Goal: Submit feedback/report problem

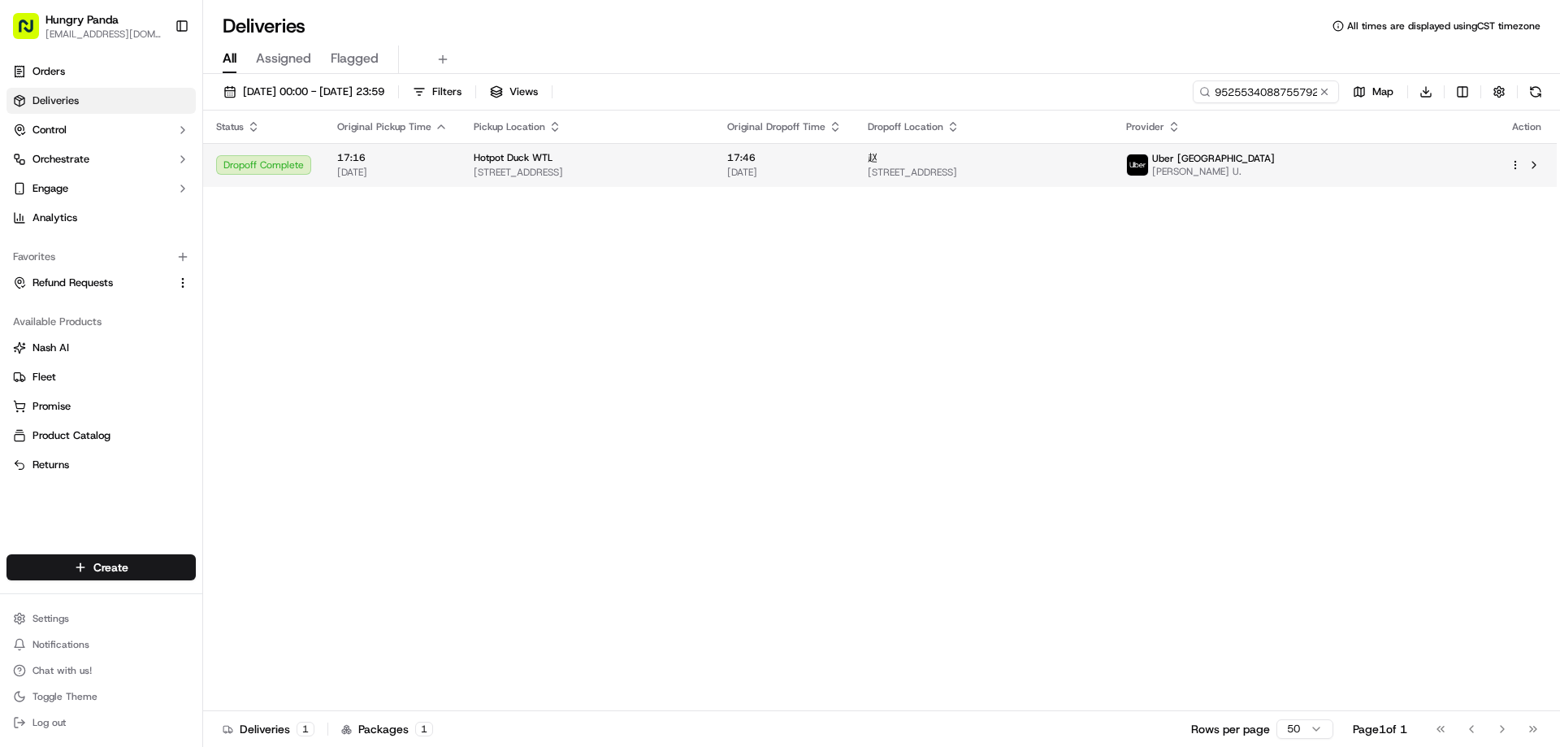
click at [842, 171] on span "[DATE]" at bounding box center [784, 172] width 115 height 13
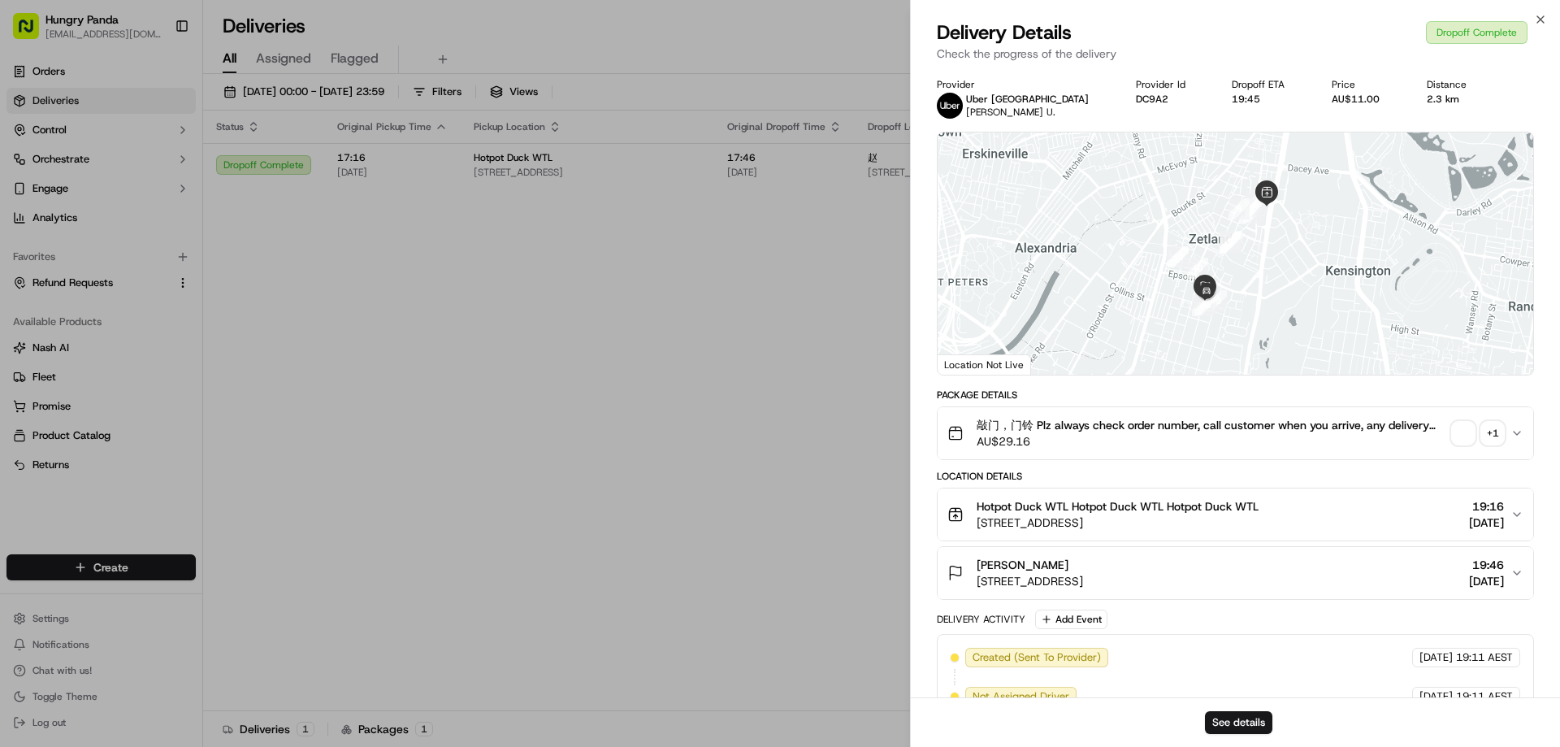
click at [1231, 708] on div "See details" at bounding box center [1235, 722] width 649 height 50
click at [1216, 715] on button "See details" at bounding box center [1238, 722] width 67 height 23
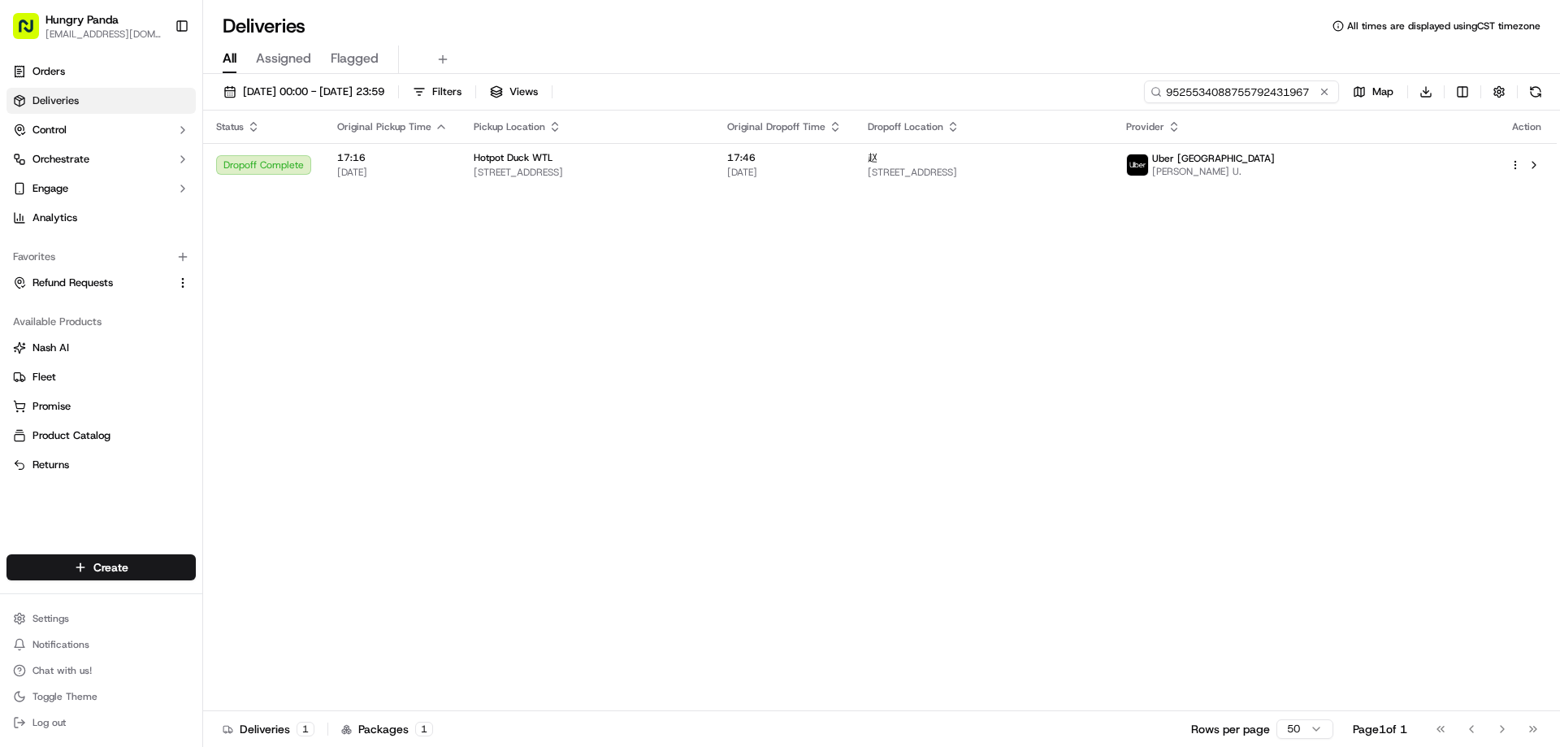
click at [1314, 91] on input "9525534088755792431967" at bounding box center [1241, 91] width 195 height 23
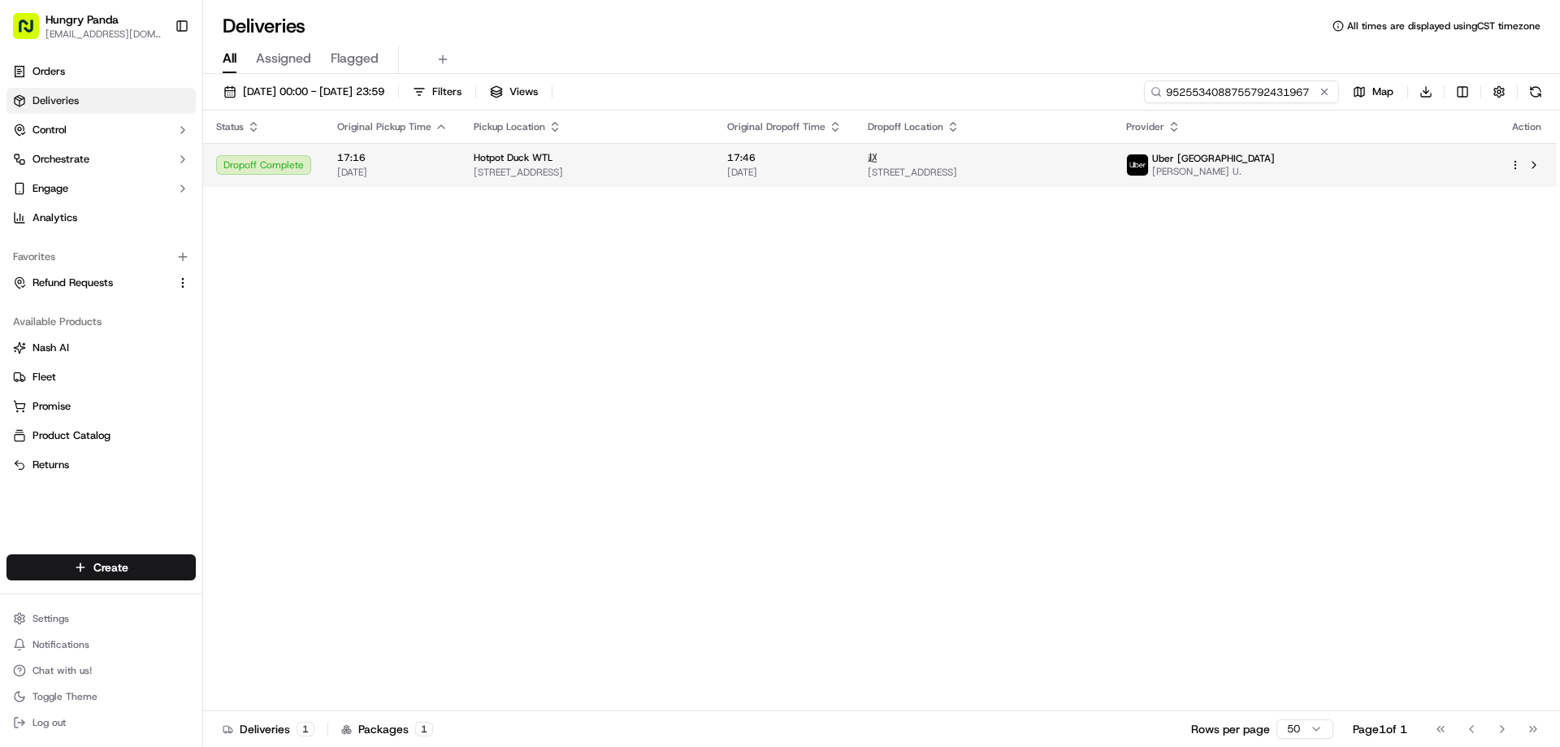
paste input "1538503308754792001444"
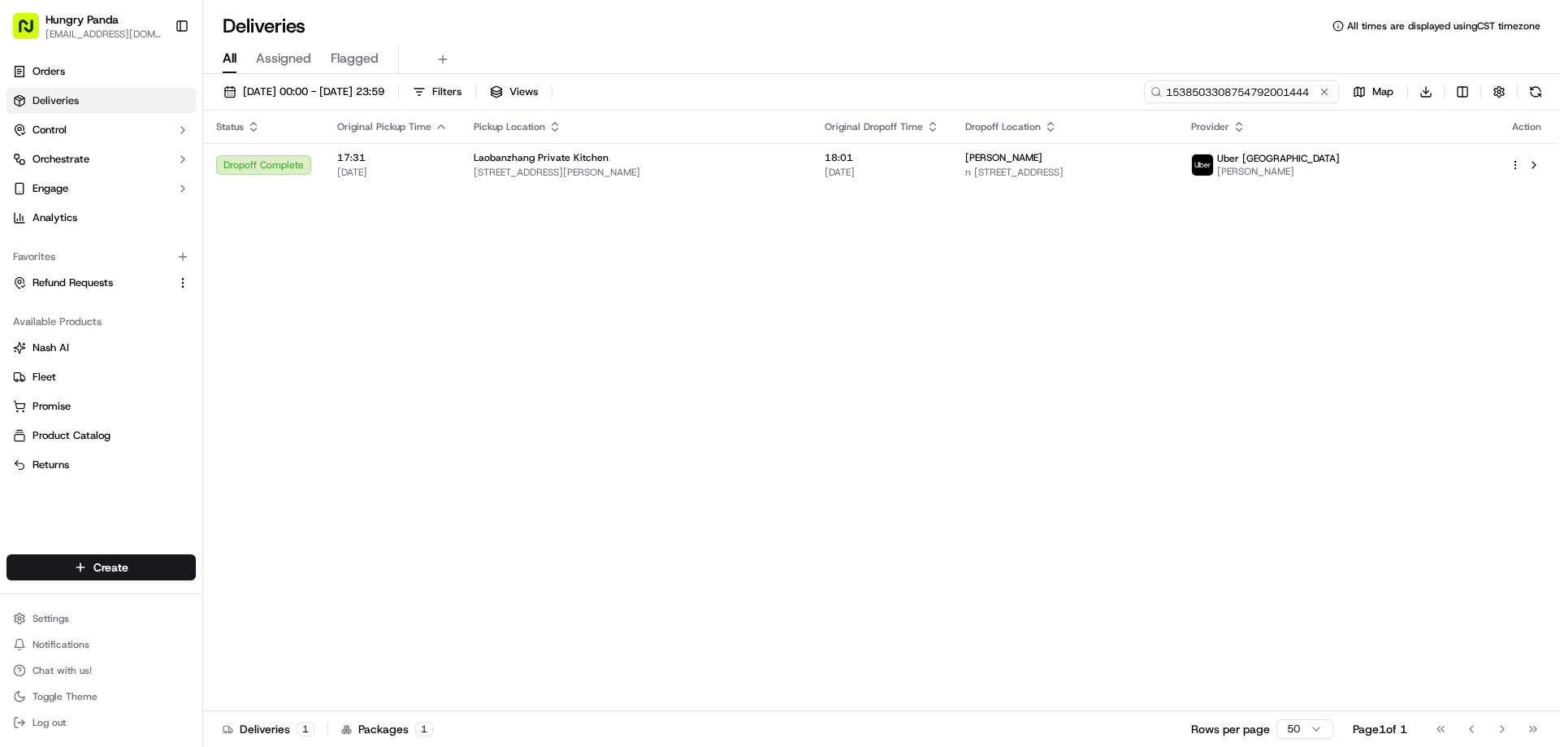
type input "1538503308754792001444"
click at [258, 323] on div "Status Original Pickup Time Pickup Location Original Dropoff Time Dropoff Locat…" at bounding box center [879, 410] width 1353 height 600
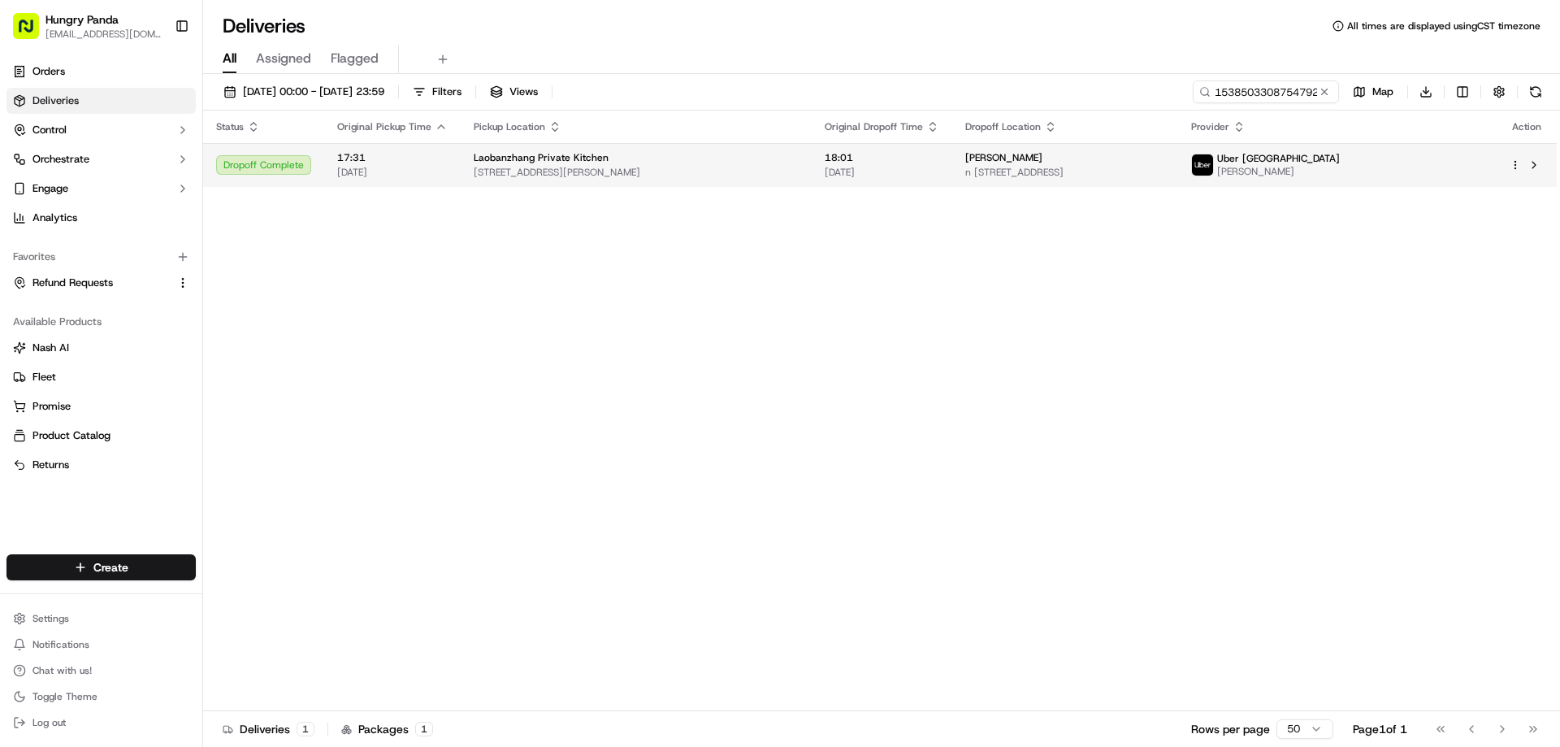
click at [535, 167] on span "71 Jones St, Ultimo NSW 2007, Australia" at bounding box center [636, 172] width 325 height 13
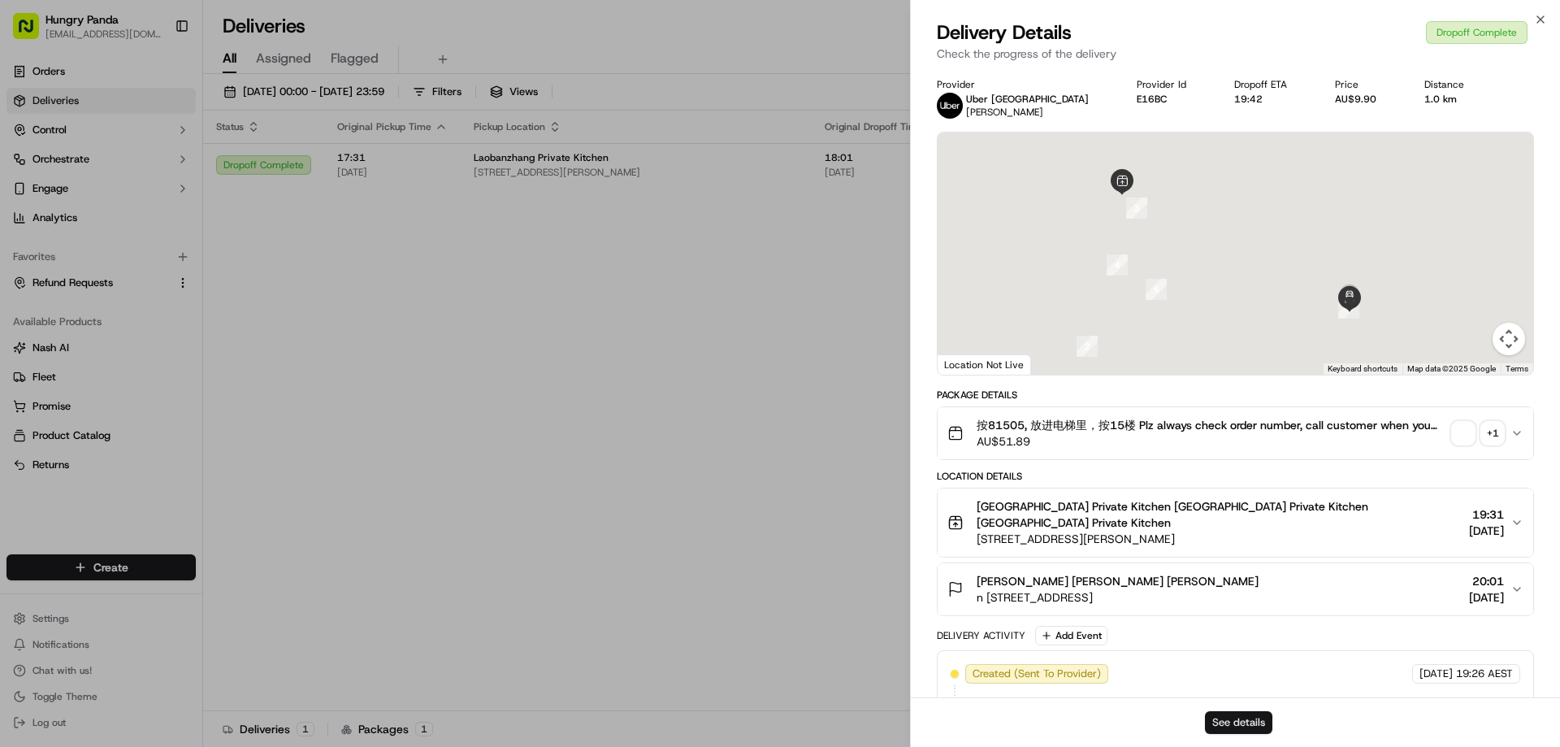
click at [1227, 718] on button "See details" at bounding box center [1238, 722] width 67 height 23
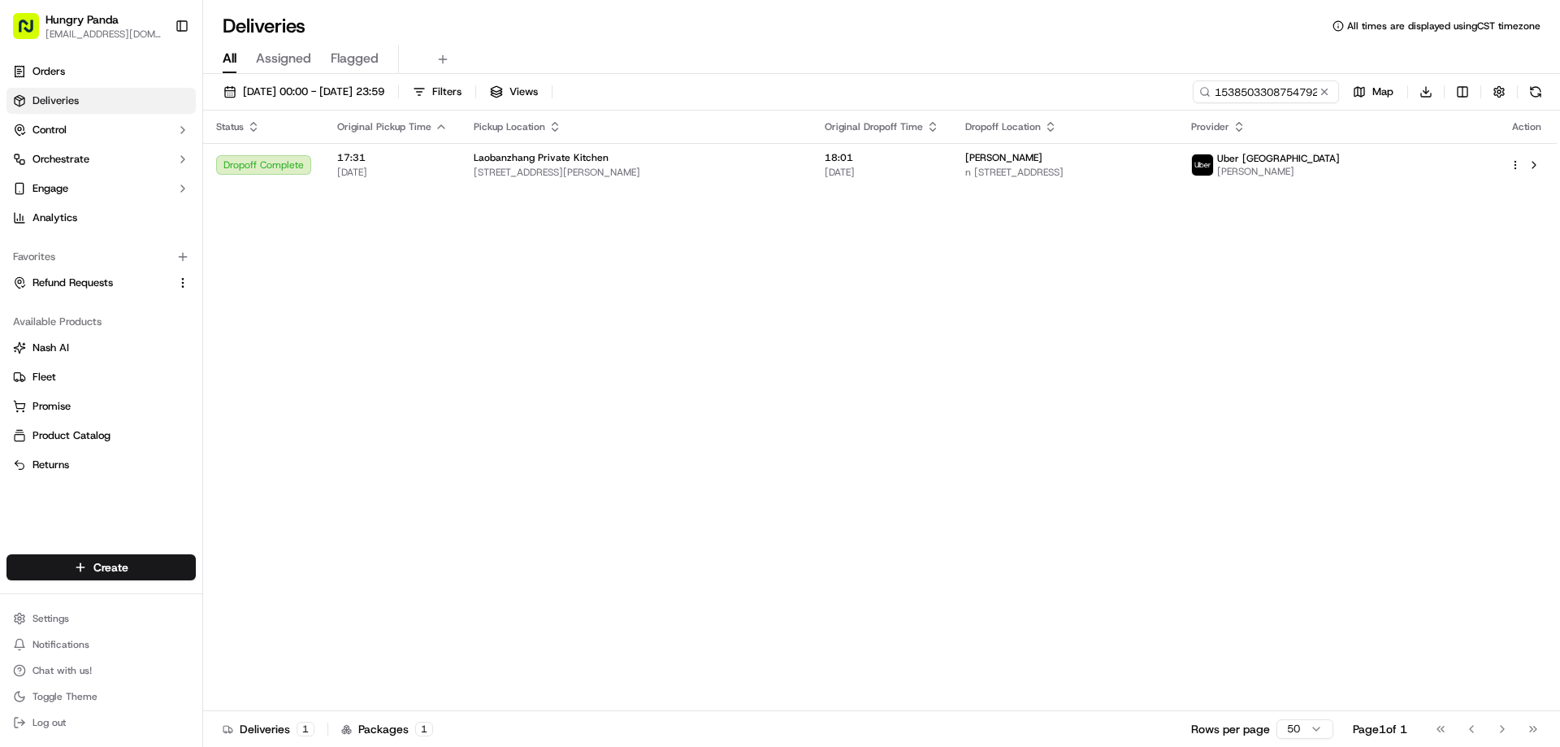
click at [1321, 79] on div "15/09/2025 00:00 - 23/09/2025 23:59 Filters Views 1538503308754792001444 Map Do…" at bounding box center [881, 412] width 1357 height 676
click at [1317, 87] on button at bounding box center [1324, 92] width 16 height 16
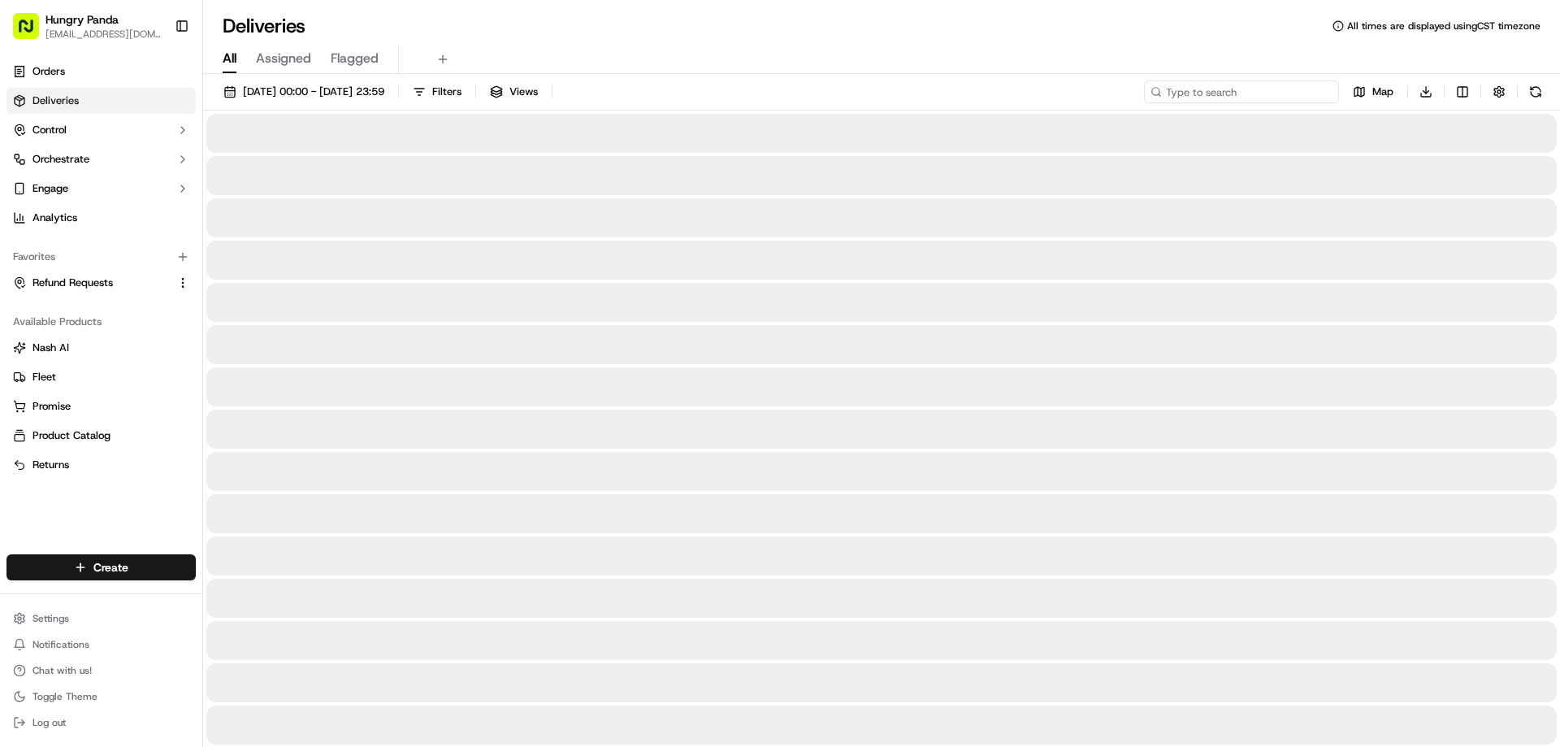
click at [1317, 87] on input at bounding box center [1241, 91] width 195 height 23
paste input "3334582968652726451471"
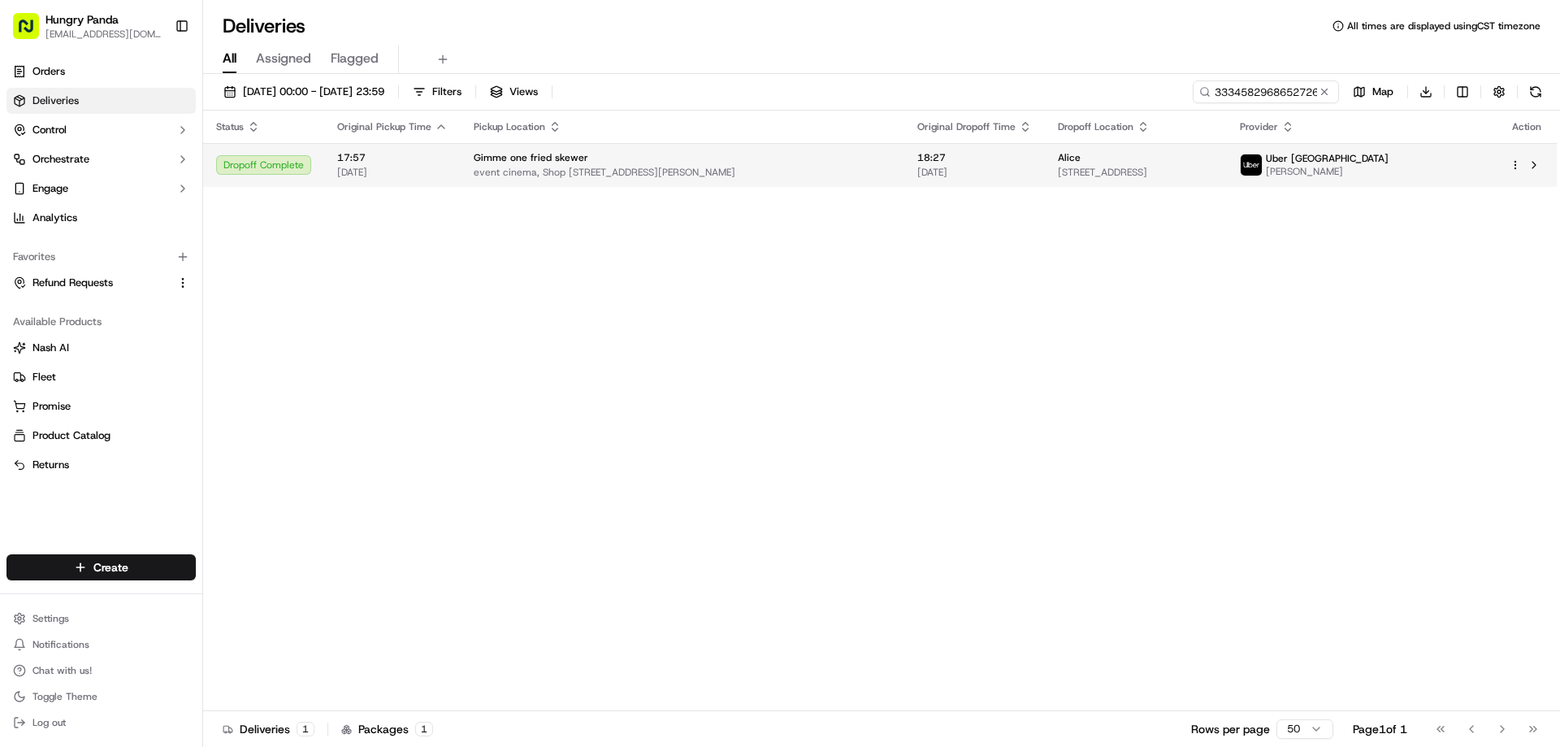
click at [977, 174] on span "[DATE]" at bounding box center [974, 172] width 115 height 13
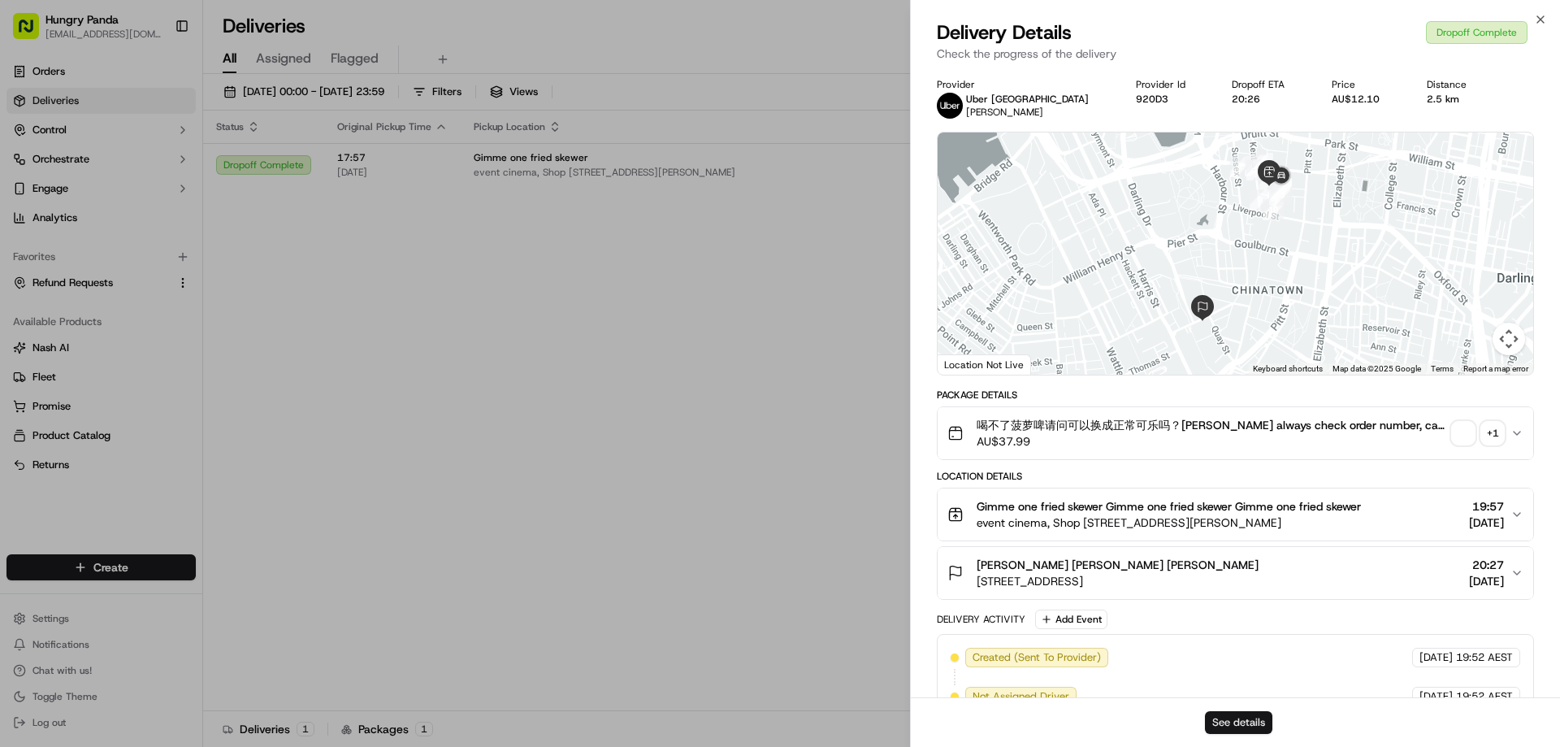
click at [1232, 729] on button "See details" at bounding box center [1238, 722] width 67 height 23
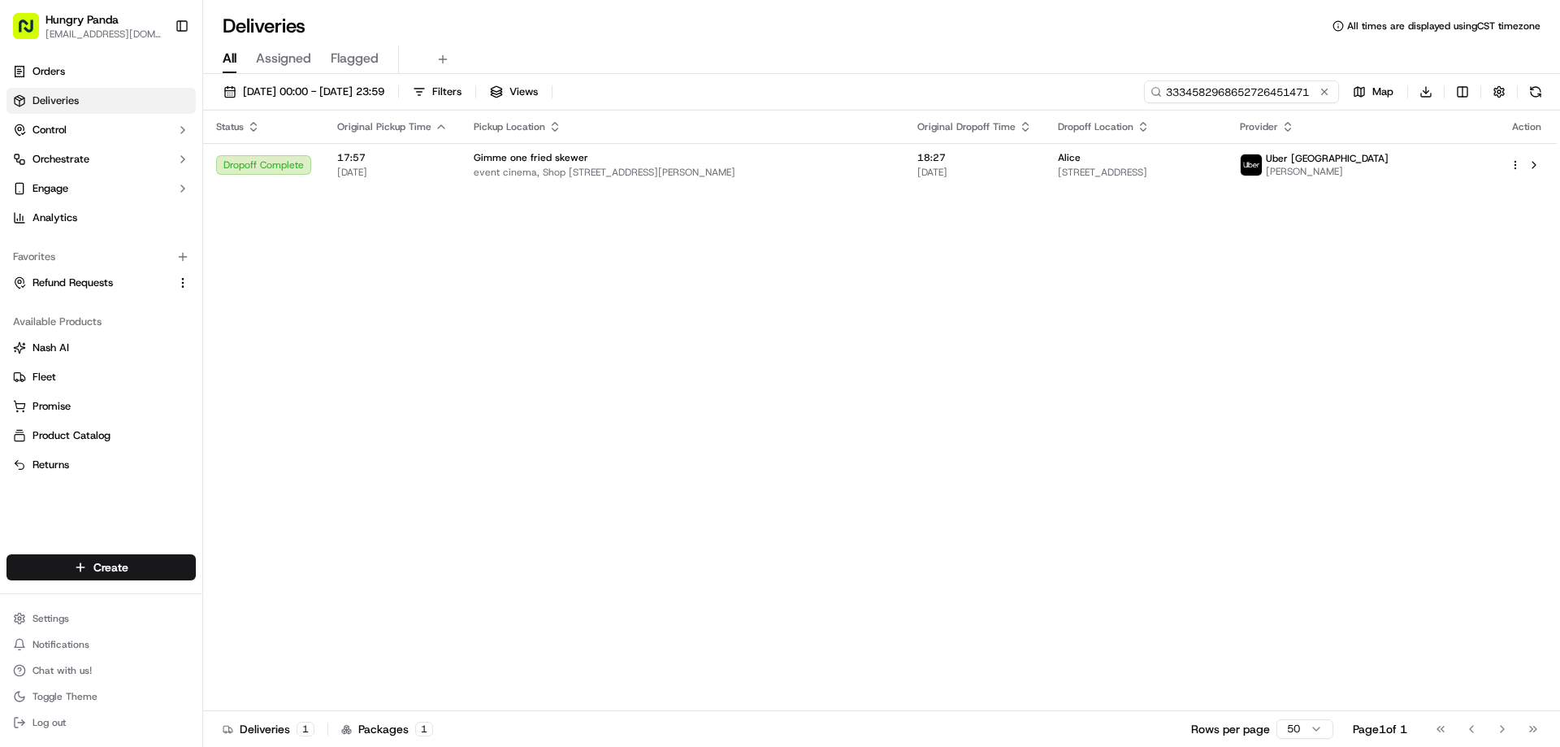
click at [1312, 83] on input "3334582968652726451471" at bounding box center [1241, 91] width 195 height 23
click at [1298, 85] on input "3334582968652726451471" at bounding box center [1241, 91] width 195 height 23
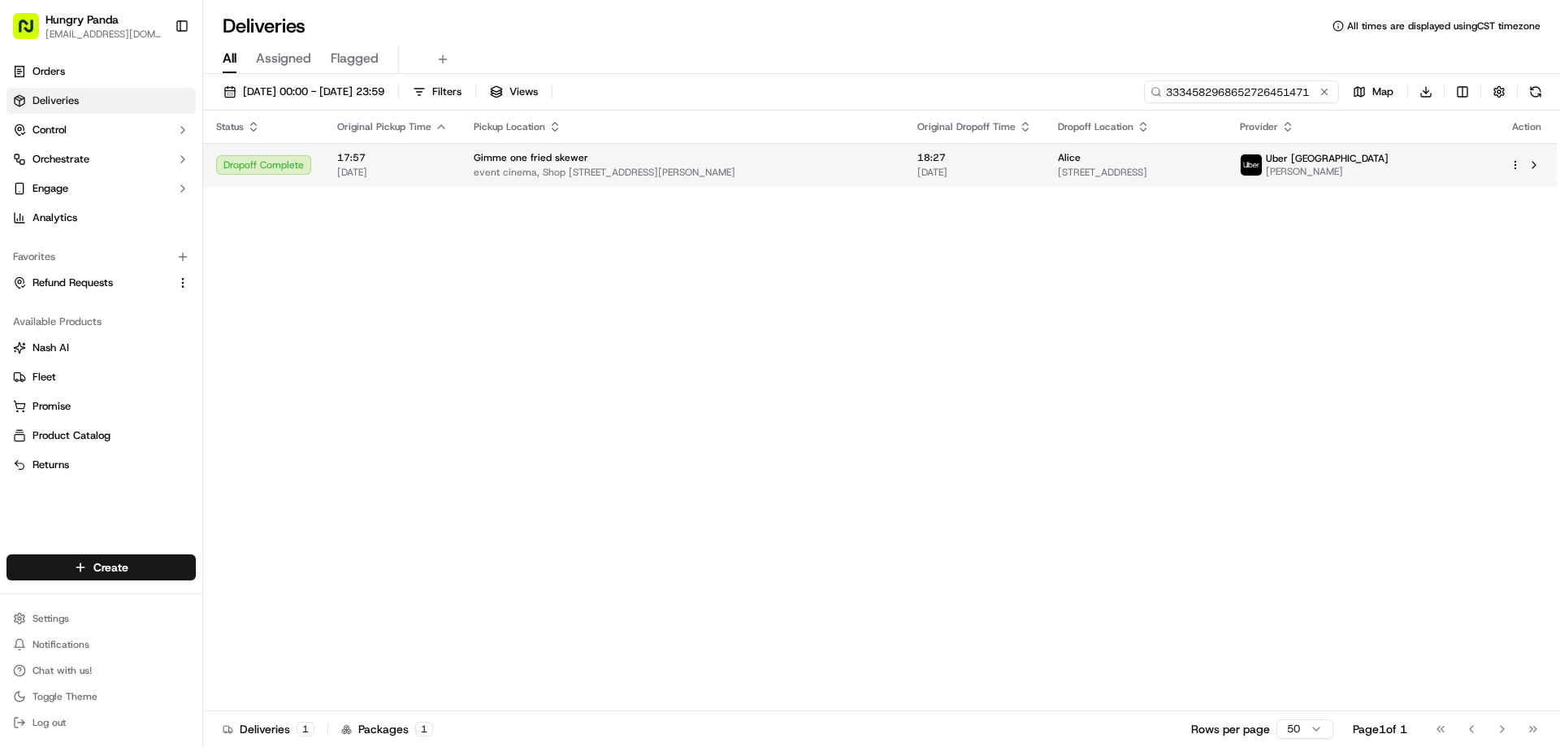
paste input "1433511568058757381487"
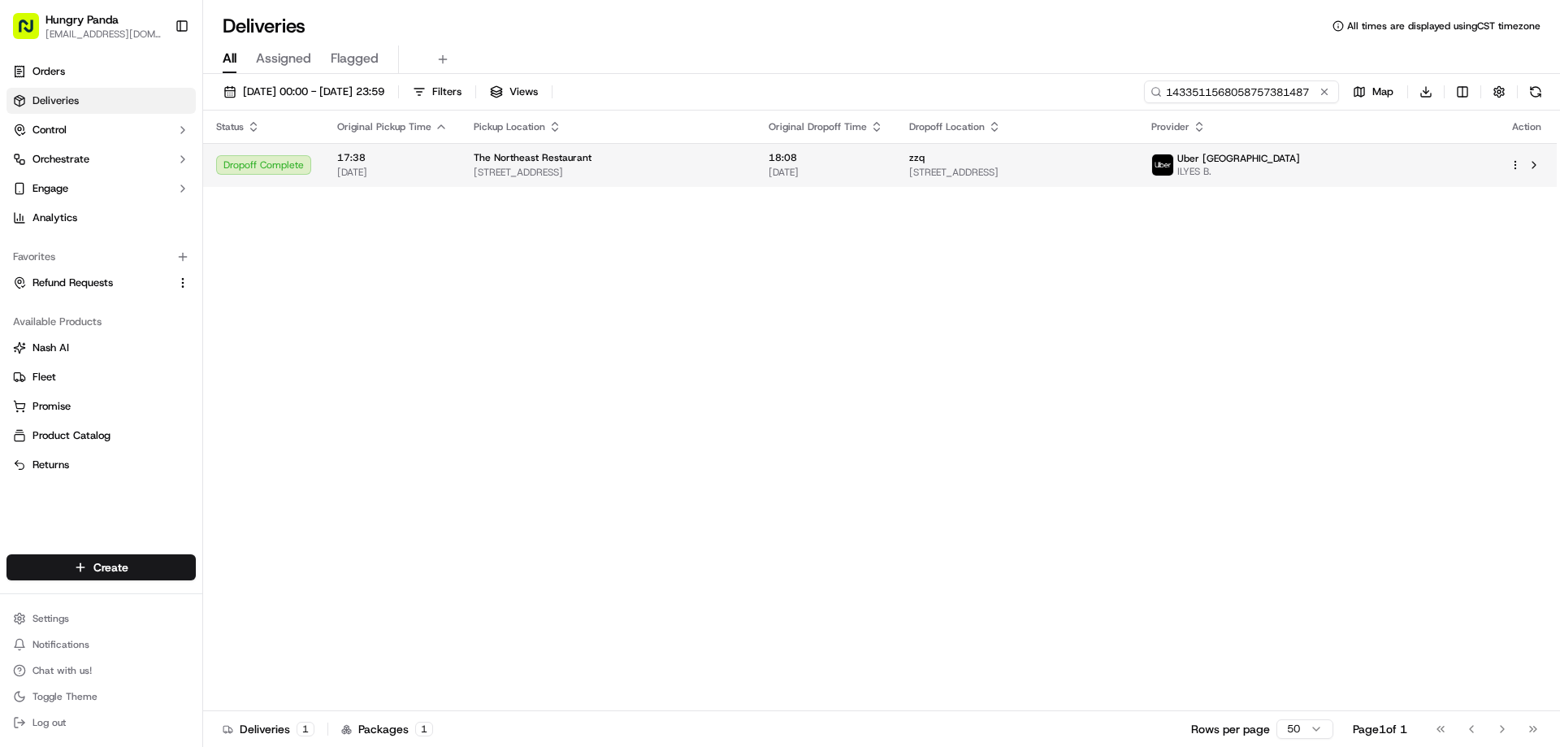
type input "1433511568058757381487"
click at [881, 161] on span "18:08" at bounding box center [825, 157] width 115 height 13
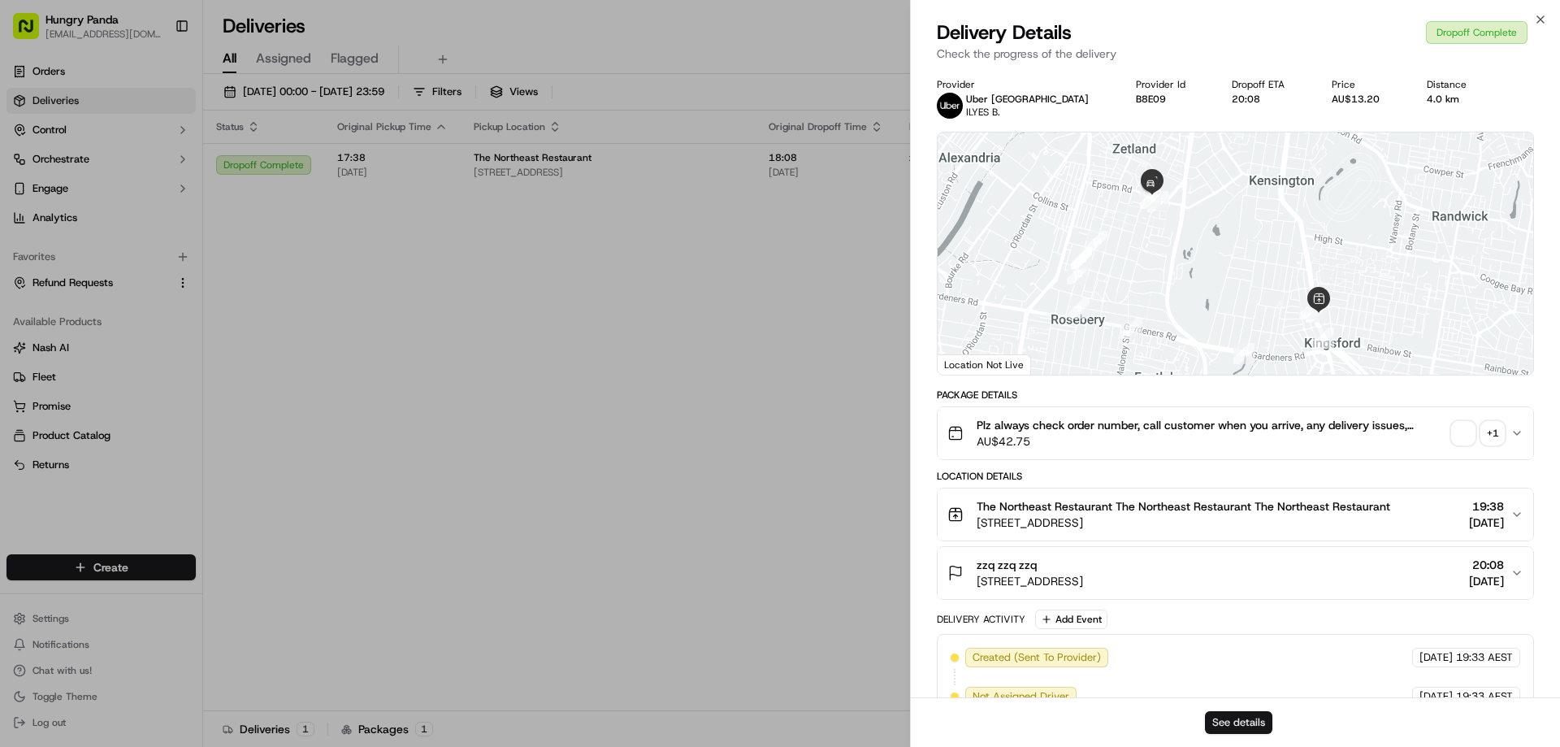
click at [1237, 720] on button "See details" at bounding box center [1238, 722] width 67 height 23
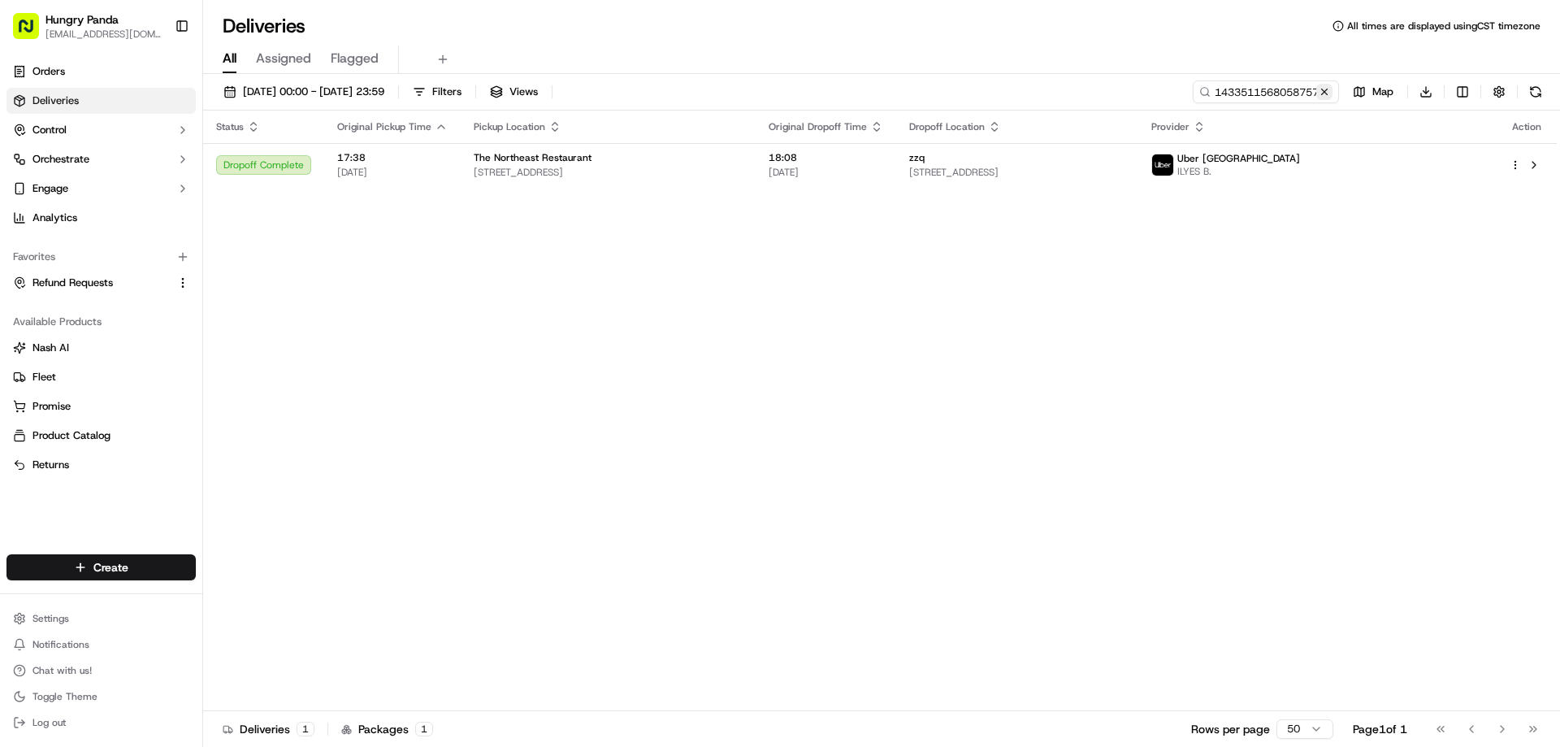
click at [1320, 97] on button at bounding box center [1324, 92] width 16 height 16
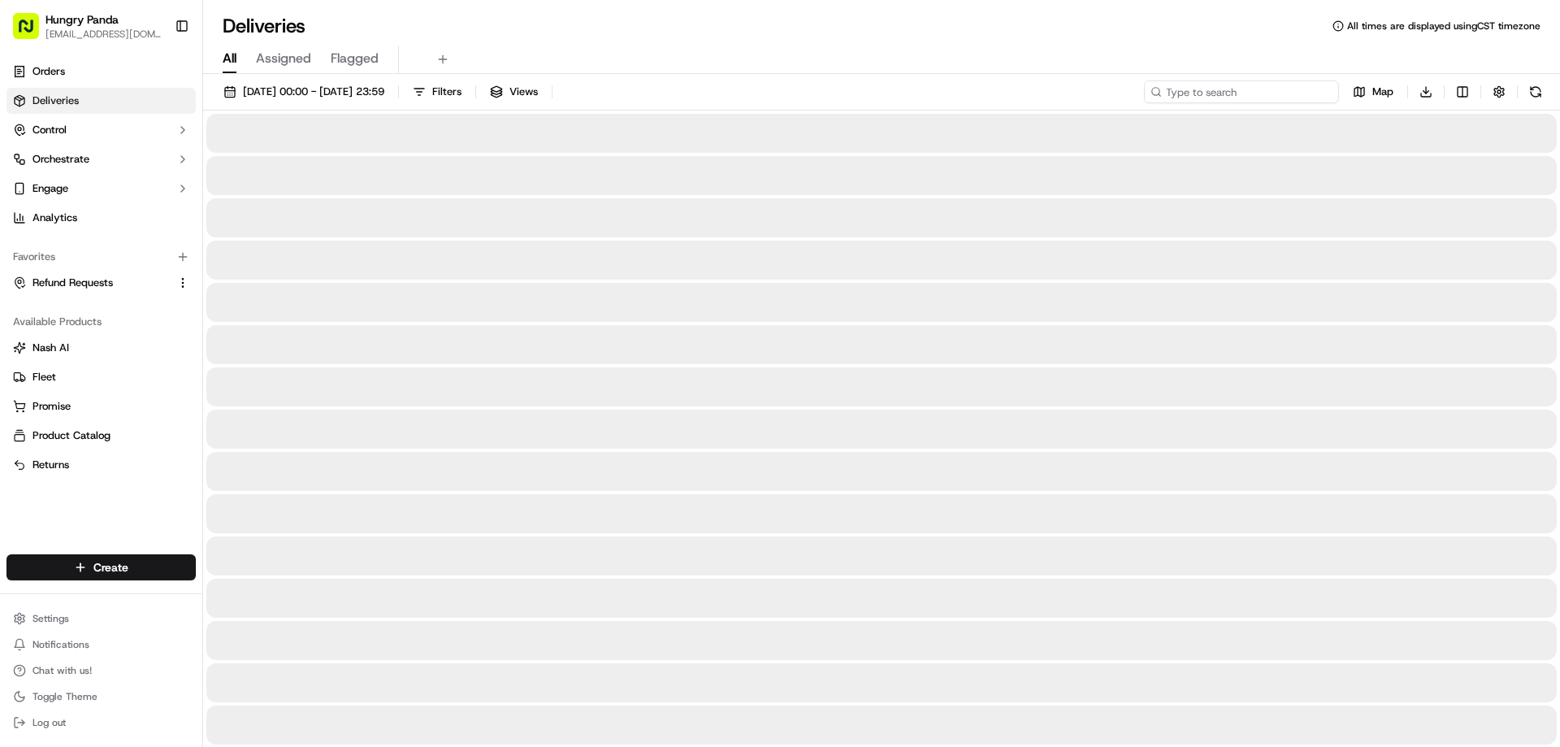
click at [1320, 97] on input at bounding box center [1241, 91] width 195 height 23
paste input "442154587865878659273"
type input "442154587865878659273"
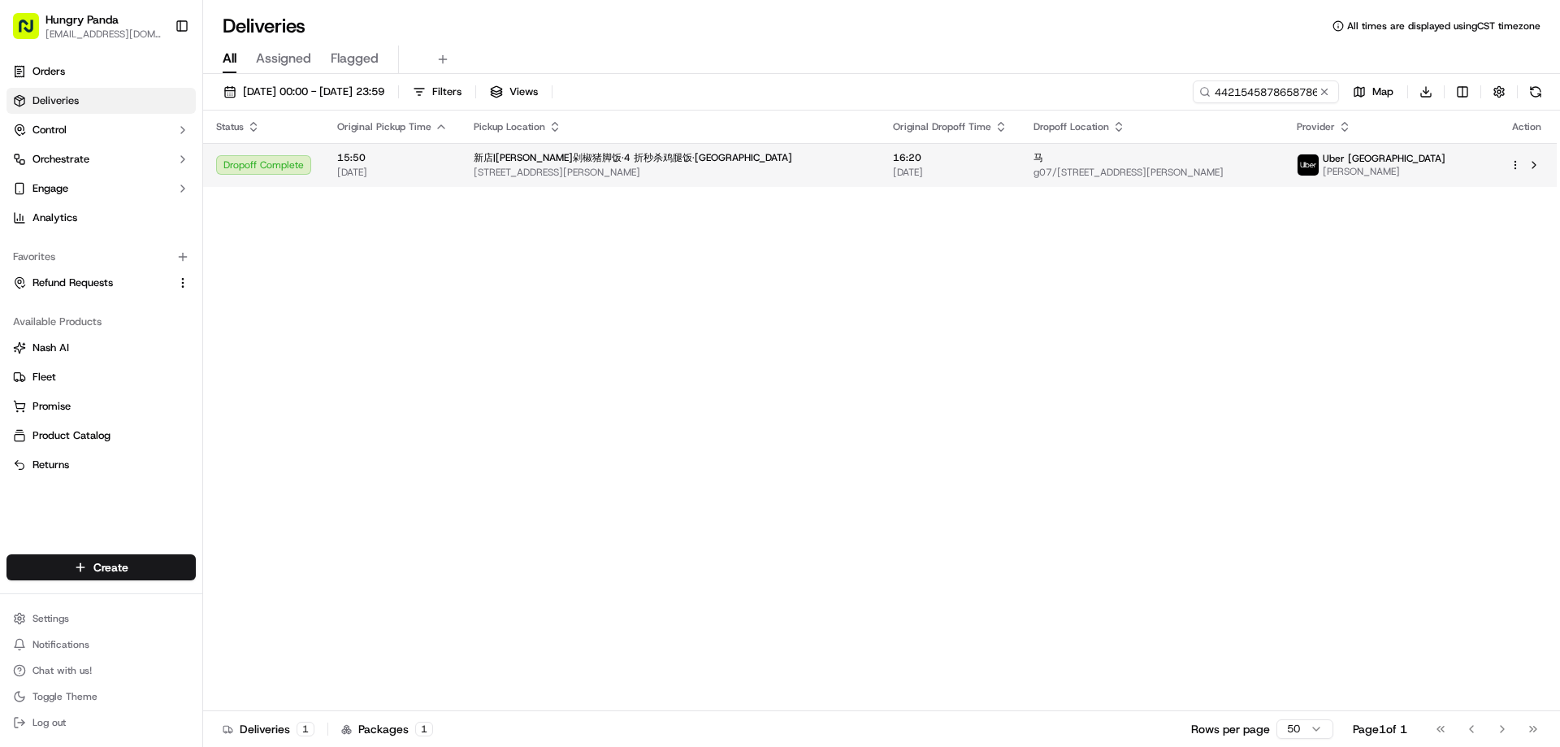
click at [880, 175] on td "16:20 22/09/2025" at bounding box center [950, 165] width 141 height 44
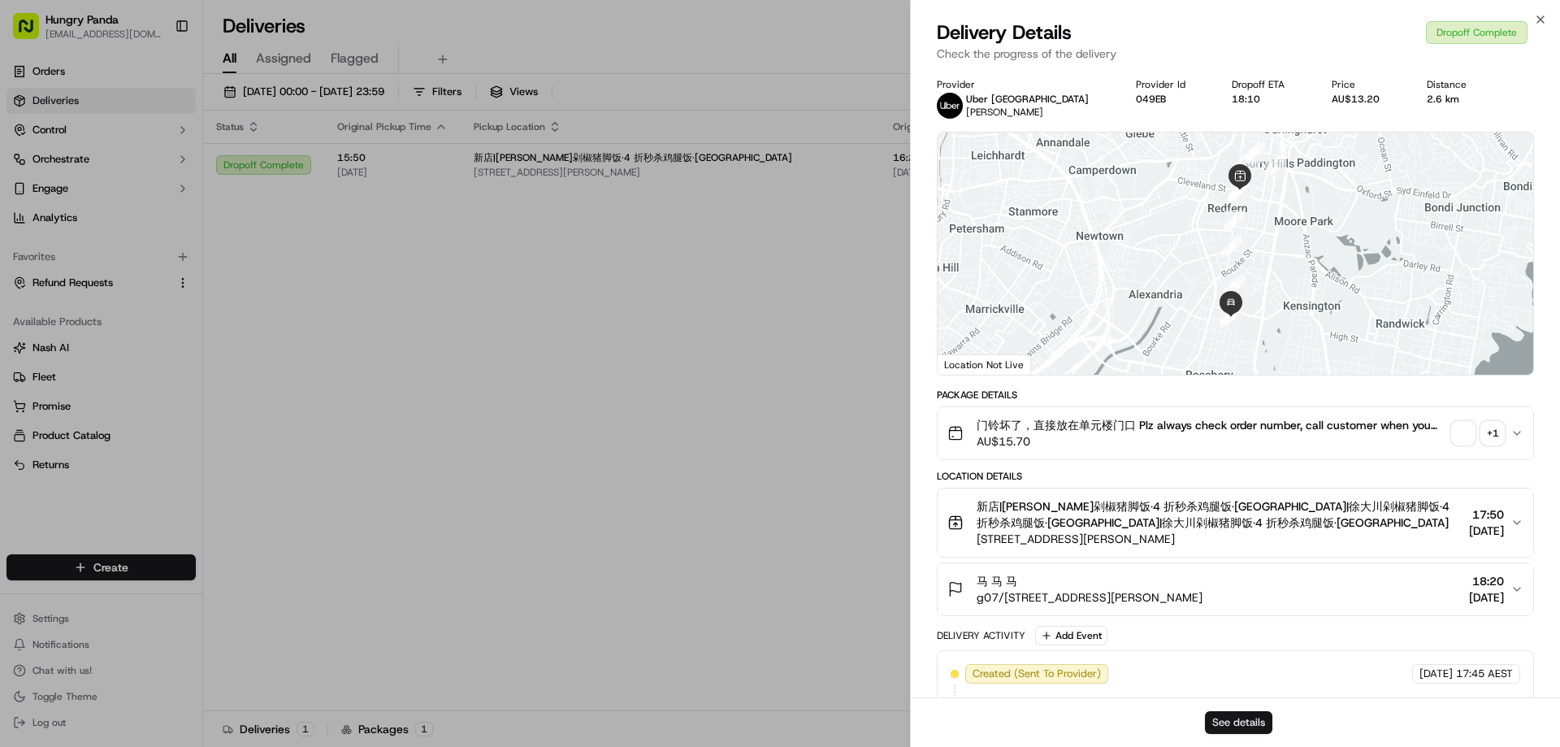
click at [1258, 725] on button "See details" at bounding box center [1238, 722] width 67 height 23
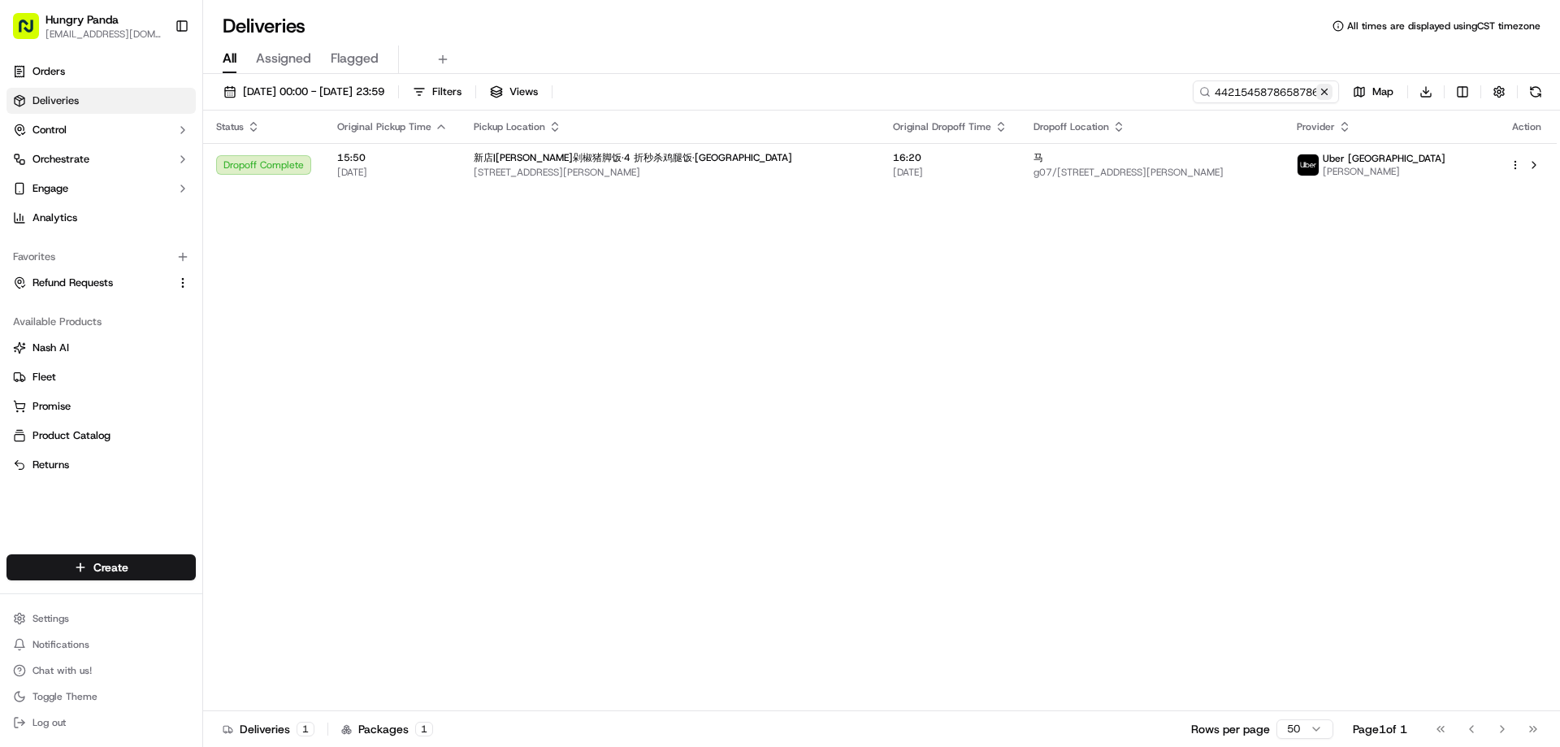
click at [1327, 92] on button at bounding box center [1324, 92] width 16 height 16
click at [1327, 92] on input at bounding box center [1241, 91] width 195 height 23
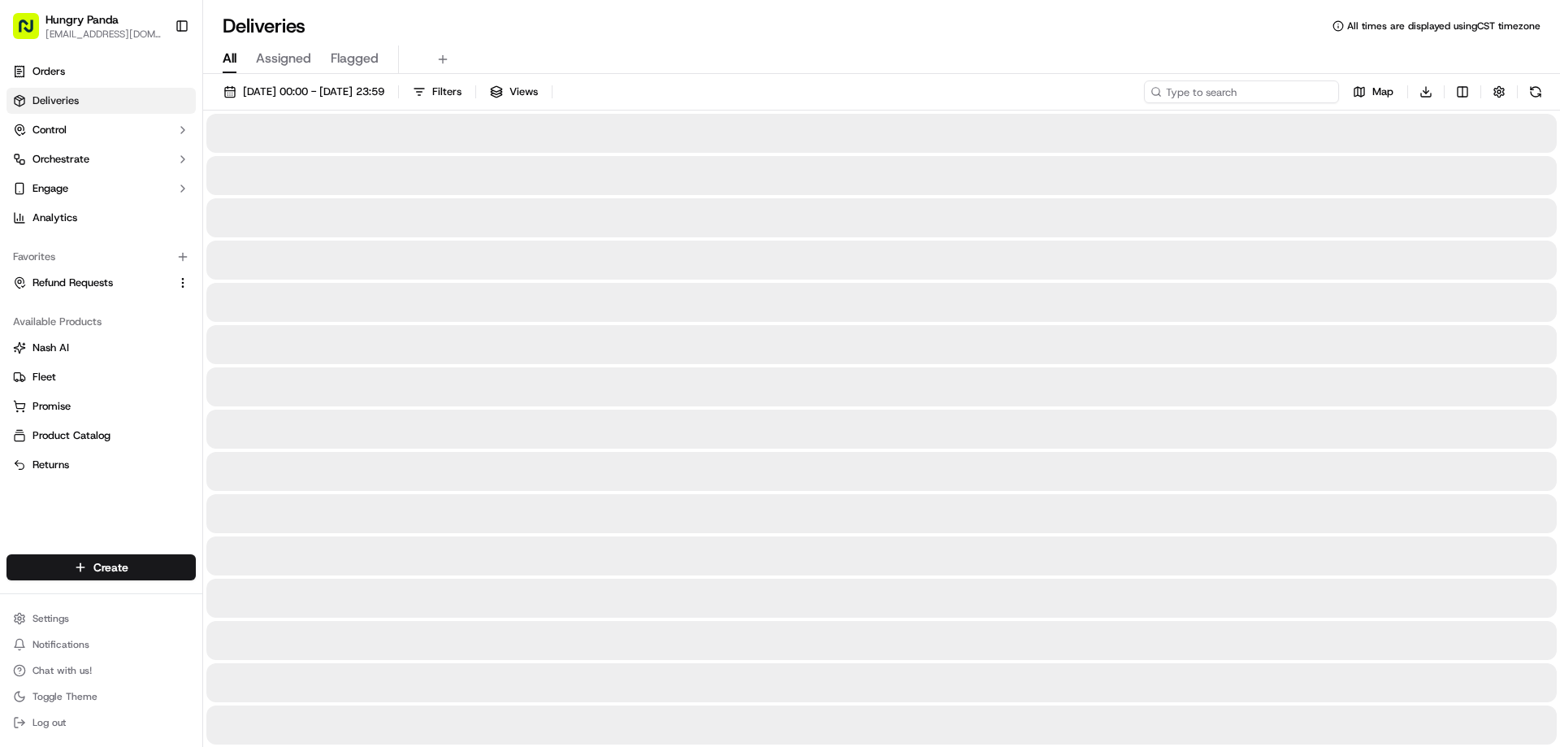
paste input "622753798875976310996"
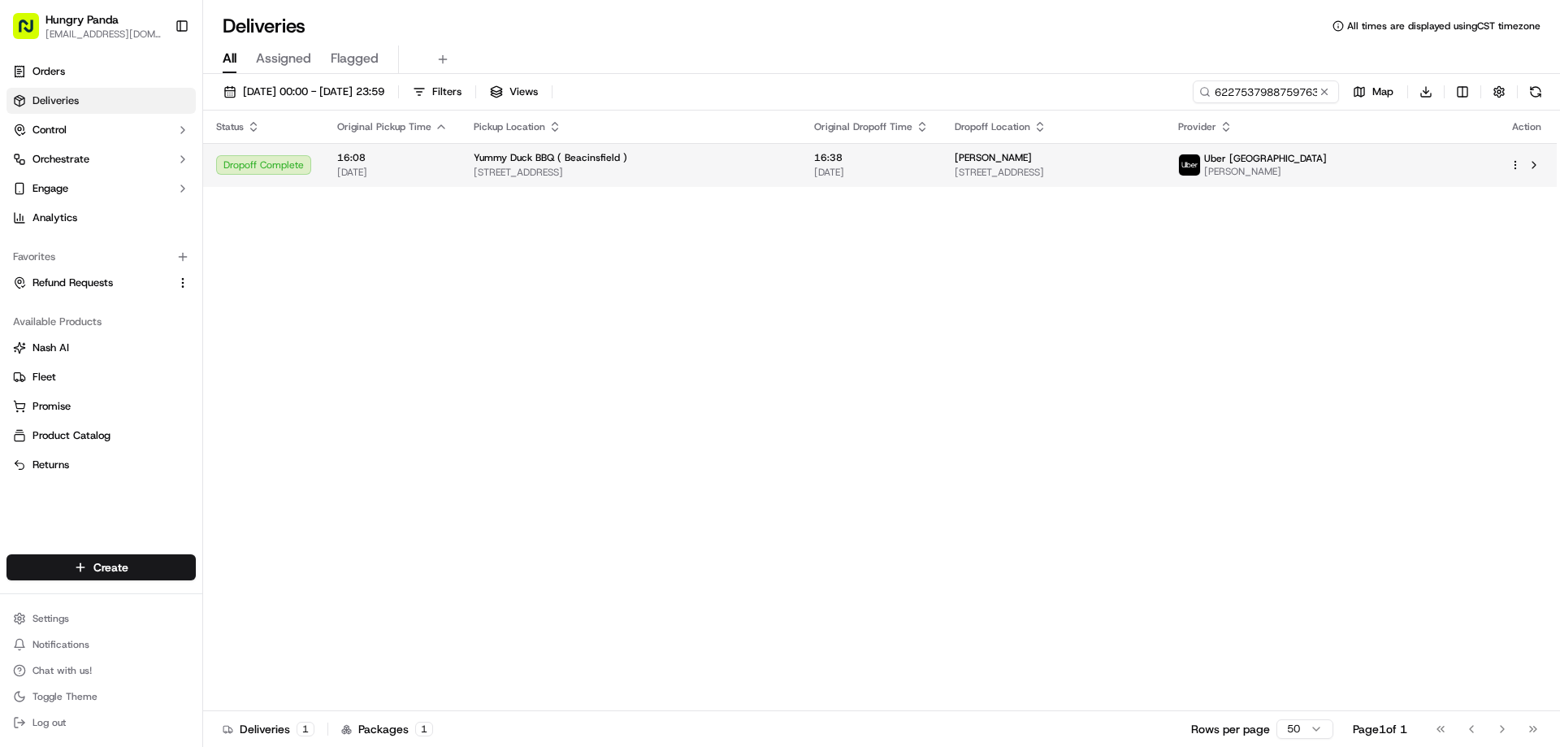
click at [837, 166] on td "16:38 22/09/2025" at bounding box center [871, 165] width 141 height 44
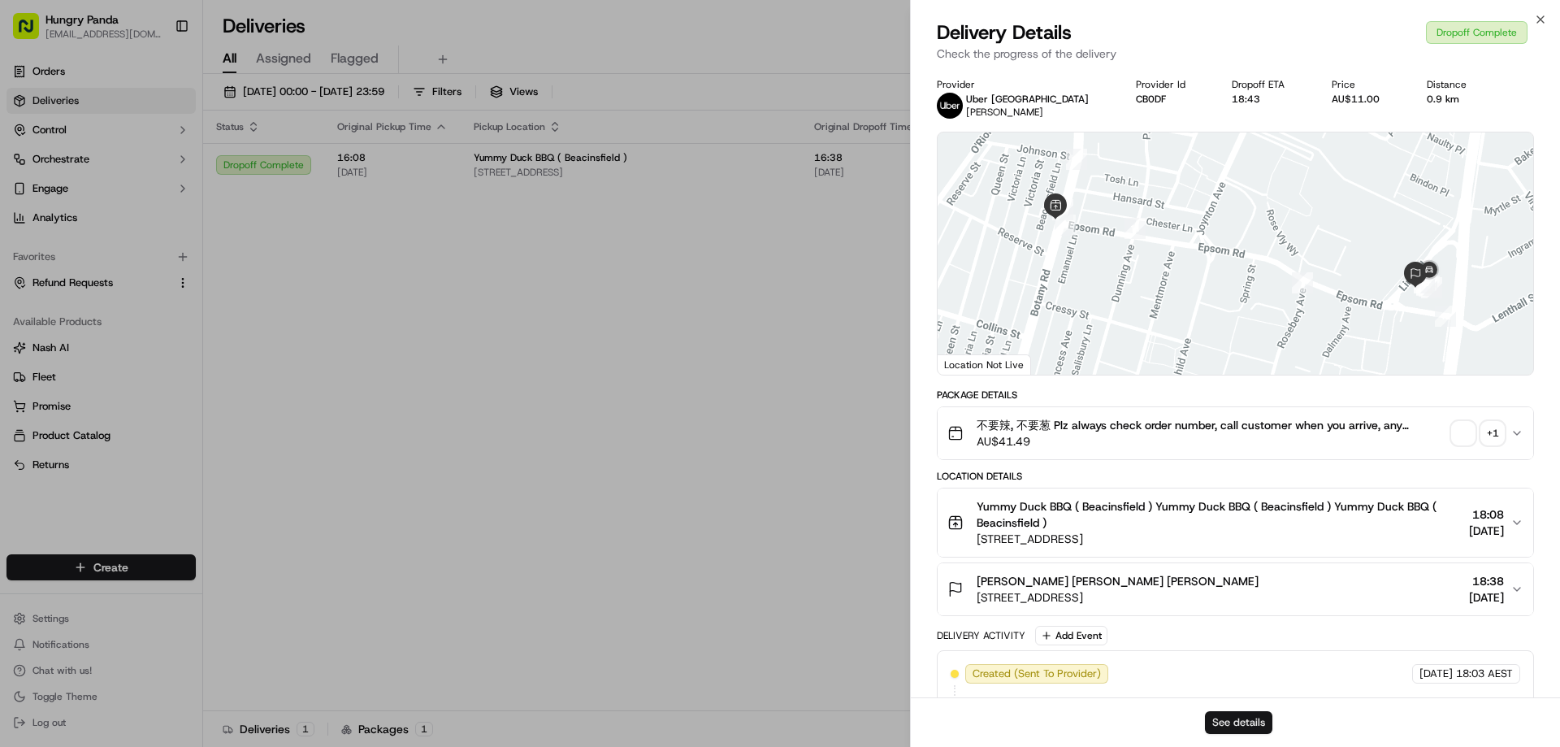
click at [1236, 713] on button "See details" at bounding box center [1238, 722] width 67 height 23
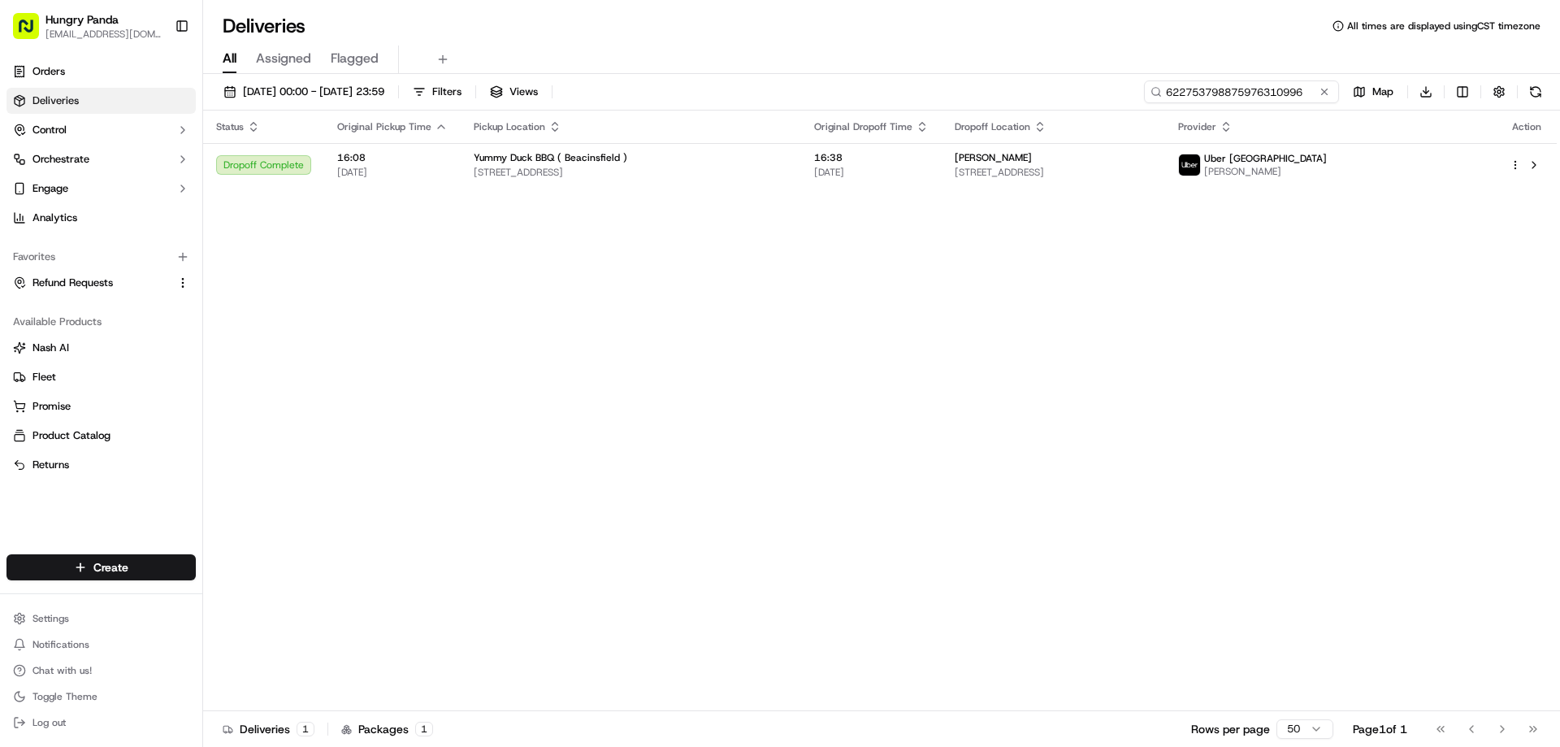
click at [1293, 97] on input "622753798875976310996" at bounding box center [1241, 91] width 195 height 23
paste input "720534238358790191053"
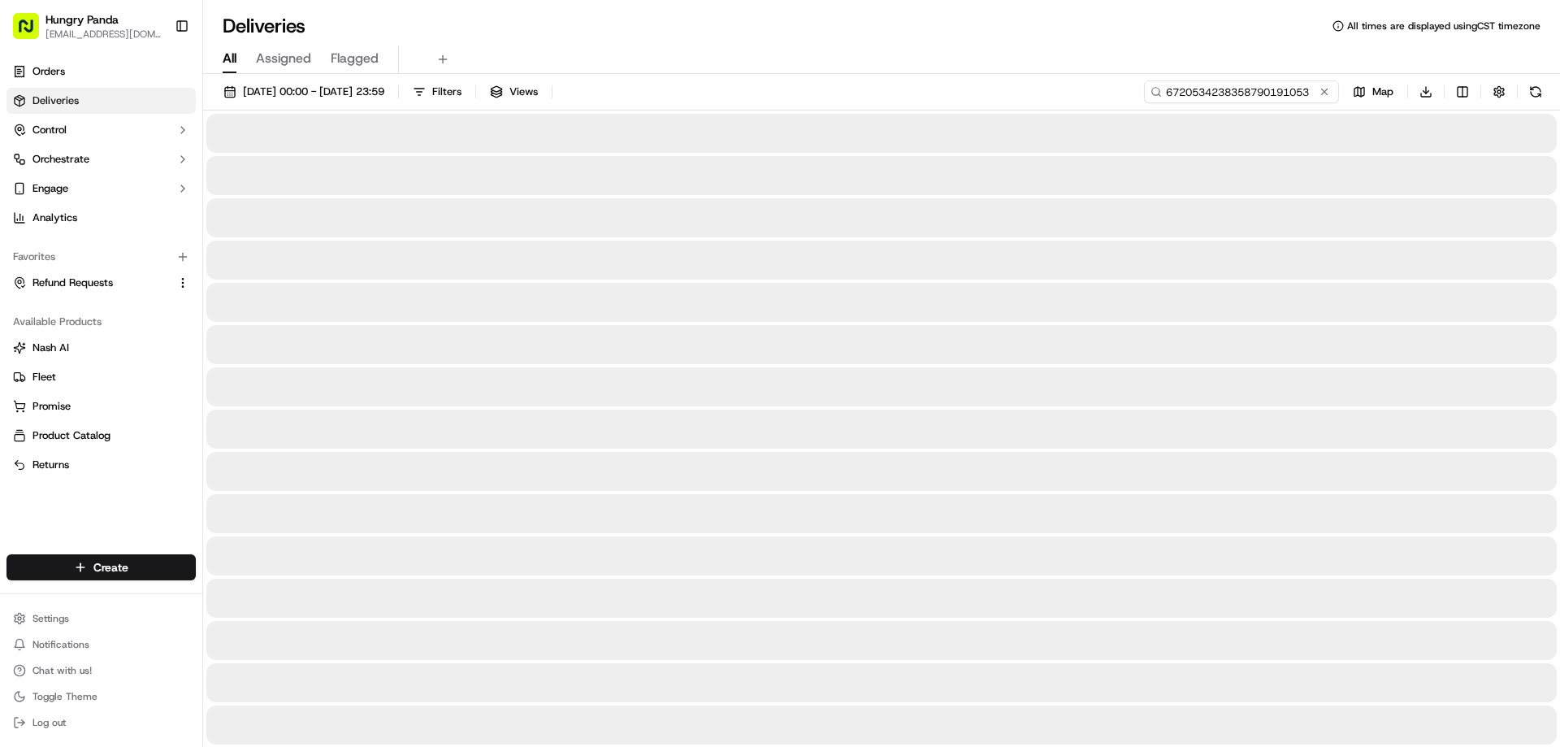
type input "6720534238358790191053"
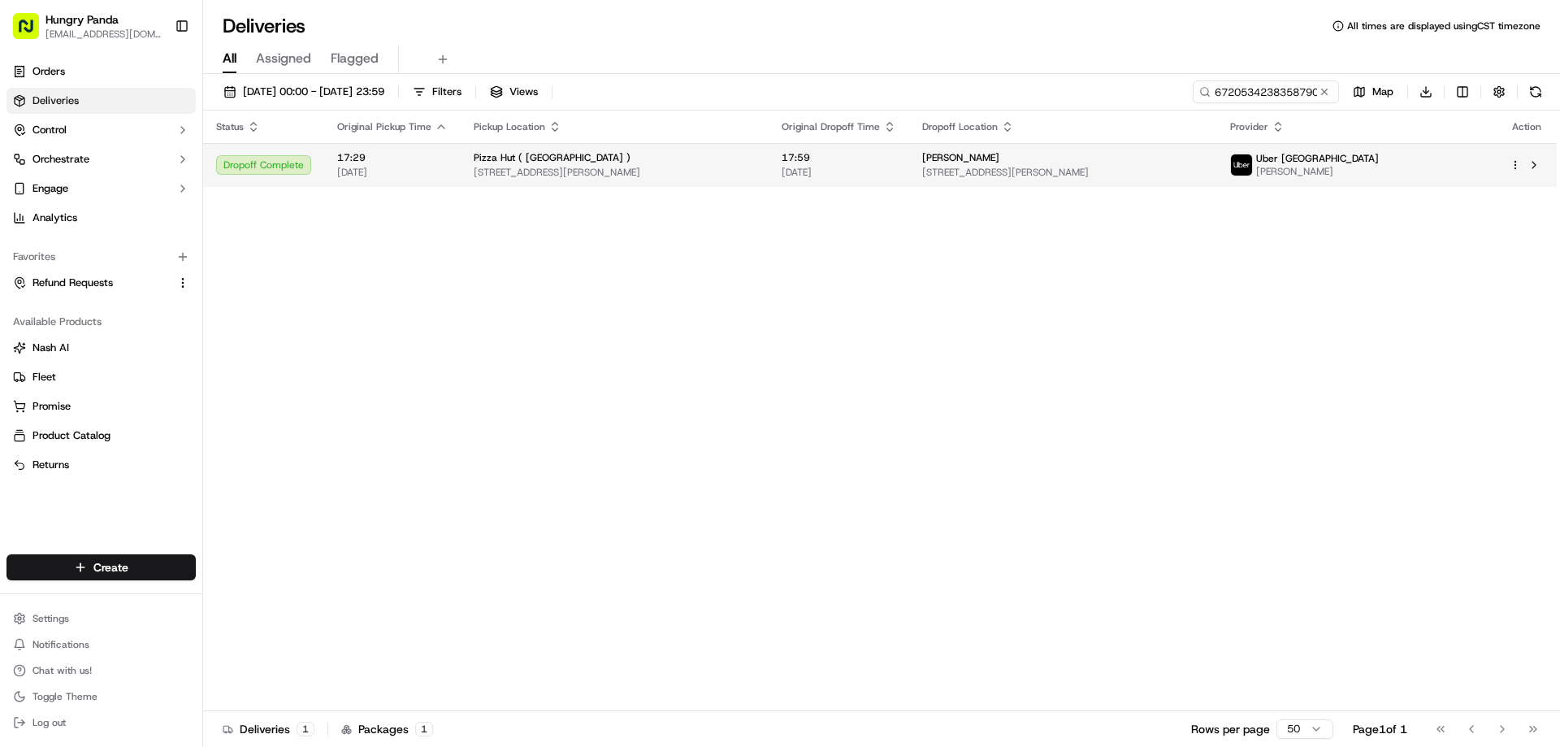
click at [859, 162] on span "17:59" at bounding box center [838, 157] width 115 height 13
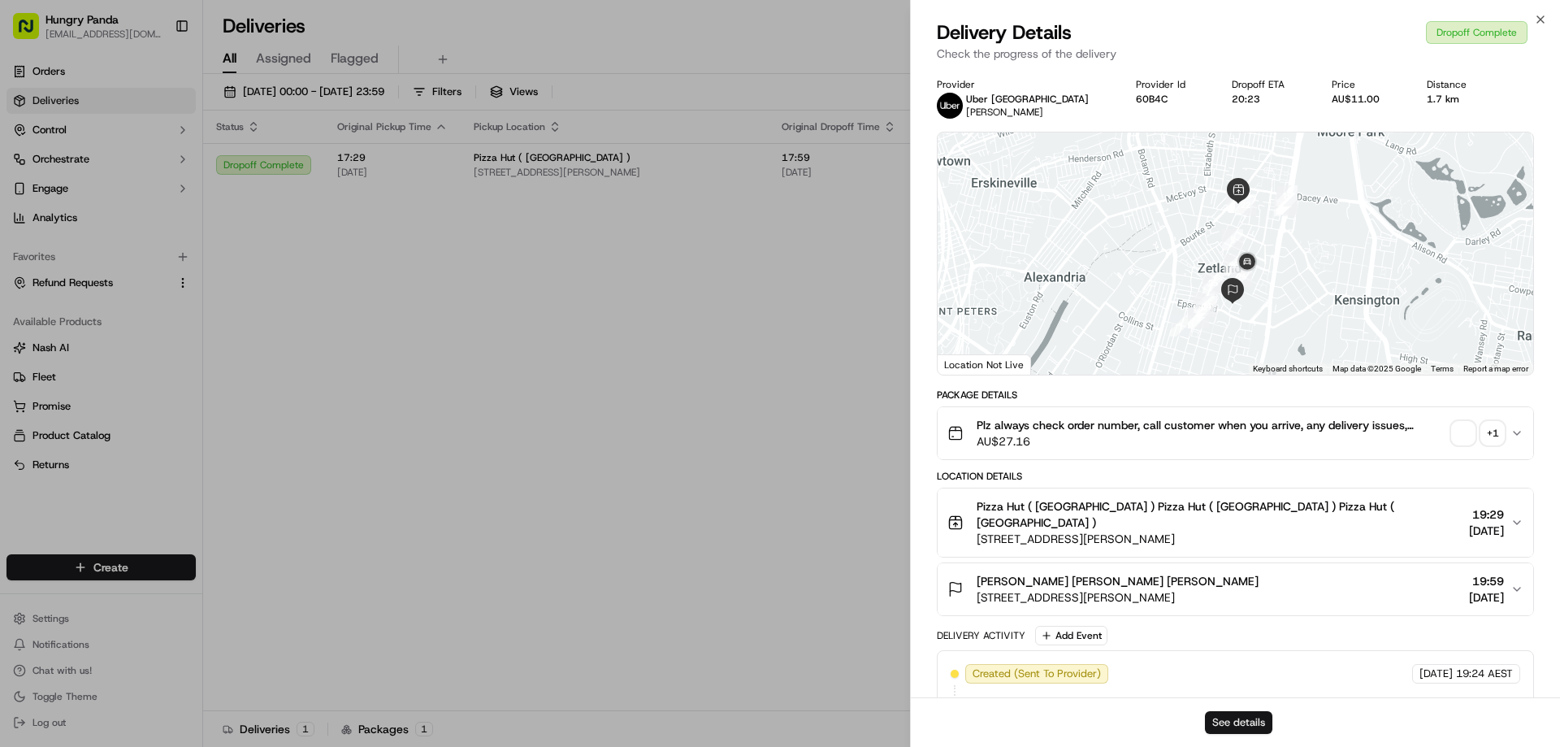
click at [1236, 712] on button "See details" at bounding box center [1238, 722] width 67 height 23
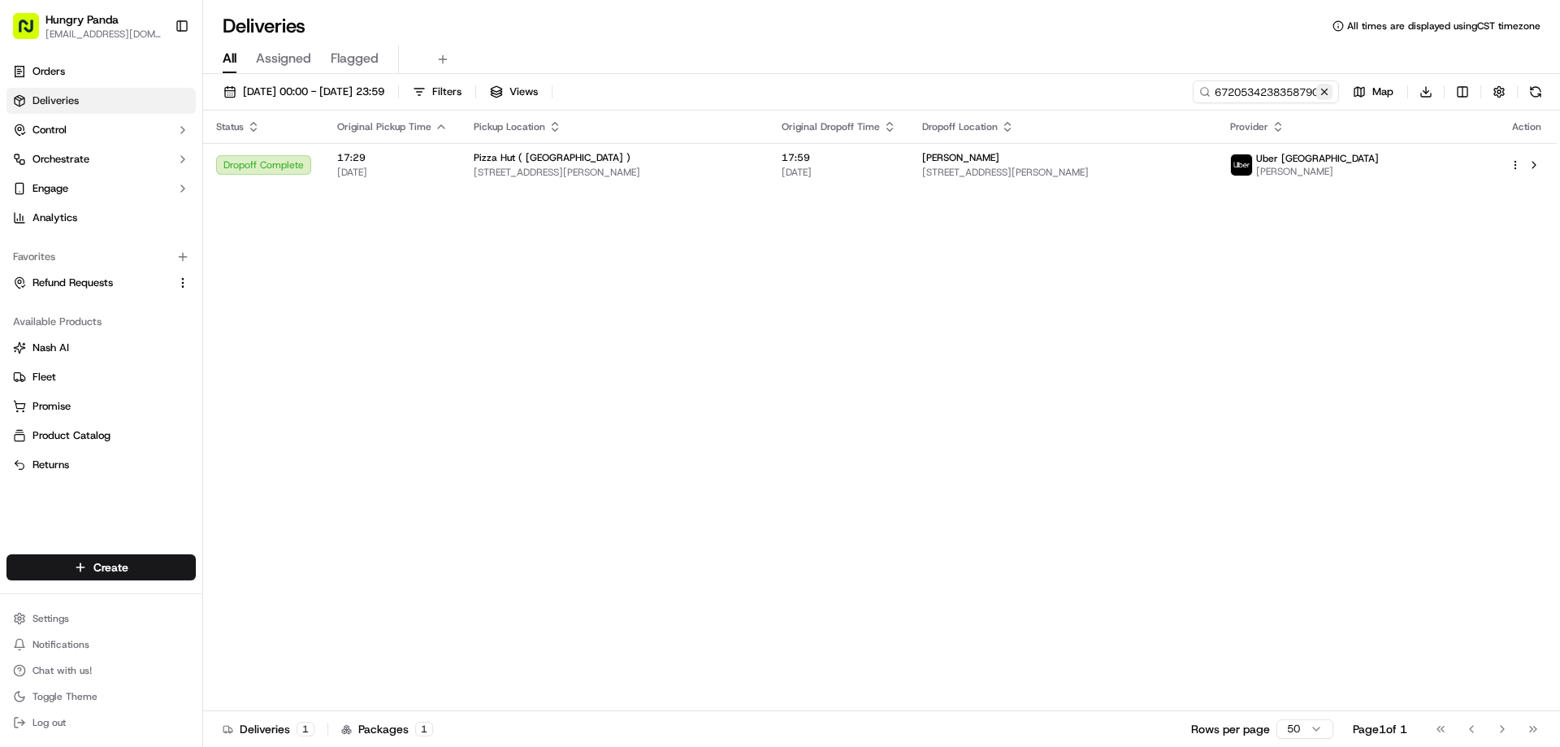
click at [1319, 97] on button at bounding box center [1324, 92] width 16 height 16
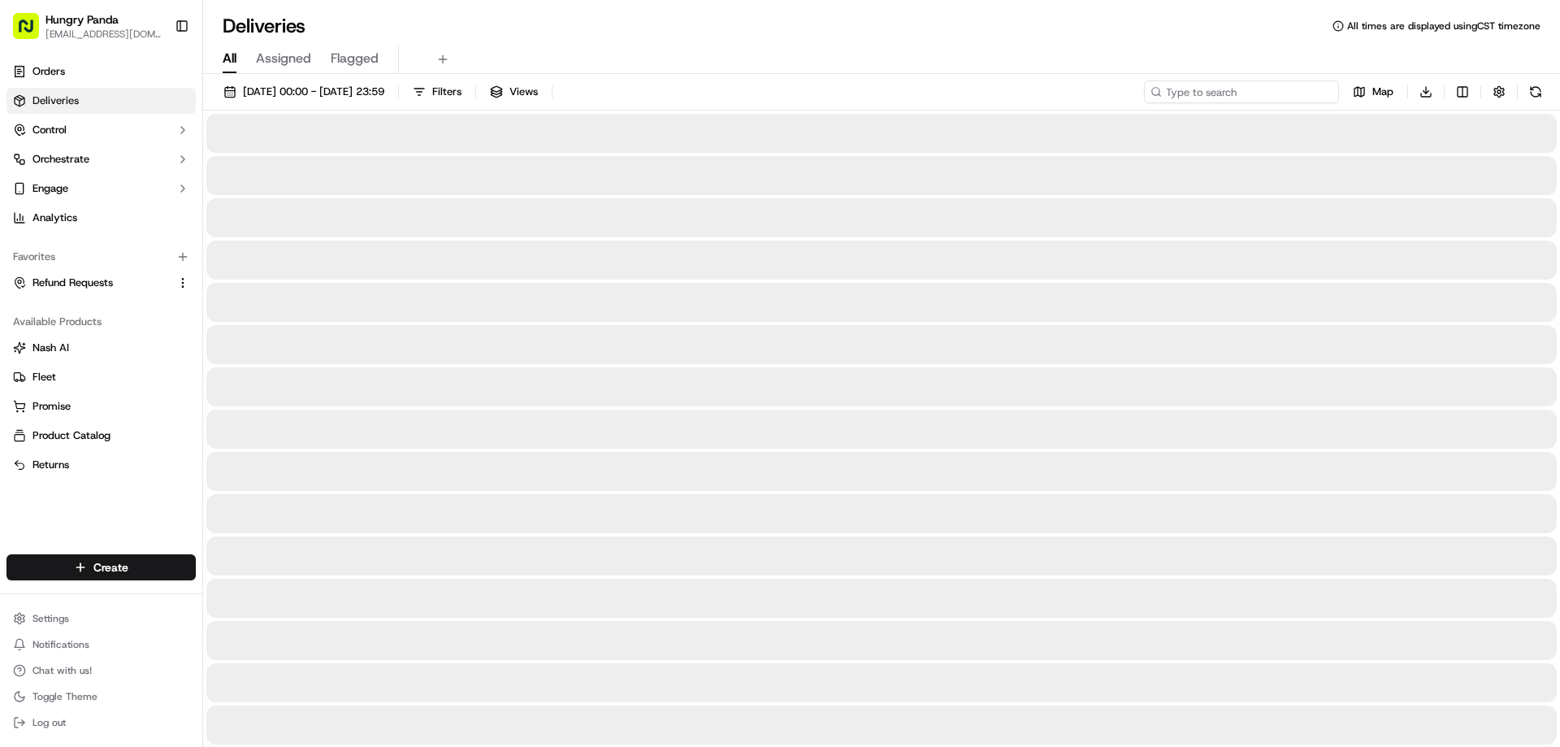
click at [1319, 97] on input at bounding box center [1241, 91] width 195 height 23
paste input "2431518088057726951381"
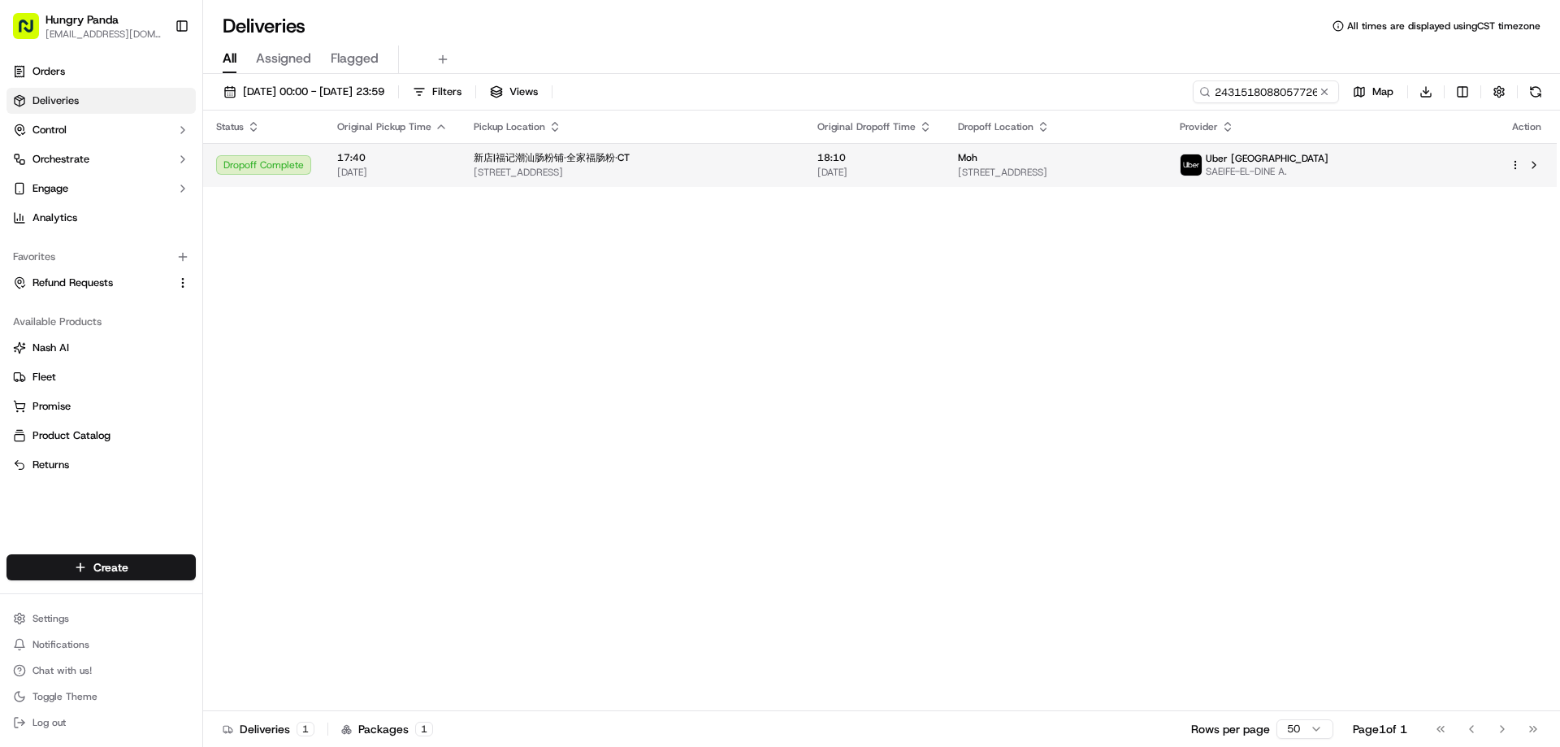
click at [768, 177] on span "413-415 Sussex St, Haymarket NSW 2000, Australia" at bounding box center [633, 172] width 318 height 13
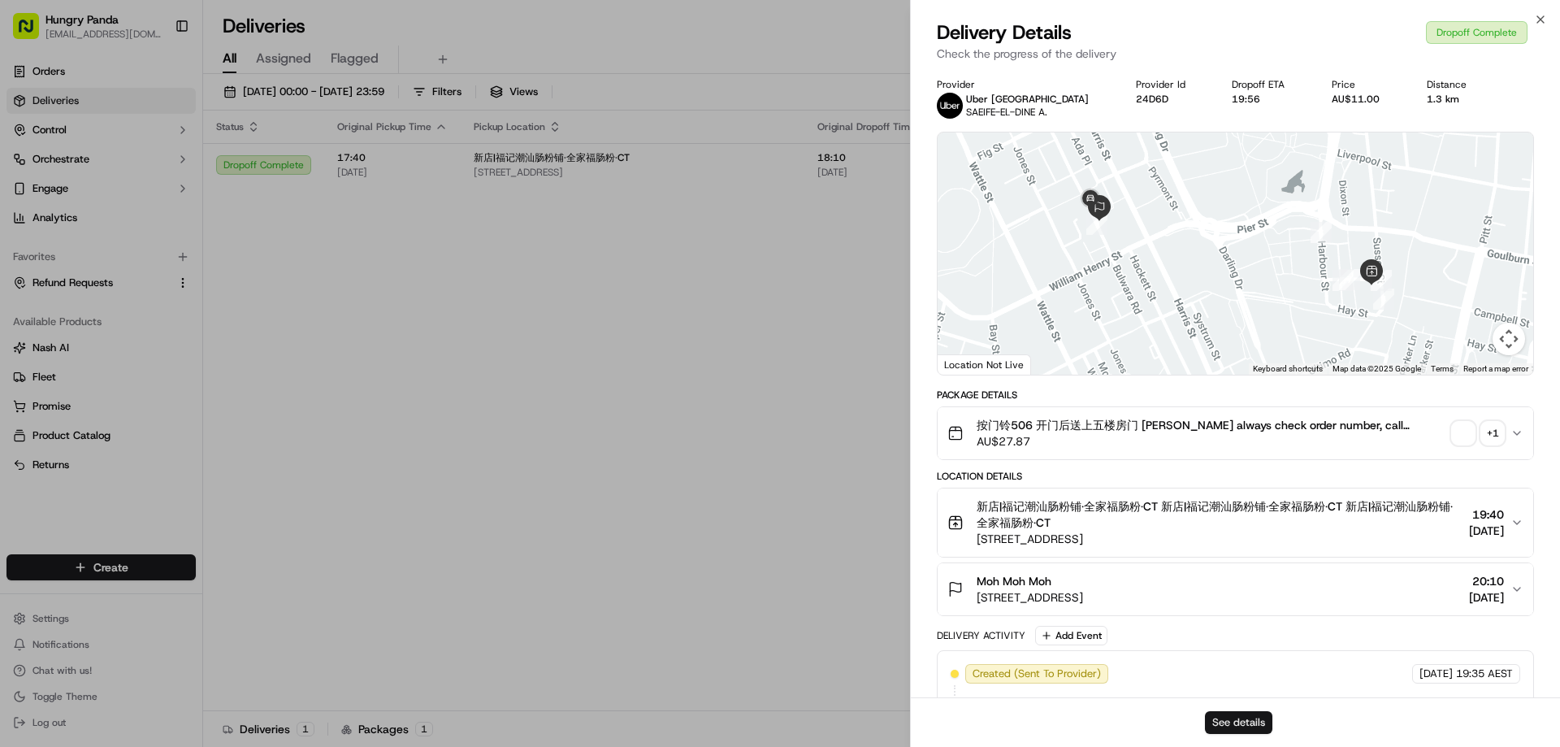
click at [1242, 723] on button "See details" at bounding box center [1238, 722] width 67 height 23
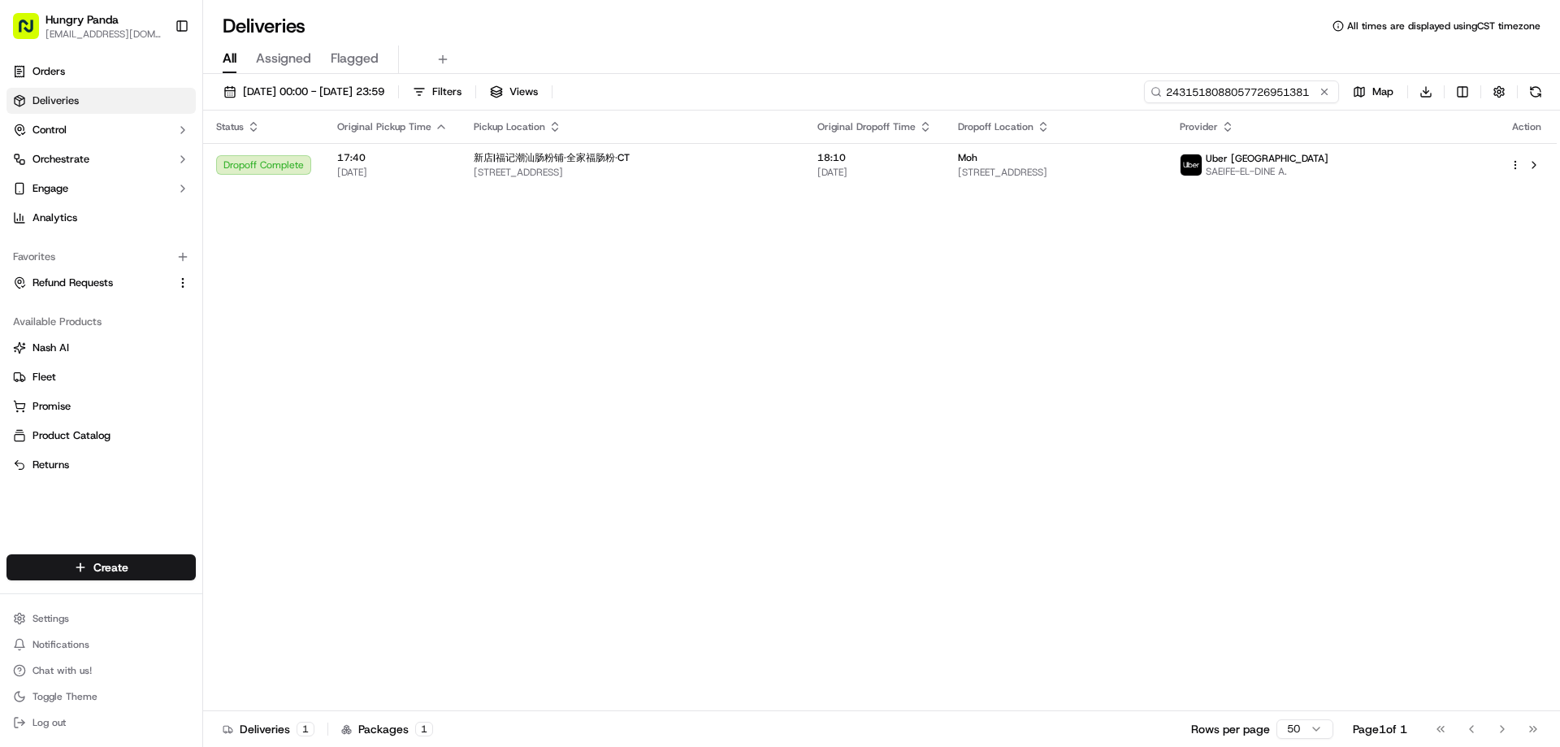
click at [1301, 85] on input "2431518088057726951381" at bounding box center [1241, 91] width 195 height 23
paste input "8721586938053769581846"
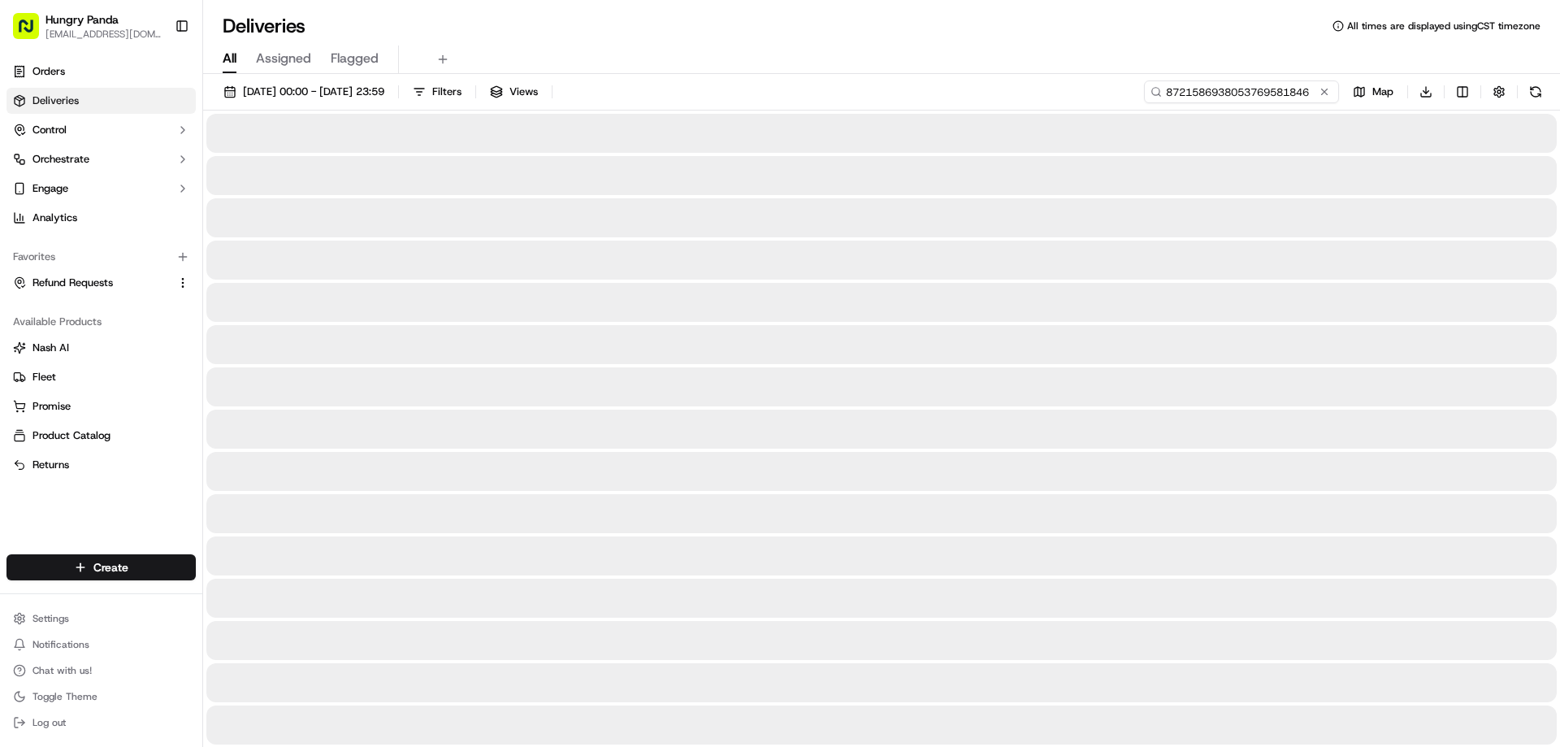
type input "8721586938053769581846"
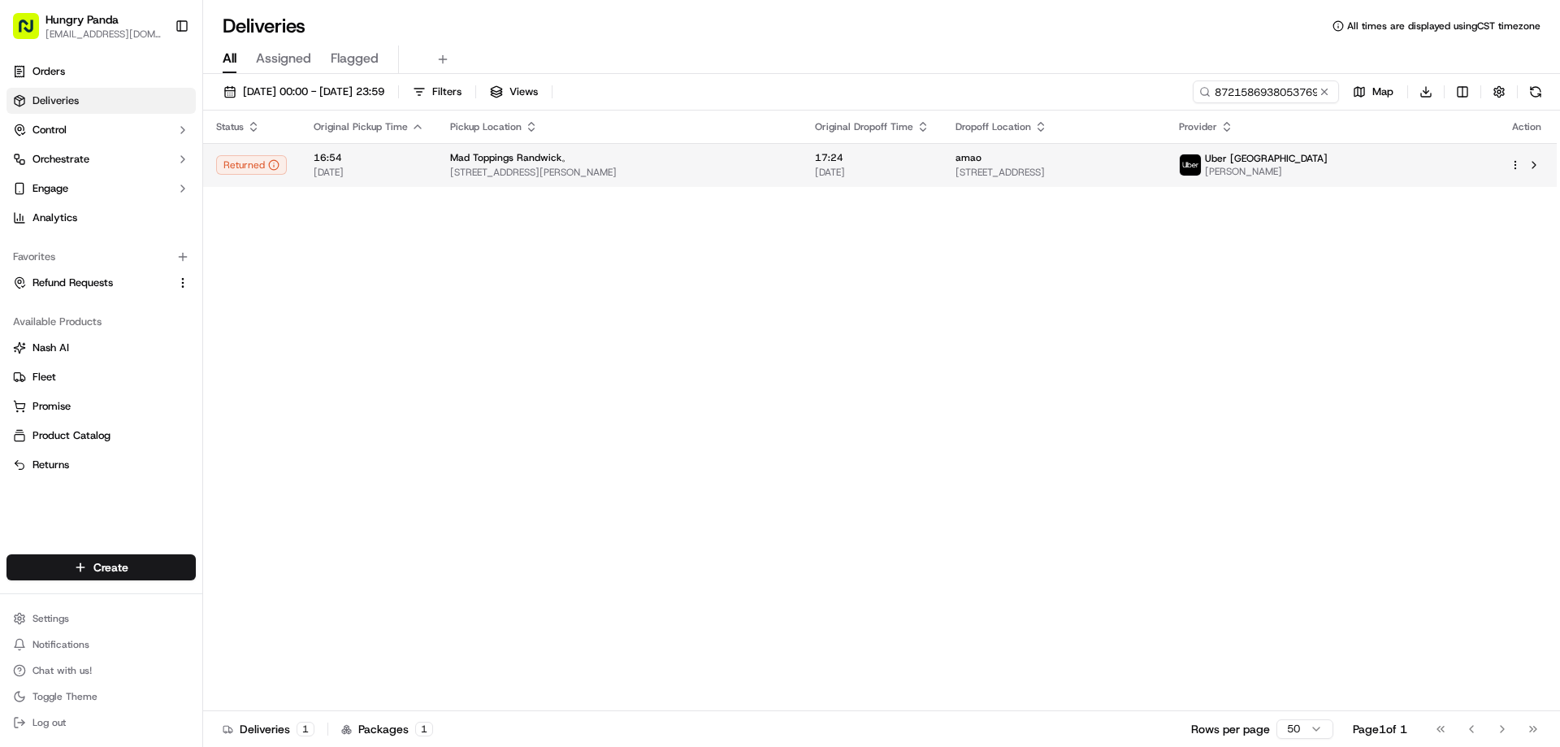
click at [909, 159] on span "17:24" at bounding box center [872, 157] width 115 height 13
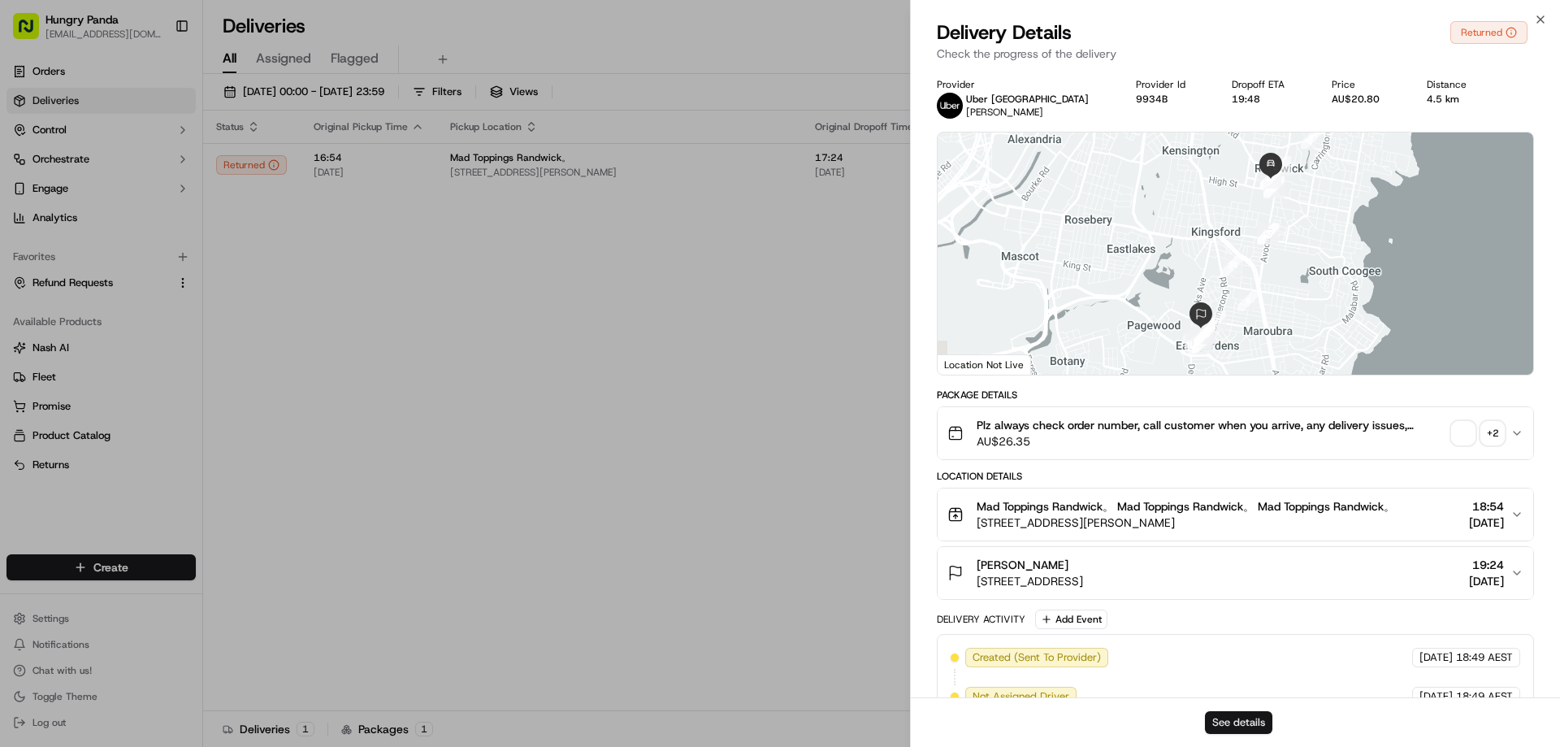
click at [1229, 722] on button "See details" at bounding box center [1238, 722] width 67 height 23
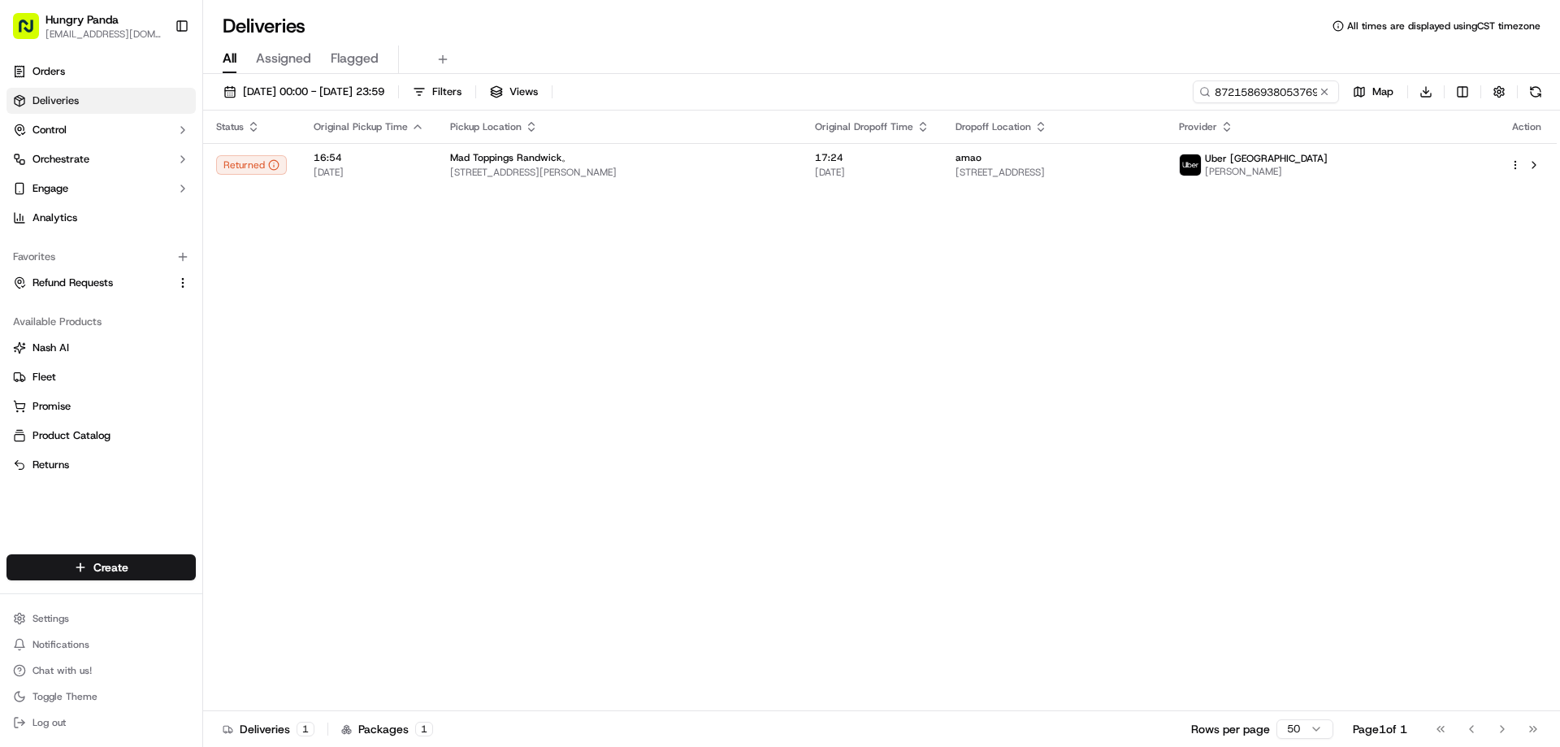
click at [1316, 93] on button at bounding box center [1324, 92] width 16 height 16
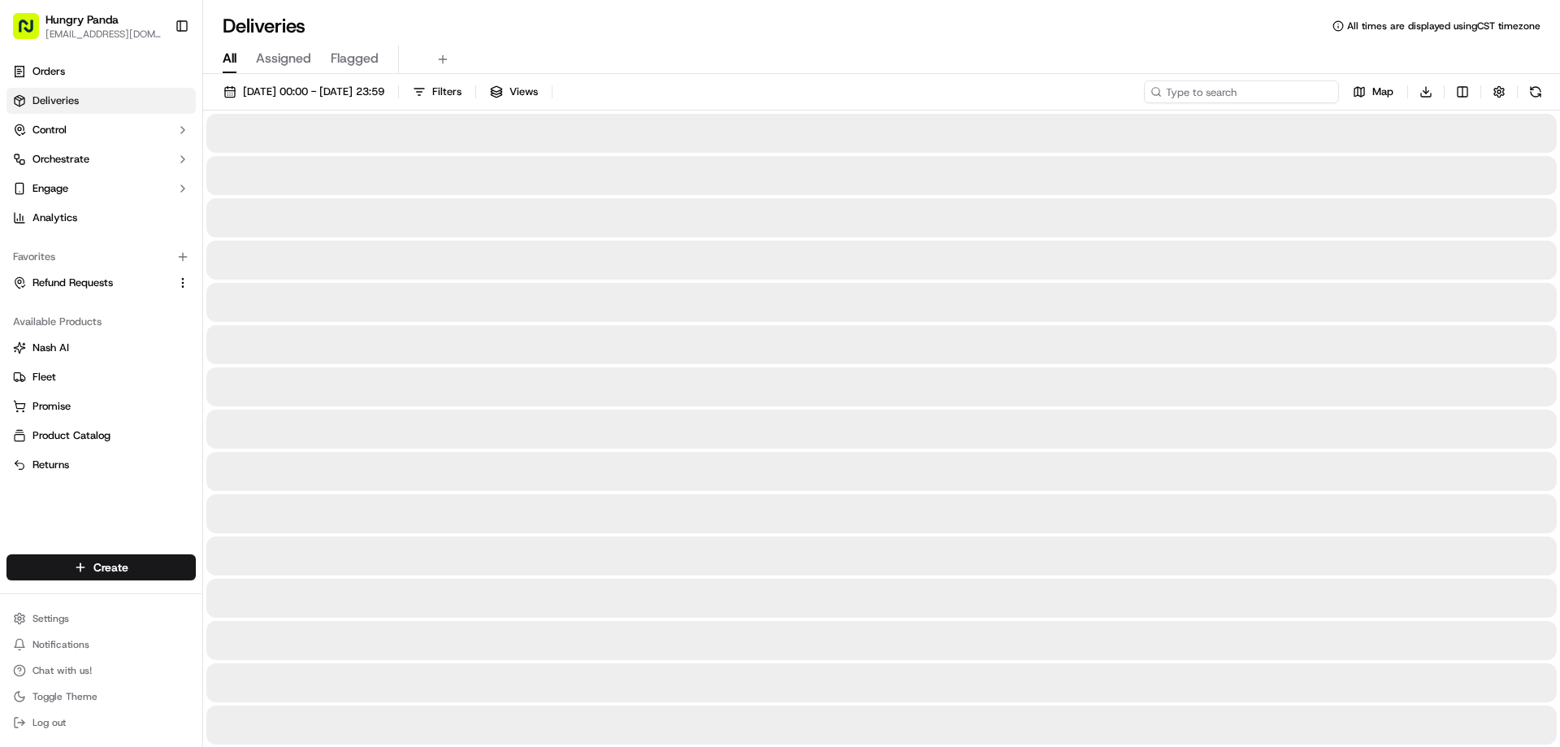
click at [1316, 93] on input at bounding box center [1241, 91] width 195 height 23
paste input "6526521688859798322017"
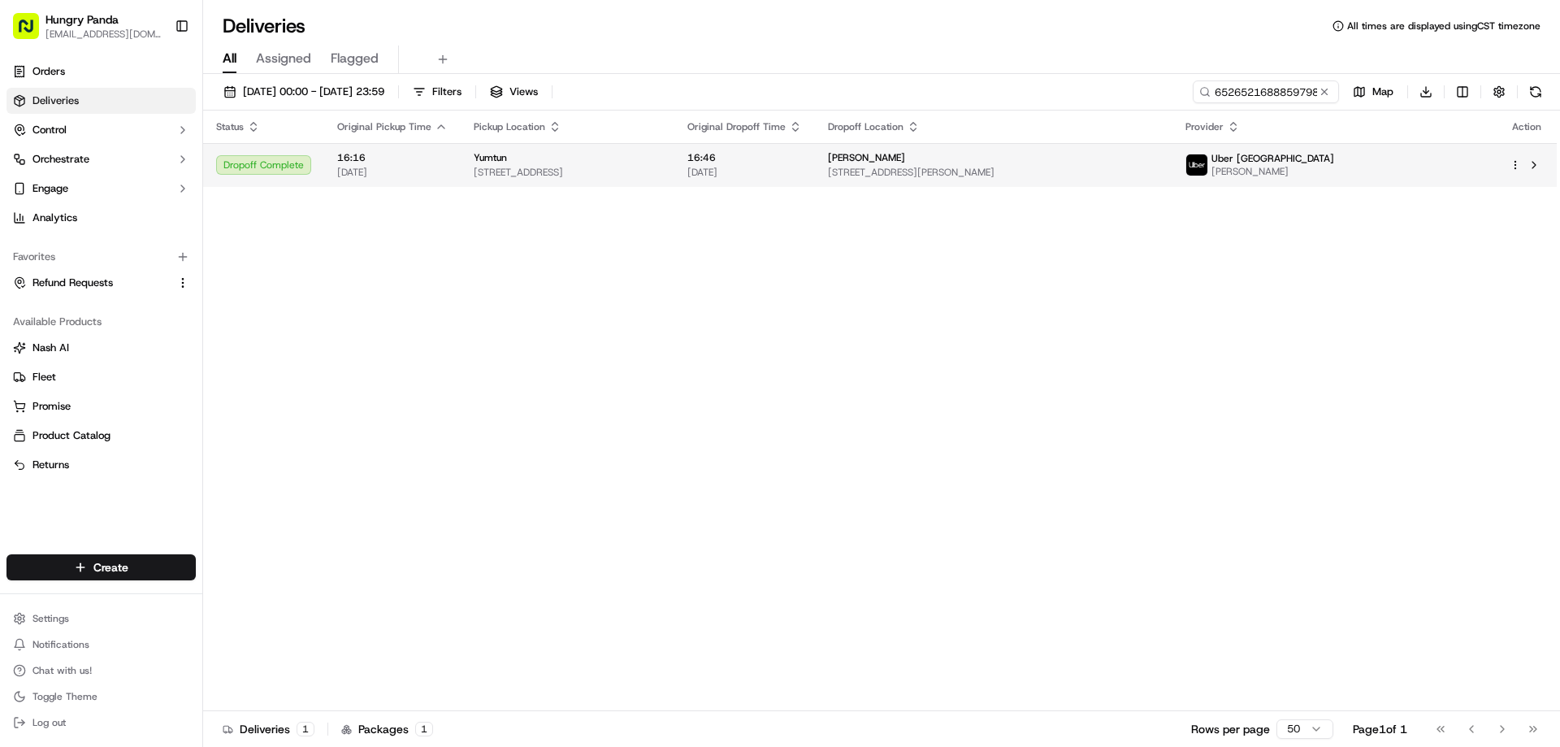
click at [802, 167] on span "22/09/2025" at bounding box center [744, 172] width 115 height 13
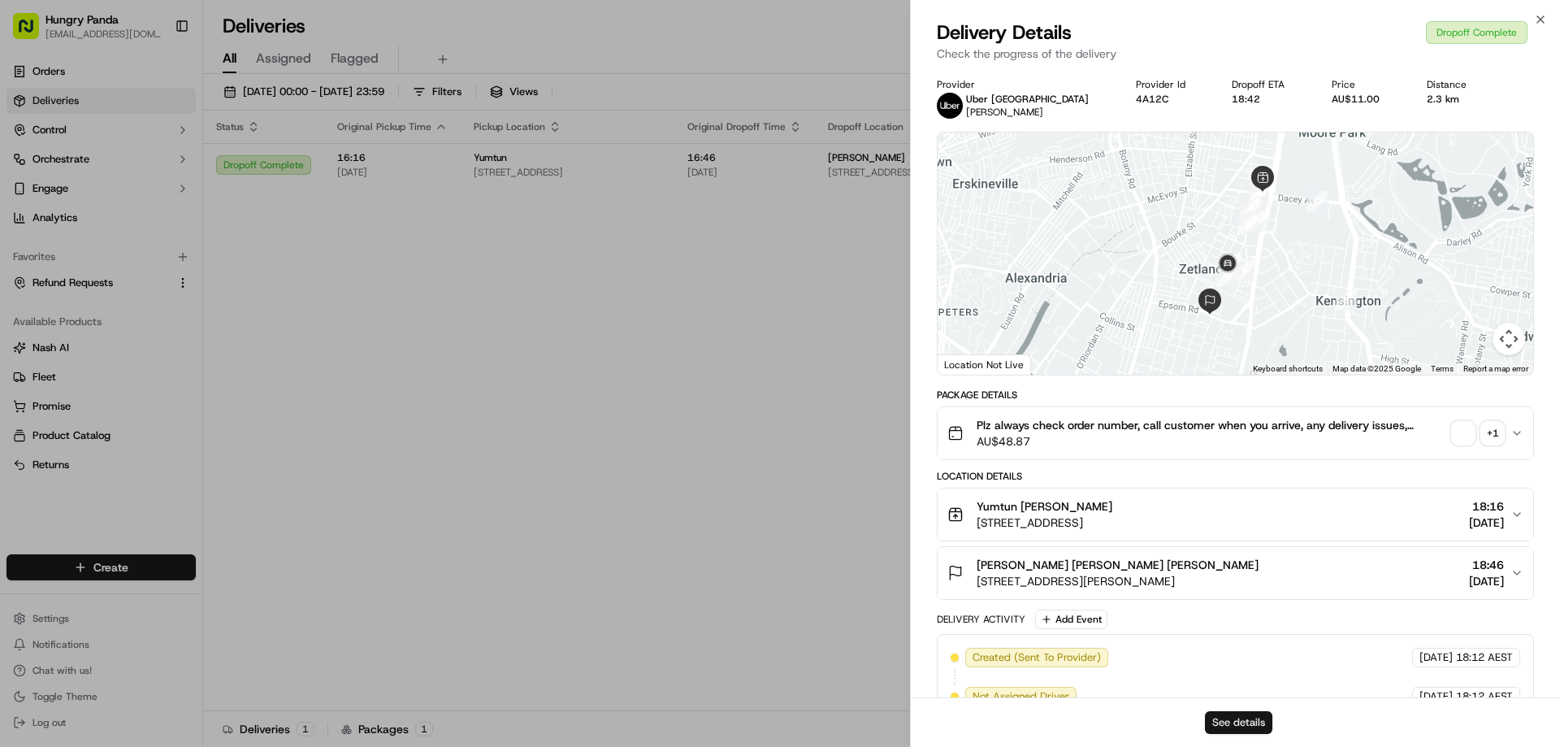
click at [1240, 725] on button "See details" at bounding box center [1238, 722] width 67 height 23
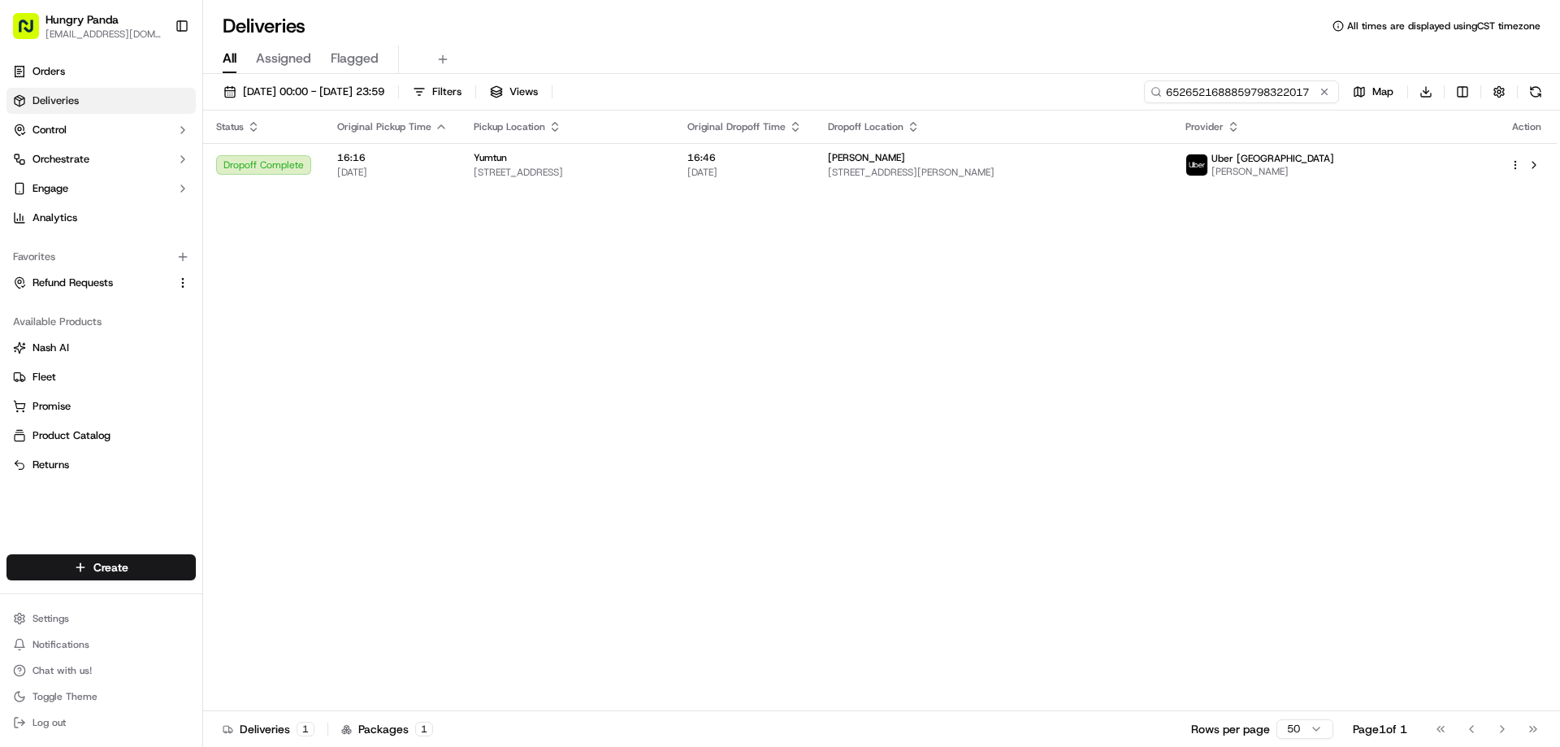
click at [1283, 92] on input "6526521688859798322017" at bounding box center [1241, 91] width 195 height 23
paste input "70265725686537901180"
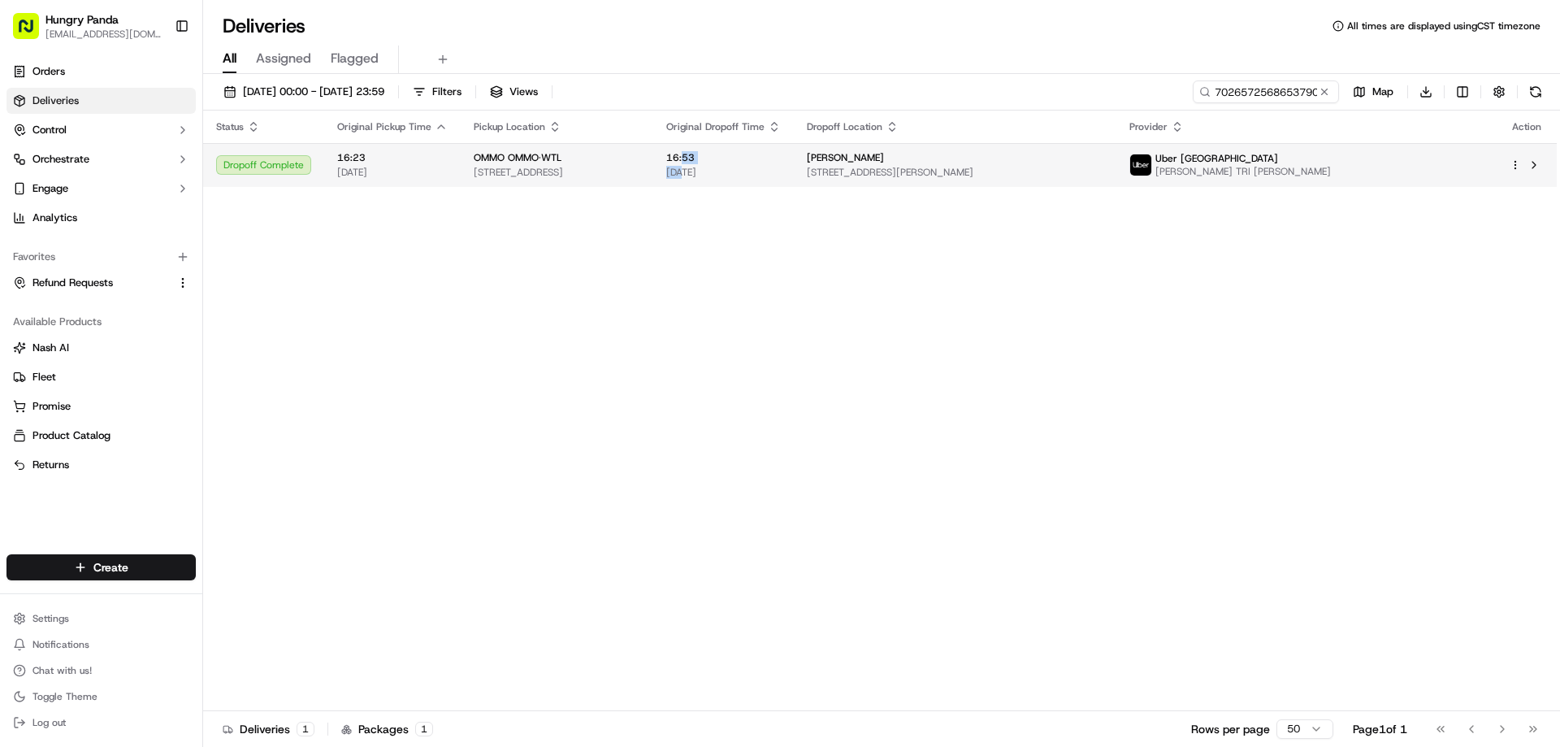
click at [781, 164] on div "16:53 22/09/2025" at bounding box center [723, 165] width 115 height 28
click at [781, 162] on span "16:53" at bounding box center [723, 157] width 115 height 13
click at [640, 163] on div "OMMO OMMO·WTL" at bounding box center [557, 157] width 167 height 13
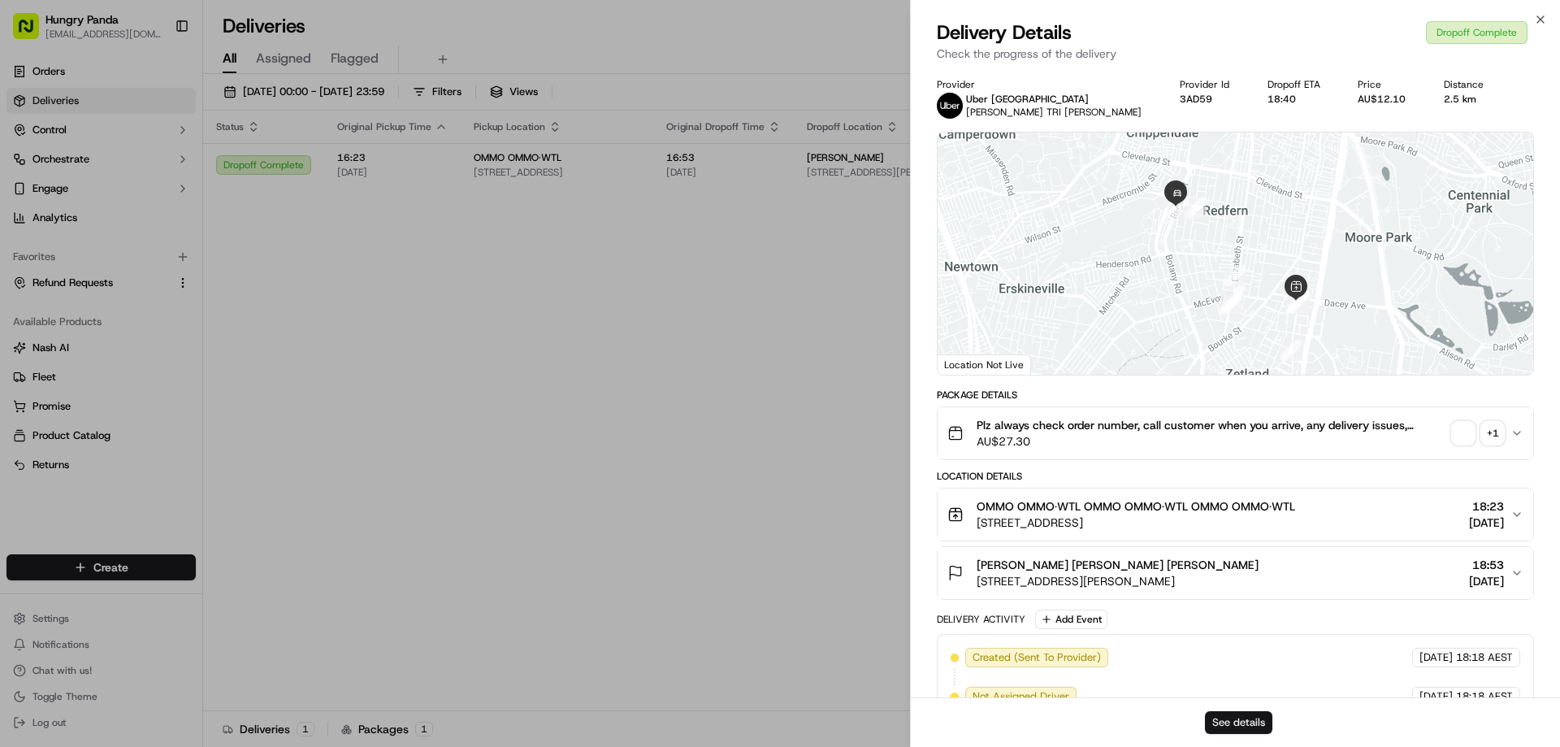
click at [1233, 712] on div "See details" at bounding box center [1235, 722] width 649 height 50
click at [1230, 712] on button "See details" at bounding box center [1238, 722] width 67 height 23
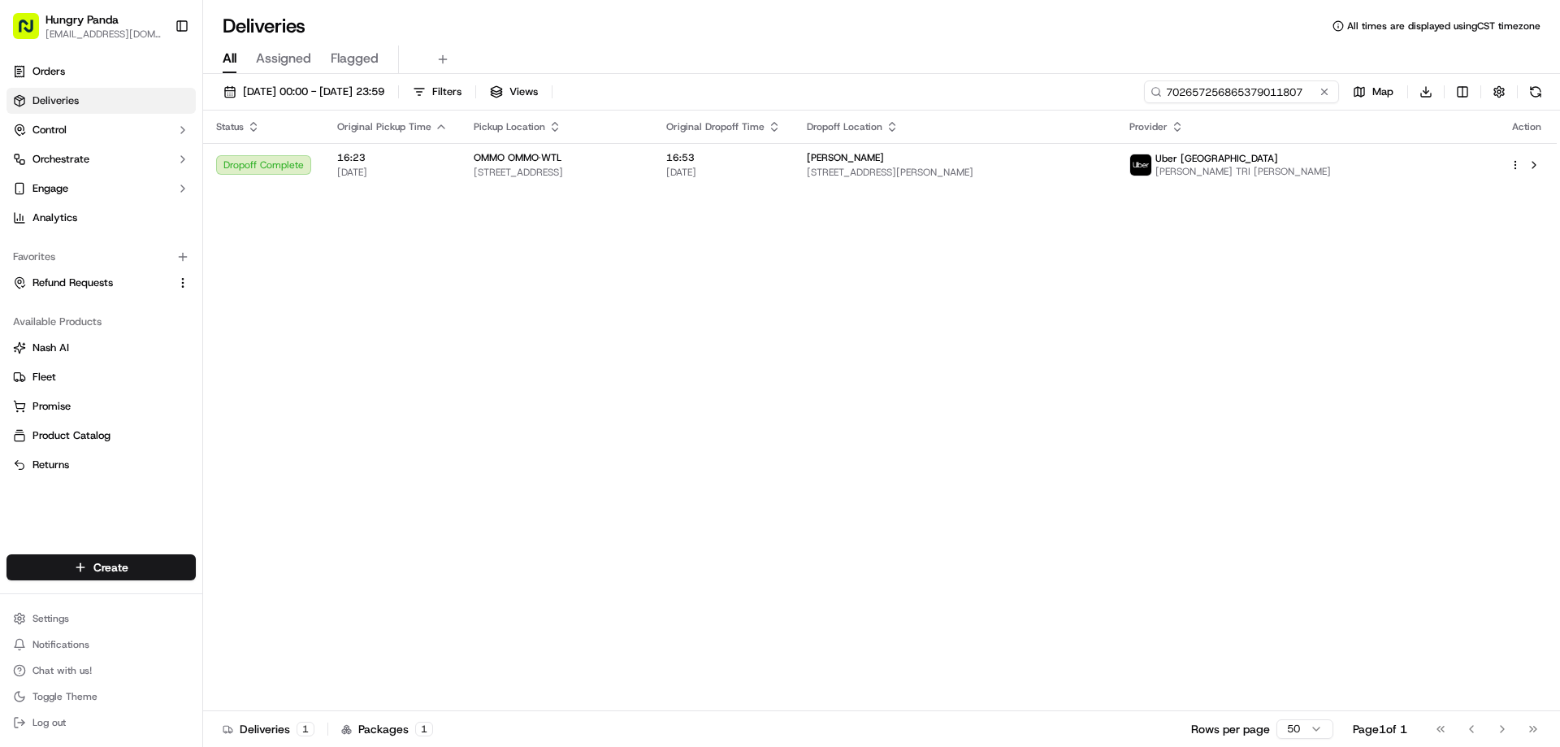
click at [1261, 89] on input "702657256865379011807" at bounding box center [1241, 91] width 195 height 23
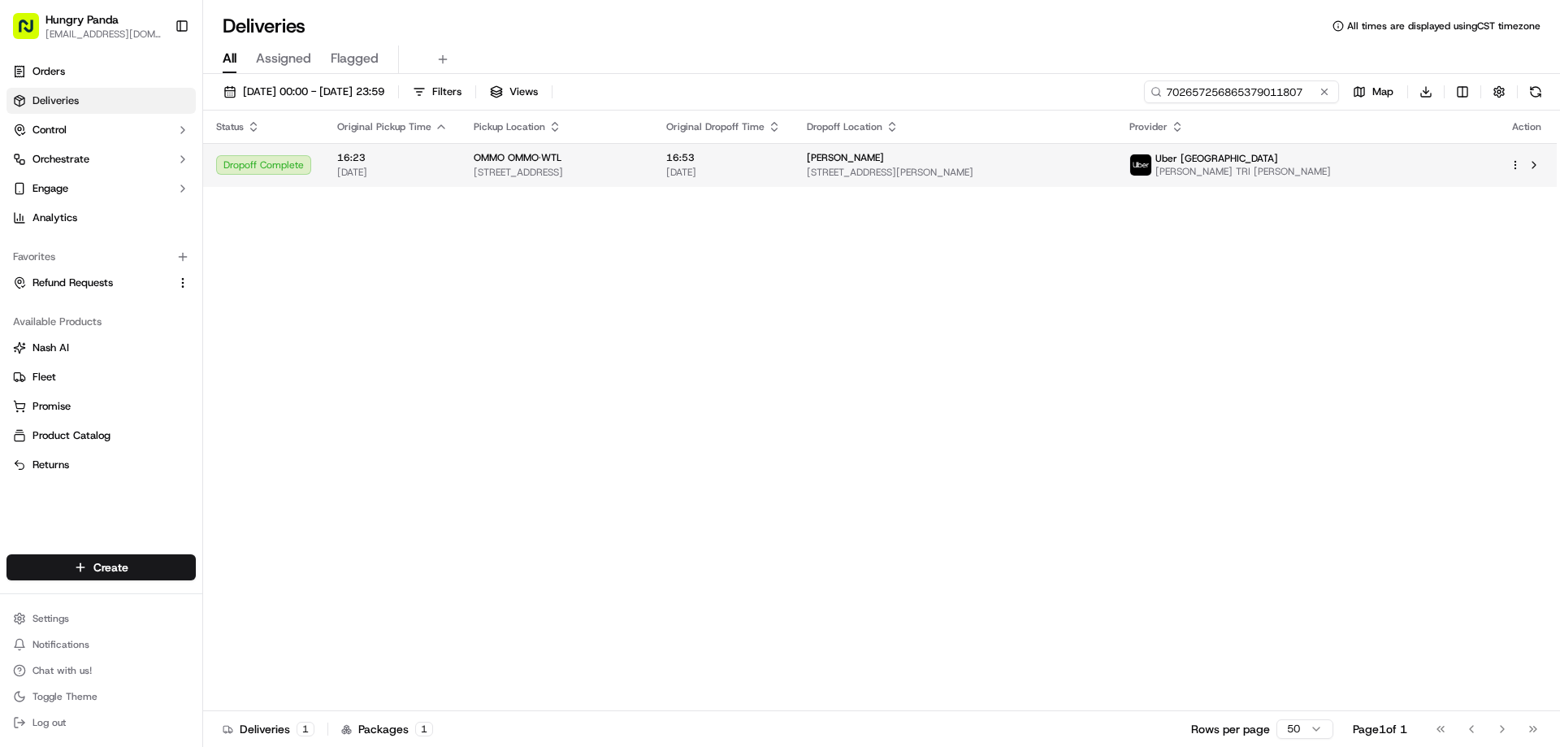
paste input "1838565628152727731626"
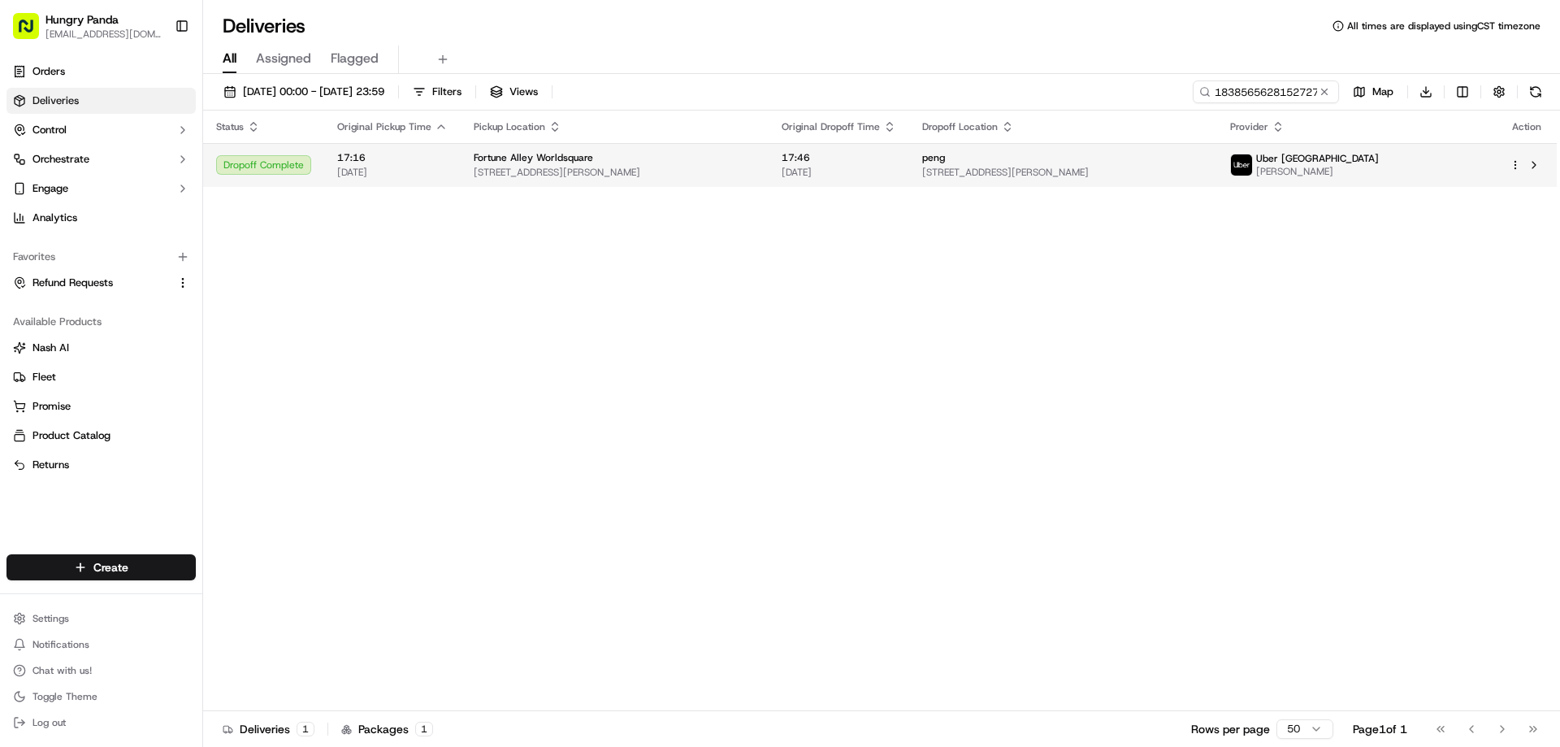
click at [896, 162] on span "17:46" at bounding box center [838, 157] width 115 height 13
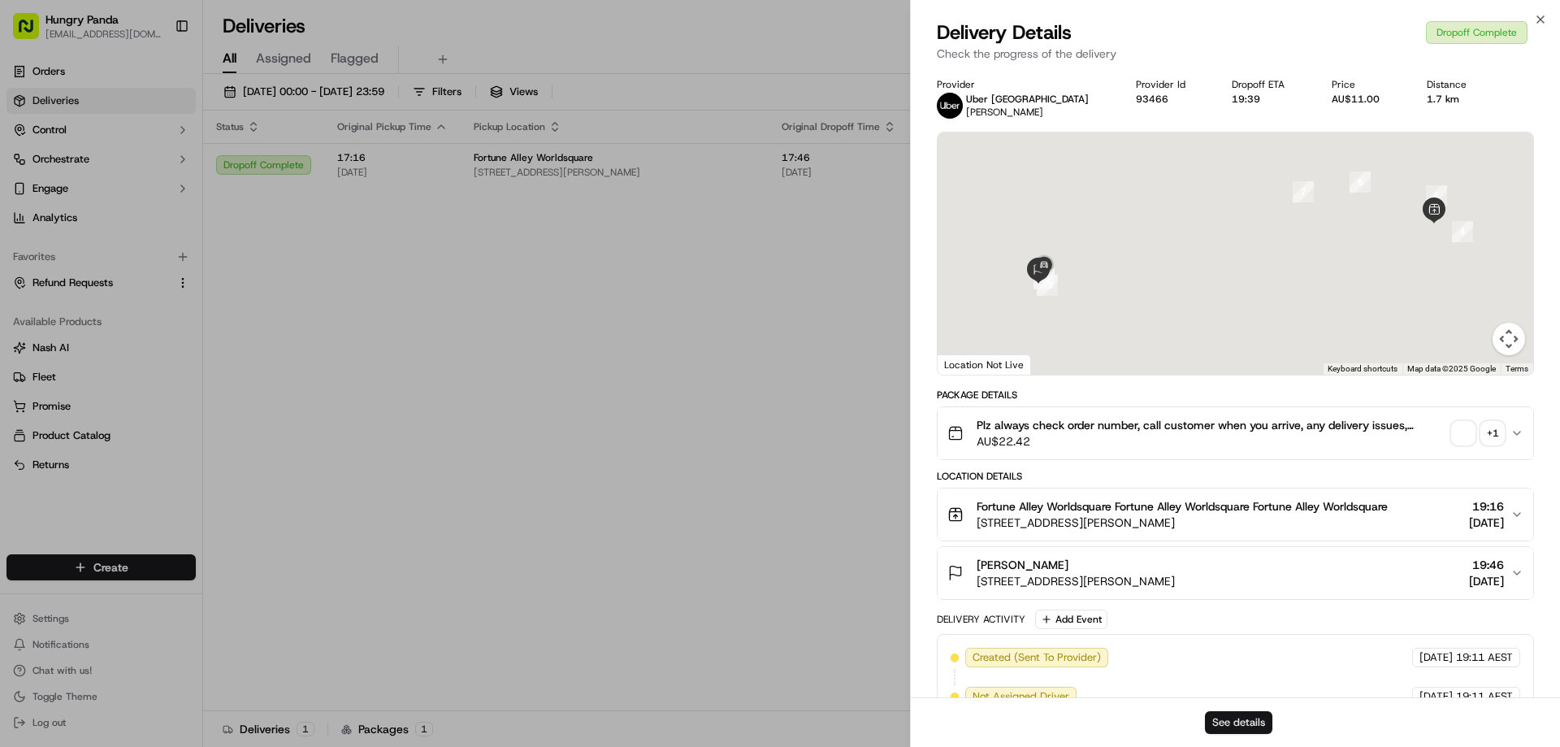
click at [1240, 714] on button "See details" at bounding box center [1238, 722] width 67 height 23
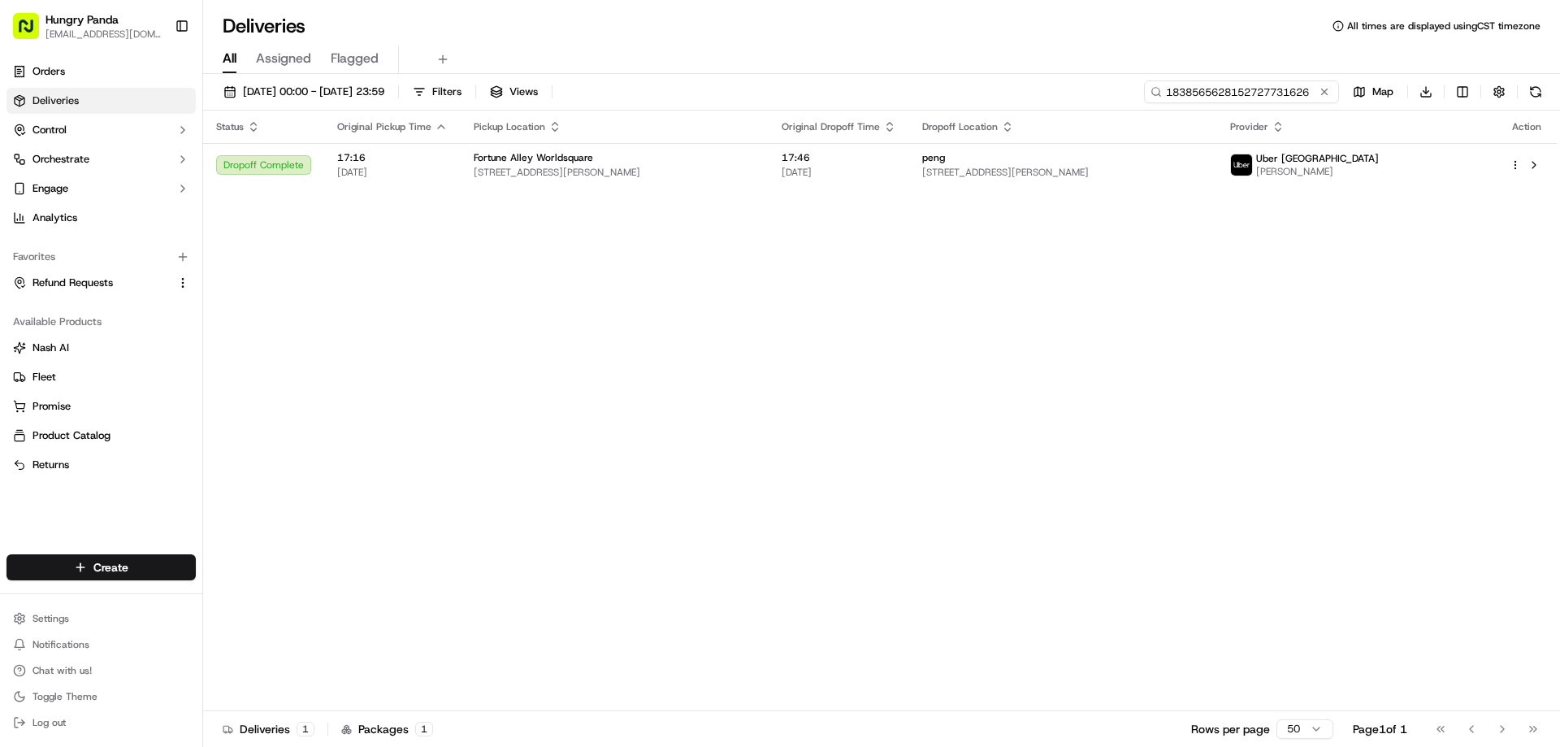
click at [1262, 97] on input "1838565628152727731626" at bounding box center [1241, 91] width 195 height 23
paste input "7320519438159763831015"
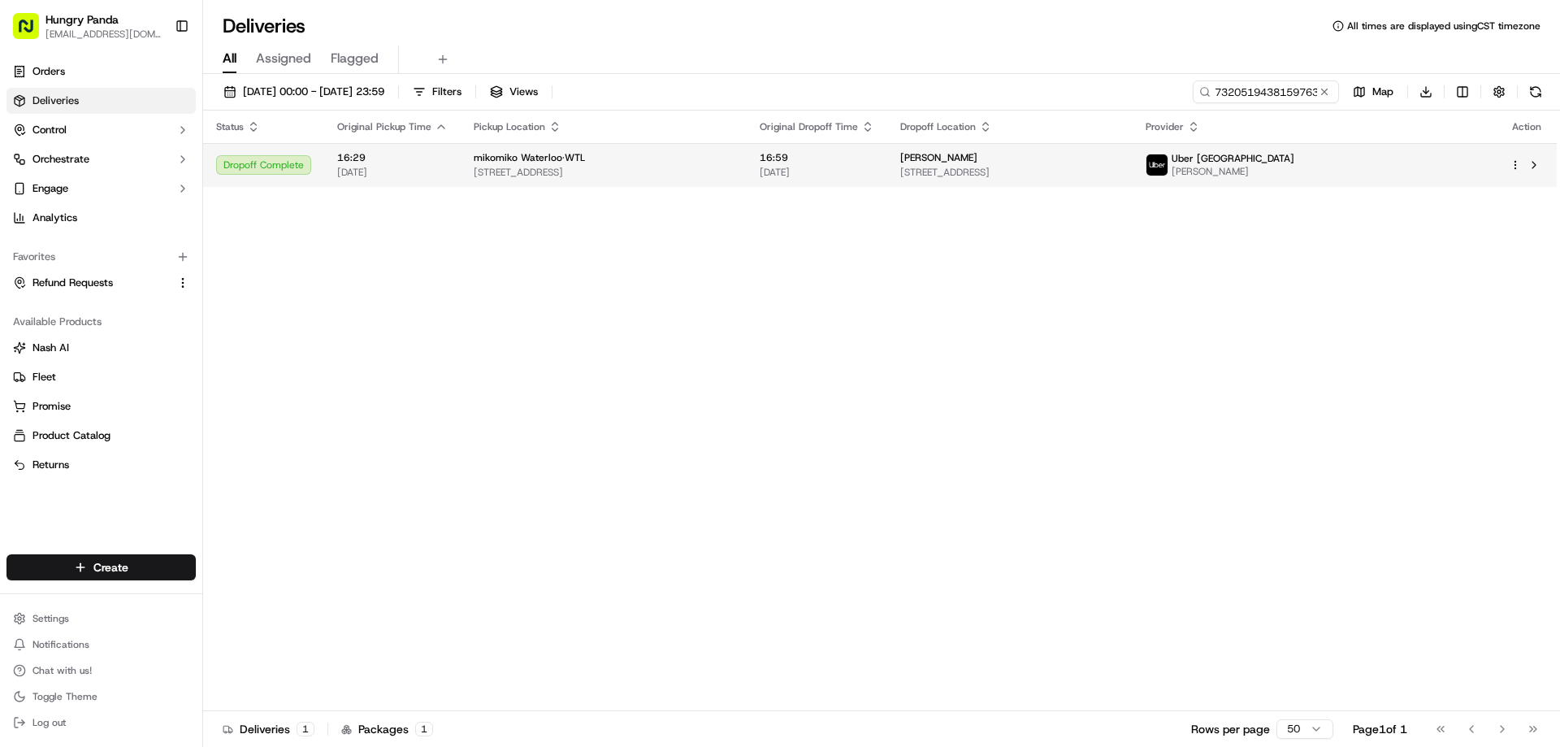
click at [815, 184] on td "16:59 22/09/2025" at bounding box center [817, 165] width 141 height 44
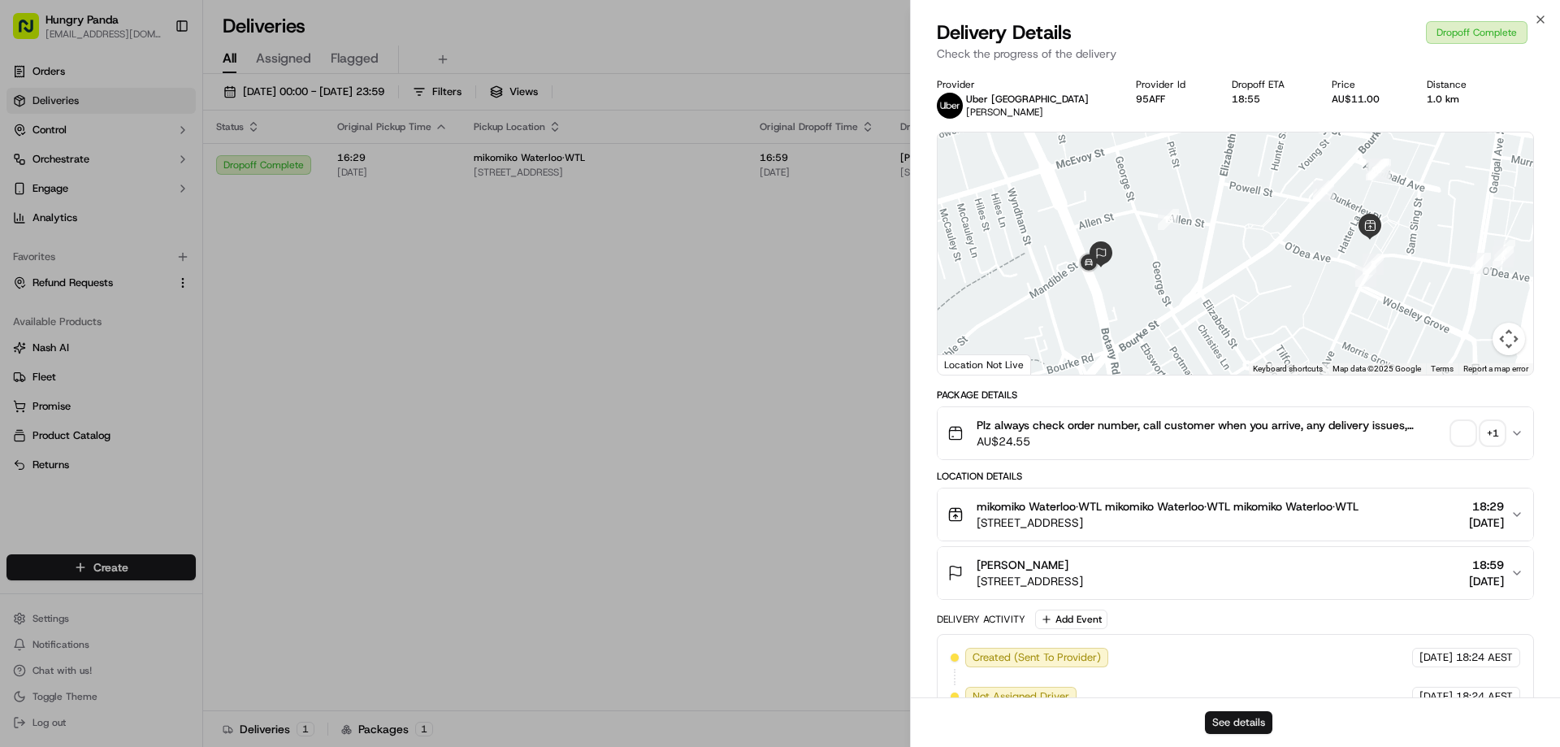
click at [1239, 722] on button "See details" at bounding box center [1238, 722] width 67 height 23
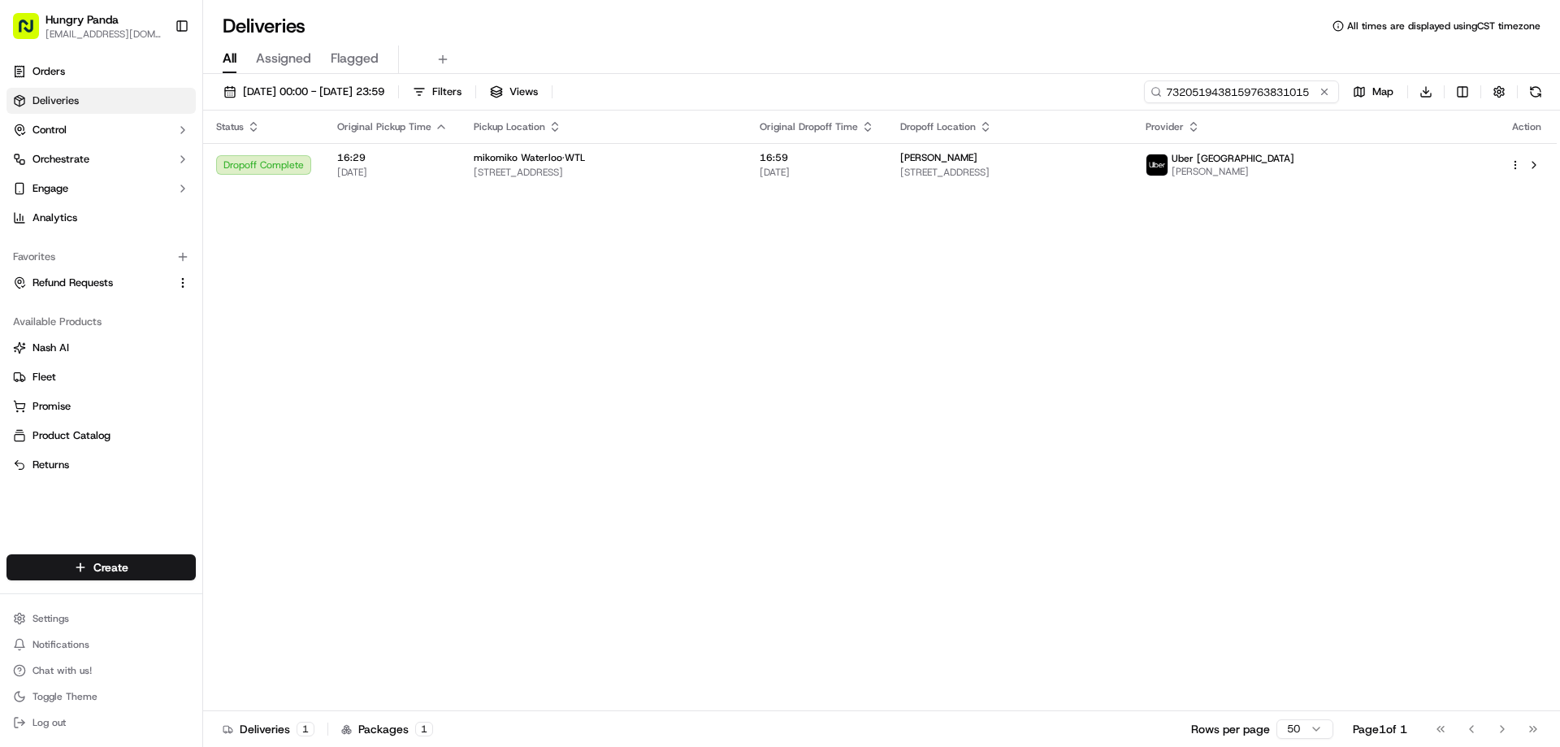
click at [1269, 91] on input "7320519438159763831015" at bounding box center [1241, 91] width 195 height 23
paste input "522958819885072867877"
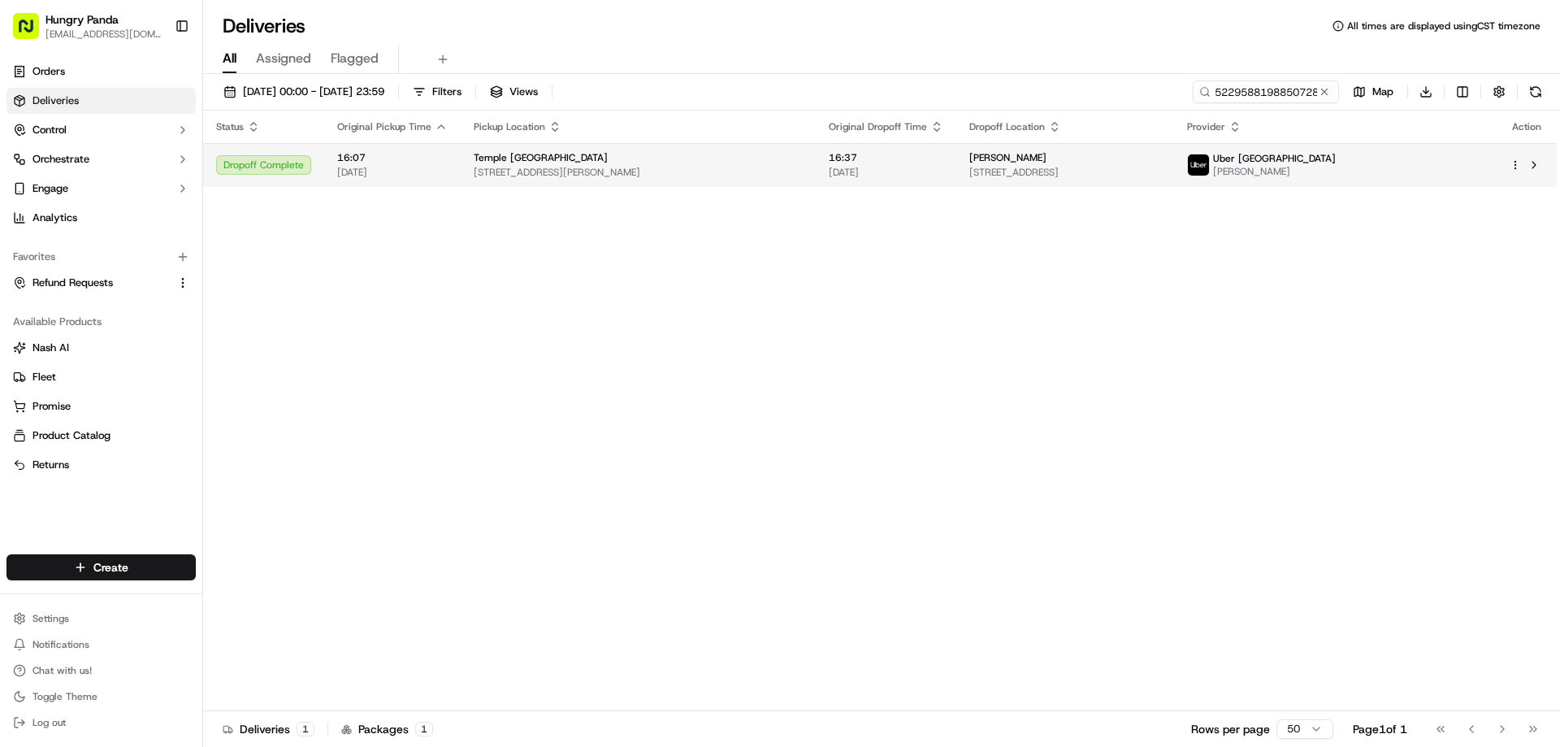
click at [881, 154] on span "16:37" at bounding box center [886, 157] width 115 height 13
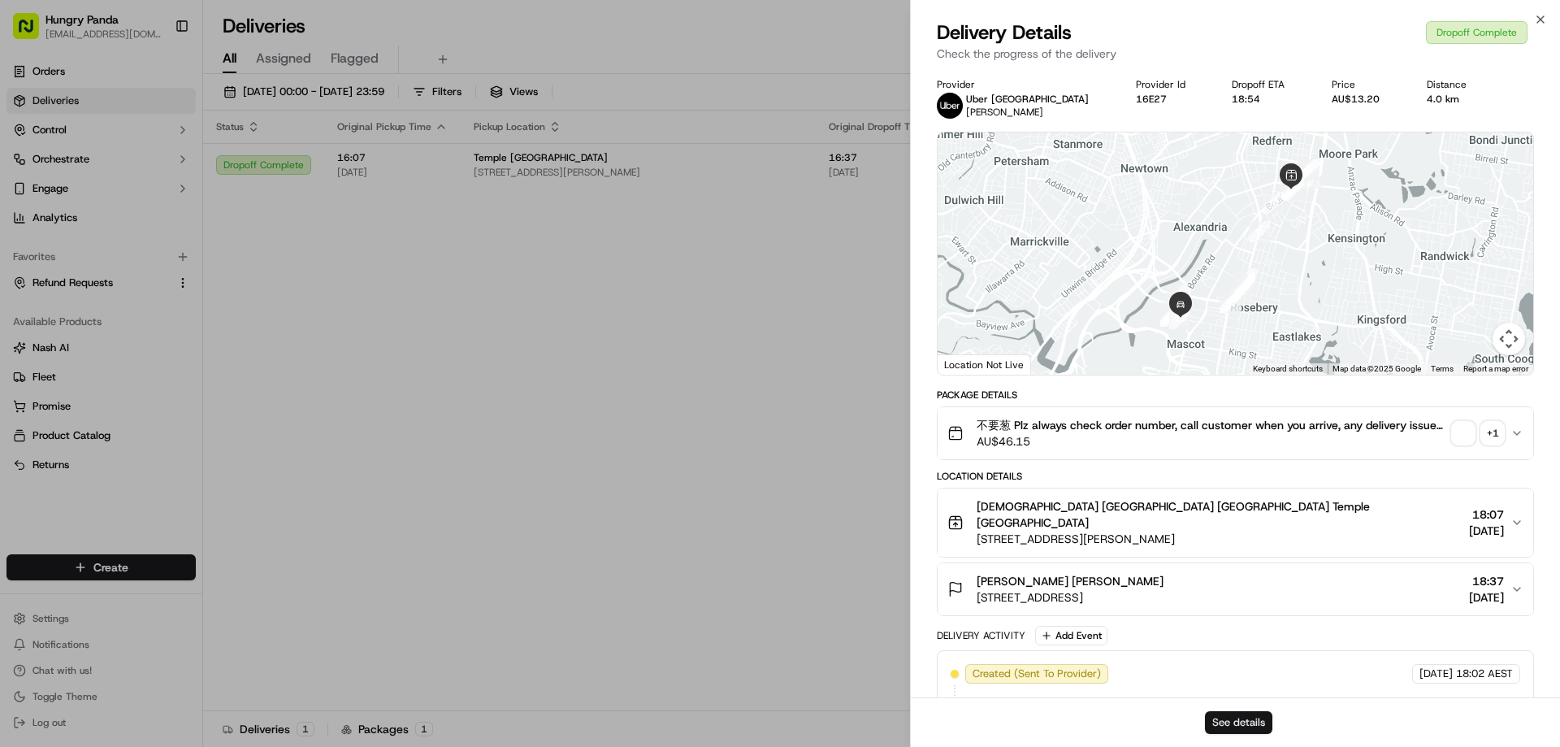
click at [1240, 720] on button "See details" at bounding box center [1238, 722] width 67 height 23
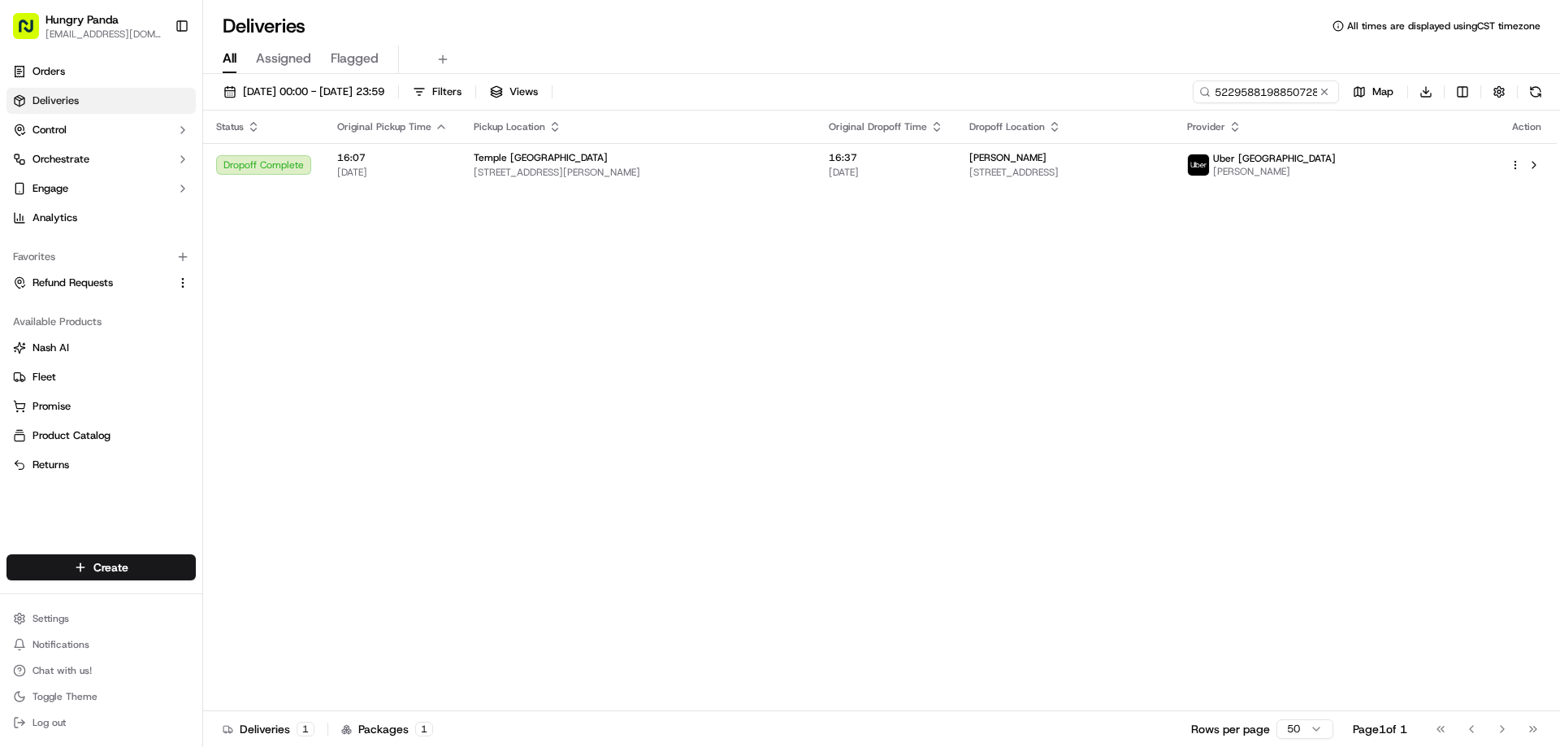
click at [1244, 79] on div "15/09/2025 00:00 - 23/09/2025 23:59 Filters Views 522958819885072867877 Map Dow…" at bounding box center [881, 412] width 1357 height 676
click at [1244, 90] on input "522958819885072867877" at bounding box center [1241, 91] width 195 height 23
click at [1244, 91] on input "522958819885072867877" at bounding box center [1241, 91] width 195 height 23
paste input "1536520678454735252071"
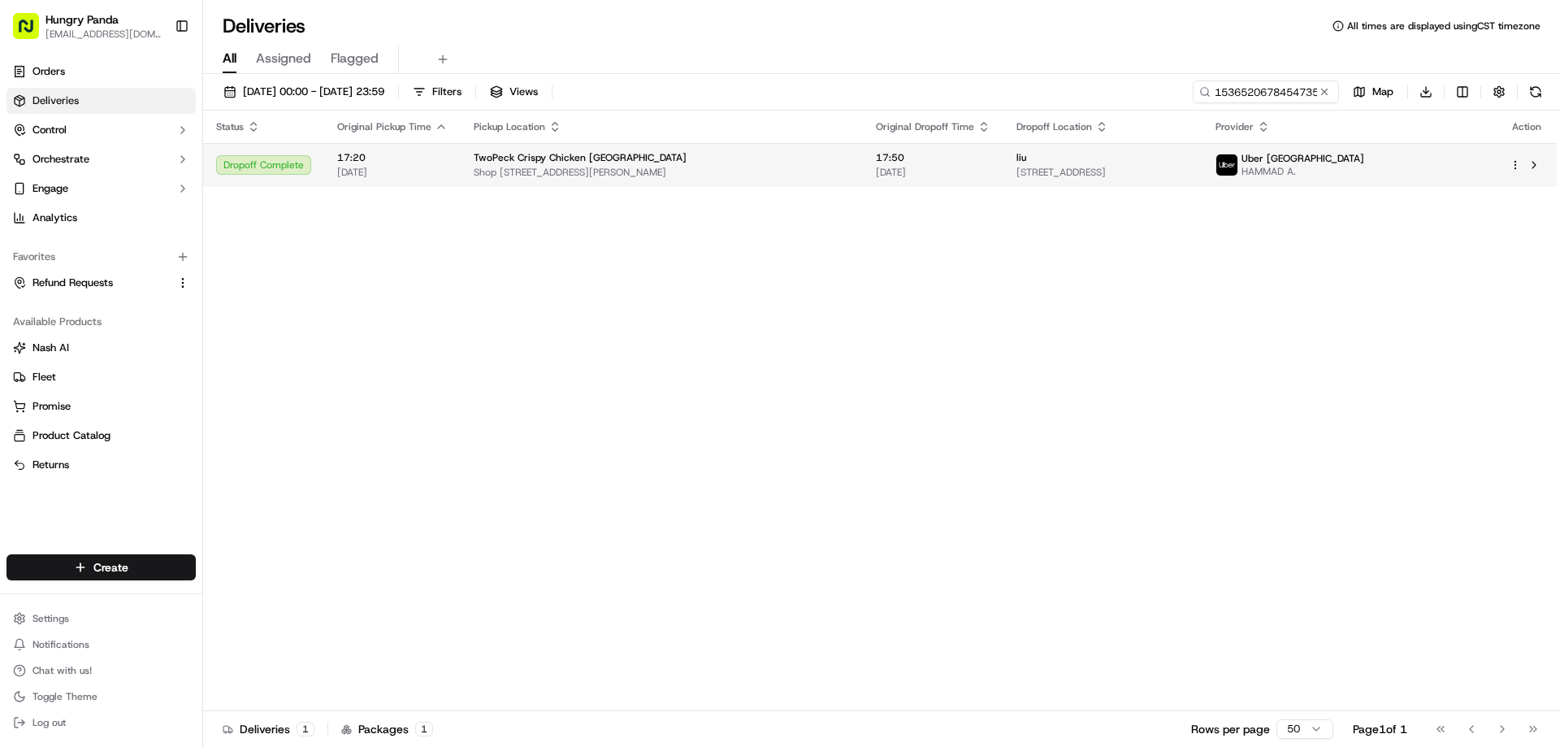
click at [878, 179] on span "22/09/2025" at bounding box center [933, 172] width 115 height 13
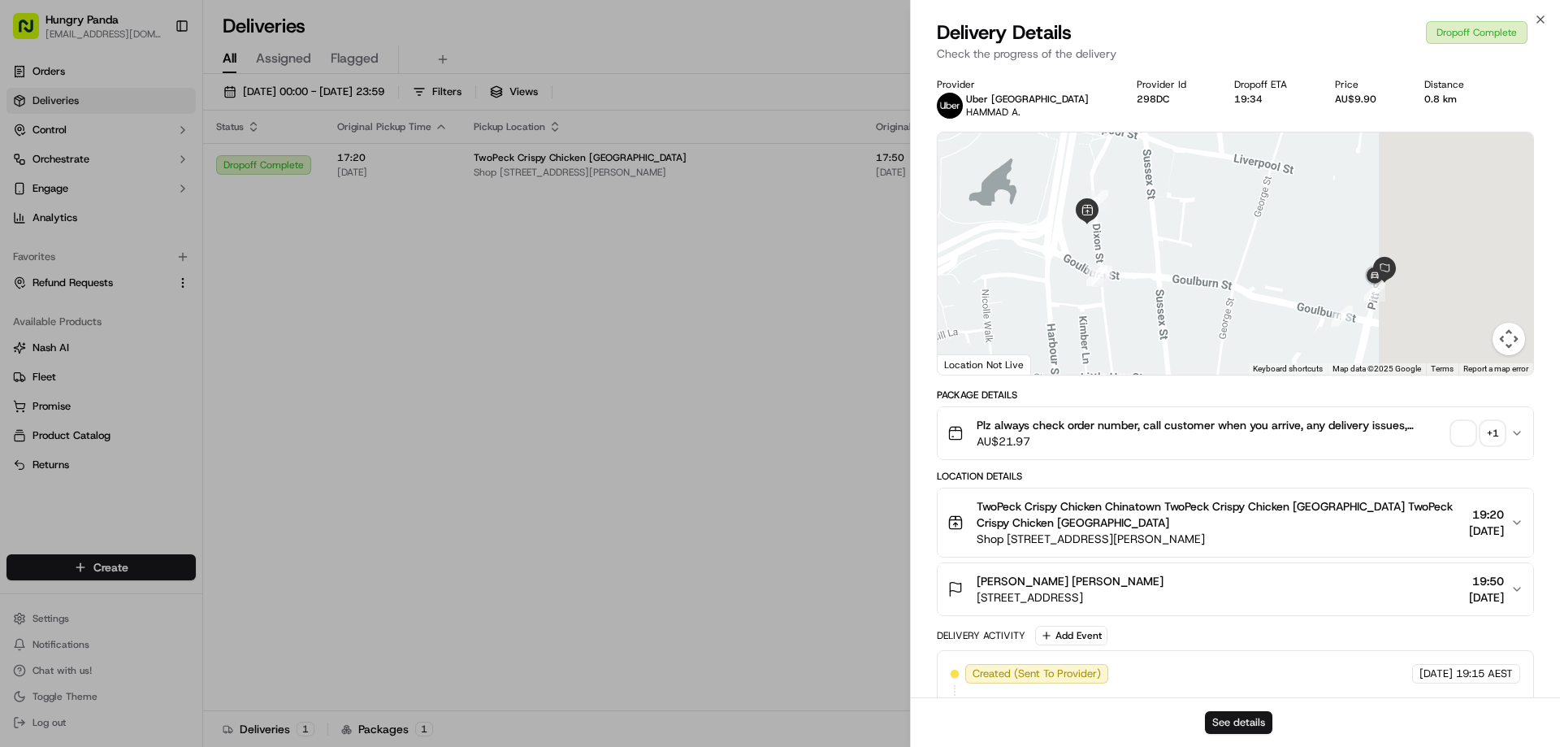
click at [1220, 726] on button "See details" at bounding box center [1238, 722] width 67 height 23
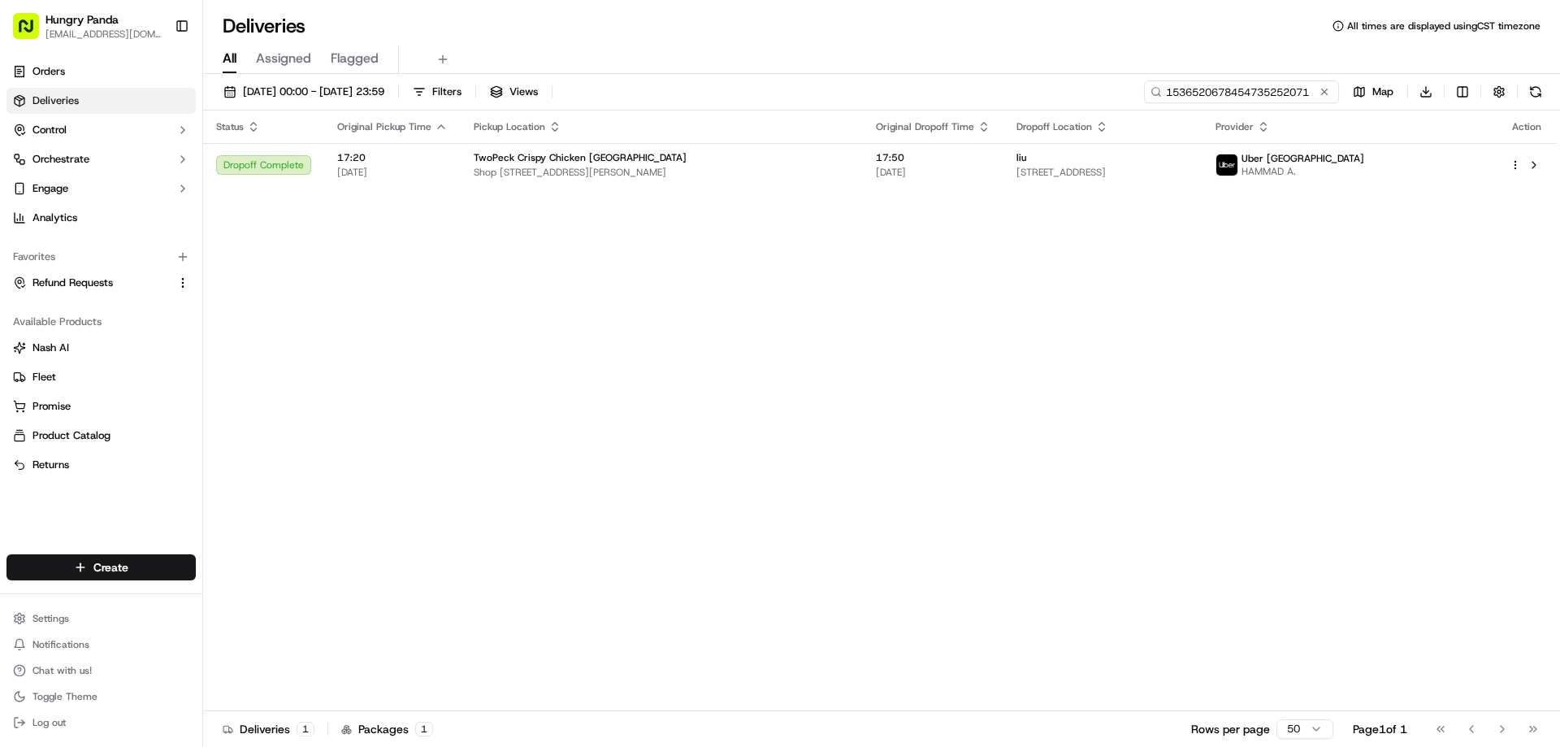
click at [1283, 89] on input "1536520678454735252071" at bounding box center [1241, 91] width 195 height 23
paste input "9380418138652725491084"
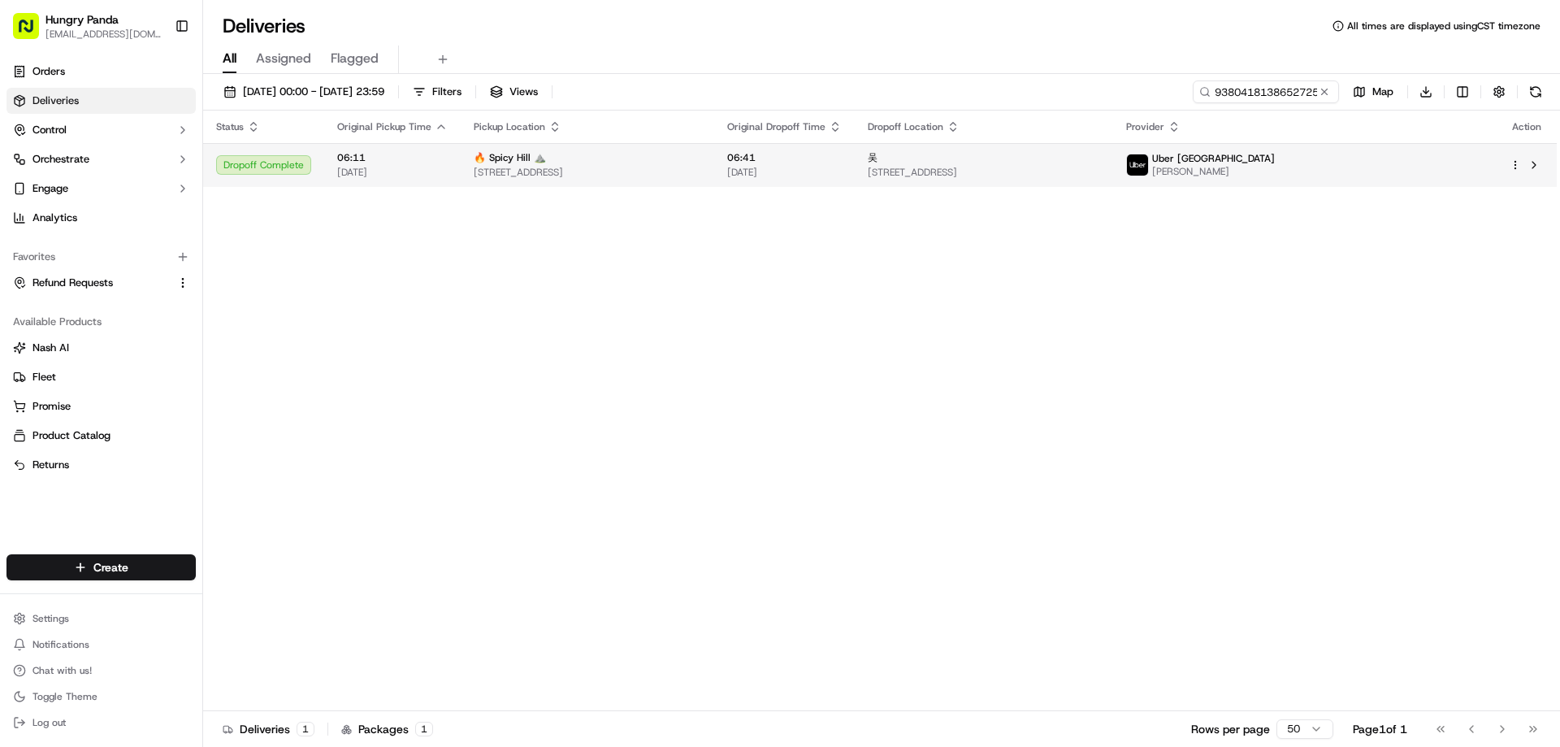
click at [855, 159] on td "06:41 22/09/2025" at bounding box center [784, 165] width 141 height 44
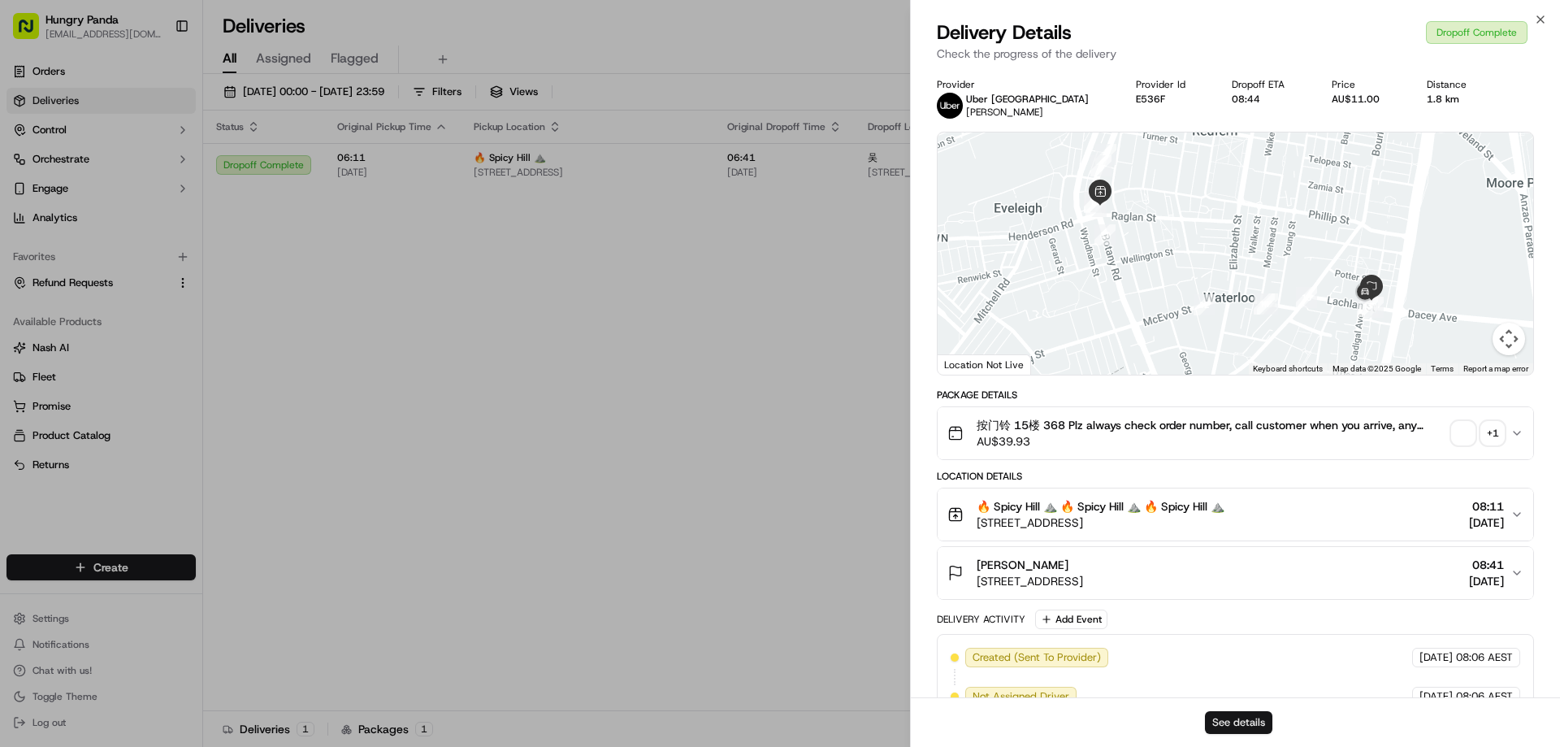
click at [1252, 724] on button "See details" at bounding box center [1238, 722] width 67 height 23
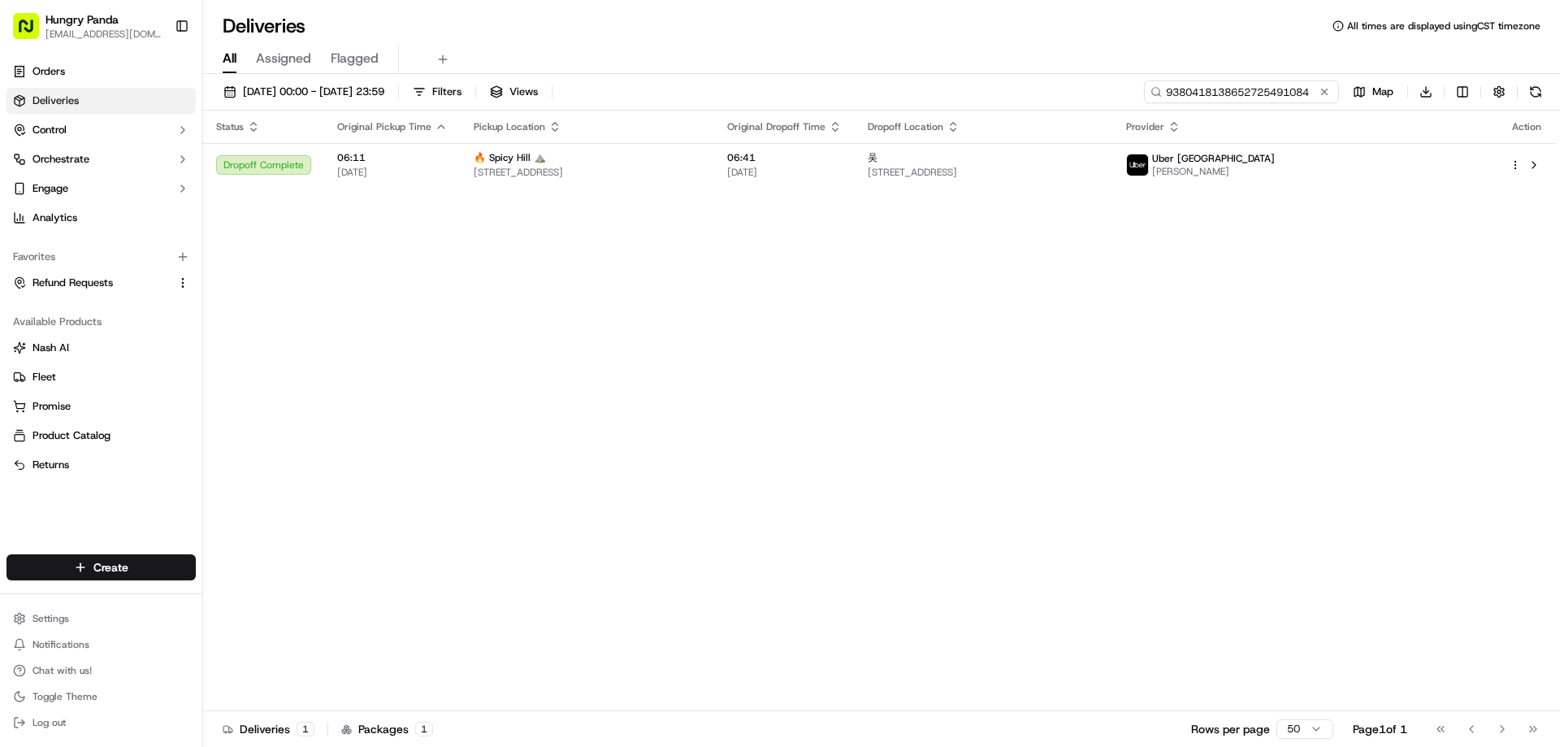
click at [1282, 89] on input "9380418138652725491084" at bounding box center [1241, 91] width 195 height 23
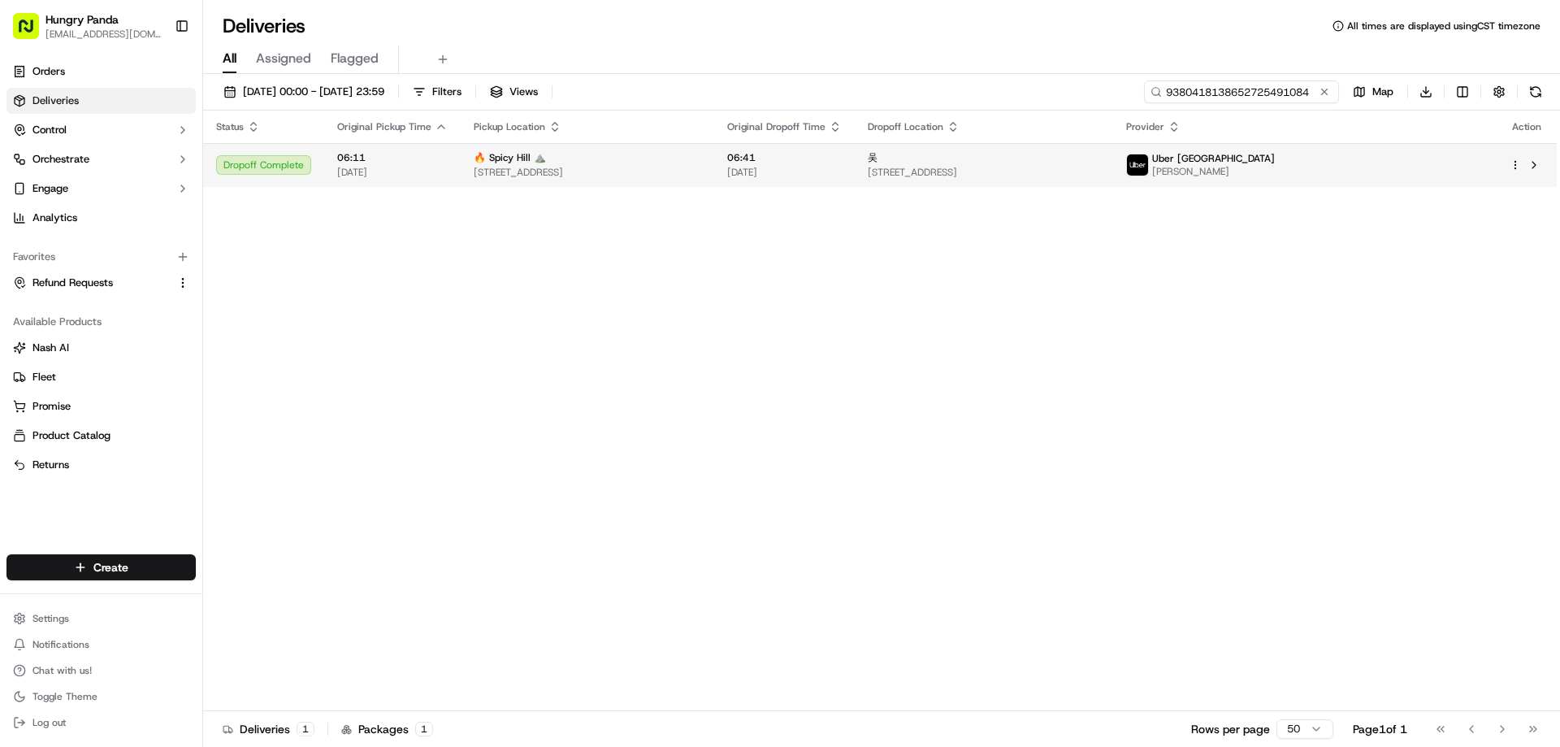
paste input "2253192835770240201"
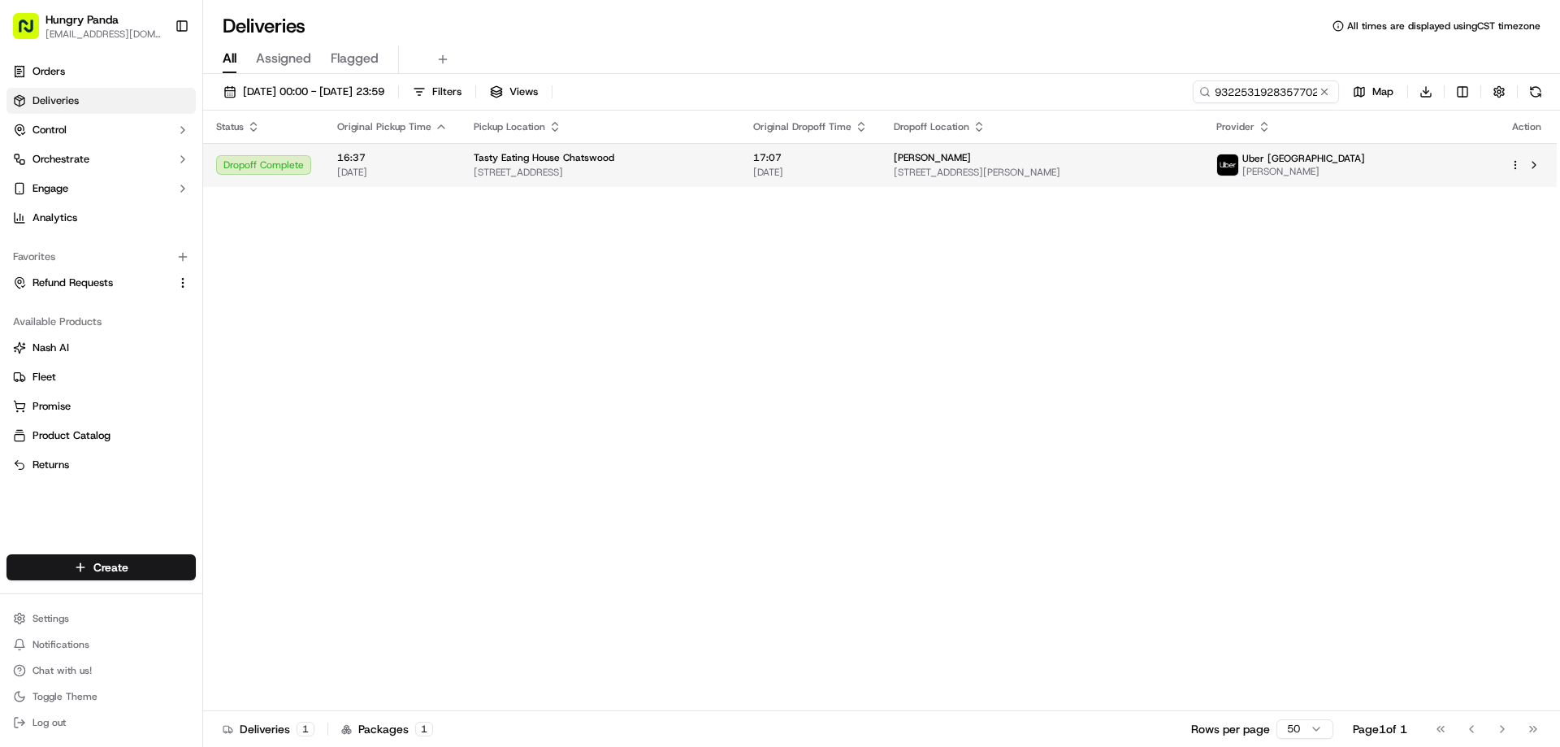
click at [868, 171] on span "22/09/2025" at bounding box center [810, 172] width 115 height 13
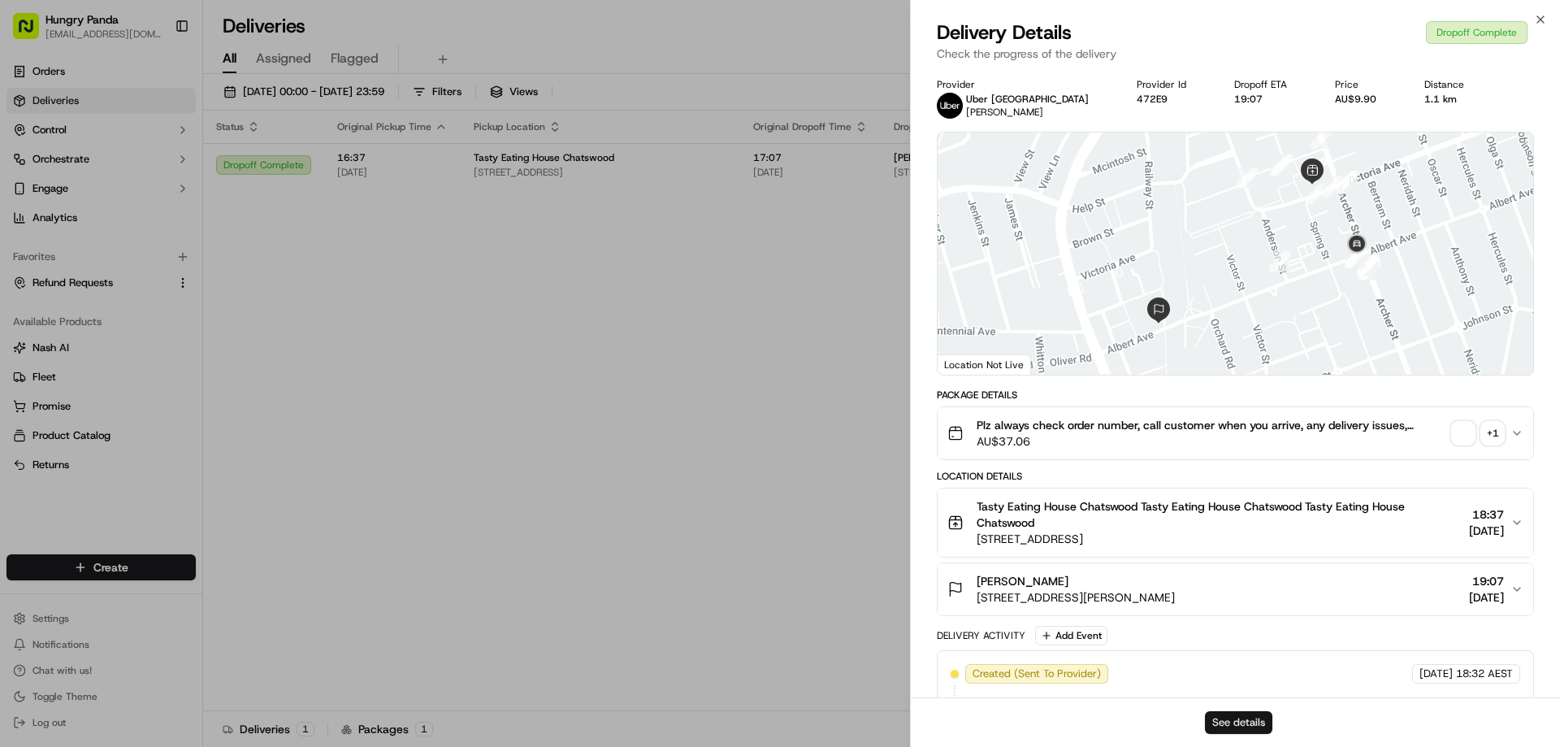
click at [1243, 724] on button "See details" at bounding box center [1238, 722] width 67 height 23
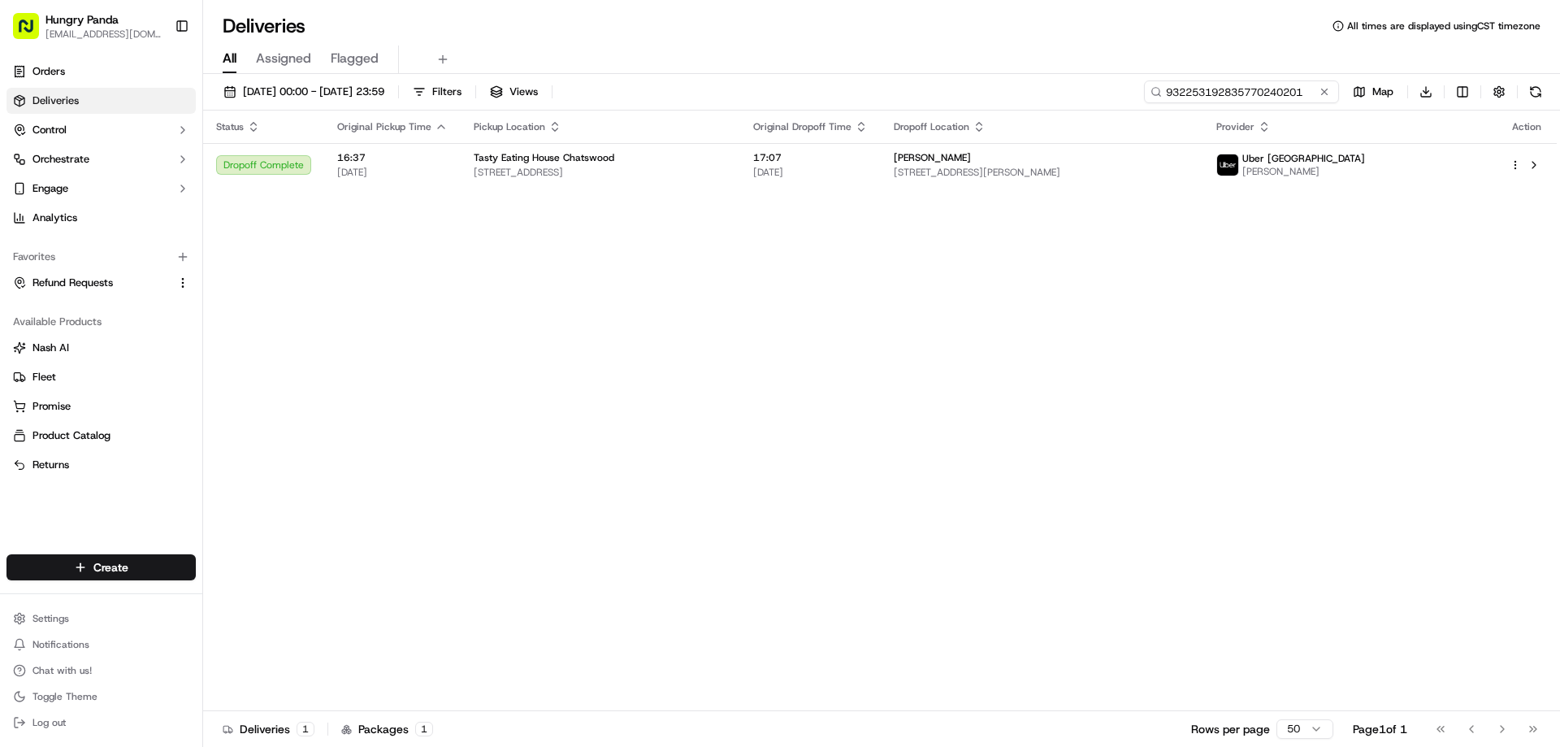
click at [1253, 89] on input "932253192835770240201" at bounding box center [1241, 91] width 195 height 23
paste input "151700845073009830"
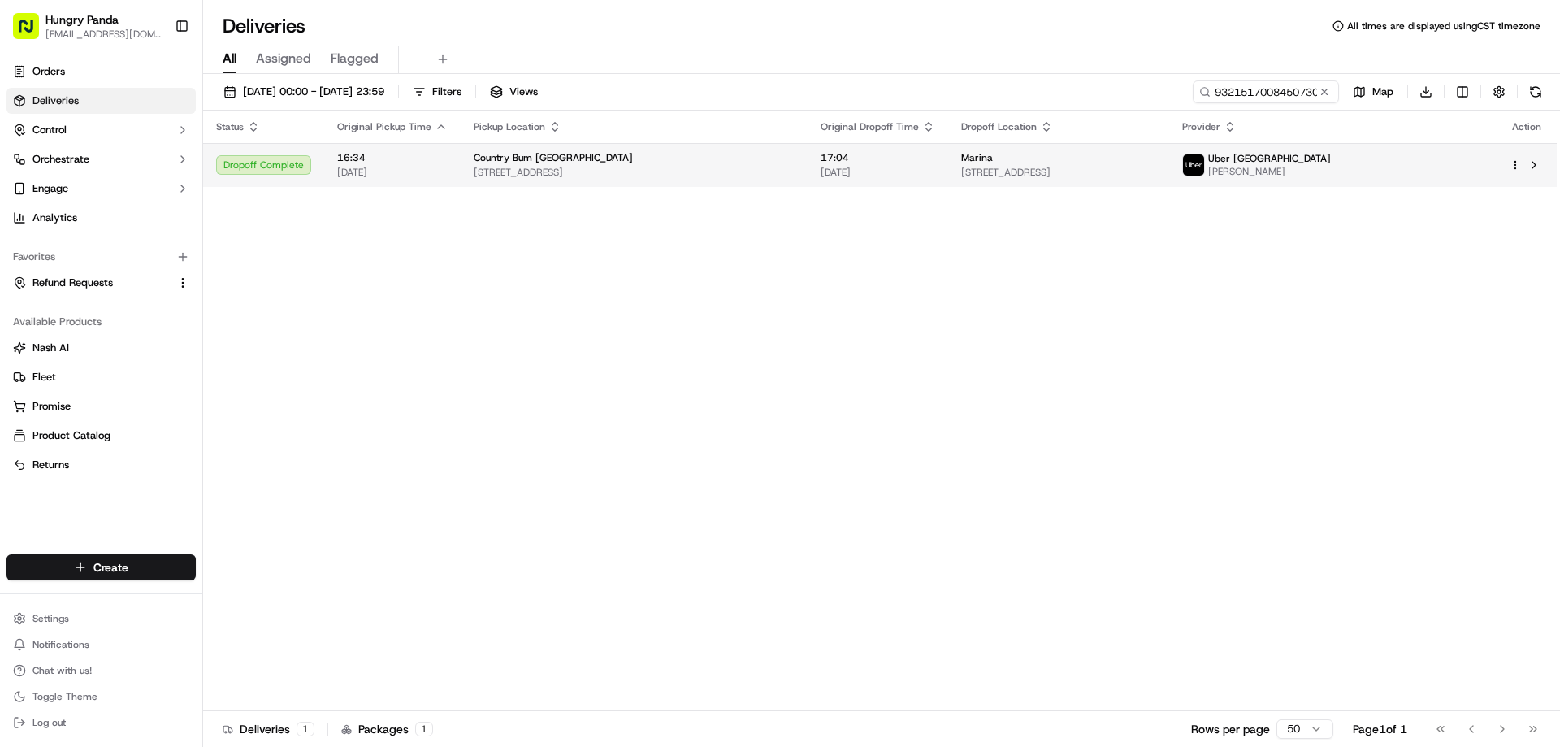
click at [870, 167] on span "22/09/2025" at bounding box center [877, 172] width 115 height 13
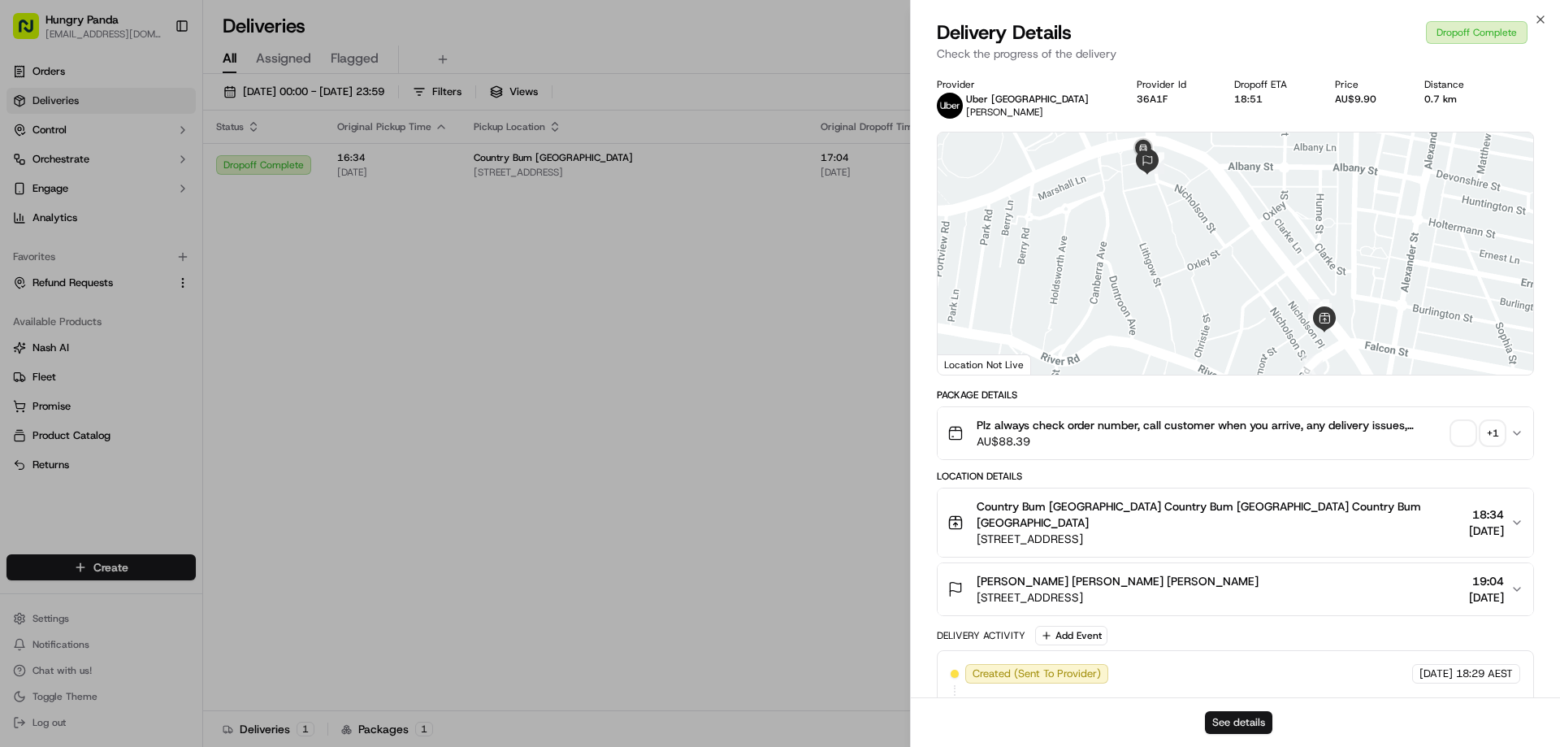
click at [1228, 716] on button "See details" at bounding box center [1238, 722] width 67 height 23
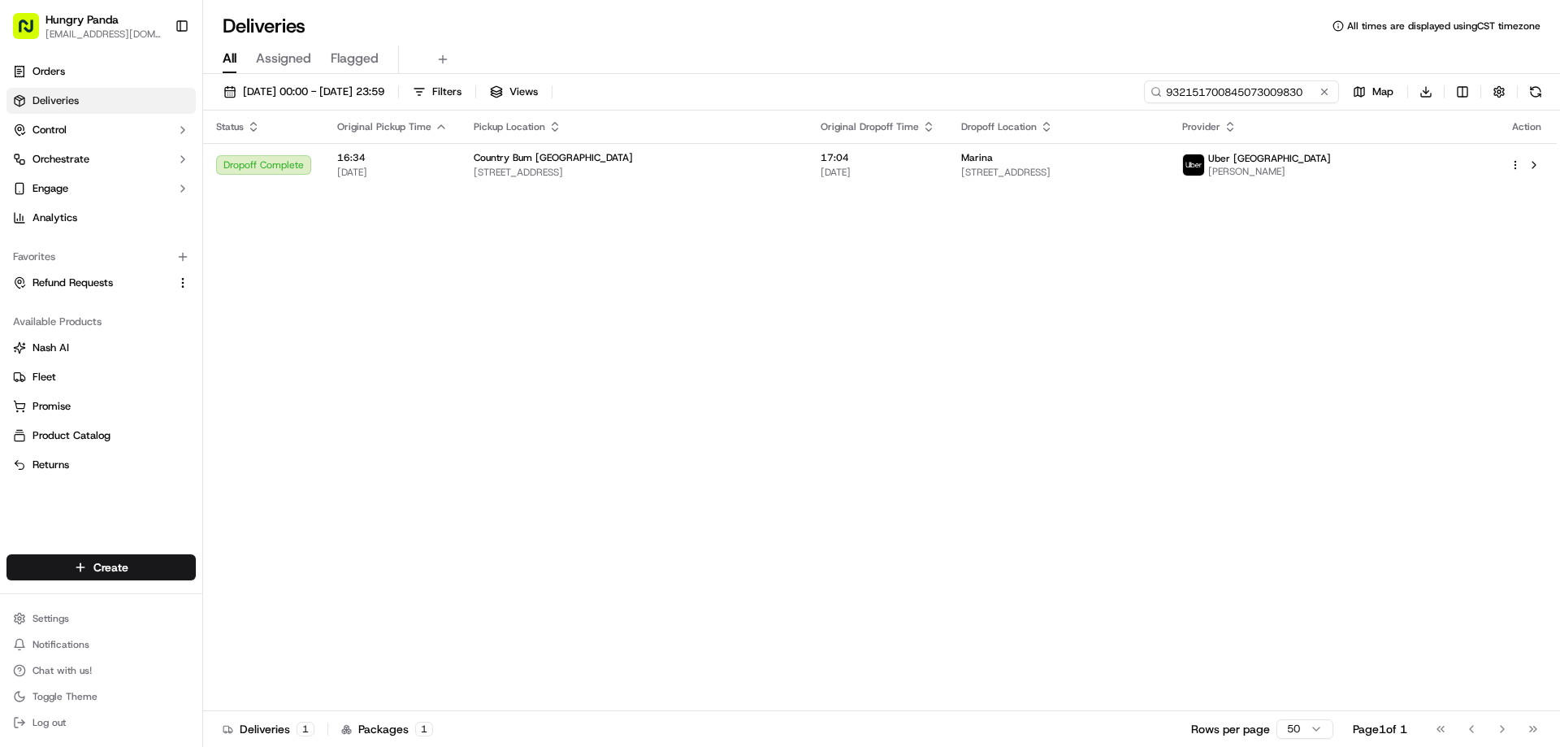
click at [1253, 88] on input "932151700845073009830" at bounding box center [1241, 91] width 195 height 23
paste input "2131521268859787951751"
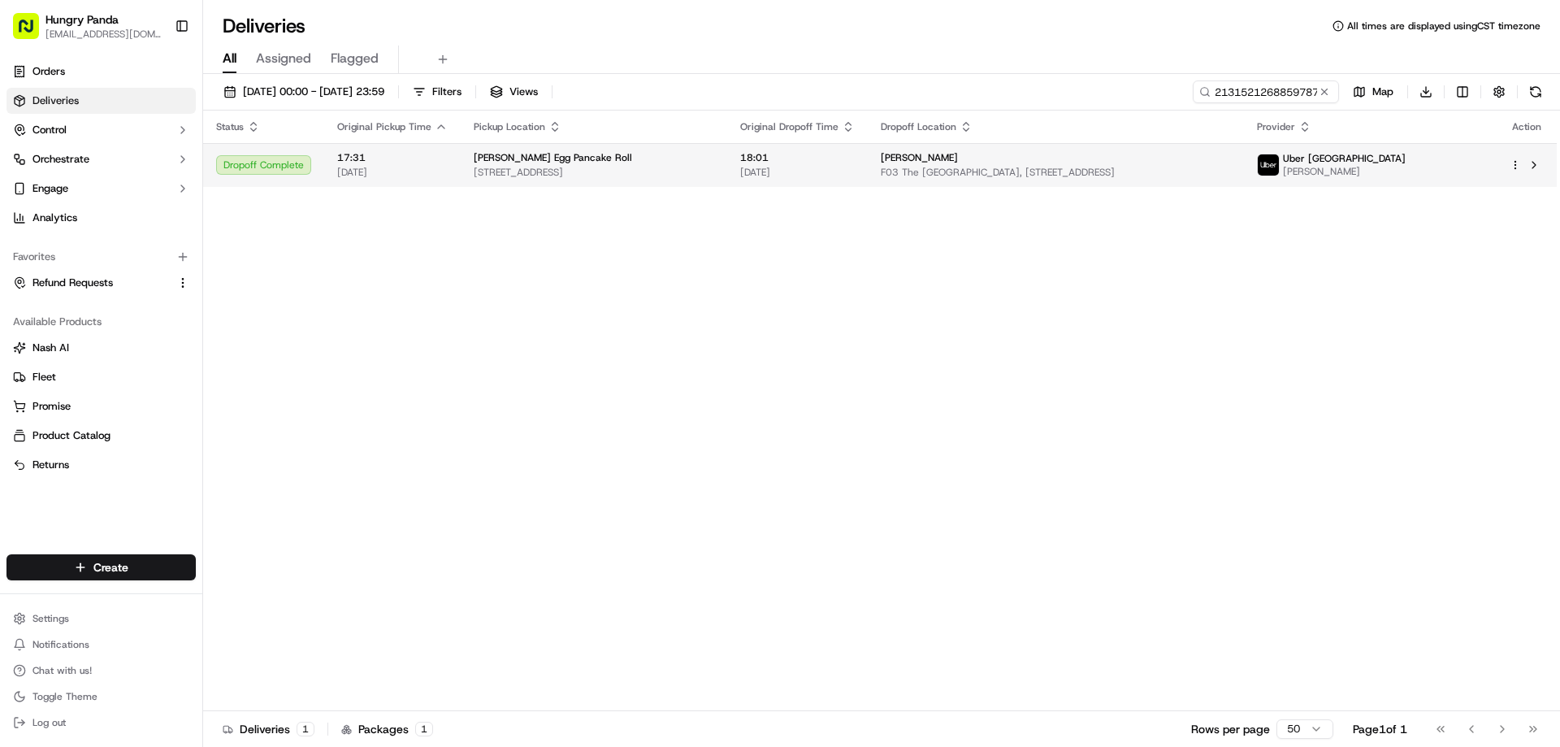
click at [868, 185] on td "18:01 22/09/2025" at bounding box center [797, 165] width 141 height 44
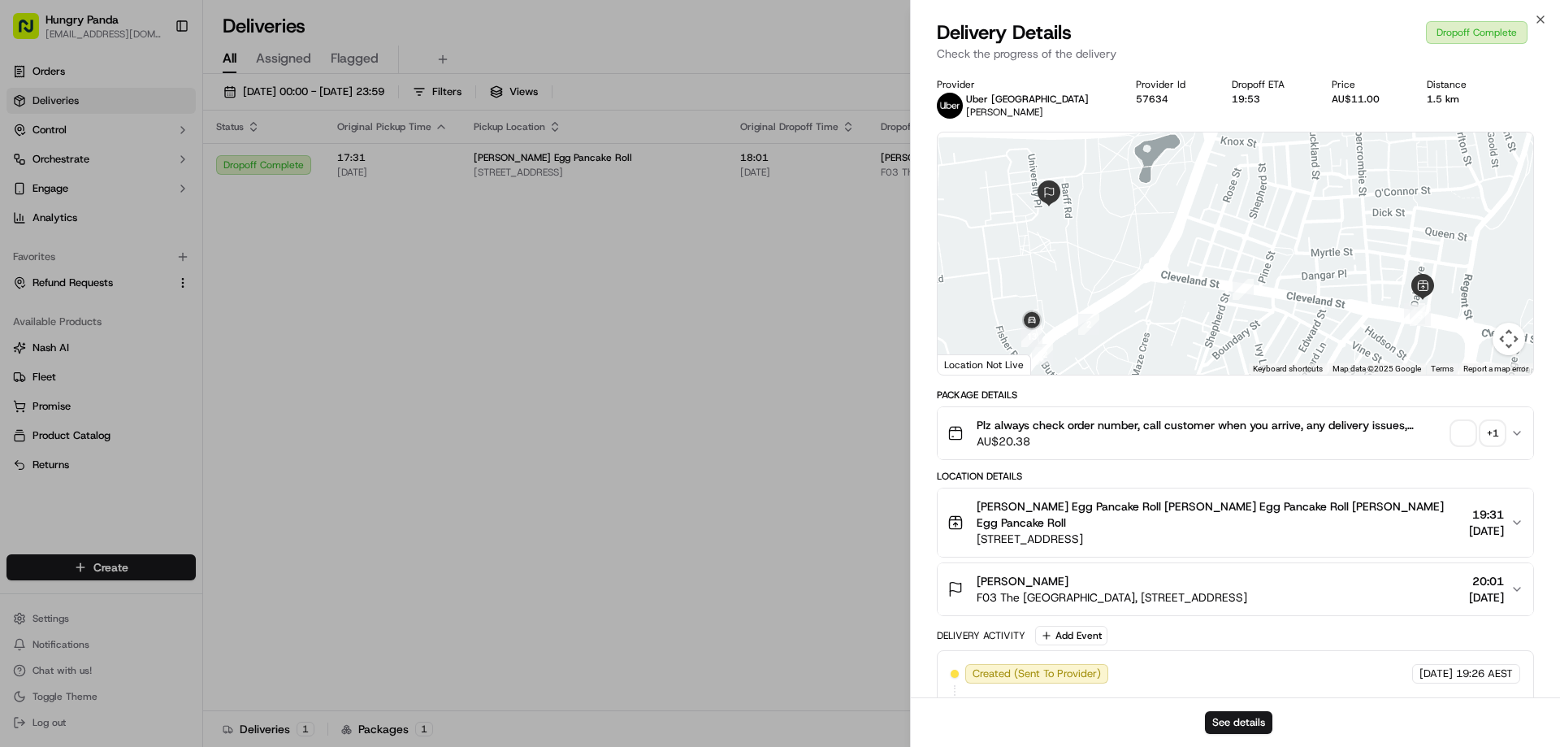
click at [1235, 709] on div "See details" at bounding box center [1235, 722] width 649 height 50
click at [1231, 726] on button "See details" at bounding box center [1238, 722] width 67 height 23
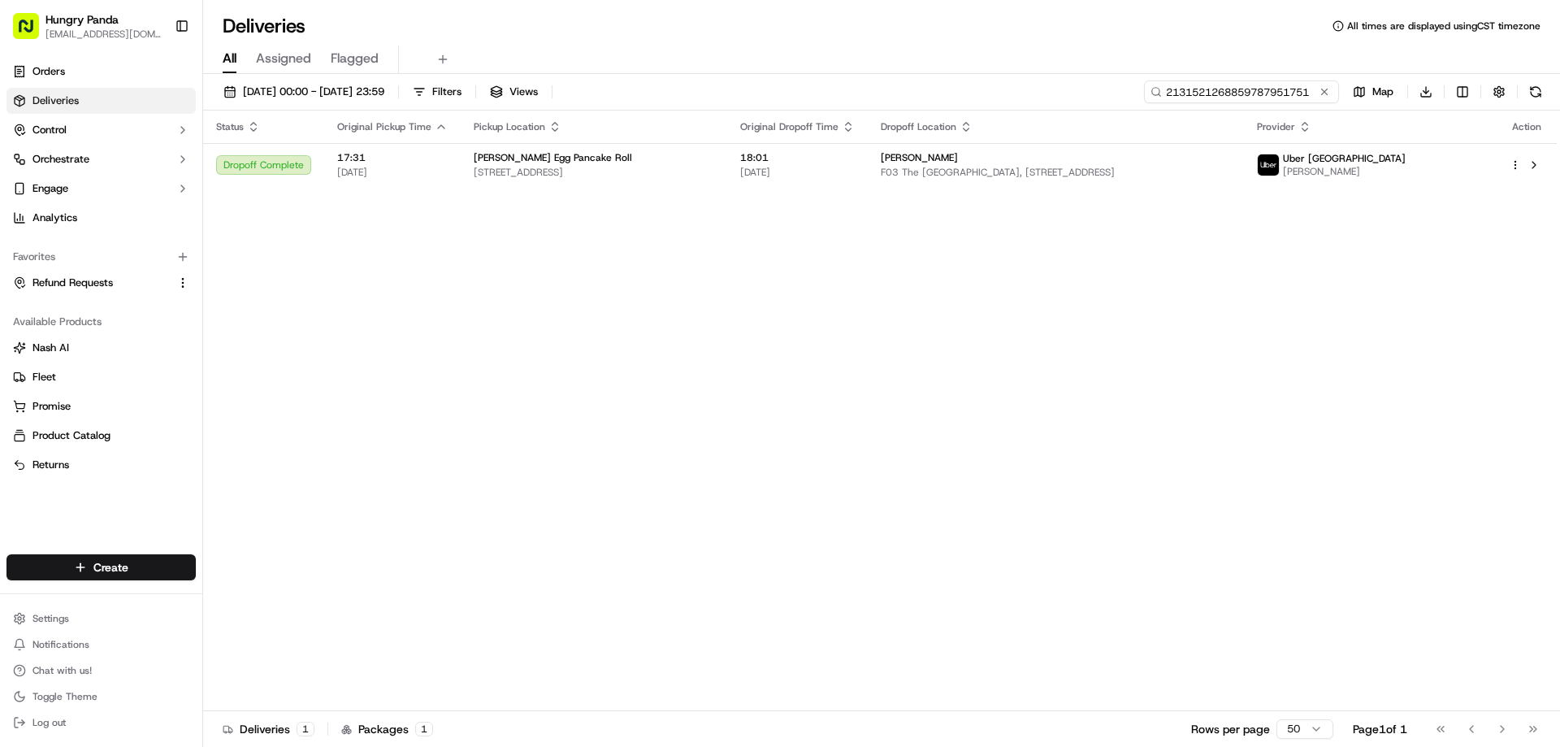
click at [1279, 83] on input "2131521268859787951751" at bounding box center [1241, 91] width 195 height 23
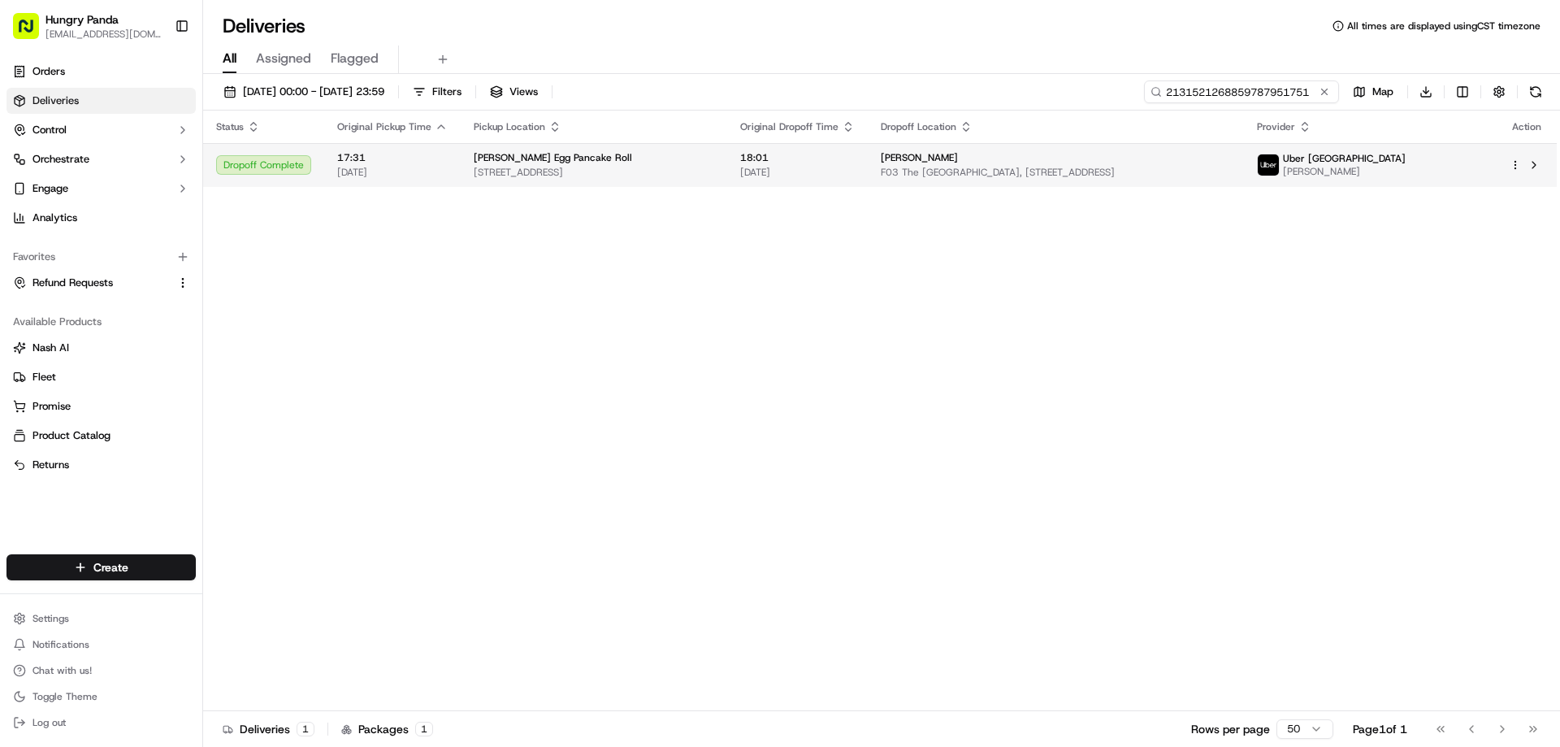
paste input "043054976825978424834"
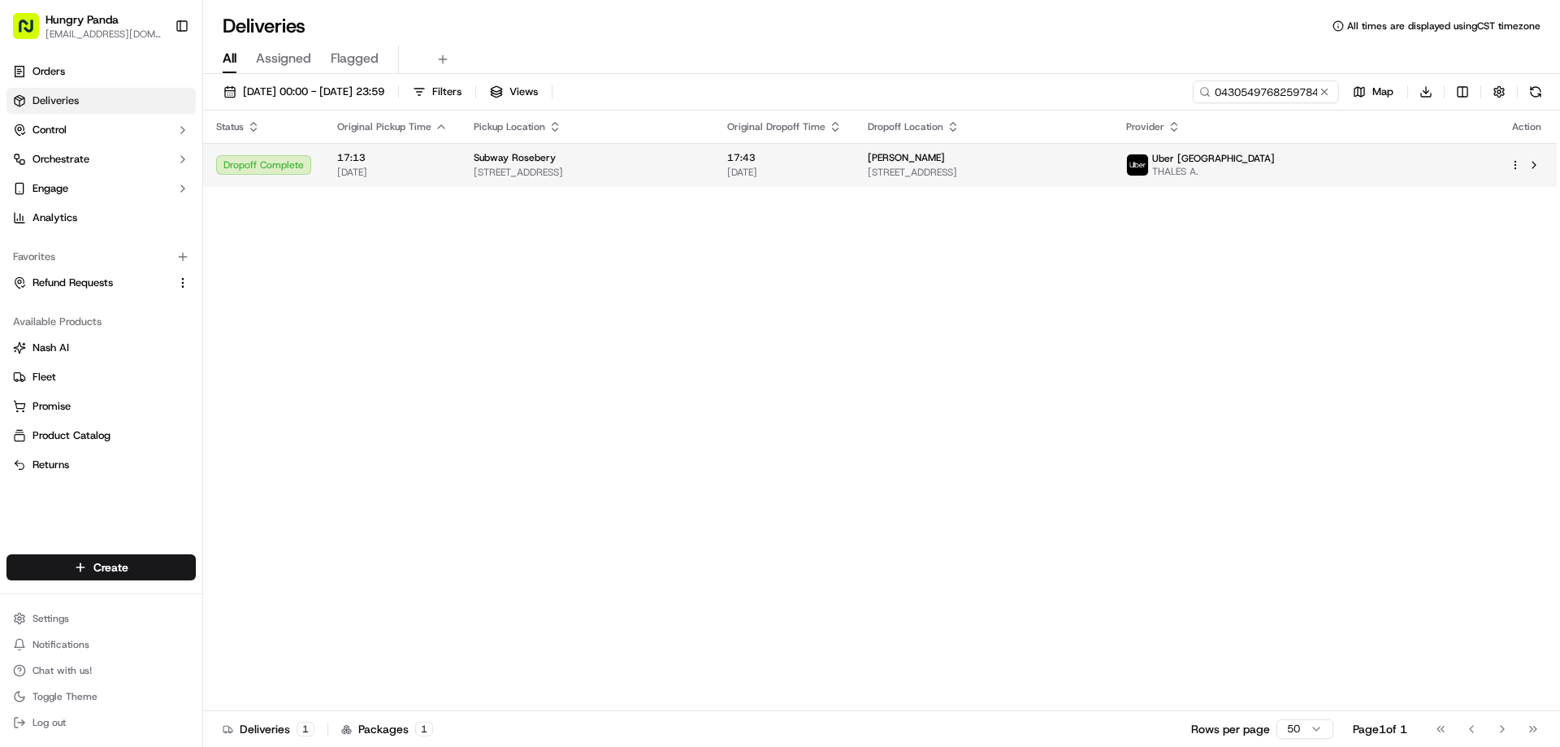
click at [842, 175] on span "22/09/2025" at bounding box center [784, 172] width 115 height 13
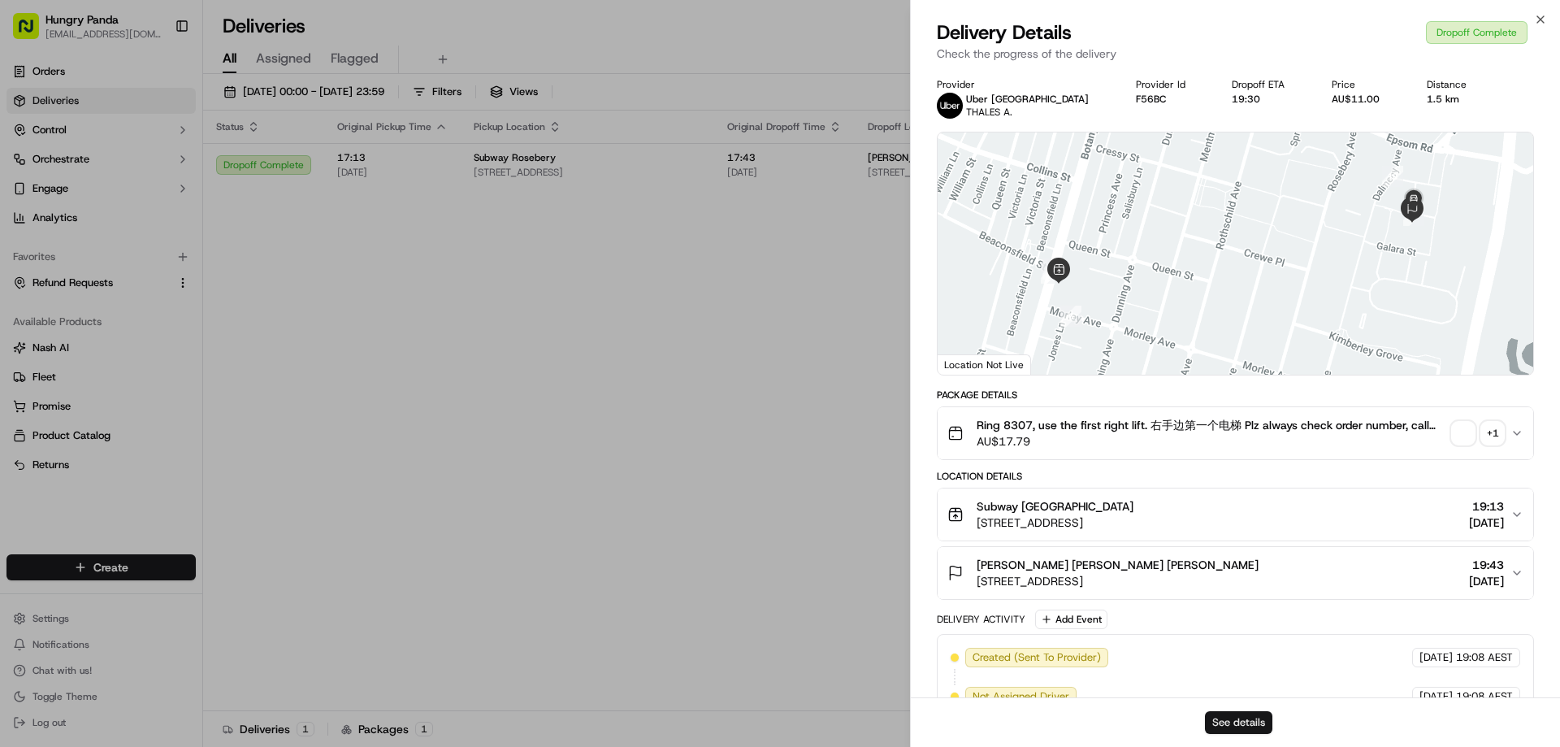
click at [1219, 712] on button "See details" at bounding box center [1238, 722] width 67 height 23
drag, startPoint x: 790, startPoint y: 314, endPoint x: 893, endPoint y: 48, distance: 285.0
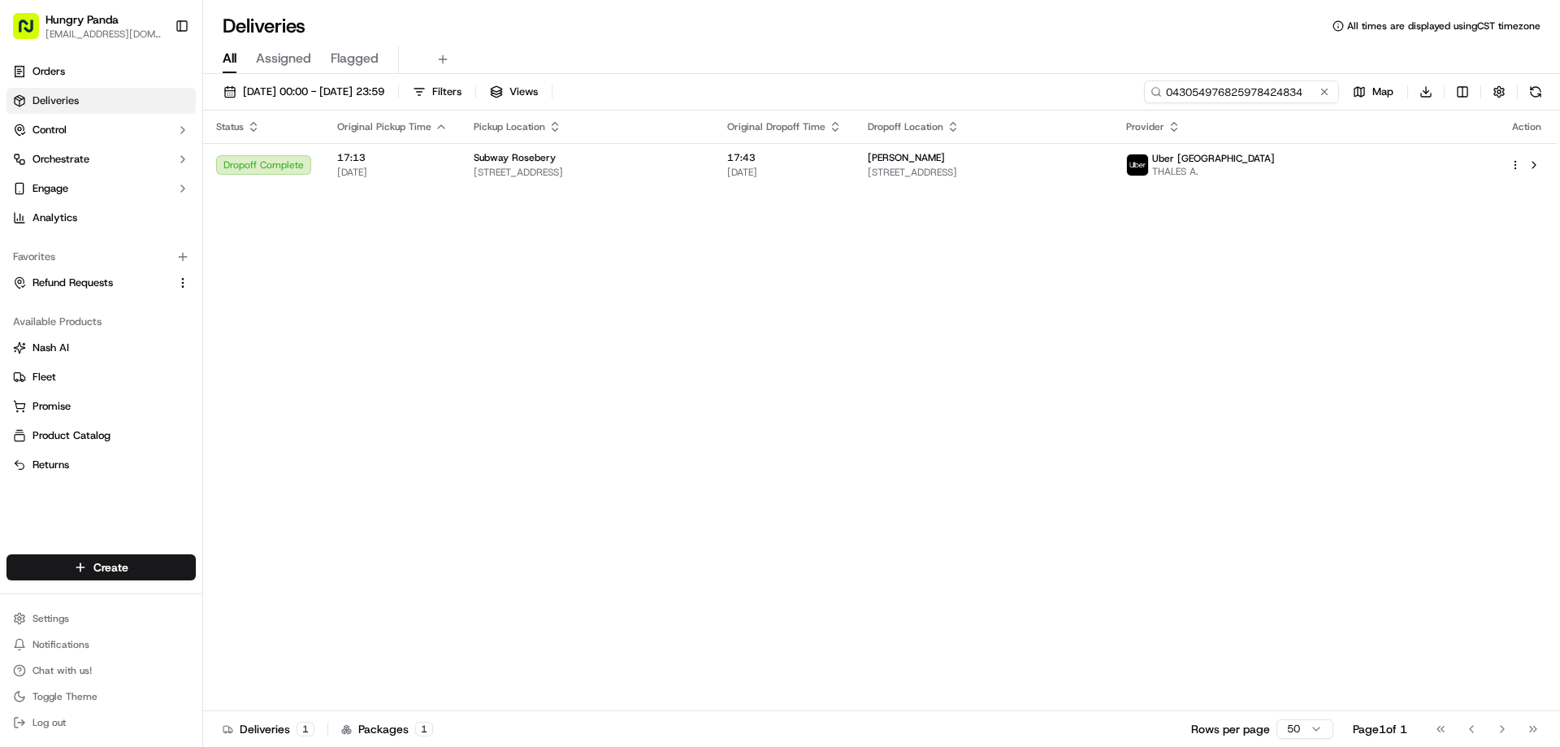
click at [1263, 85] on input "043054976825978424834" at bounding box center [1241, 91] width 195 height 23
paste input "6545514108759726782281"
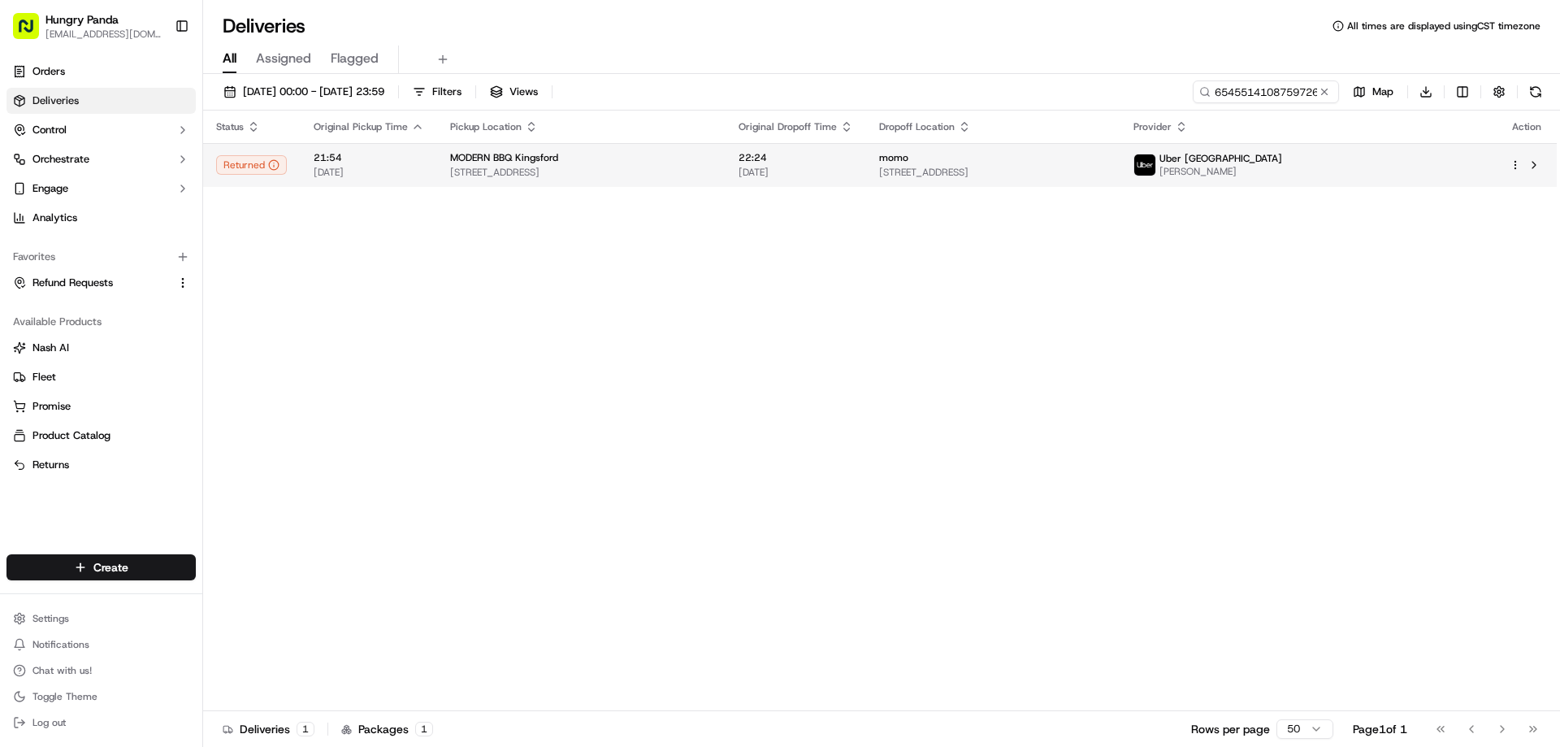
click at [853, 169] on span "22/09/2025" at bounding box center [795, 172] width 115 height 13
click at [1015, 178] on td "momo 17 High St, Kensington NSW 2033, Australia" at bounding box center [992, 165] width 253 height 44
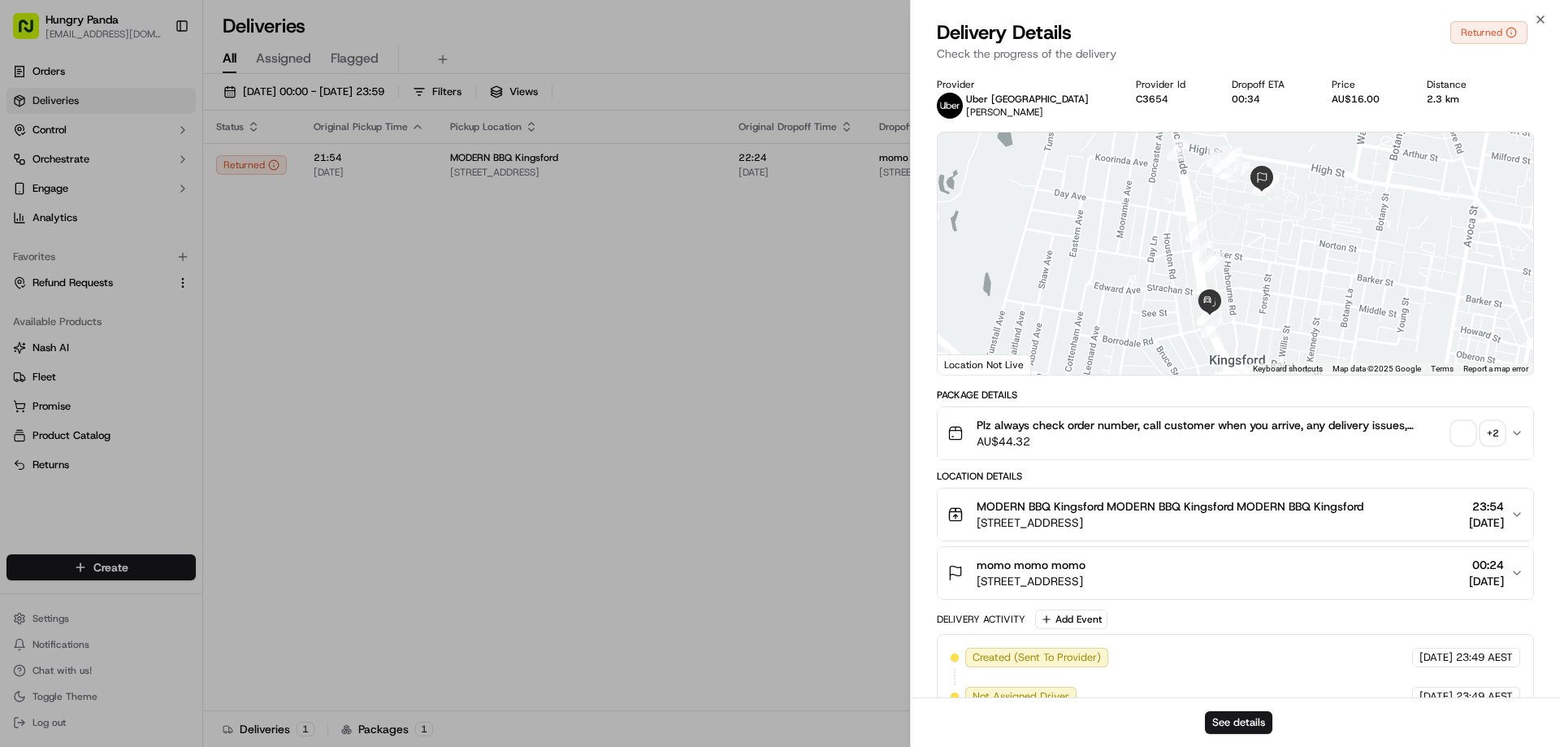
click at [1238, 708] on div "See details" at bounding box center [1235, 722] width 649 height 50
click at [1236, 720] on button "See details" at bounding box center [1238, 722] width 67 height 23
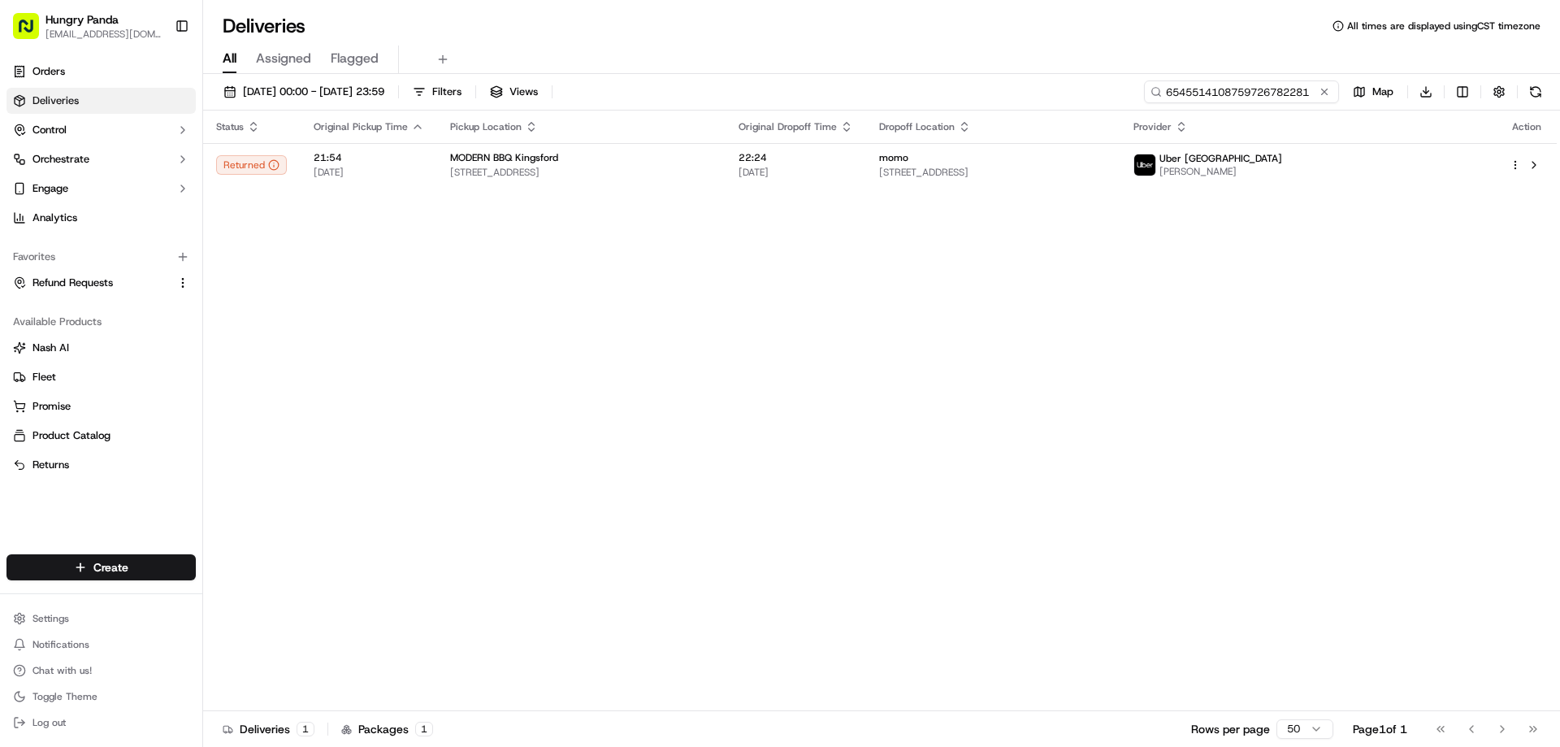
click at [1253, 102] on input "6545514108759726782281" at bounding box center [1241, 91] width 195 height 23
paste input "345256221855978296667"
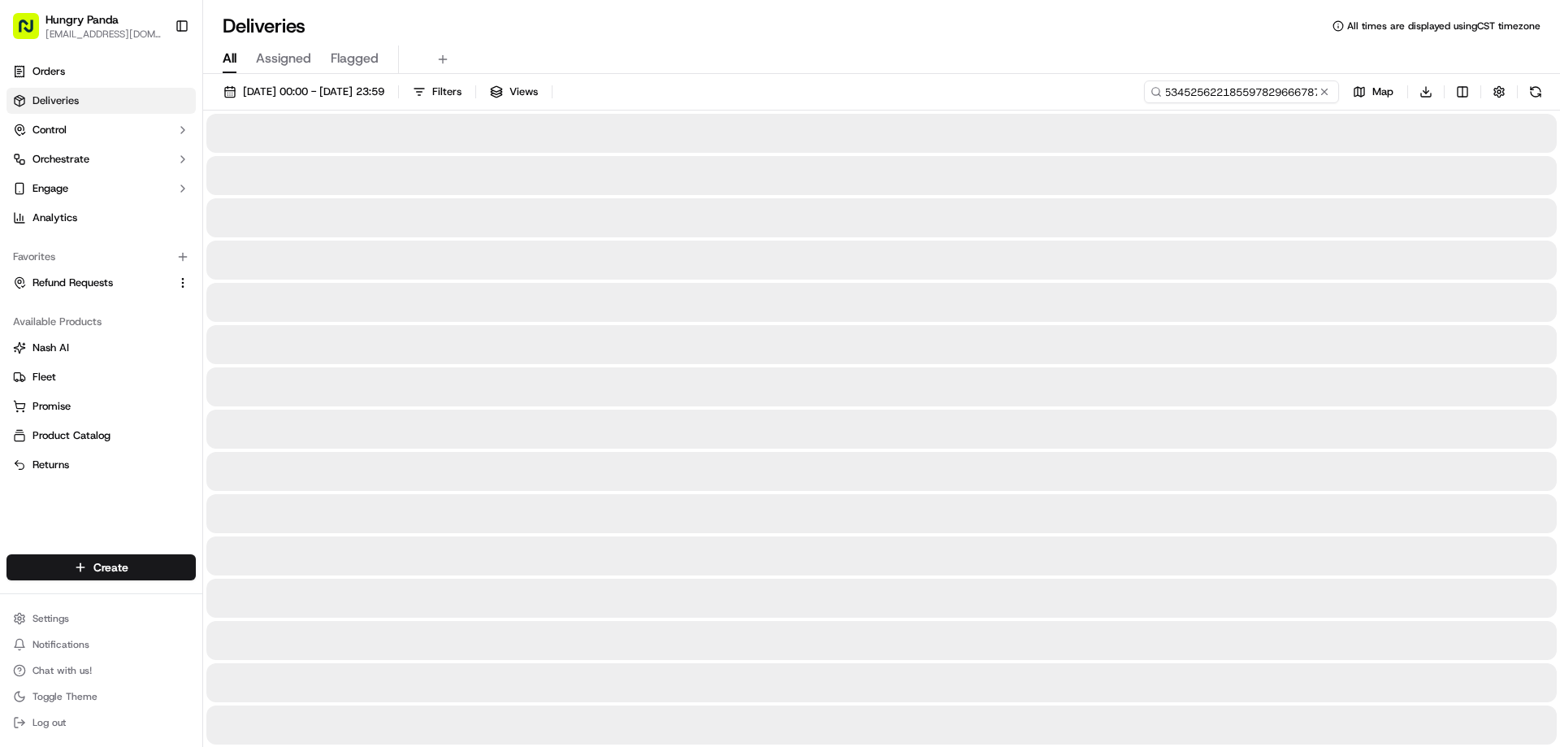
click at [1193, 96] on input "654553452562218559782966678759726782281" at bounding box center [1241, 91] width 195 height 23
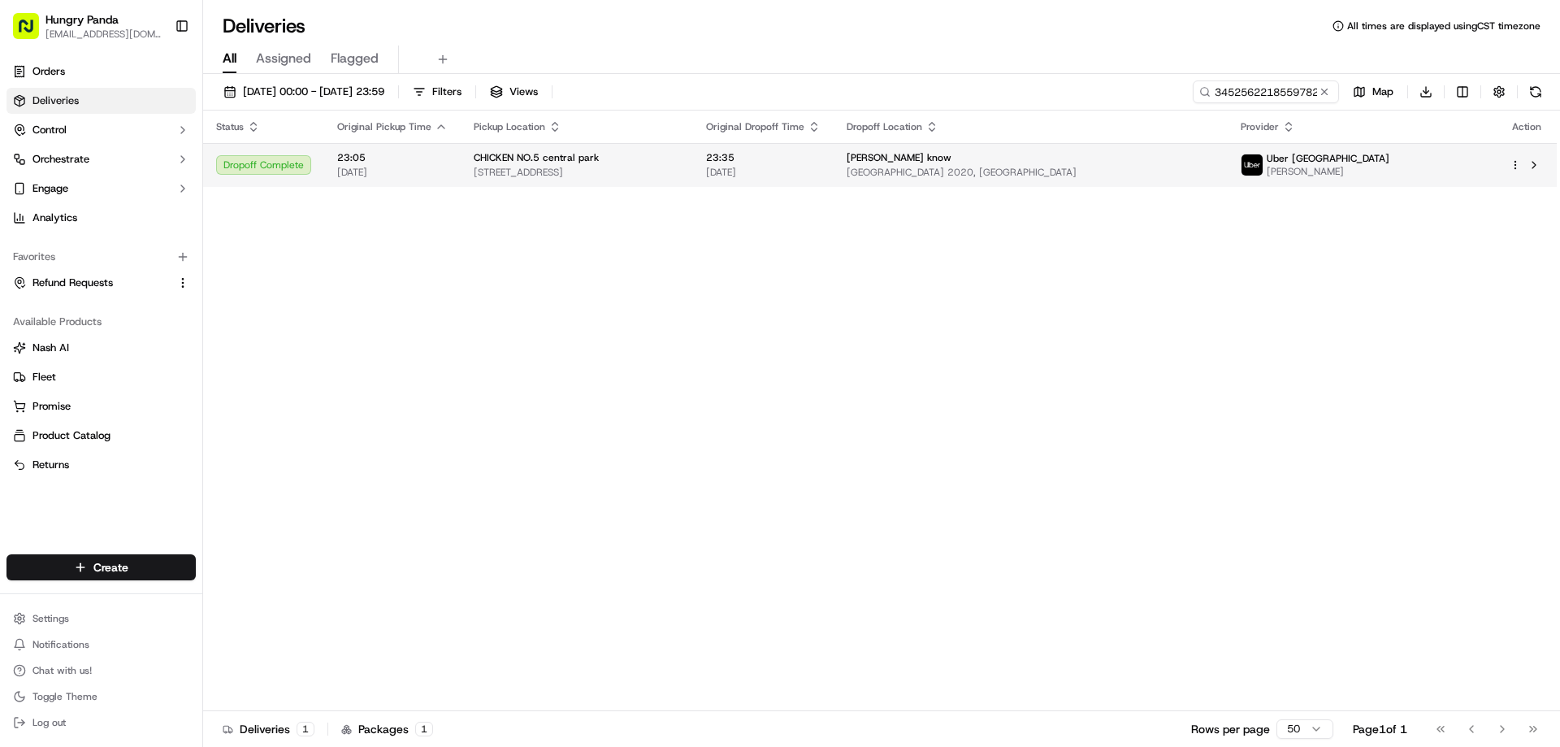
click at [680, 157] on div "CHICKEN NO.5 central park" at bounding box center [577, 157] width 206 height 13
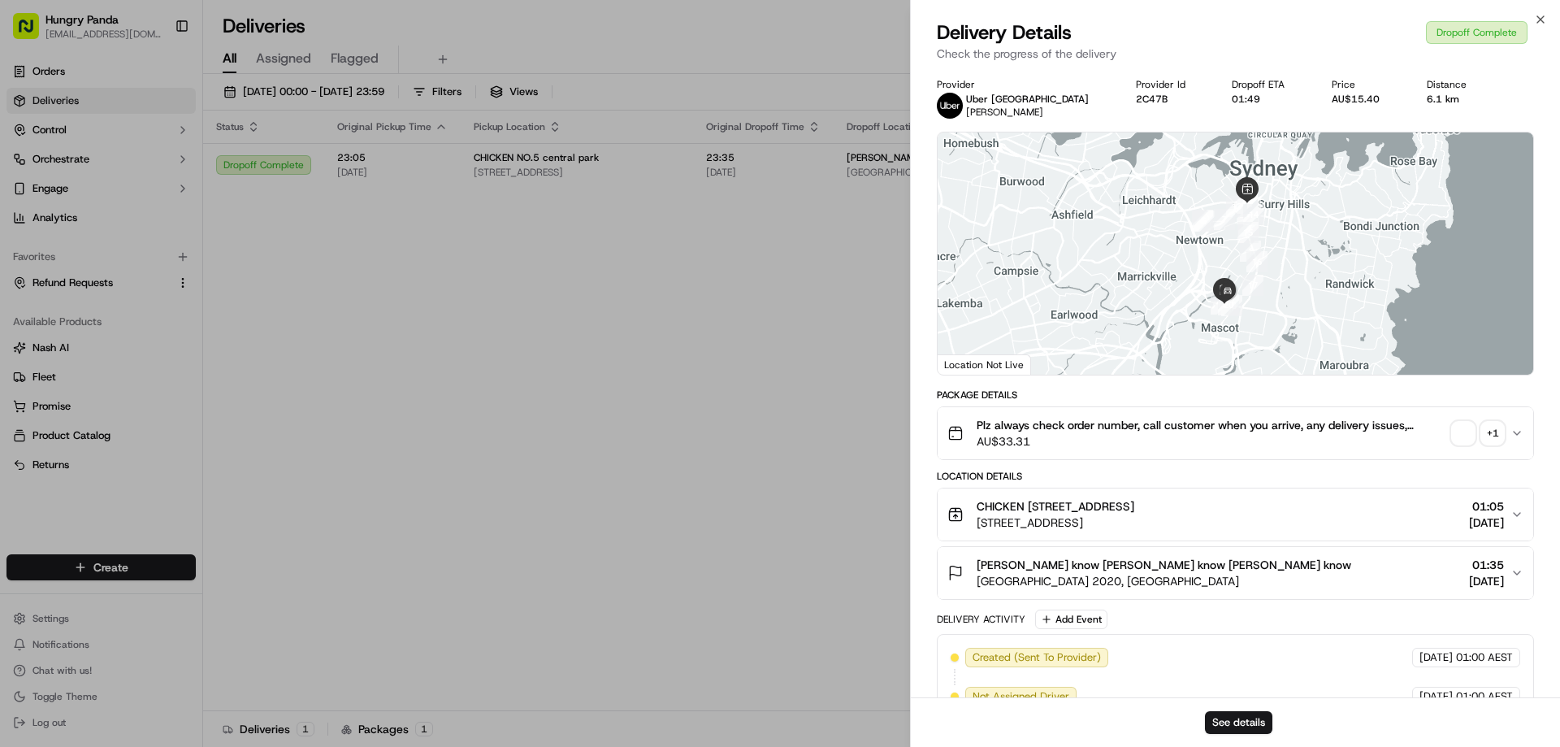
click at [1214, 710] on div "See details" at bounding box center [1235, 722] width 649 height 50
click at [1219, 717] on button "See details" at bounding box center [1238, 722] width 67 height 23
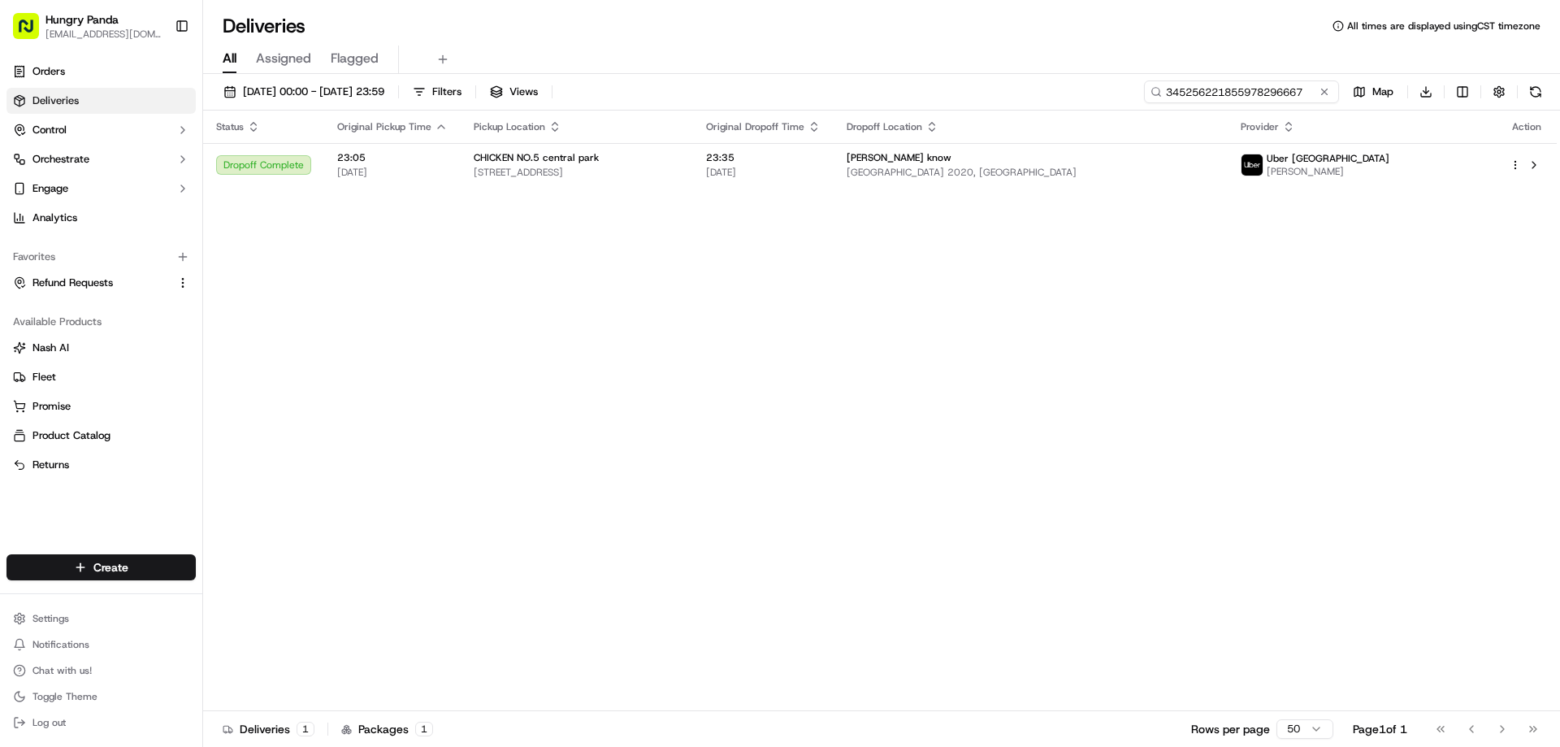
click at [1300, 93] on input "345256221855978296667" at bounding box center [1241, 91] width 195 height 23
paste input "0545572848655772601233"
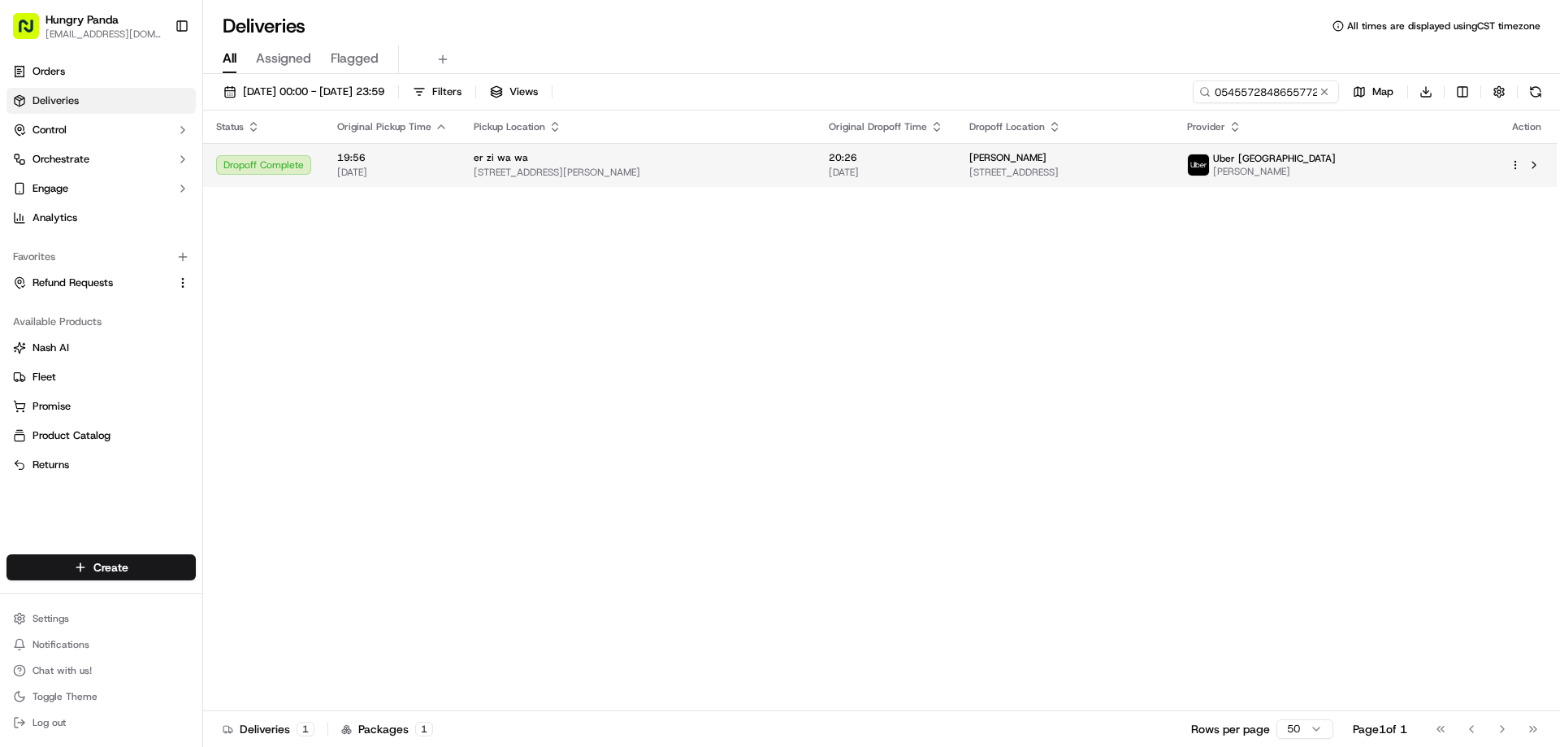
click at [836, 159] on td "20:26 22/09/2025" at bounding box center [886, 165] width 141 height 44
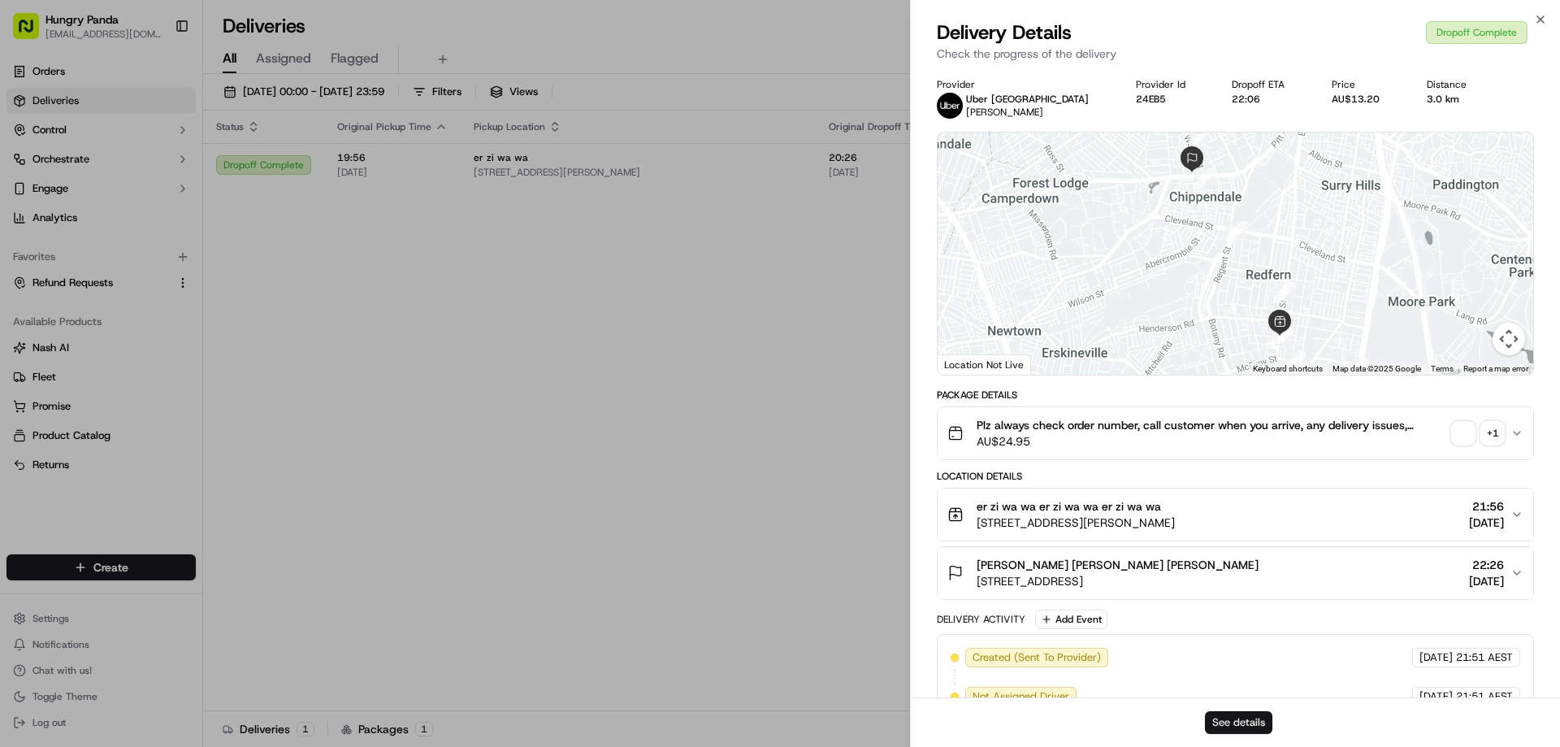
click at [1251, 732] on button "See details" at bounding box center [1238, 722] width 67 height 23
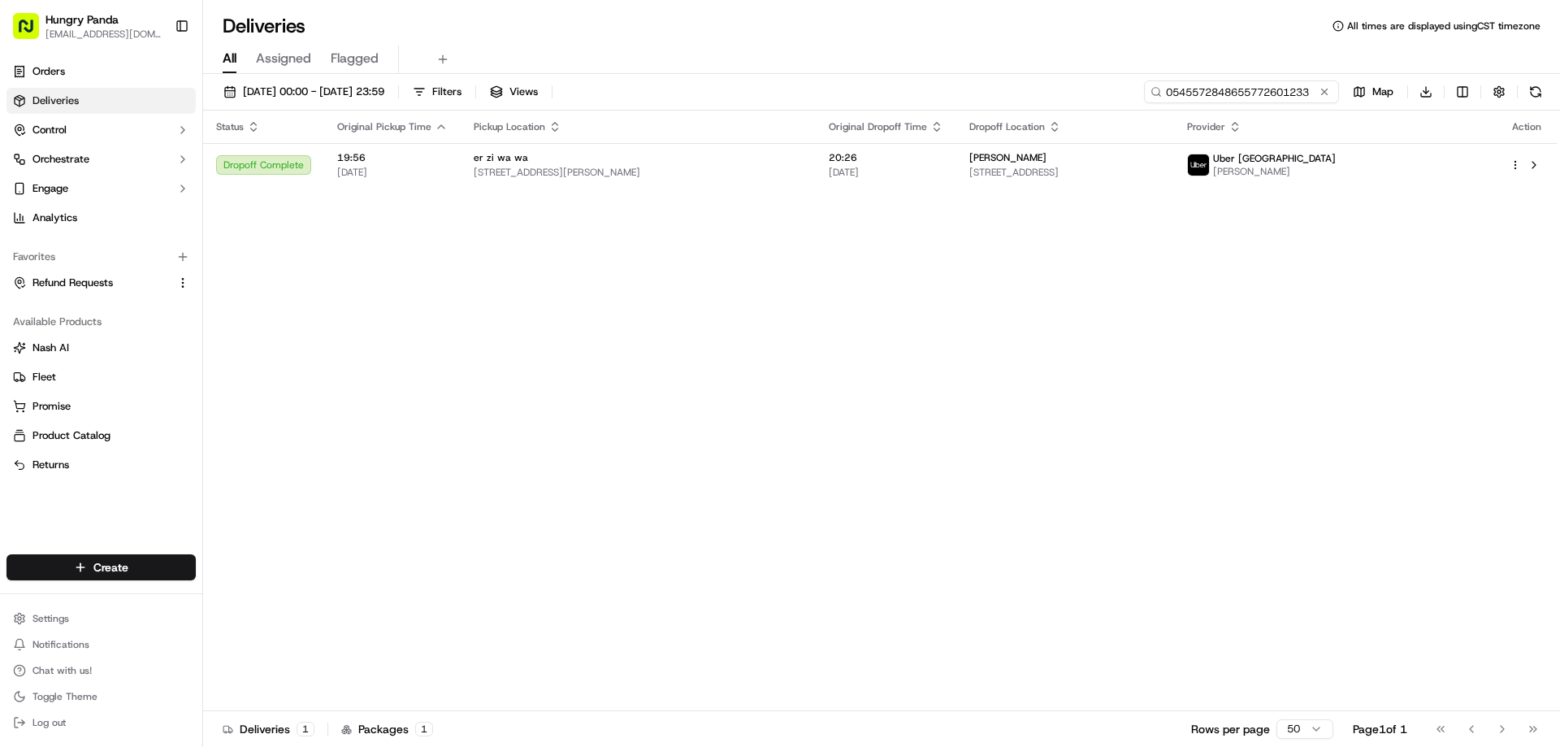
click at [1242, 94] on input "0545572848655772601233" at bounding box center [1241, 91] width 195 height 23
paste input "602359651845872580727"
click at [814, 187] on div "Status Original Pickup Time Pickup Location Original Dropoff Time Dropoff Locat…" at bounding box center [879, 410] width 1353 height 600
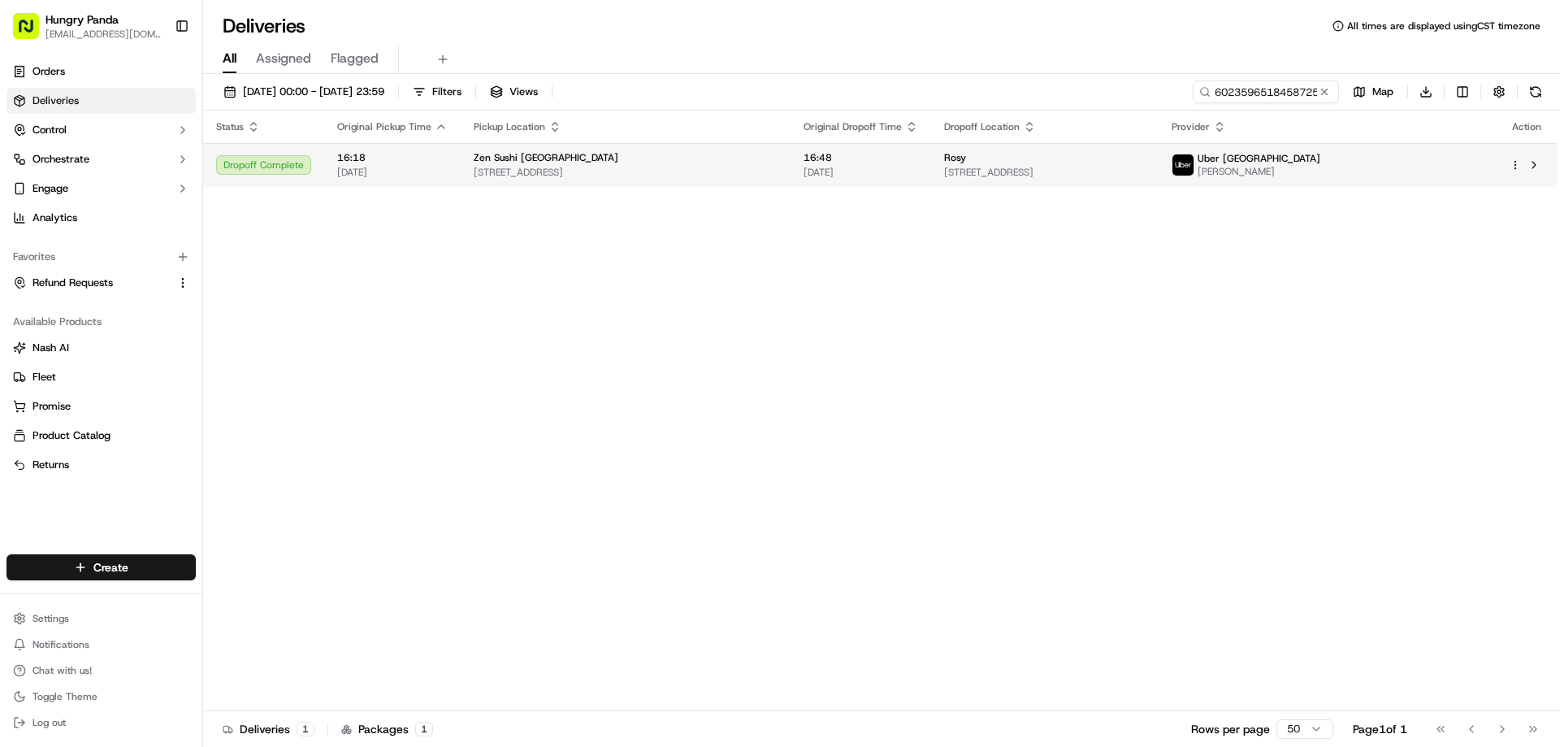
click at [917, 160] on span "16:48" at bounding box center [860, 157] width 115 height 13
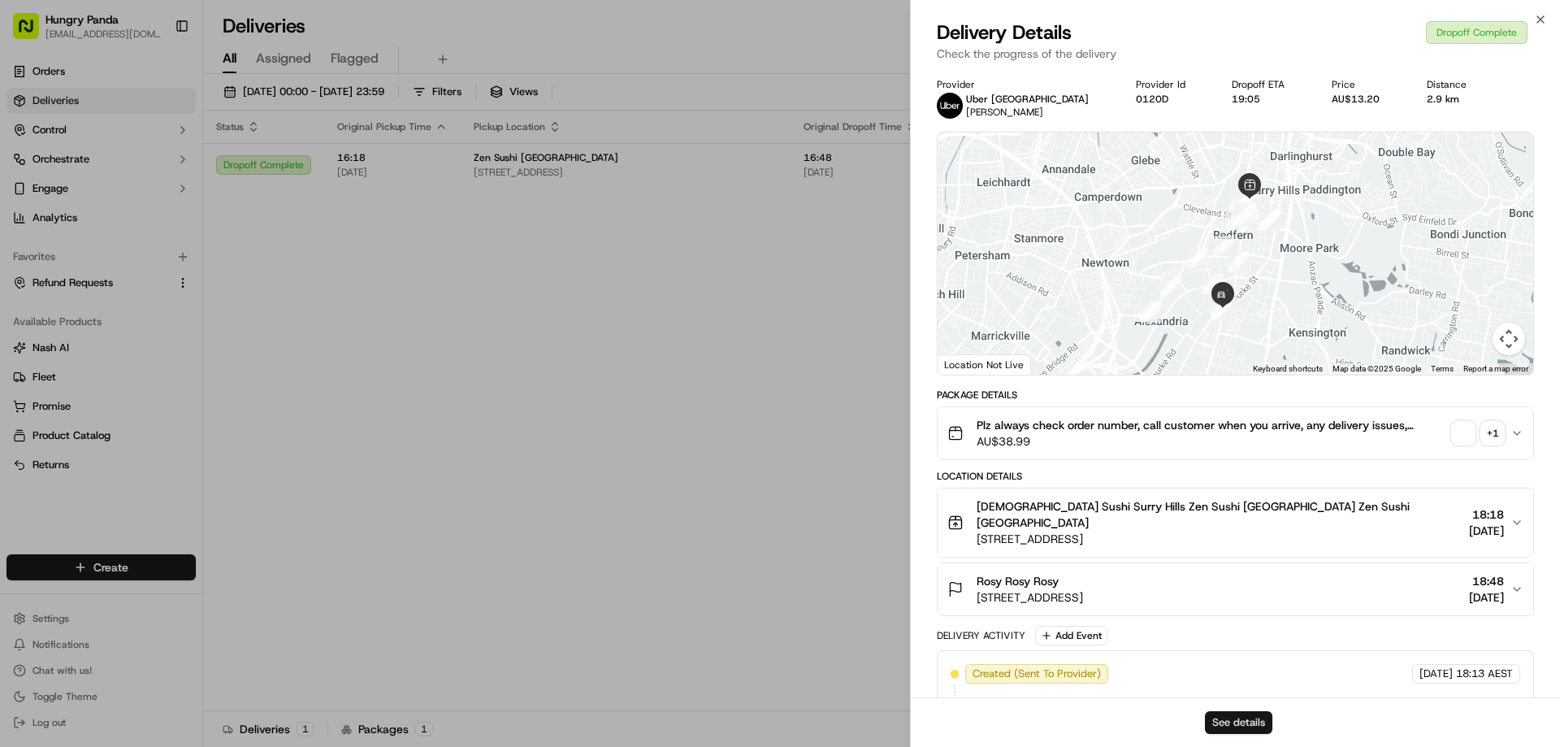
click at [1218, 725] on button "See details" at bounding box center [1238, 722] width 67 height 23
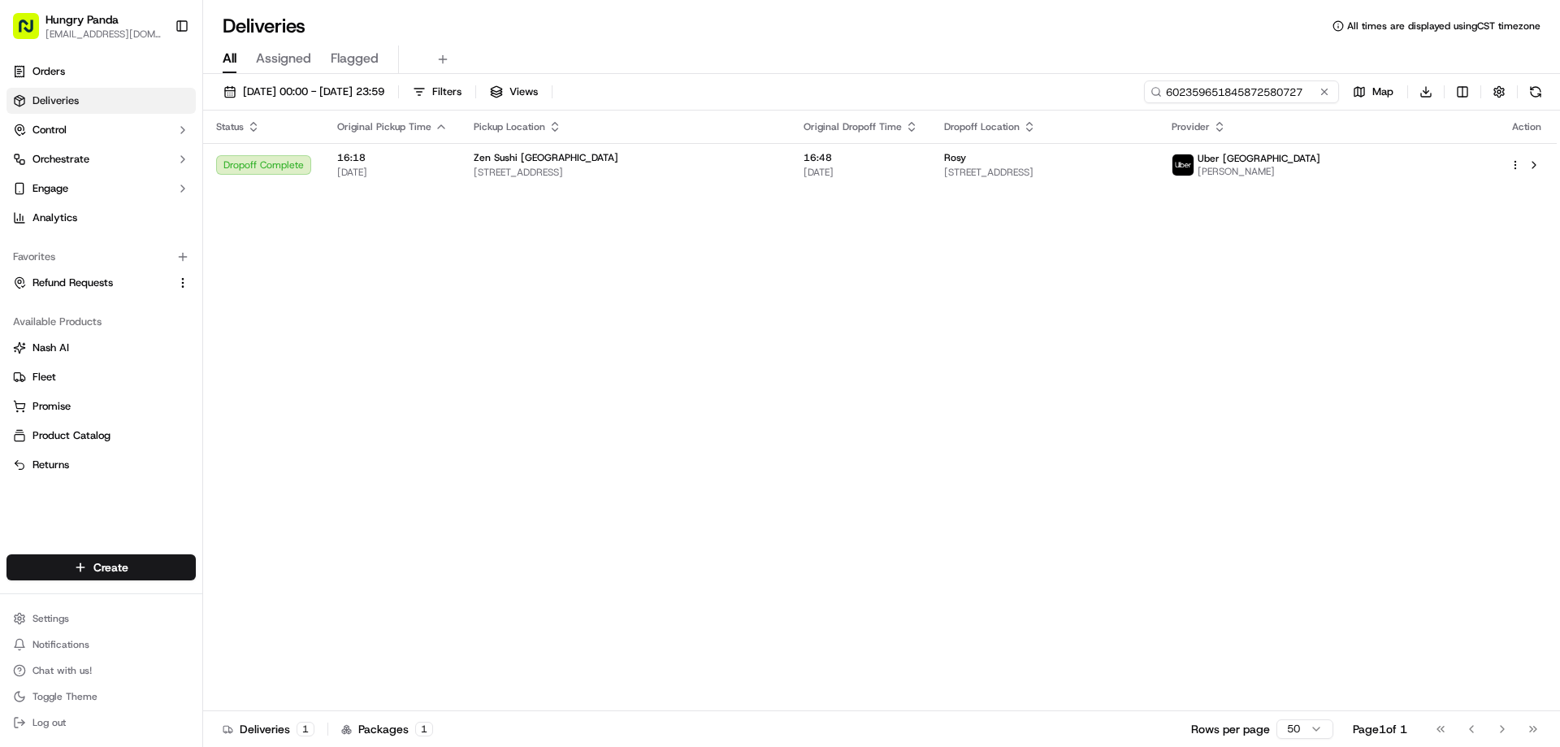
click at [1275, 95] on input "602359651845872580727" at bounding box center [1241, 91] width 195 height 23
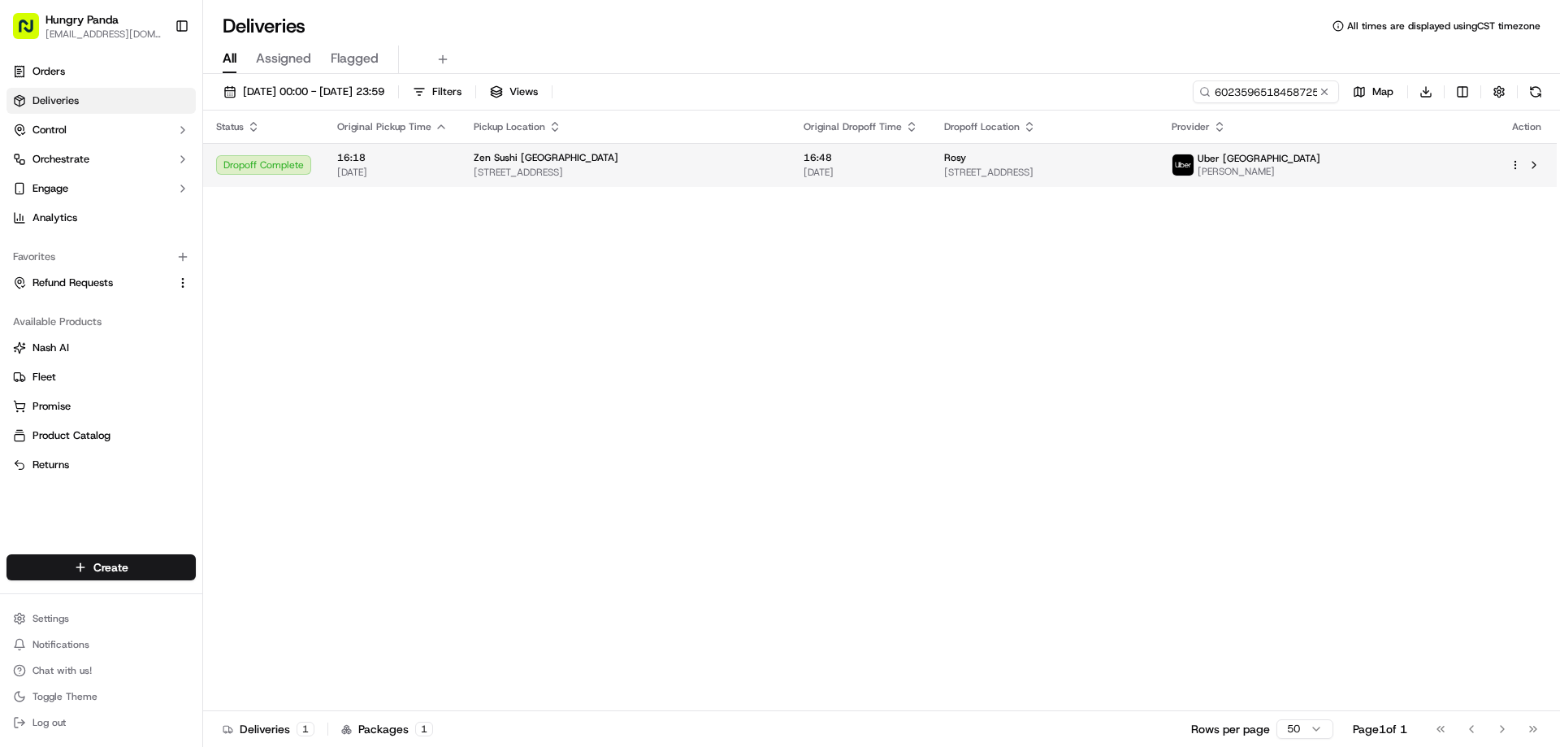
click at [918, 164] on span "16:48" at bounding box center [860, 157] width 115 height 13
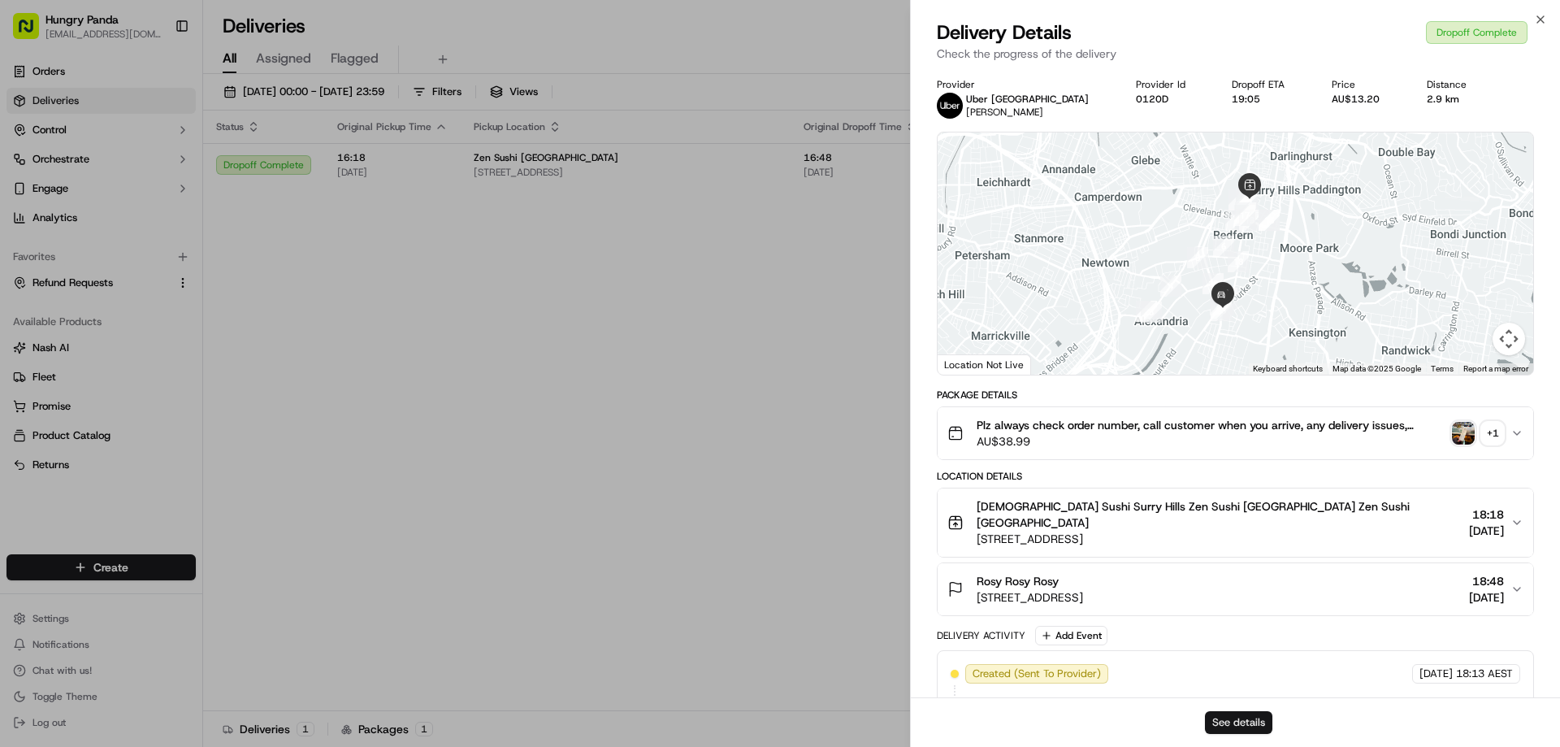
click at [1237, 713] on button "See details" at bounding box center [1238, 722] width 67 height 23
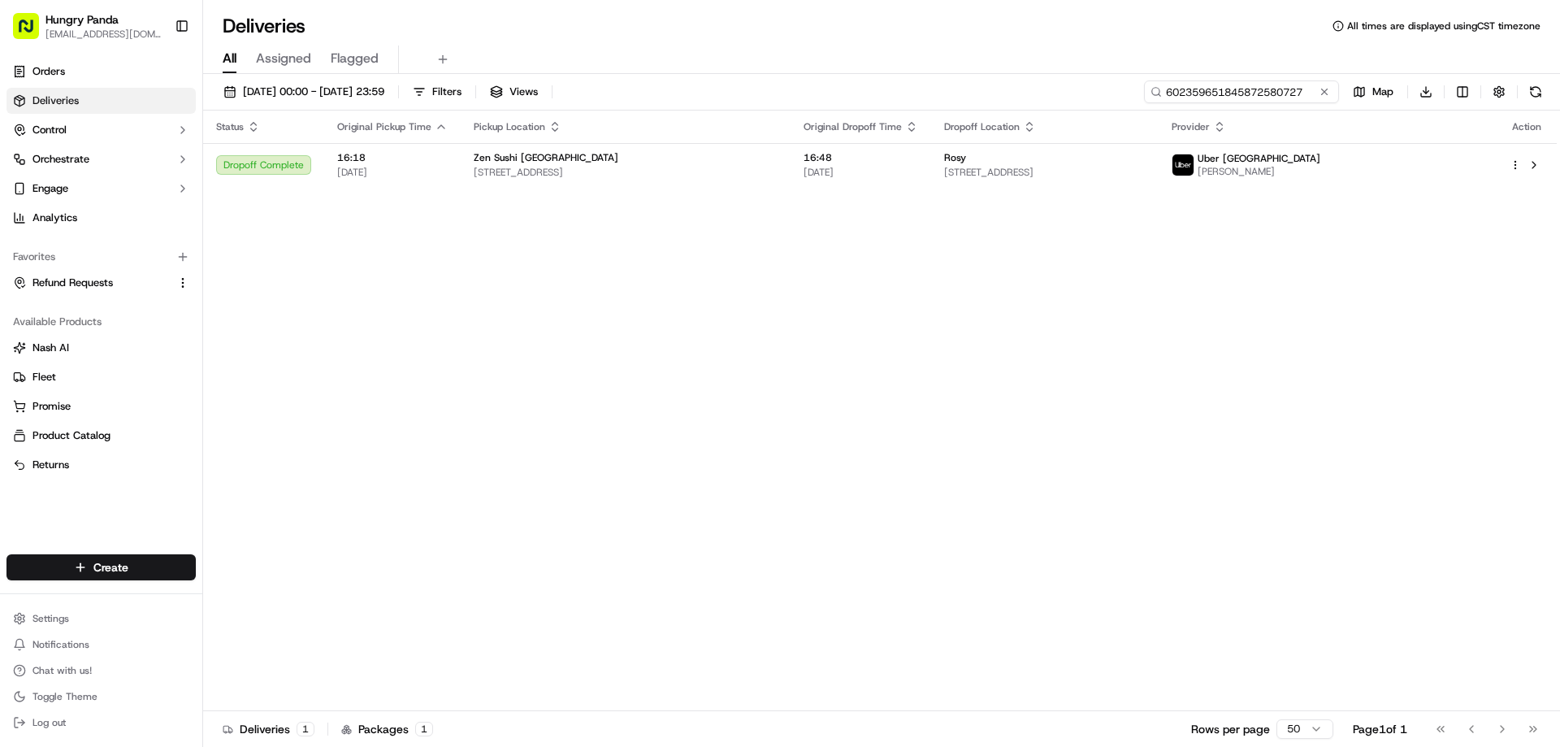
click at [1247, 99] on input "602359651845872580727" at bounding box center [1241, 91] width 195 height 23
paste input "2595512988158717631409"
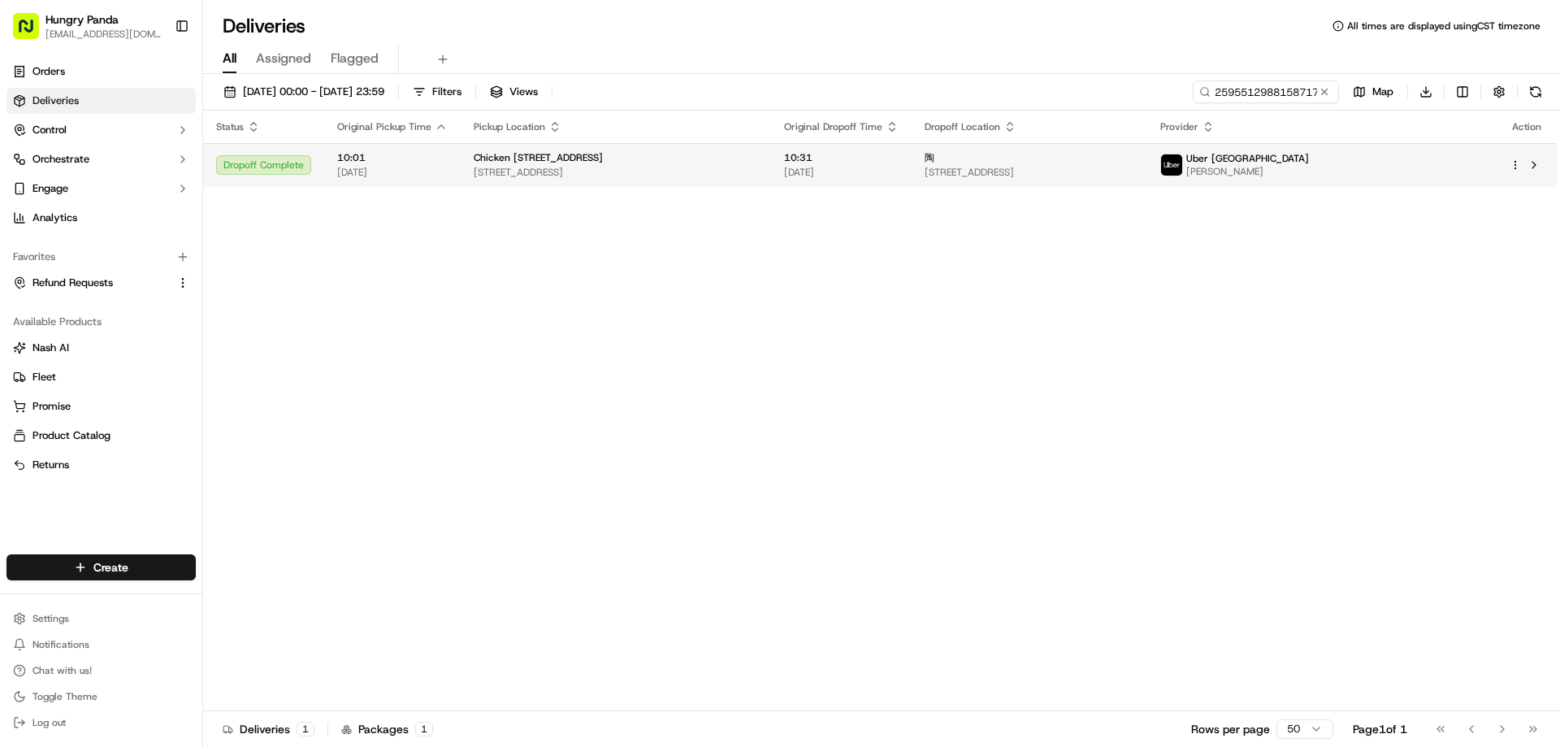
click at [911, 182] on td "10:31 23/09/2025" at bounding box center [841, 165] width 141 height 44
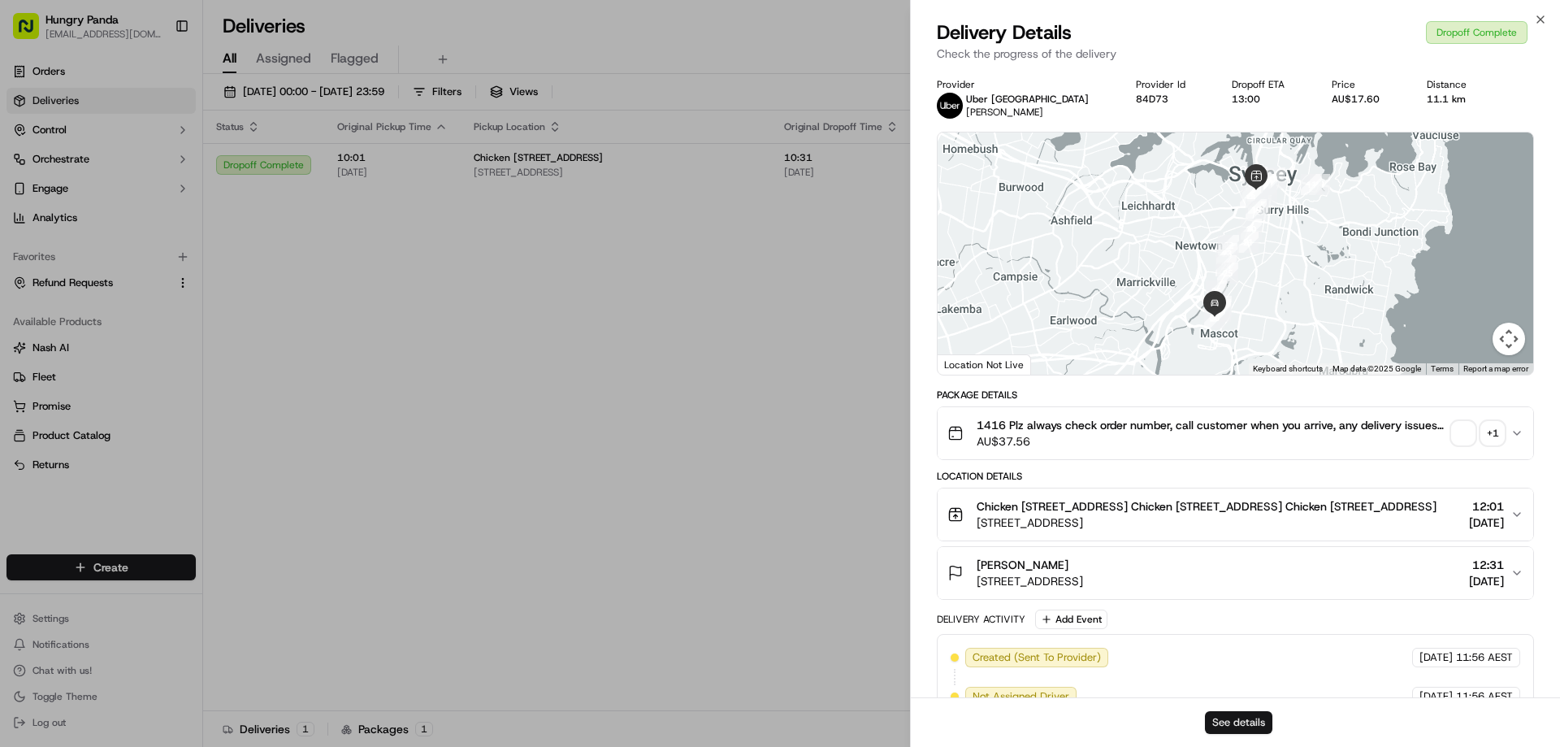
click at [1232, 715] on button "See details" at bounding box center [1238, 722] width 67 height 23
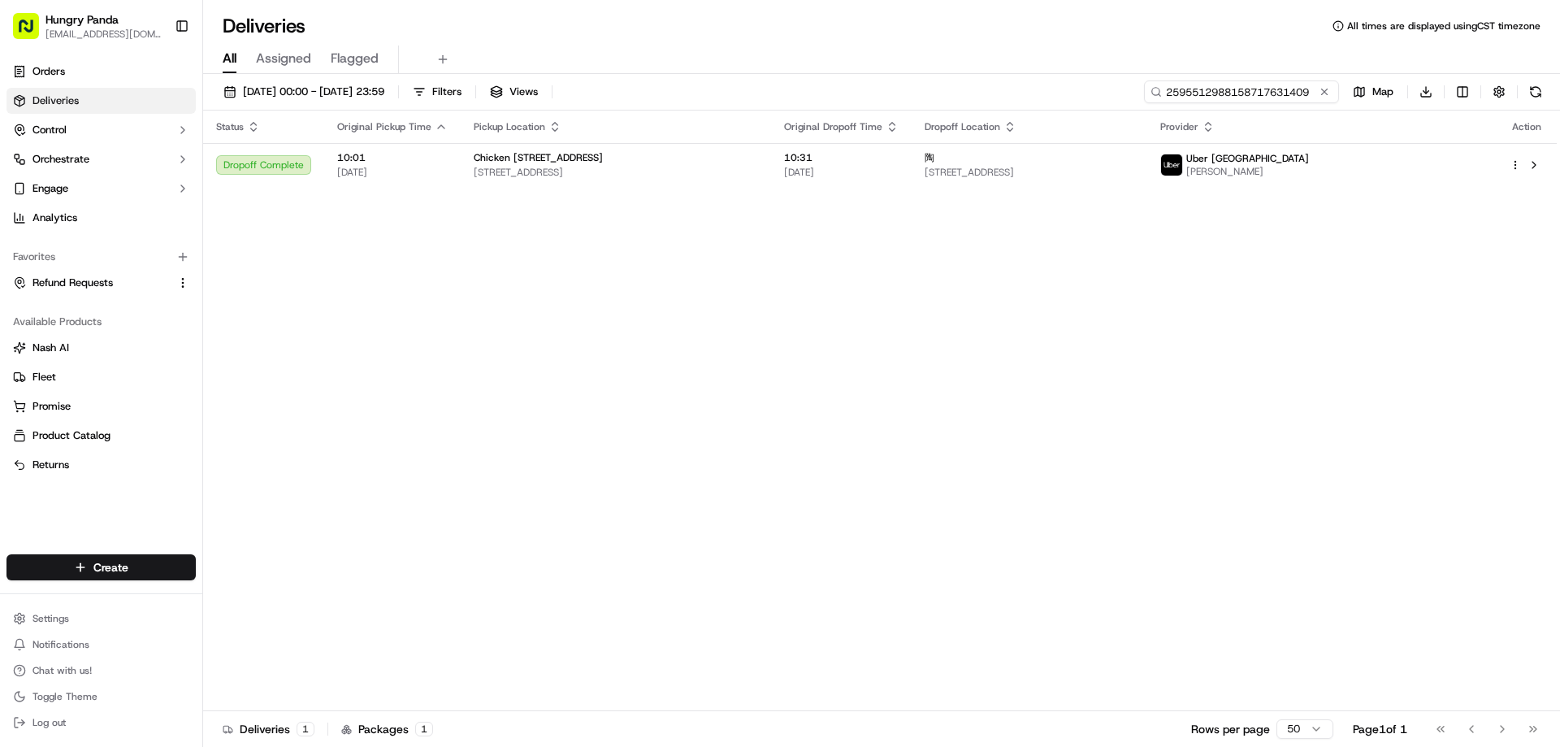
click at [1241, 88] on input "2595512988158717631409" at bounding box center [1241, 91] width 195 height 23
paste input "733554846845778997457"
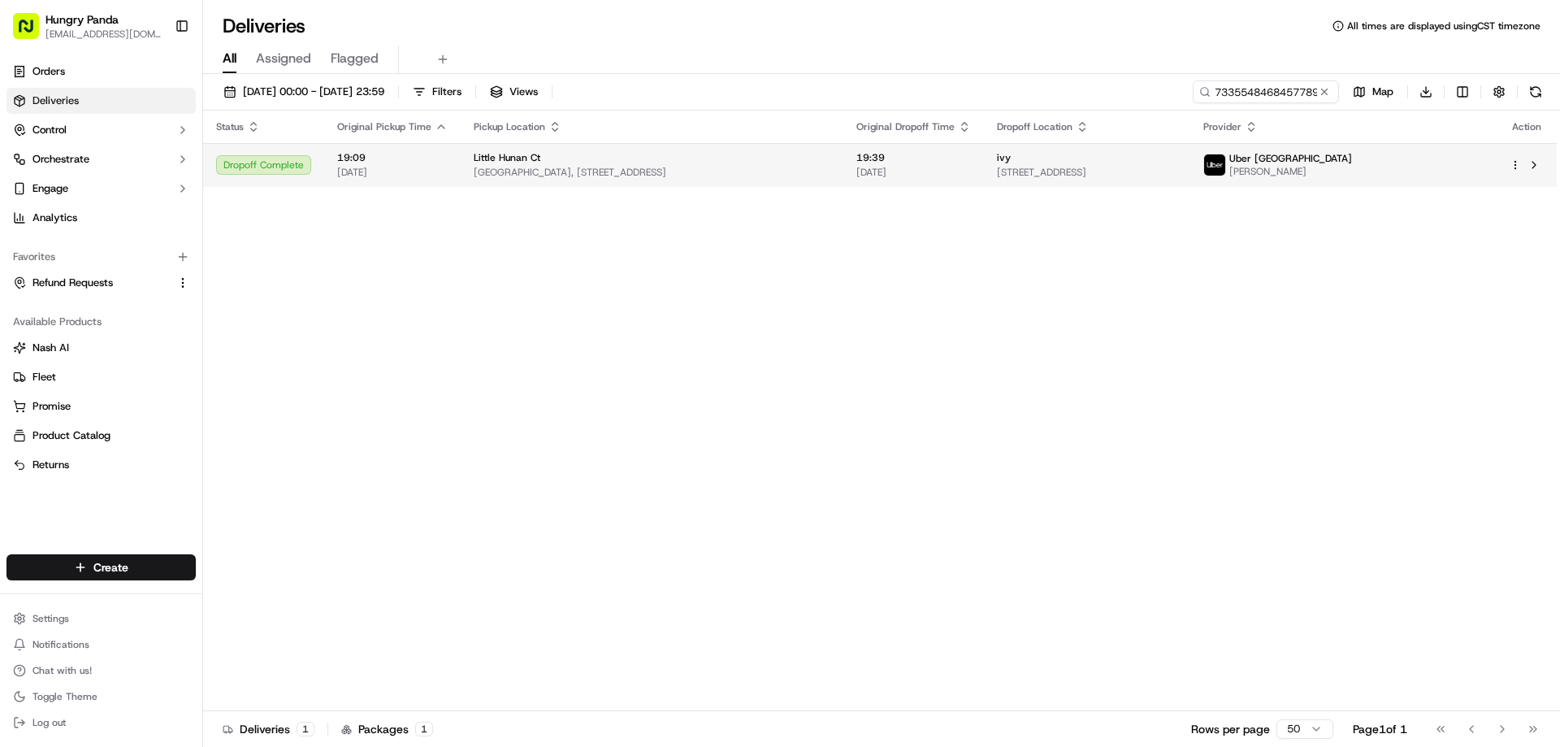
click at [949, 162] on span "19:39" at bounding box center [913, 157] width 115 height 13
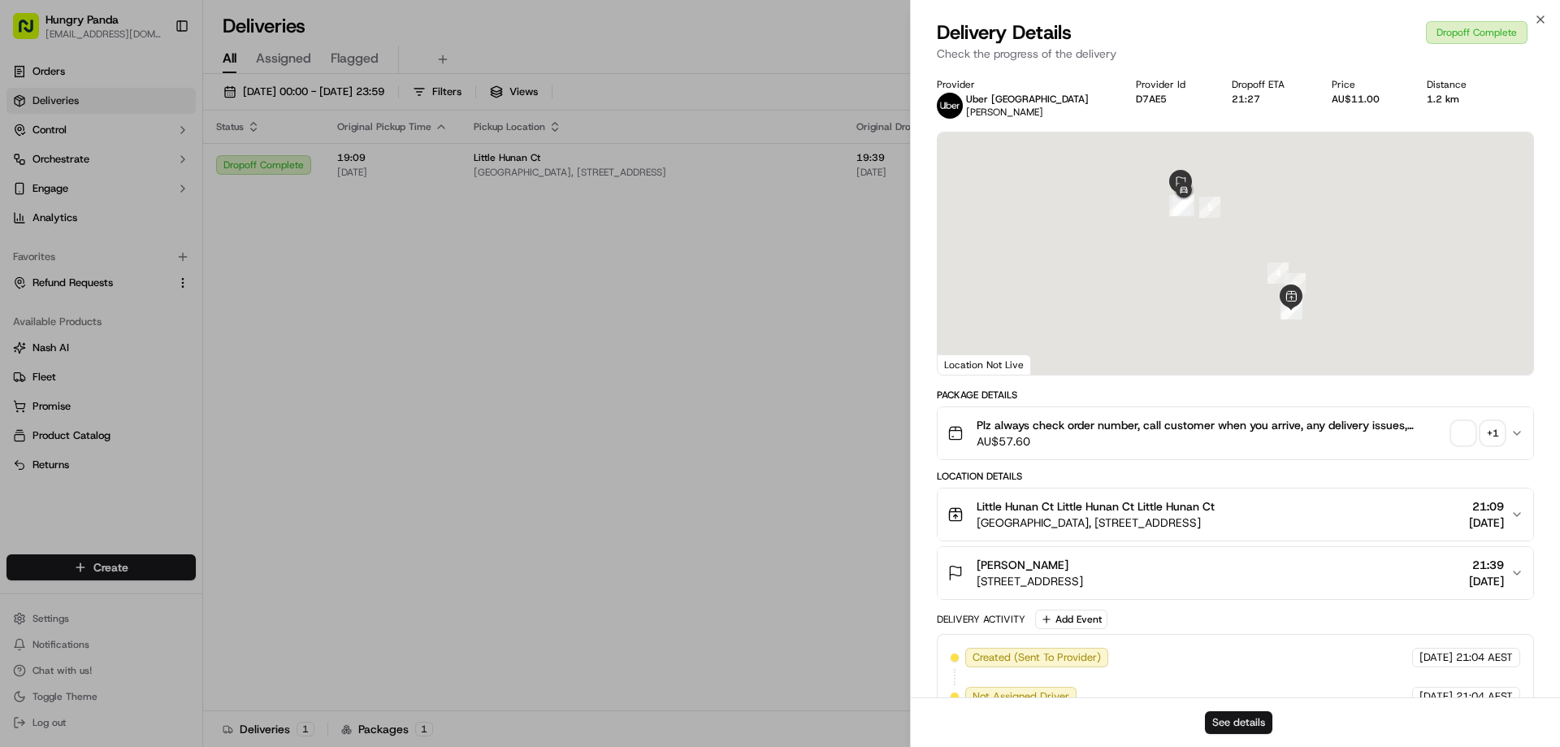
click at [1252, 715] on button "See details" at bounding box center [1238, 722] width 67 height 23
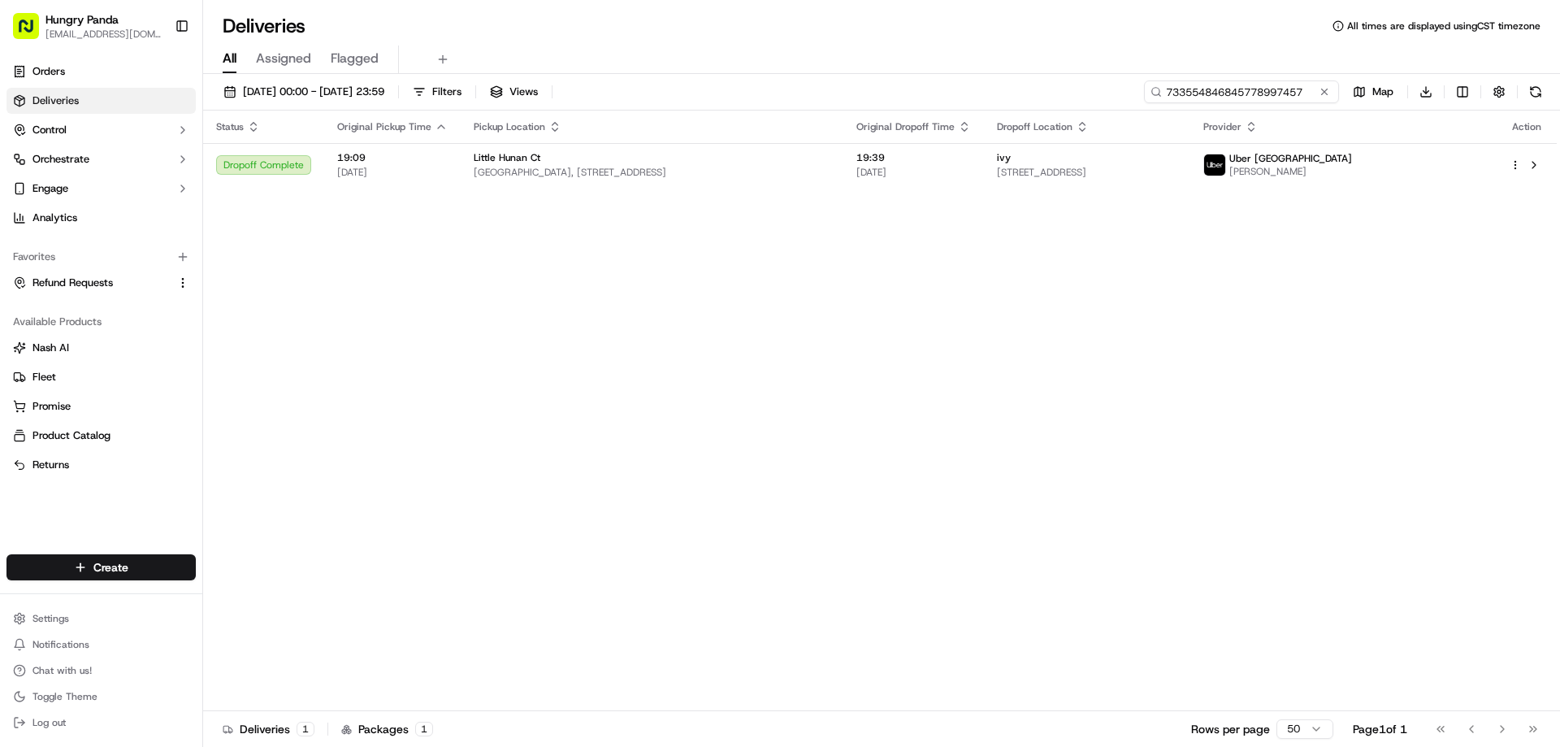
click at [1285, 95] on input "733554846845778997457" at bounding box center [1241, 91] width 195 height 23
paste input "3518566678658719491031"
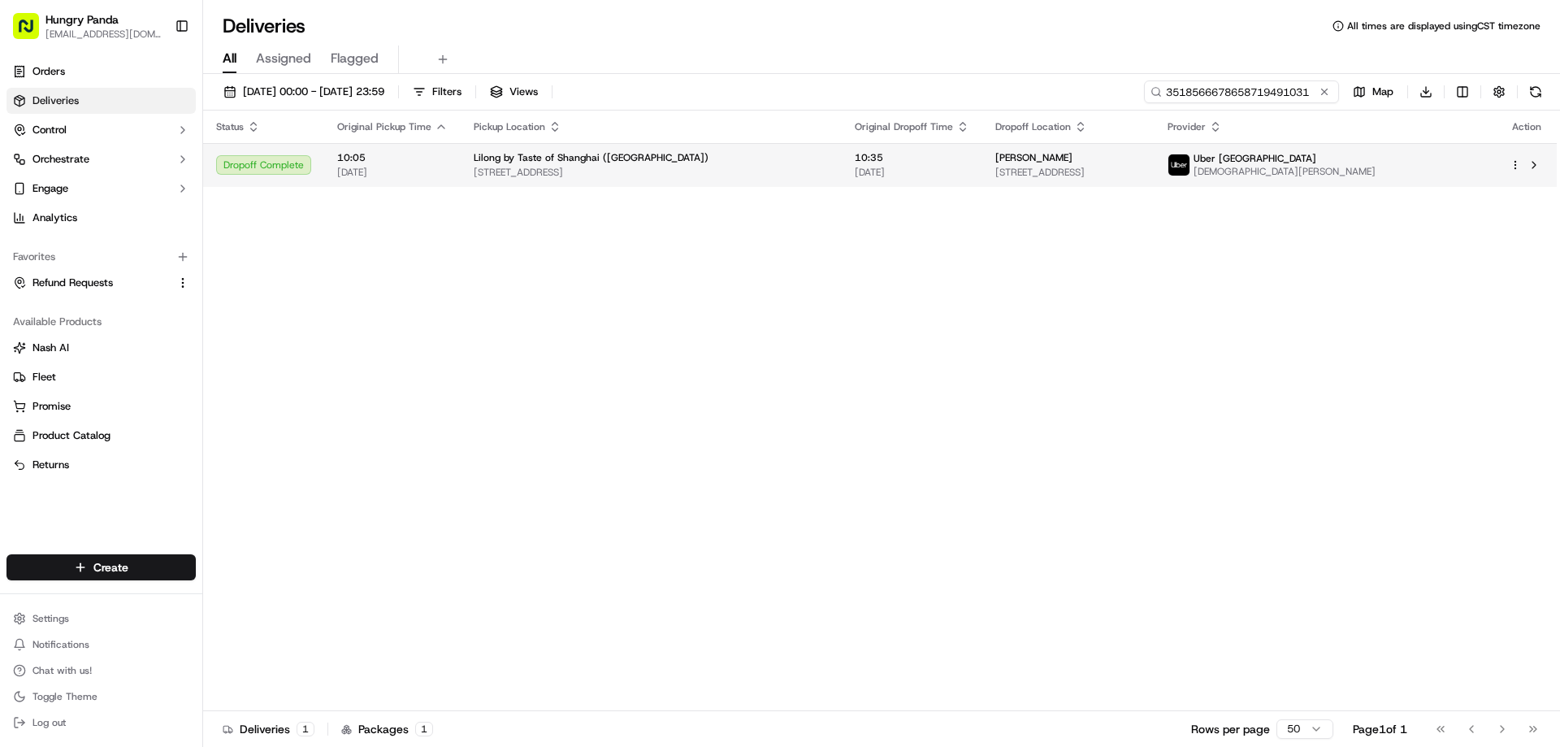
type input "3518566678658719491031"
click at [881, 167] on span "[DATE]" at bounding box center [912, 172] width 115 height 13
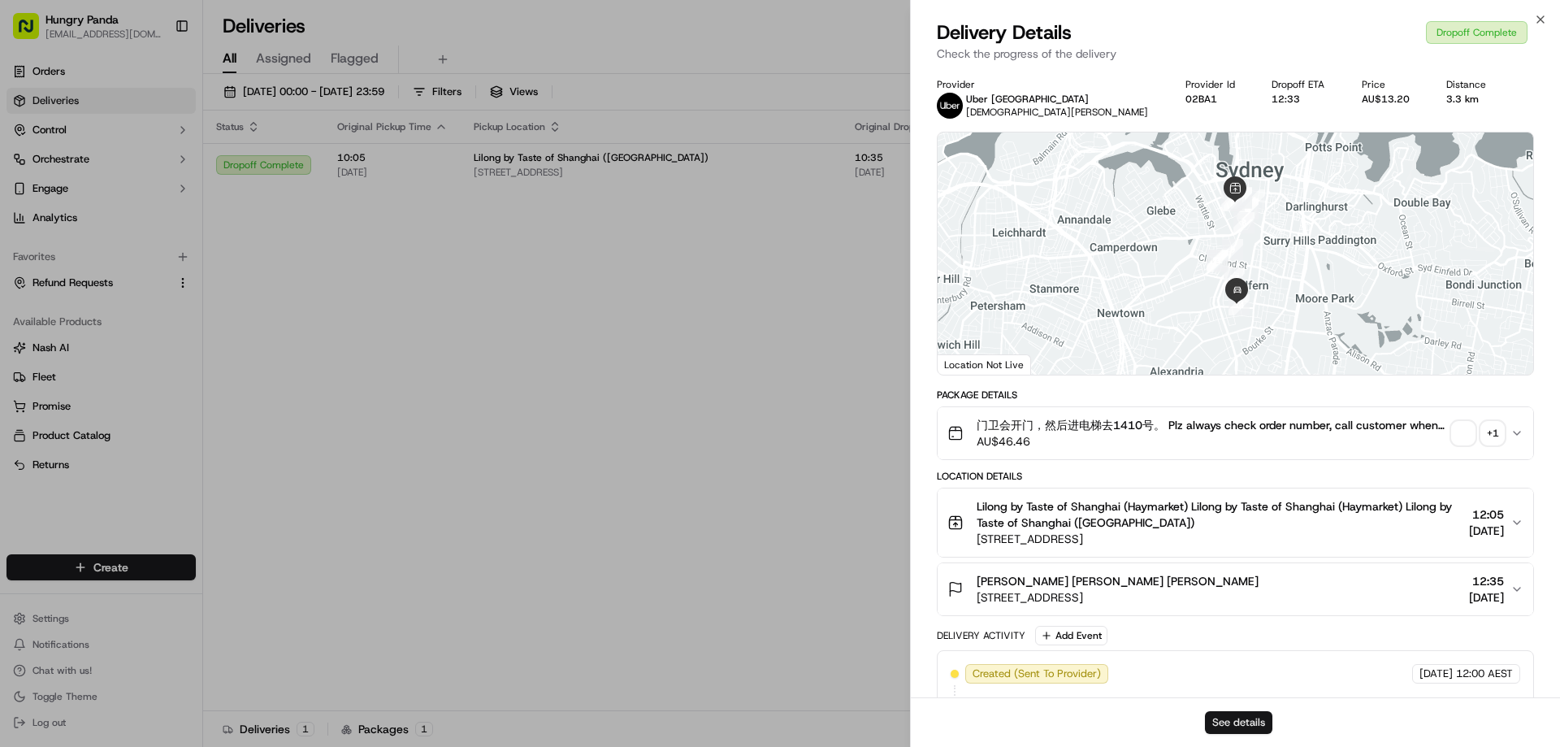
click at [1229, 718] on button "See details" at bounding box center [1238, 722] width 67 height 23
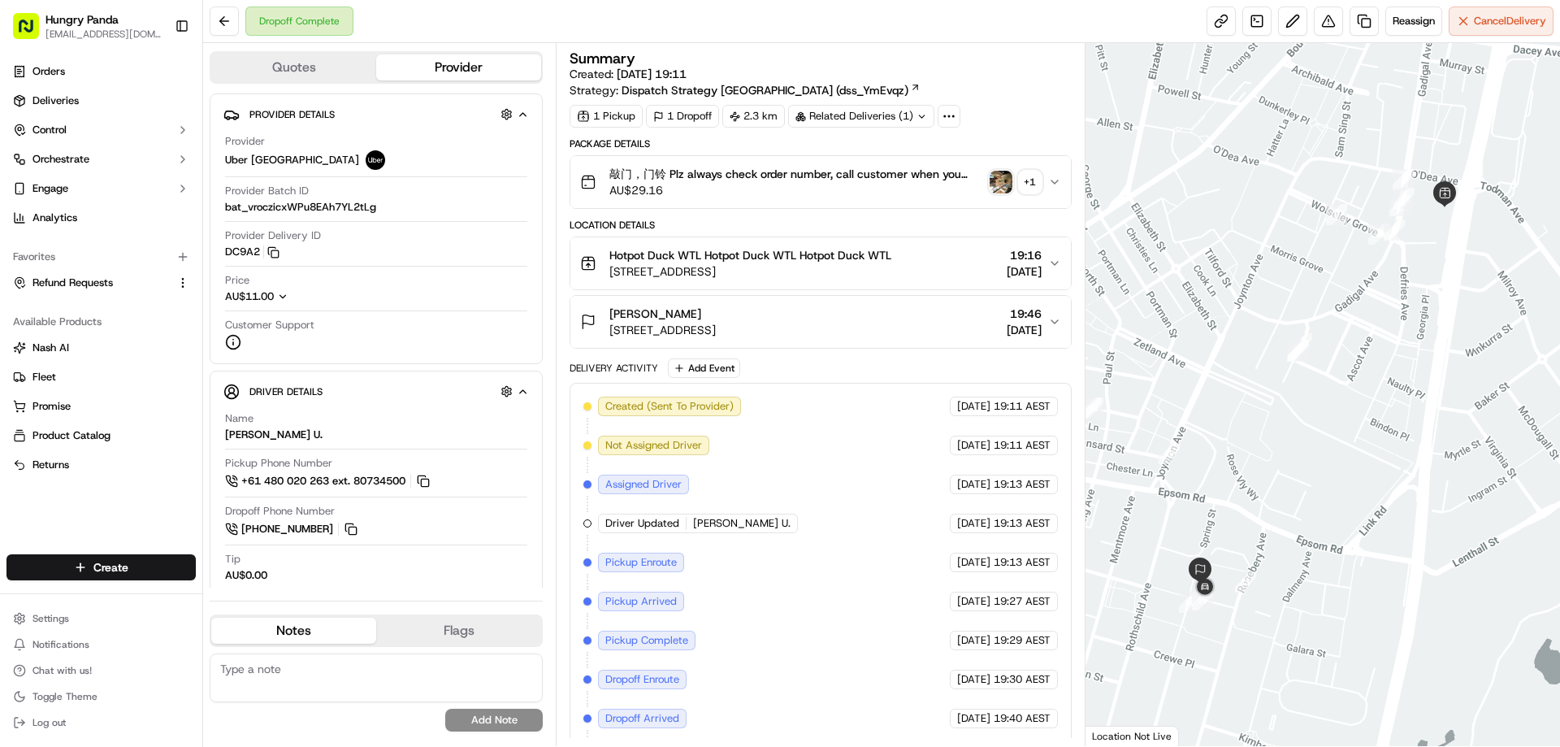
click at [997, 186] on img "button" at bounding box center [1000, 182] width 23 height 23
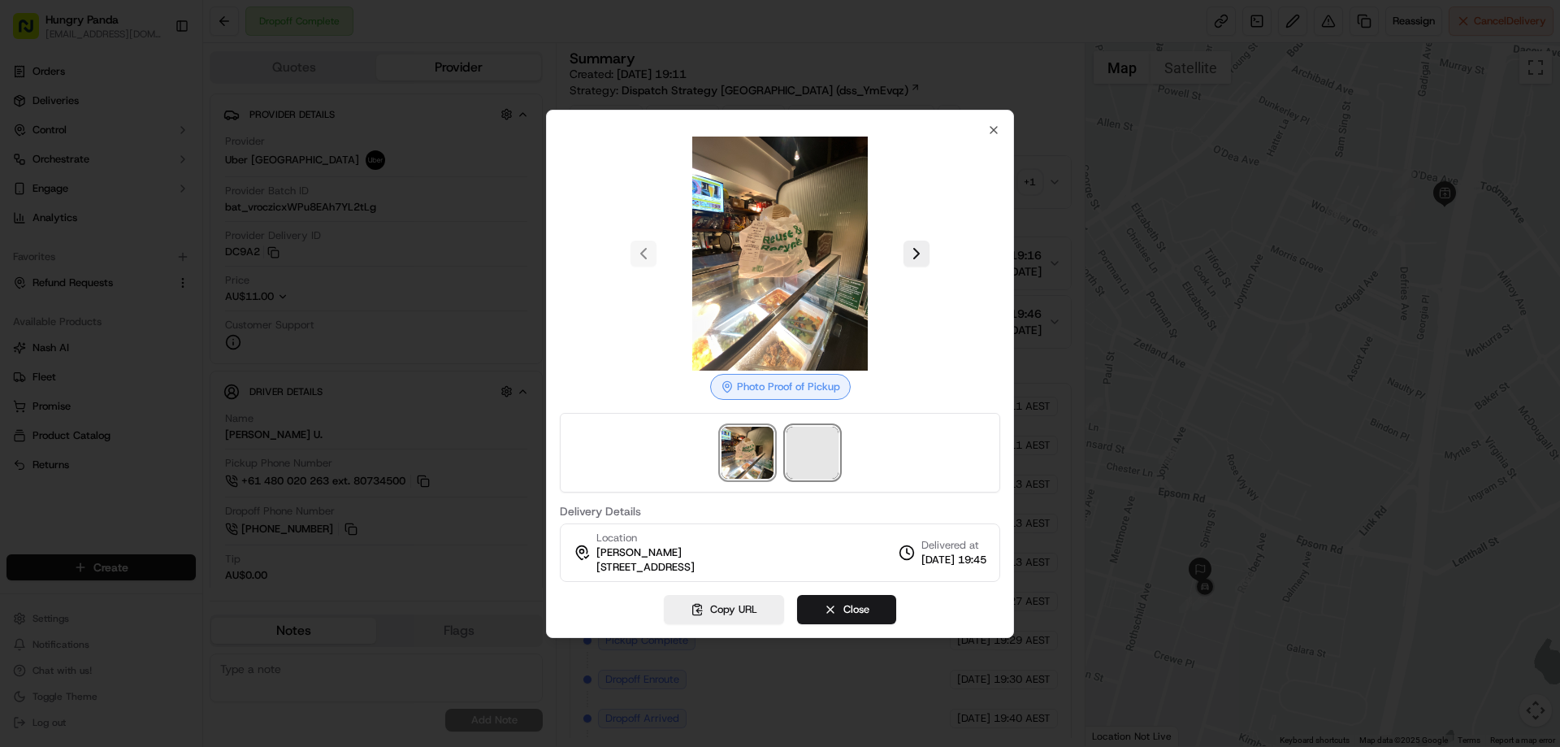
click at [814, 446] on span at bounding box center [812, 452] width 52 height 52
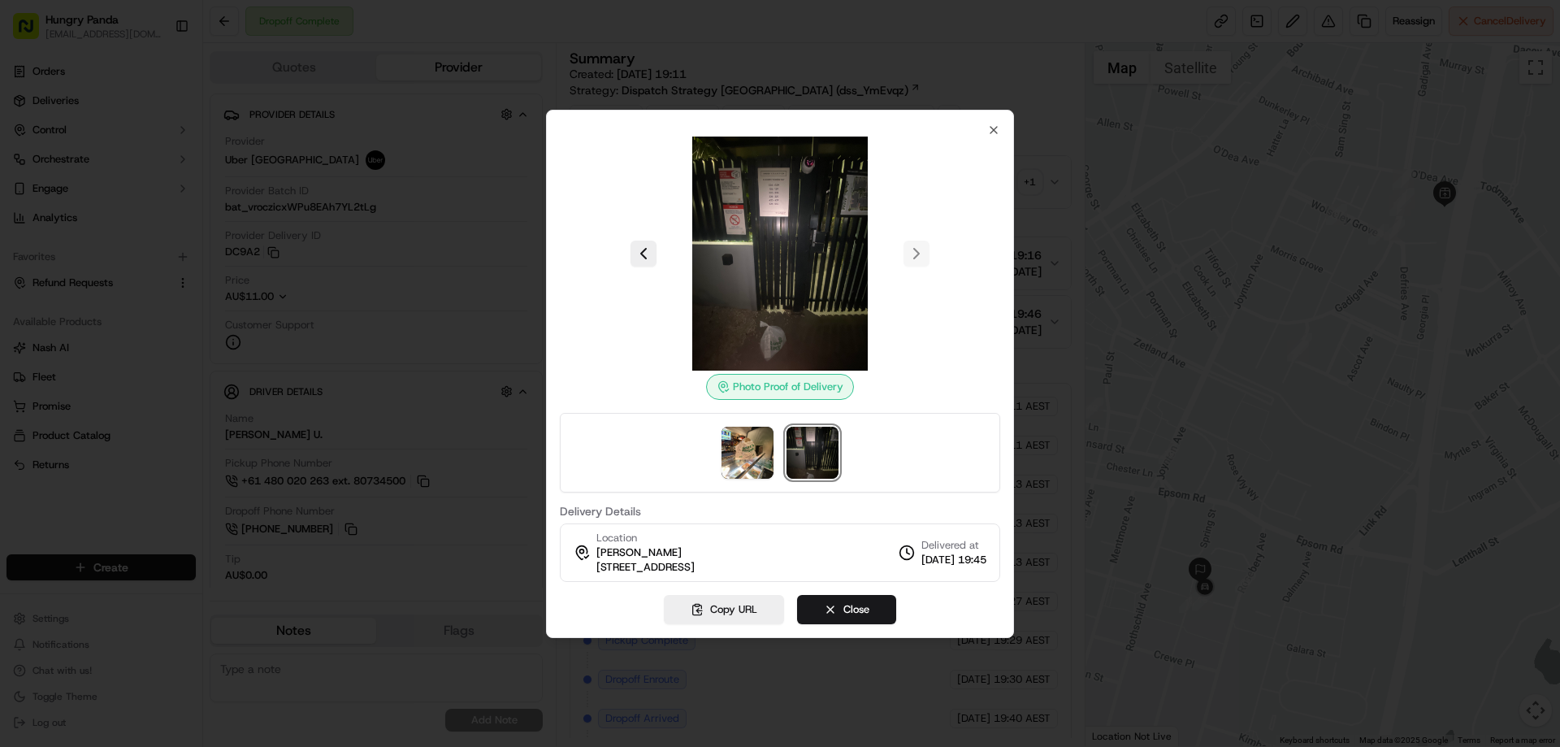
click at [1055, 180] on div at bounding box center [780, 373] width 1560 height 747
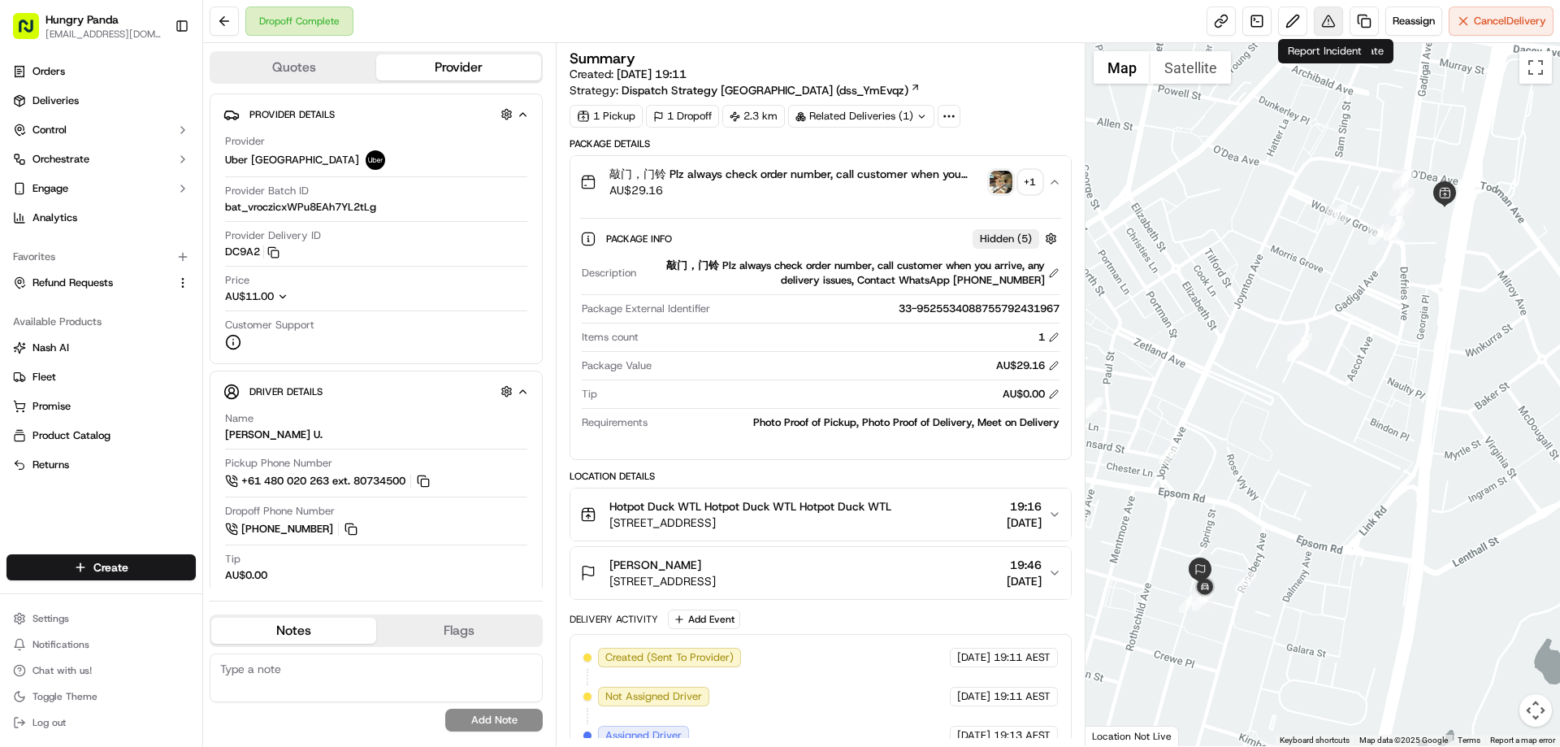
click at [1328, 19] on button at bounding box center [1328, 20] width 29 height 29
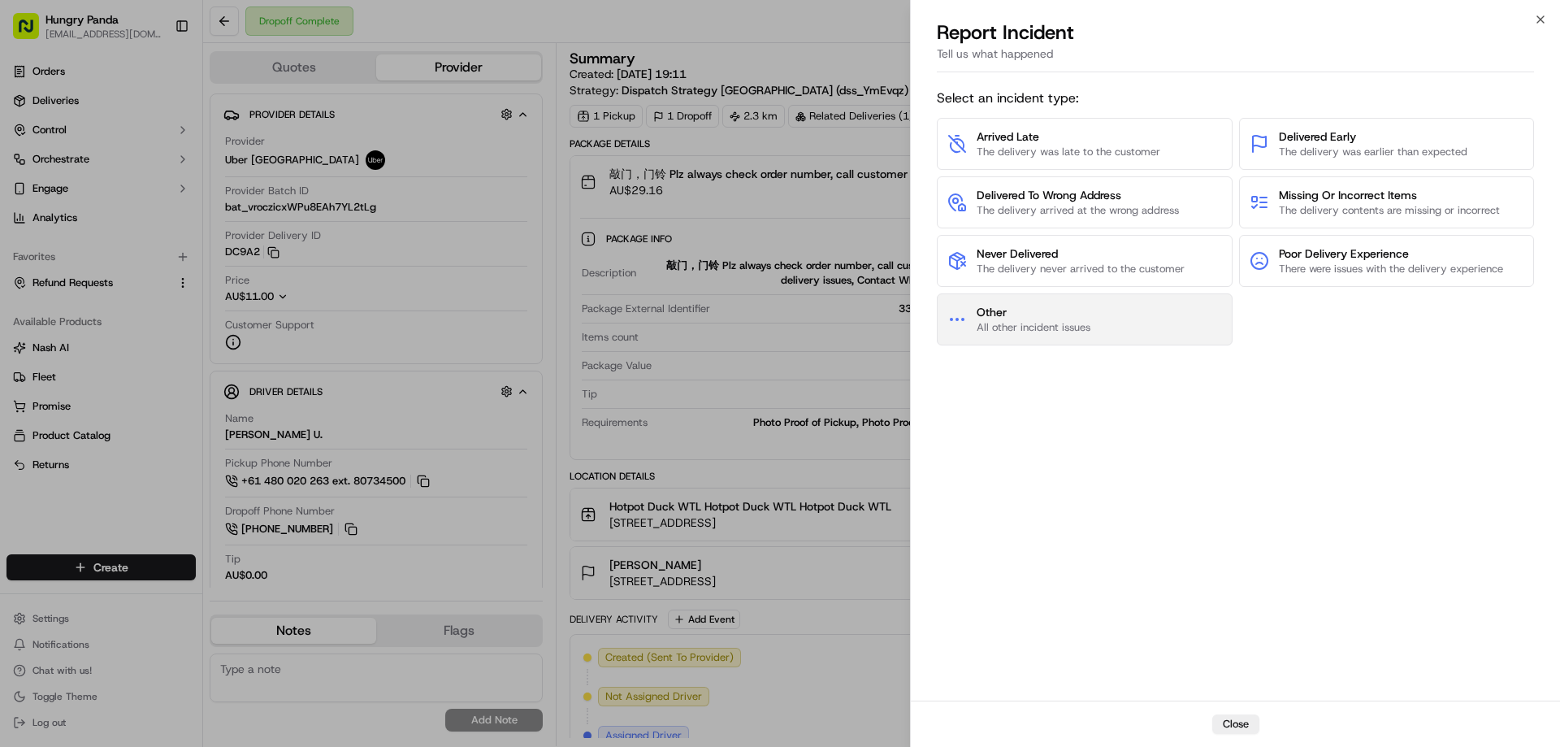
click at [1013, 307] on span "Other" at bounding box center [1033, 312] width 114 height 16
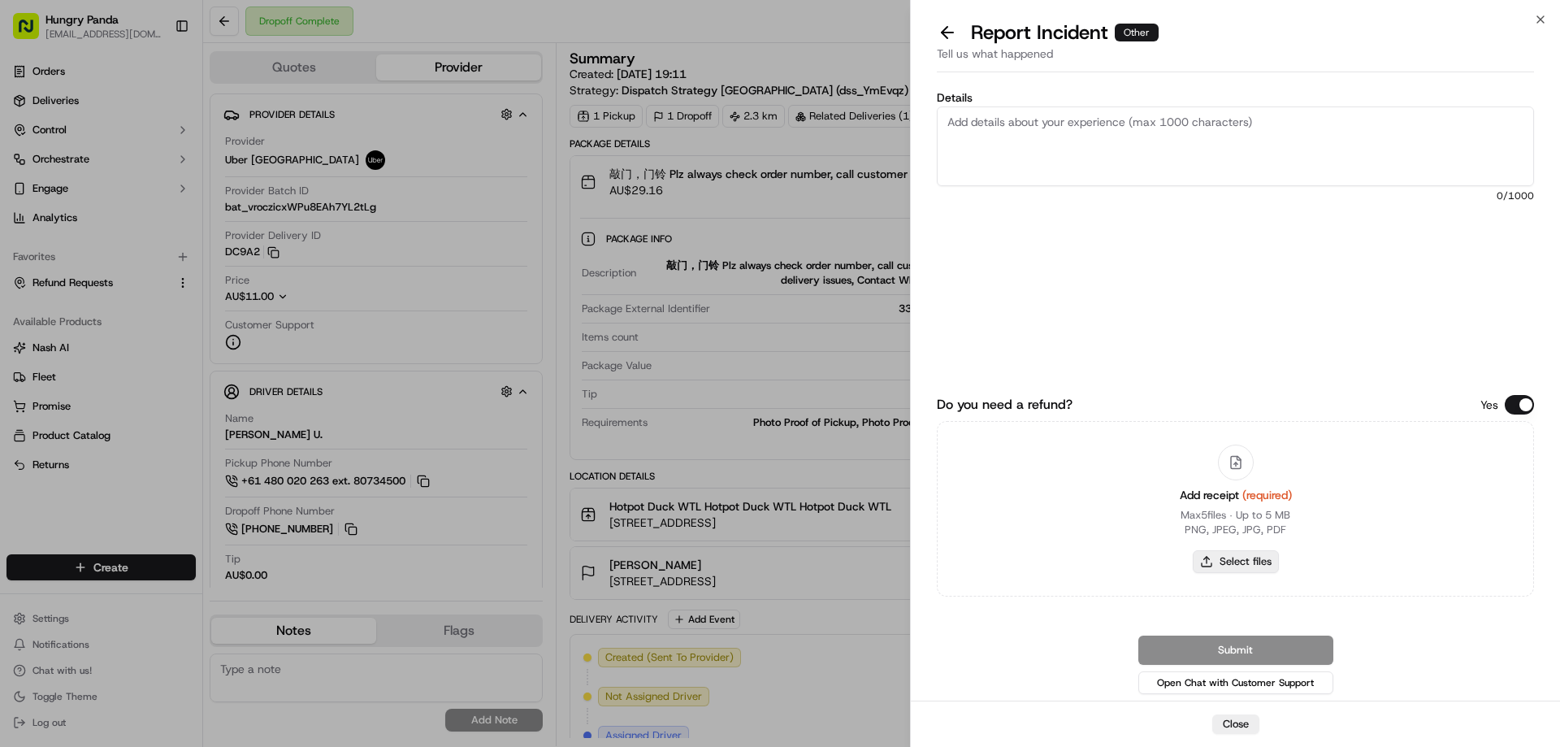
click at [1225, 559] on button "Select files" at bounding box center [1236, 561] width 86 height 23
type input "C:\fakepath\screenshot_2025-09-23_13-21-30.png"
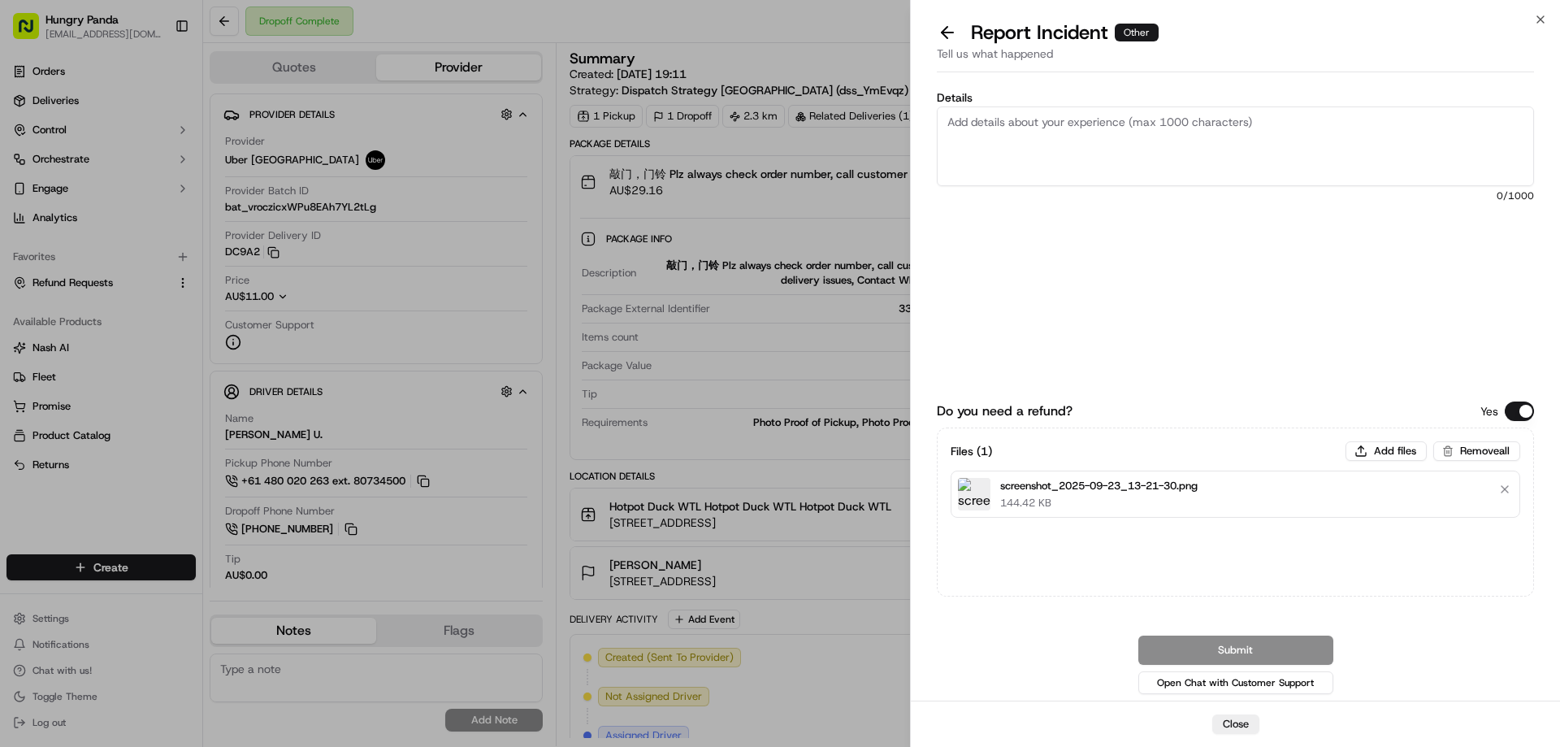
click at [1149, 141] on textarea "Details" at bounding box center [1235, 146] width 597 height 80
paste textarea "The customer reported that he did not receive the meal, the delivery photo take…"
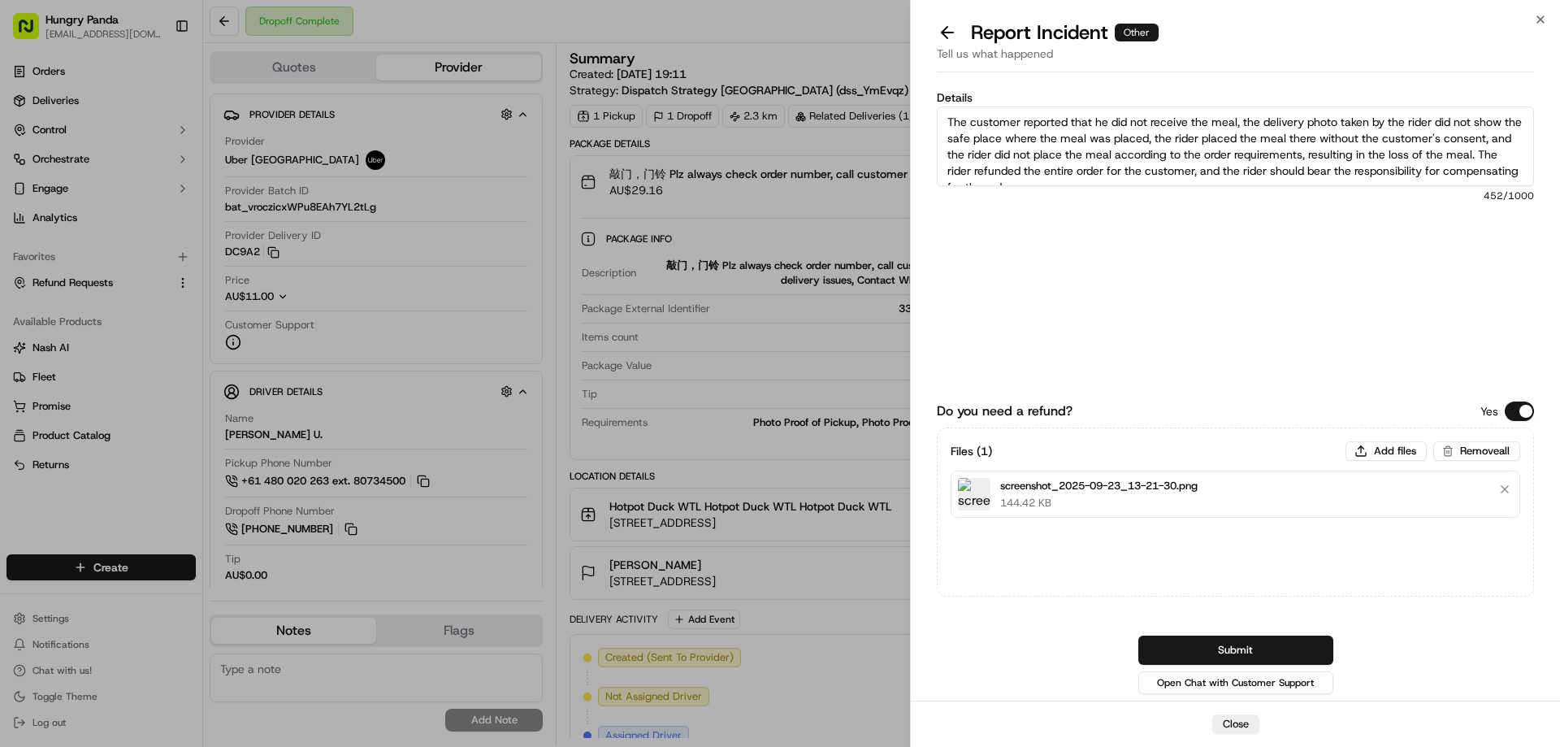
scroll to position [9, 0]
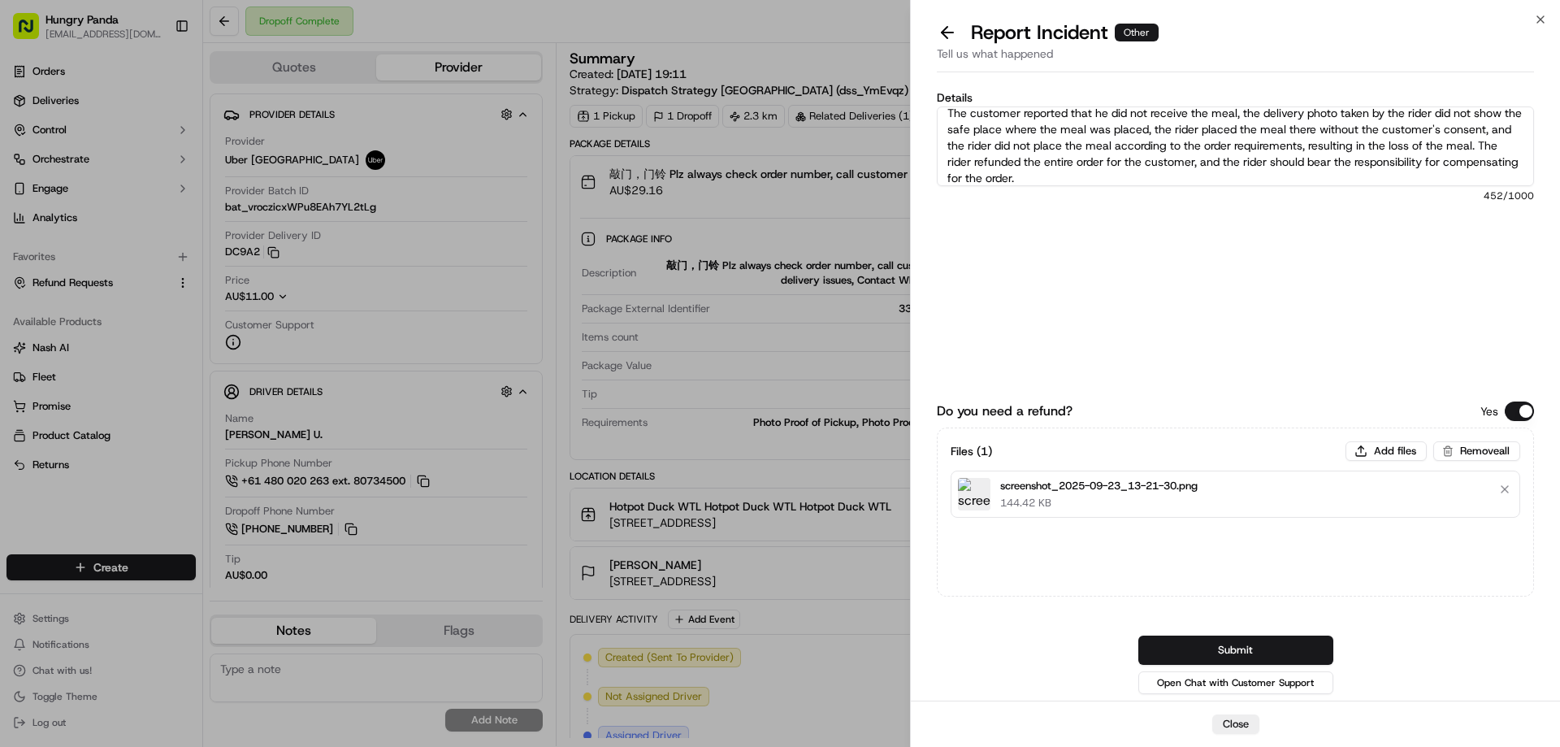
type textarea "The customer reported that he did not receive the meal, the delivery photo take…"
click at [1237, 648] on button "Submit" at bounding box center [1235, 649] width 195 height 29
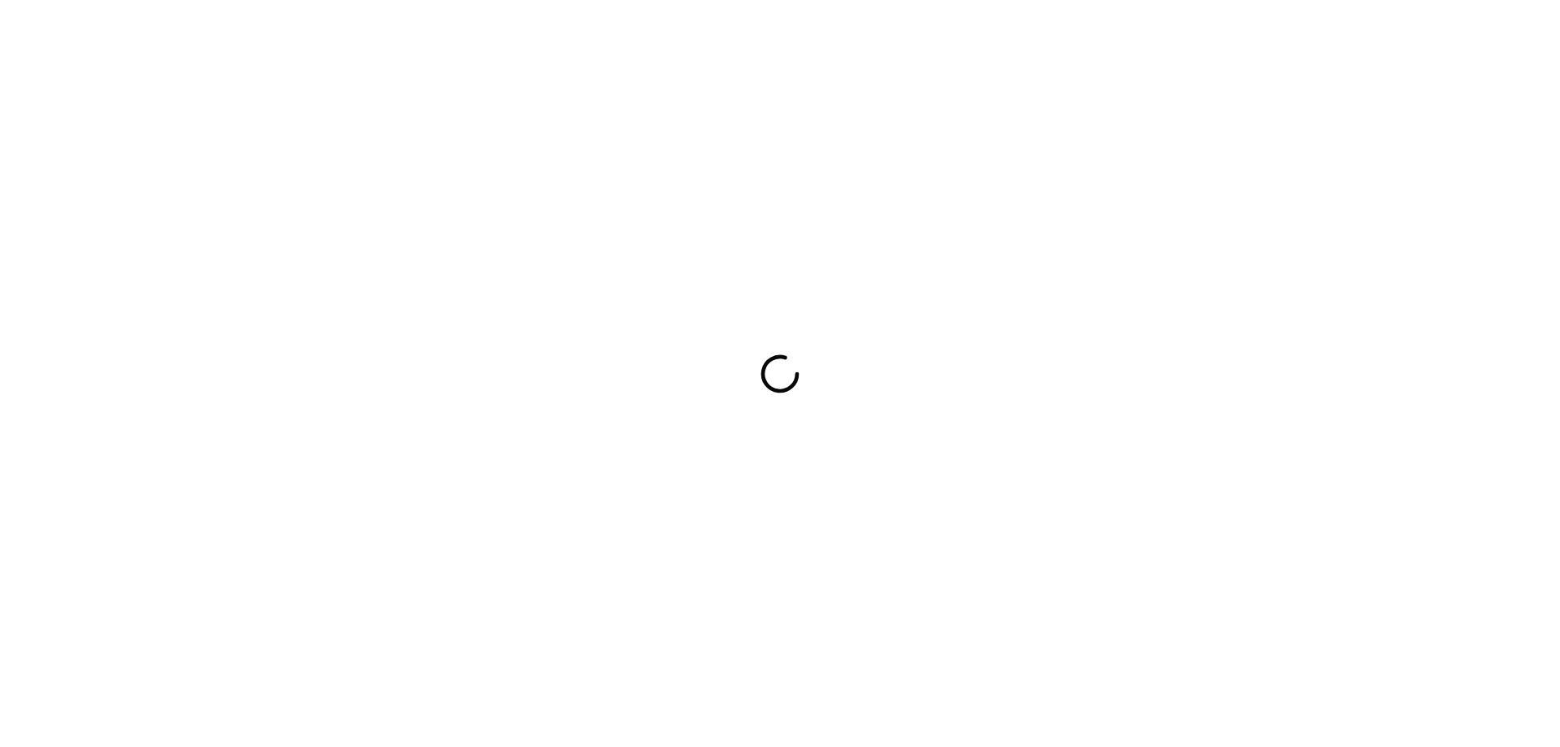
click at [802, 408] on div at bounding box center [780, 373] width 1560 height 747
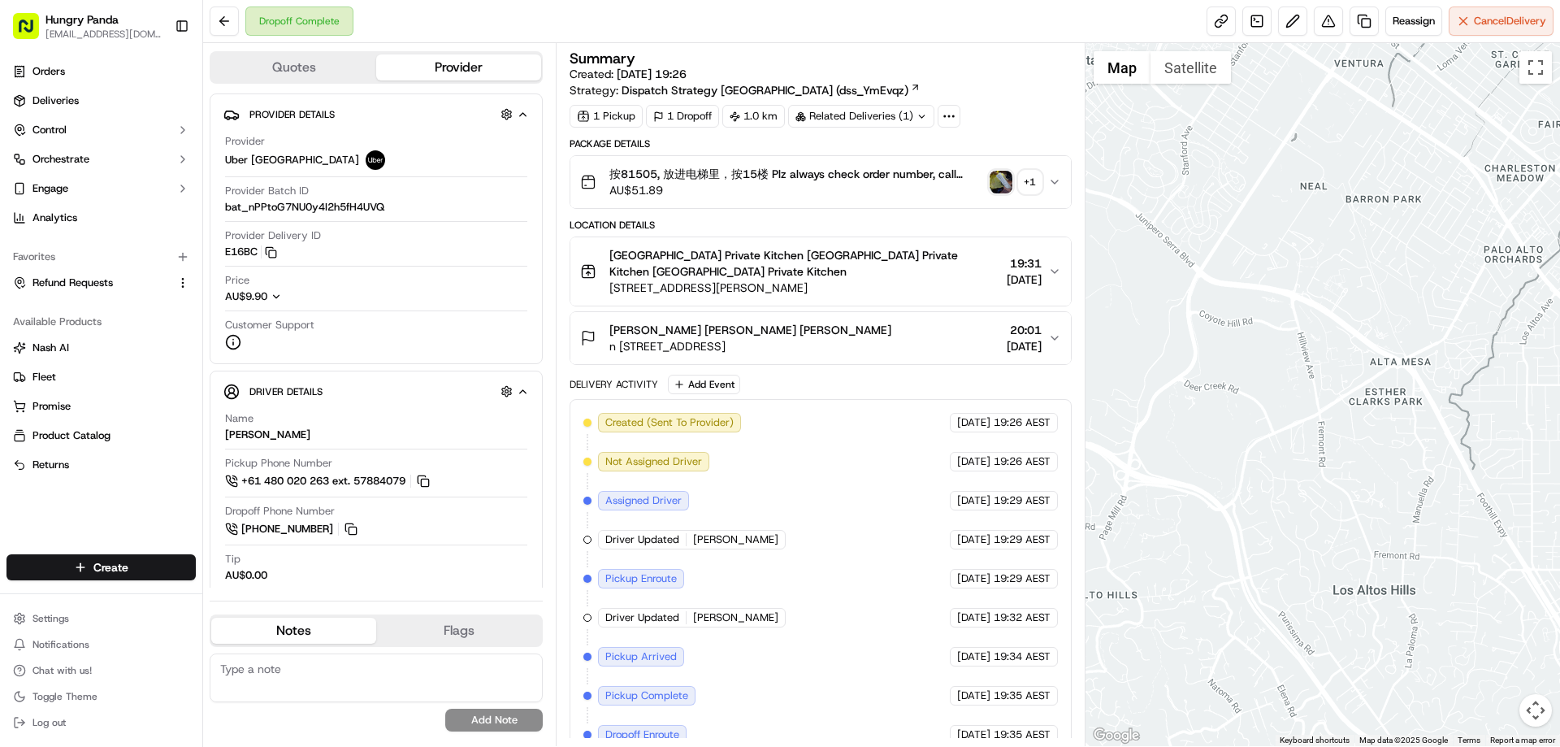
click at [988, 178] on div "按81505, 放进电梯里，按15楼 Plz always check order number, call customer when you arrive…" at bounding box center [813, 182] width 467 height 32
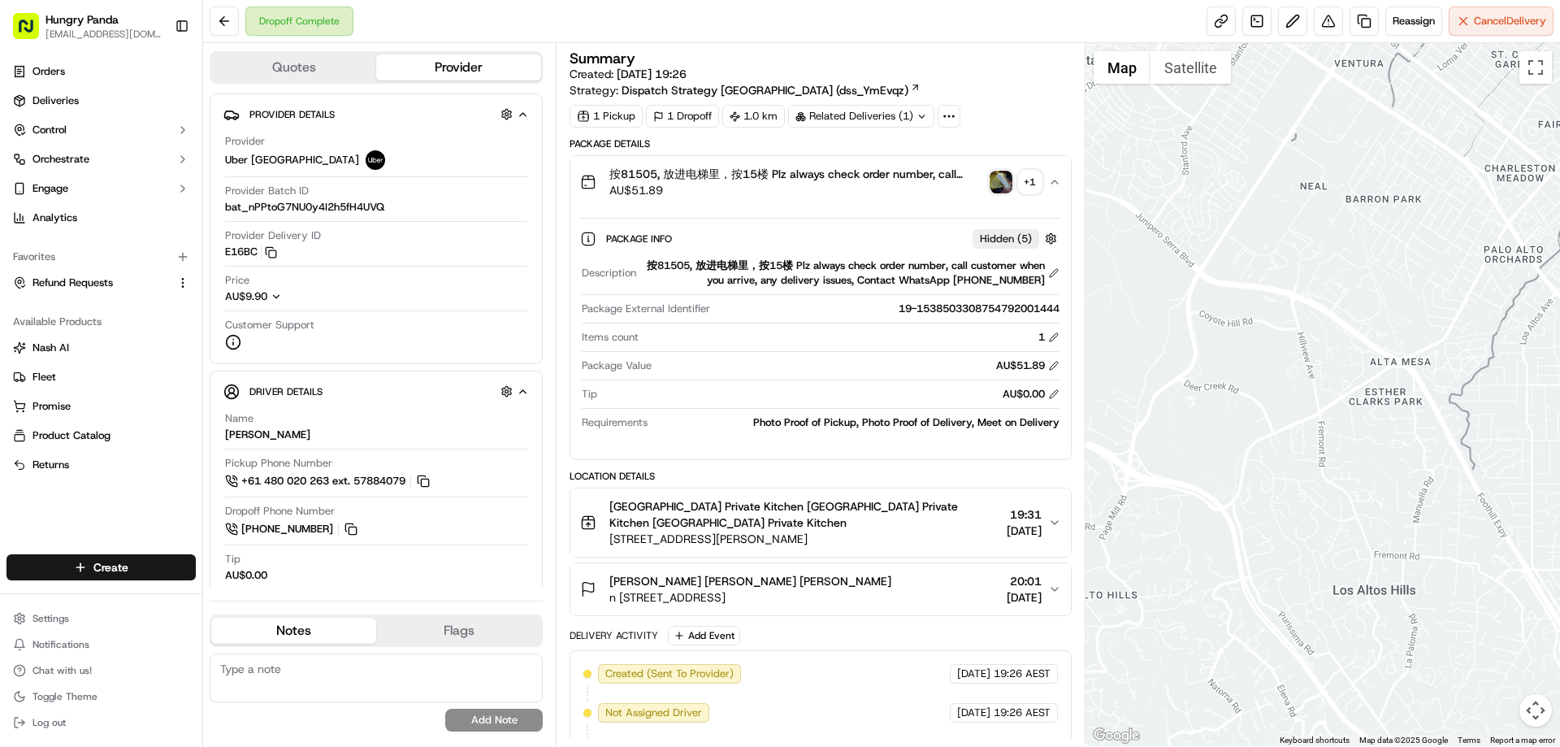
click at [996, 178] on img "button" at bounding box center [1000, 182] width 23 height 23
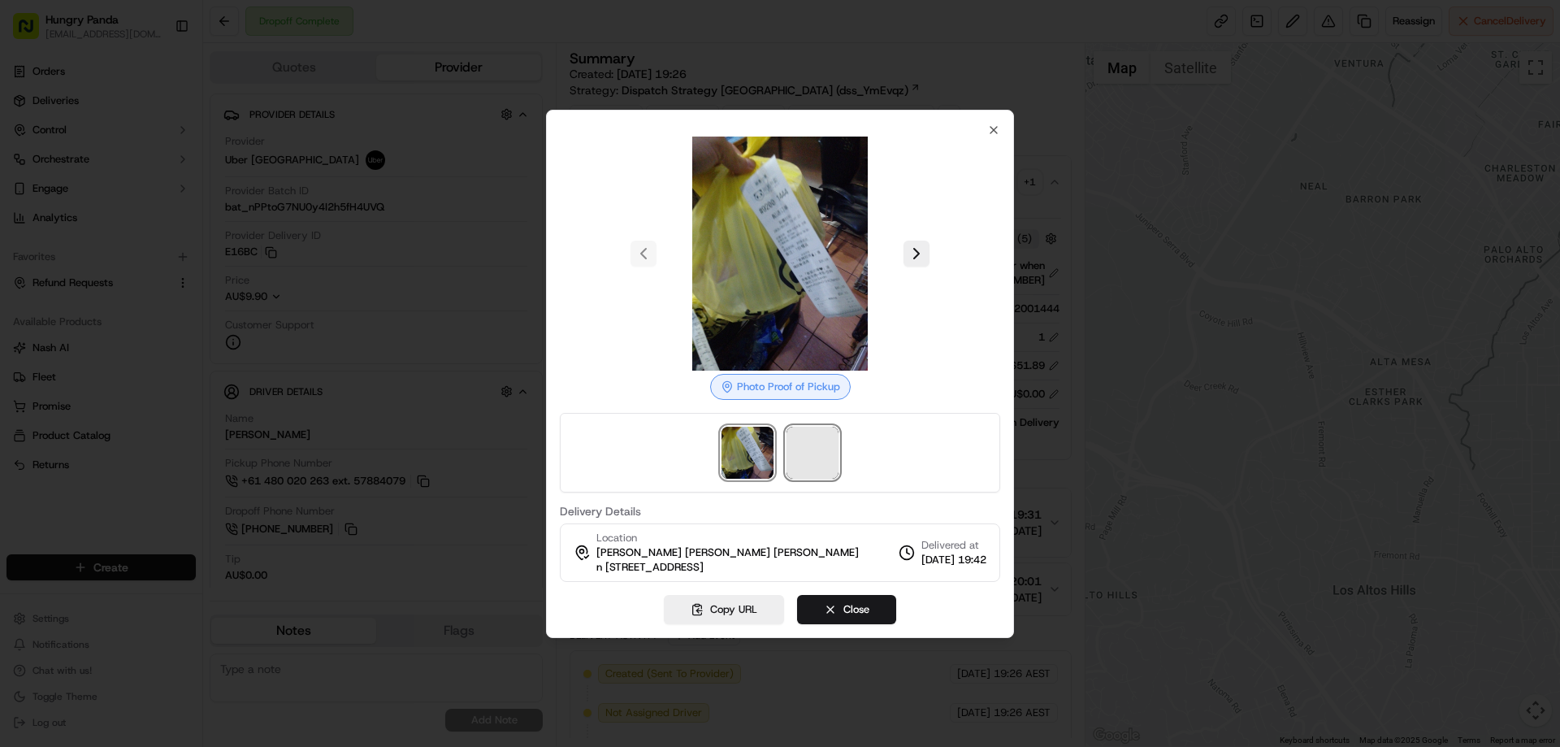
click at [792, 435] on span at bounding box center [812, 452] width 52 height 52
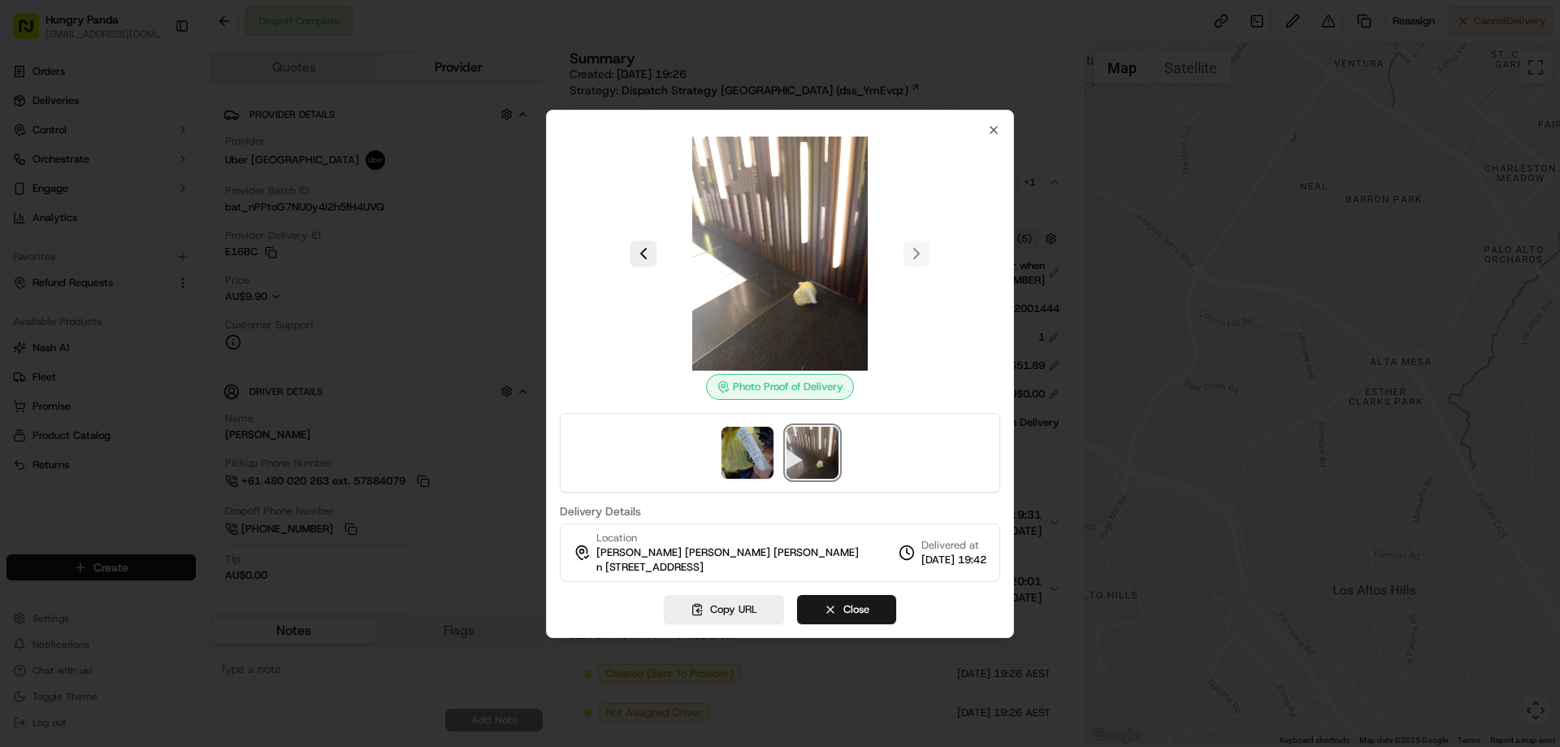
click at [1064, 169] on div at bounding box center [780, 373] width 1560 height 747
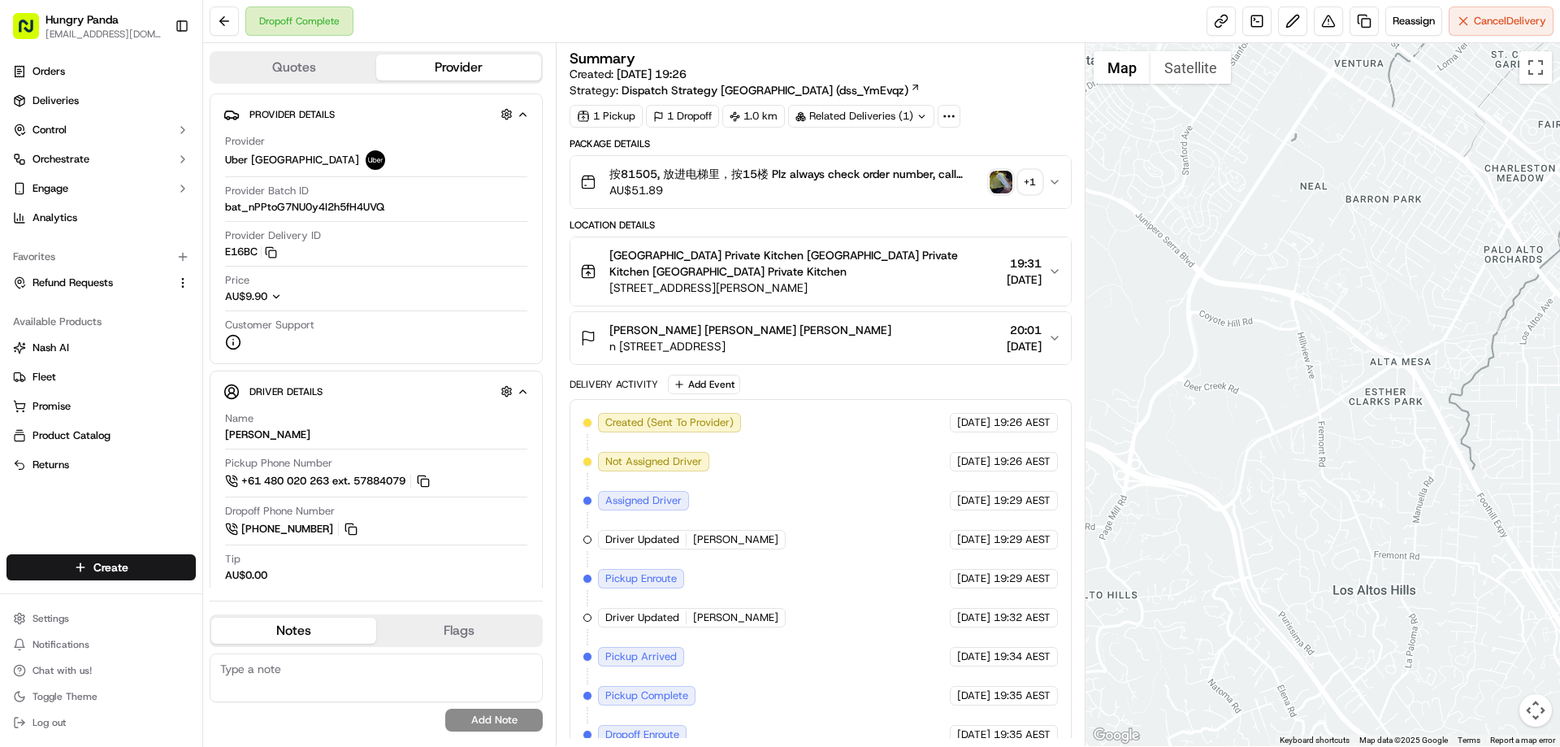
click at [1058, 175] on button "按81505, 放进电梯里，按15楼 Plz always check order number, call customer when you arrive…" at bounding box center [820, 182] width 500 height 52
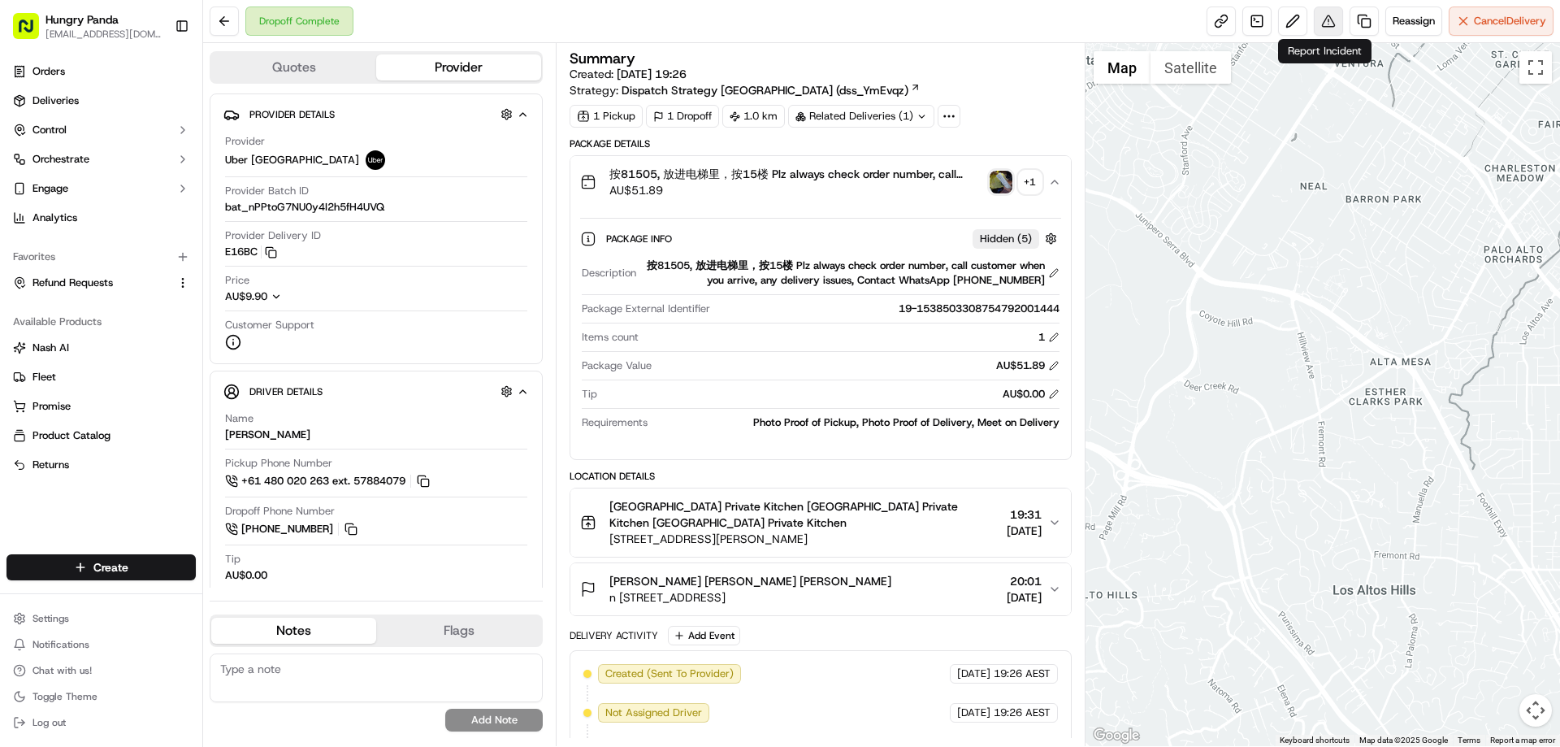
click at [1326, 14] on button at bounding box center [1328, 20] width 29 height 29
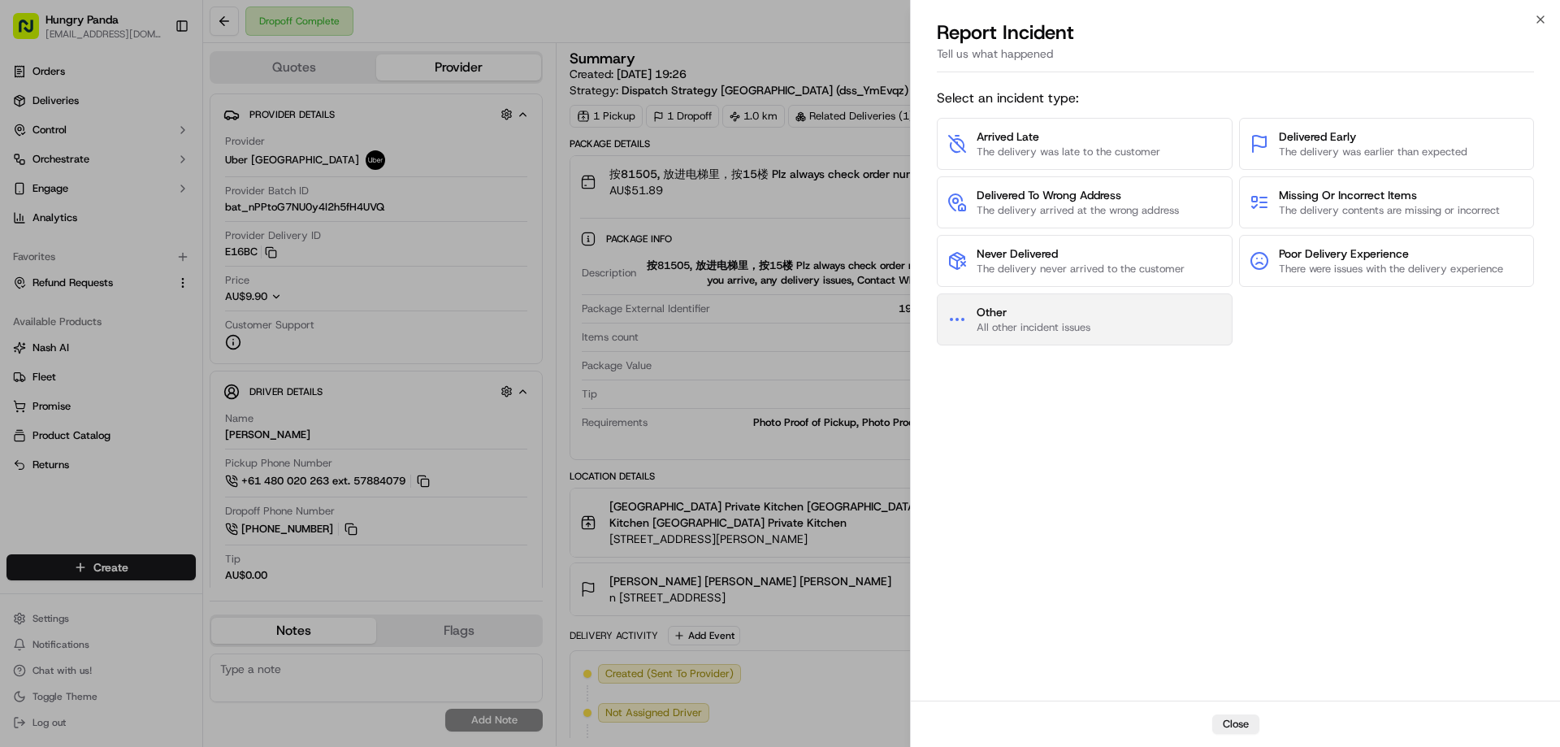
click at [1000, 331] on span "All other incident issues" at bounding box center [1033, 327] width 114 height 15
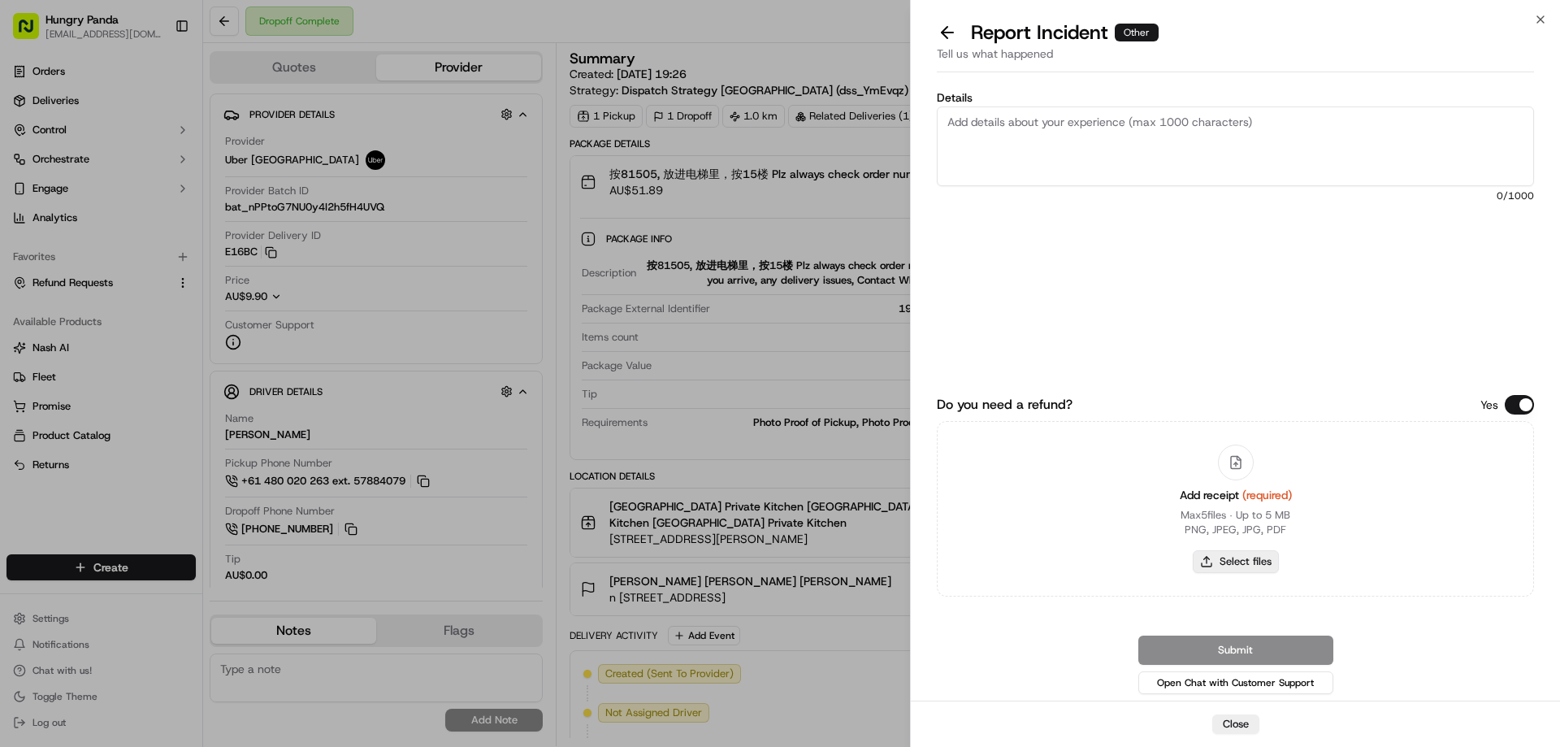
click at [1214, 566] on button "Select files" at bounding box center [1236, 561] width 86 height 23
type input "C:\fakepath\screenshot_2025-09-23_13-22-50.png"
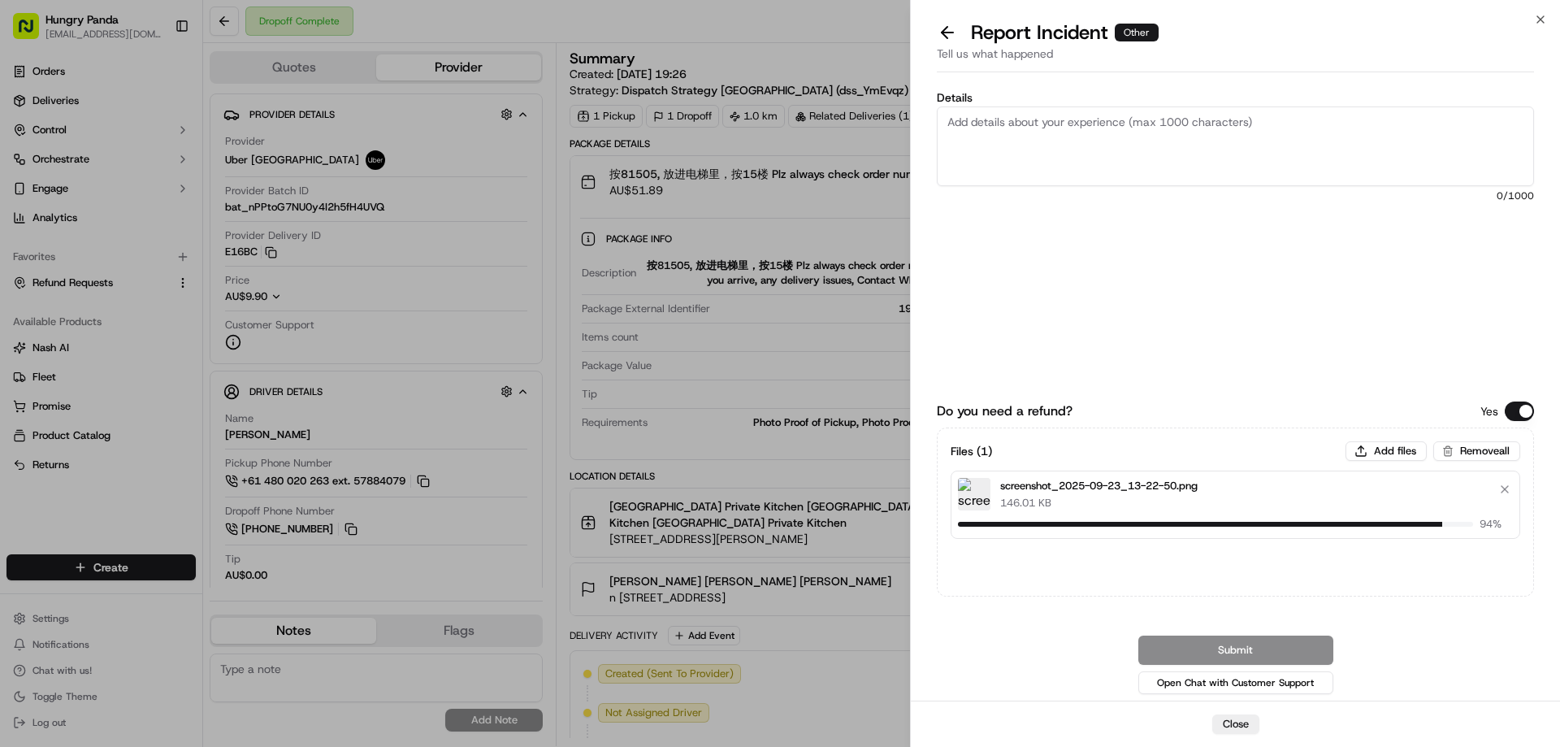
click at [1035, 132] on textarea "Details" at bounding box center [1235, 146] width 597 height 80
click at [1128, 131] on textarea "Details" at bounding box center [1235, 146] width 597 height 80
paste textarea "The customer reported that he did not receive the meal, the delivery photo take…"
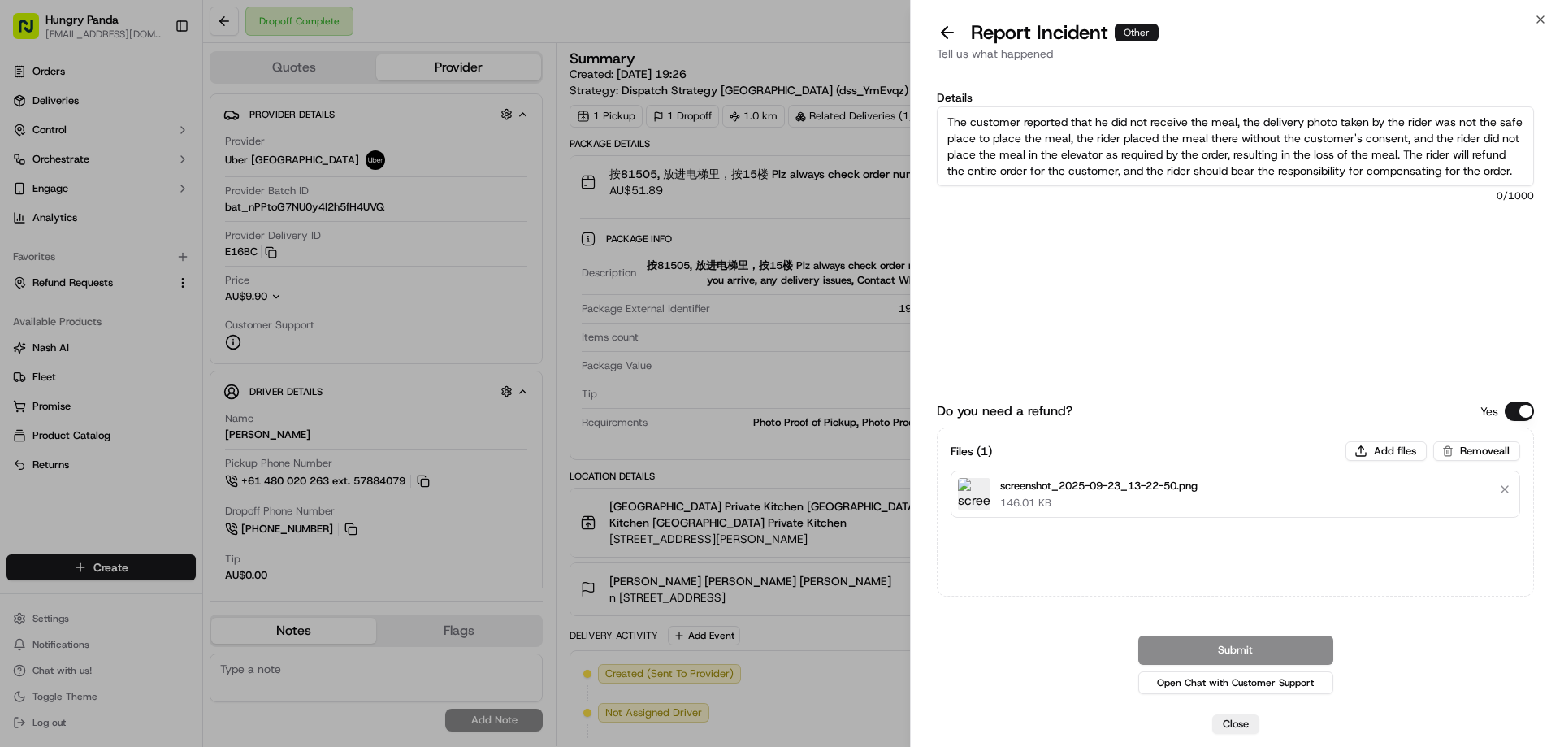
scroll to position [9, 0]
type textarea "The customer reported that he did not receive the meal, the delivery photo take…"
drag, startPoint x: 1230, startPoint y: 655, endPoint x: 1216, endPoint y: 634, distance: 24.6
click at [1231, 654] on button "Submit" at bounding box center [1235, 649] width 195 height 29
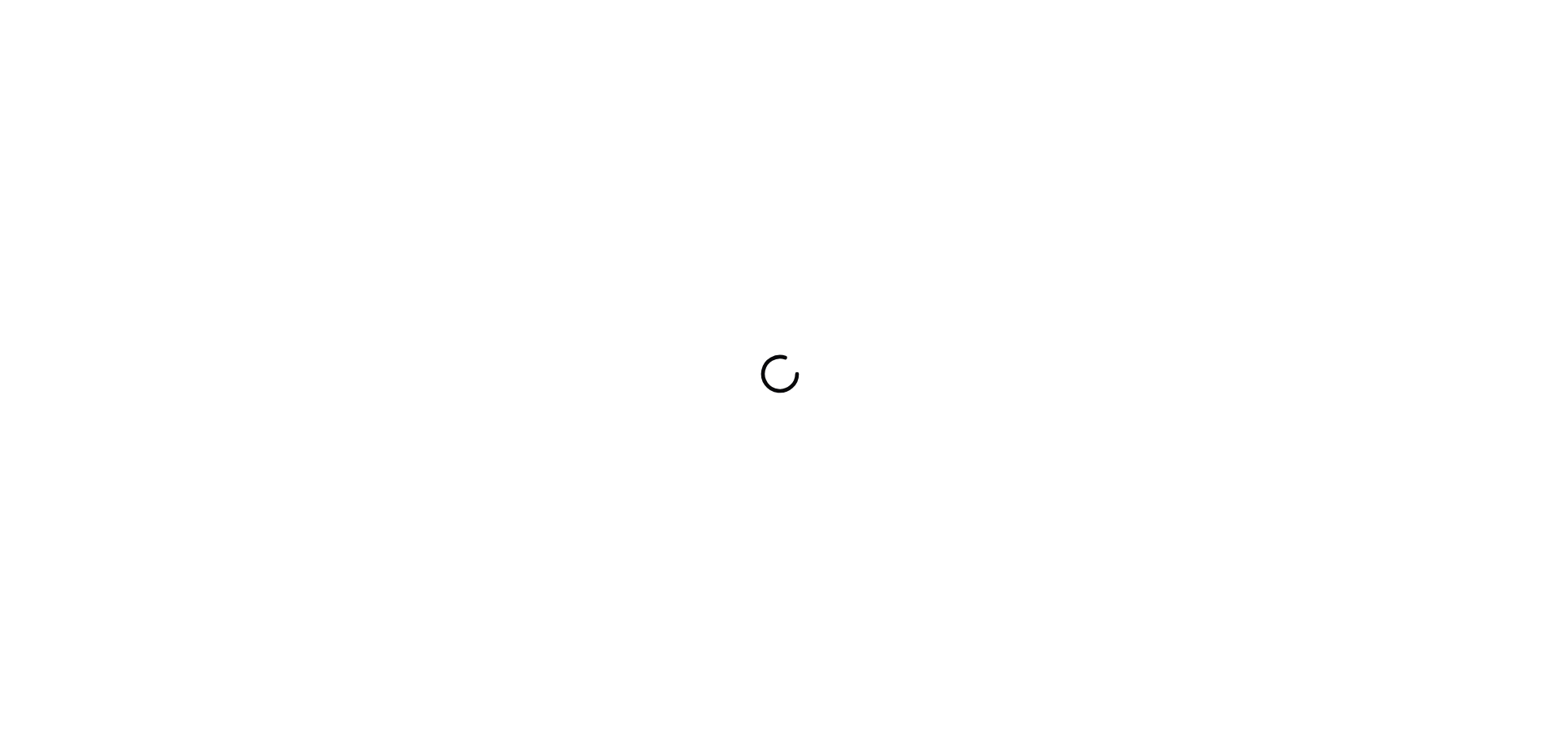
drag, startPoint x: 995, startPoint y: 335, endPoint x: 994, endPoint y: 267, distance: 68.3
click at [995, 335] on div at bounding box center [780, 373] width 1560 height 747
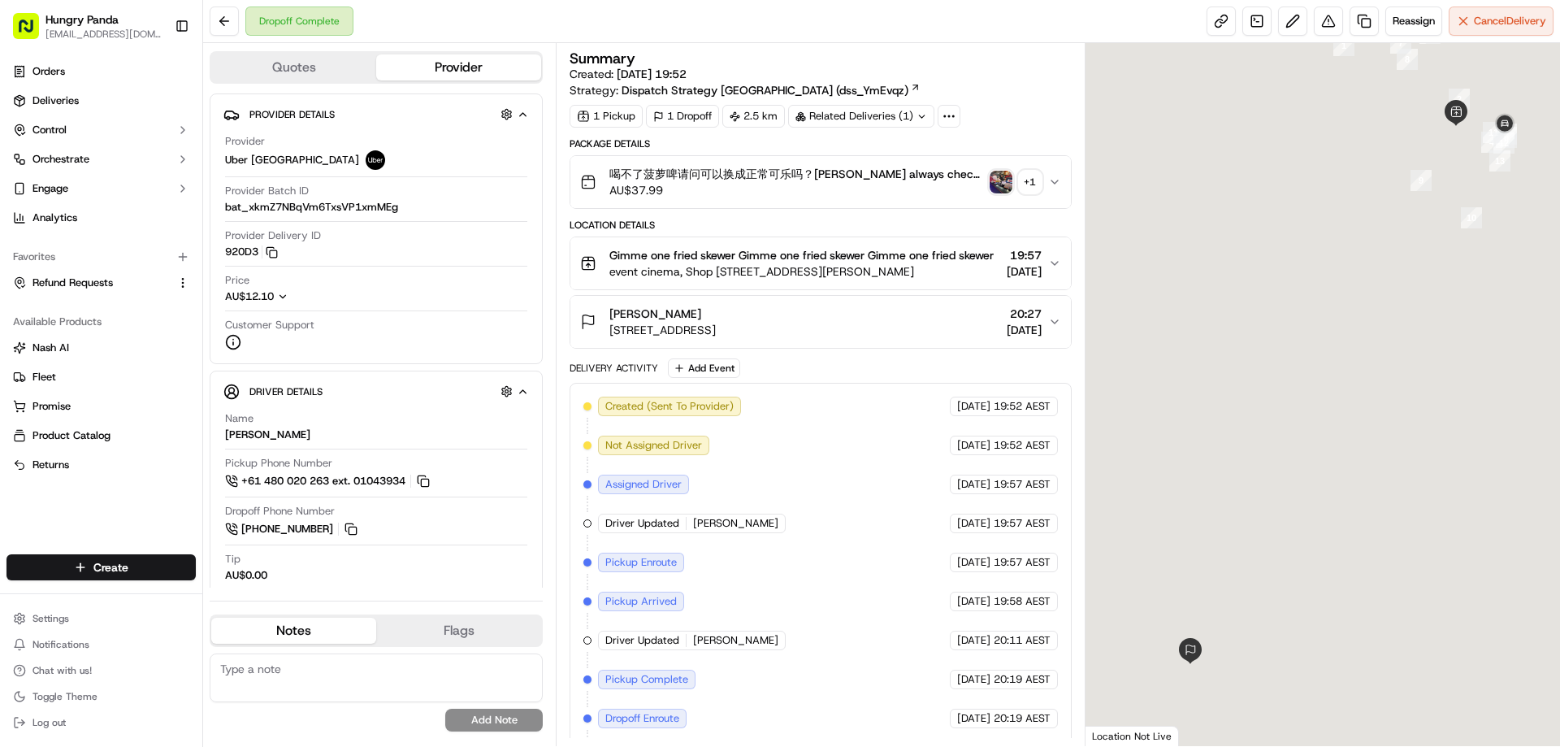
click at [1053, 190] on button "喝不了菠萝啤请问可以换成正常可乐吗？谢谢 Plz always check order number, call customer when you arri…" at bounding box center [820, 182] width 500 height 52
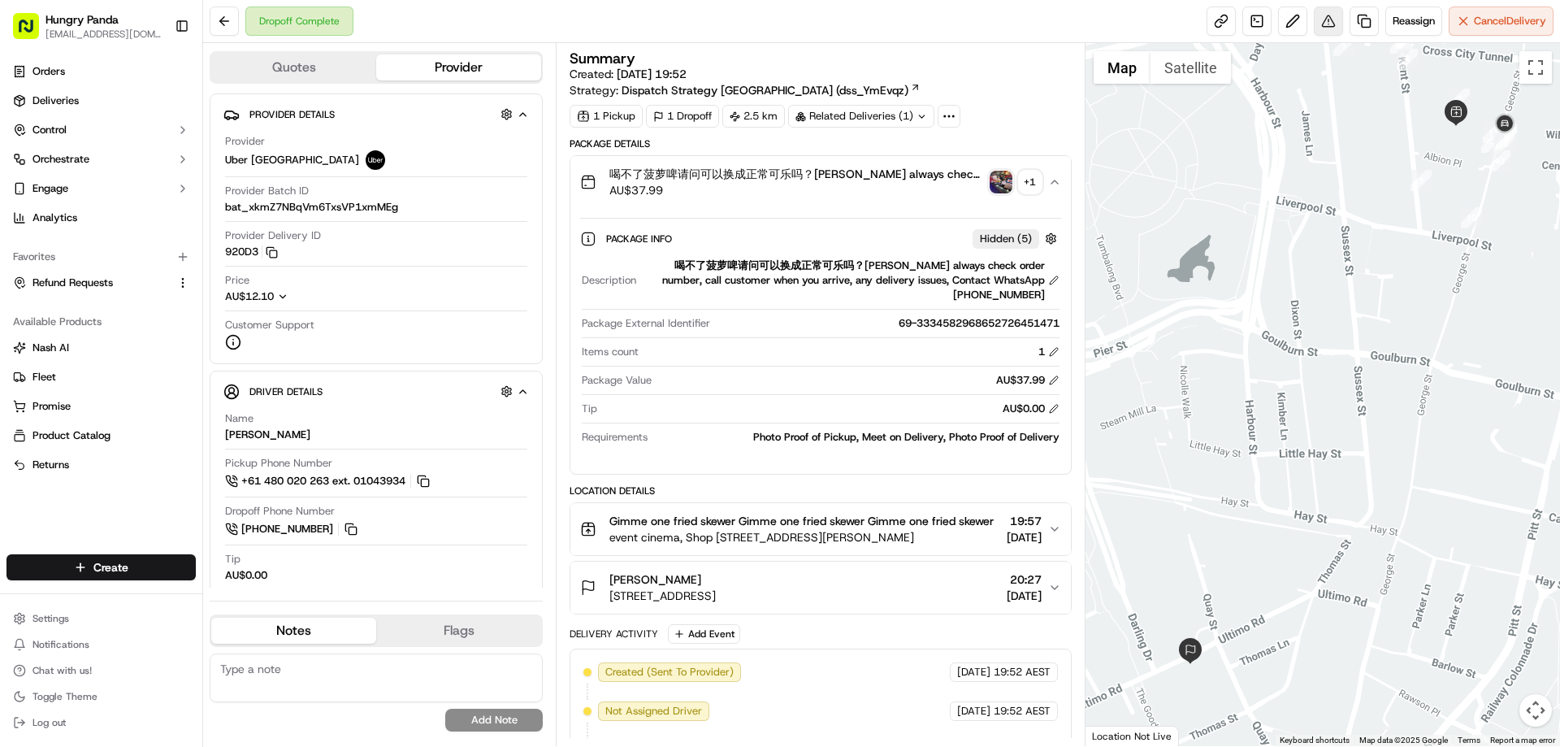
click at [1325, 24] on button at bounding box center [1328, 20] width 29 height 29
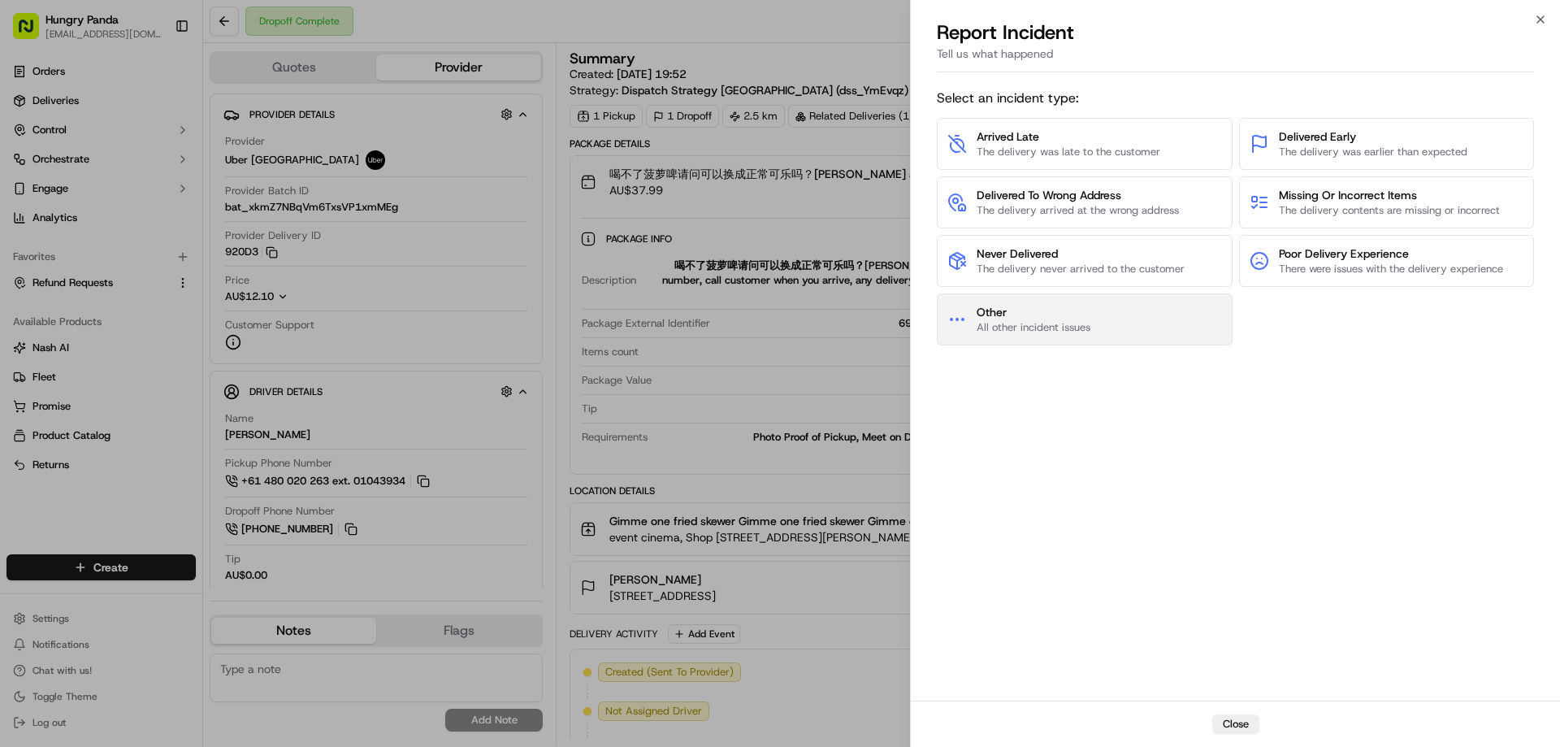
click at [1048, 310] on span "Other" at bounding box center [1033, 312] width 114 height 16
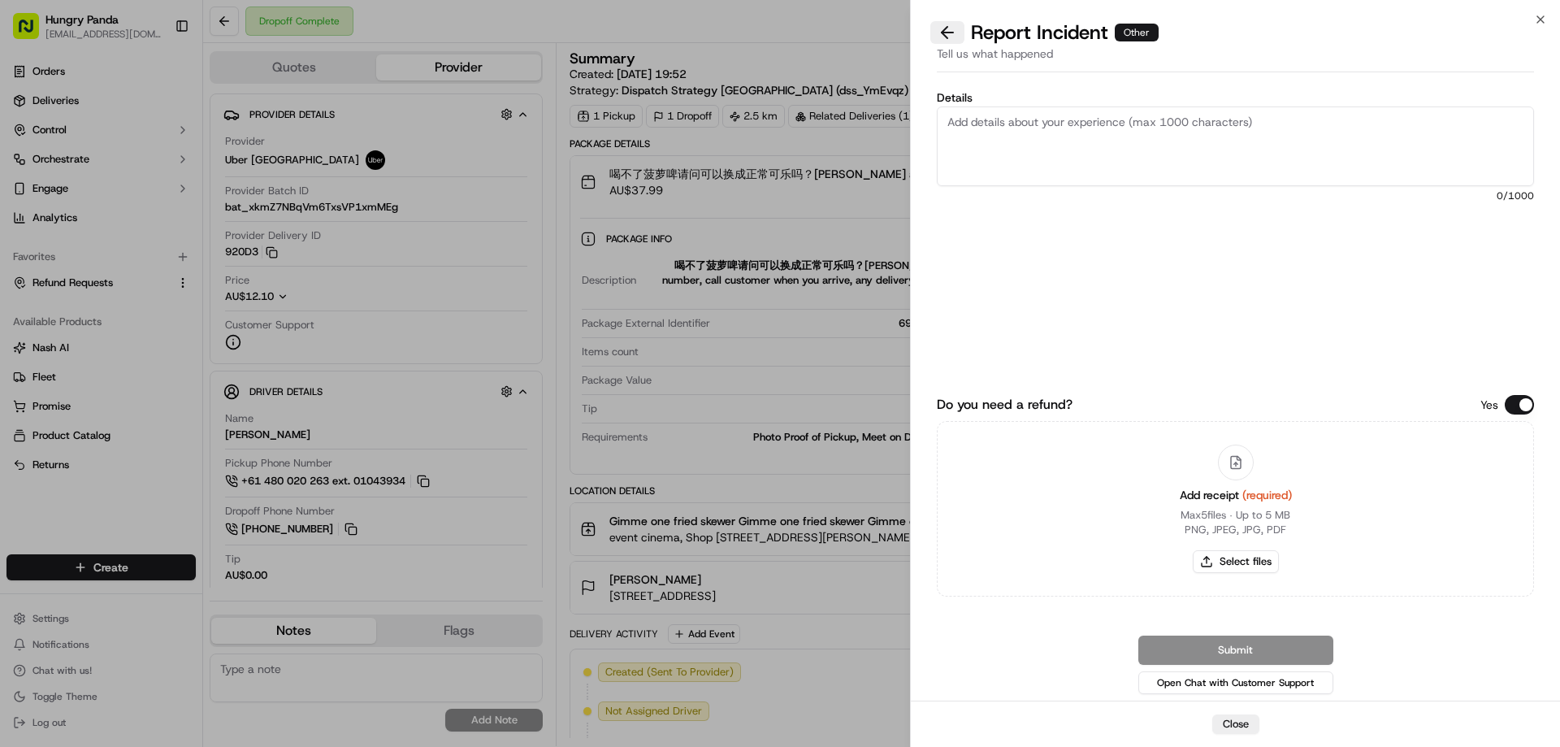
click at [950, 37] on button at bounding box center [947, 32] width 34 height 23
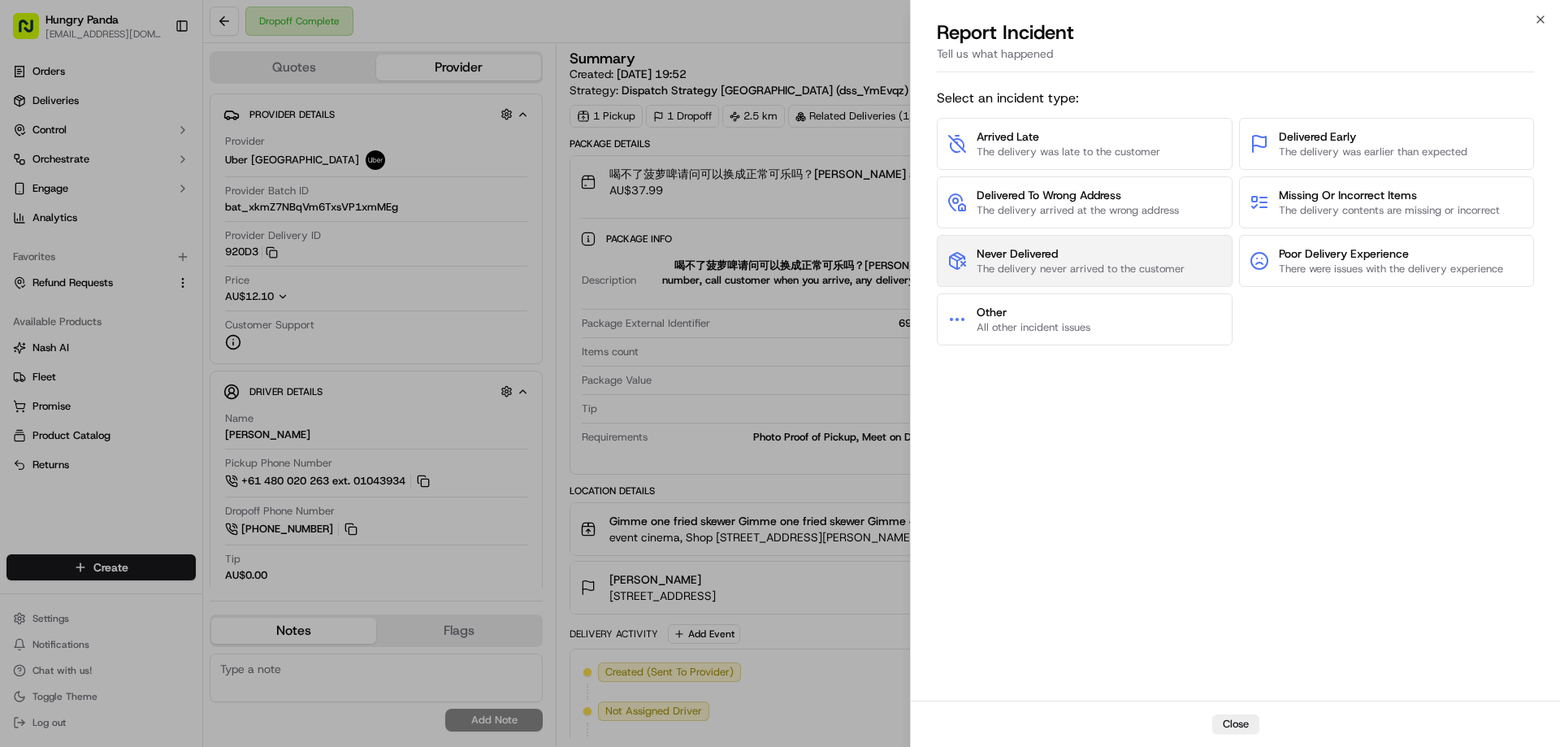
click at [1038, 235] on button "Never Delivered The delivery never arrived to the customer" at bounding box center [1085, 261] width 296 height 52
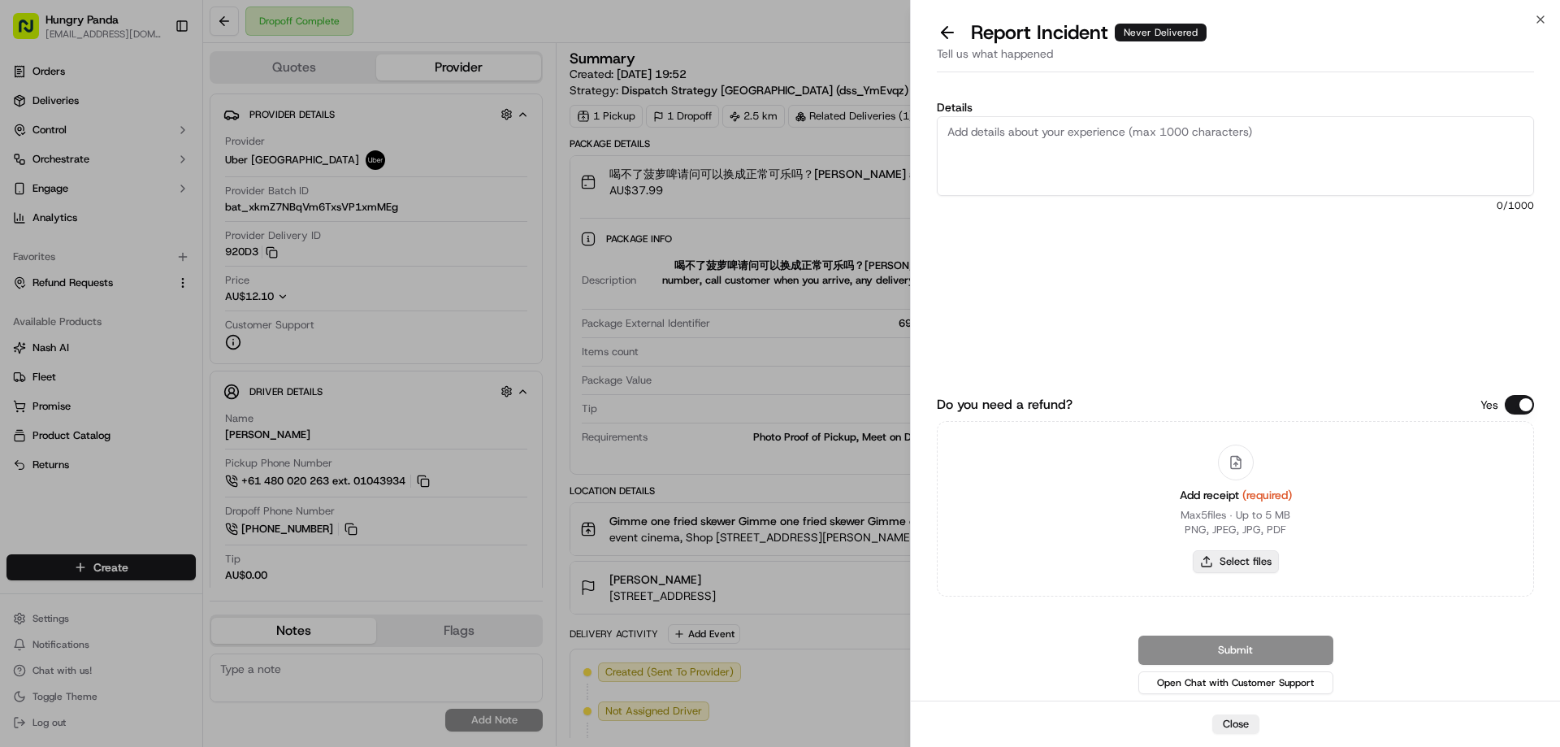
click at [1229, 561] on button "Select files" at bounding box center [1236, 561] width 86 height 23
type input "C:\fakepath\screenshot_2025-09-23_13-24-12.png"
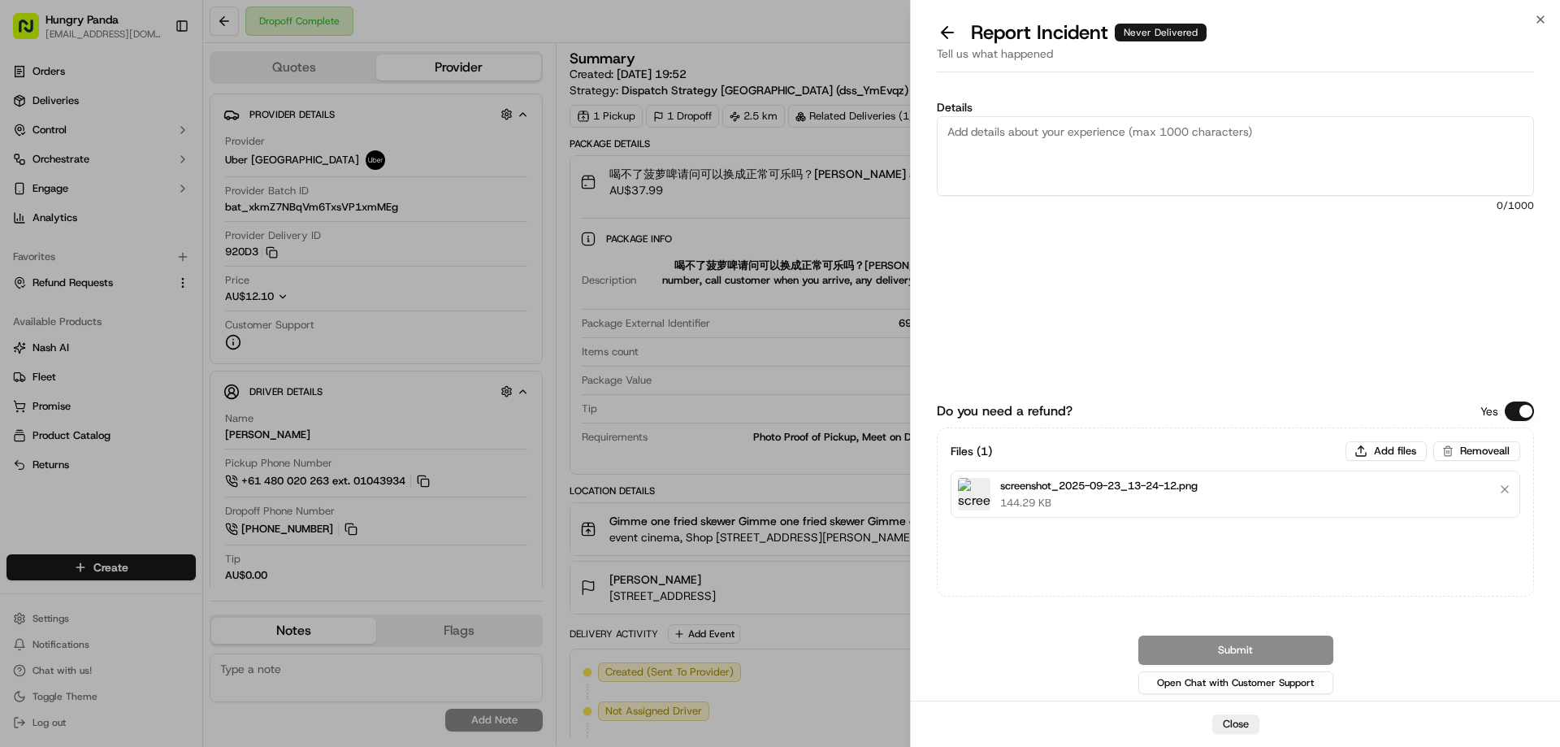
drag, startPoint x: 1094, startPoint y: 136, endPoint x: 1181, endPoint y: 182, distance: 98.5
click at [1094, 138] on textarea "Details" at bounding box center [1235, 156] width 597 height 80
paste textarea "The customer reported that they did not receive their meal, and the rider's ord…"
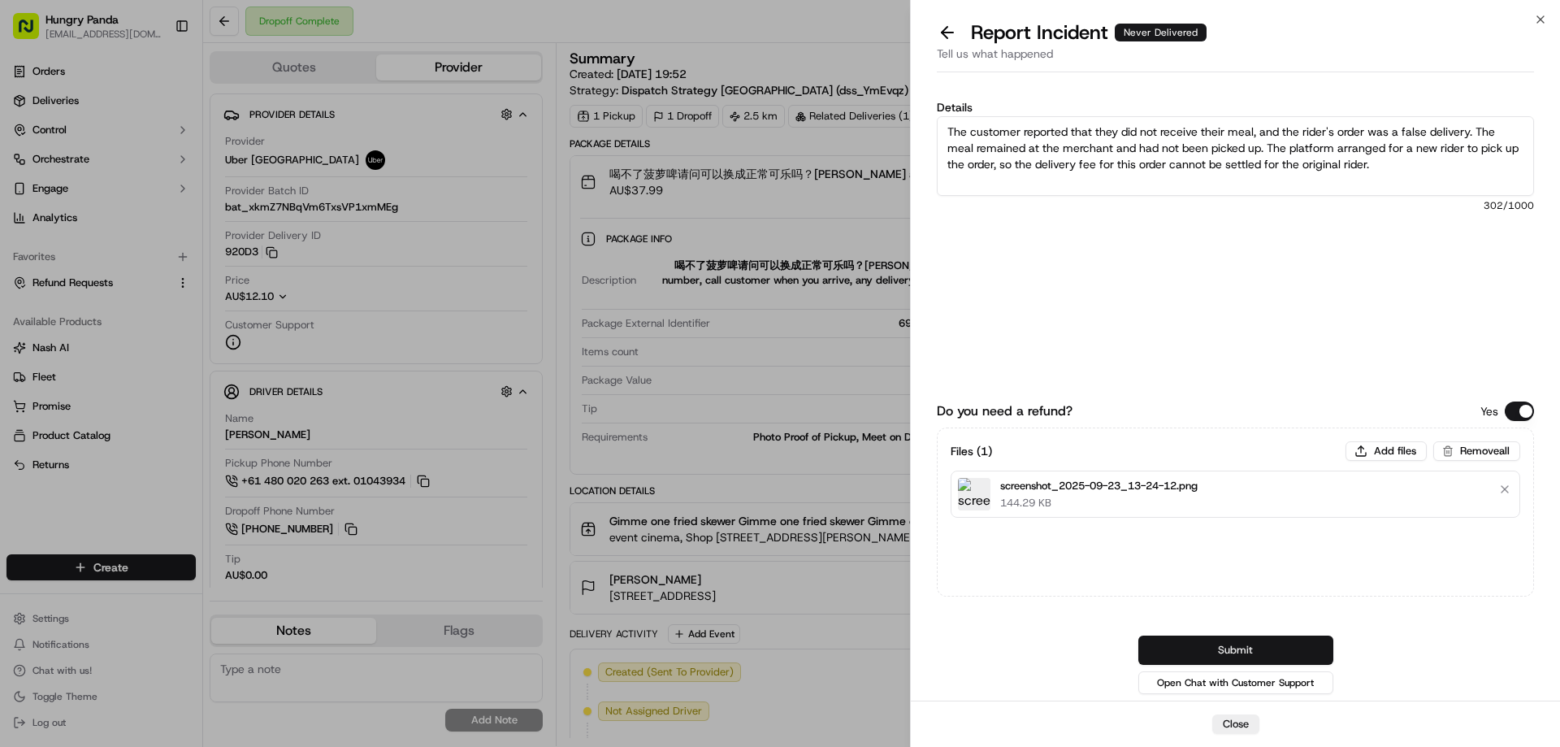
type textarea "The customer reported that they did not receive their meal, and the rider's ord…"
drag, startPoint x: 1247, startPoint y: 644, endPoint x: 1258, endPoint y: 526, distance: 118.3
click at [1247, 645] on button "Submit" at bounding box center [1235, 649] width 195 height 29
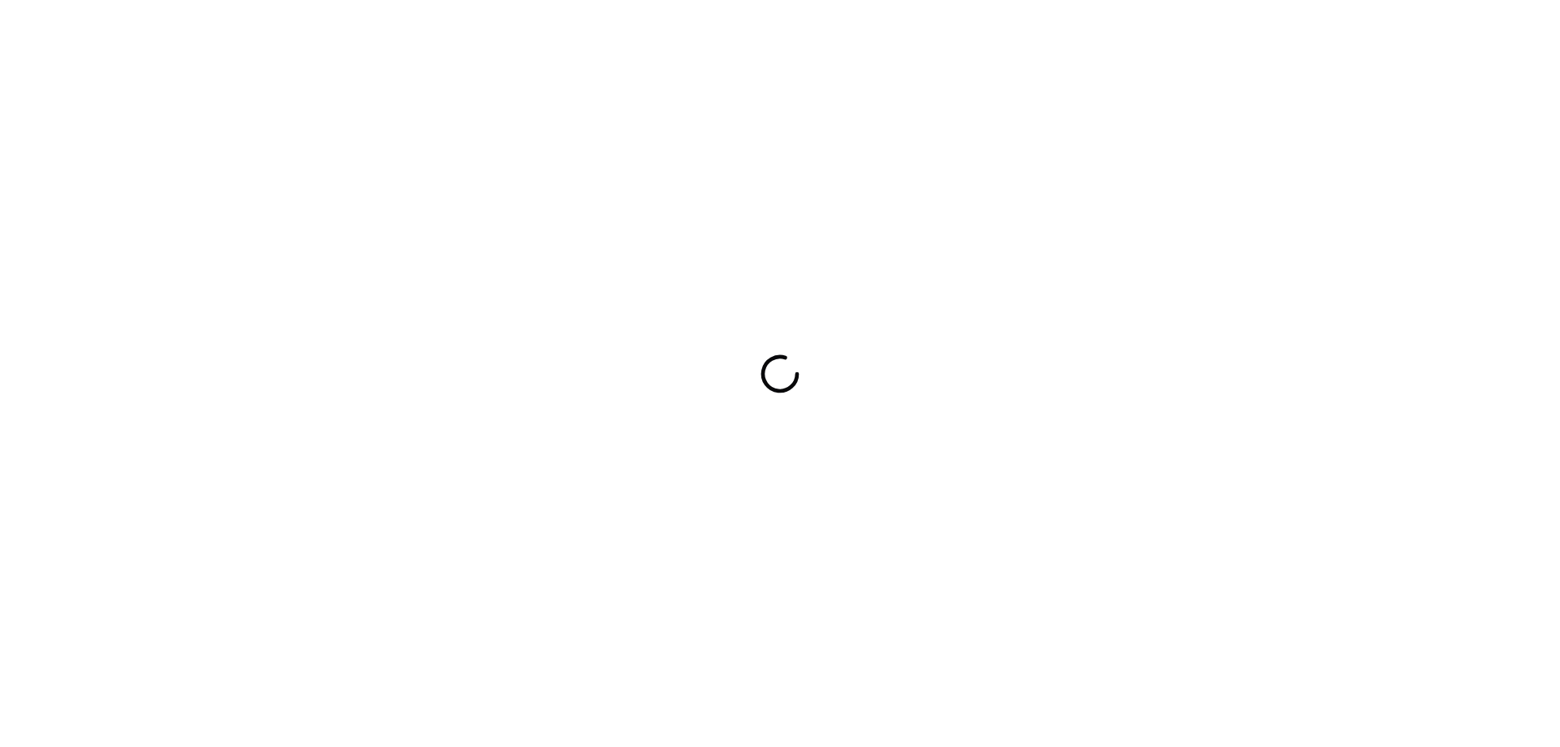
click at [851, 433] on div at bounding box center [780, 373] width 1560 height 747
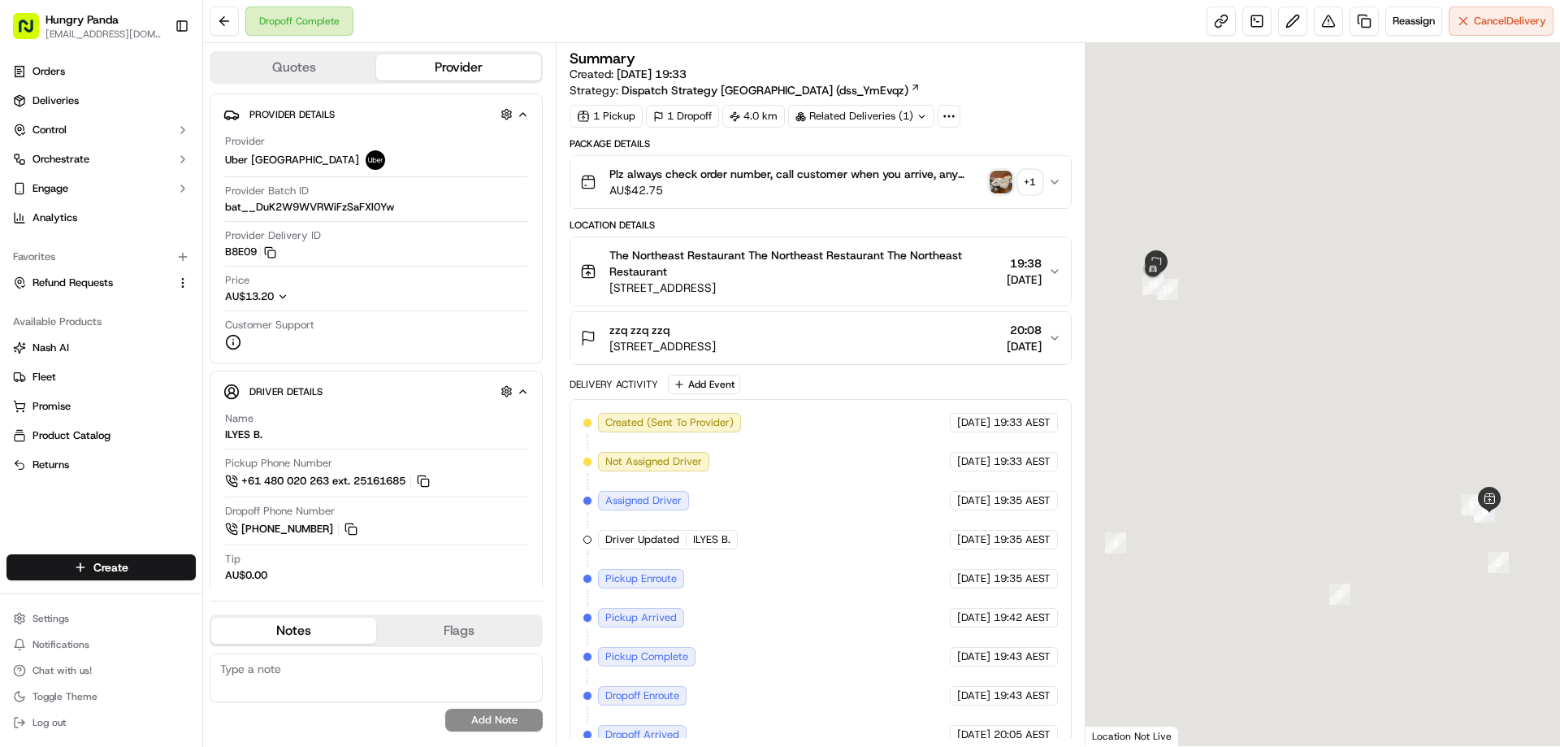
click at [995, 184] on img "button" at bounding box center [1000, 182] width 23 height 23
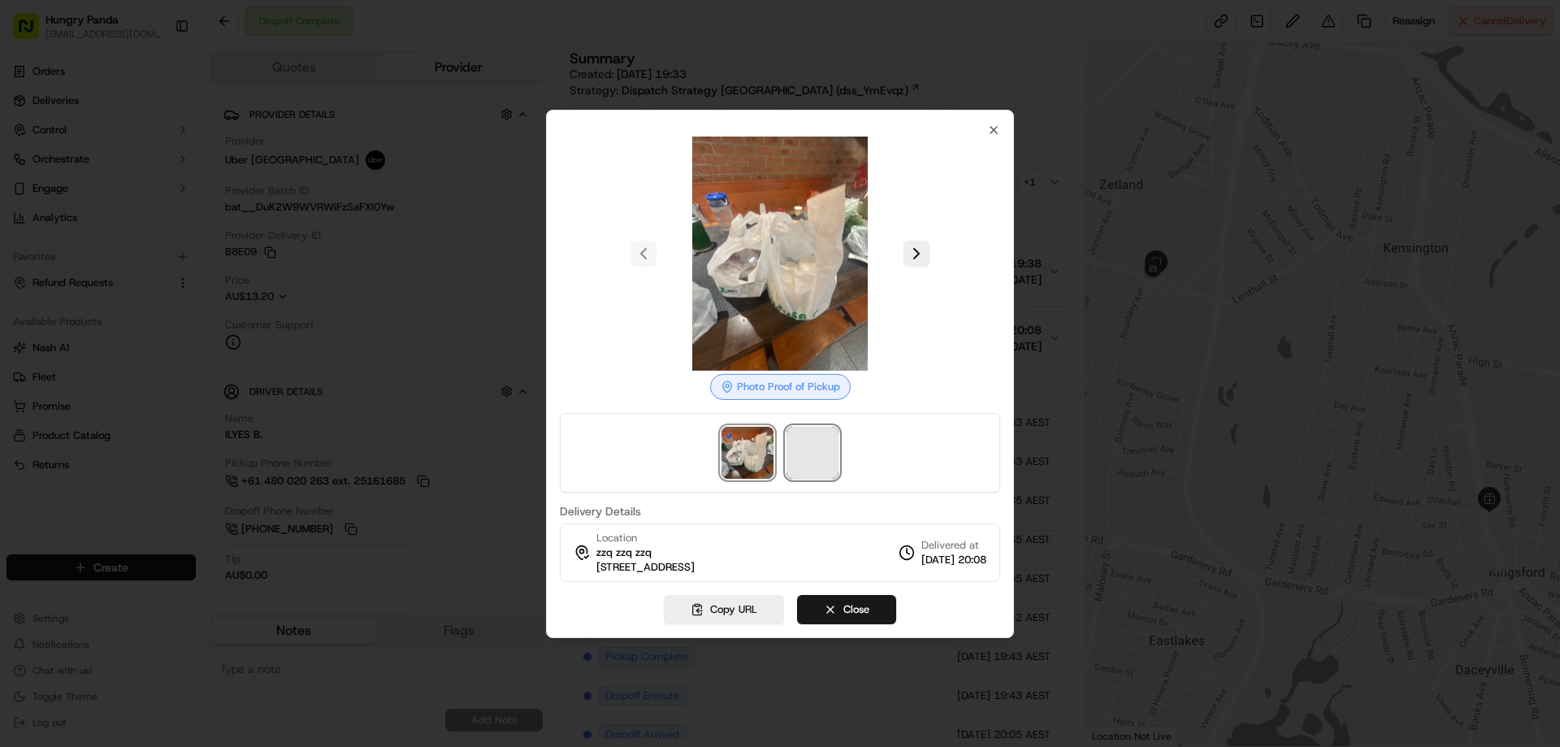
click at [817, 452] on span at bounding box center [812, 452] width 52 height 52
click at [1052, 176] on div at bounding box center [780, 373] width 1560 height 747
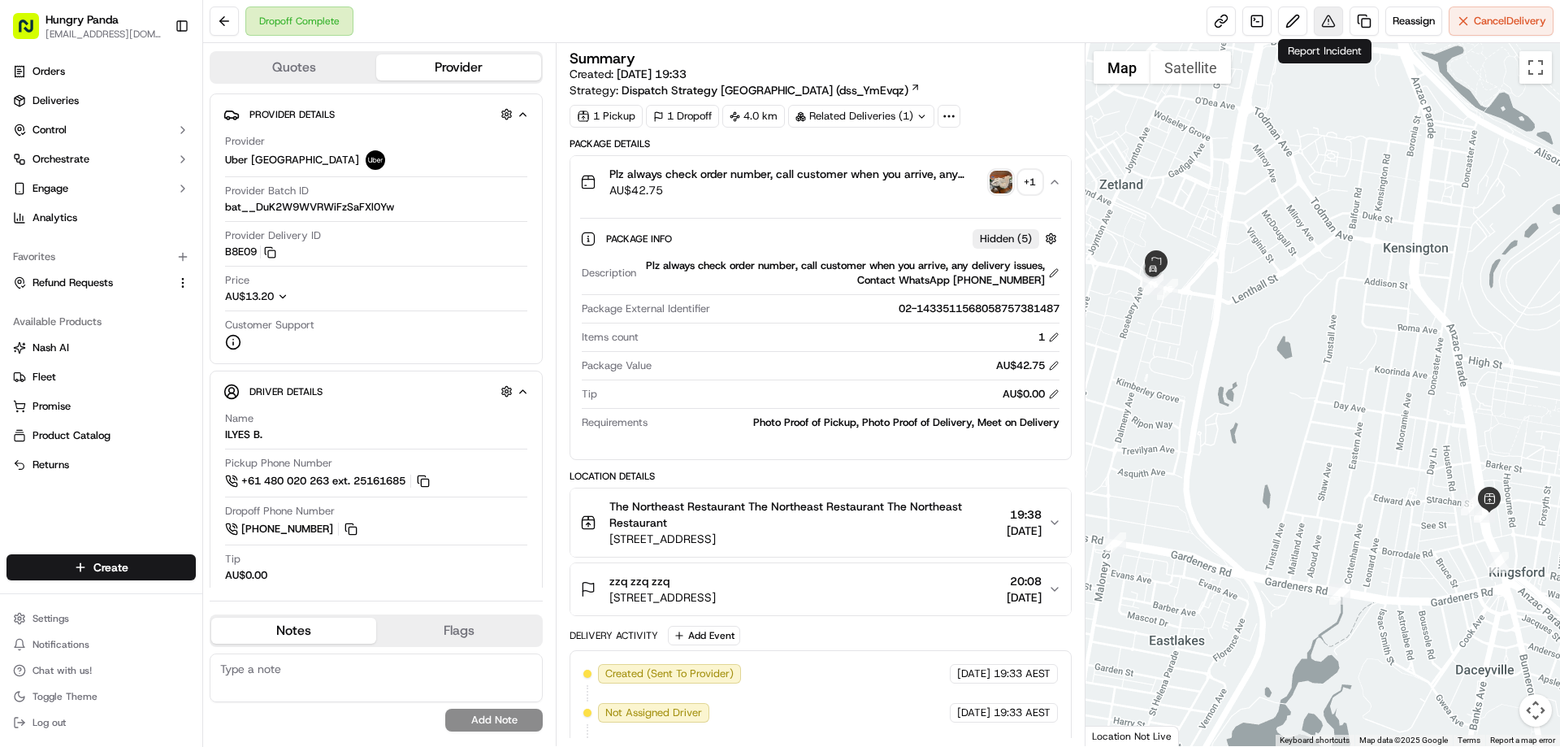
click at [1323, 22] on button at bounding box center [1328, 20] width 29 height 29
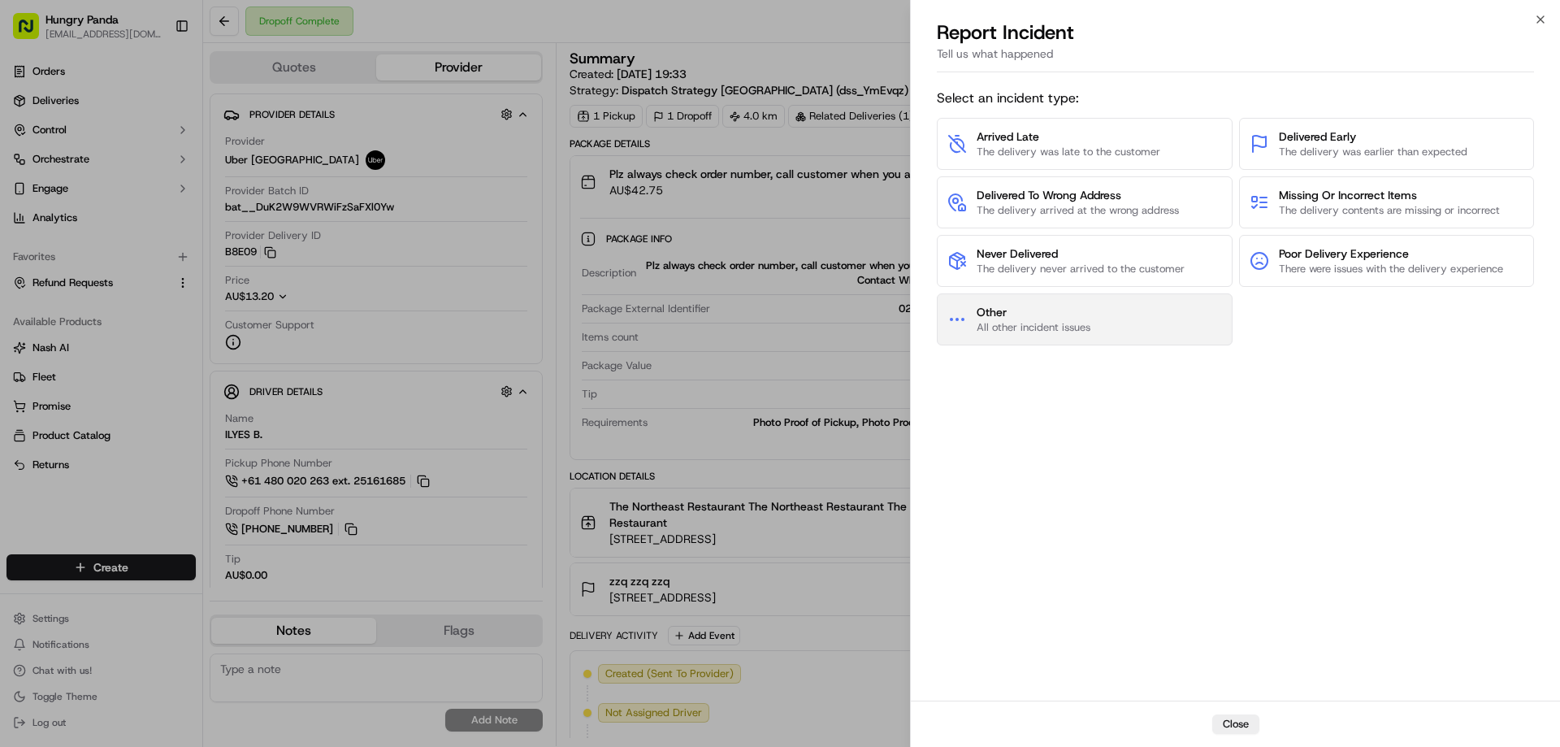
click at [1124, 331] on button "Other All other incident issues" at bounding box center [1085, 319] width 296 height 52
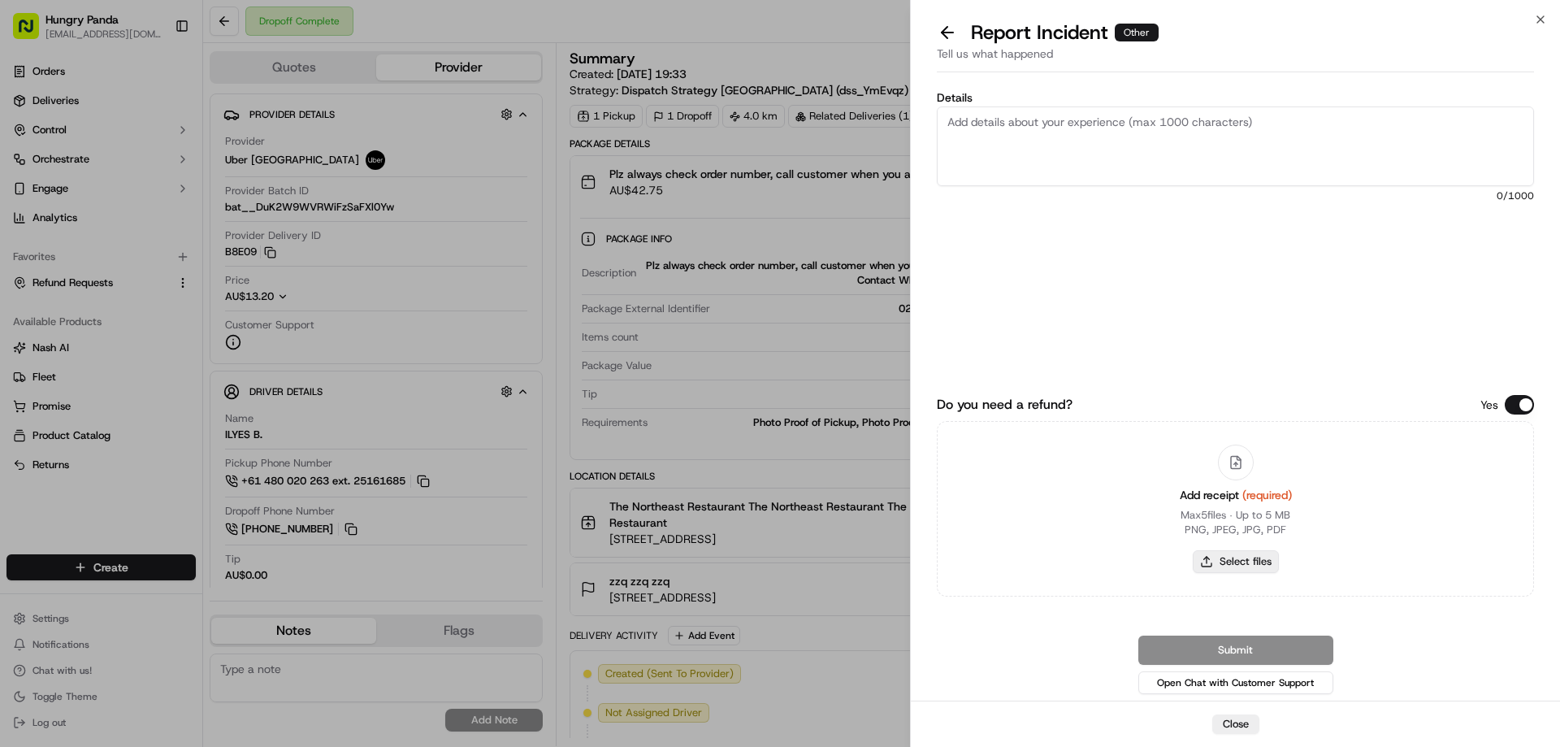
click at [1266, 560] on button "Select files" at bounding box center [1236, 561] width 86 height 23
type input "C:\fakepath\screenshot_2025-09-23_13-25-18.png"
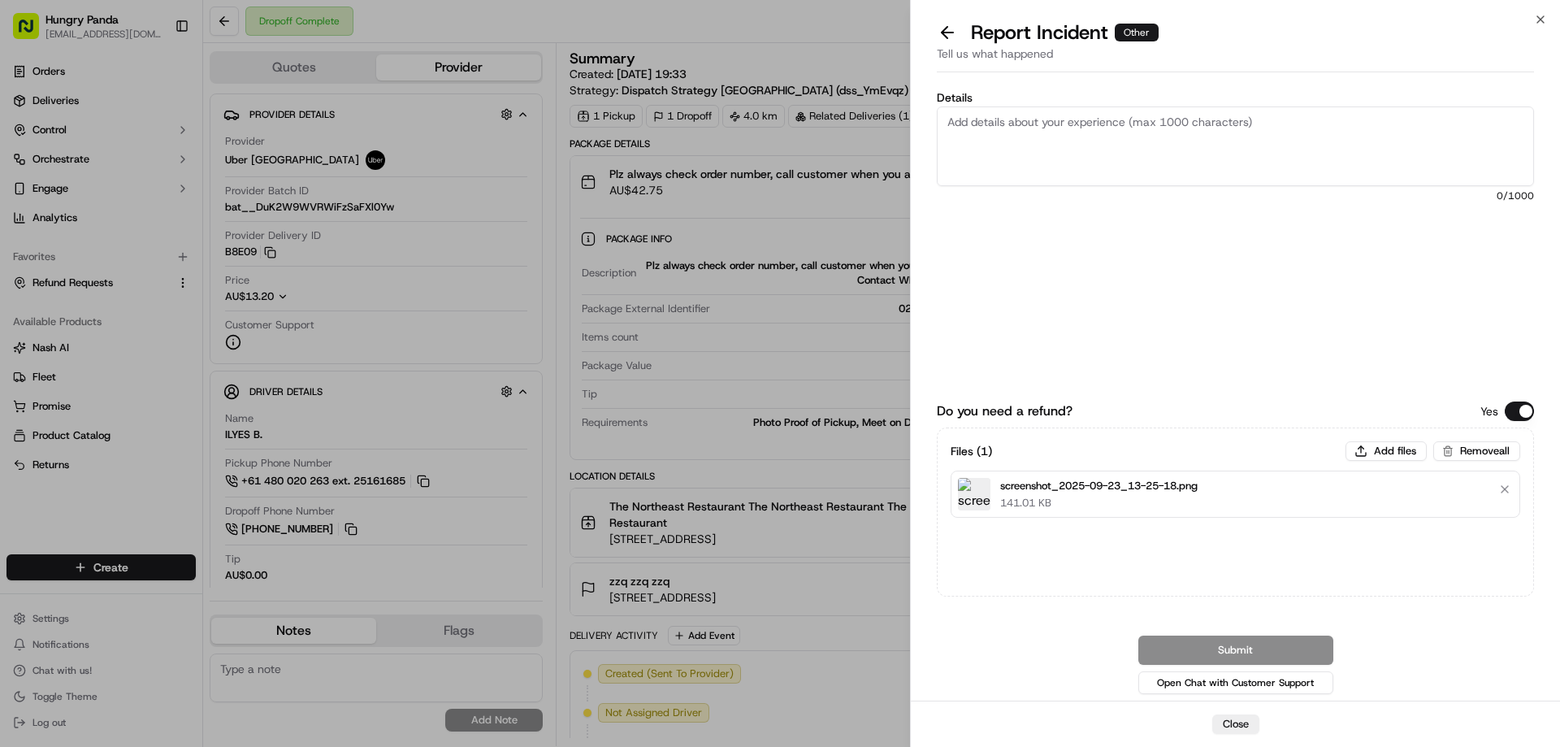
click at [1114, 141] on textarea "Details" at bounding box center [1235, 146] width 597 height 80
paste textarea "The customer reported that he did not receive the meal, the delivery photo take…"
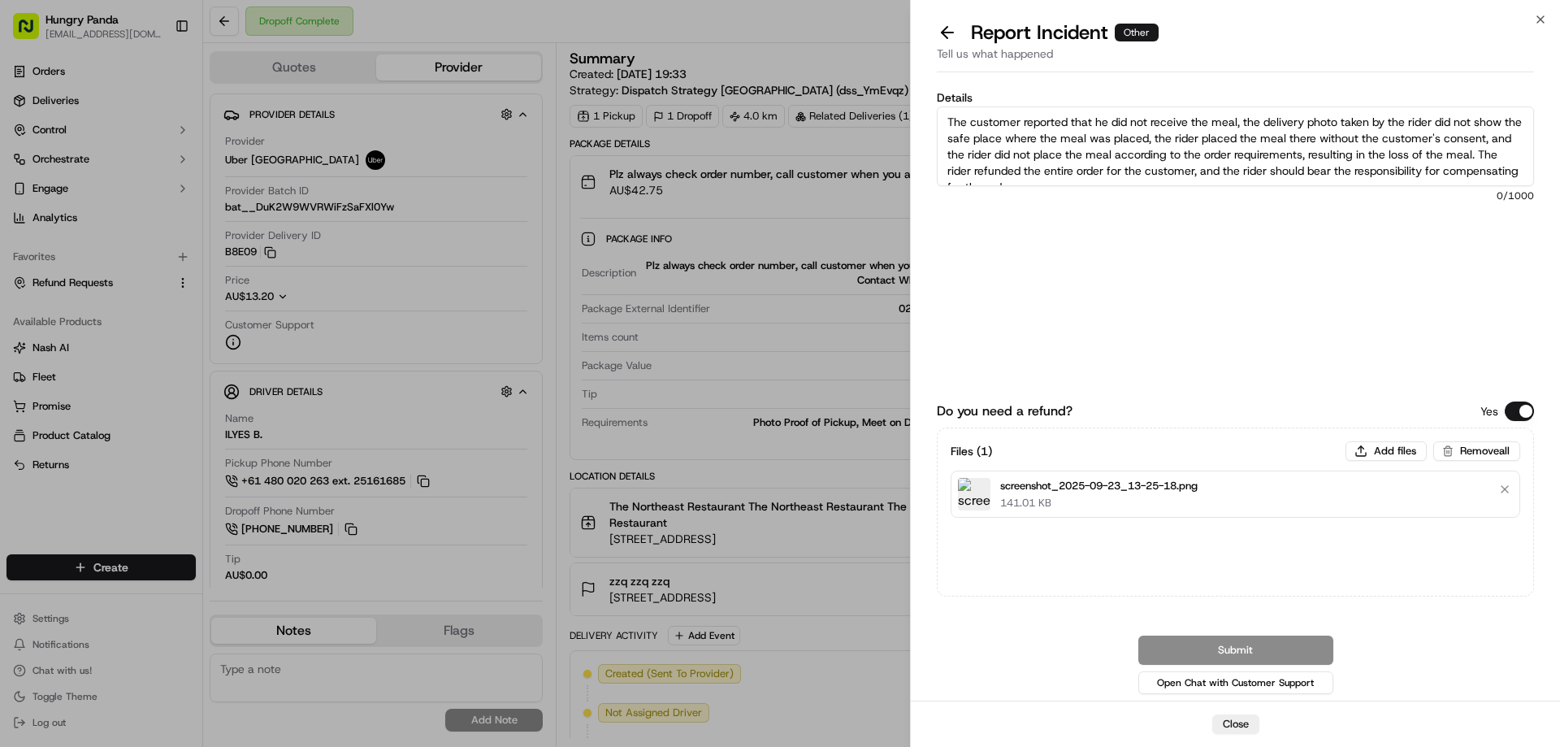
scroll to position [9, 0]
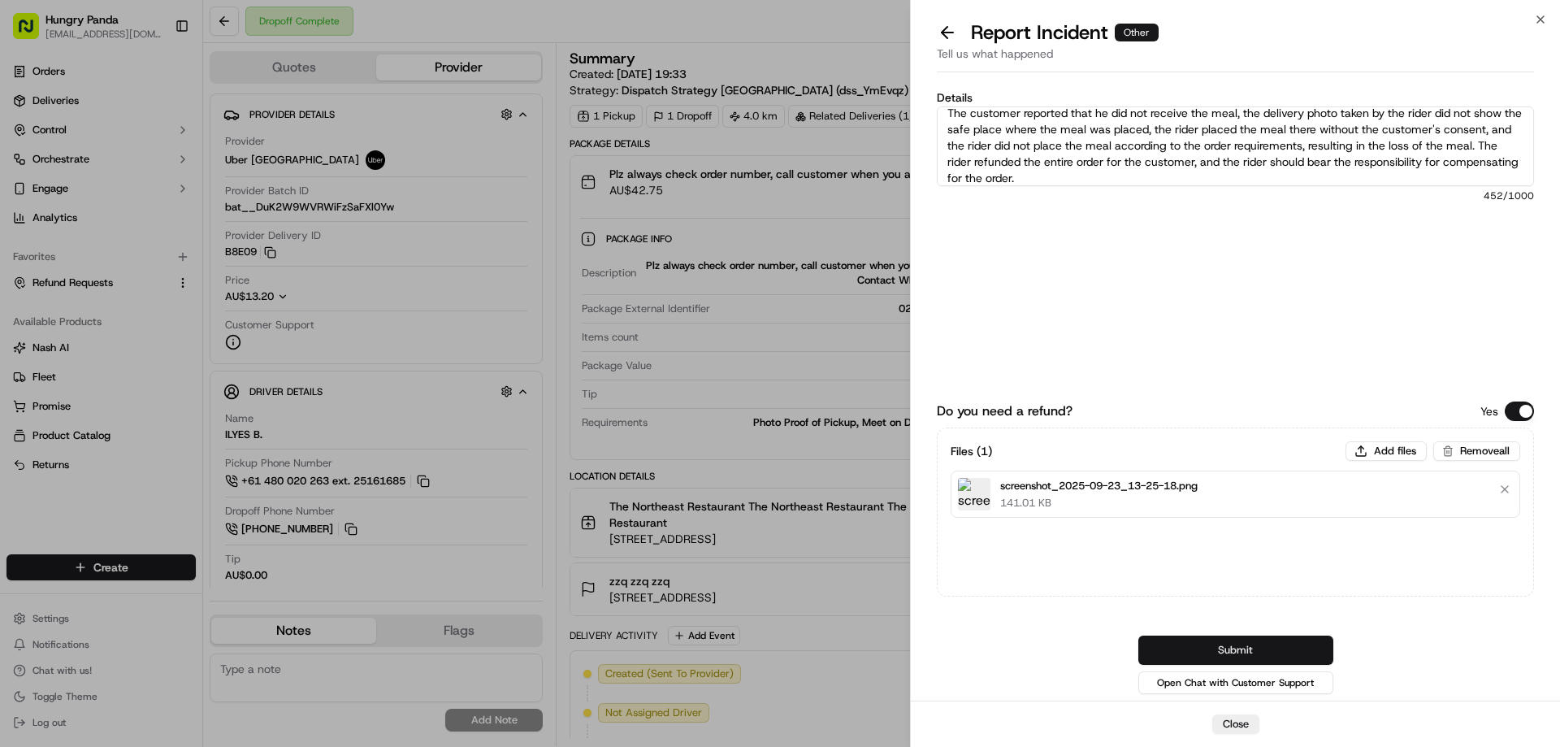
type textarea "The customer reported that he did not receive the meal, the delivery photo take…"
click at [1233, 654] on button "Submit" at bounding box center [1235, 649] width 195 height 29
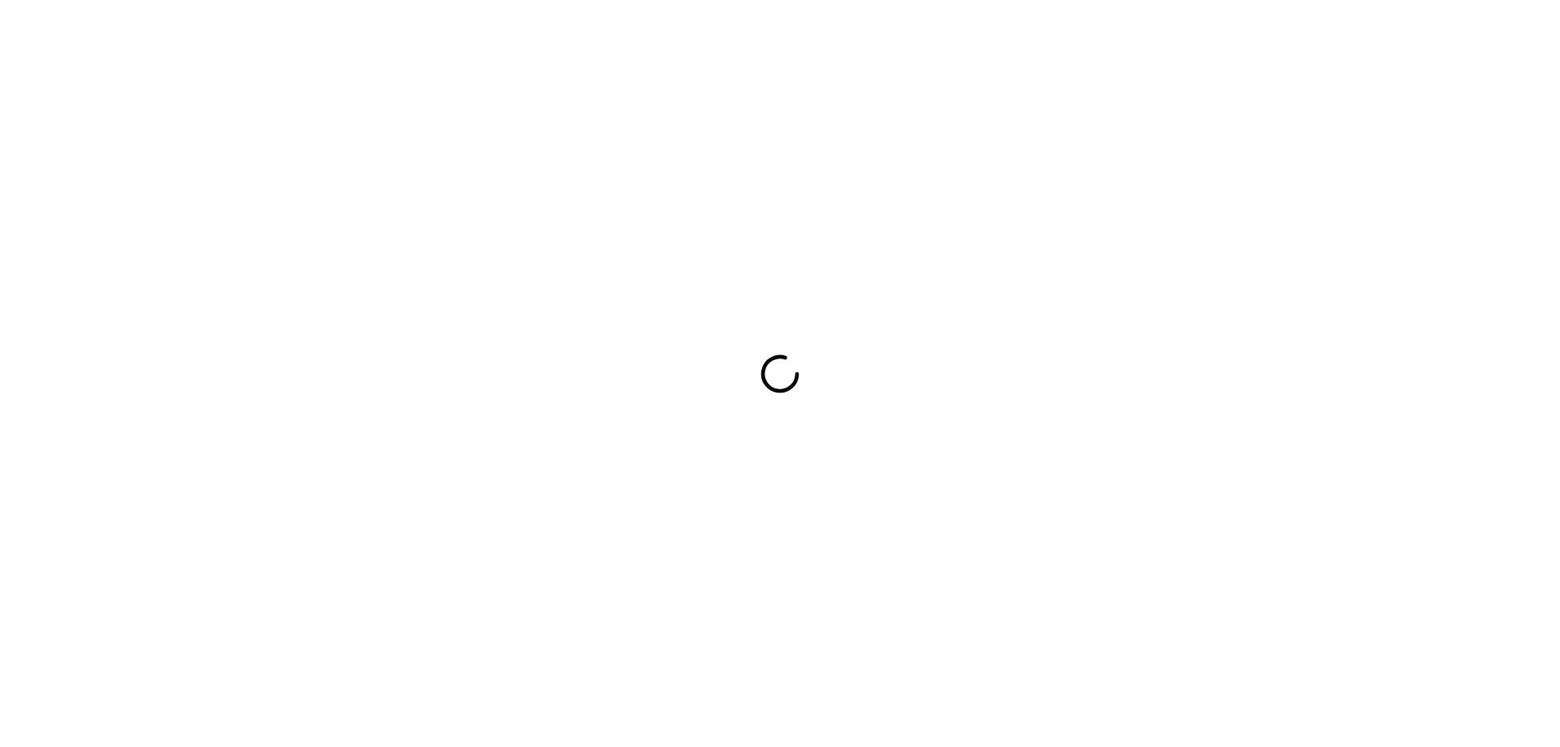
click at [748, 402] on div at bounding box center [780, 373] width 1560 height 747
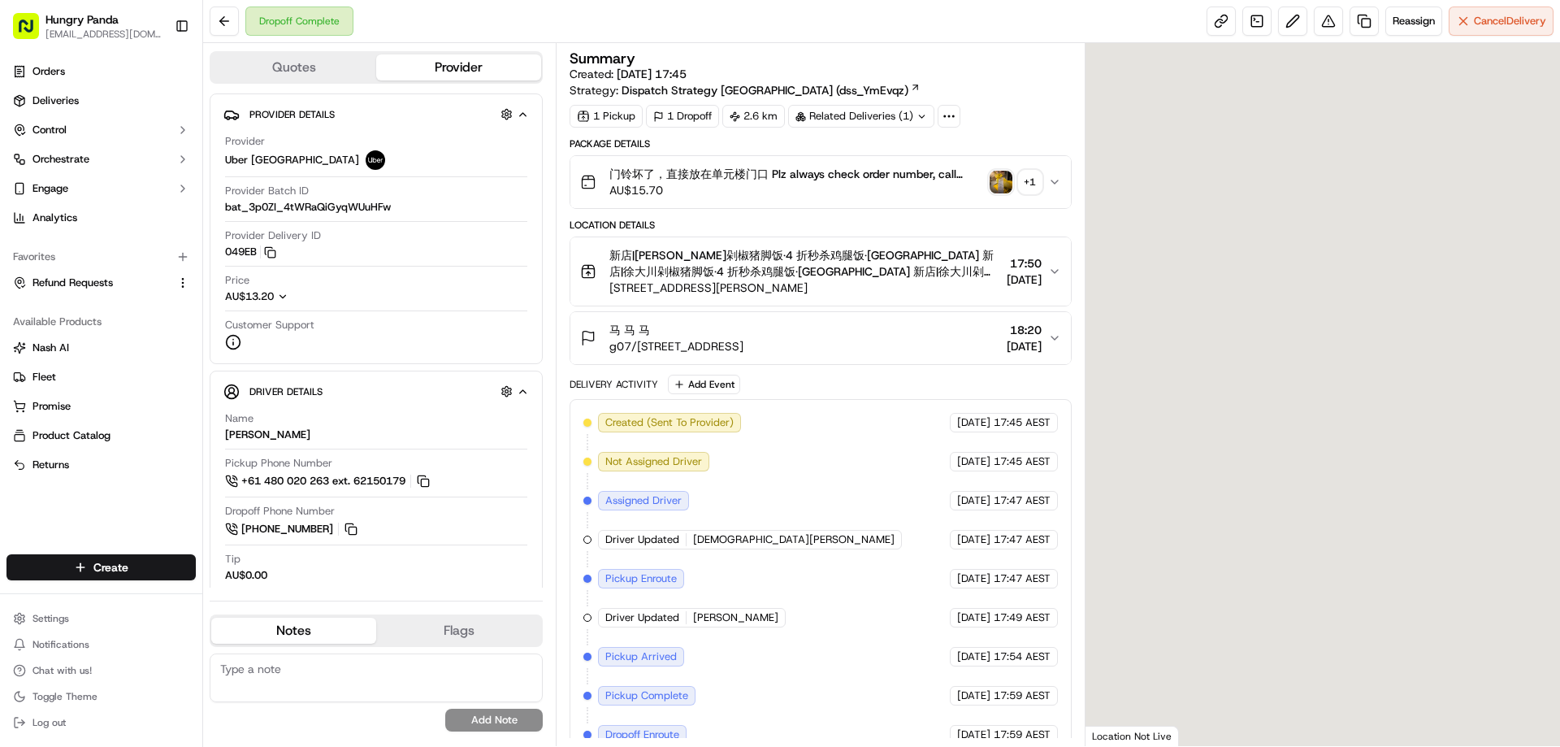
click at [986, 172] on div "门铃坏了，直接放在单元楼门口 Plz always check order number, call customer when you arrive, an…" at bounding box center [813, 182] width 467 height 32
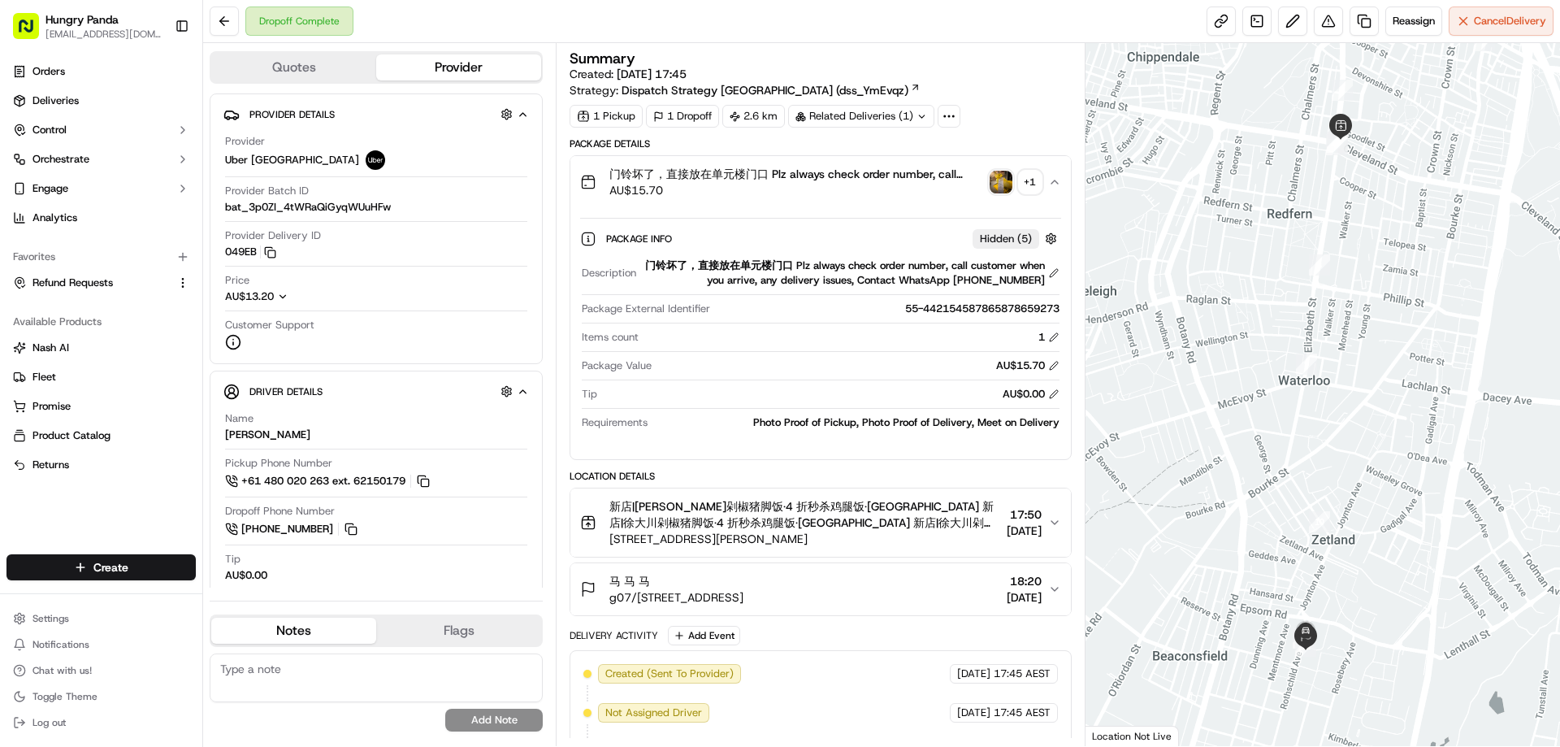
click at [1010, 178] on img "button" at bounding box center [1000, 182] width 23 height 23
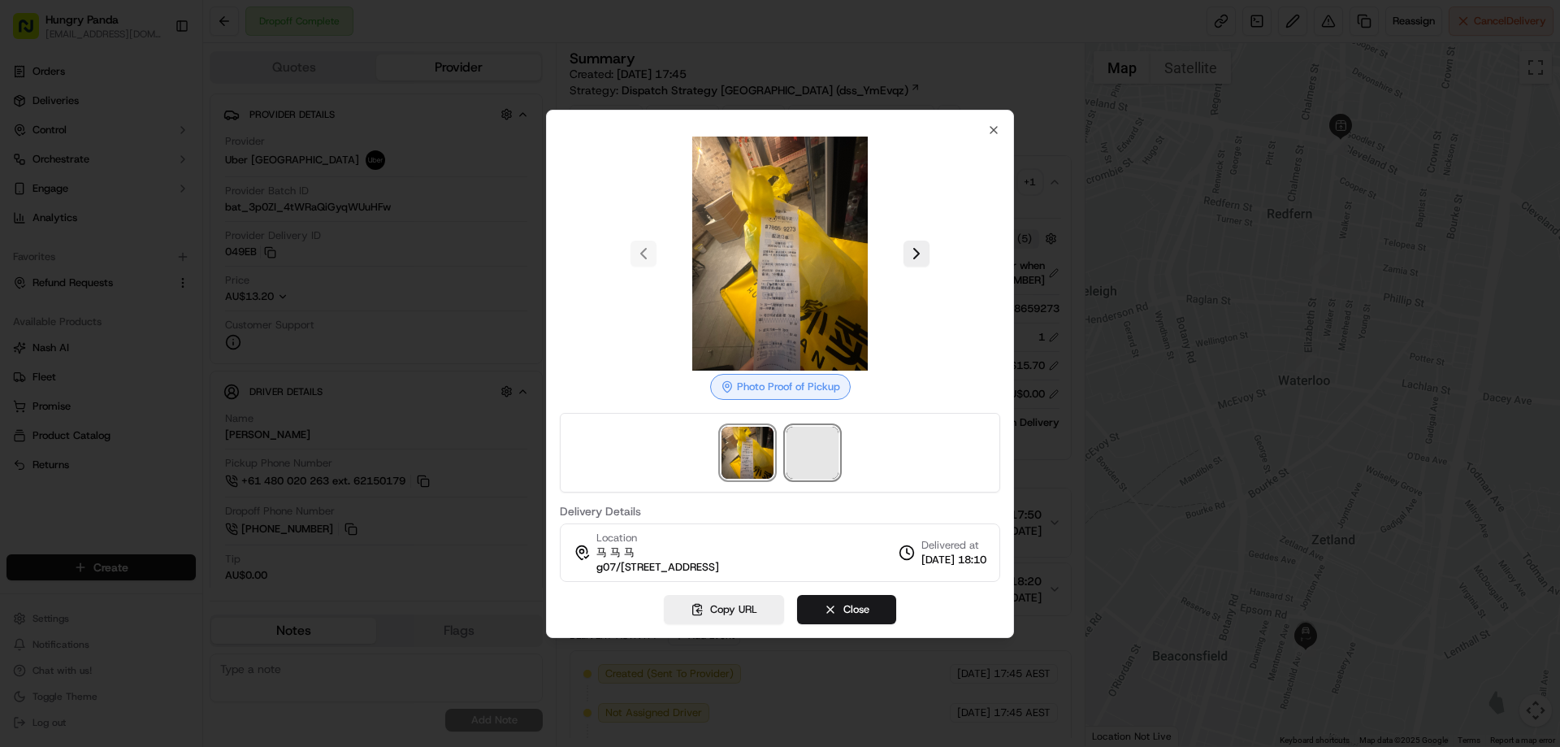
click at [788, 458] on span at bounding box center [812, 452] width 52 height 52
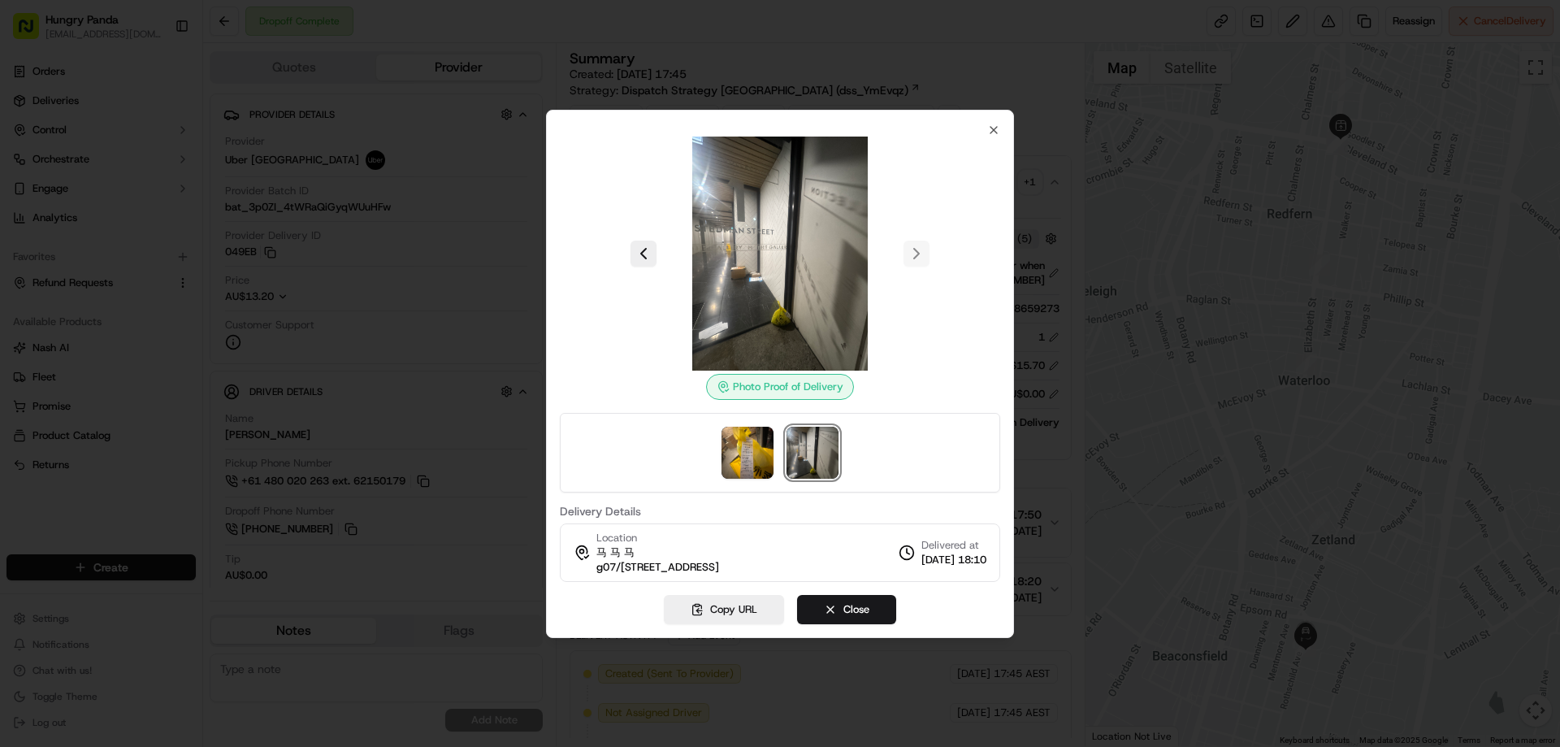
click at [1058, 183] on div at bounding box center [780, 373] width 1560 height 747
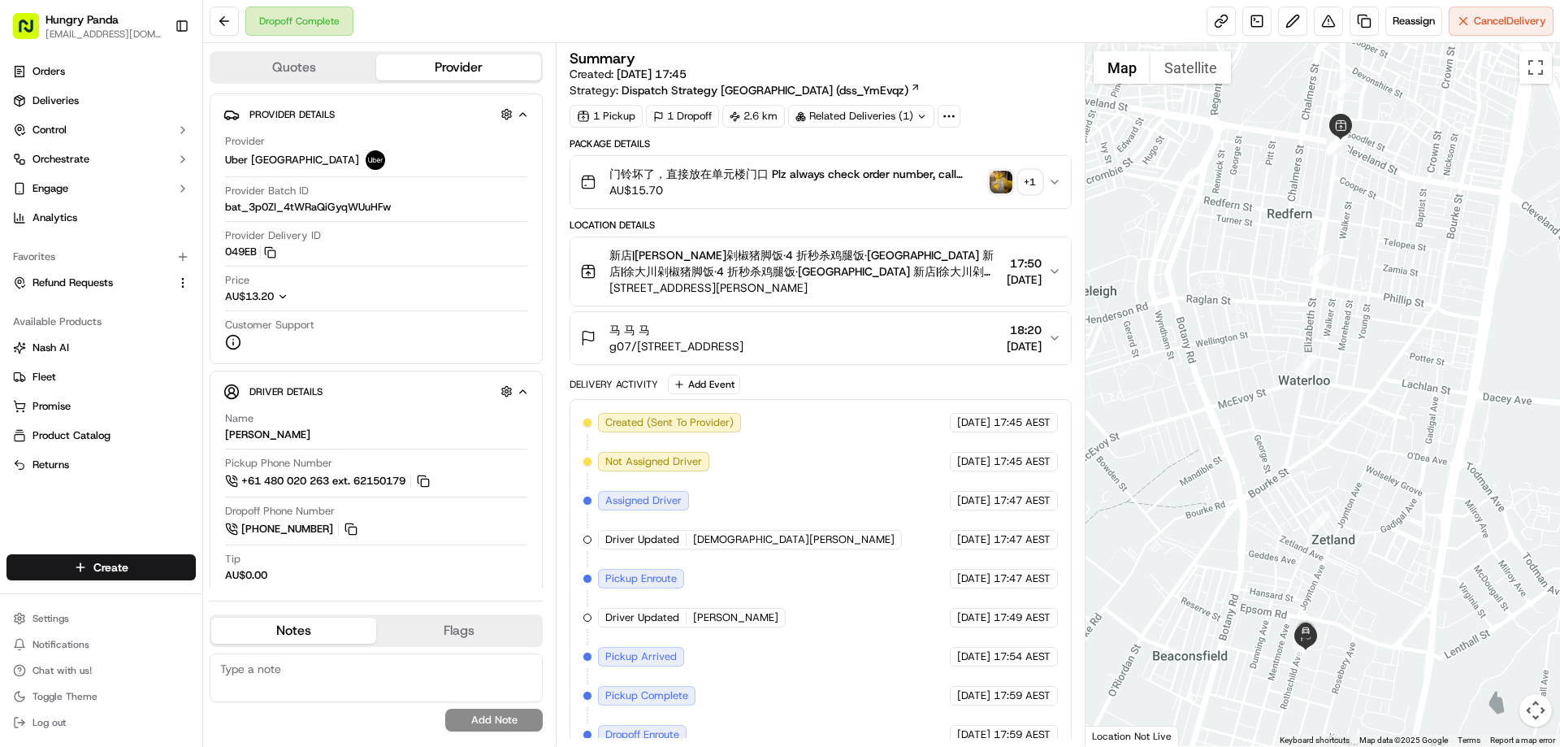
click at [1058, 183] on icon "button" at bounding box center [1054, 181] width 13 height 13
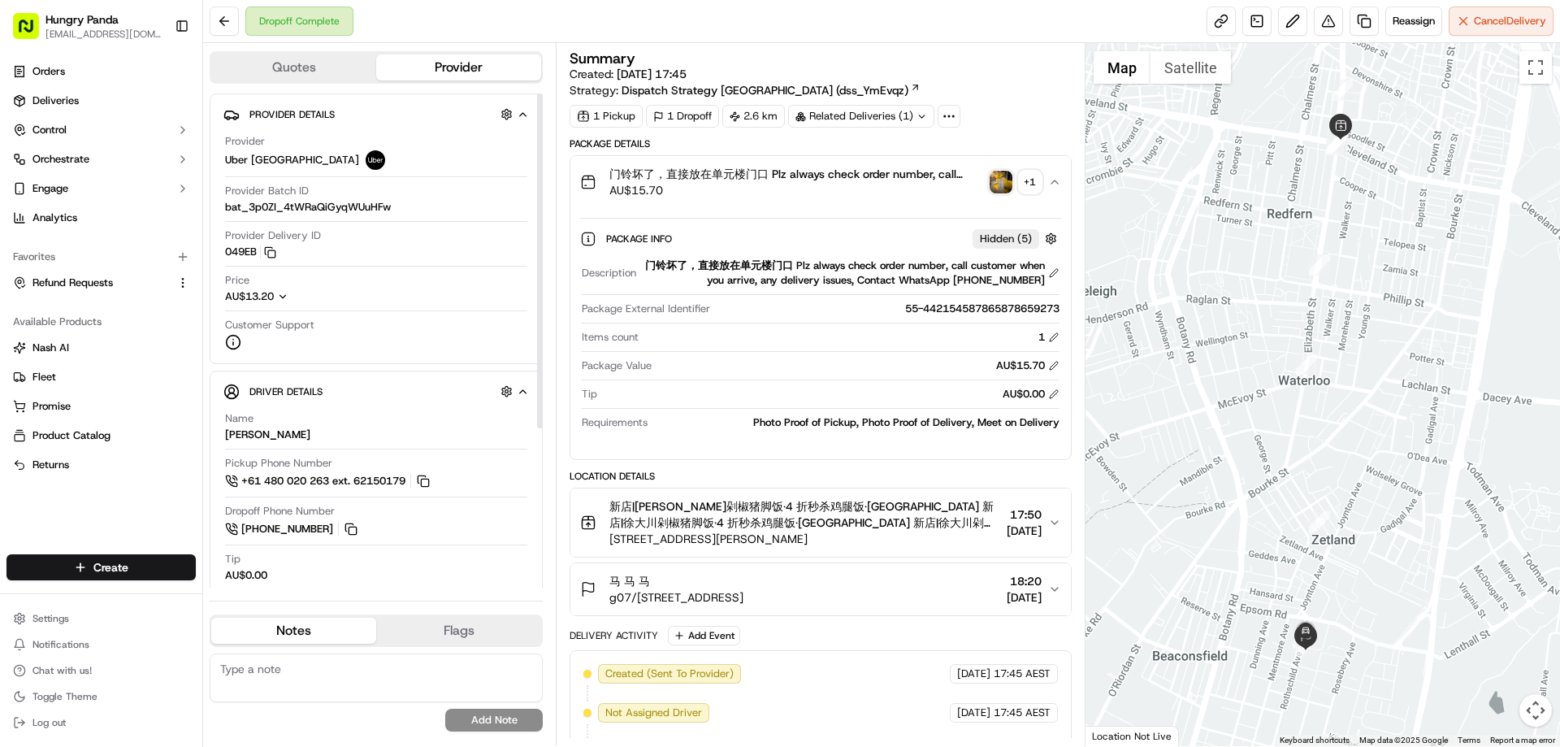
drag, startPoint x: 881, startPoint y: 84, endPoint x: 923, endPoint y: 99, distance: 43.9
click at [923, 99] on div "Summary Created: 22/09/2025 17:45 Strategy: Dispatch Strategy Australia (dss_Ym…" at bounding box center [819, 89] width 501 height 76
click at [1003, 175] on img "button" at bounding box center [1000, 182] width 23 height 23
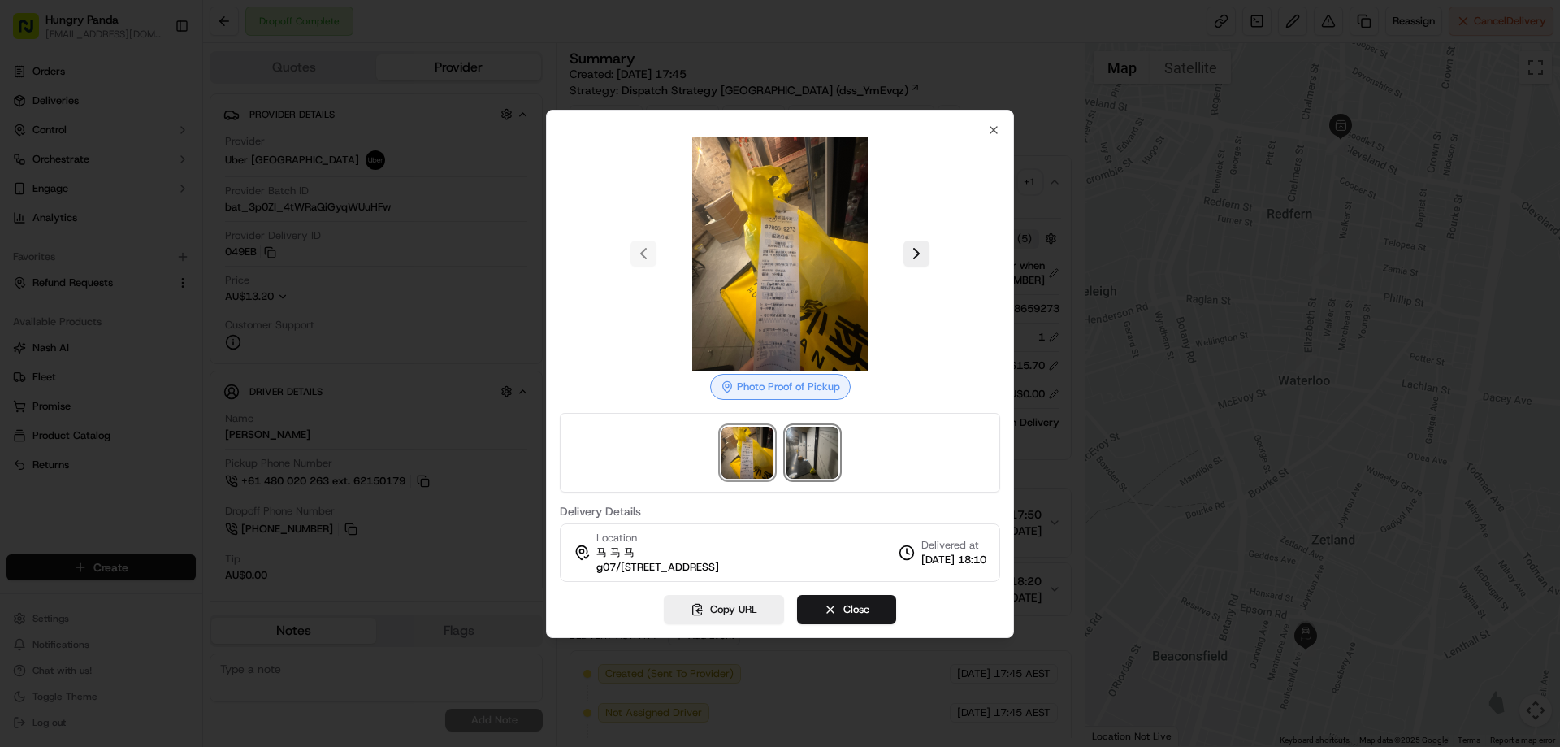
click at [829, 457] on img at bounding box center [812, 452] width 52 height 52
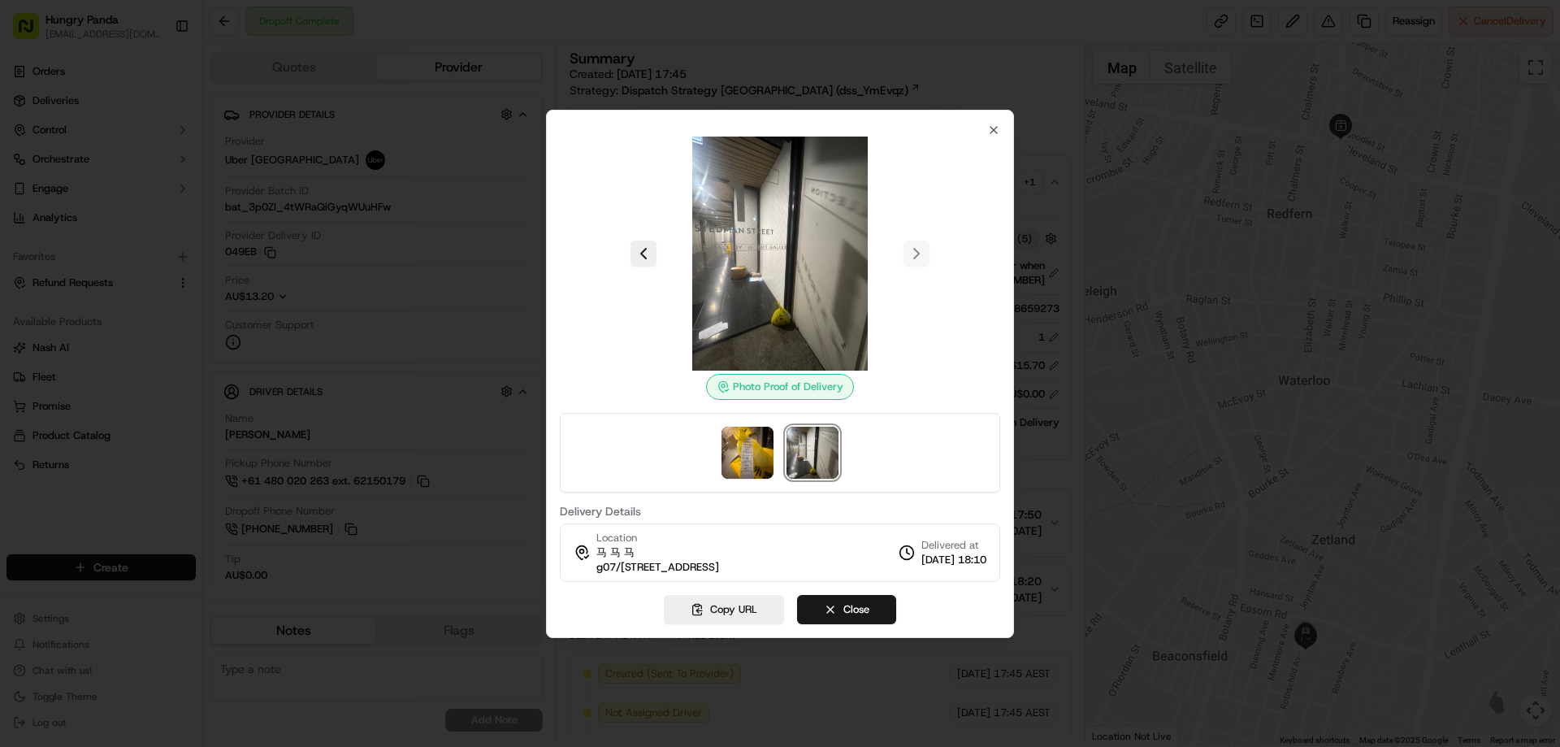
click at [1045, 245] on div at bounding box center [780, 373] width 1560 height 747
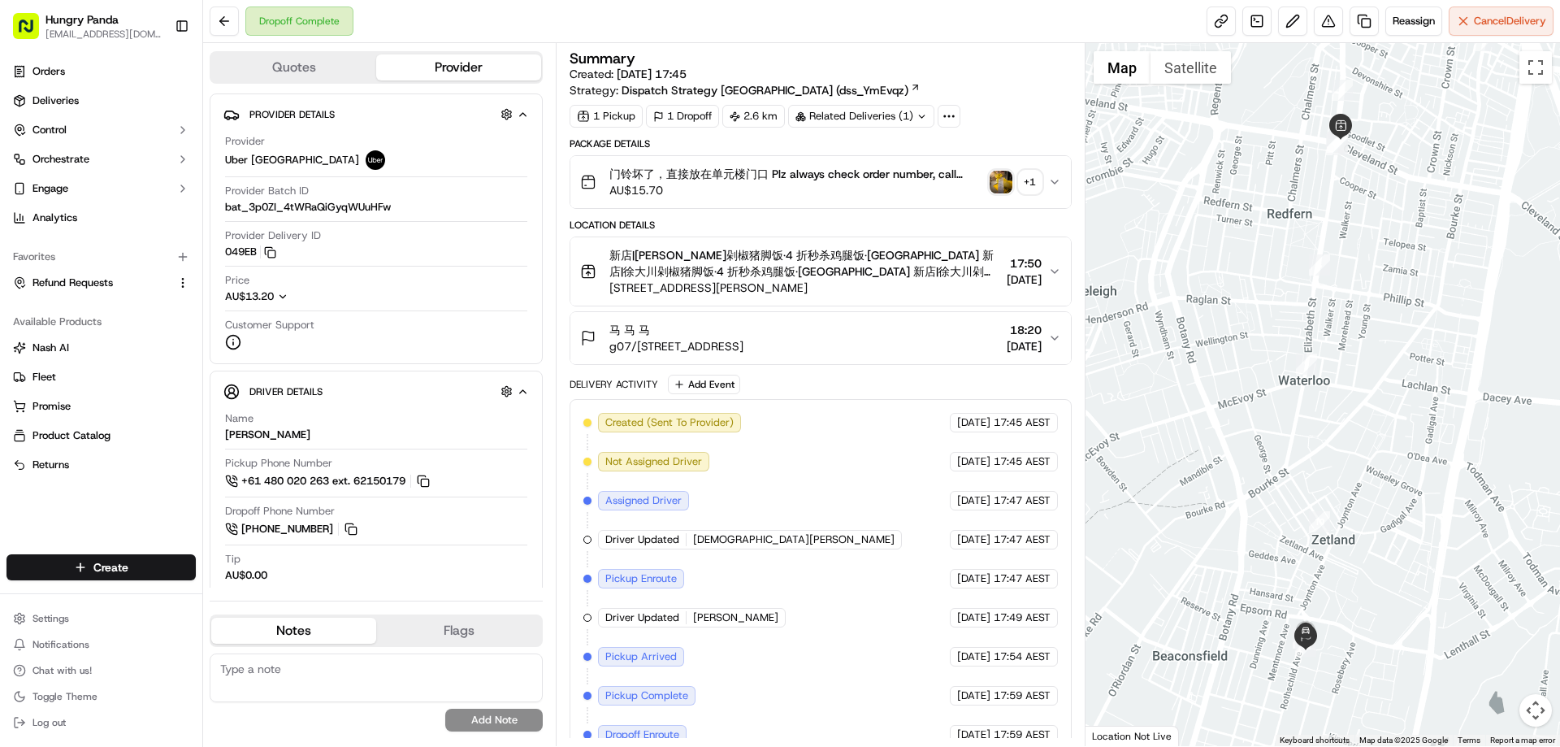
click at [1047, 193] on div "门铃坏了，直接放在单元楼门口 Plz always check order number, call customer when you arrive, an…" at bounding box center [813, 182] width 467 height 32
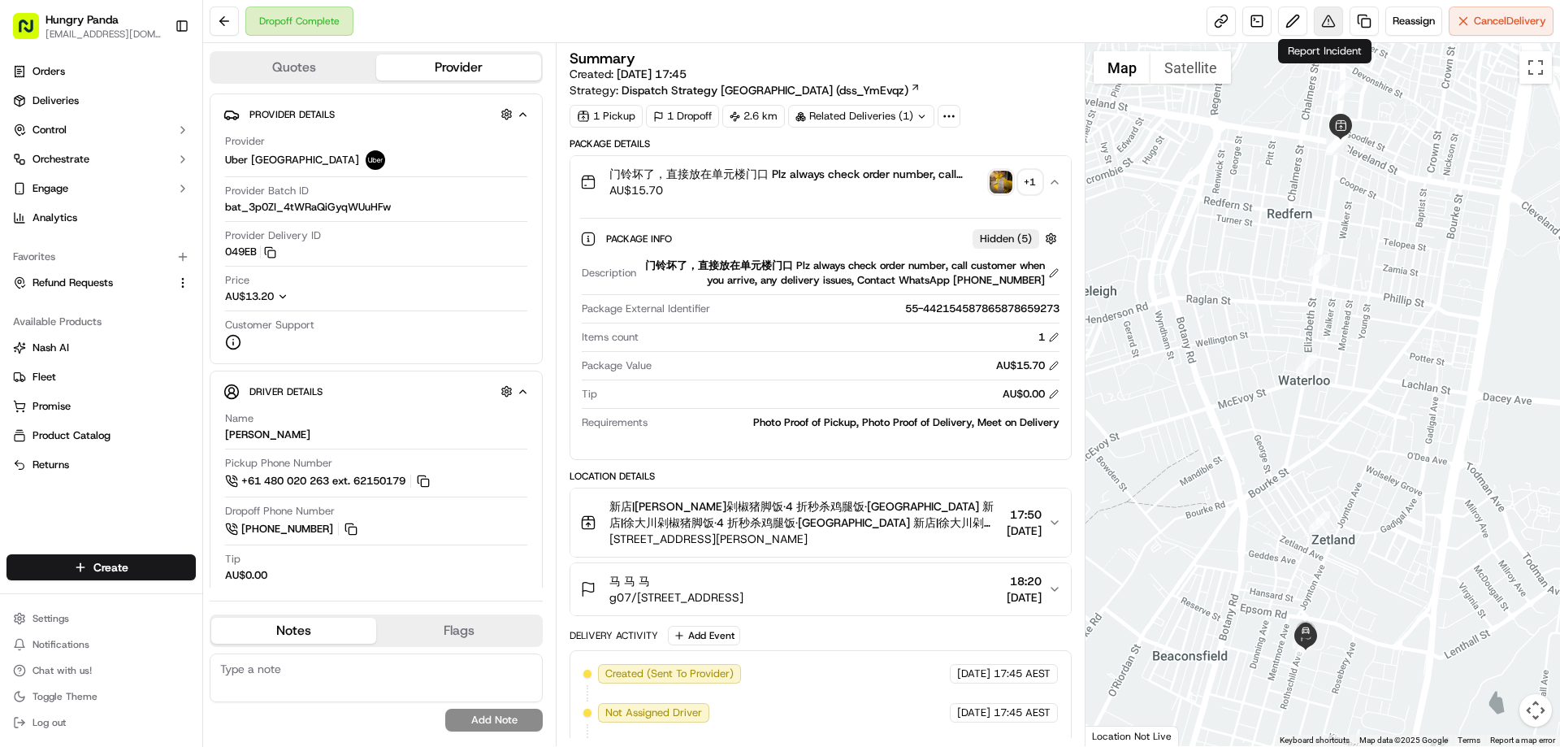
click at [1314, 18] on button at bounding box center [1328, 20] width 29 height 29
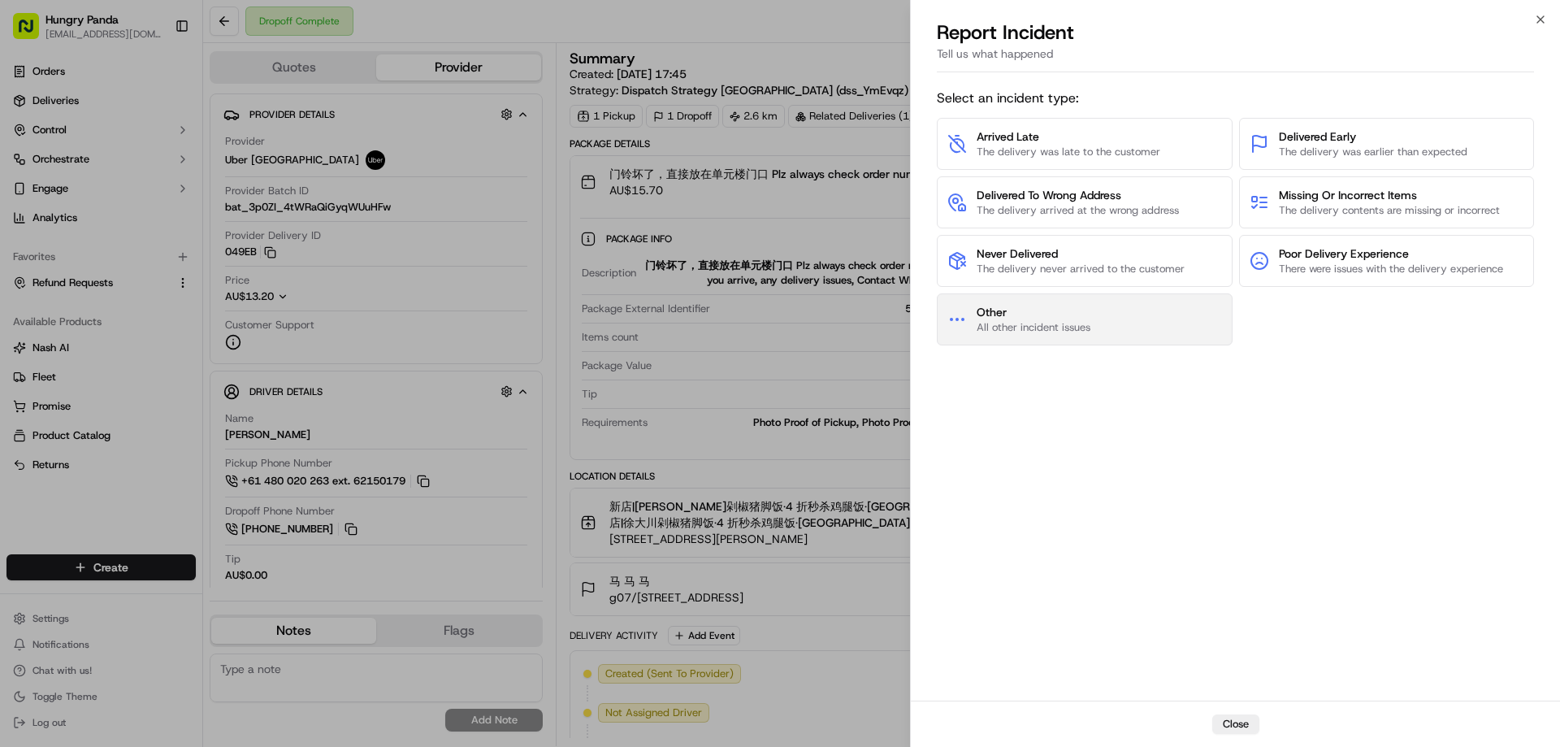
click at [1018, 319] on span "Other" at bounding box center [1033, 312] width 114 height 16
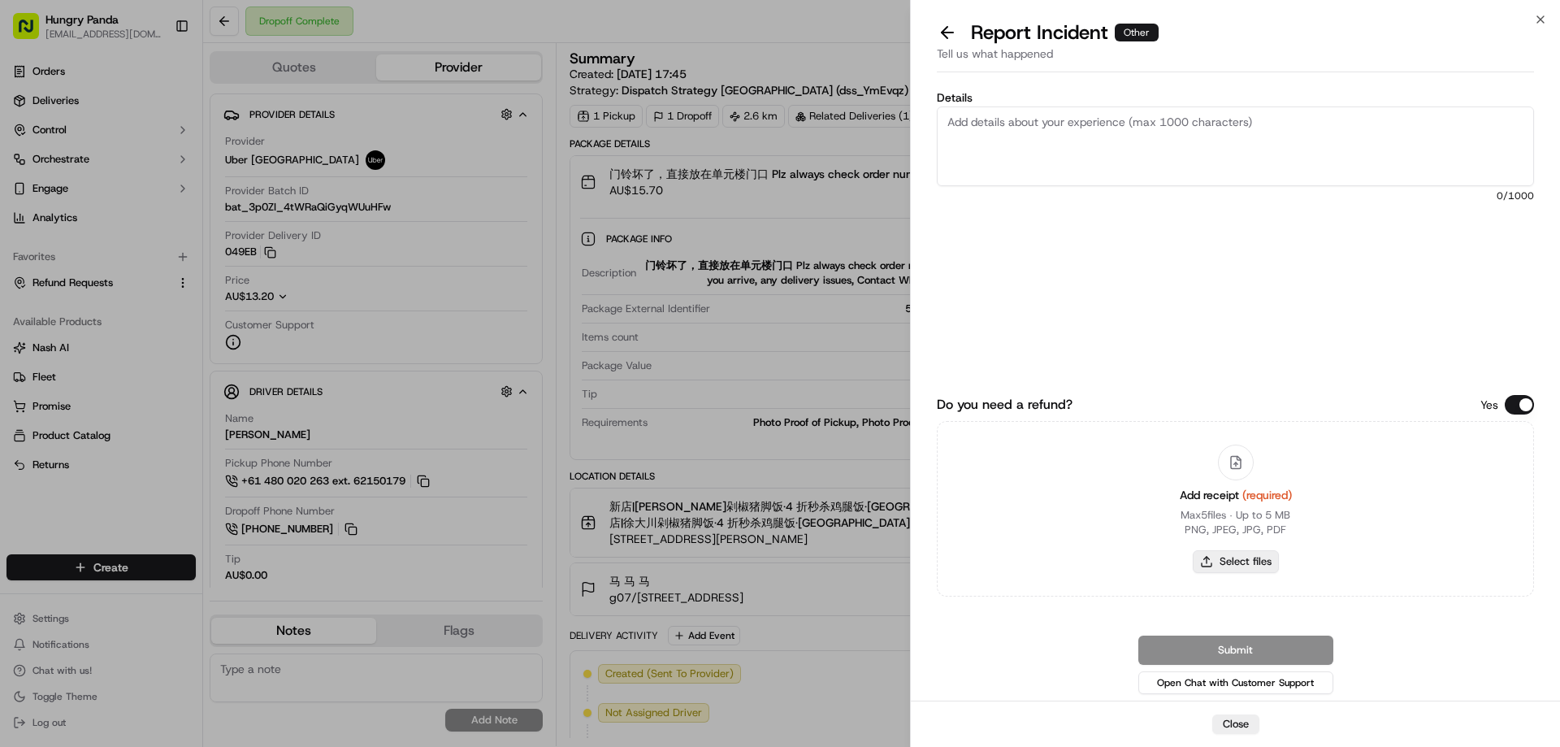
click at [1219, 565] on button "Select files" at bounding box center [1236, 561] width 86 height 23
type input "C:\fakepath\screenshot_2025-09-23_13-26-45.png"
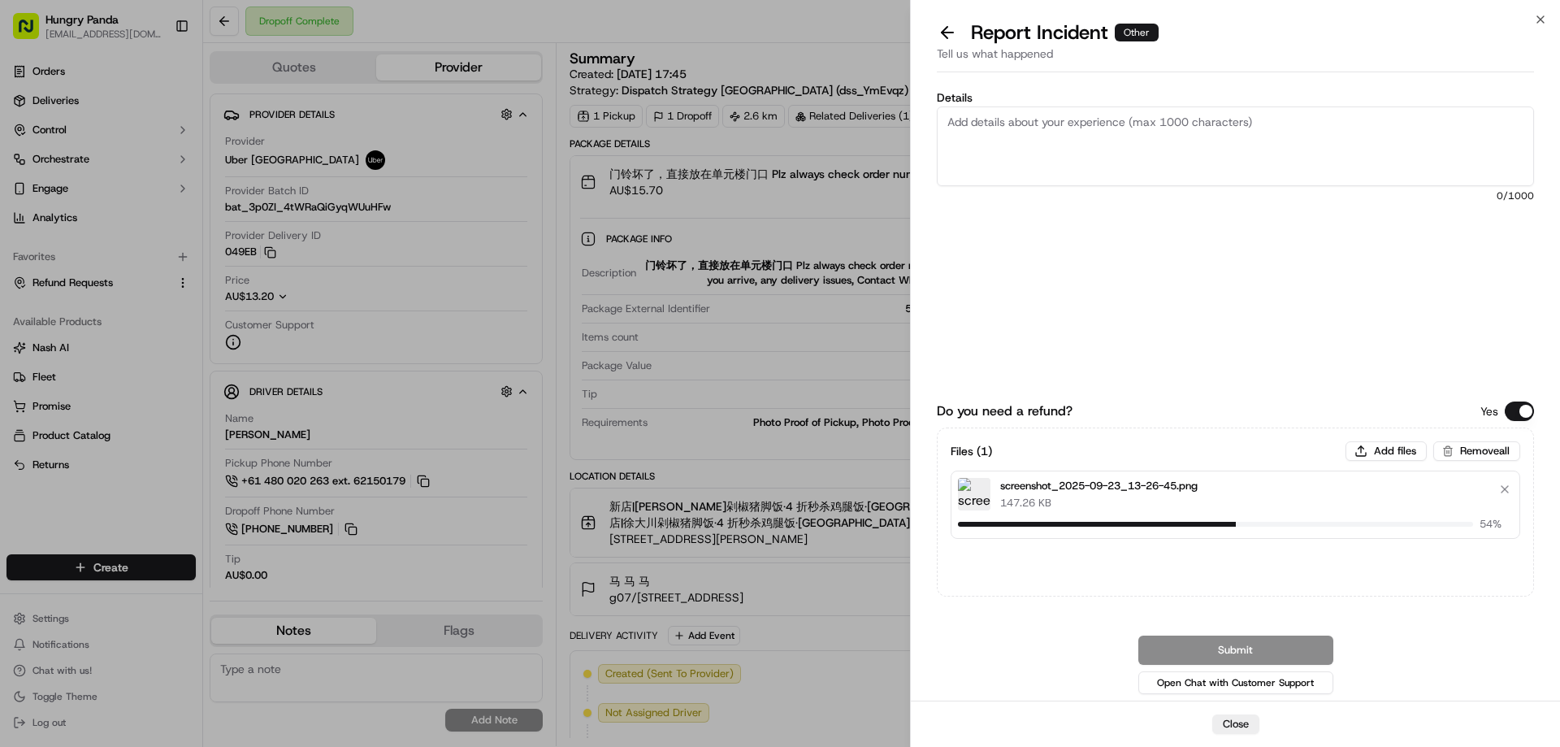
drag, startPoint x: 1086, startPoint y: 160, endPoint x: 1091, endPoint y: 151, distance: 10.2
click at [1086, 160] on textarea "Details" at bounding box center [1235, 146] width 597 height 80
click at [1102, 135] on textarea "Details" at bounding box center [1235, 146] width 597 height 80
paste textarea "The customer reported that he did not receive the meal, the delivery photo take…"
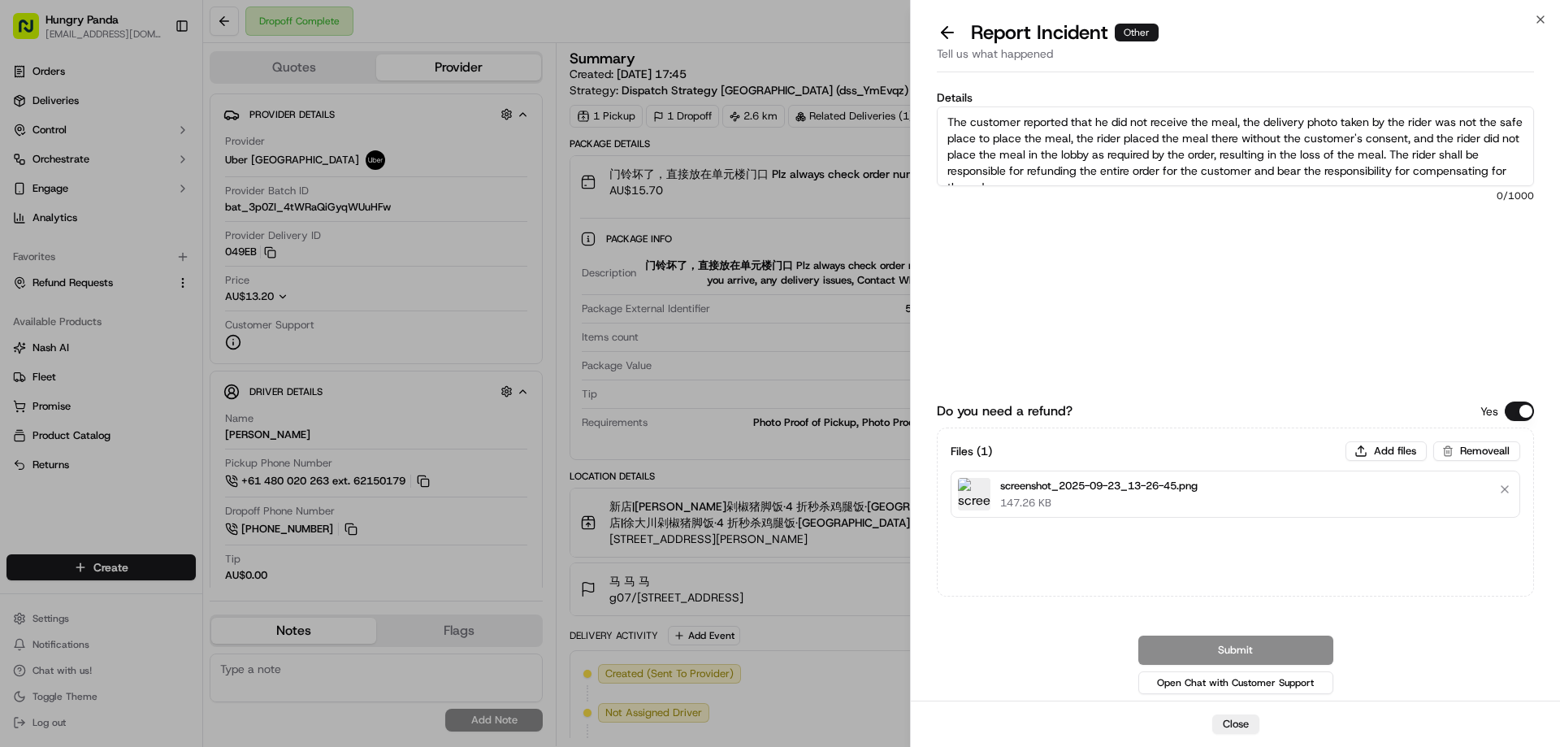
scroll to position [9, 0]
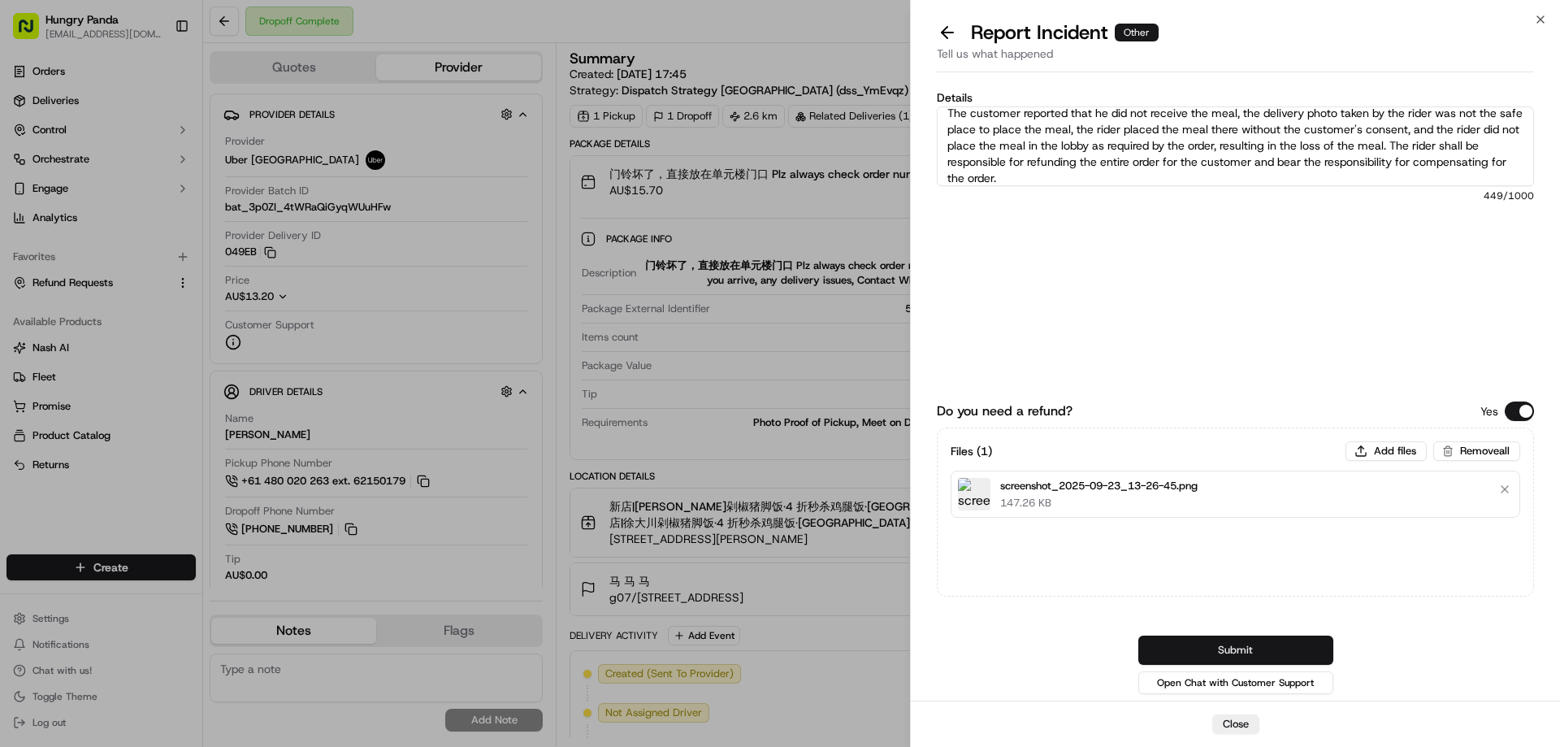
type textarea "The customer reported that he did not receive the meal, the delivery photo take…"
click at [1215, 645] on button "Submit" at bounding box center [1235, 649] width 195 height 29
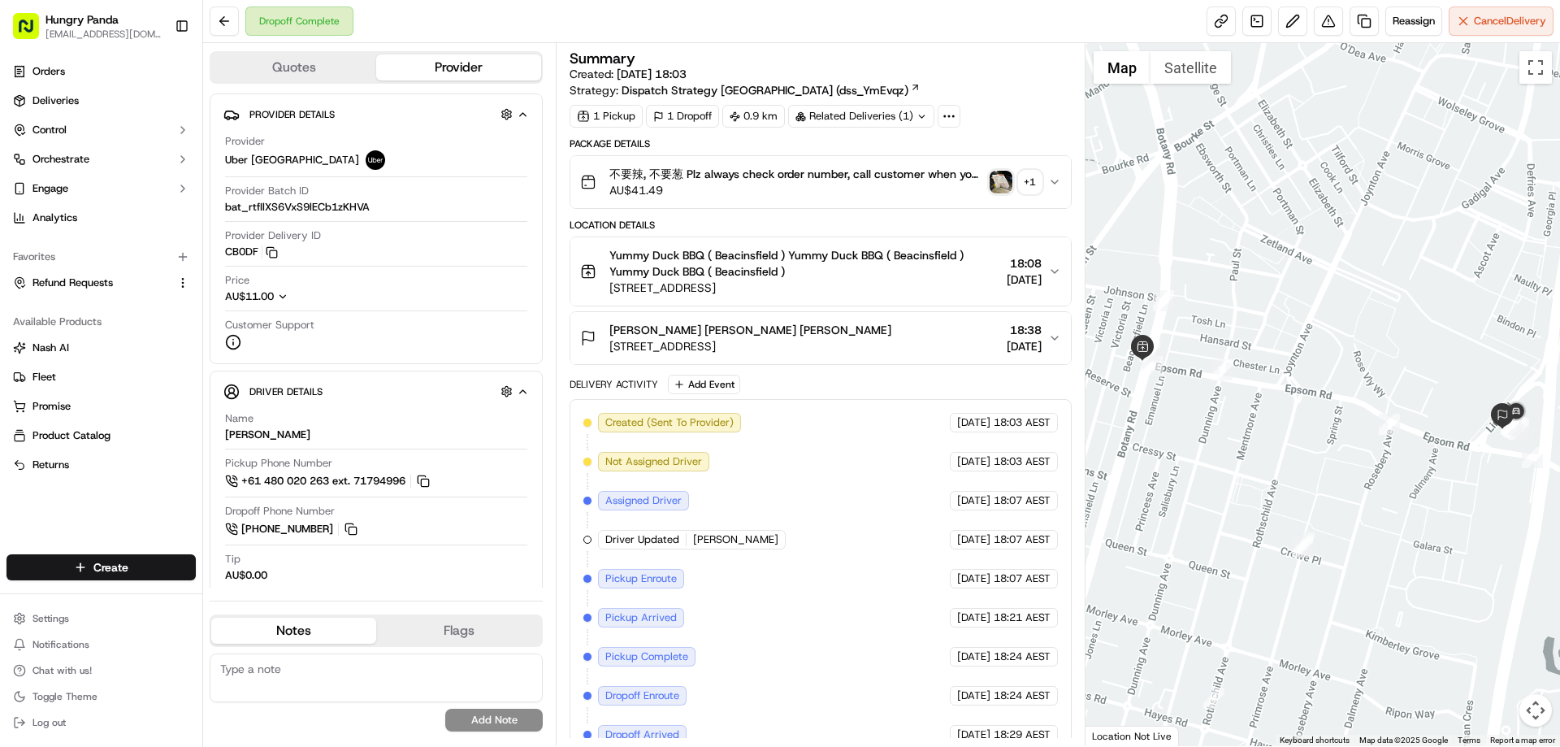
click at [1055, 182] on icon "button" at bounding box center [1054, 181] width 13 height 13
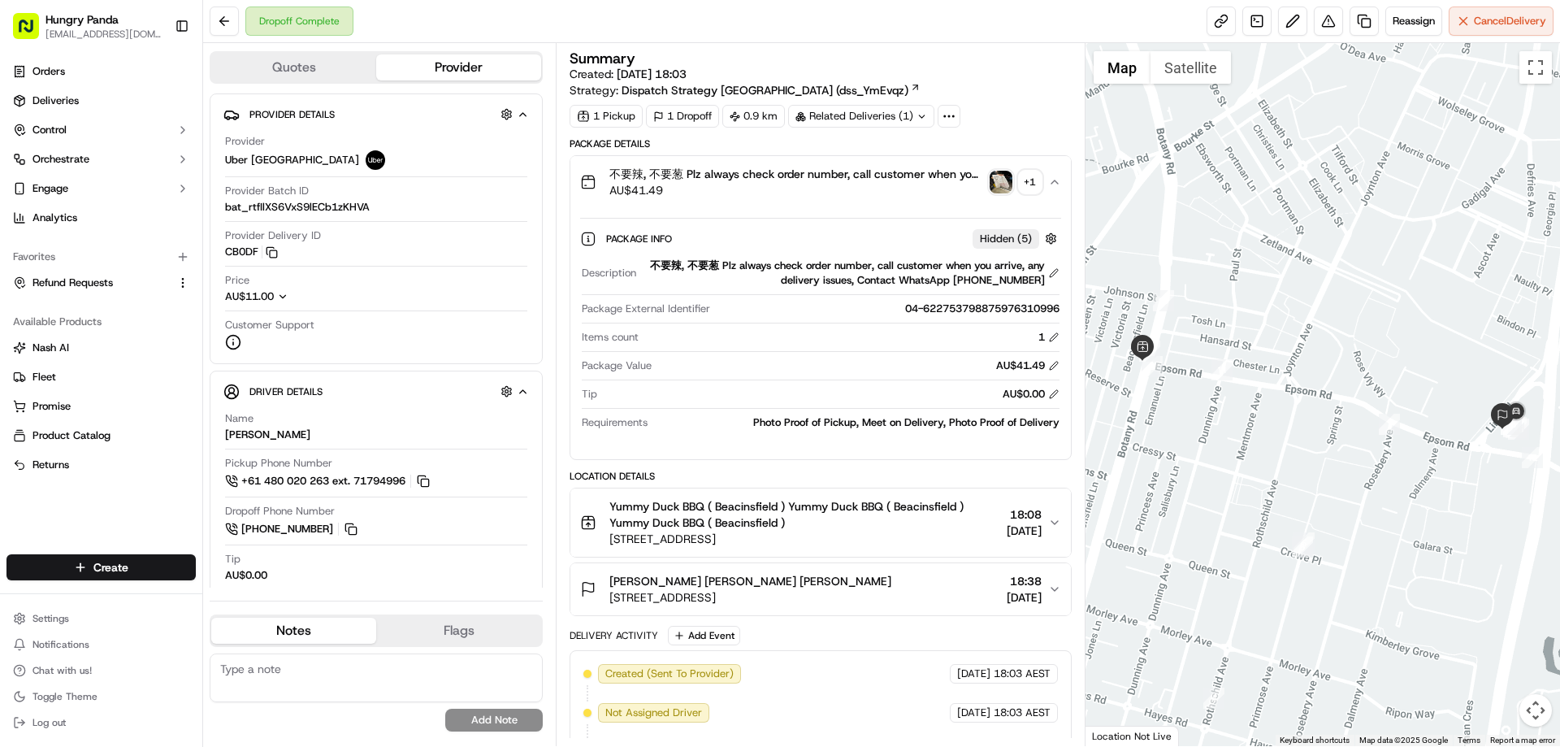
click at [990, 186] on img "button" at bounding box center [1000, 182] width 23 height 23
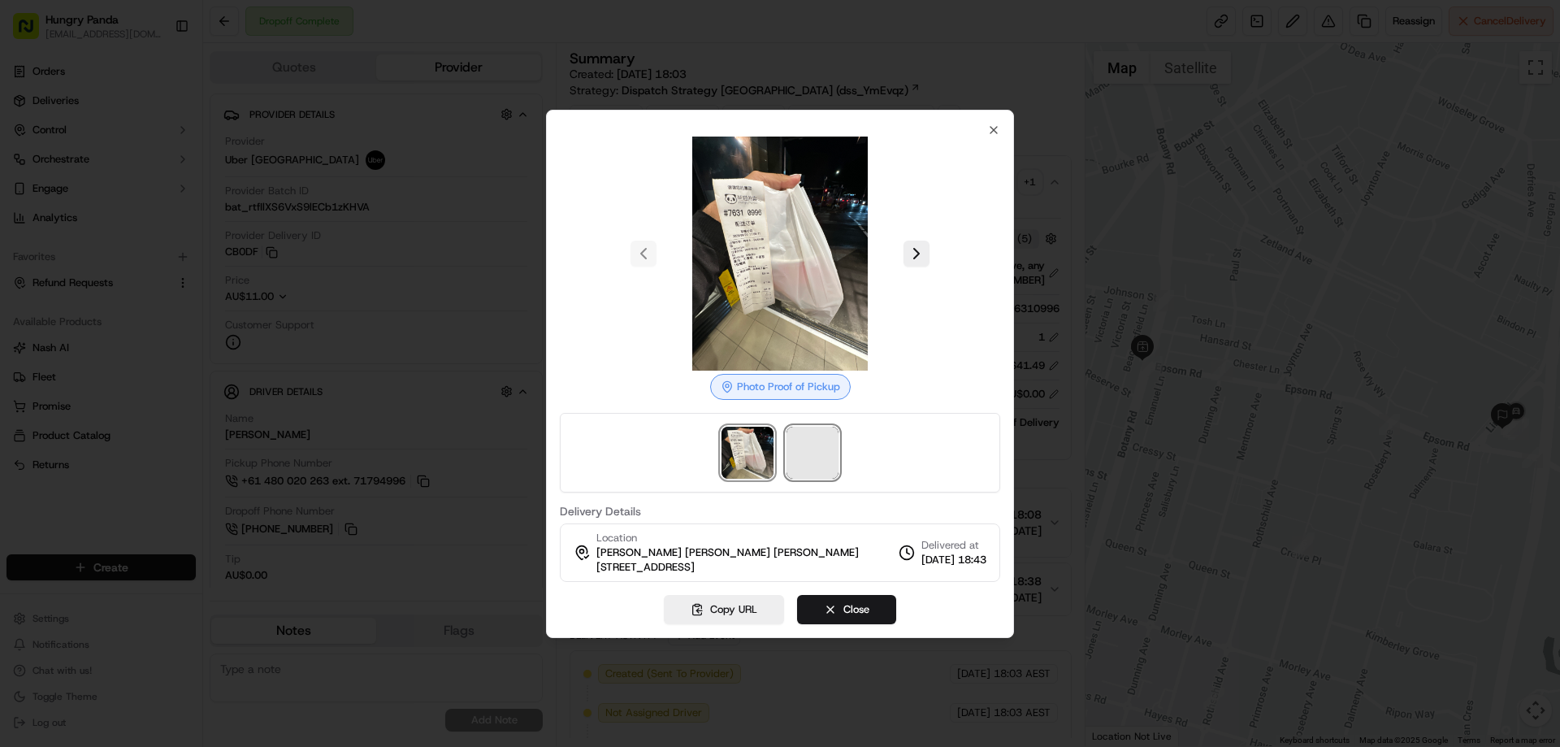
click at [807, 464] on span at bounding box center [812, 452] width 52 height 52
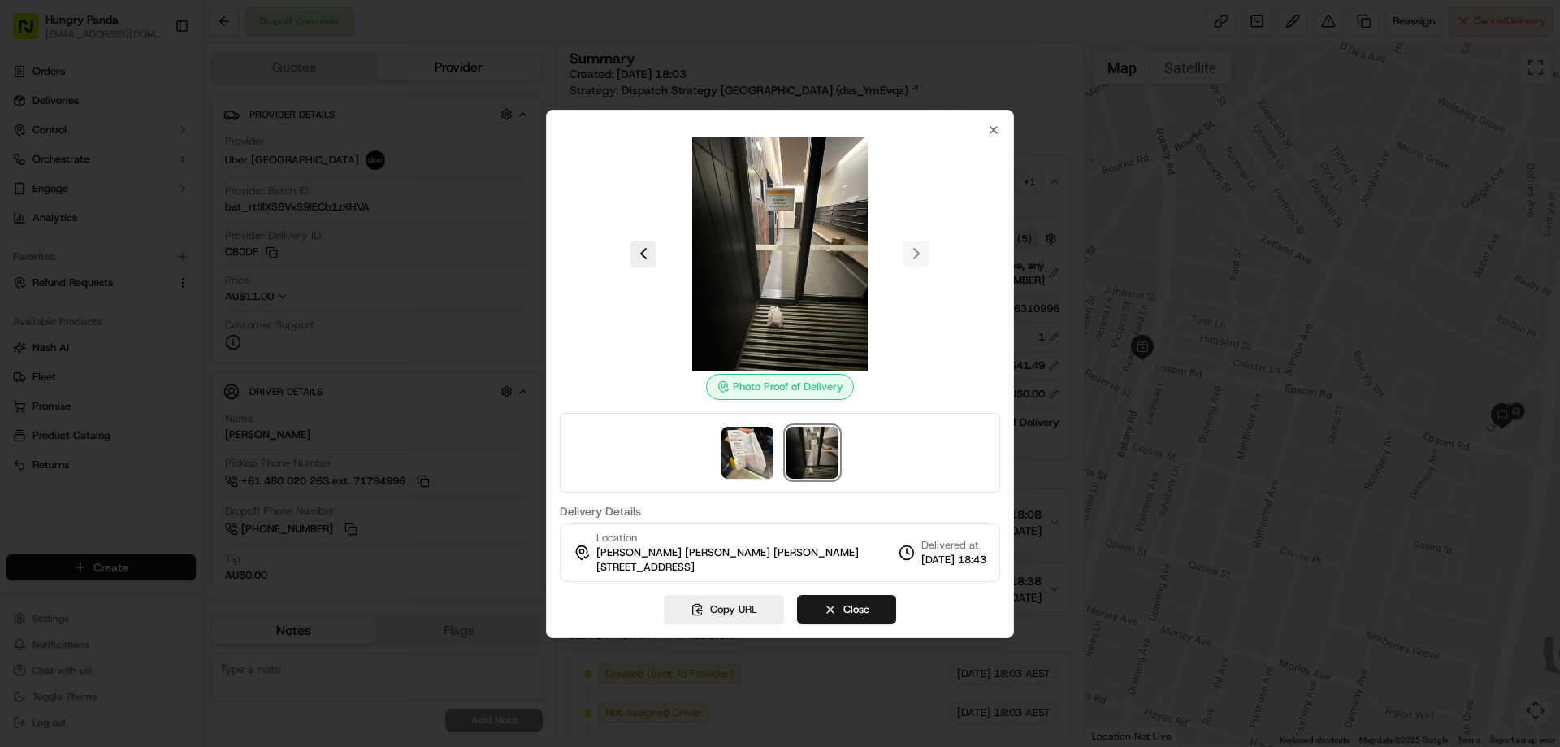
click at [1196, 214] on div at bounding box center [780, 373] width 1560 height 747
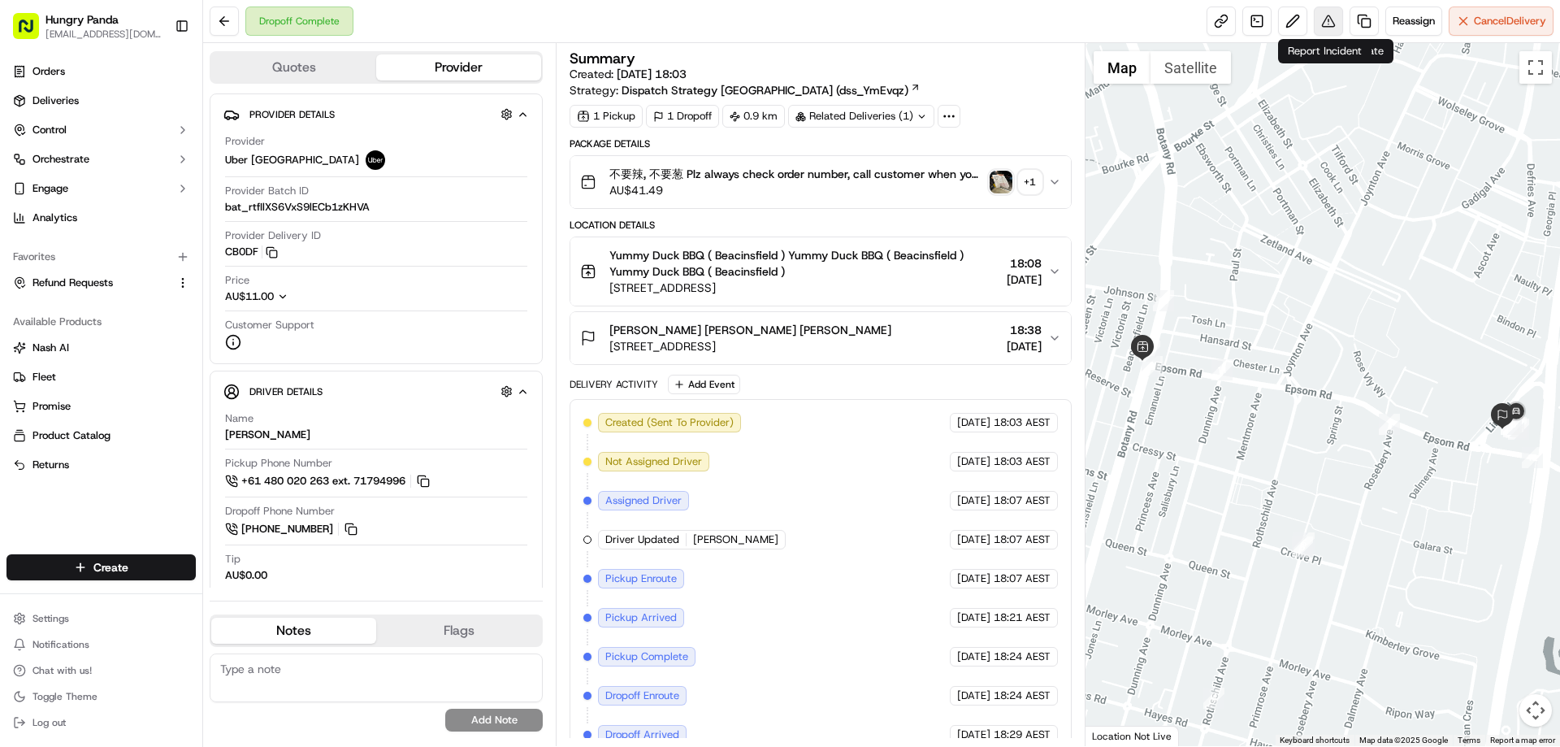
click at [1314, 19] on button at bounding box center [1328, 20] width 29 height 29
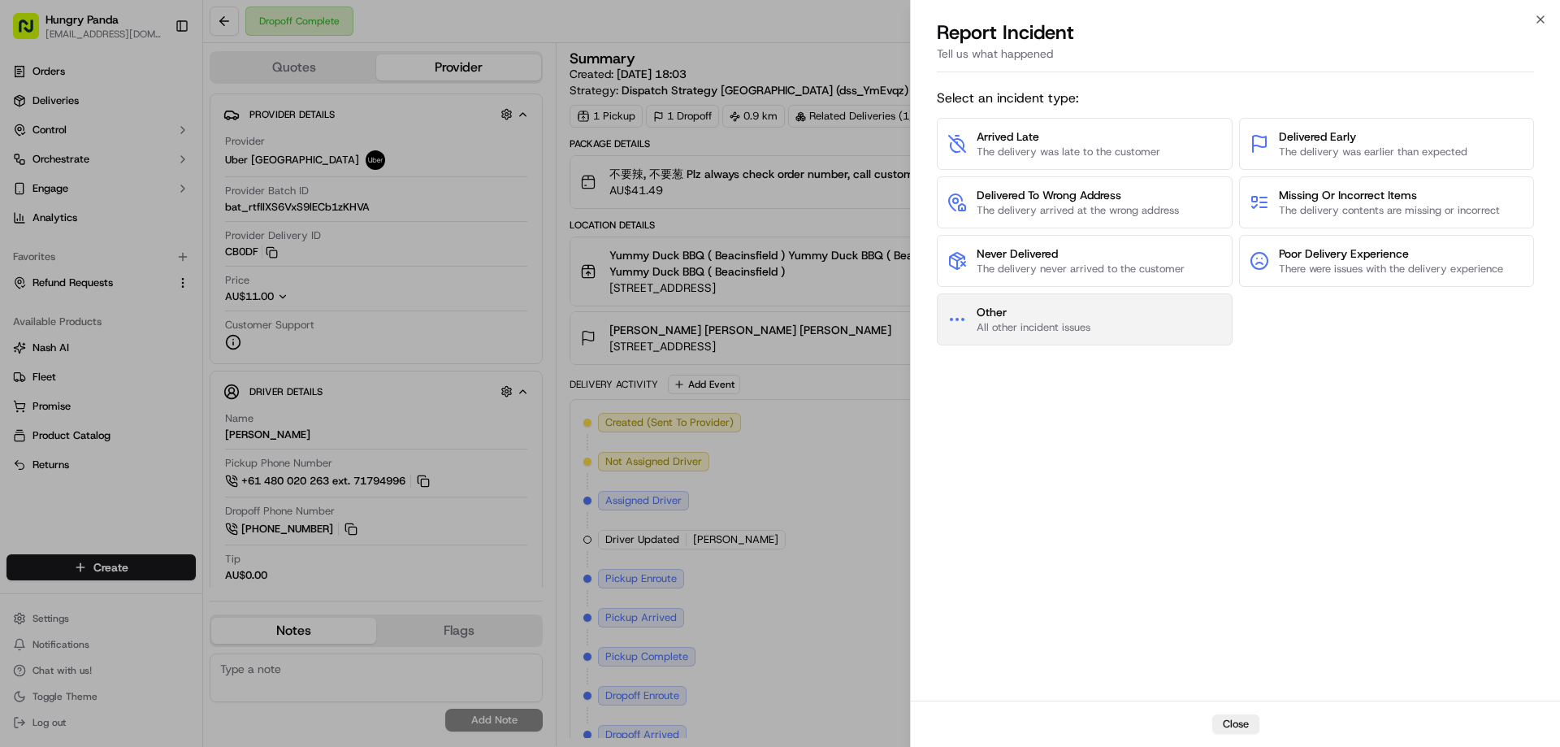
click at [1053, 310] on span "Other" at bounding box center [1033, 312] width 114 height 16
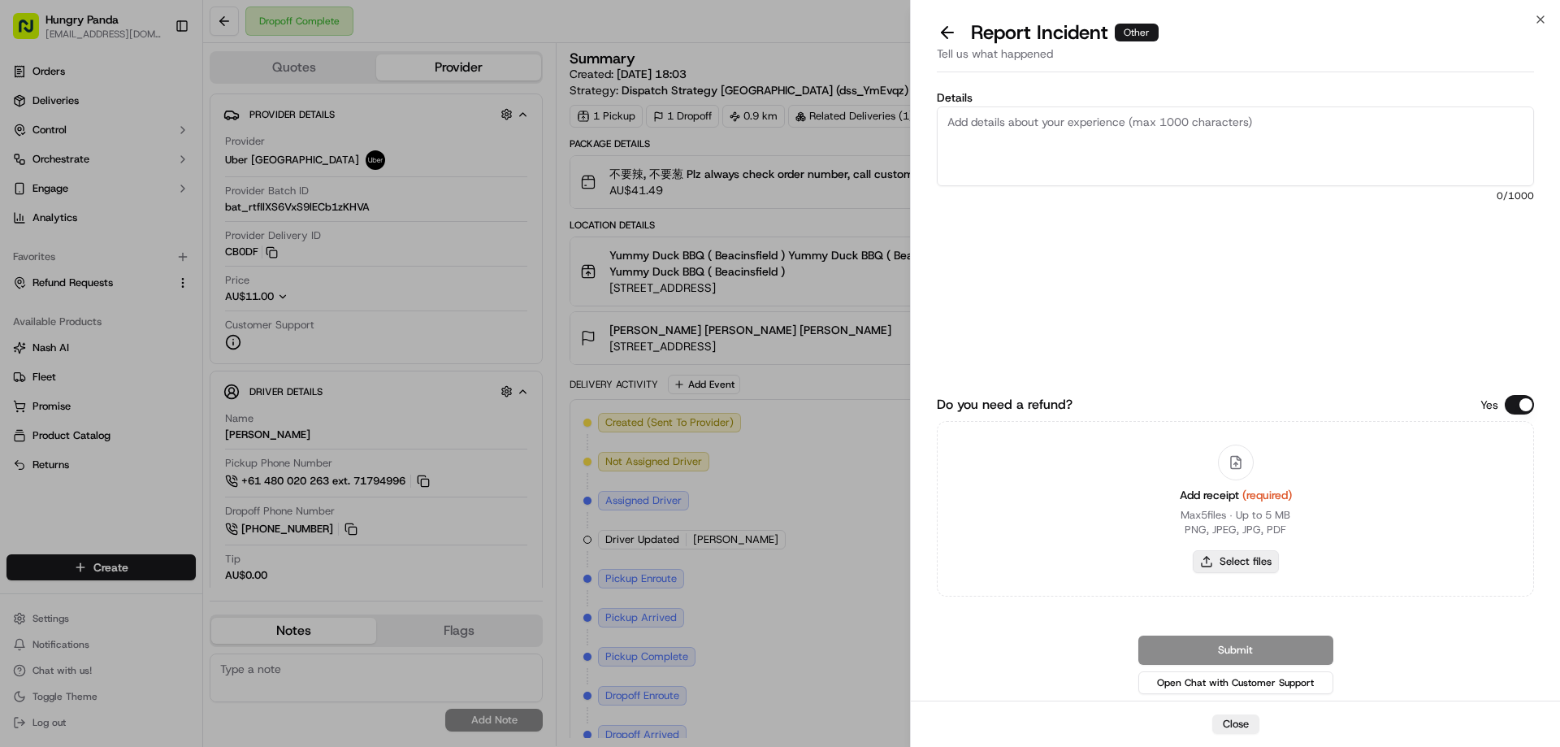
click at [1215, 560] on button "Select files" at bounding box center [1236, 561] width 86 height 23
type input "C:\fakepath\screenshot_2025-09-23_13-27-47.png"
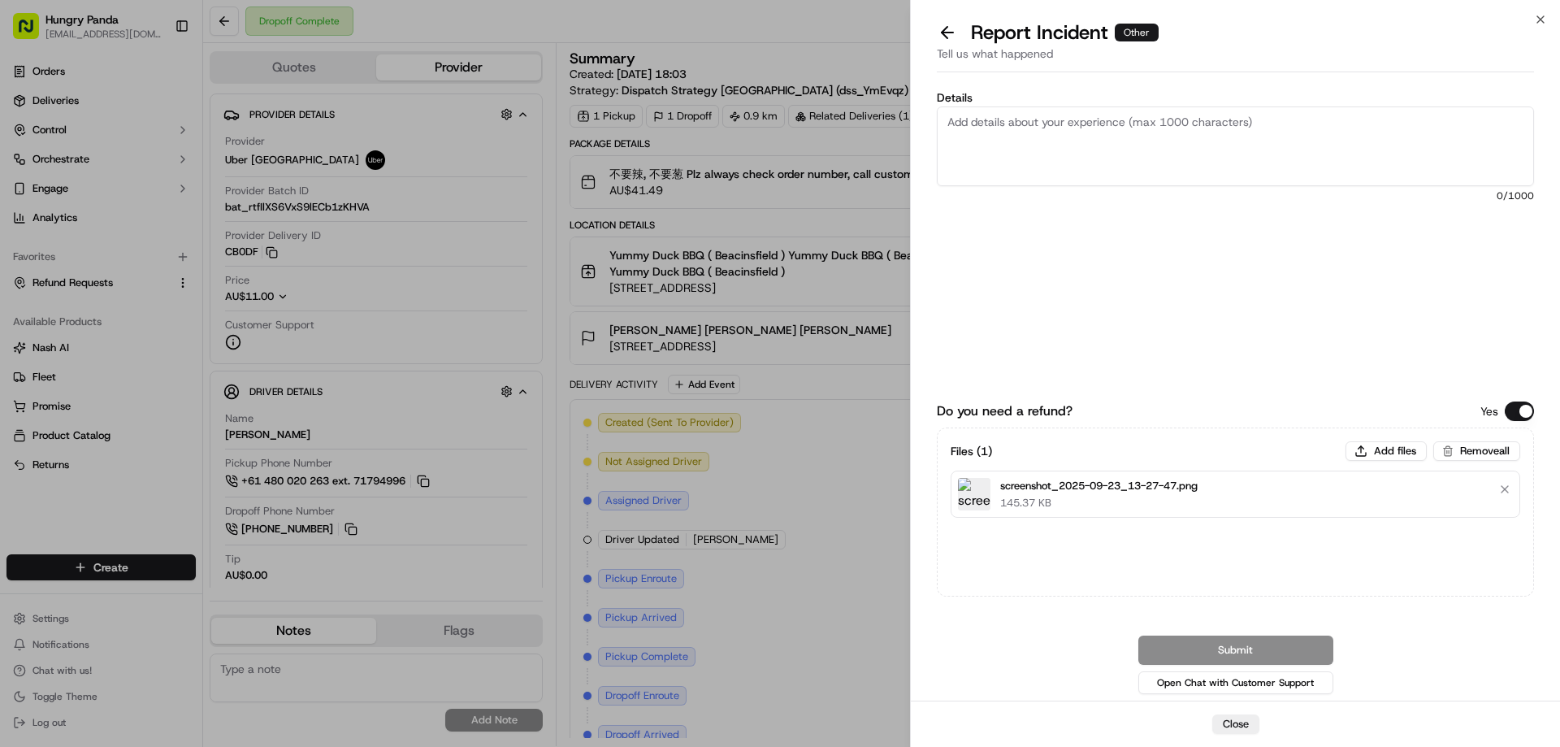
click at [1097, 150] on textarea "Details" at bounding box center [1235, 146] width 597 height 80
paste textarea "The customer reported that he did not receive the meal, and the delivery photo …"
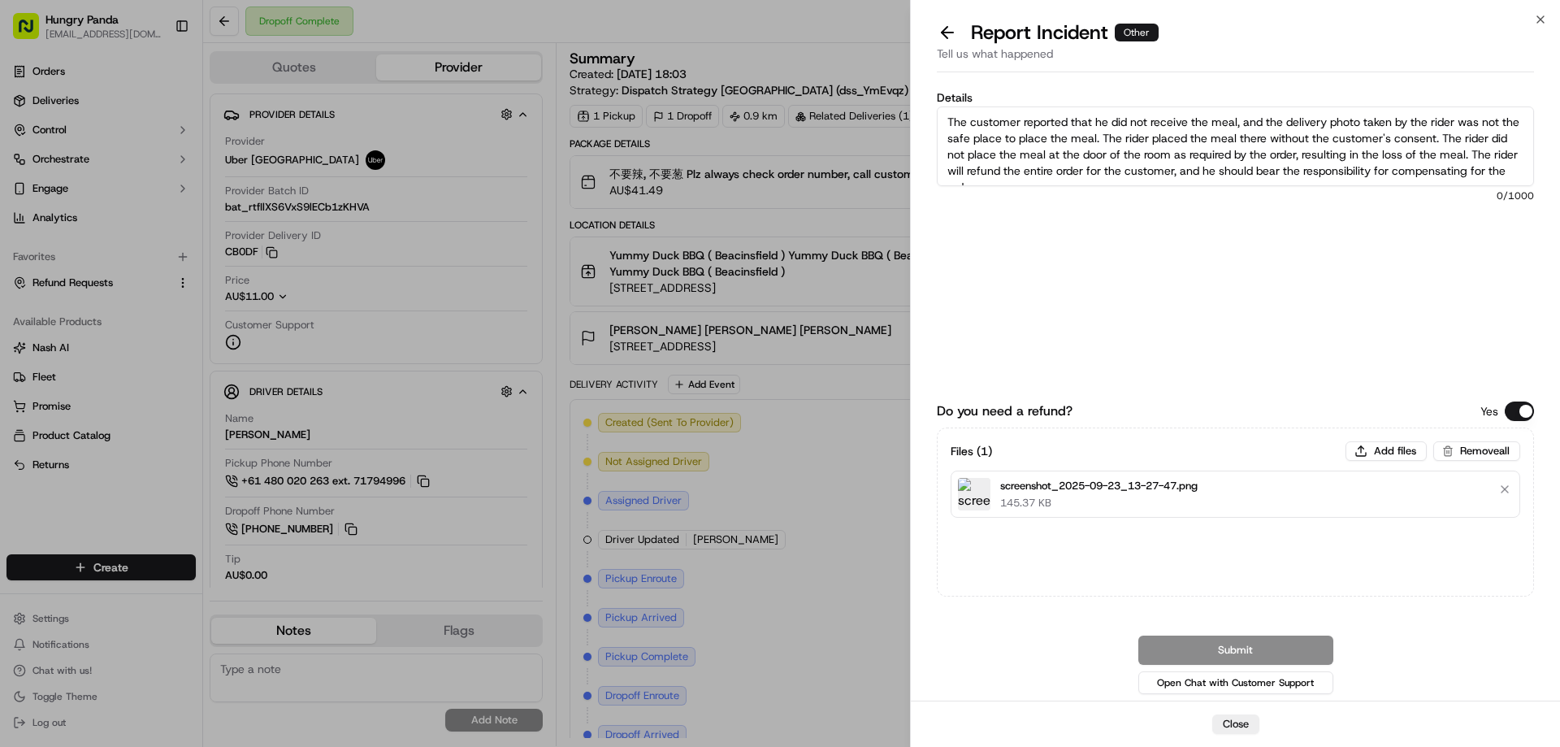
scroll to position [9, 0]
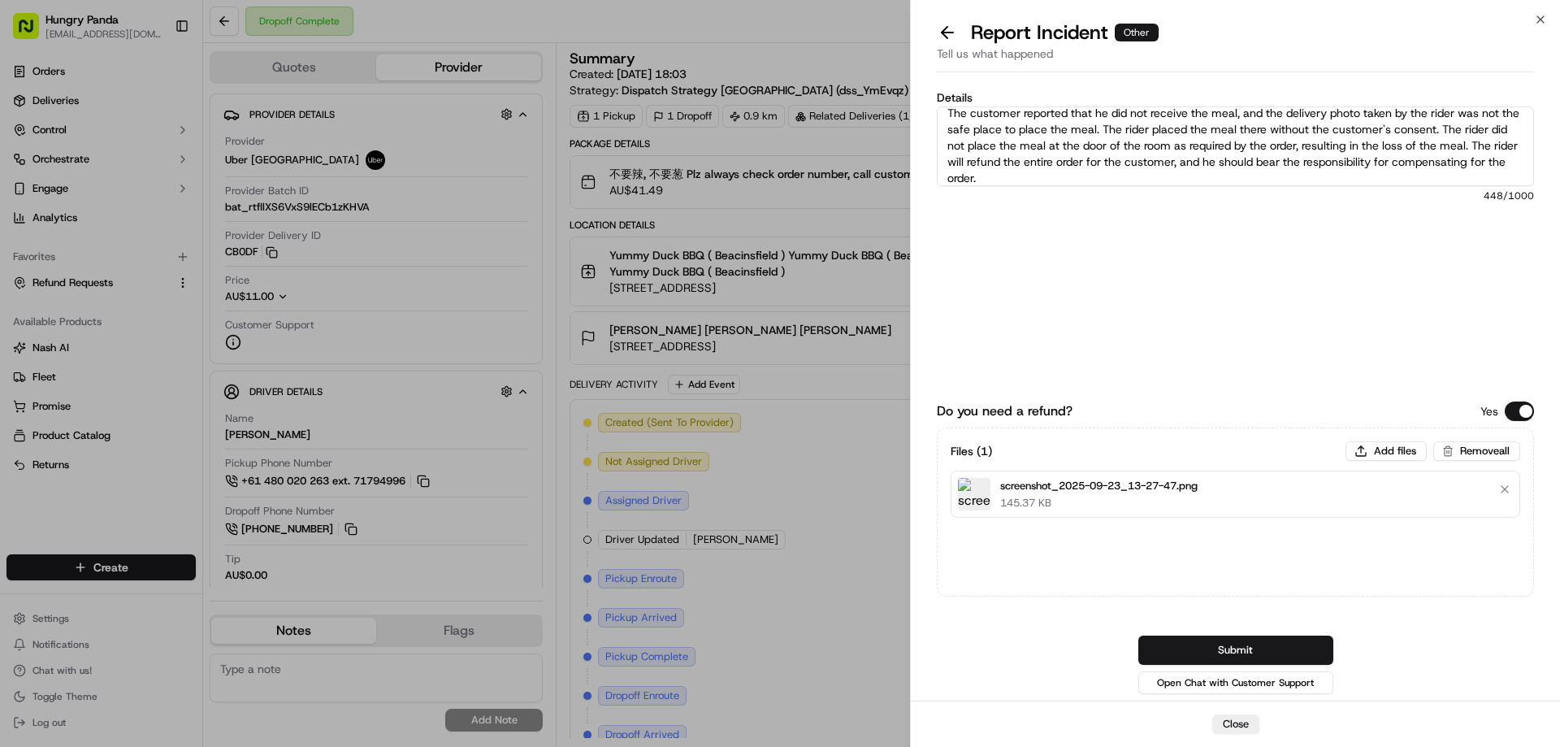
type textarea "The customer reported that he did not receive the meal, and the delivery photo …"
click at [1265, 629] on div "Do you need a refund? Yes Files ( 1 ) Add files Remove all screenshot_2025-09-2…" at bounding box center [1235, 523] width 597 height 347
click at [1259, 652] on button "Submit" at bounding box center [1235, 649] width 195 height 29
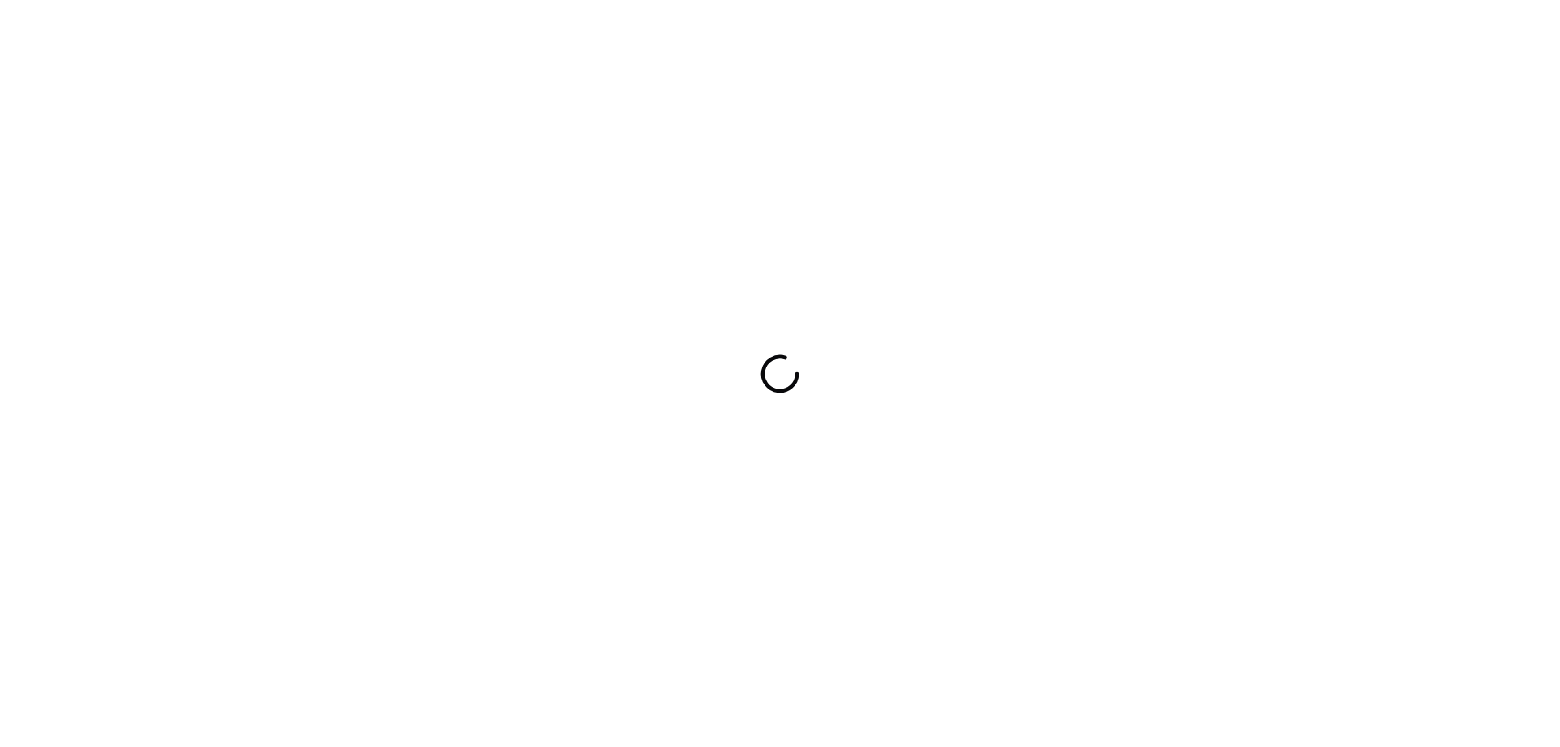
click at [682, 377] on div at bounding box center [780, 373] width 1560 height 747
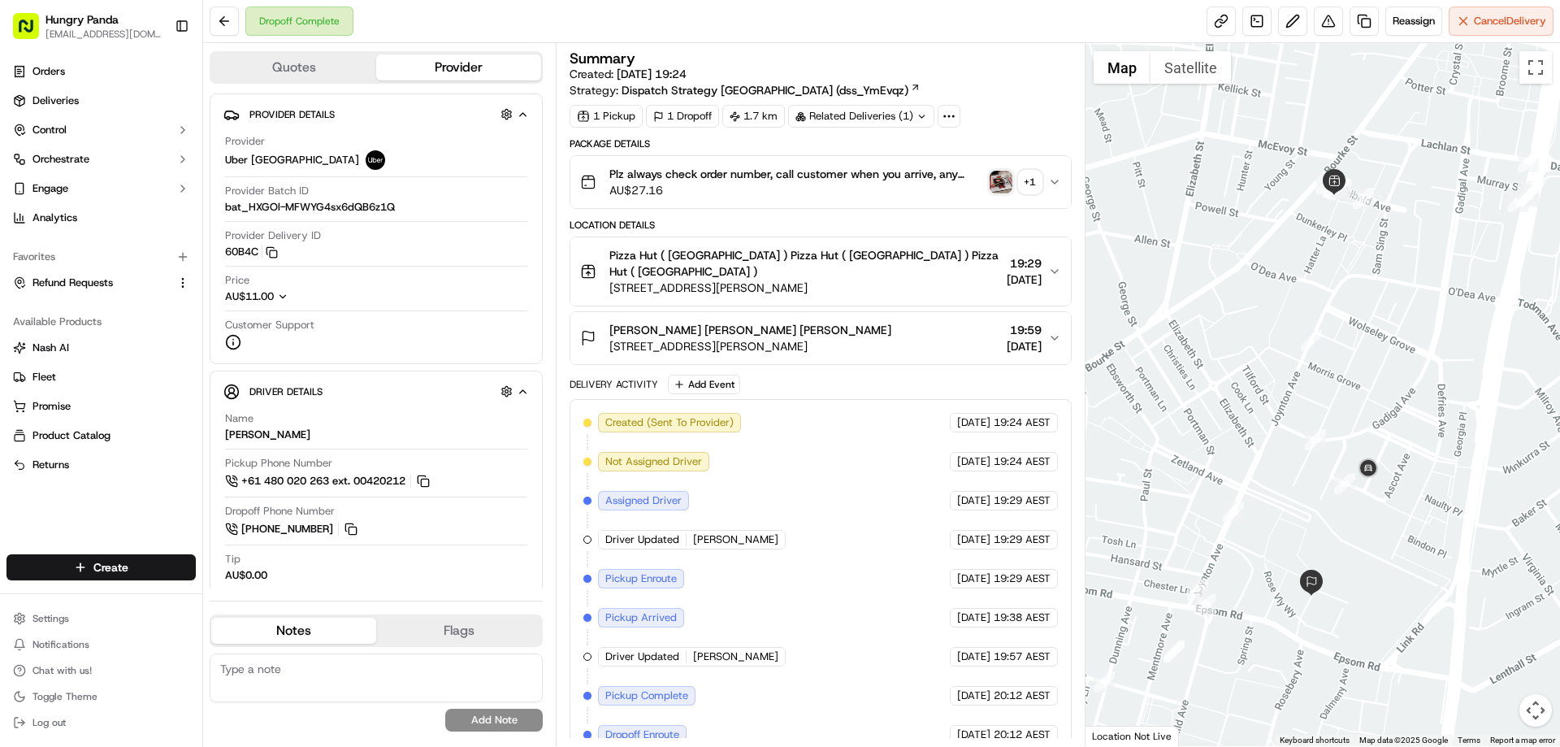
click at [1006, 175] on img "button" at bounding box center [1000, 182] width 23 height 23
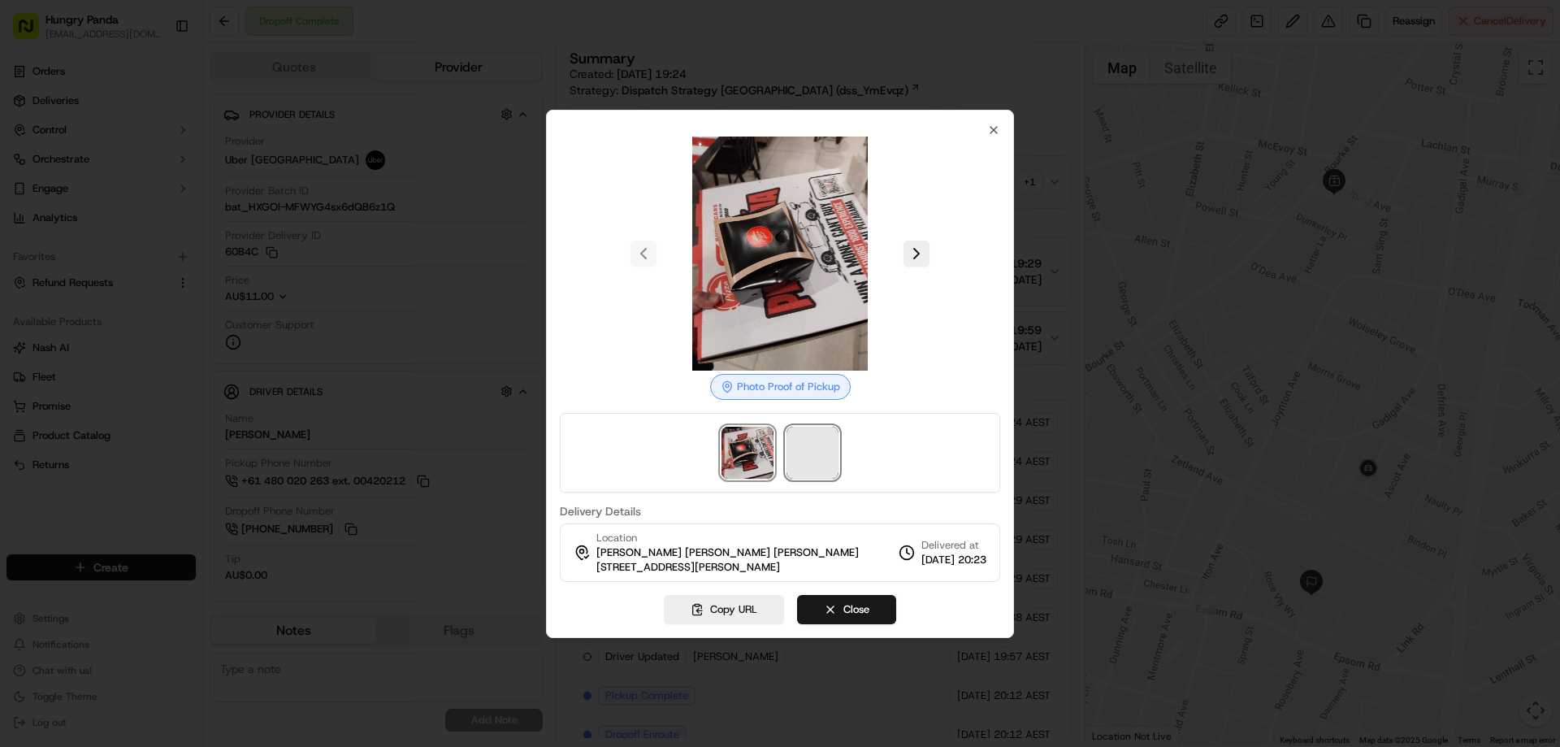
click at [808, 450] on span at bounding box center [812, 452] width 52 height 52
click at [1053, 184] on div at bounding box center [780, 373] width 1560 height 747
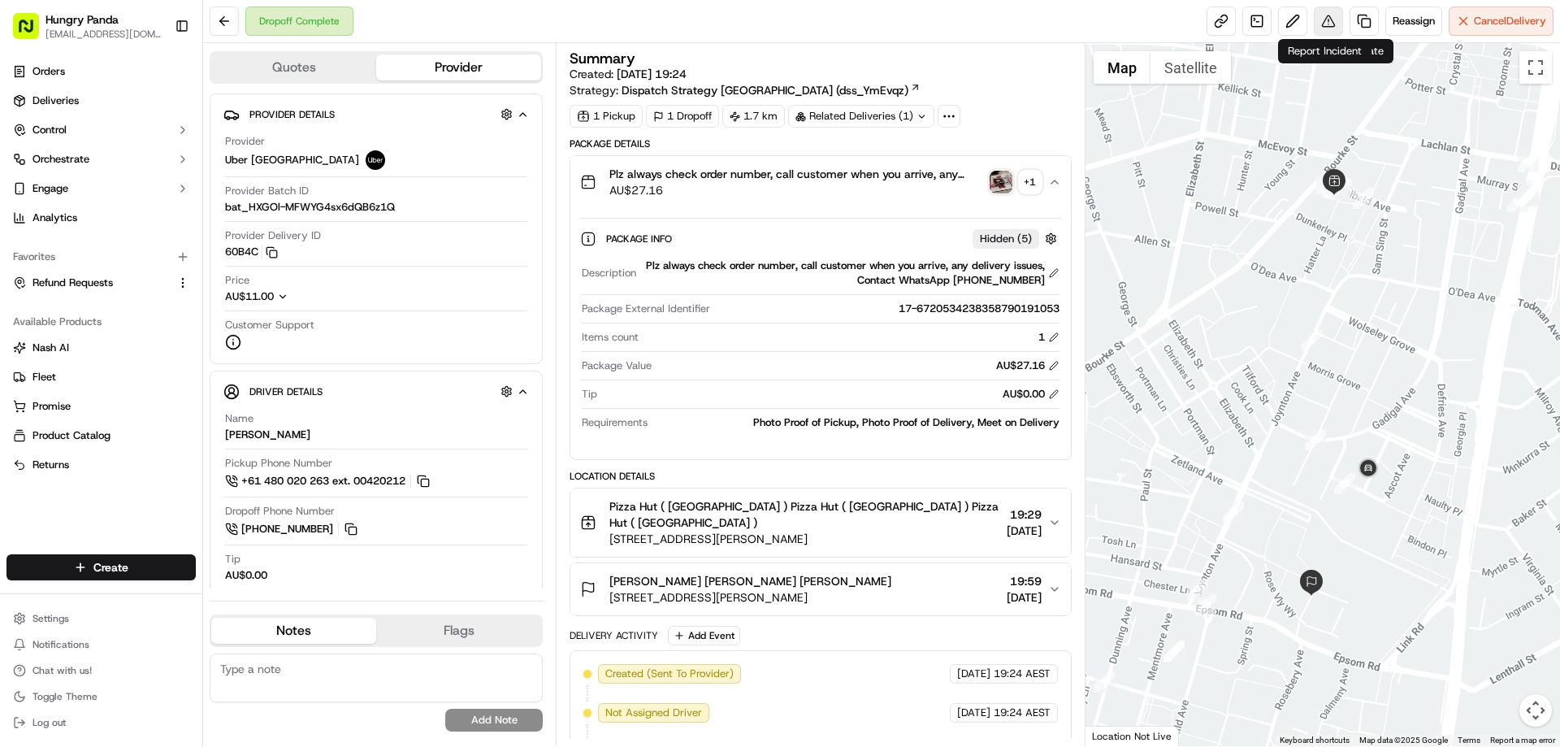
click at [1323, 20] on button at bounding box center [1328, 20] width 29 height 29
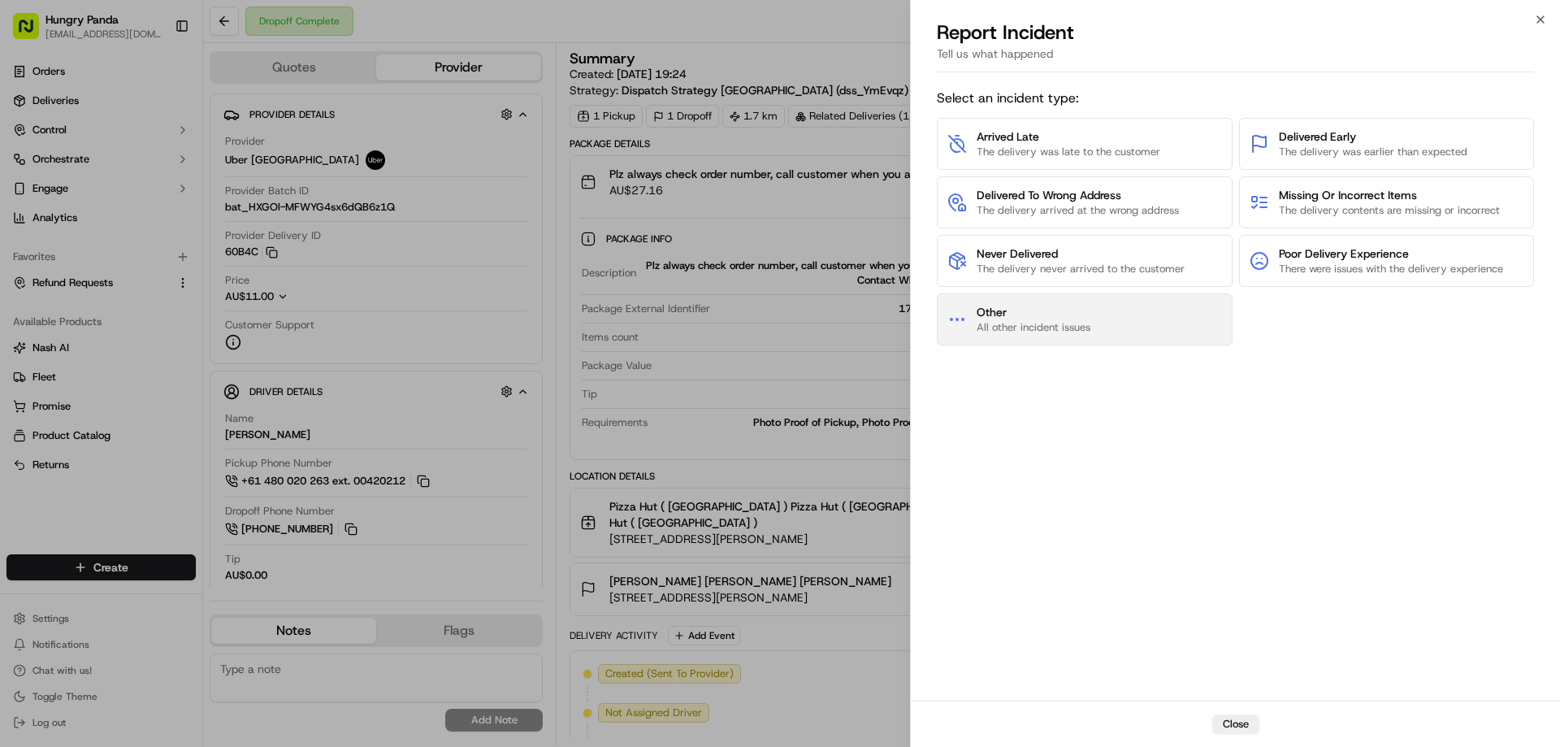
click at [1106, 324] on button "Other All other incident issues" at bounding box center [1085, 319] width 296 height 52
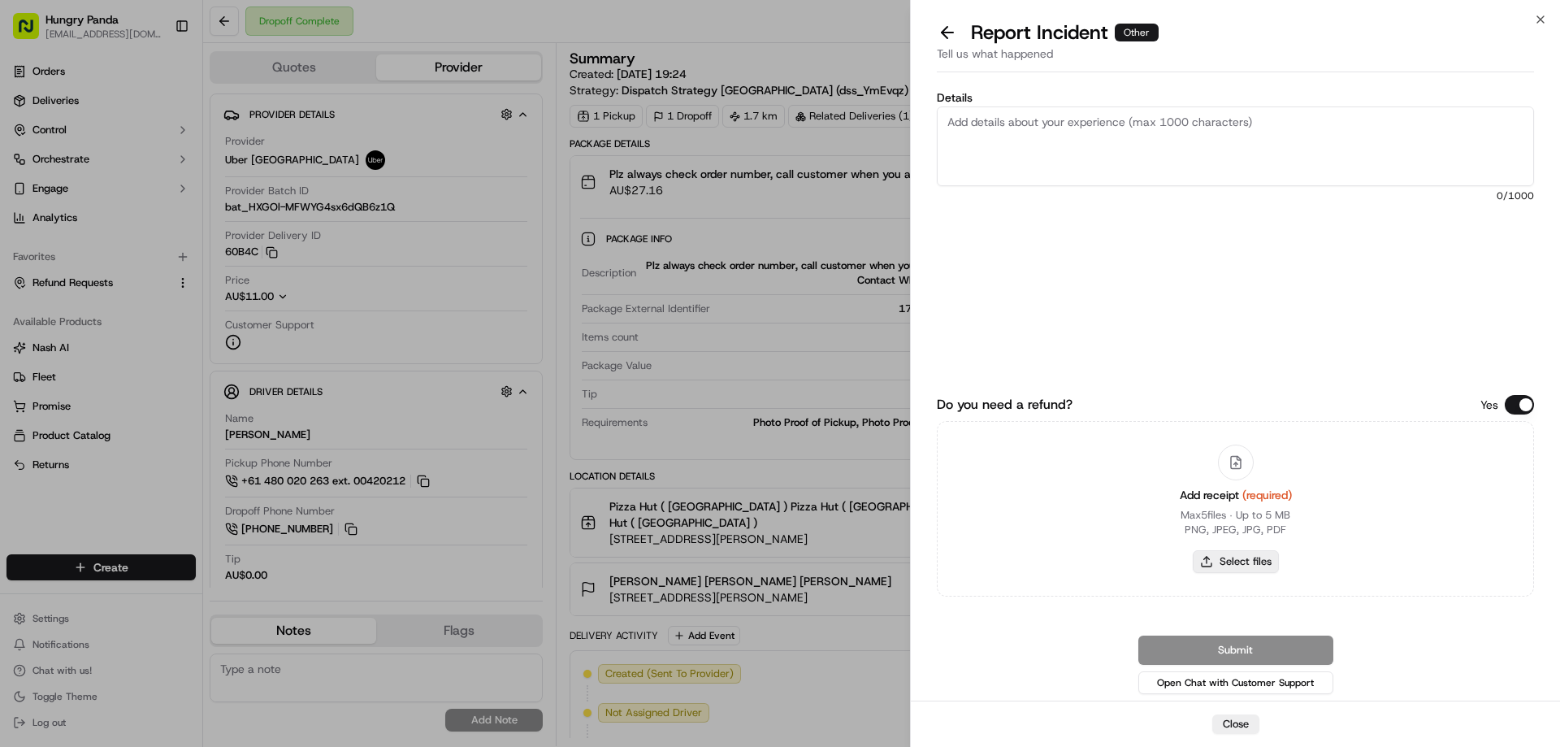
click at [1226, 560] on button "Select files" at bounding box center [1236, 561] width 86 height 23
type input "C:\fakepath\screenshot_2025-09-23_13-29-06.png"
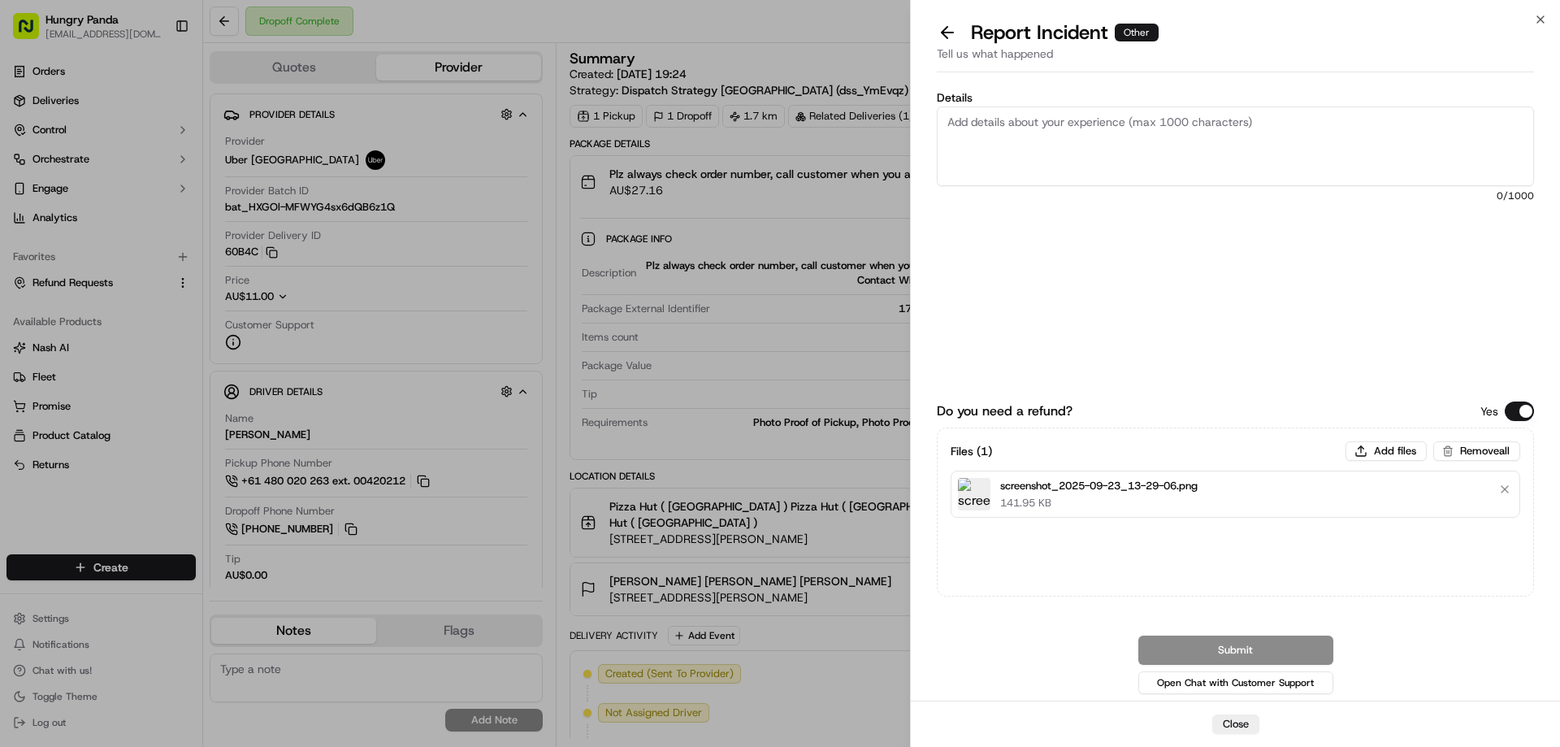
drag, startPoint x: 1110, startPoint y: 125, endPoint x: 1111, endPoint y: 152, distance: 26.9
click at [1110, 126] on textarea "Details" at bounding box center [1235, 146] width 597 height 80
paste textarea "The customer reported that he did not receive the meal, and the delivery photo …"
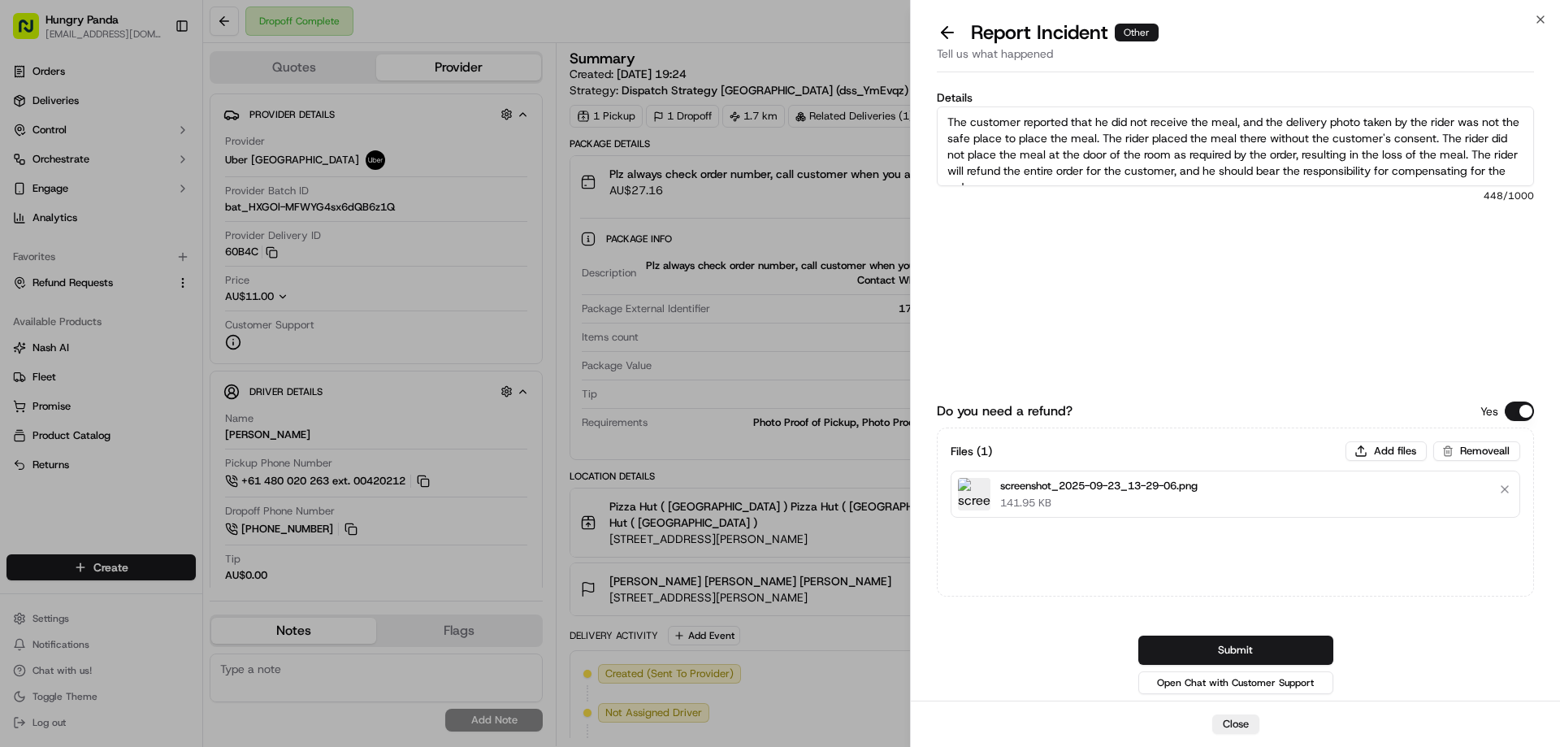
scroll to position [9, 0]
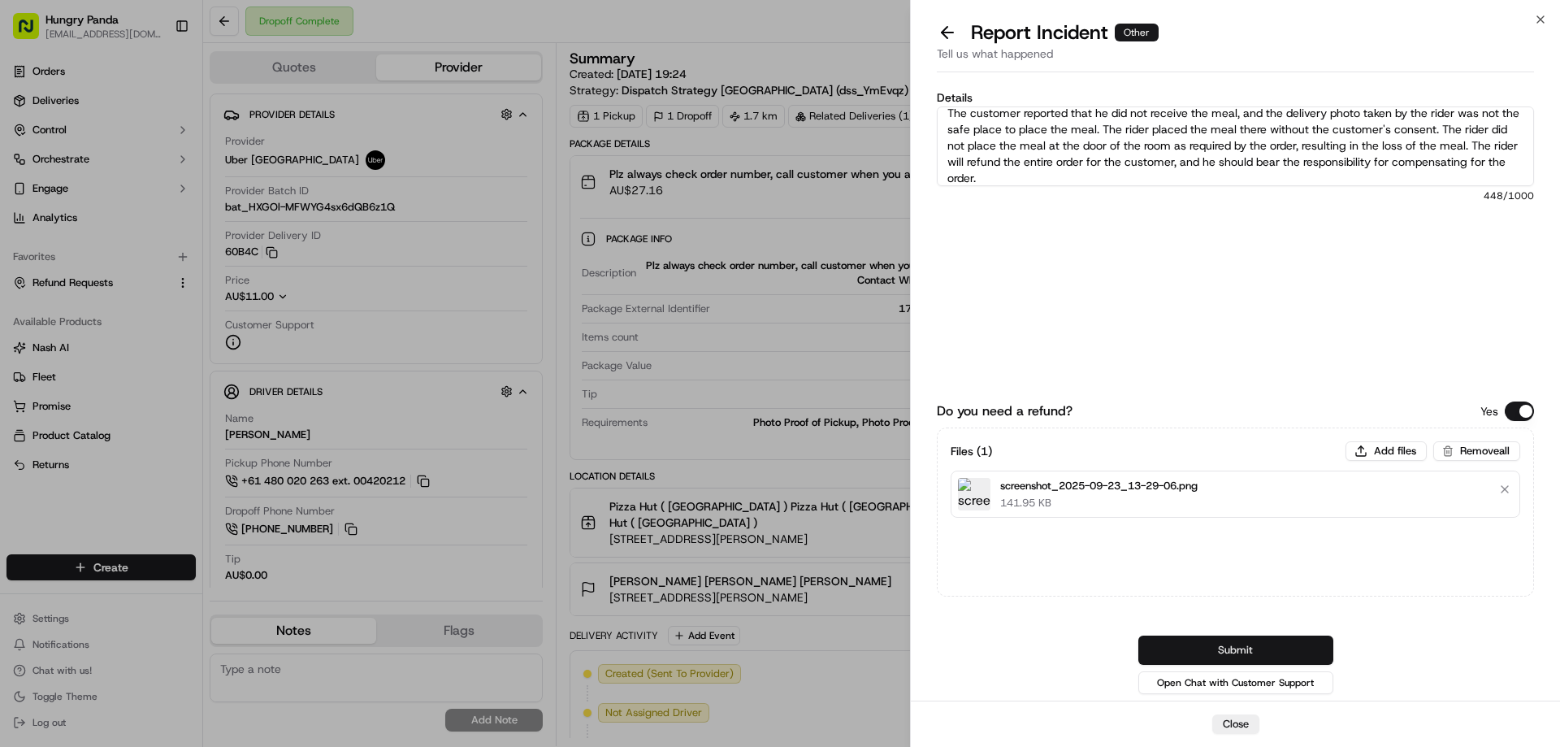
type textarea "The customer reported that he did not receive the meal, and the delivery photo …"
click at [1236, 644] on button "Submit" at bounding box center [1235, 649] width 195 height 29
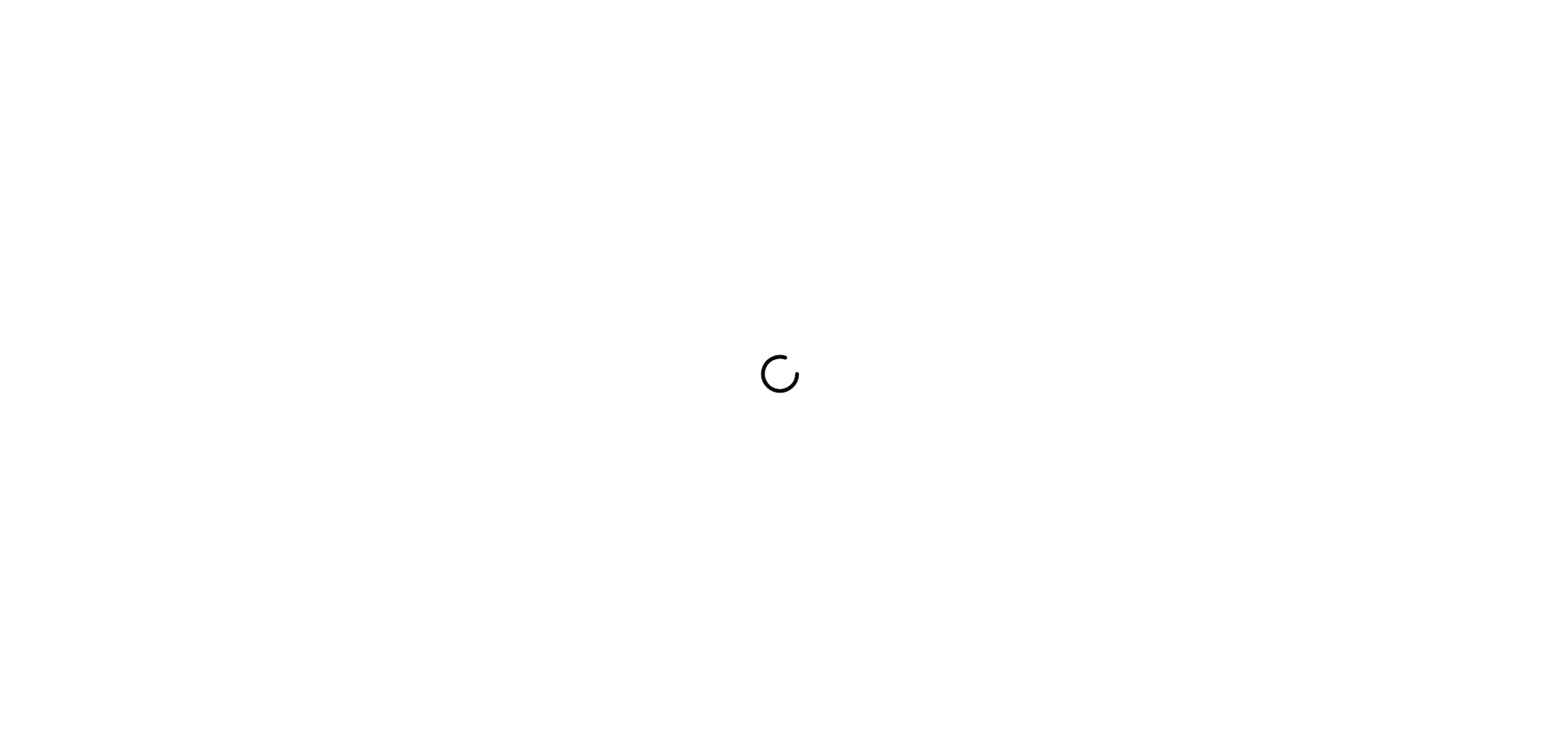
click at [559, 630] on div at bounding box center [780, 373] width 1560 height 747
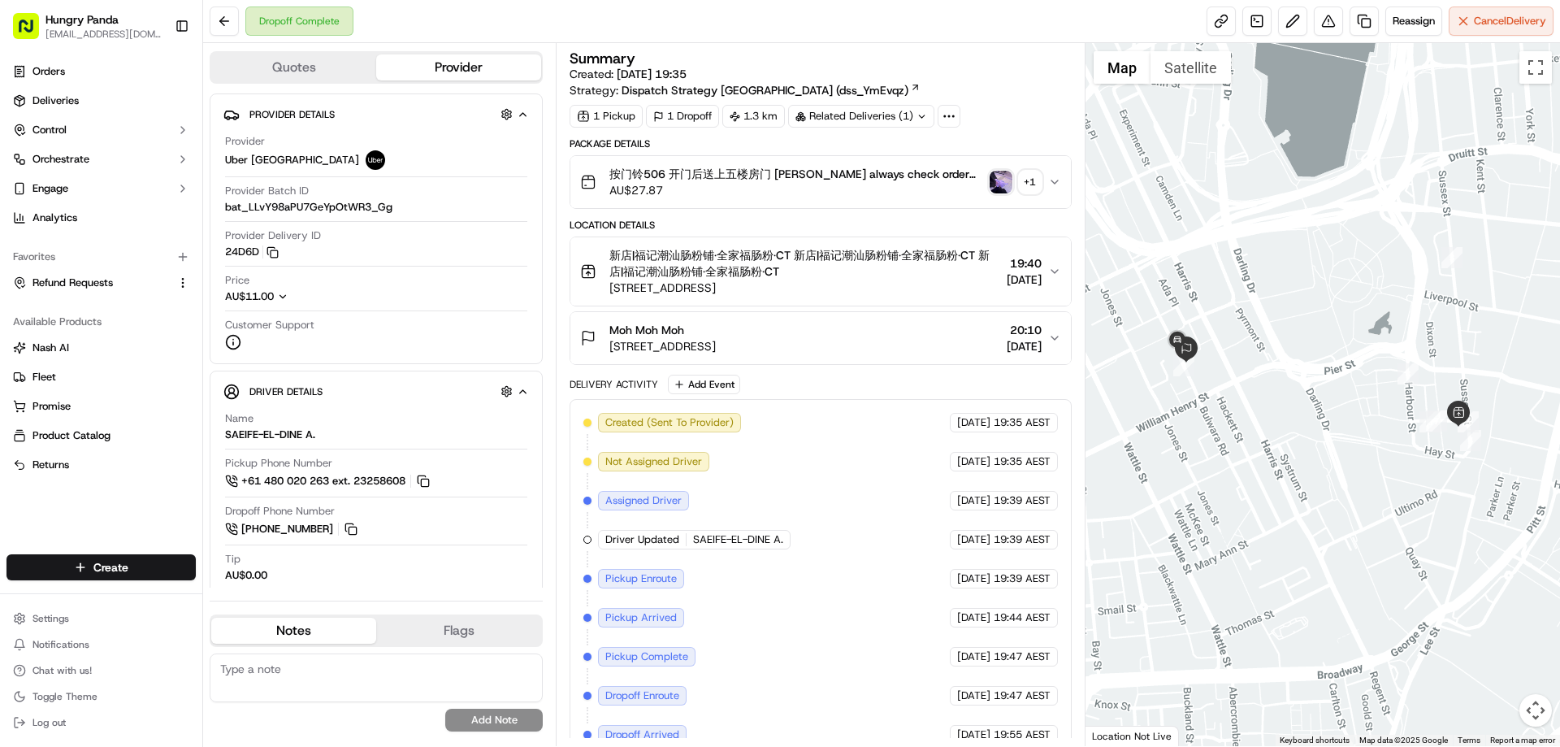
click at [1044, 177] on div "按门铃506 开门后送上五楼房门 [PERSON_NAME] always check order number, call customer when yo…" at bounding box center [813, 182] width 467 height 32
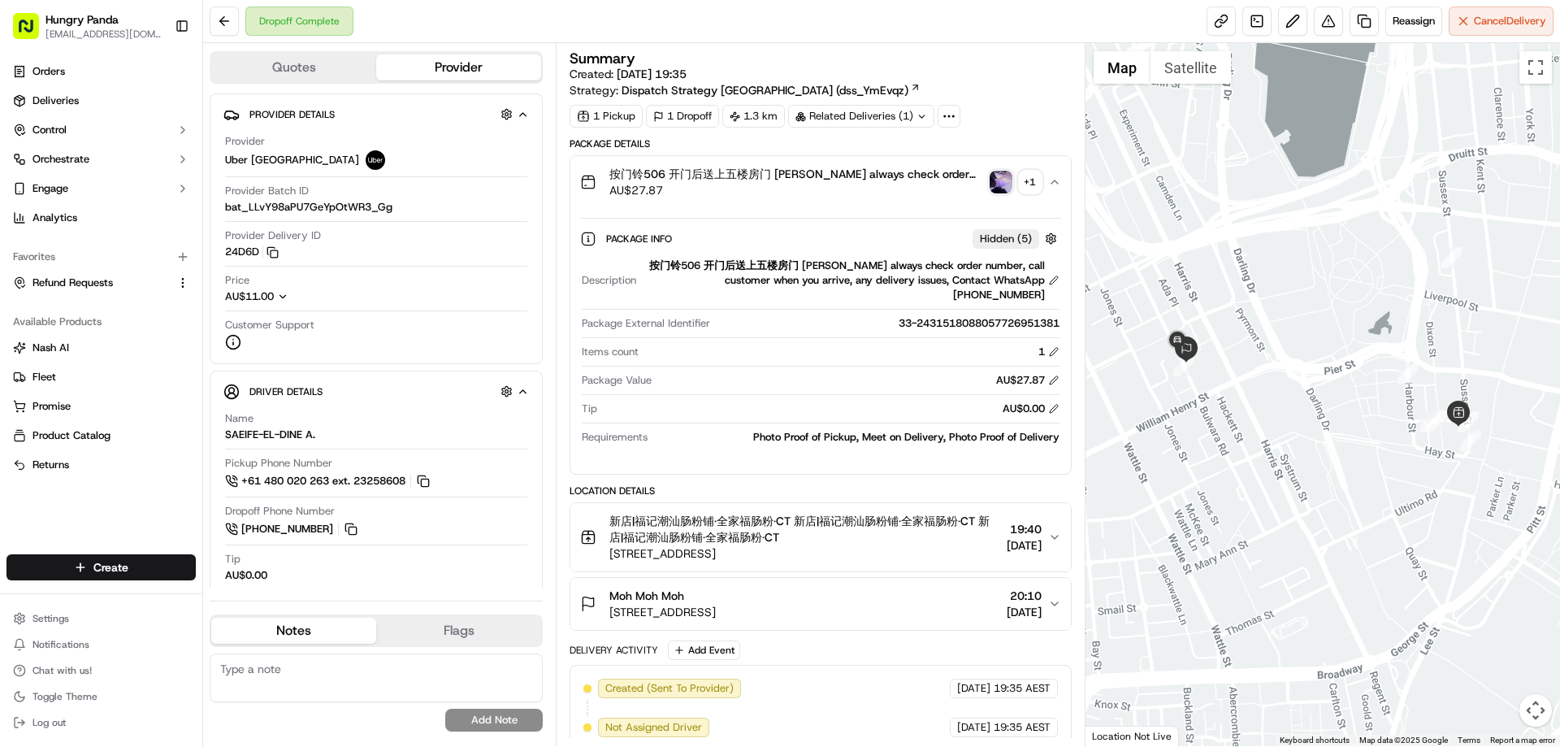
click at [1010, 173] on img "button" at bounding box center [1000, 182] width 23 height 23
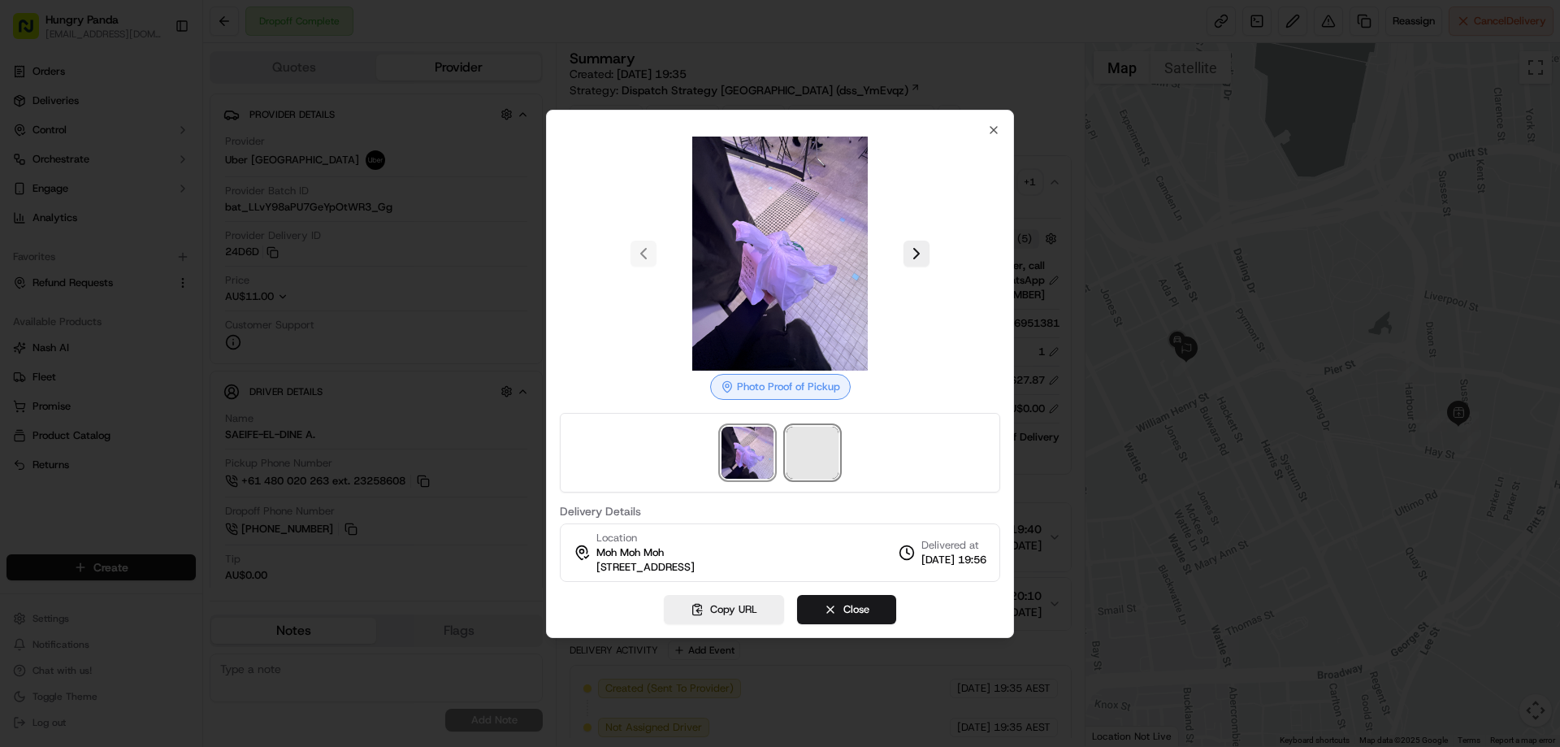
click at [812, 449] on span at bounding box center [812, 452] width 52 height 52
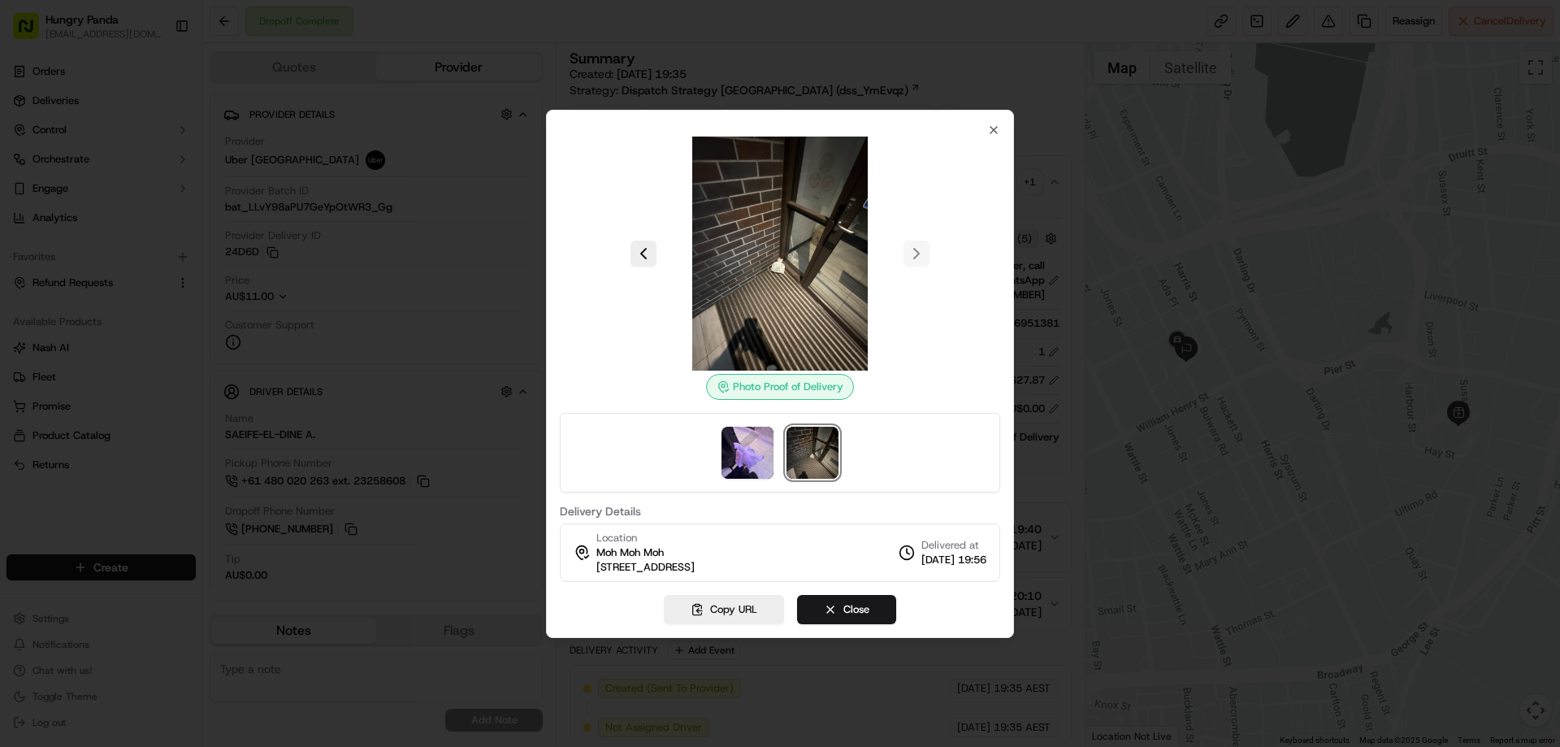
click at [1268, 155] on div at bounding box center [780, 373] width 1560 height 747
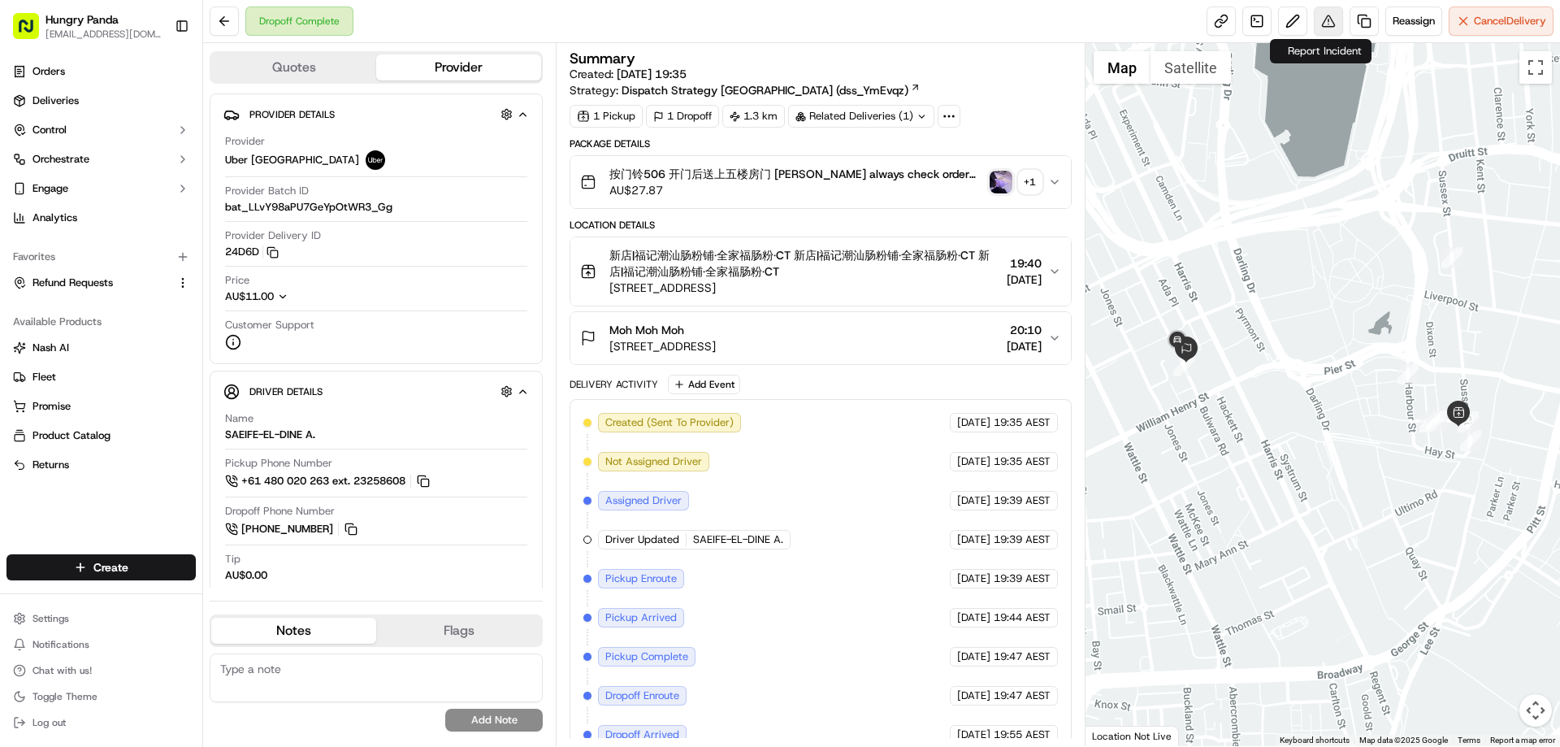
click at [1327, 19] on button at bounding box center [1328, 20] width 29 height 29
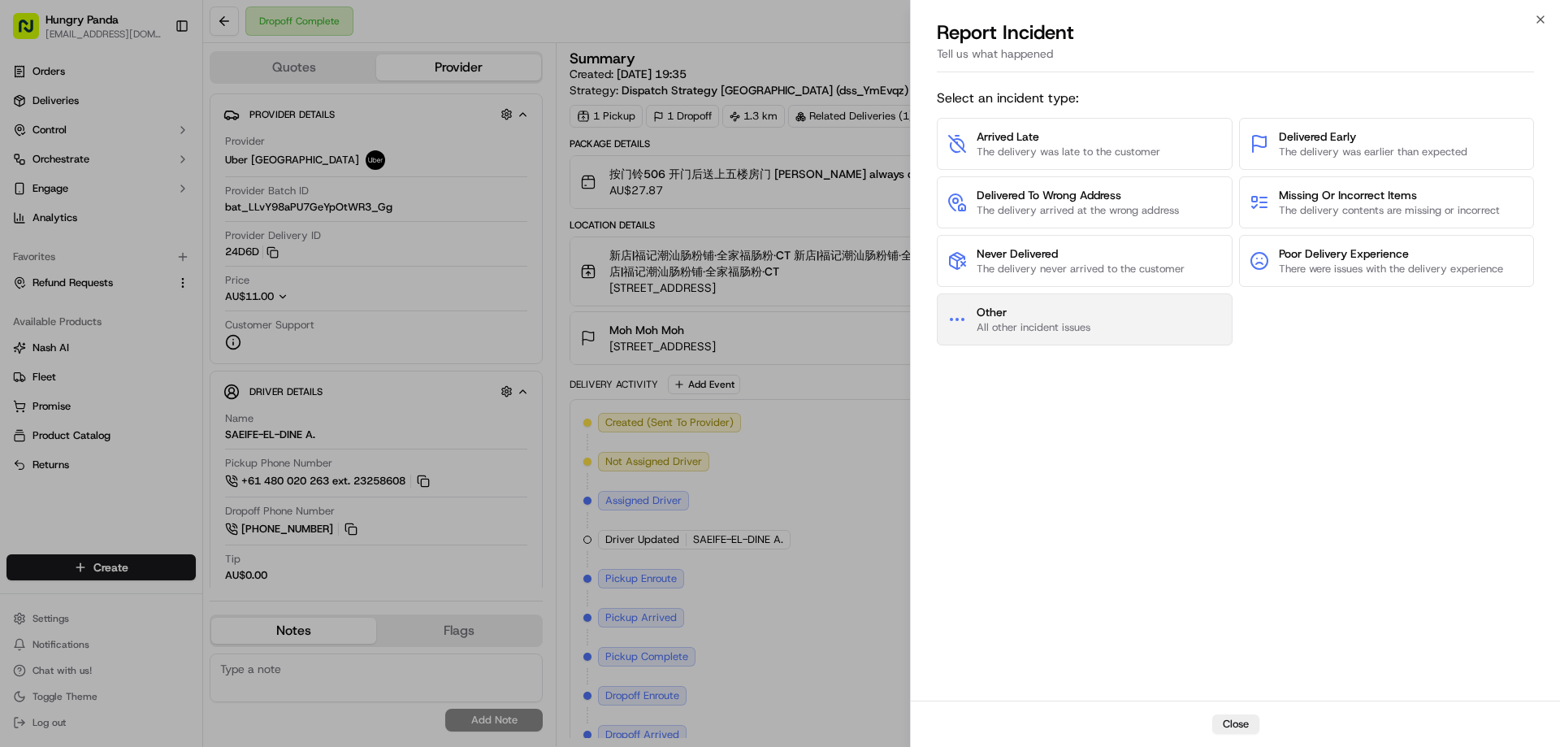
click at [1047, 314] on span "Other" at bounding box center [1033, 312] width 114 height 16
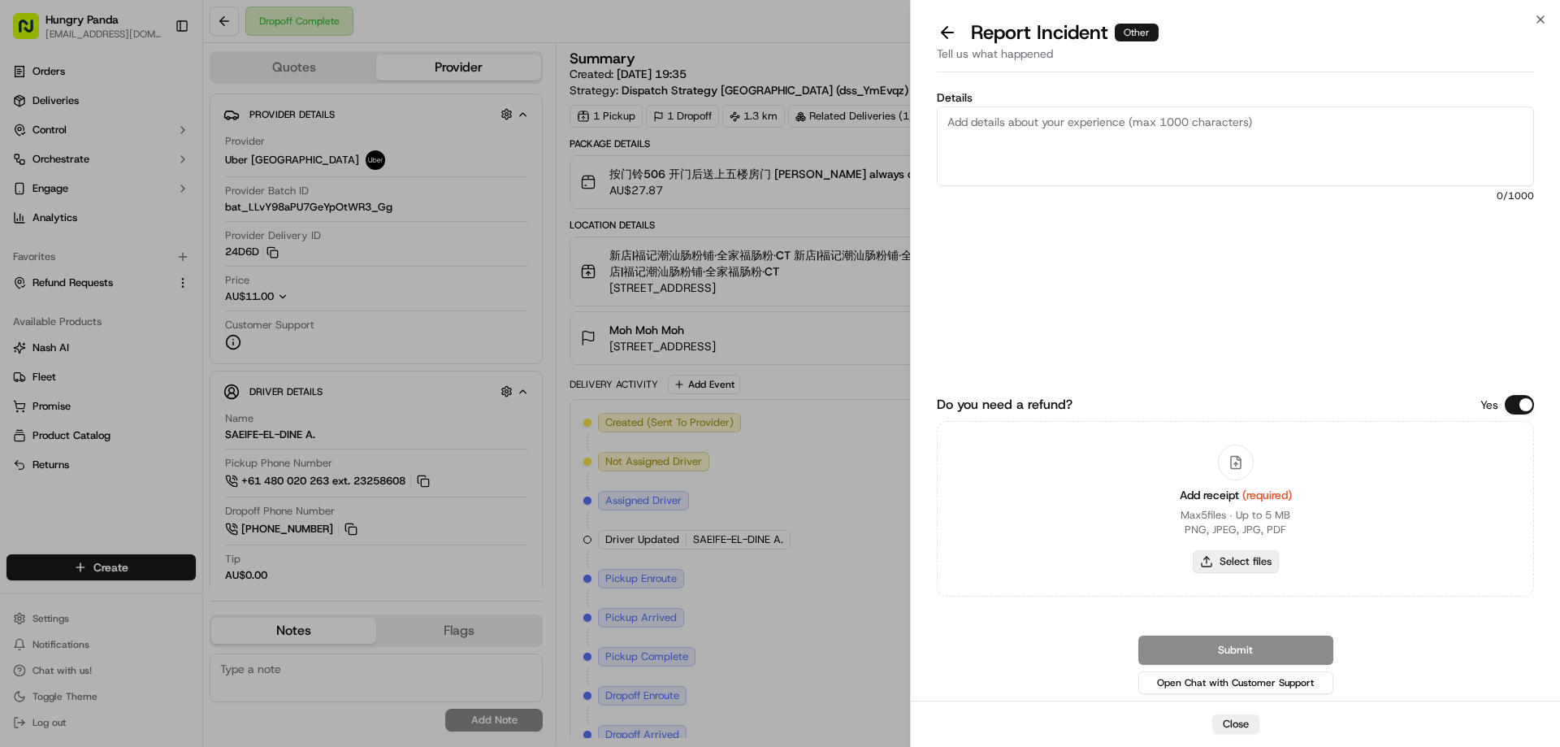
click at [1209, 550] on button "Select files" at bounding box center [1236, 561] width 86 height 23
type input "C:\fakepath\screenshot_2025-09-23_13-30-24.png"
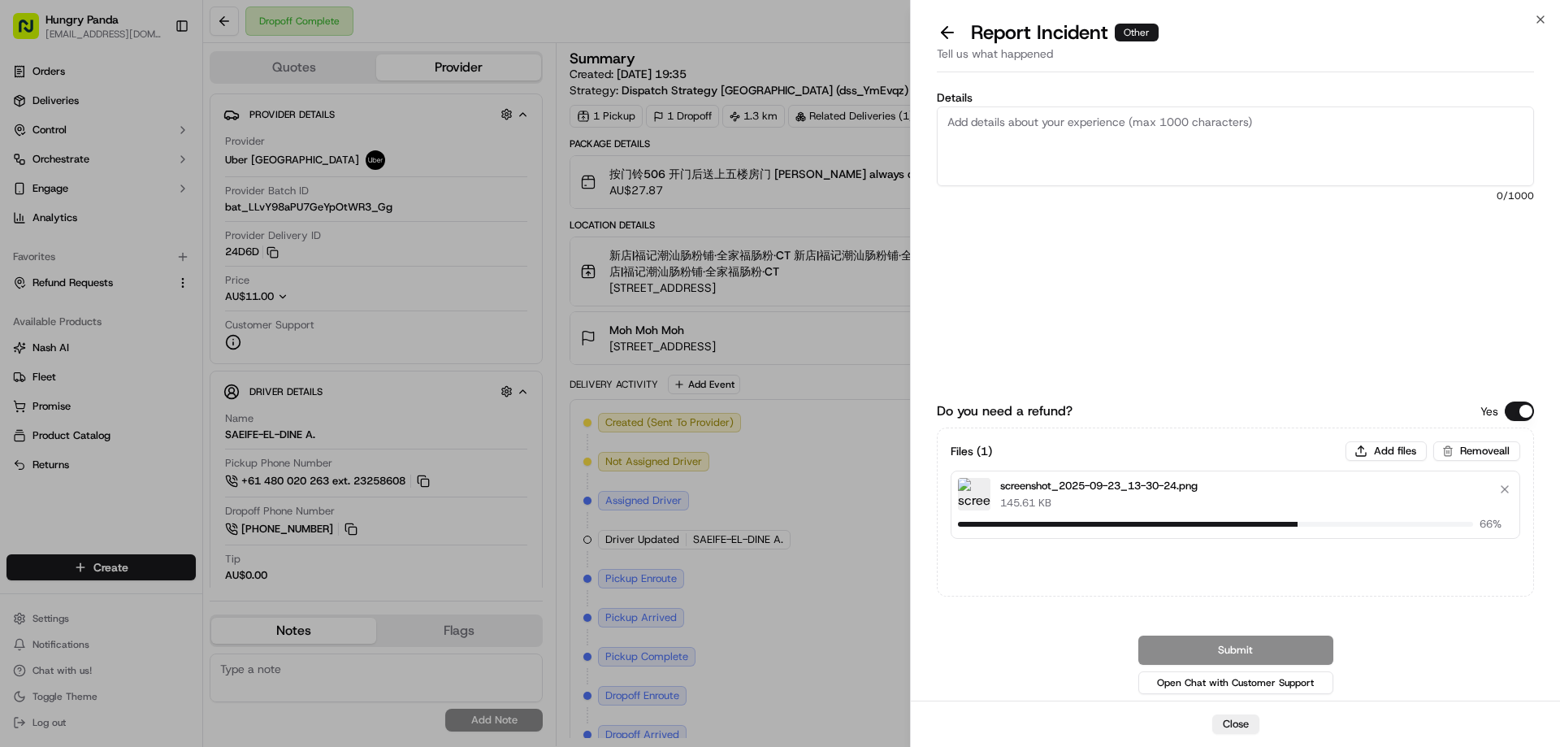
click at [999, 125] on textarea "Details" at bounding box center [1235, 146] width 597 height 80
paste textarea "The customer reported that he did not receive the meal, and the delivery photo …"
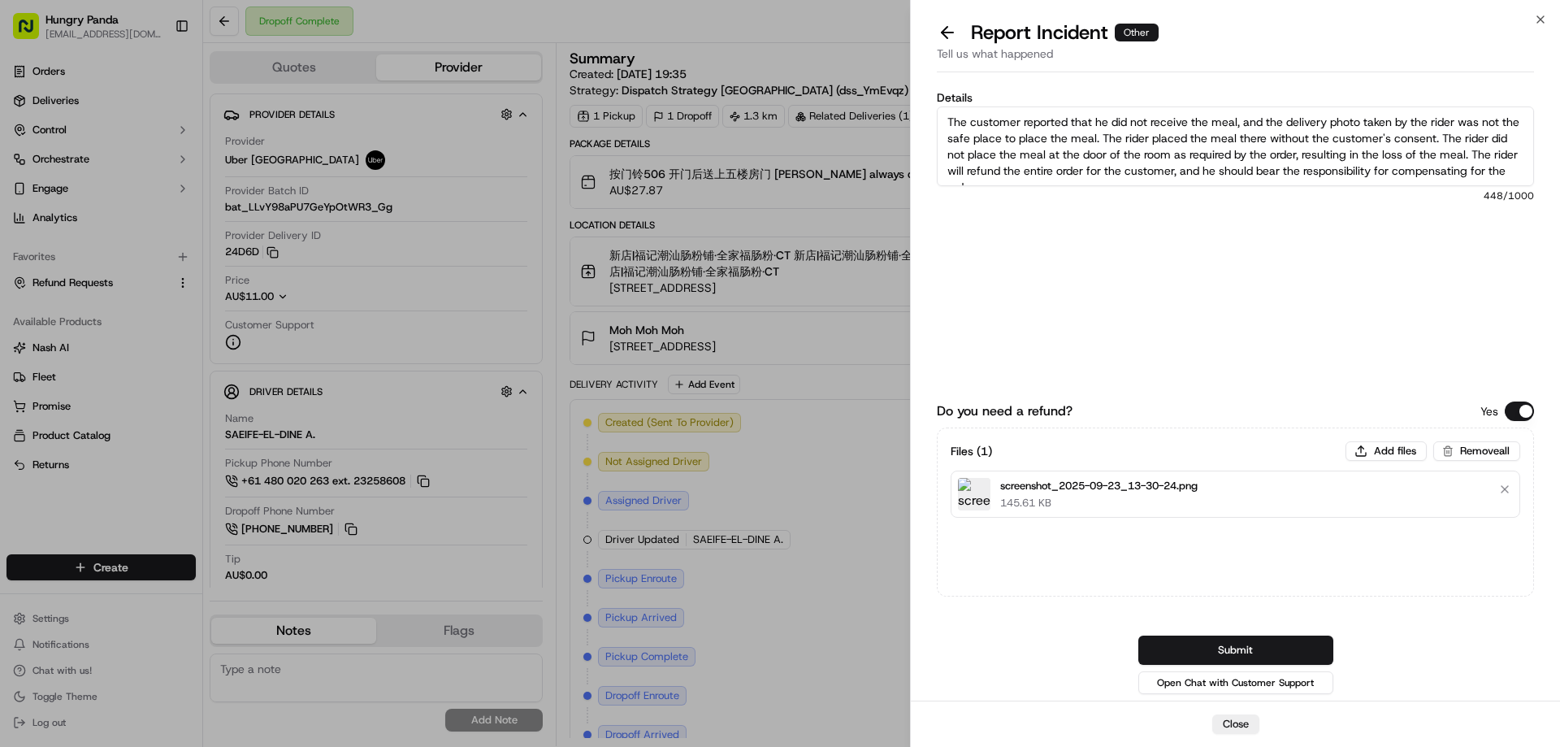
scroll to position [9, 0]
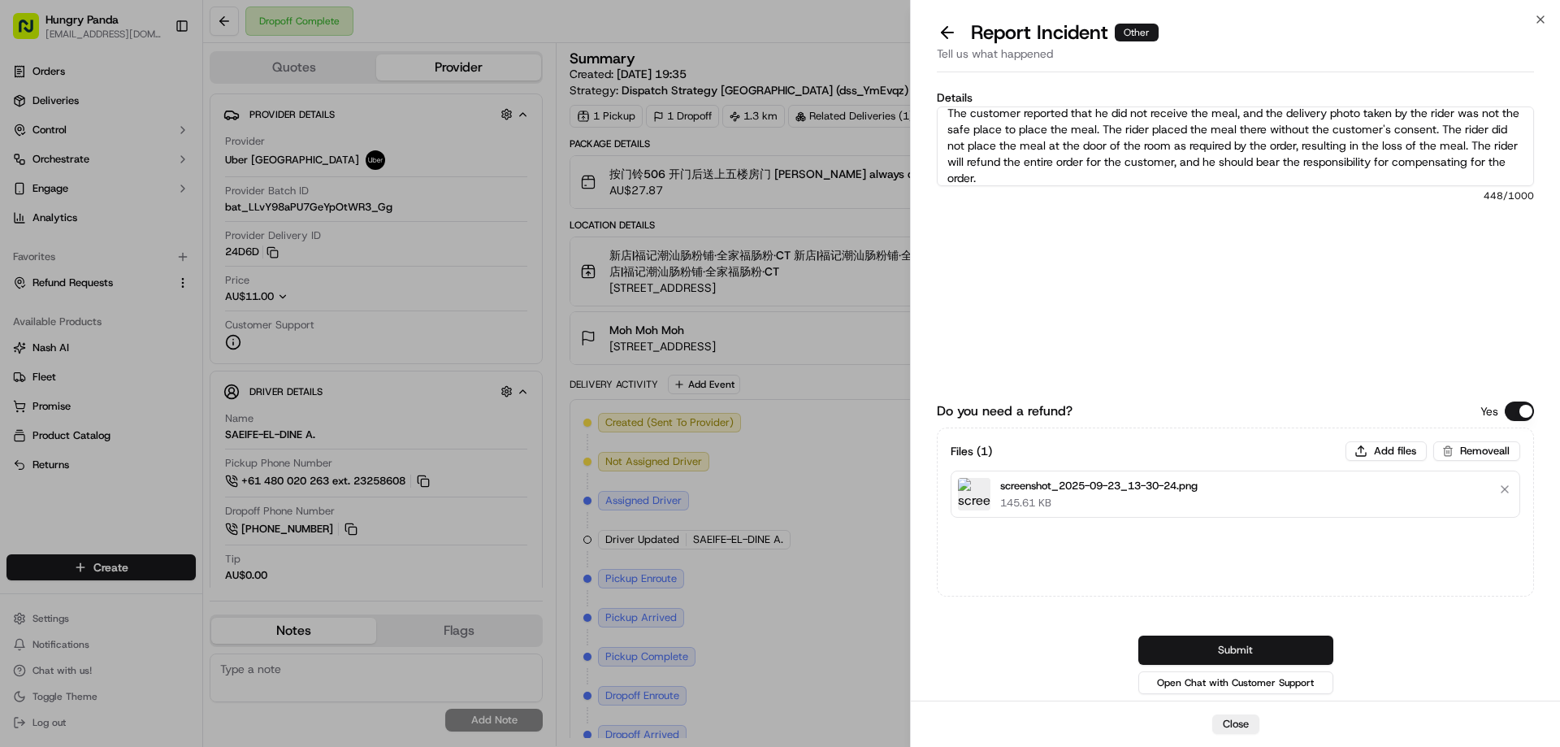
type textarea "The customer reported that he did not receive the meal, and the delivery photo …"
click at [1255, 649] on button "Submit" at bounding box center [1235, 649] width 195 height 29
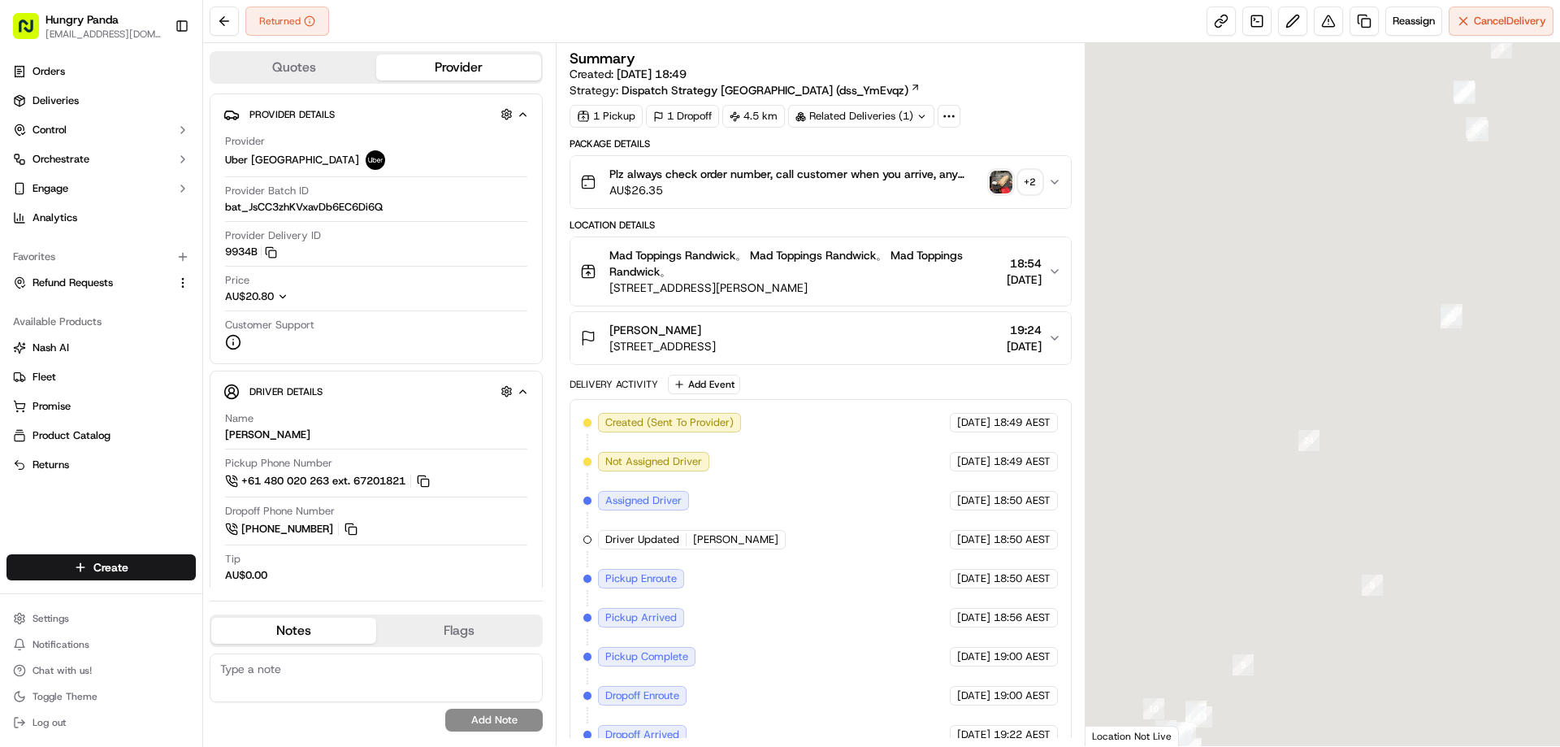
click at [1052, 194] on button "Plz always check order number, call customer when you arrive, any delivery issu…" at bounding box center [820, 182] width 500 height 52
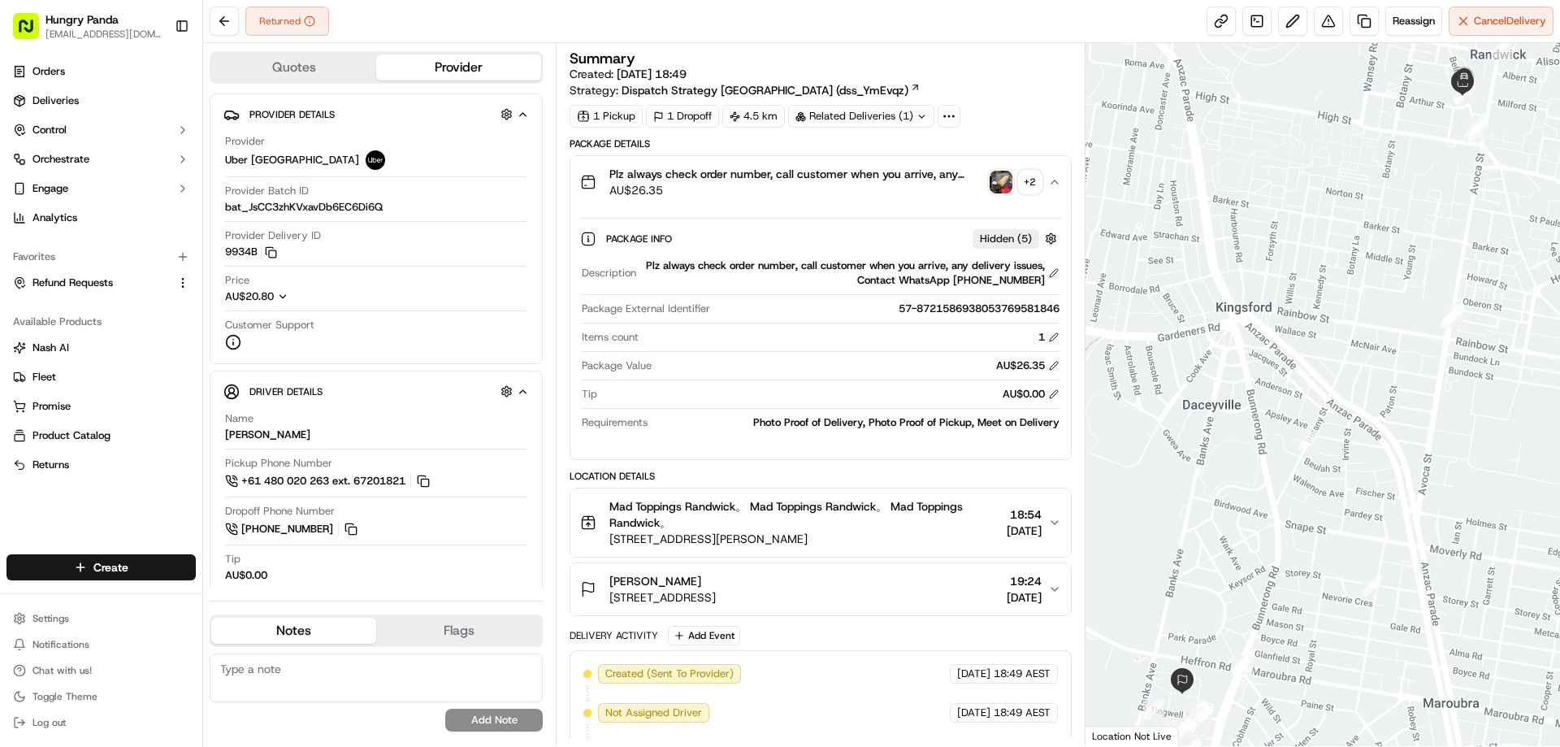
click at [1006, 183] on img "button" at bounding box center [1000, 182] width 23 height 23
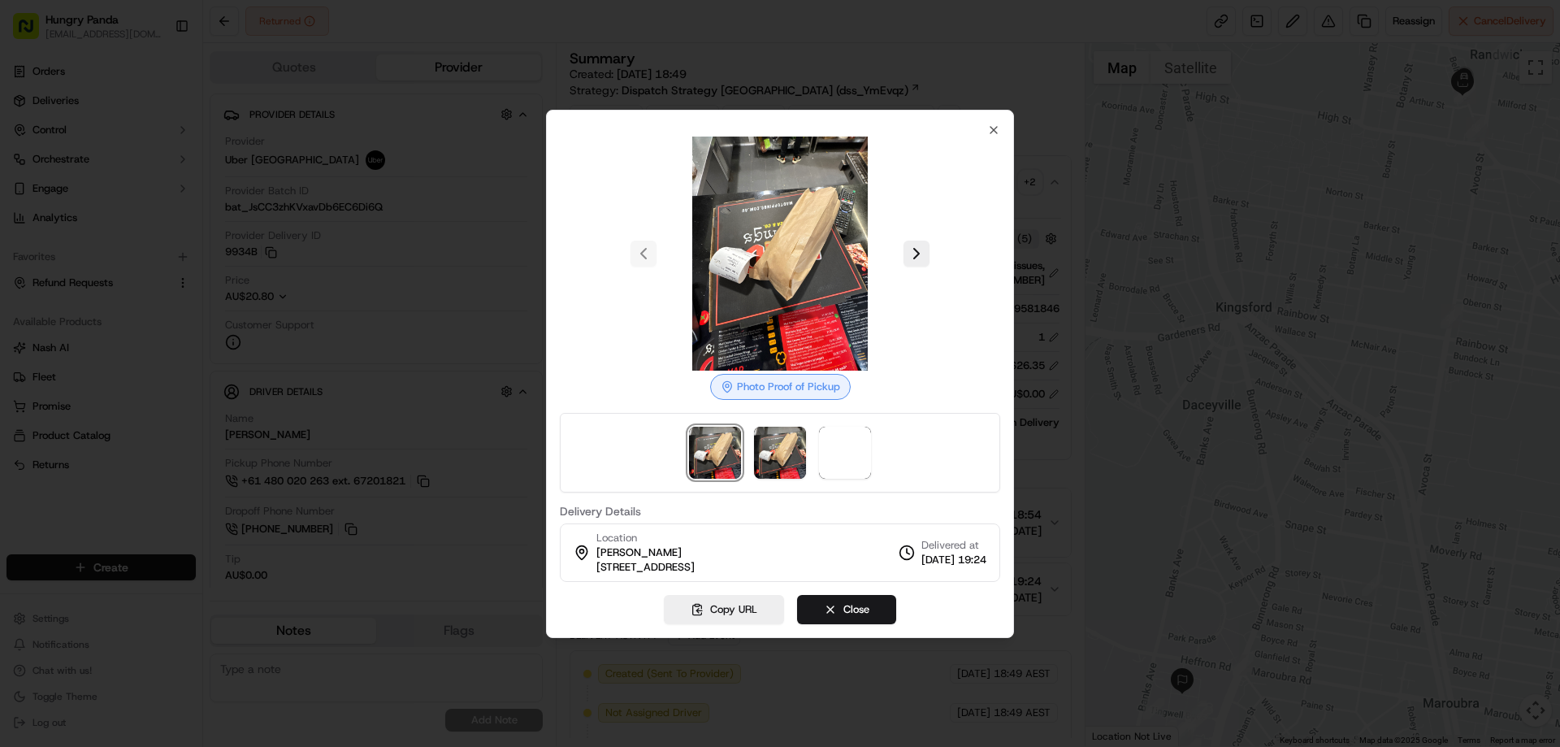
click at [1041, 234] on div at bounding box center [780, 373] width 1560 height 747
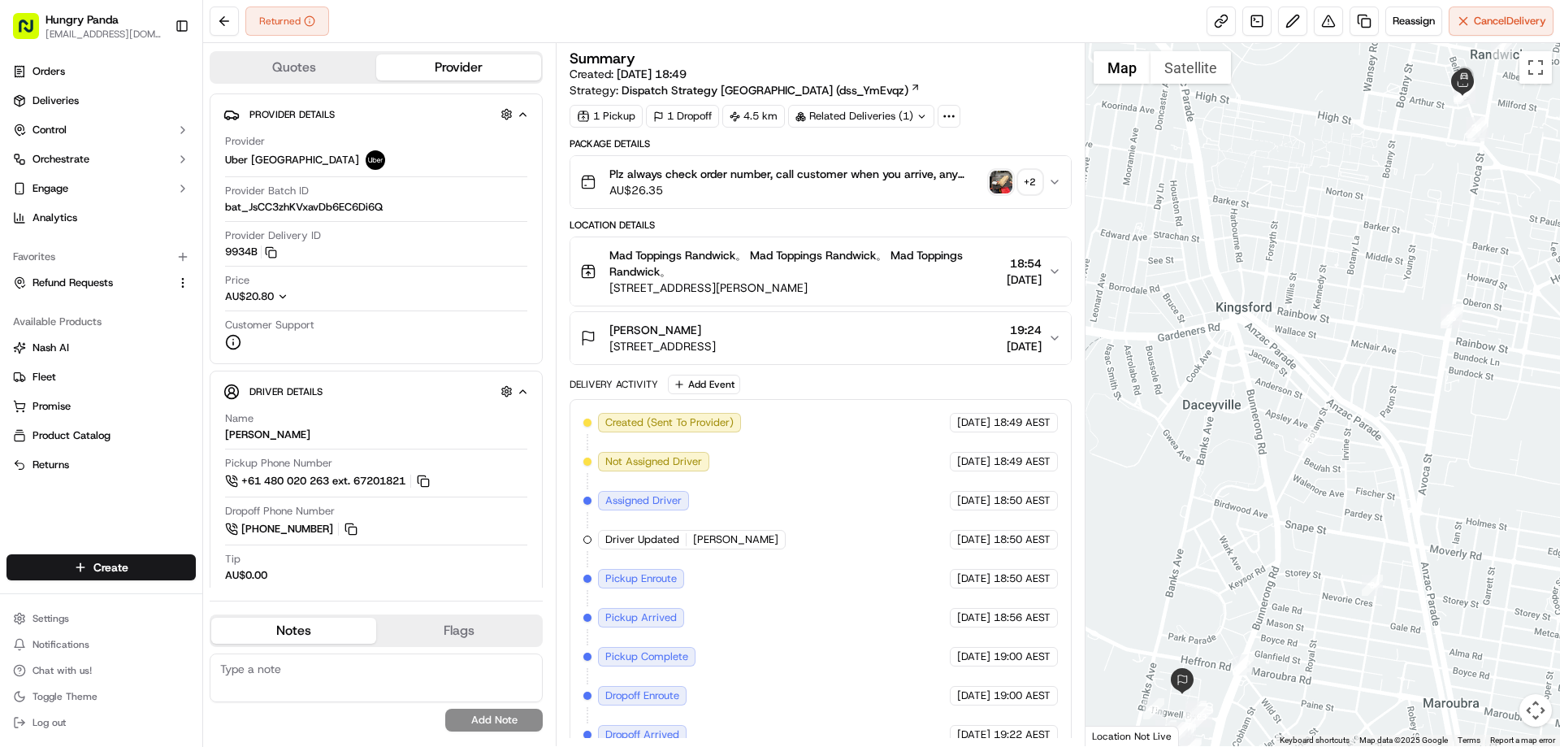
click at [1055, 182] on icon "button" at bounding box center [1054, 181] width 6 height 3
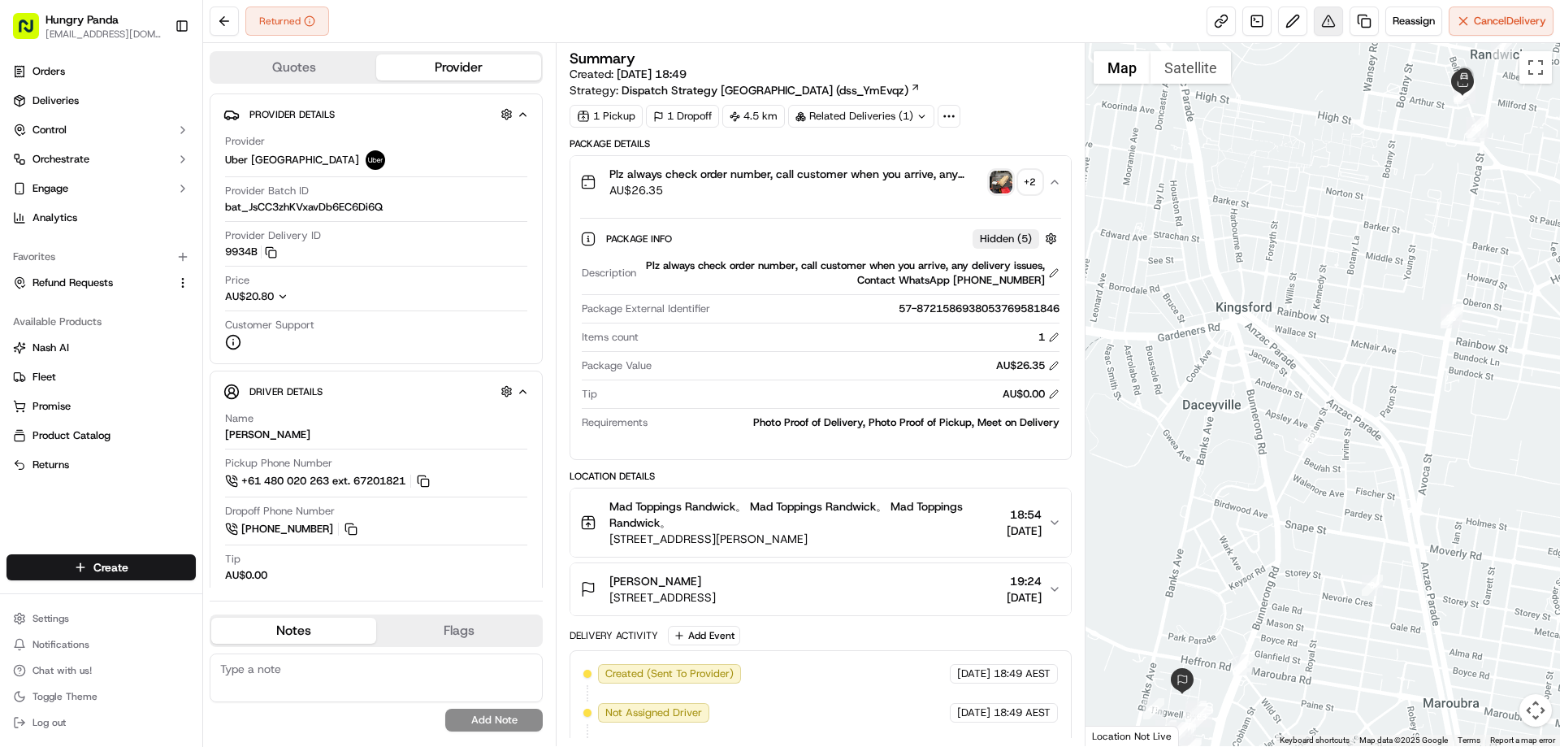
click at [1319, 28] on button at bounding box center [1328, 20] width 29 height 29
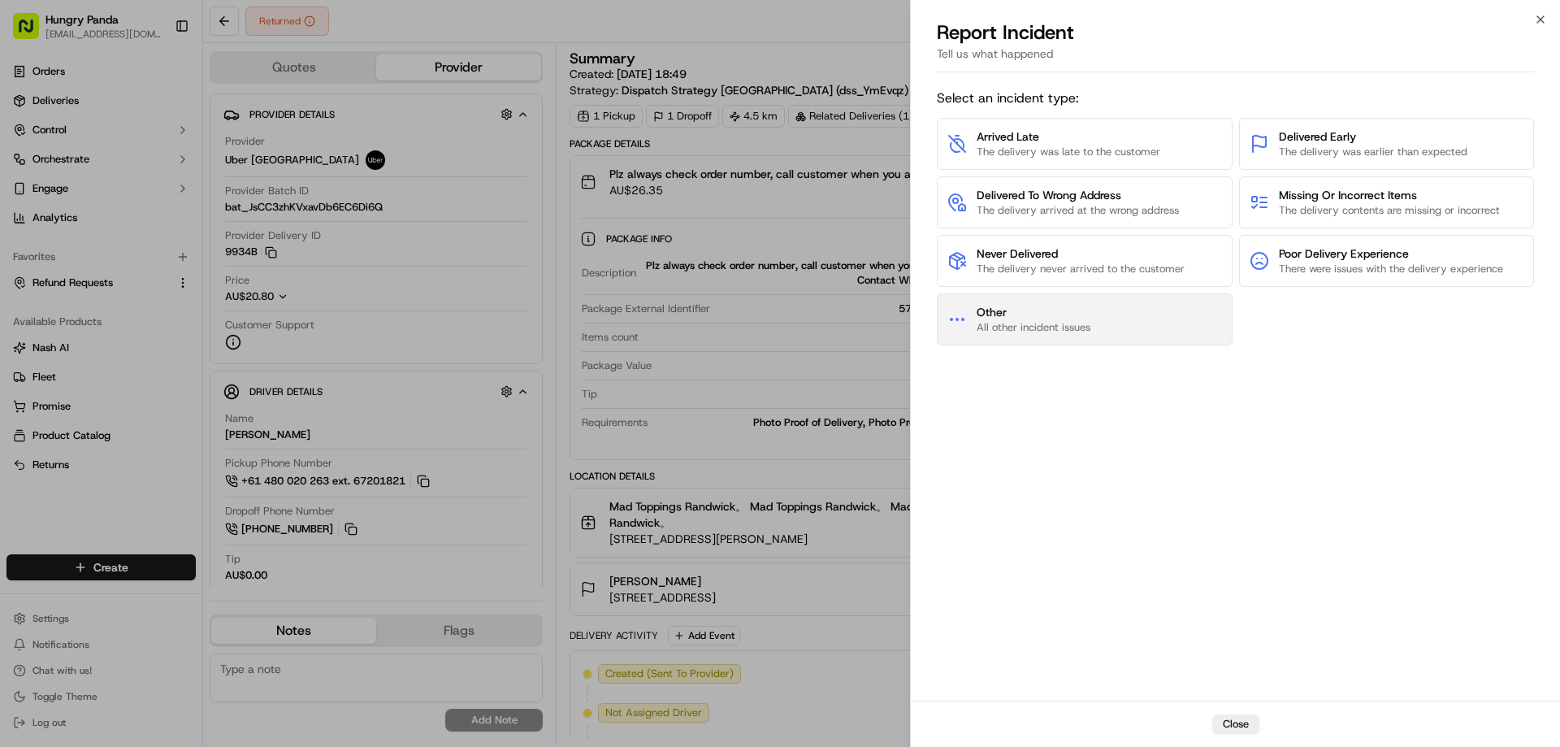
click at [1012, 301] on button "Other All other incident issues" at bounding box center [1085, 319] width 296 height 52
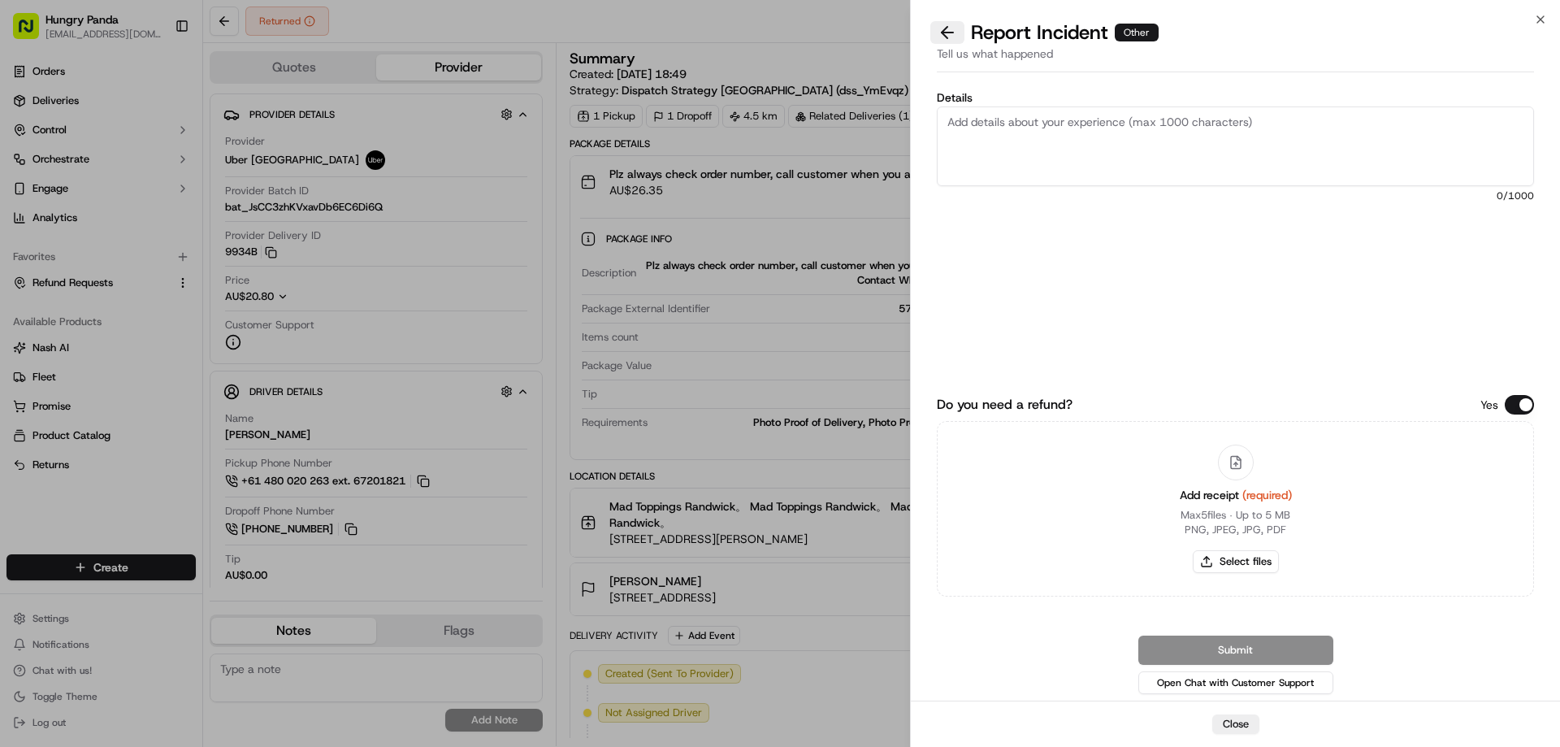
click at [936, 26] on button at bounding box center [947, 32] width 34 height 23
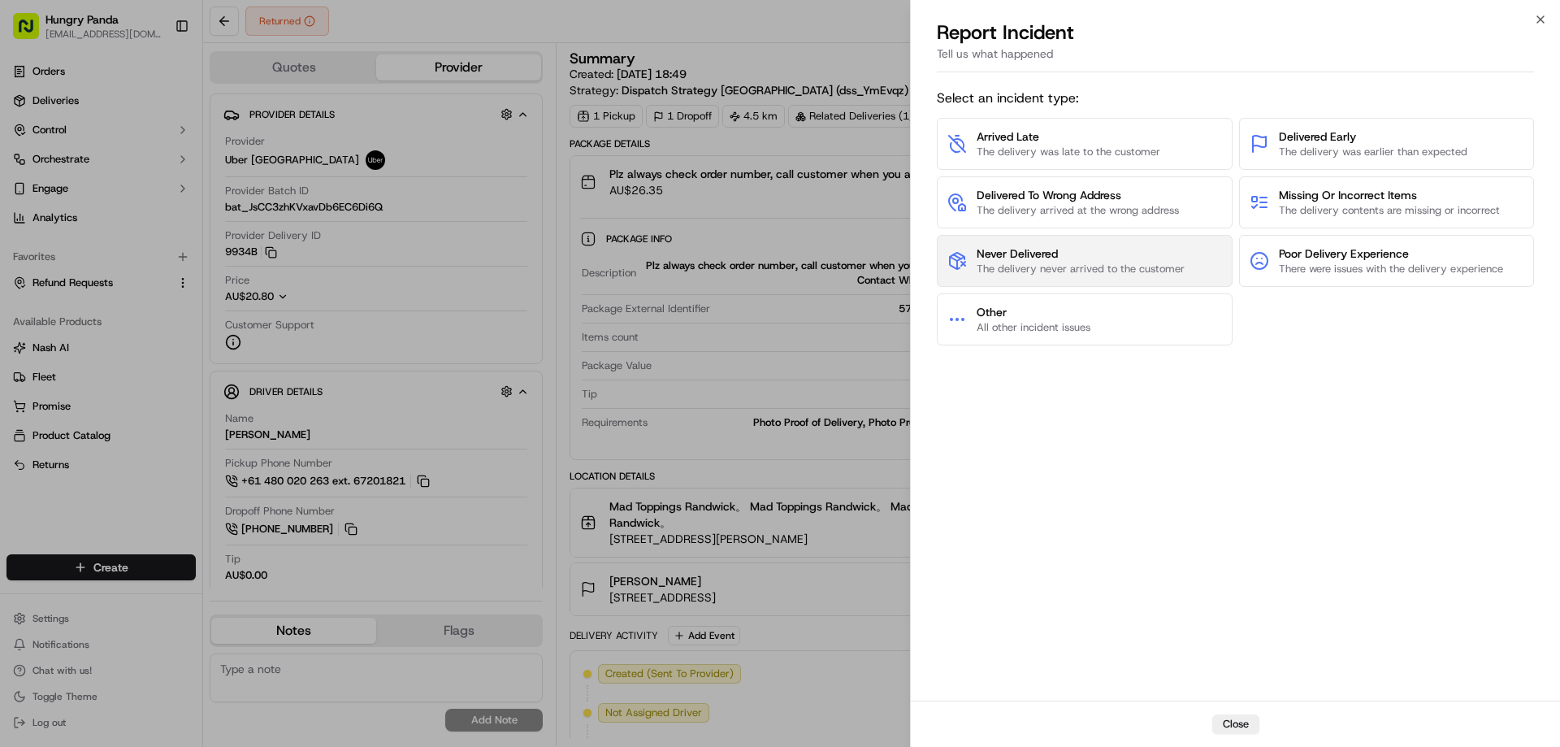
click at [1002, 279] on button "Never Delivered The delivery never arrived to the customer" at bounding box center [1085, 261] width 296 height 52
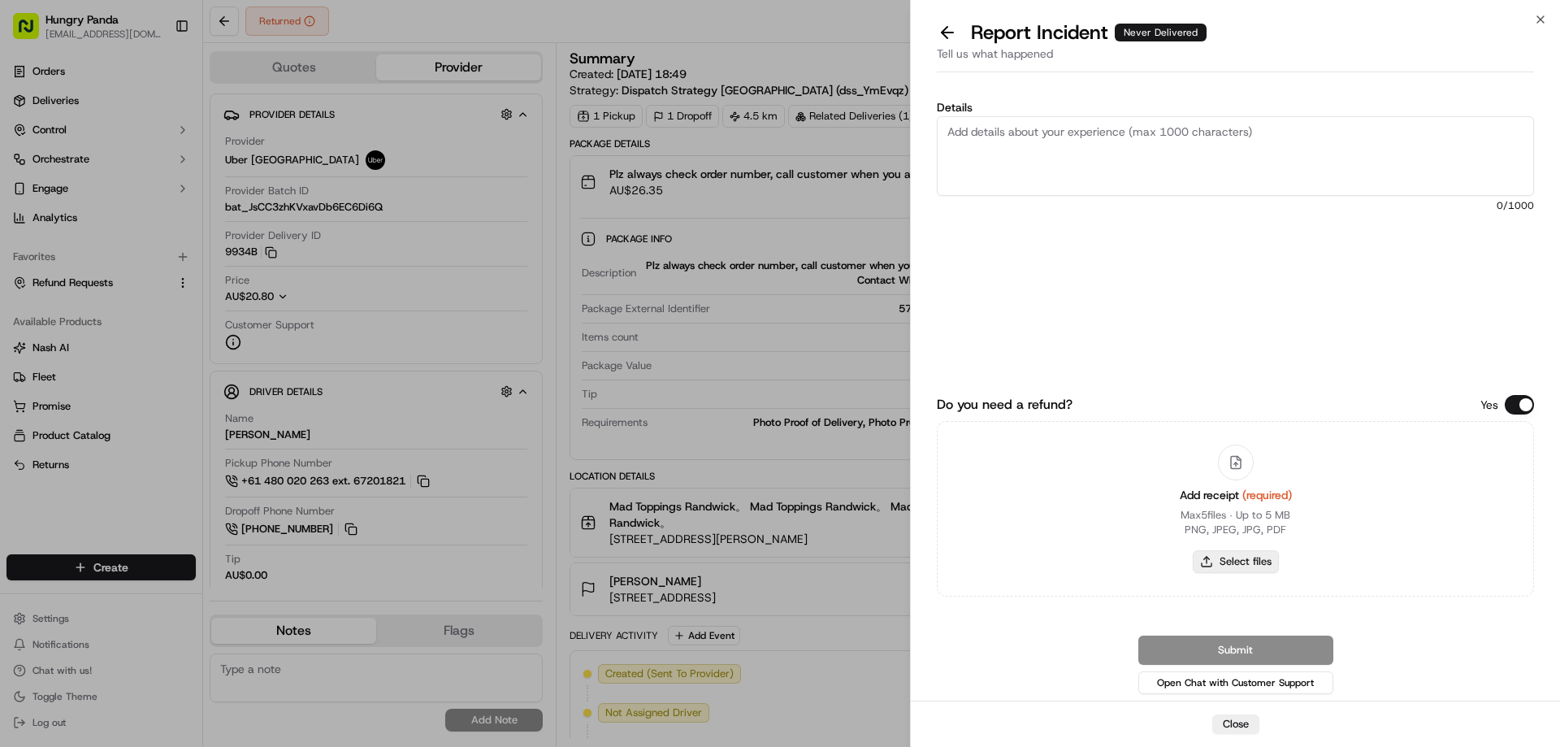
click at [1237, 571] on button "Select files" at bounding box center [1236, 561] width 86 height 23
type input "C:\fakepath\screenshot_2025-09-23_13-31-31.png"
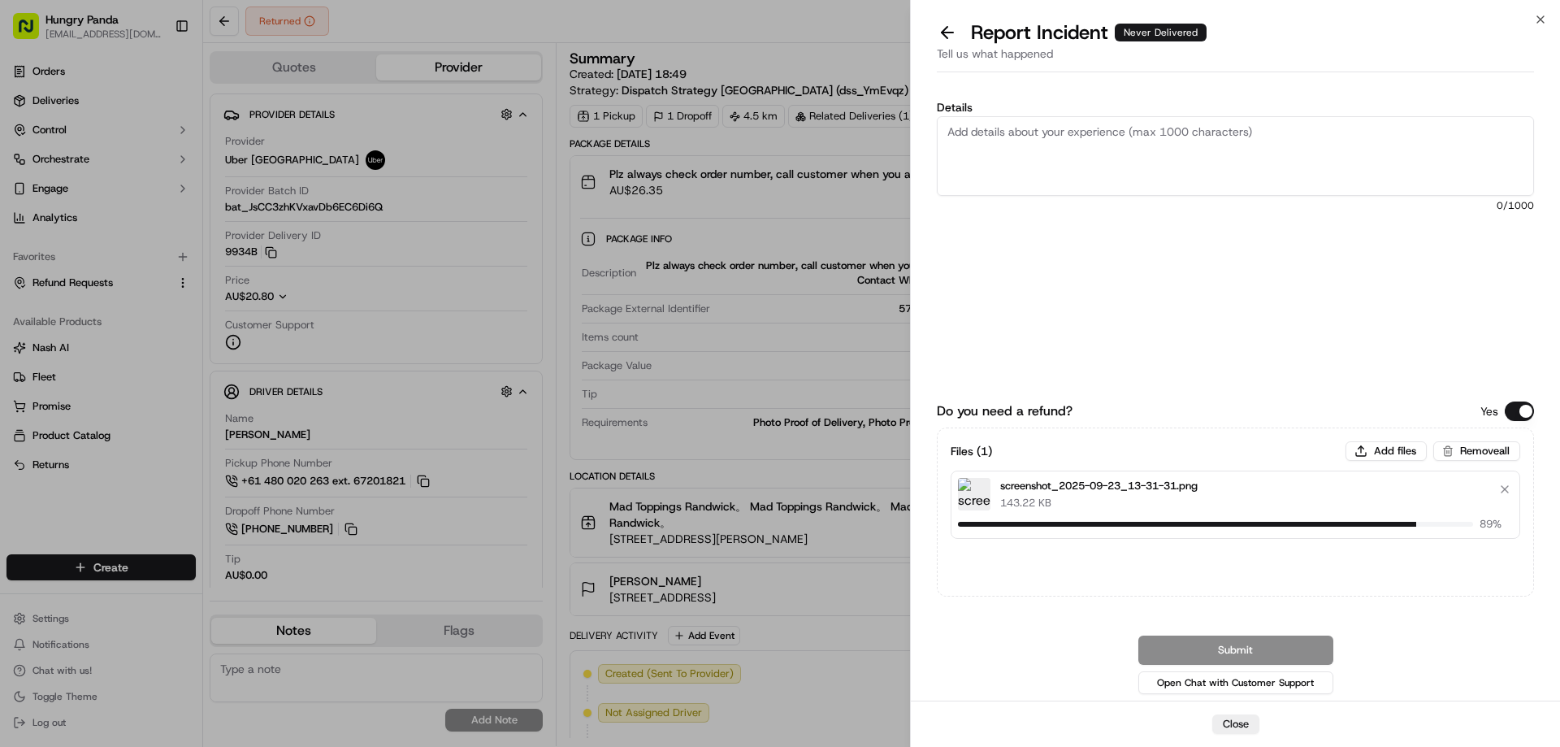
drag, startPoint x: 1084, startPoint y: 161, endPoint x: 1173, endPoint y: 22, distance: 165.2
click at [1084, 161] on textarea "Details" at bounding box center [1235, 156] width 597 height 80
drag, startPoint x: 1115, startPoint y: 143, endPoint x: 1130, endPoint y: 153, distance: 17.6
click at [1115, 144] on textarea "Details" at bounding box center [1235, 156] width 597 height 80
paste textarea "The customer reported that he did not receive the meal. The order log showed th…"
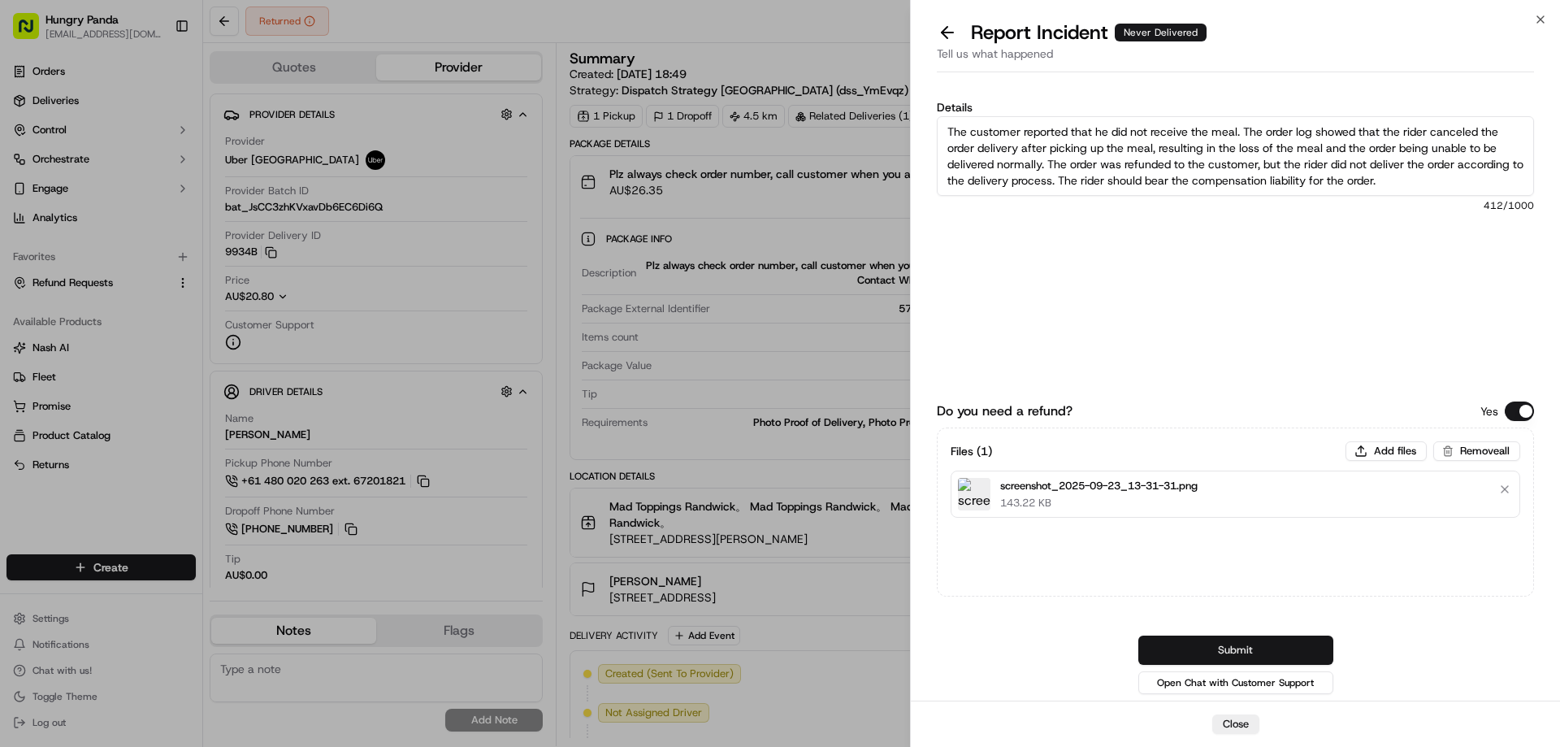
type textarea "The customer reported that he did not receive the meal. The order log showed th…"
click at [1253, 655] on button "Submit" at bounding box center [1235, 649] width 195 height 29
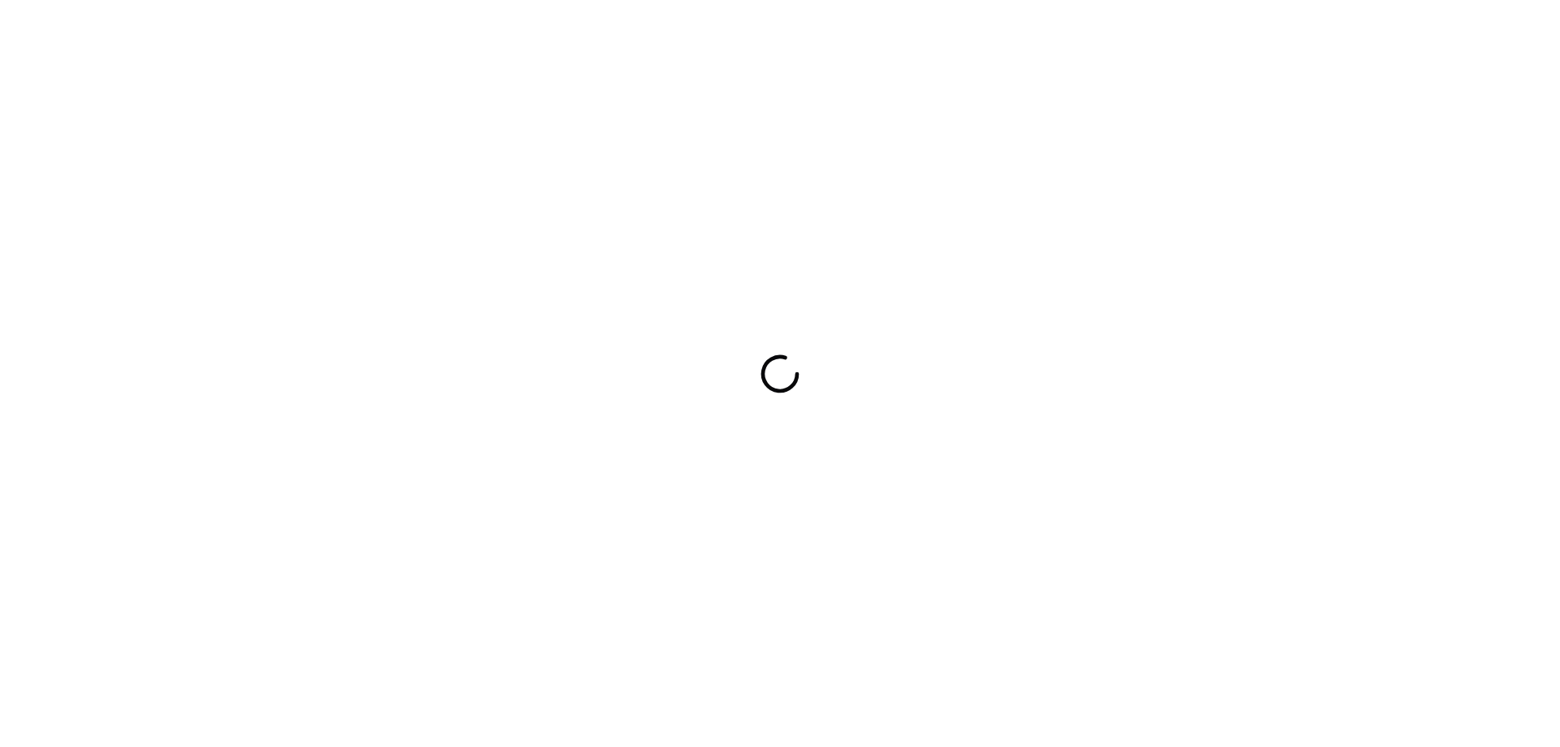
click at [1093, 248] on div at bounding box center [780, 373] width 1560 height 747
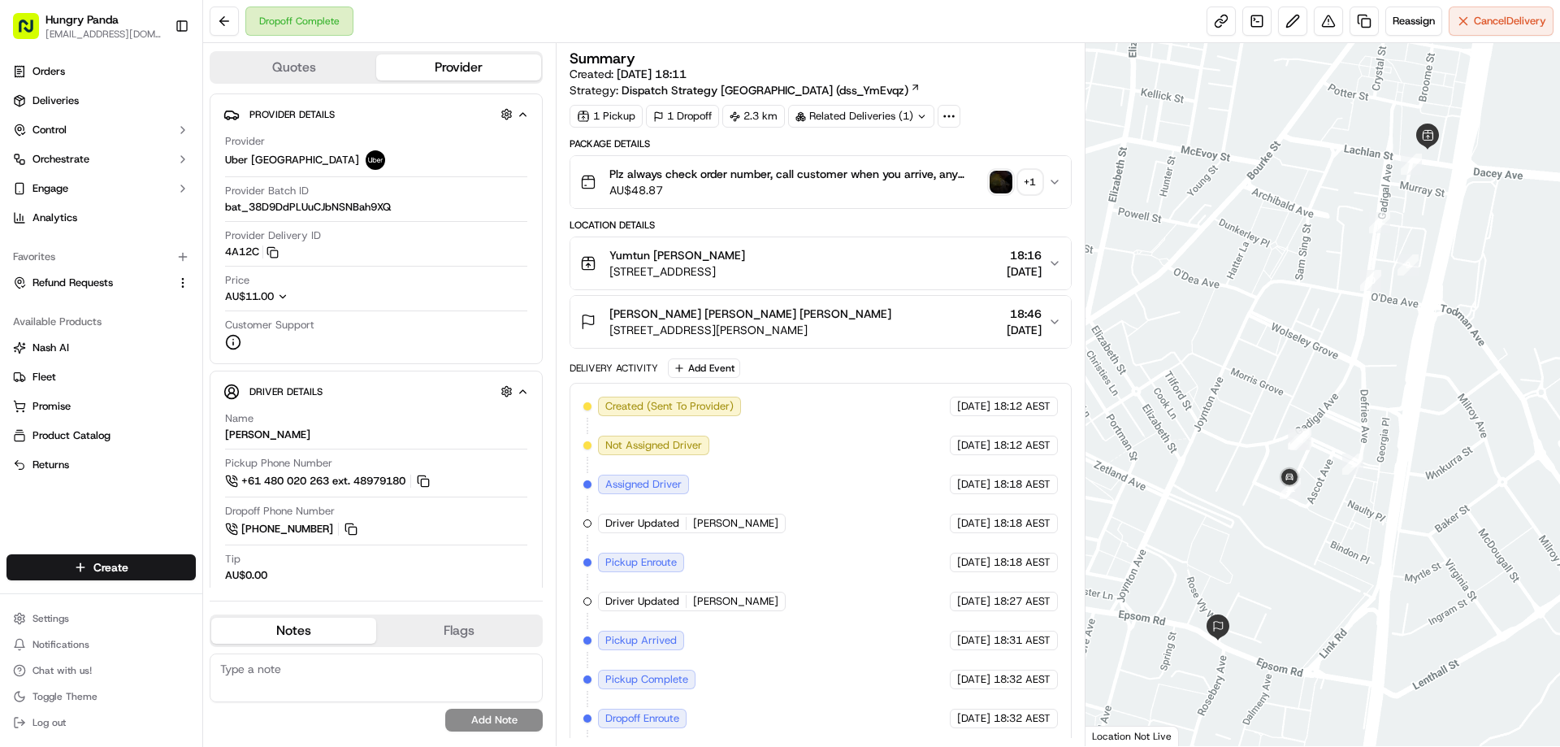
click at [1002, 176] on img "button" at bounding box center [1000, 182] width 23 height 23
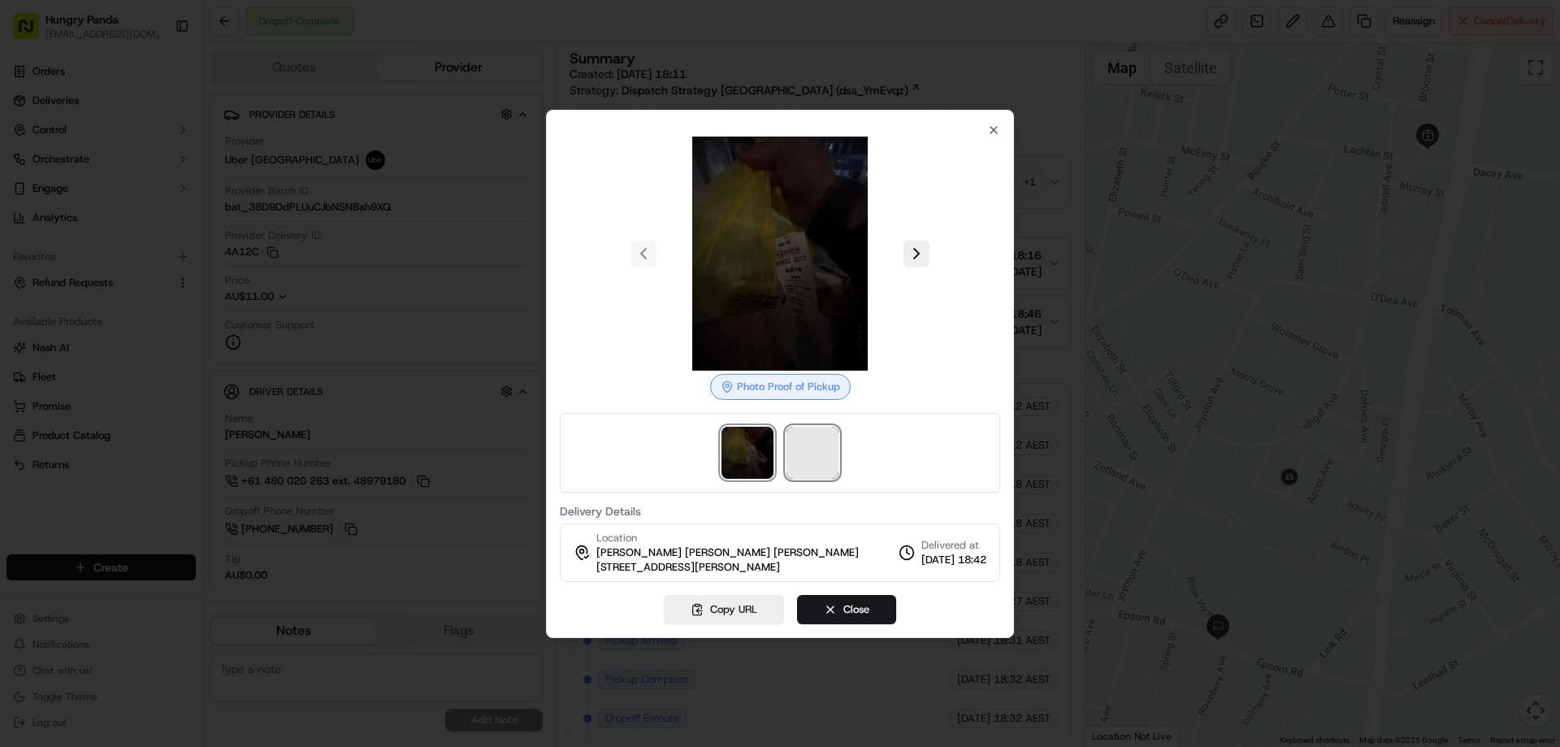
click at [793, 458] on span at bounding box center [812, 452] width 52 height 52
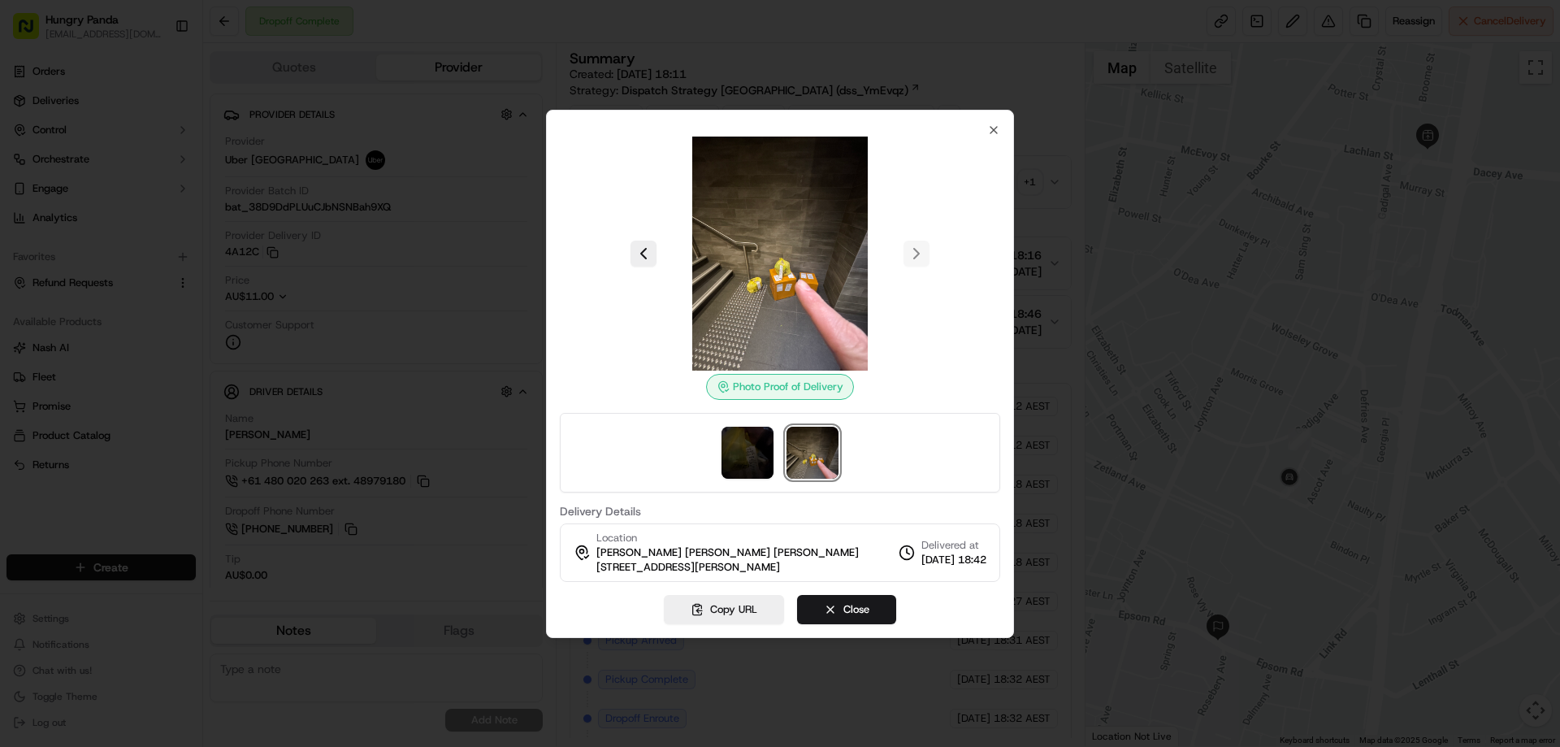
click at [1048, 176] on div at bounding box center [780, 373] width 1560 height 747
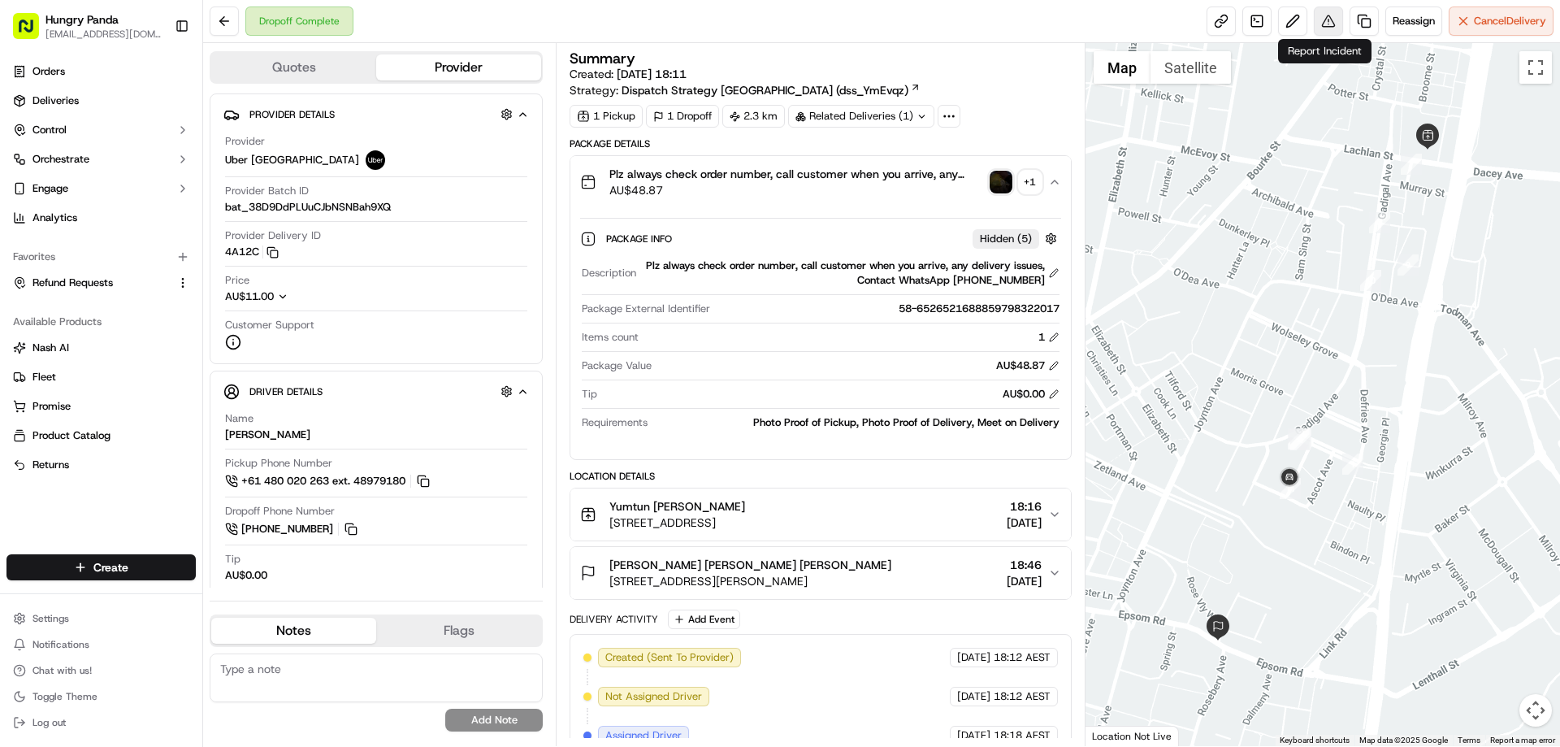
click at [1323, 27] on button at bounding box center [1328, 20] width 29 height 29
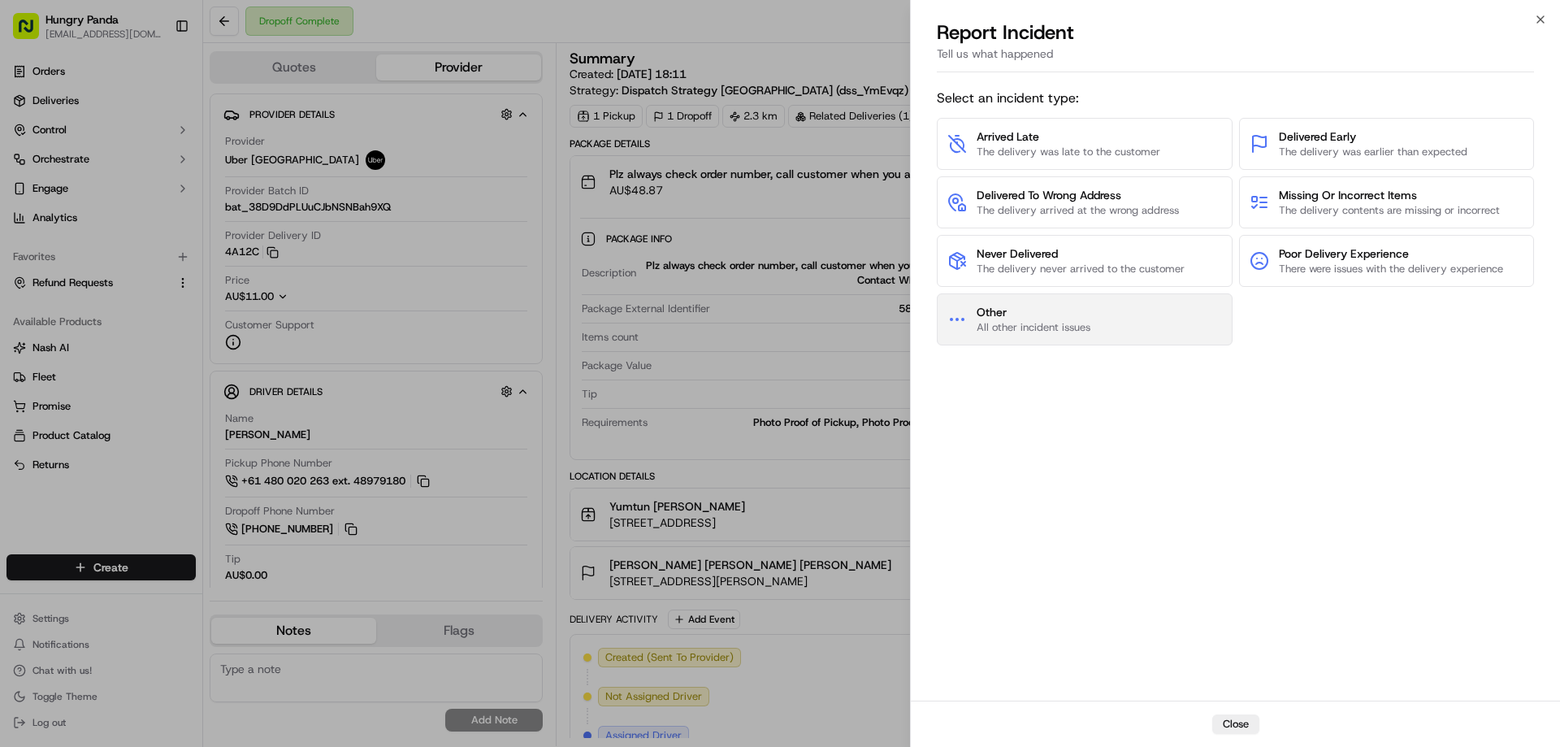
click at [1041, 303] on button "Other All other incident issues" at bounding box center [1085, 319] width 296 height 52
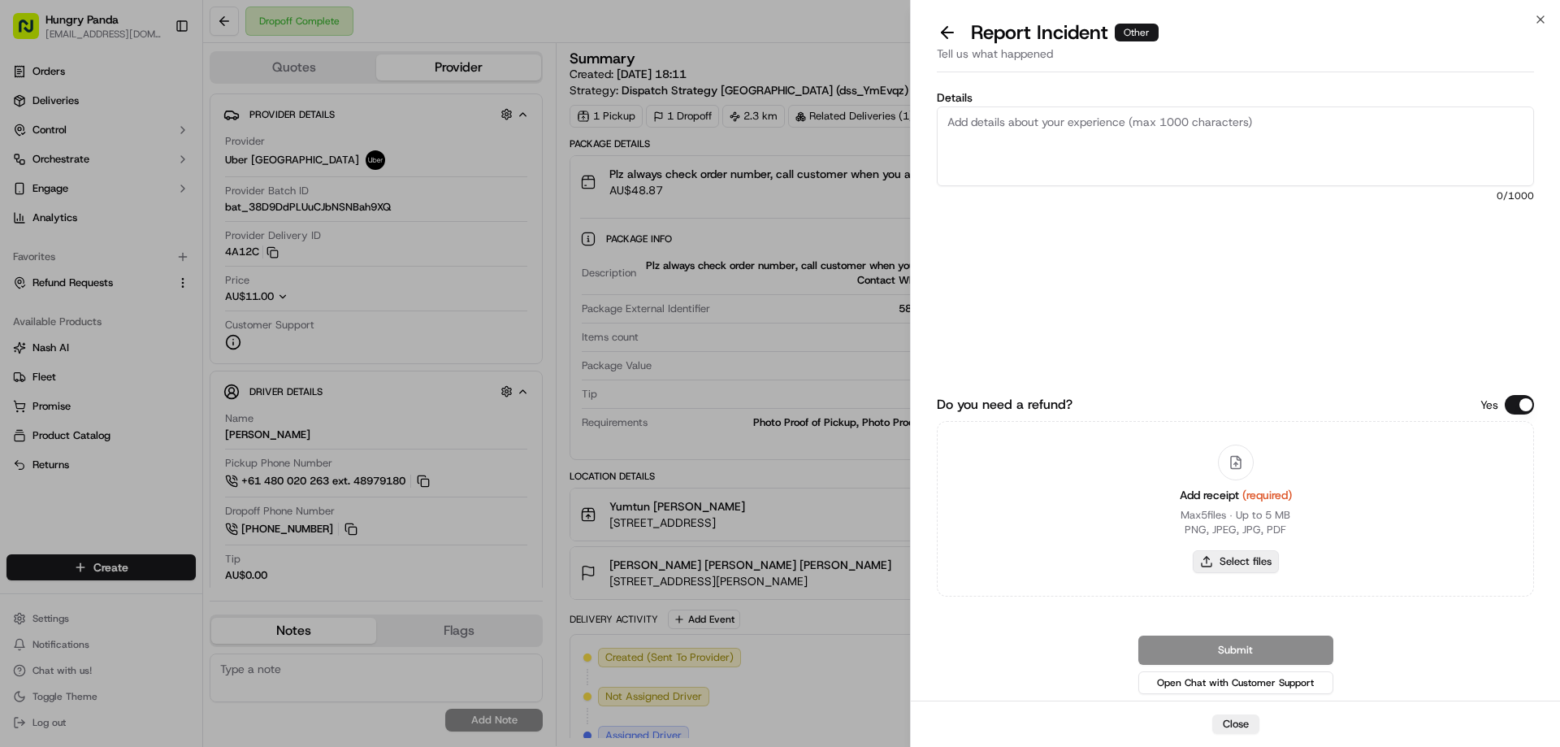
drag, startPoint x: 1229, startPoint y: 541, endPoint x: 1229, endPoint y: 564, distance: 22.7
click at [1230, 541] on div "Add receipt (required) Max 5 files ∙ Up to 5 MB PNG, JPEG, JPG, PDF Select files" at bounding box center [1236, 509] width 138 height 148
click at [1229, 564] on button "Select files" at bounding box center [1236, 561] width 86 height 23
type input "C:\fakepath\screenshot_2025-09-23_13-32-34.png"
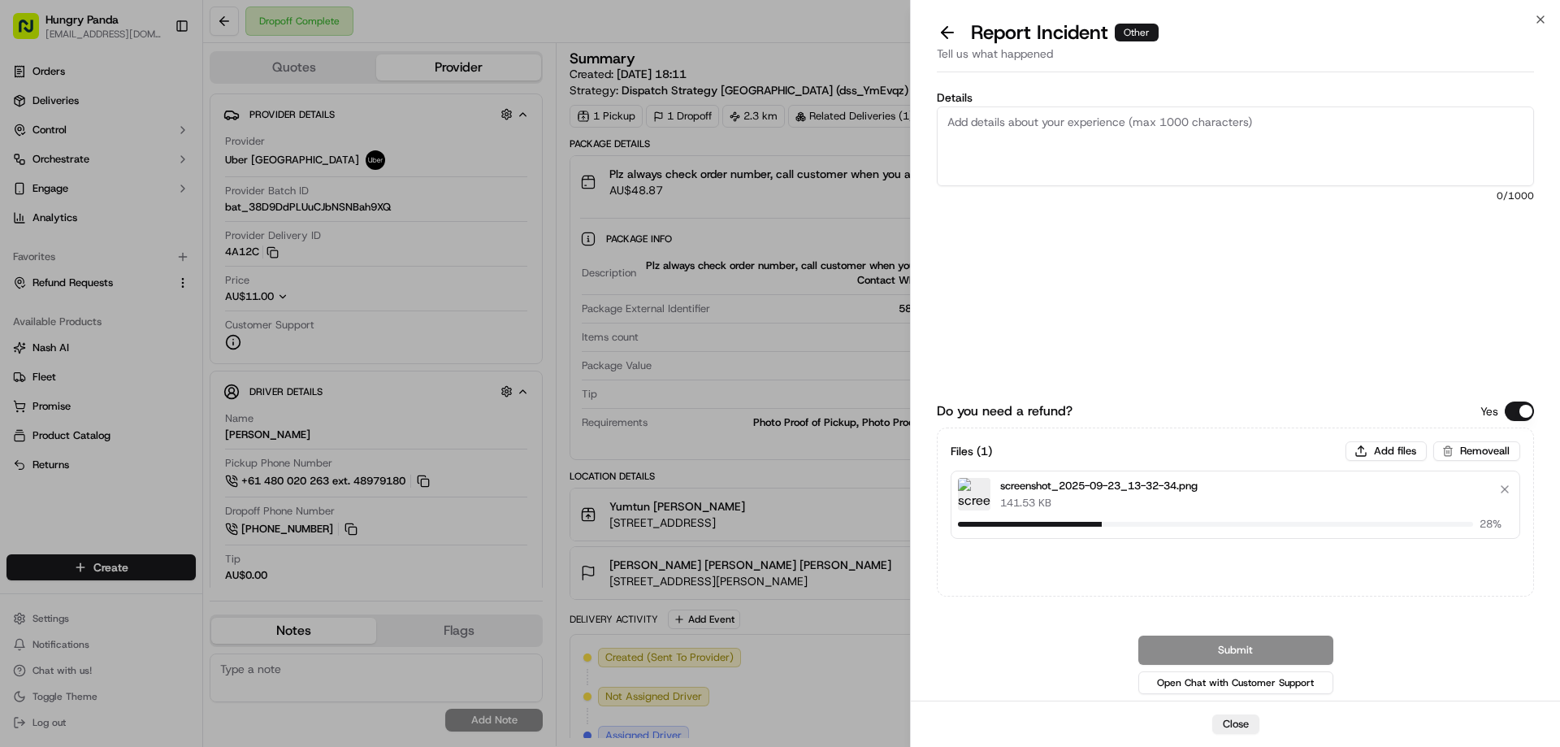
click at [1137, 102] on label "Details" at bounding box center [1235, 97] width 597 height 11
click at [1137, 106] on textarea "Details" at bounding box center [1235, 146] width 597 height 80
click at [1149, 150] on textarea "Details" at bounding box center [1235, 146] width 597 height 80
paste textarea "The customer reported that he did not receive the meal, and the delivery photo …"
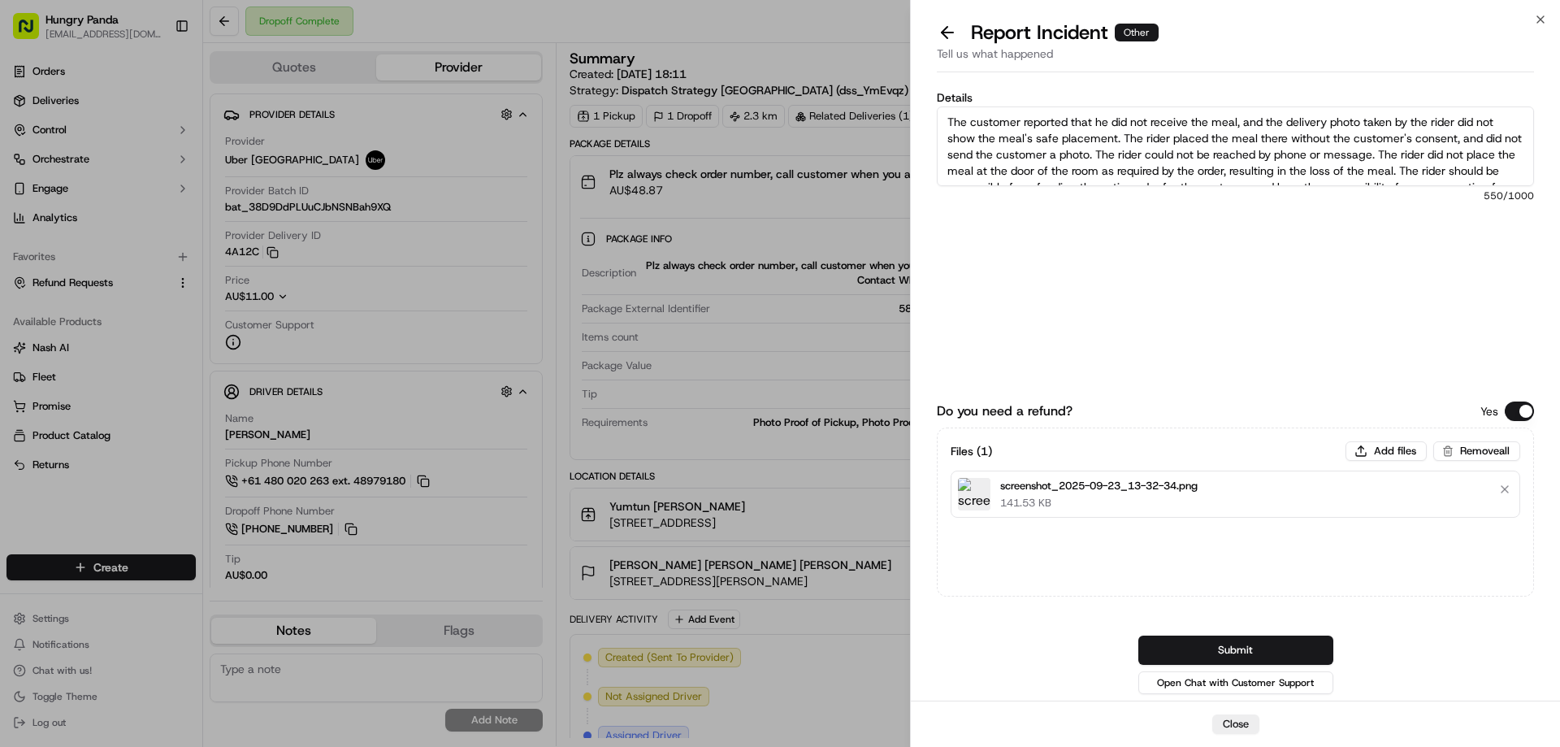
scroll to position [25, 0]
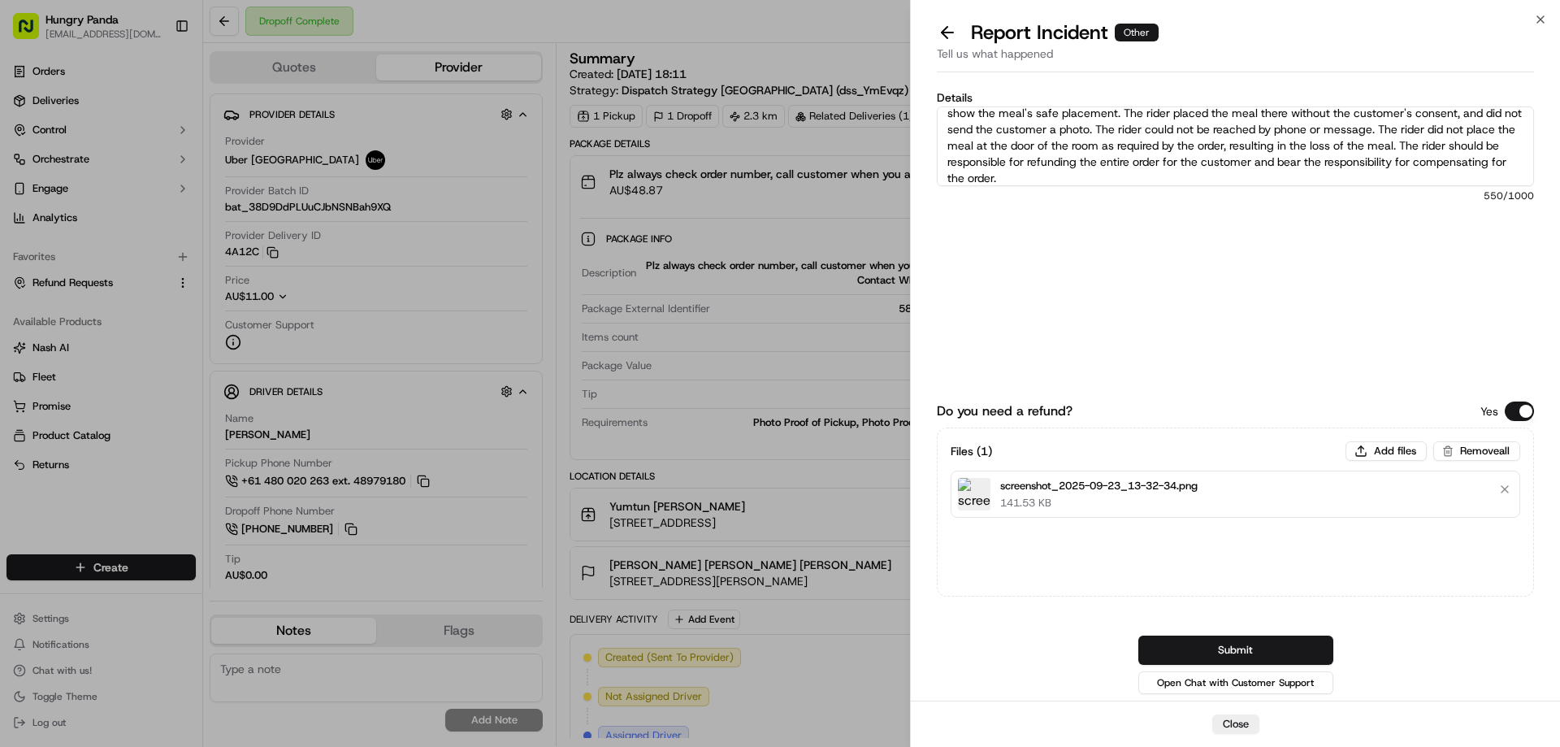
type textarea "The customer reported that he did not receive the meal, and the delivery photo …"
click at [1266, 607] on div "Do you need a refund? Yes Files ( 1 ) Add files Remove all screenshot_2025-09-2…" at bounding box center [1235, 523] width 597 height 347
drag, startPoint x: 1265, startPoint y: 639, endPoint x: 1254, endPoint y: 643, distance: 11.3
click at [1265, 639] on button "Submit" at bounding box center [1235, 649] width 195 height 29
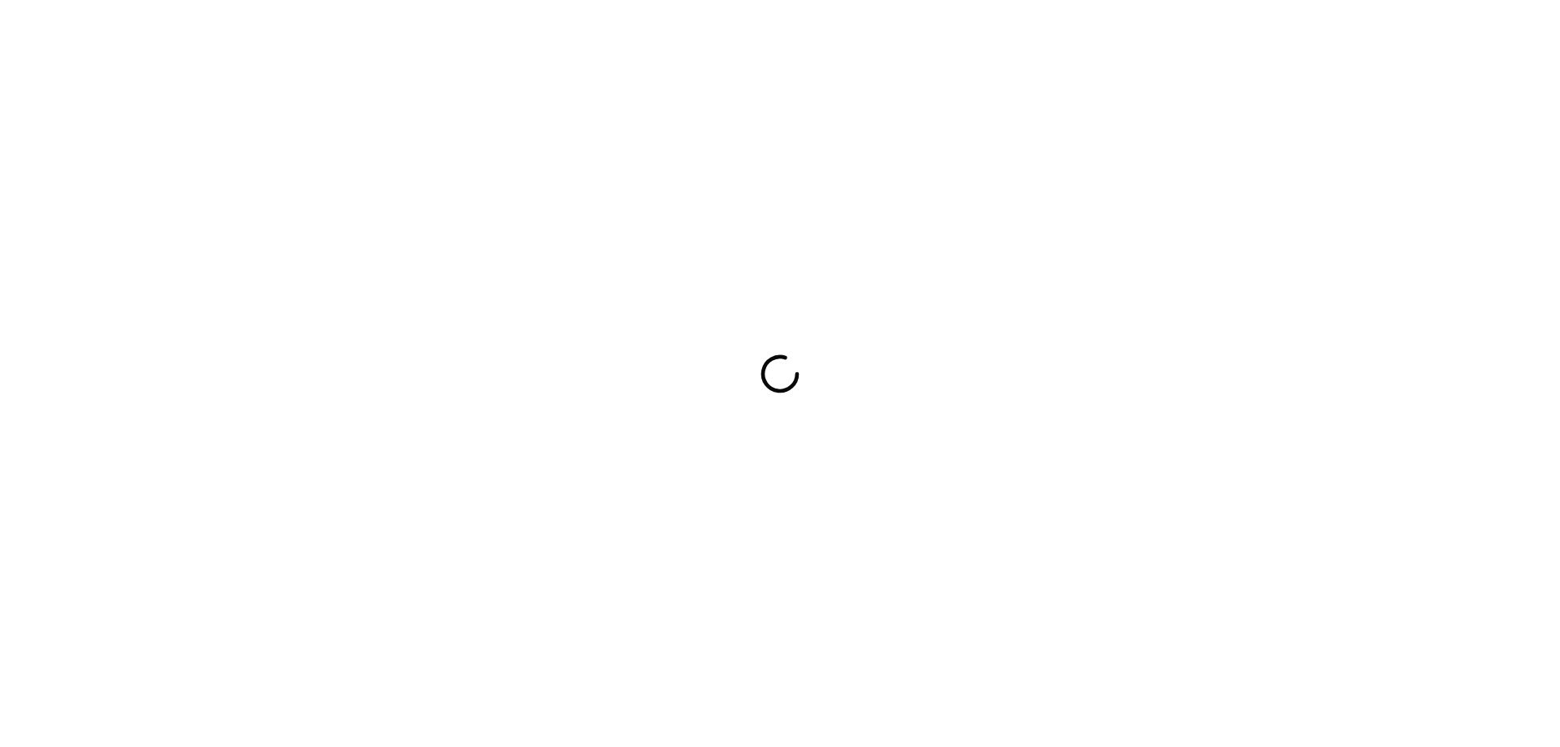
click at [855, 410] on div at bounding box center [780, 373] width 1560 height 747
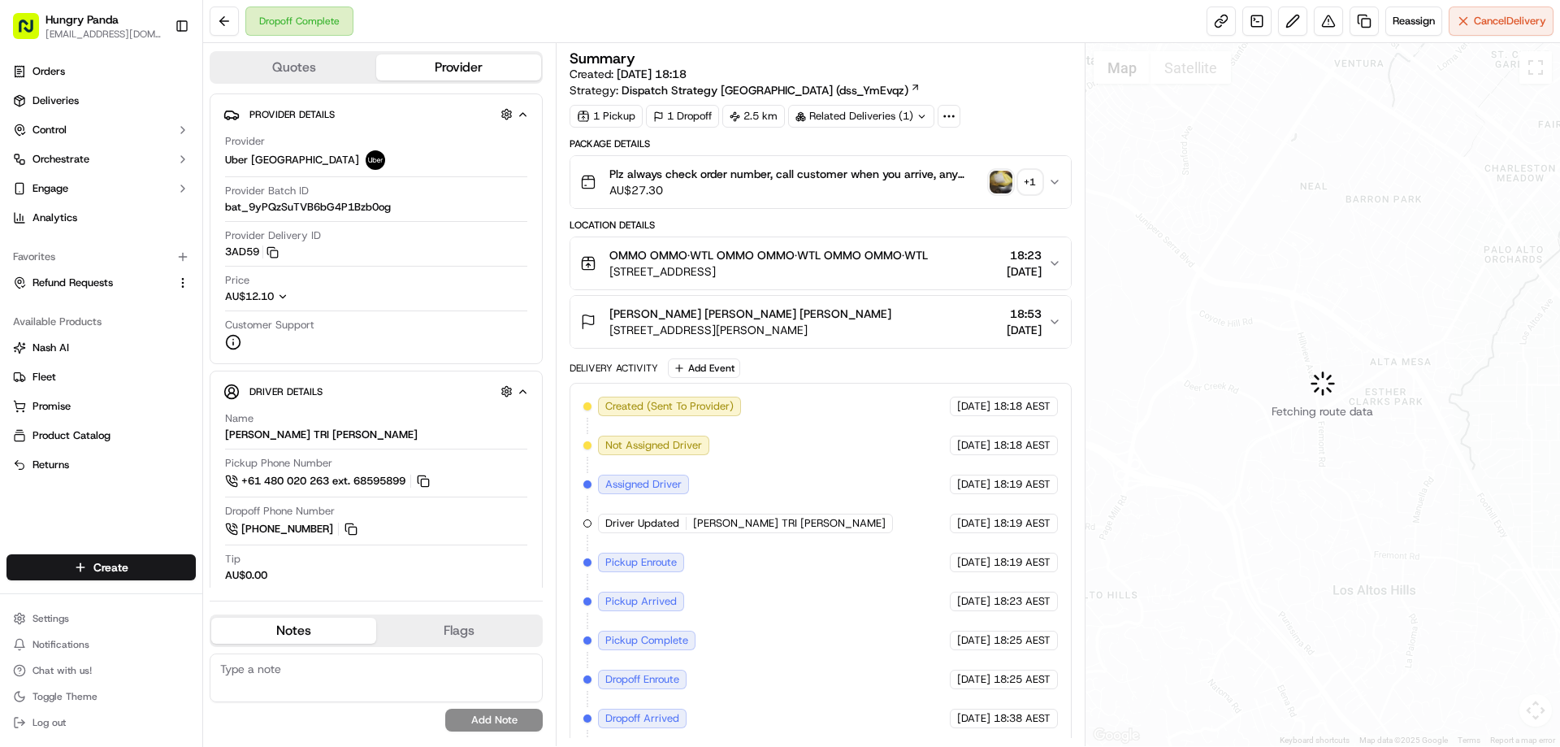
click at [999, 186] on img "button" at bounding box center [1000, 182] width 23 height 23
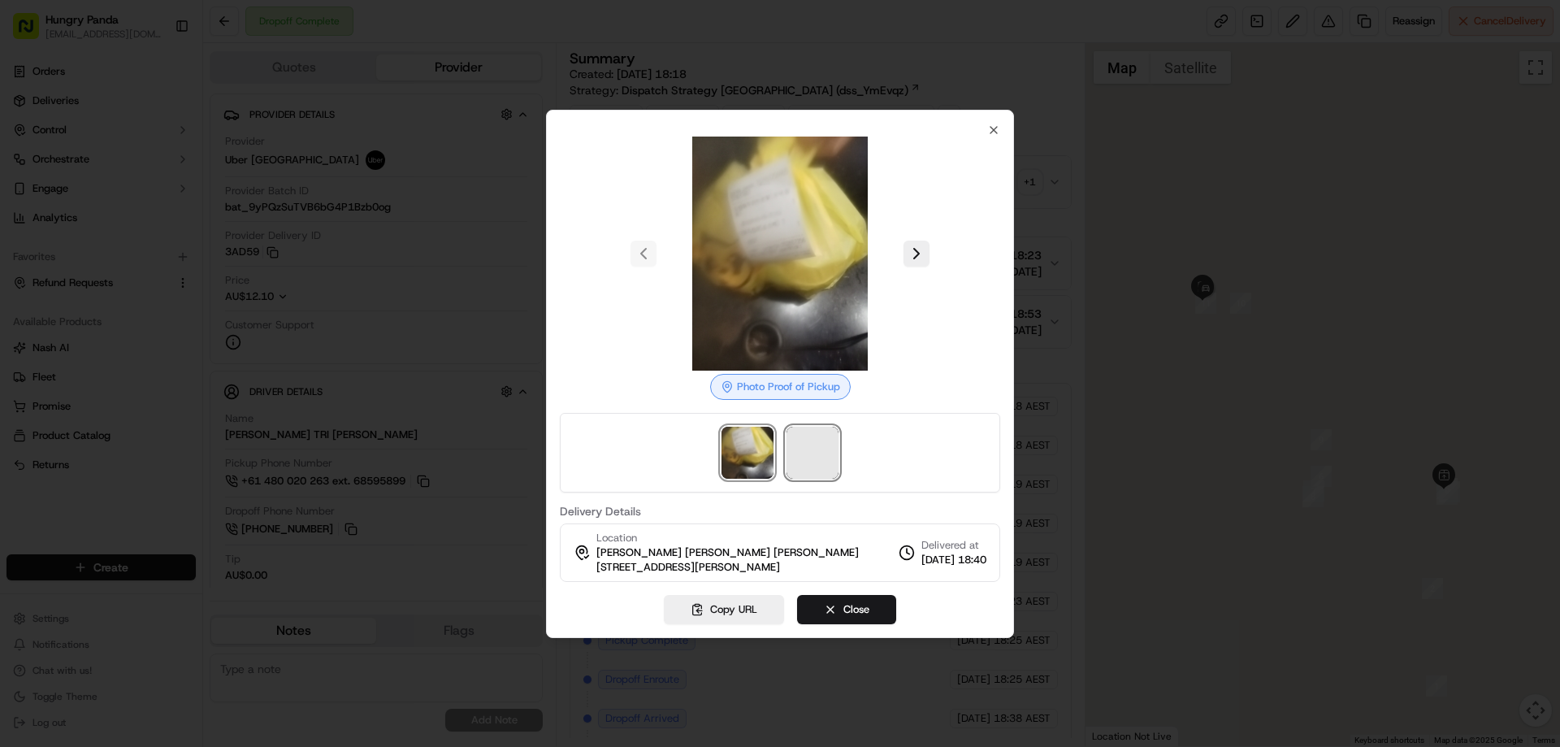
click at [834, 448] on span at bounding box center [812, 452] width 52 height 52
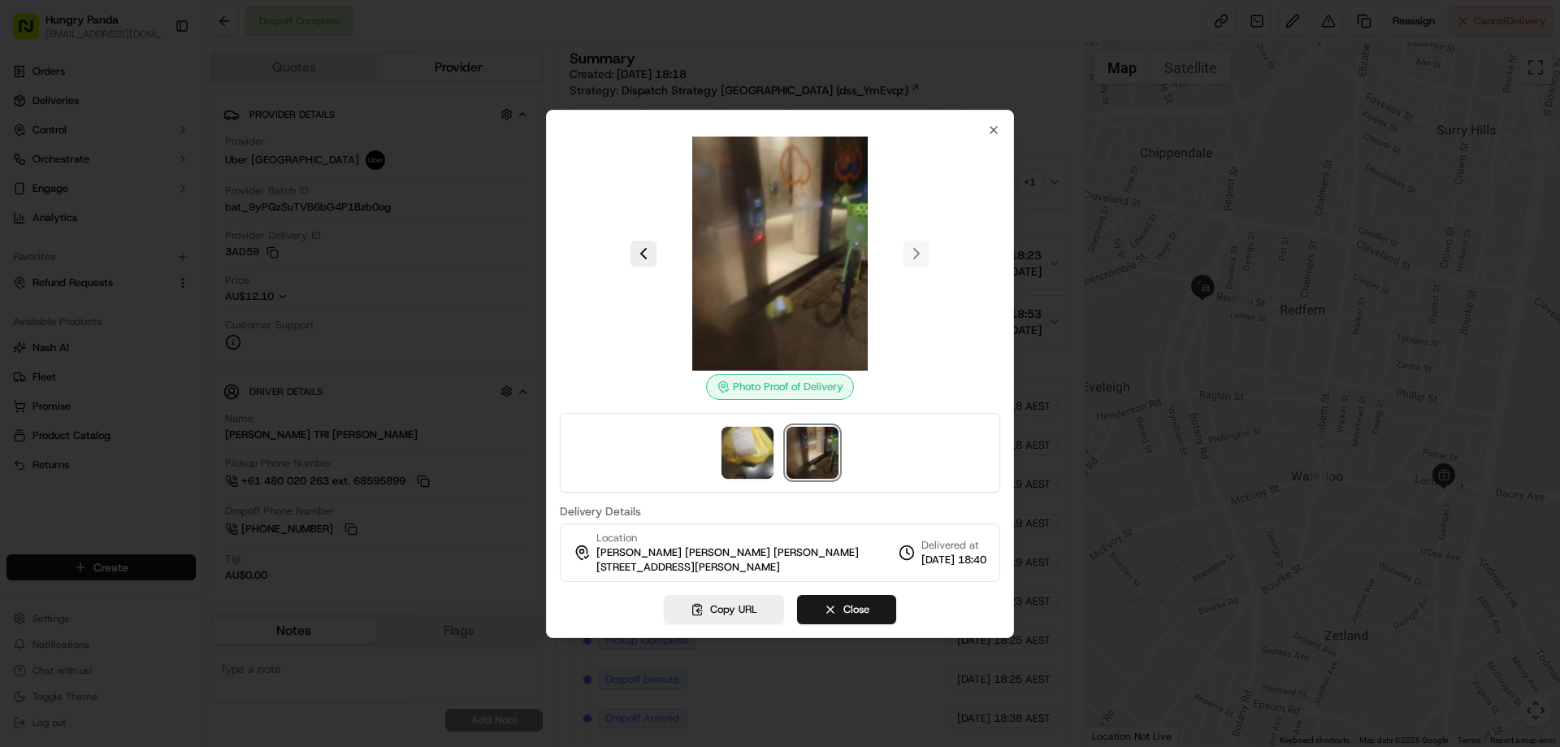
click at [1048, 162] on div at bounding box center [780, 373] width 1560 height 747
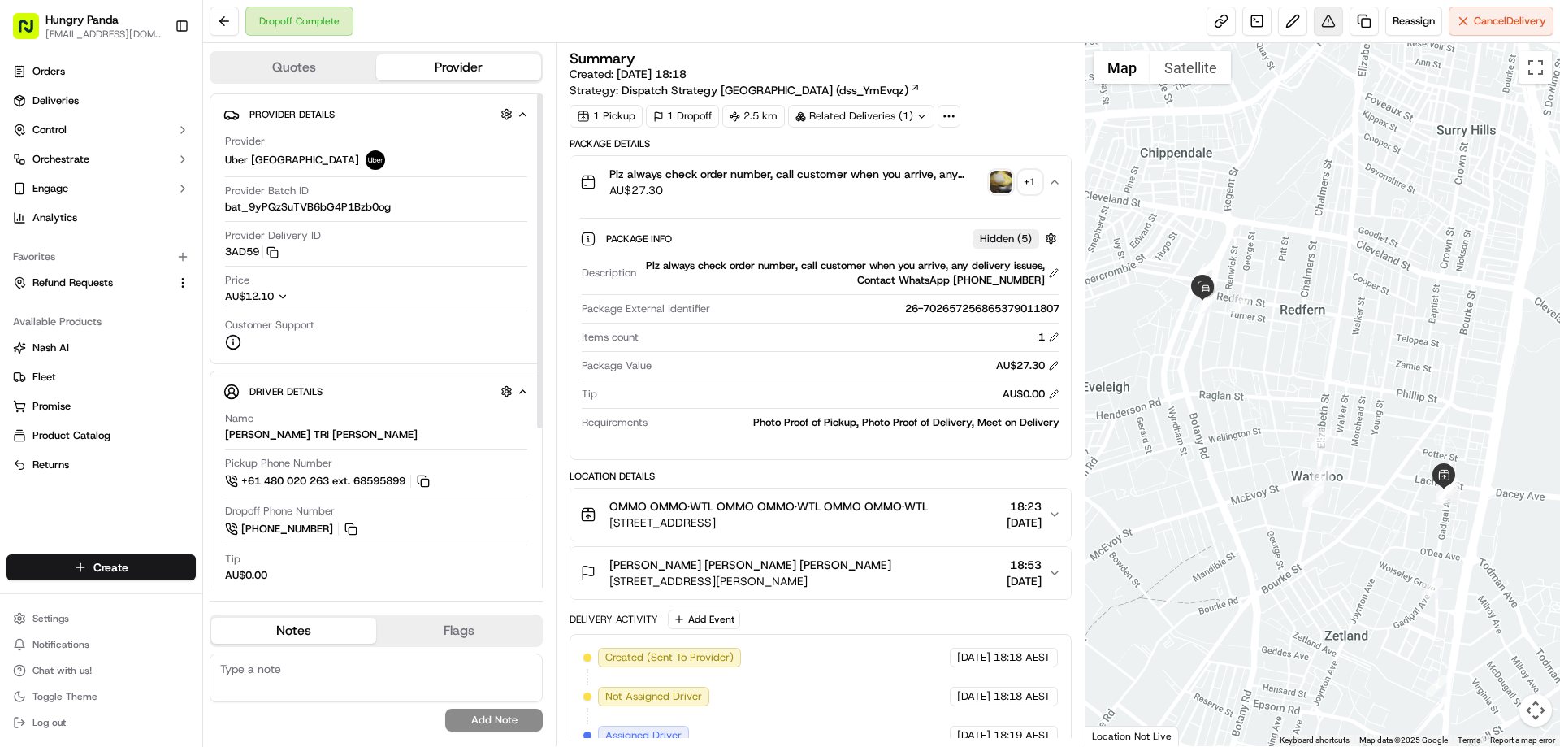
click at [1338, 26] on button at bounding box center [1328, 20] width 29 height 29
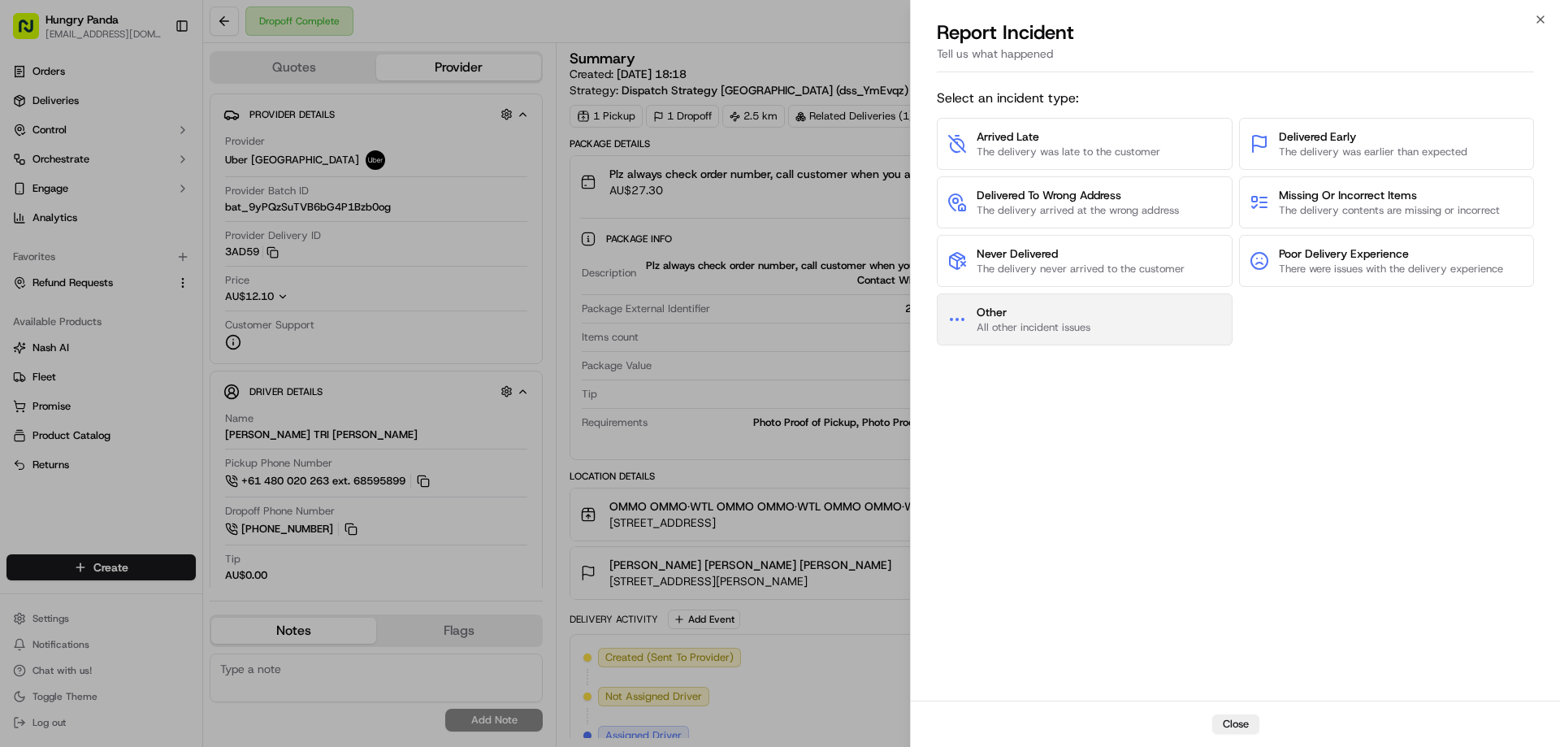
click at [1094, 314] on button "Other All other incident issues" at bounding box center [1085, 319] width 296 height 52
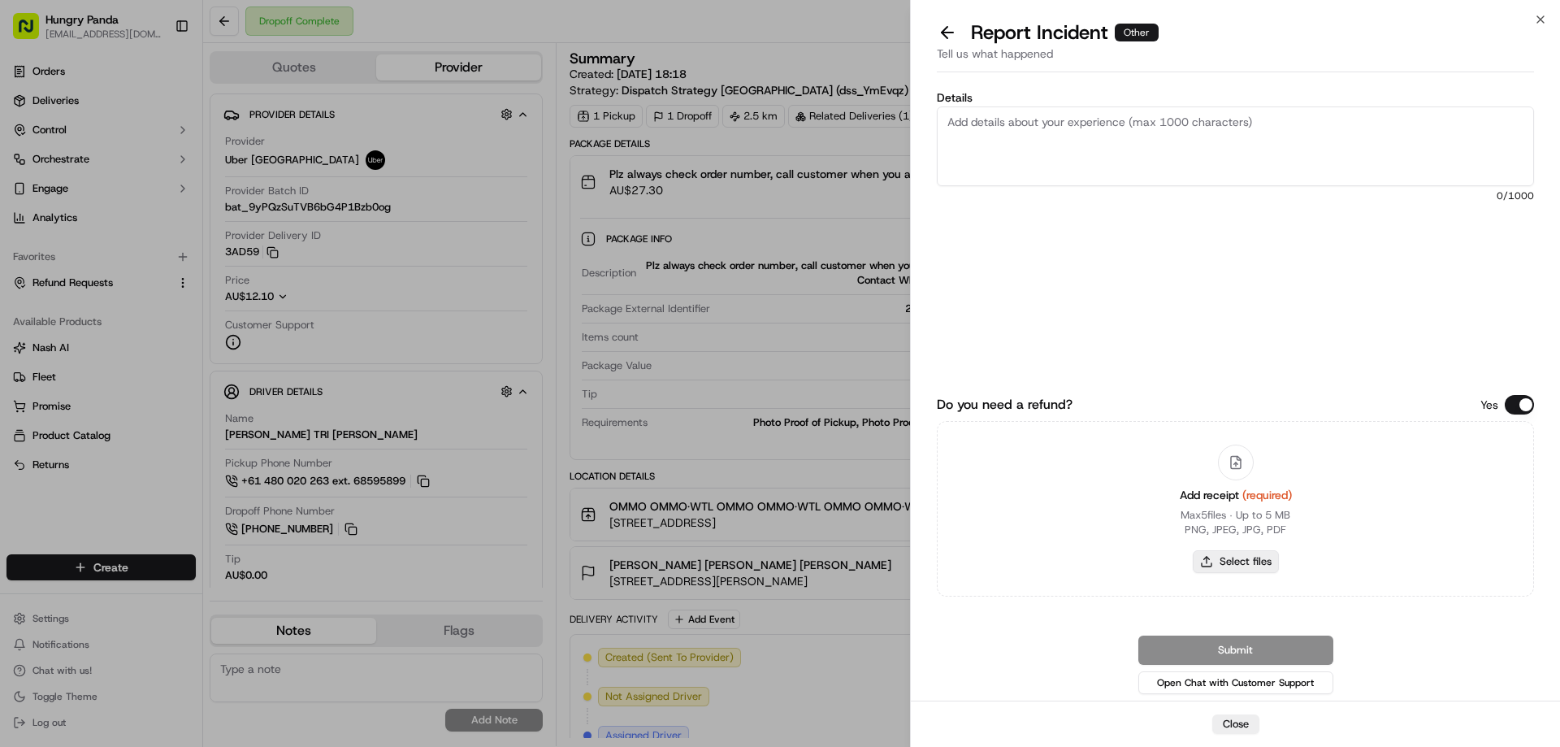
click at [1245, 568] on button "Select files" at bounding box center [1236, 561] width 86 height 23
type input "C:\fakepath\screenshot_2025-09-23_13-34-27.png"
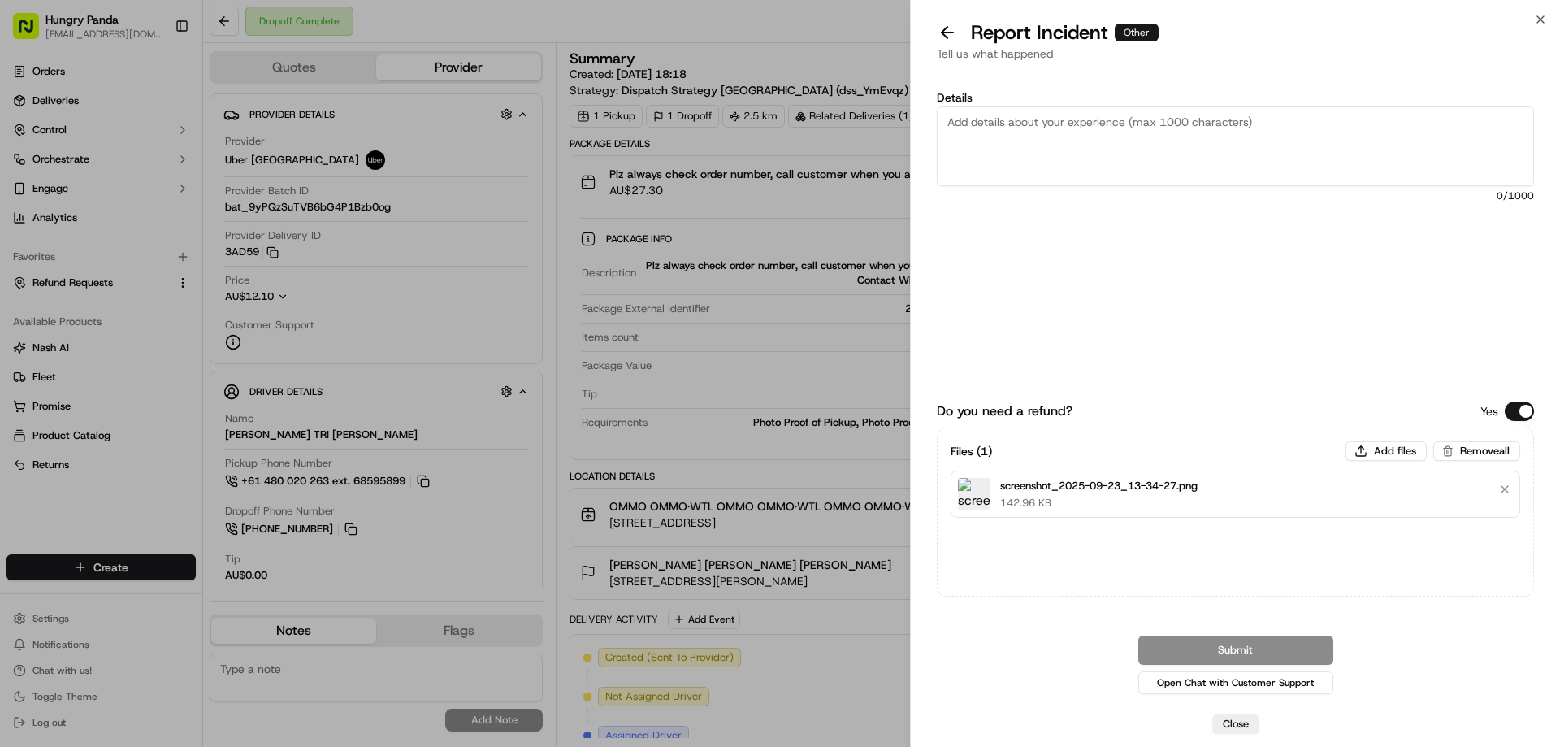
click at [1123, 149] on textarea "Details" at bounding box center [1235, 146] width 597 height 80
paste textarea "The customer reported that he did not receive the meal, the delivery photo take…"
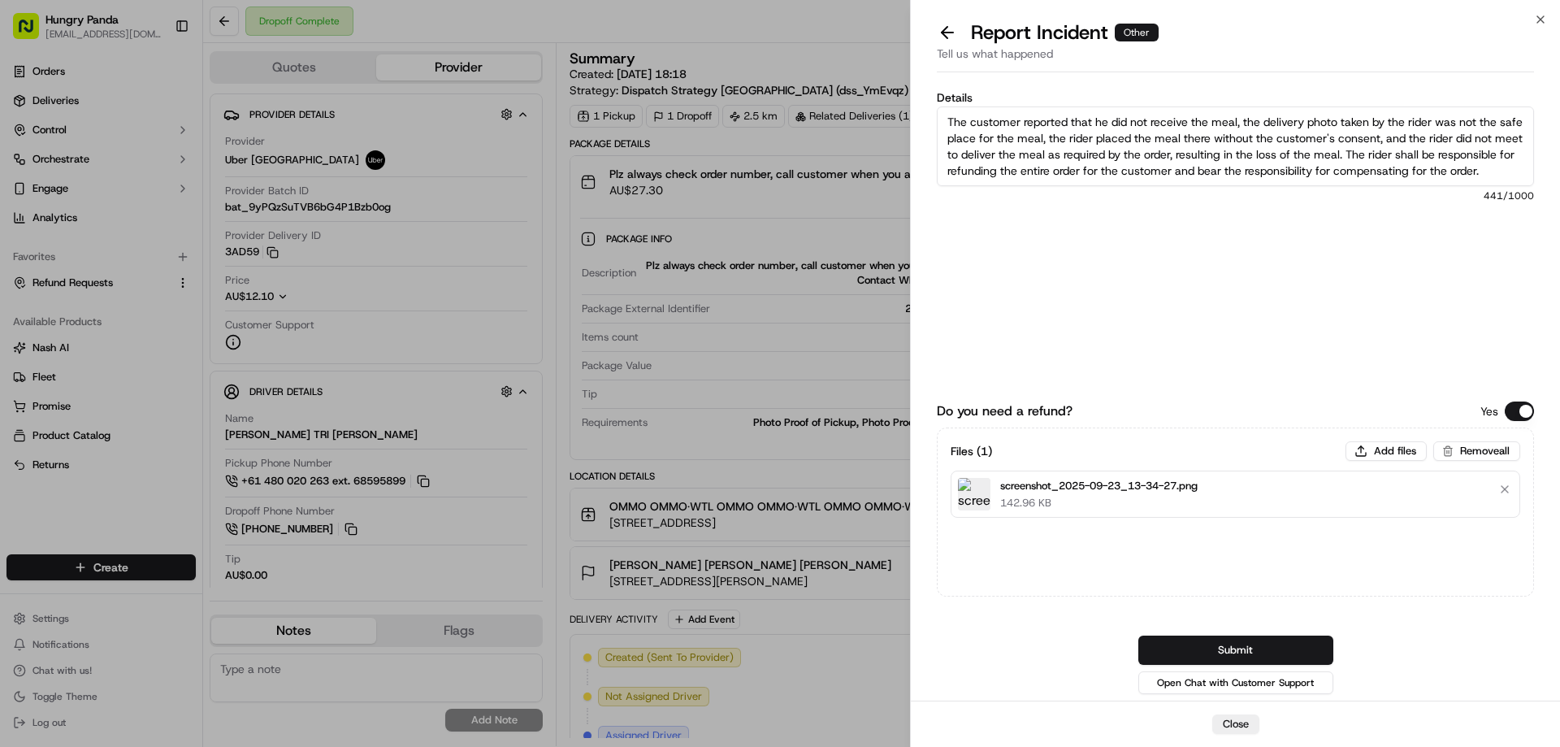
scroll to position [9, 0]
type textarea "The customer reported that he did not receive the meal, the delivery photo take…"
click at [1214, 646] on button "Submit" at bounding box center [1235, 649] width 195 height 29
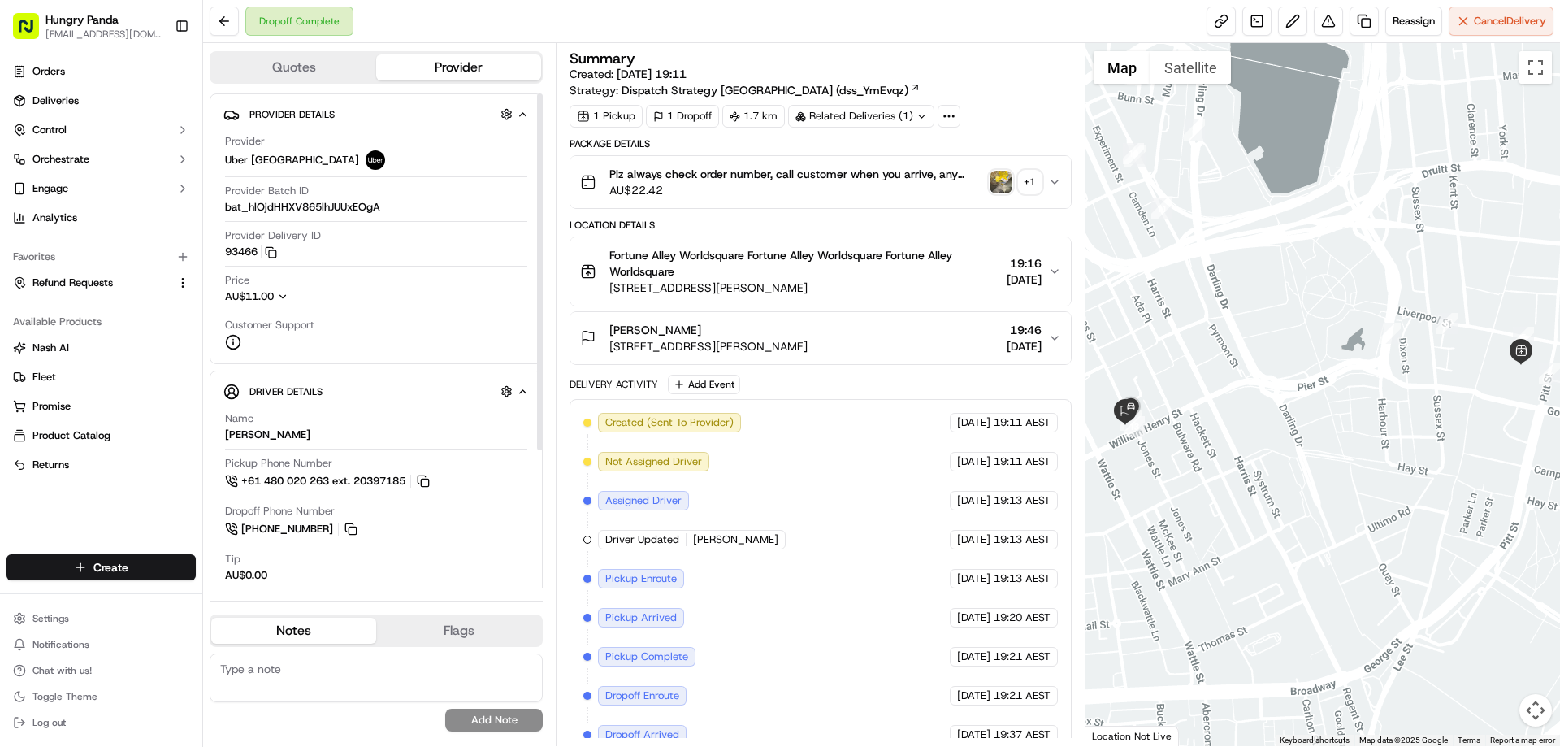
click at [1233, 171] on div at bounding box center [1322, 394] width 475 height 703
click at [997, 188] on img "button" at bounding box center [1000, 182] width 23 height 23
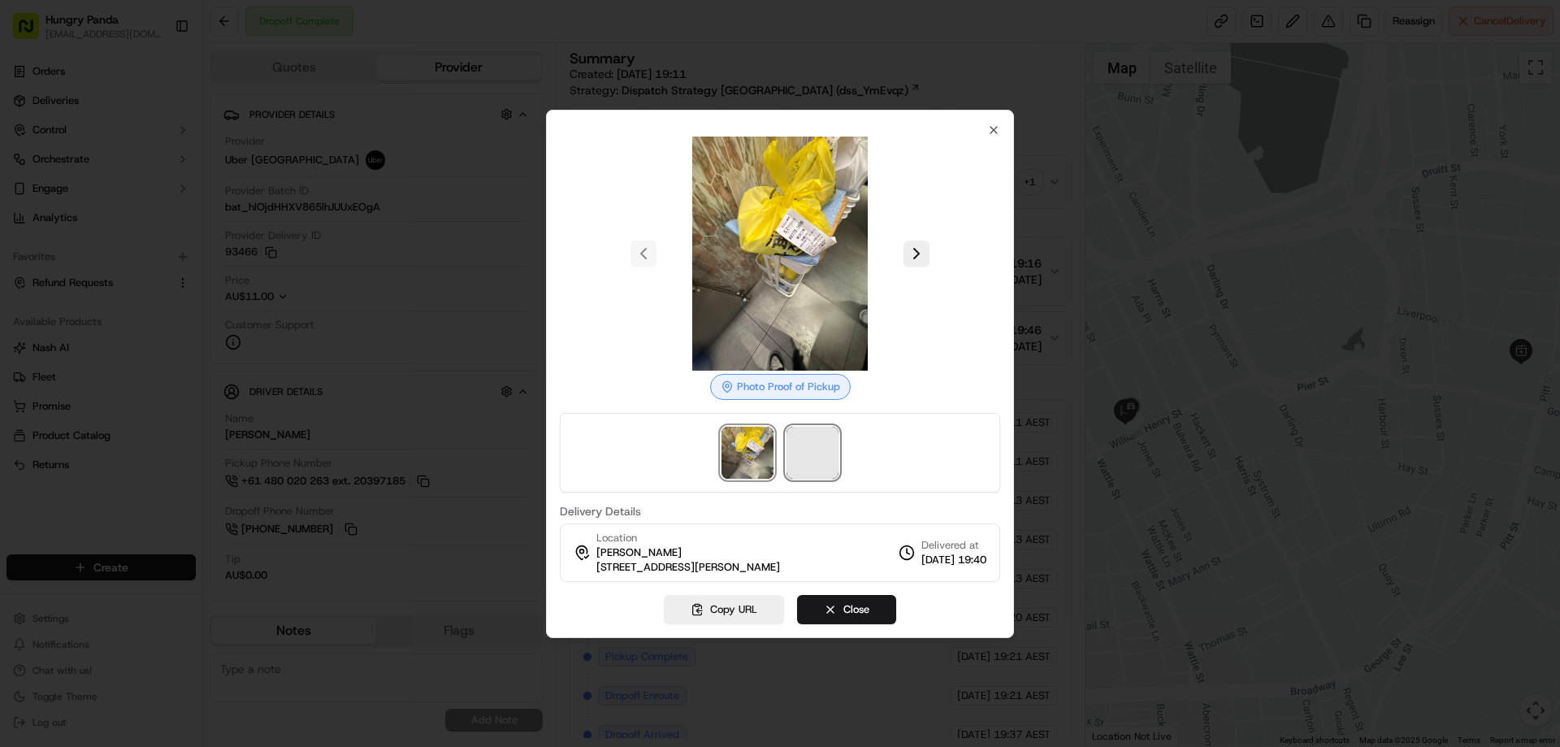
click at [803, 468] on span at bounding box center [812, 452] width 52 height 52
click at [1058, 177] on div at bounding box center [780, 373] width 1560 height 747
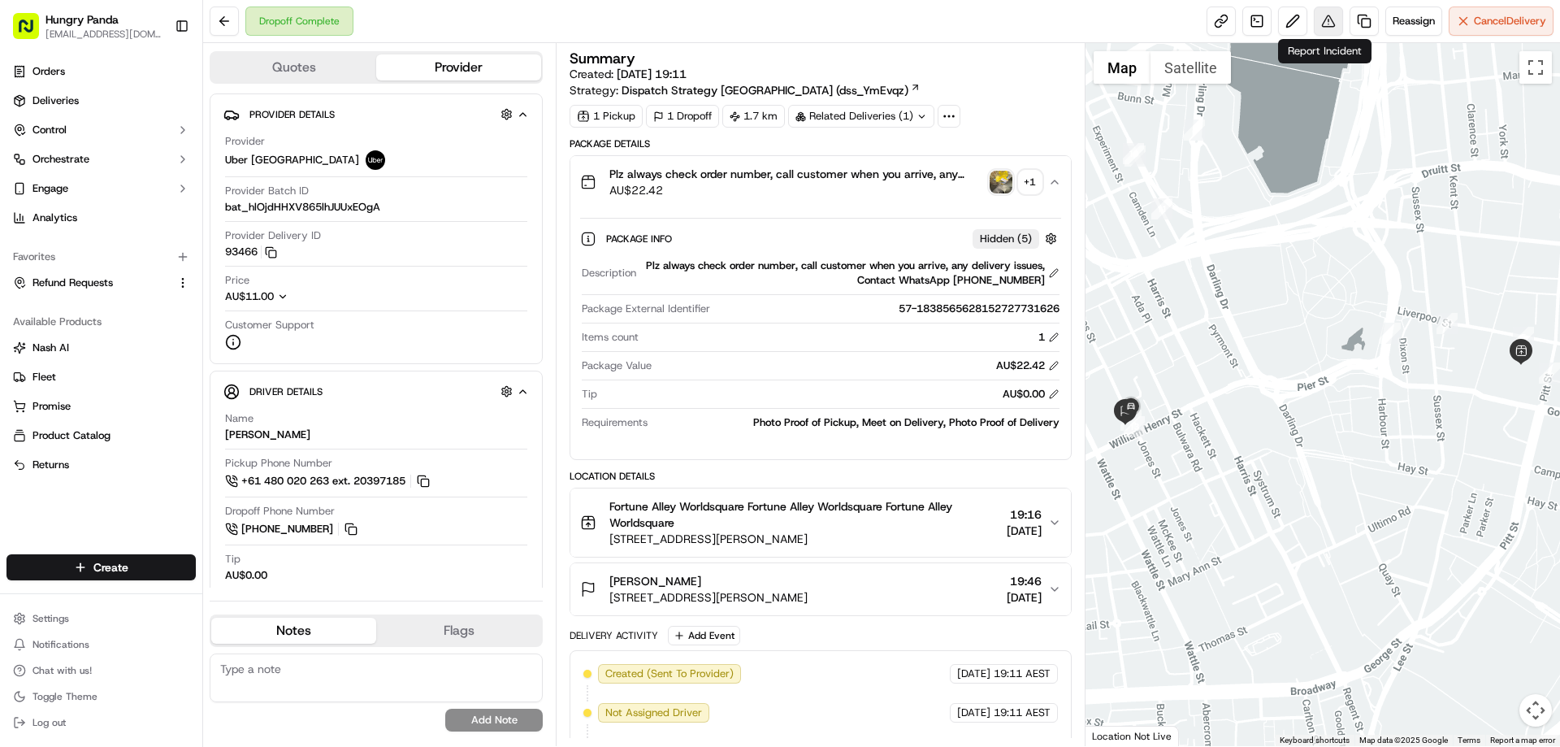
click at [1336, 26] on button at bounding box center [1328, 20] width 29 height 29
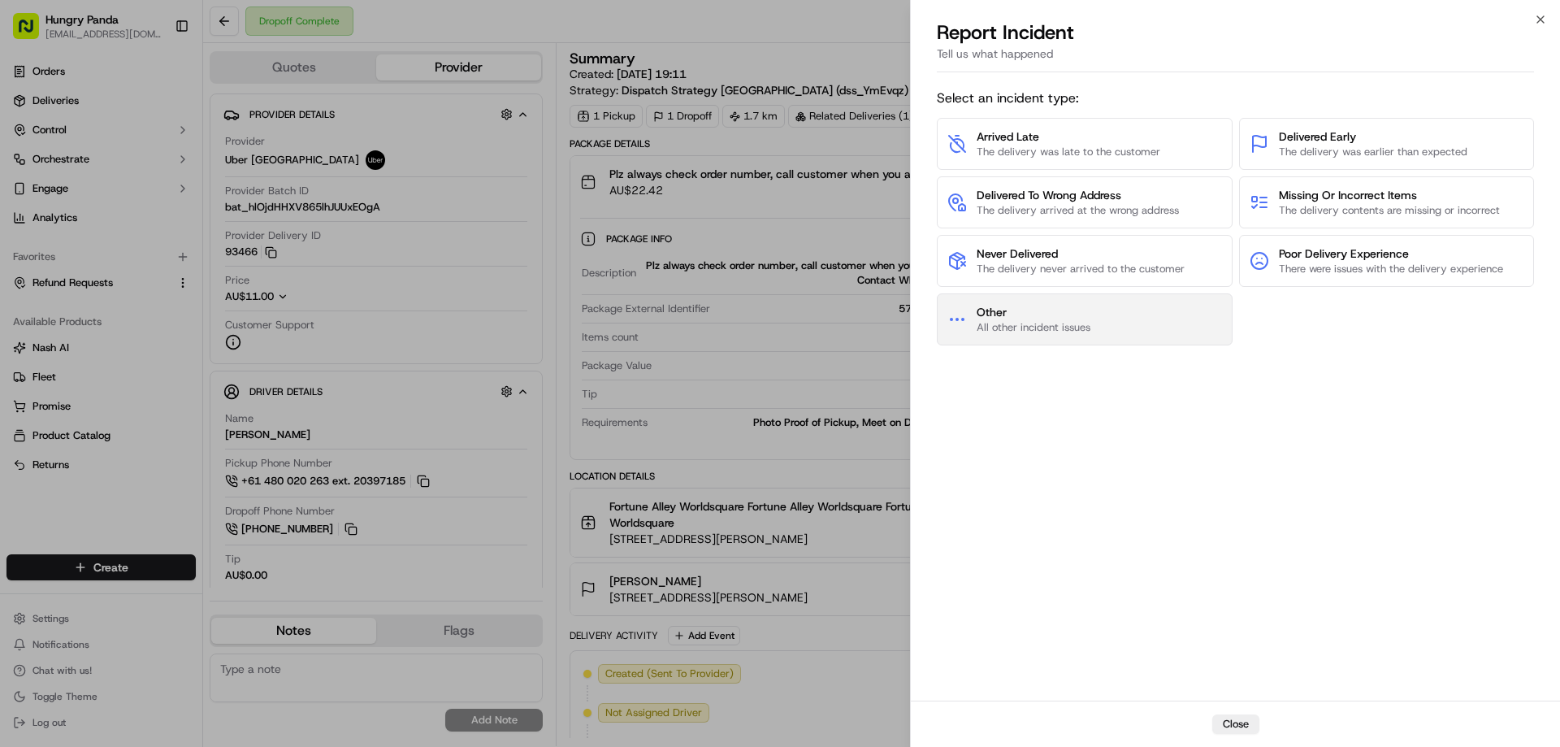
click at [1075, 333] on span "All other incident issues" at bounding box center [1033, 327] width 114 height 15
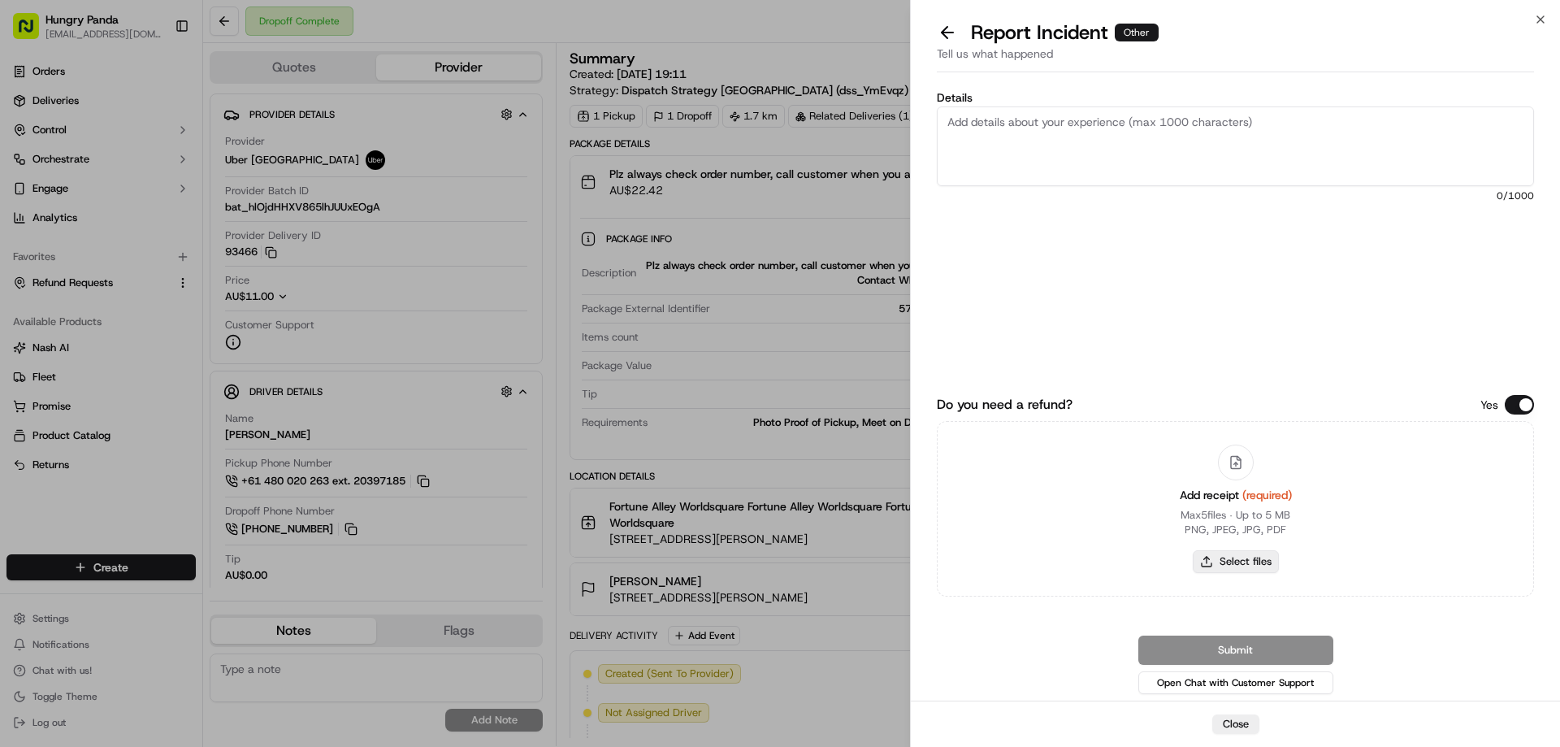
click at [1228, 561] on button "Select files" at bounding box center [1236, 561] width 86 height 23
type input "C:\fakepath\screenshot_2025-09-23_13-36-32.png"
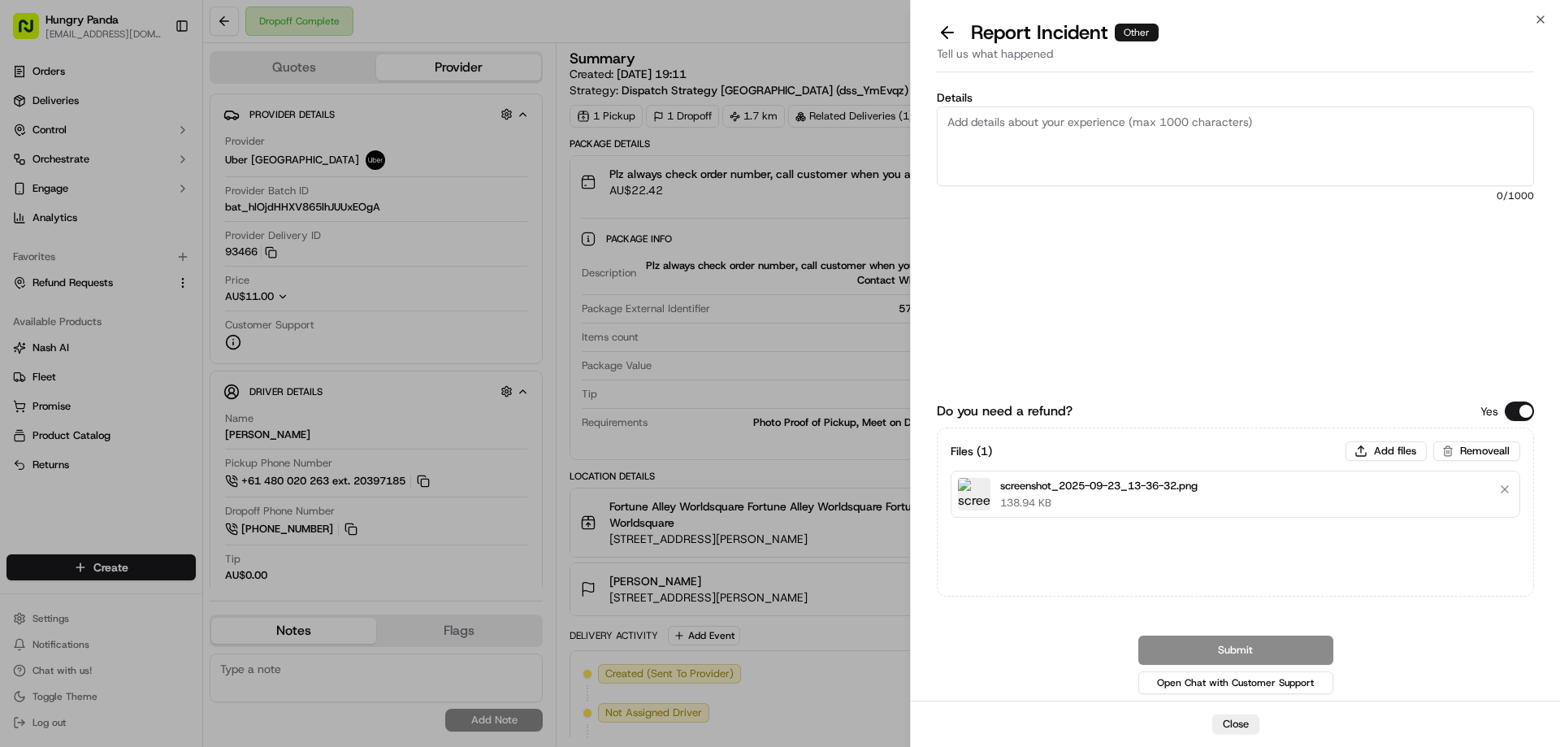
click at [1110, 138] on textarea "Details" at bounding box center [1235, 146] width 597 height 80
click at [1100, 152] on textarea "Details" at bounding box center [1235, 146] width 597 height 80
paste textarea "If a customer reports that they did not receive their order, the delivery photo…"
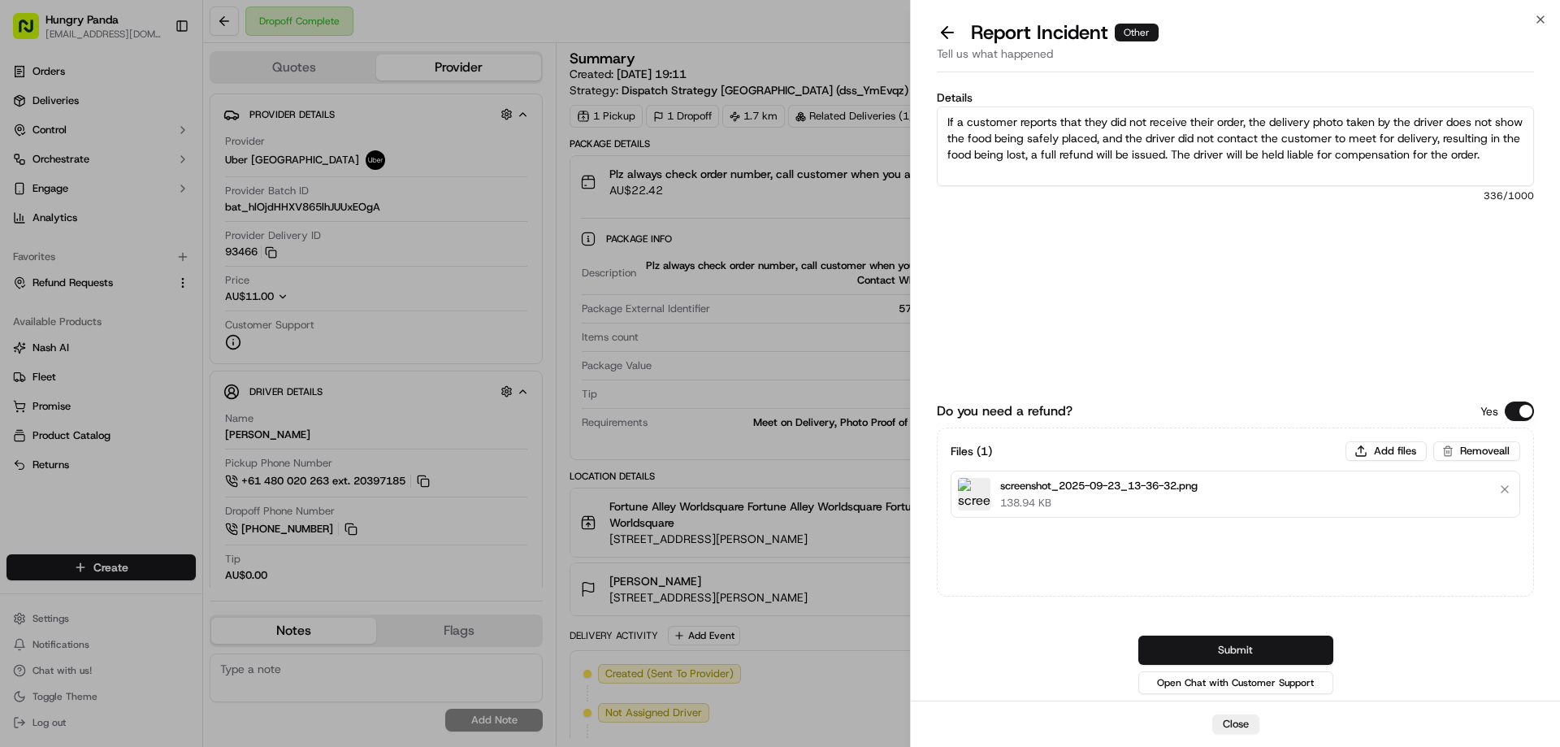
type textarea "If a customer reports that they did not receive their order, the delivery photo…"
drag, startPoint x: 1213, startPoint y: 656, endPoint x: 1200, endPoint y: 634, distance: 25.5
click at [1213, 656] on button "Submit" at bounding box center [1235, 649] width 195 height 29
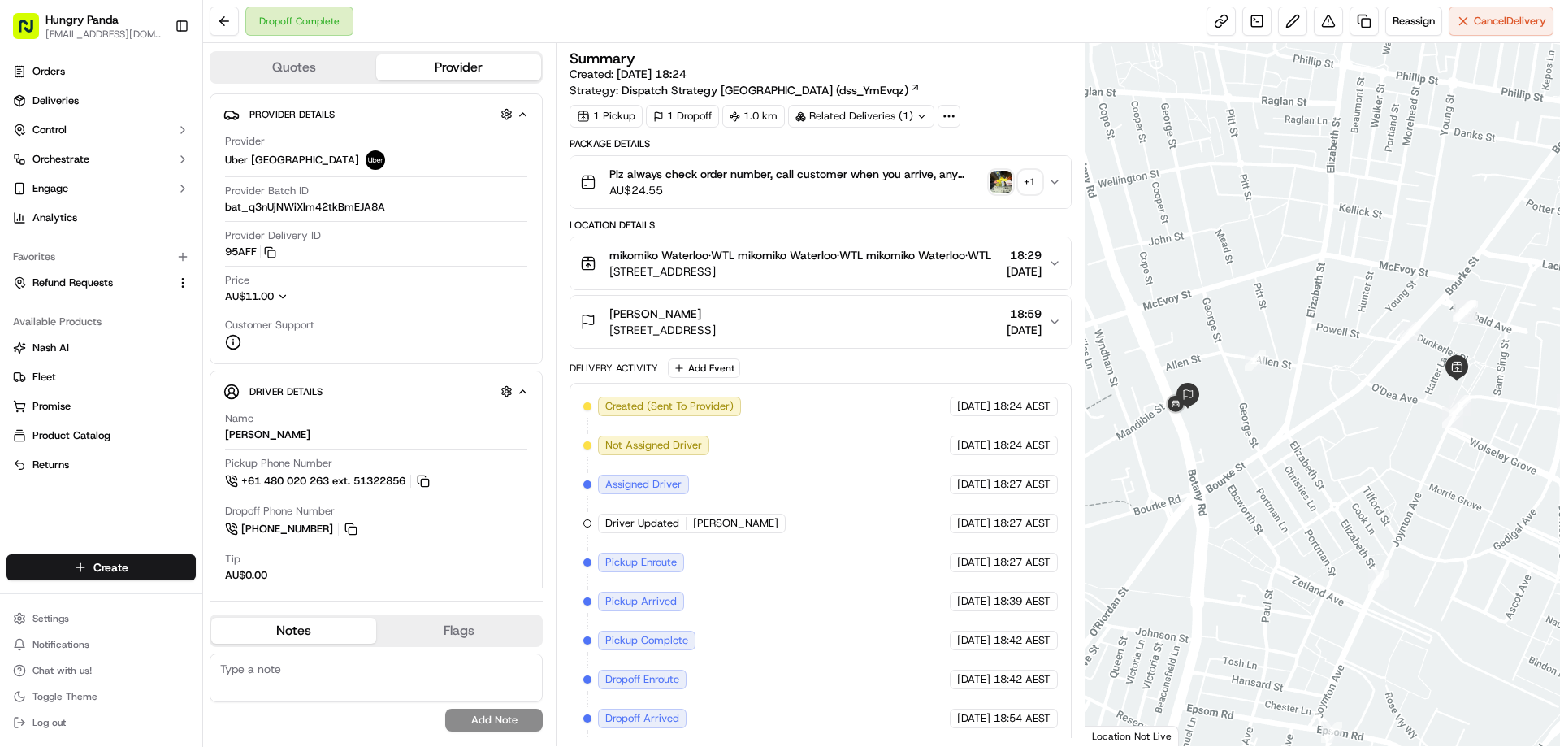
click at [1010, 167] on div "Plz always check order number, call customer when you arrive, any delivery issu…" at bounding box center [813, 182] width 467 height 32
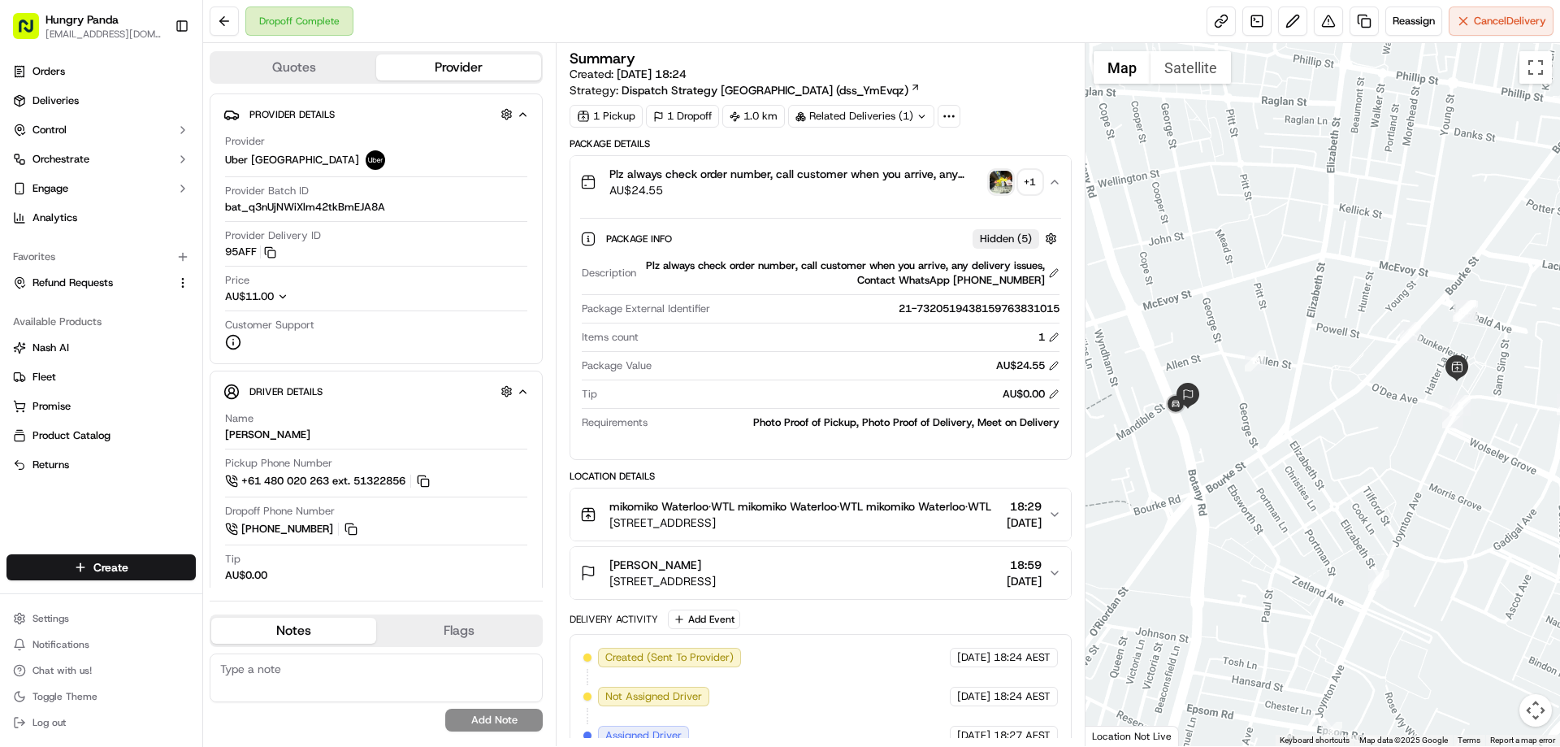
click at [1008, 188] on img "button" at bounding box center [1000, 182] width 23 height 23
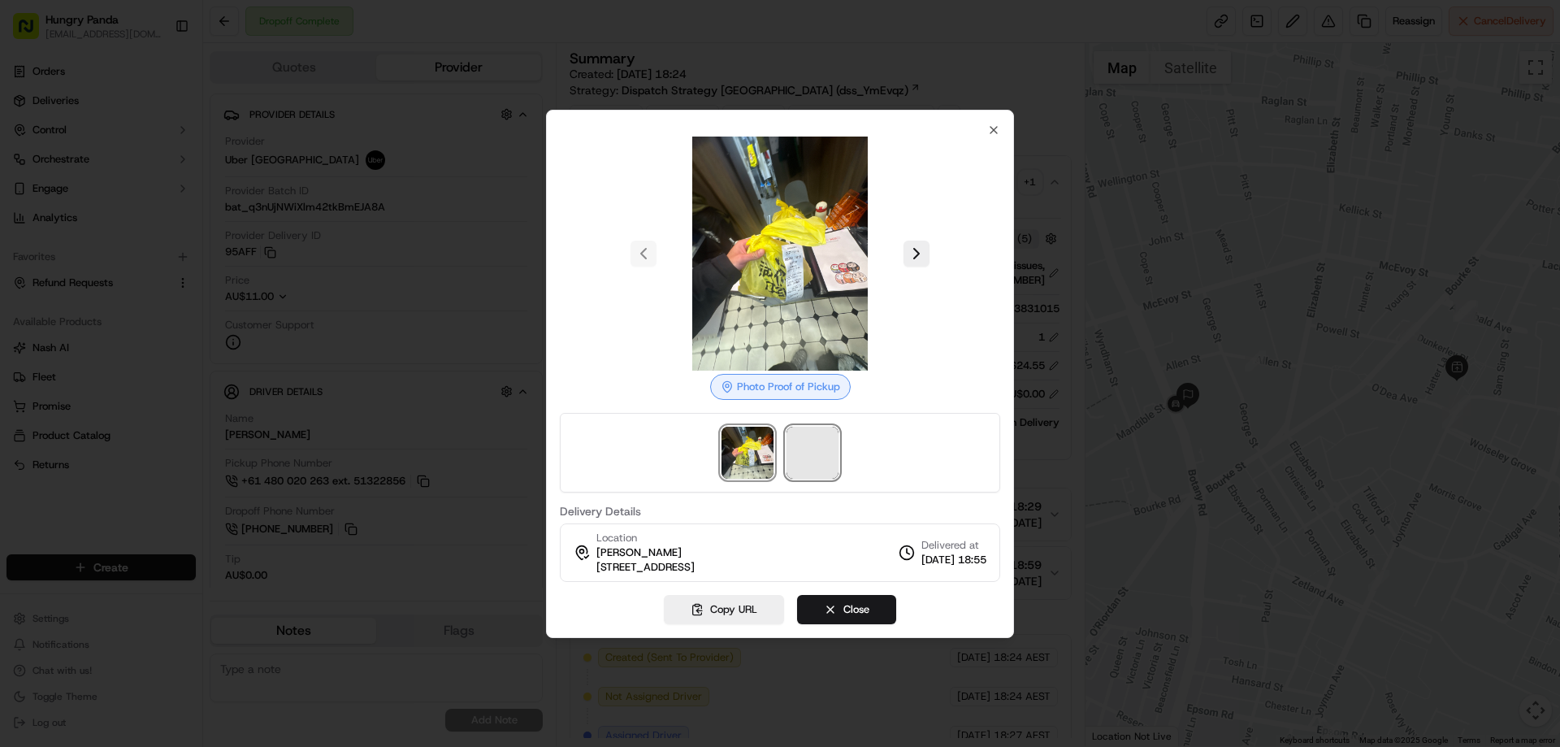
click at [816, 445] on span at bounding box center [812, 452] width 52 height 52
click at [1052, 175] on div at bounding box center [780, 373] width 1560 height 747
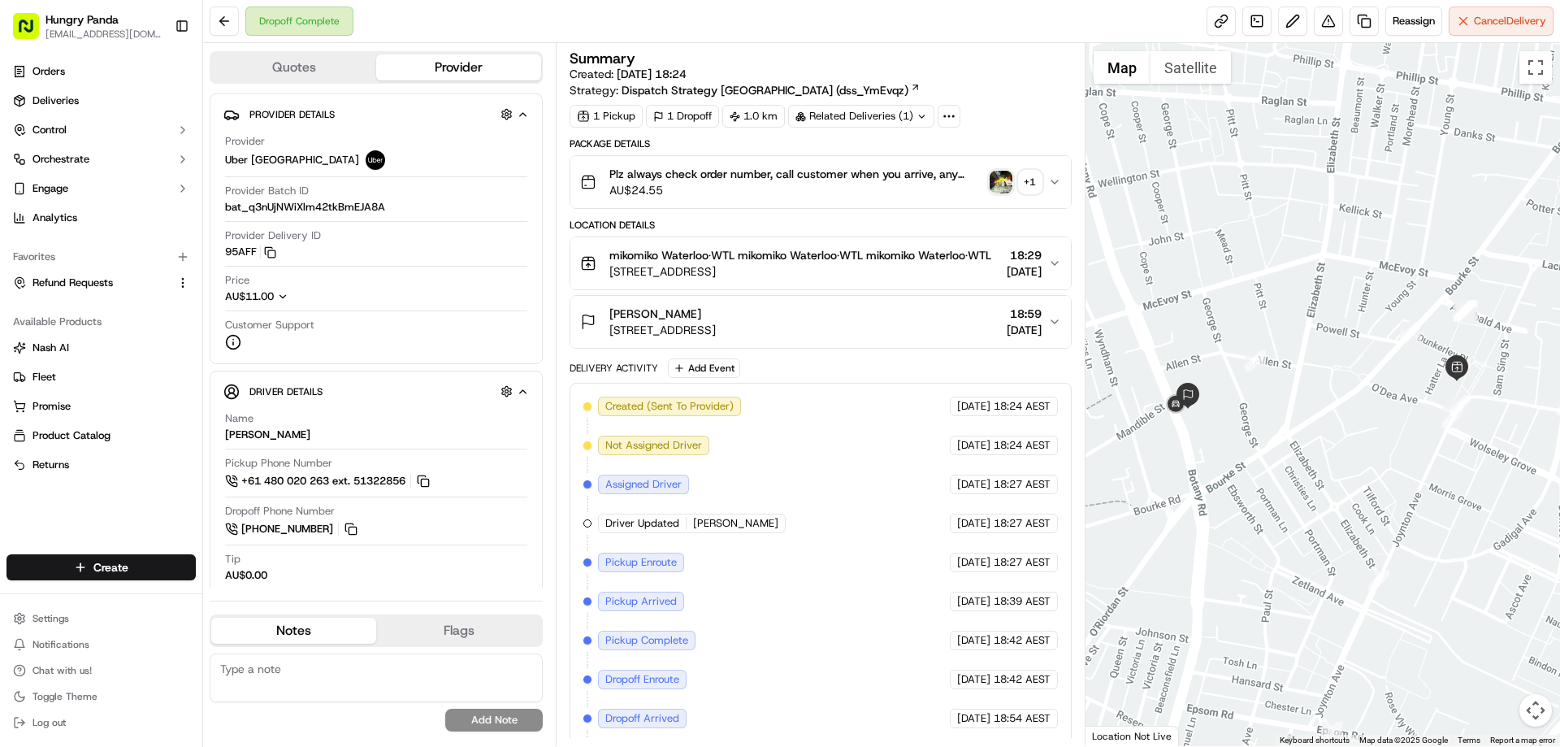
click at [1054, 173] on button "Plz always check order number, call customer when you arrive, any delivery issu…" at bounding box center [820, 182] width 500 height 52
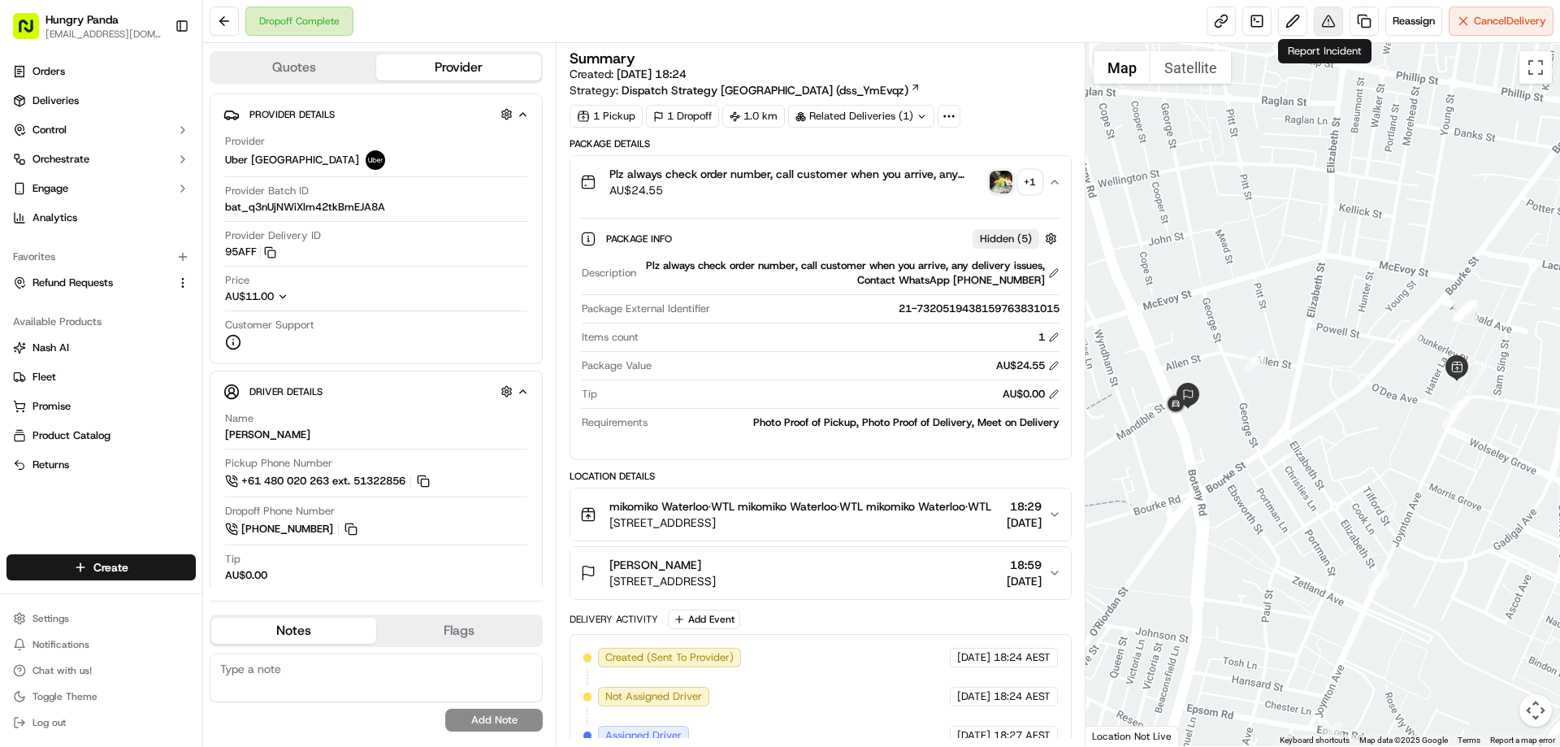
click at [1325, 24] on button at bounding box center [1328, 20] width 29 height 29
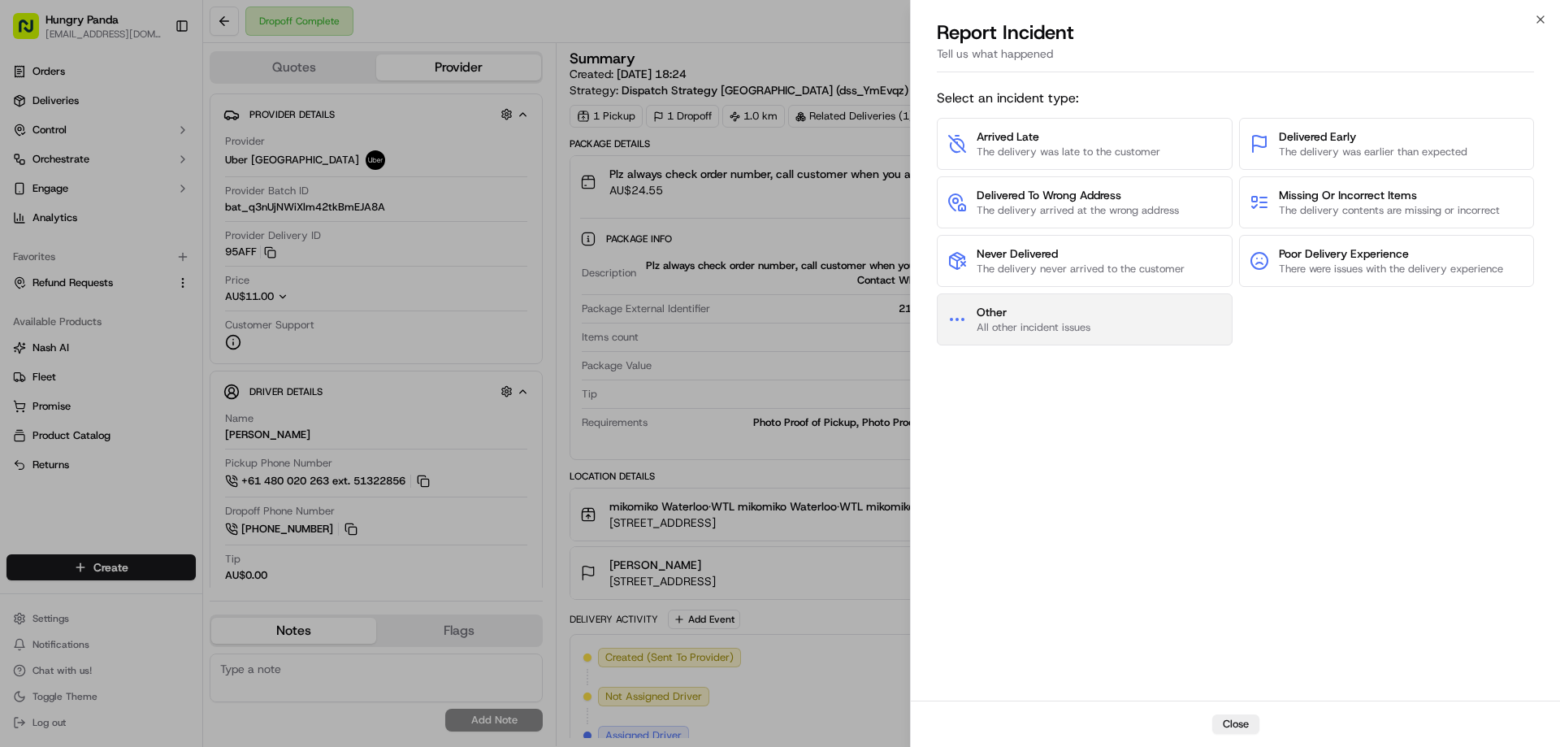
click at [1116, 318] on button "Other All other incident issues" at bounding box center [1085, 319] width 296 height 52
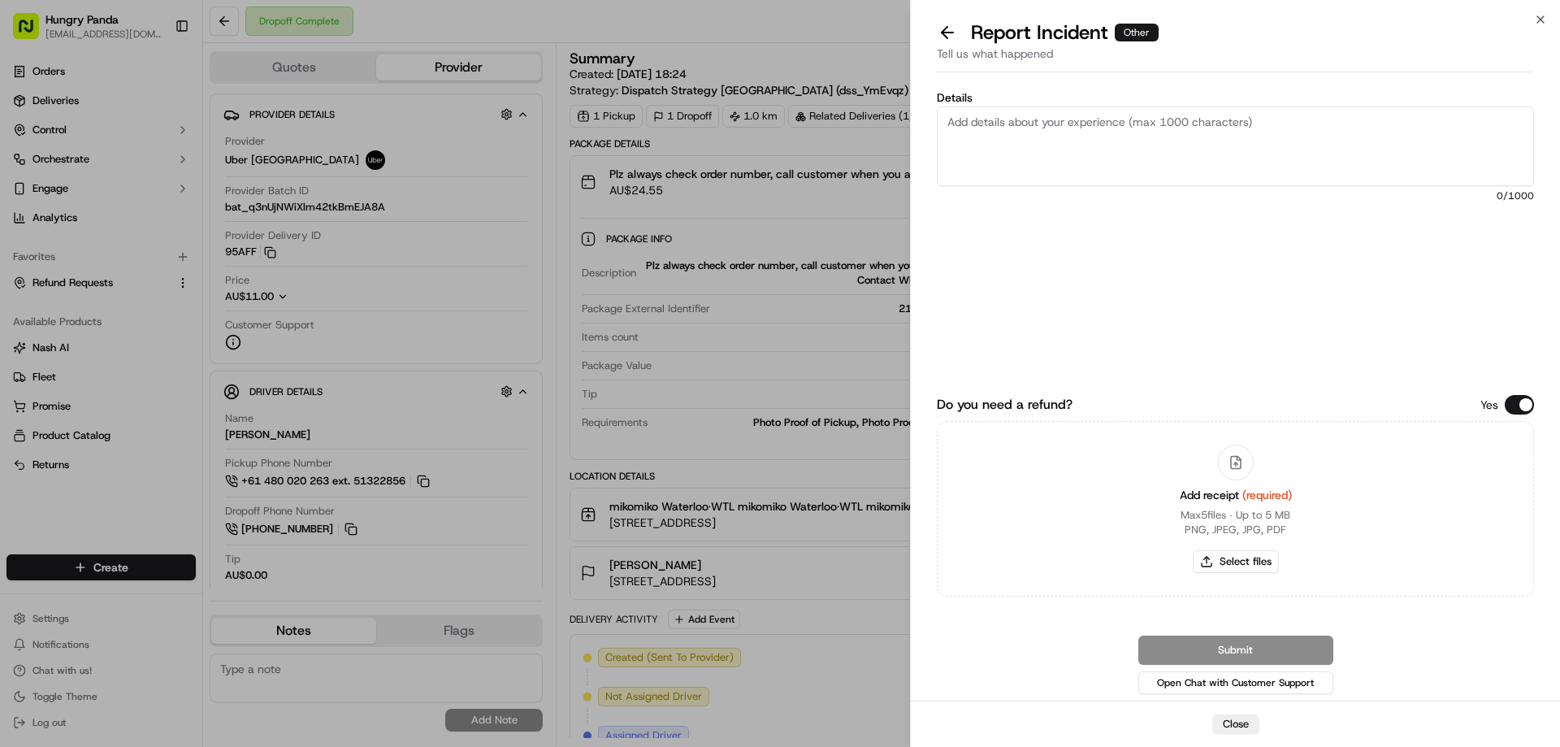
click at [1259, 574] on div "Add receipt (required) Max 5 files ∙ Up to 5 MB PNG, JPEG, JPG, PDF Select files" at bounding box center [1236, 509] width 138 height 148
click at [1249, 565] on button "Select files" at bounding box center [1236, 561] width 86 height 23
type input "C:\fakepath\screenshot_2025-09-23_13-39-58.png"
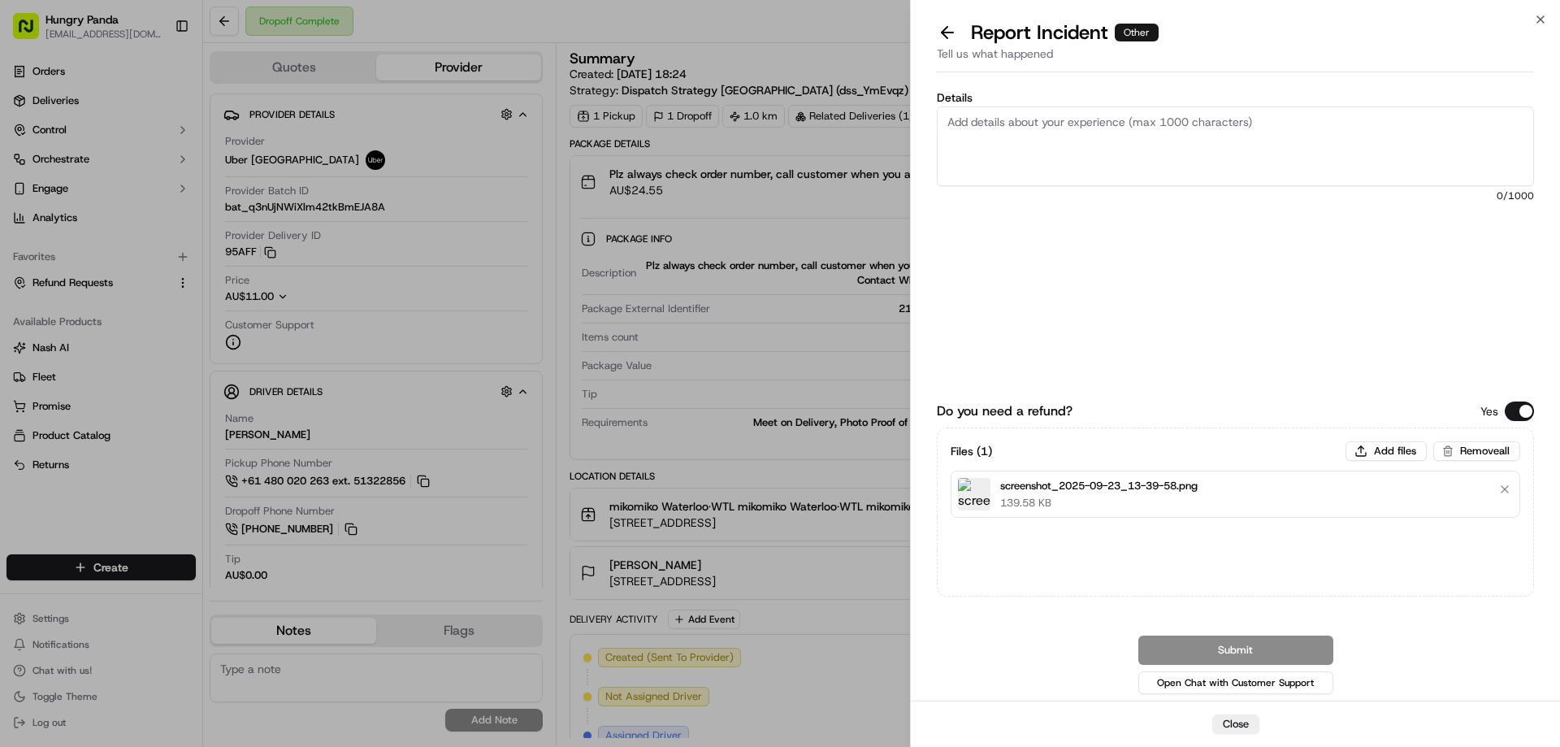
drag, startPoint x: 1096, startPoint y: 148, endPoint x: 1109, endPoint y: 149, distance: 13.0
click at [1096, 148] on textarea "Details" at bounding box center [1235, 146] width 597 height 80
paste textarea "The customer reported that he did not receive the meal, and the delivery photo …"
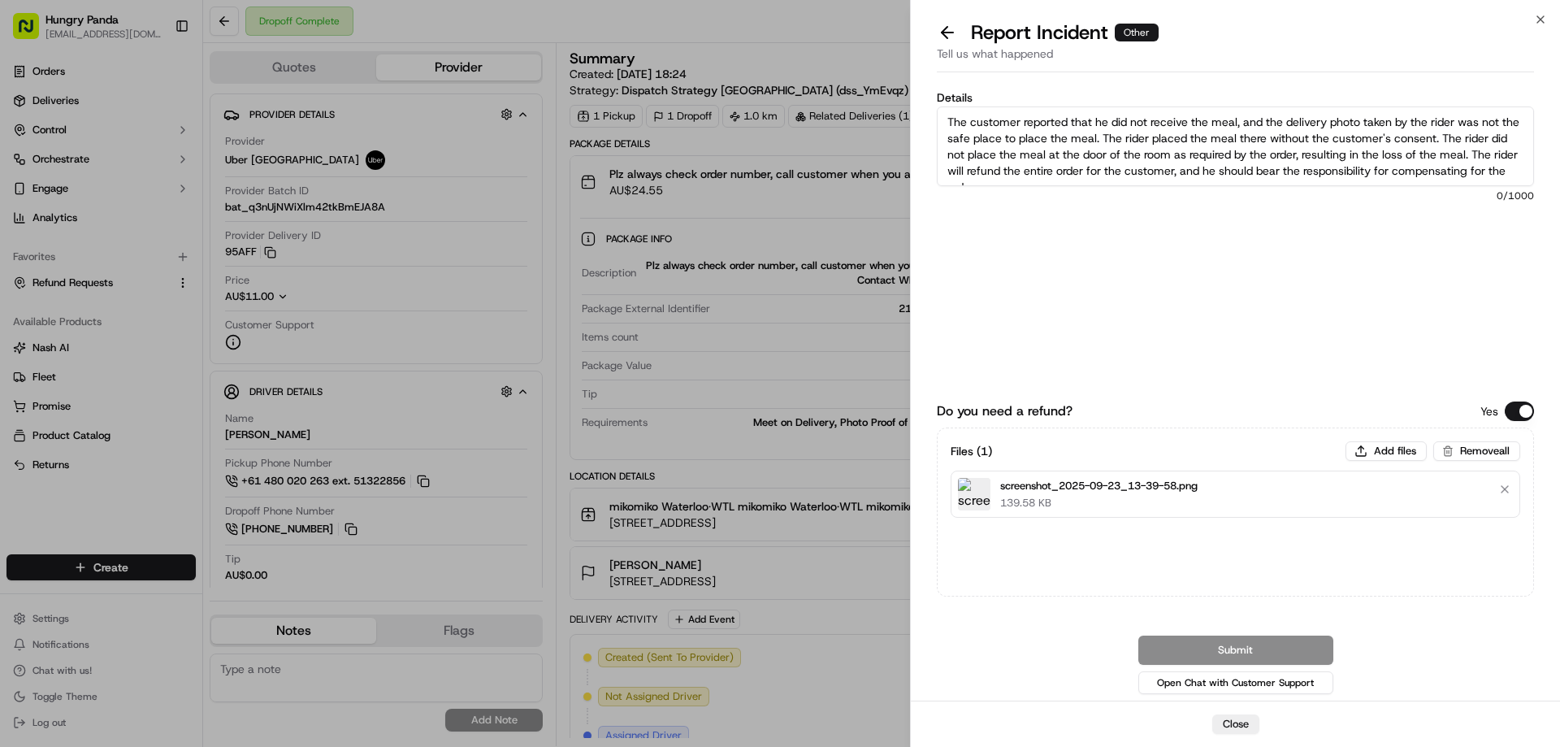
scroll to position [9, 0]
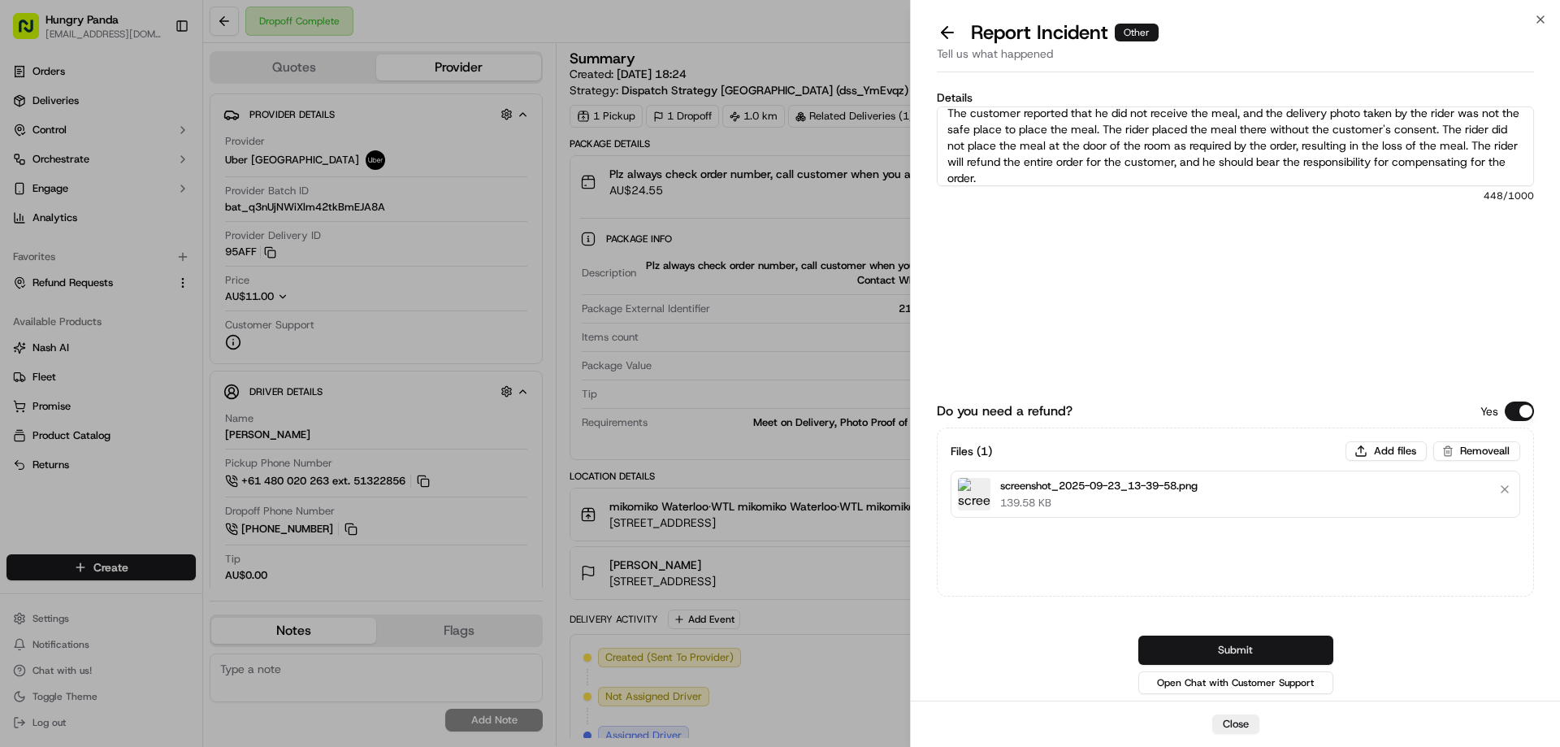
type textarea "The customer reported that he did not receive the meal, and the delivery photo …"
click at [1251, 652] on button "Submit" at bounding box center [1235, 649] width 195 height 29
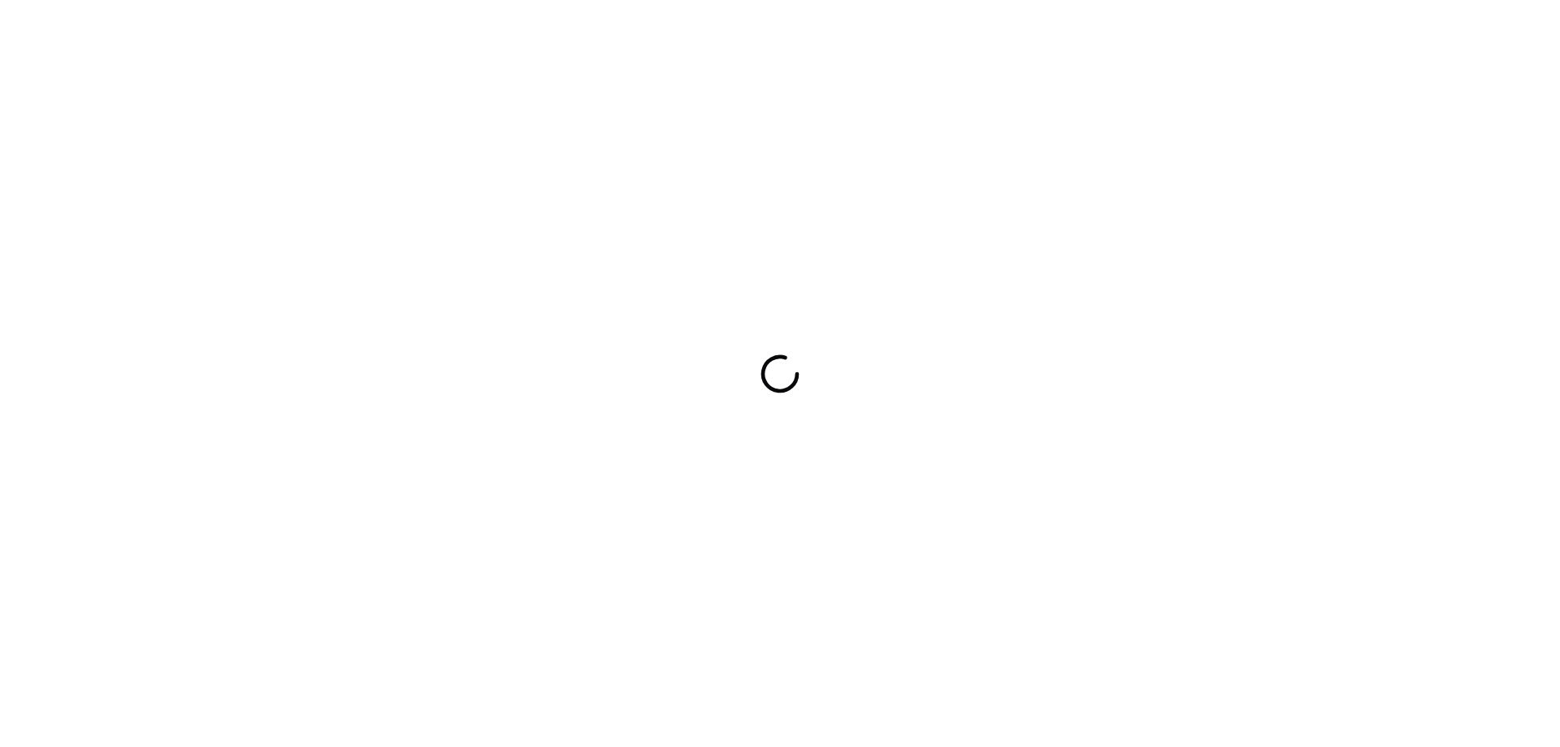
click at [768, 526] on div at bounding box center [780, 373] width 1560 height 747
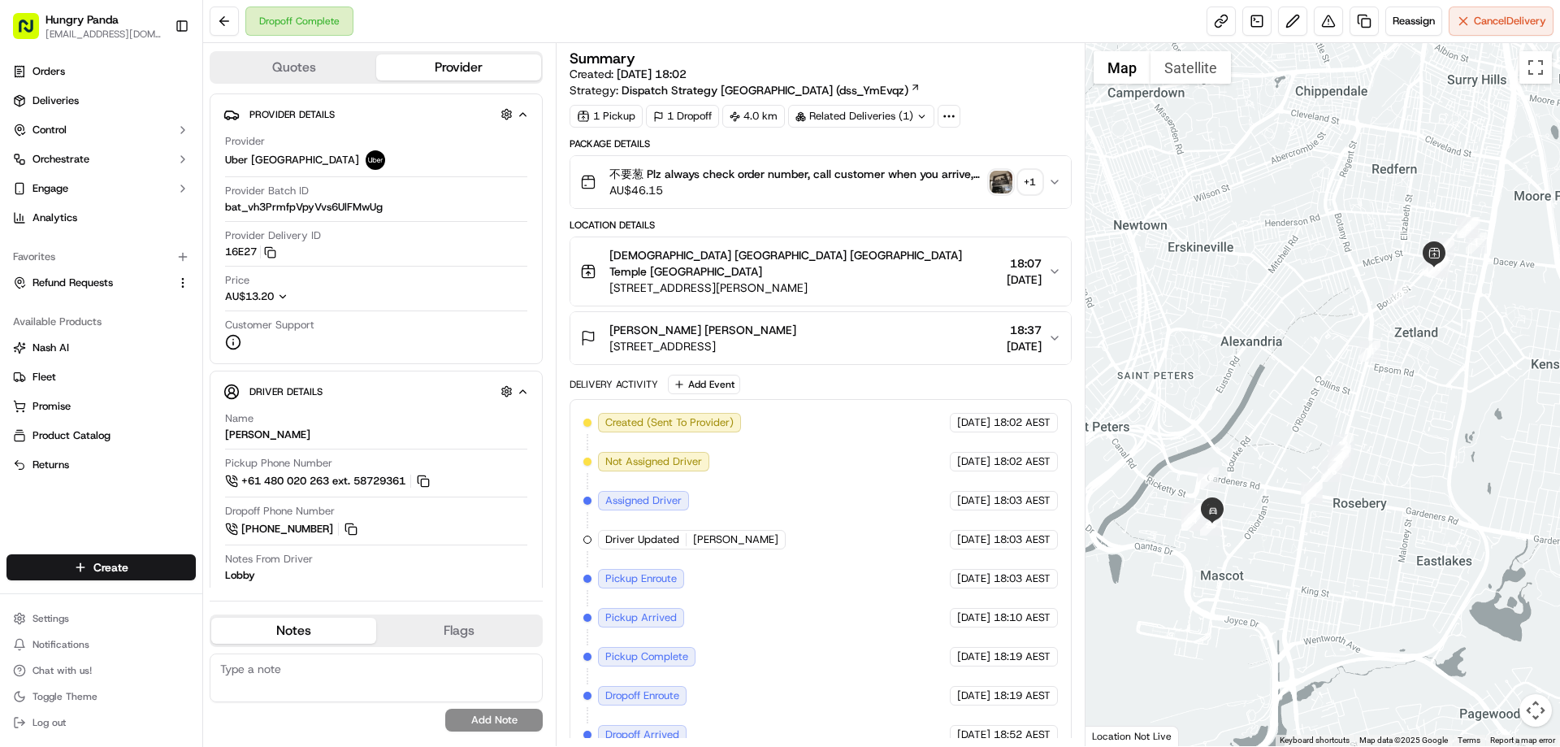
click at [1000, 180] on img "button" at bounding box center [1000, 182] width 23 height 23
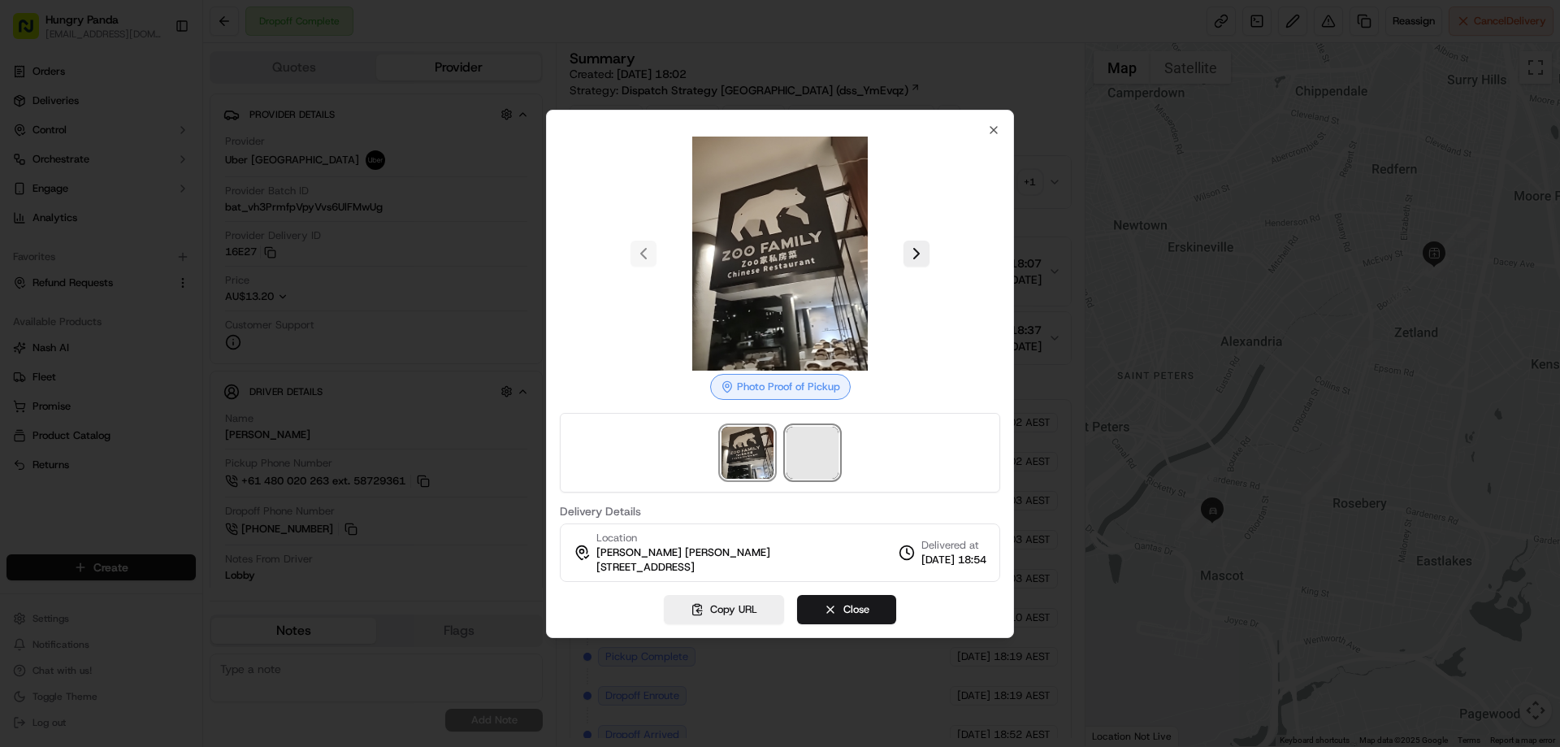
click at [812, 458] on span at bounding box center [812, 452] width 52 height 52
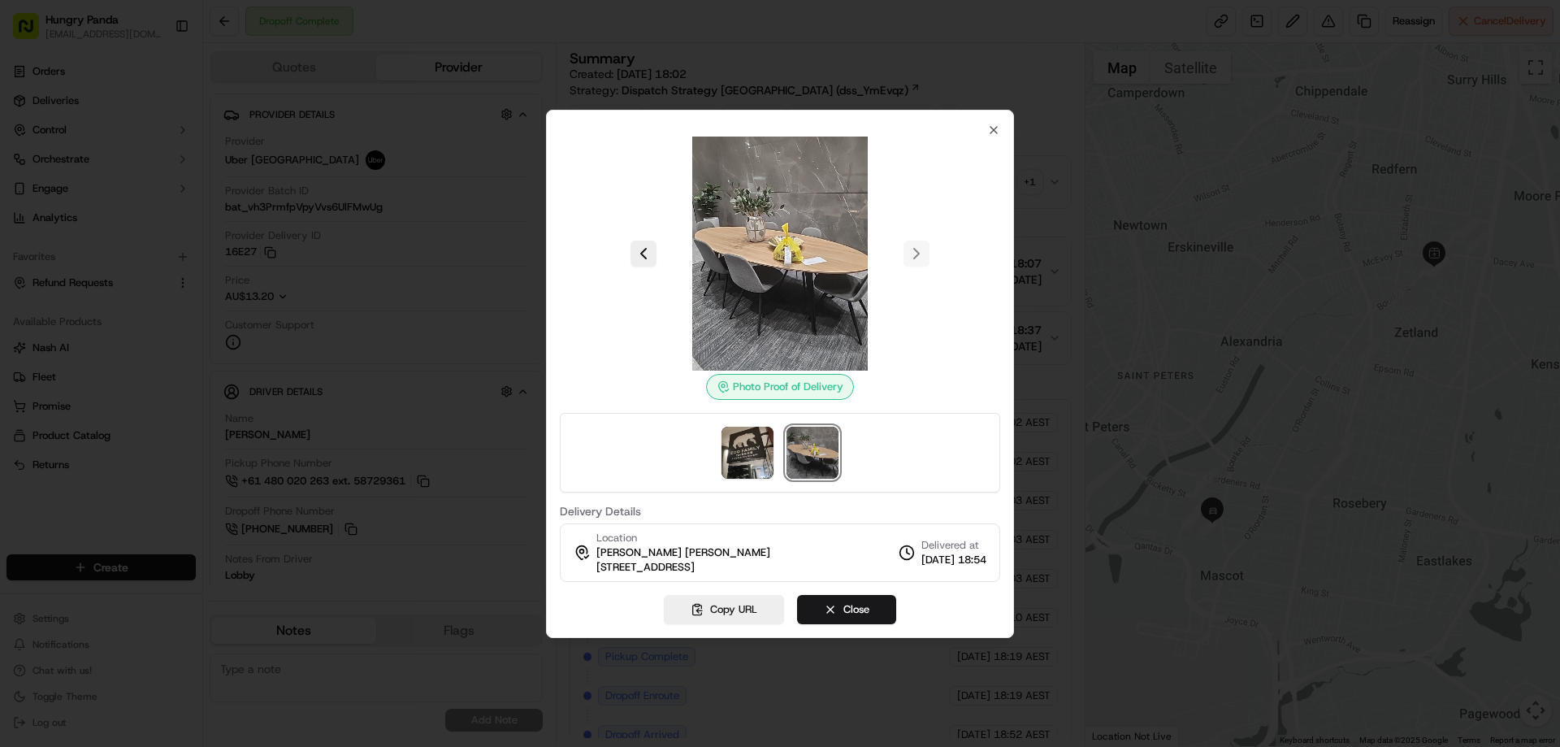
click at [1052, 180] on div at bounding box center [780, 373] width 1560 height 747
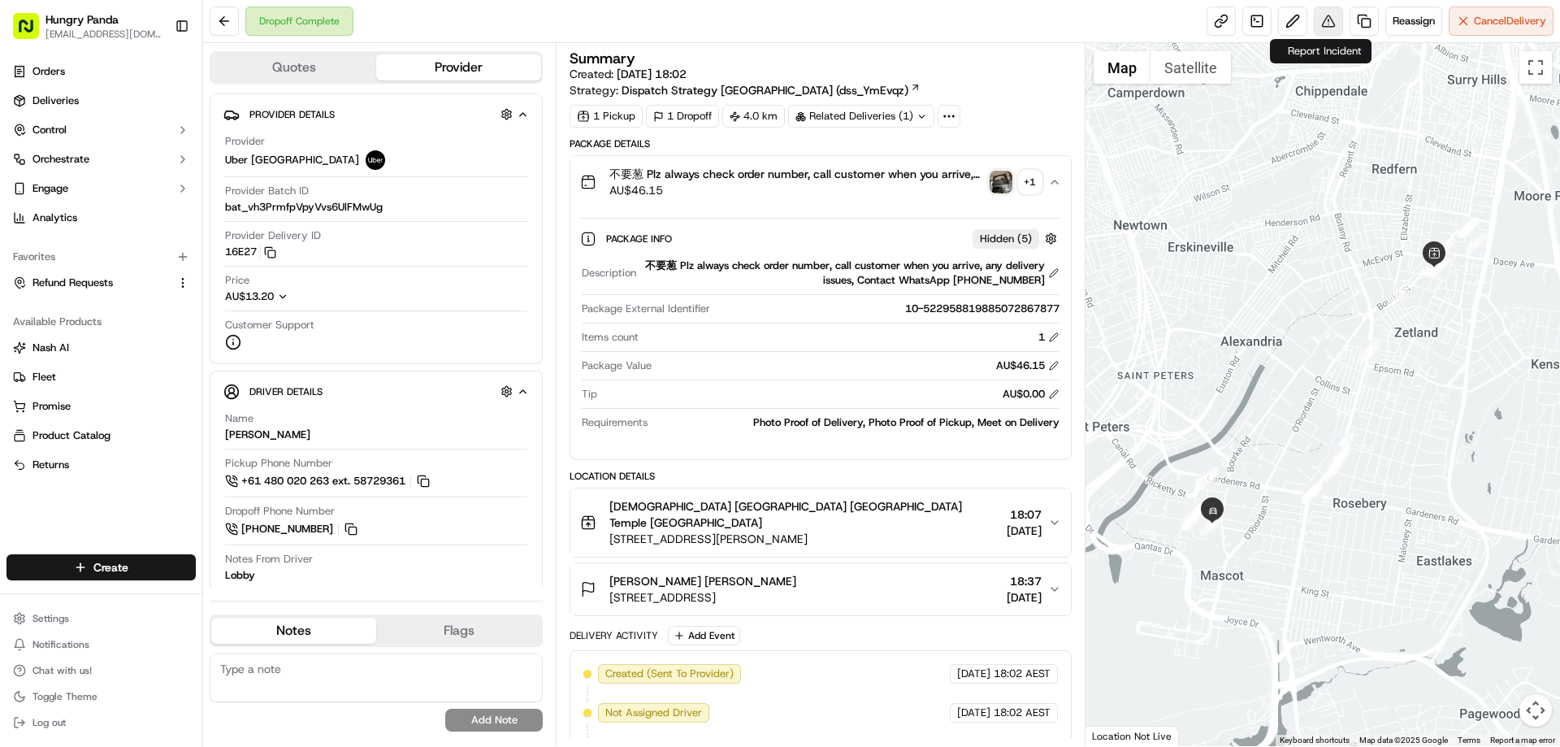
click at [1316, 19] on button at bounding box center [1328, 20] width 29 height 29
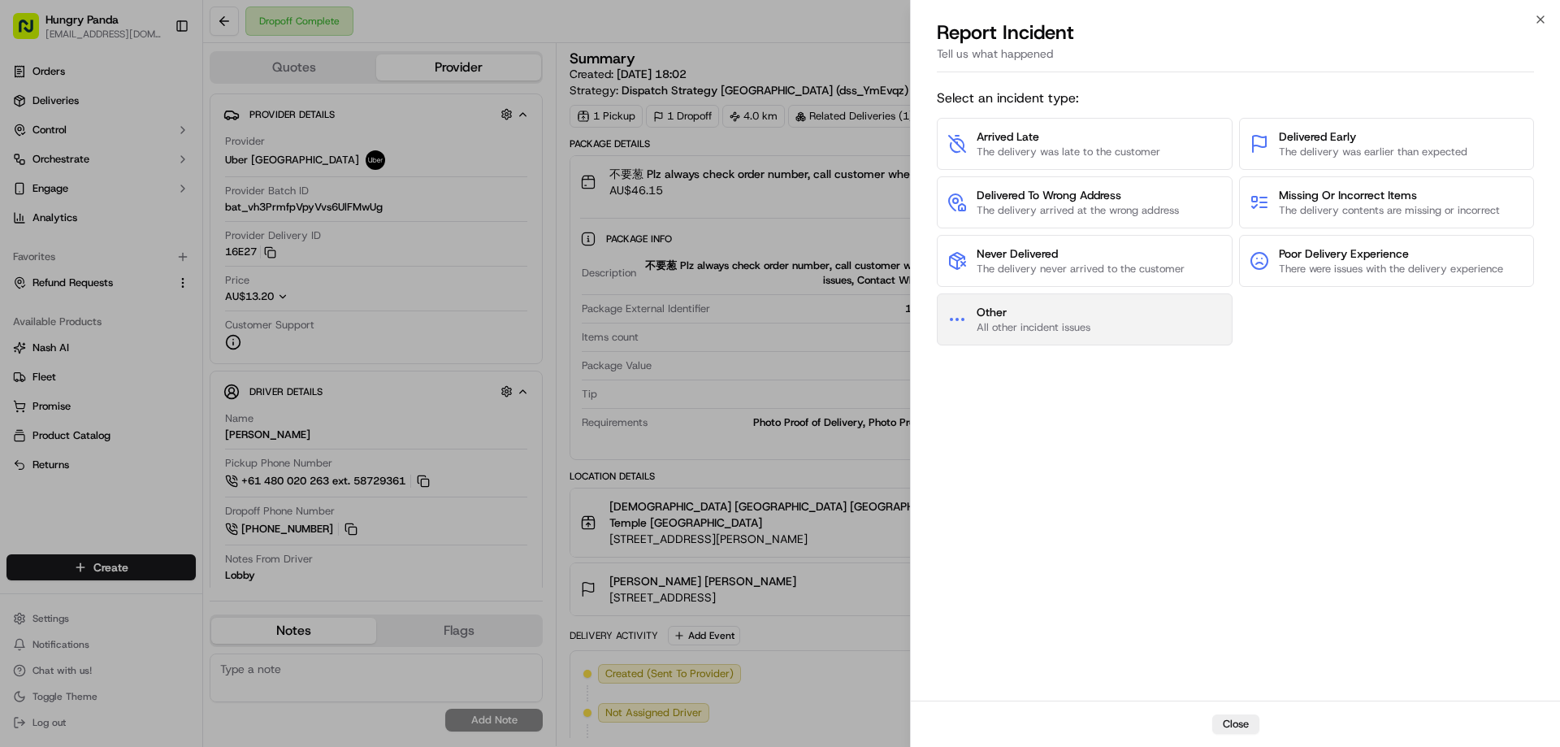
click at [1076, 323] on span "All other incident issues" at bounding box center [1033, 327] width 114 height 15
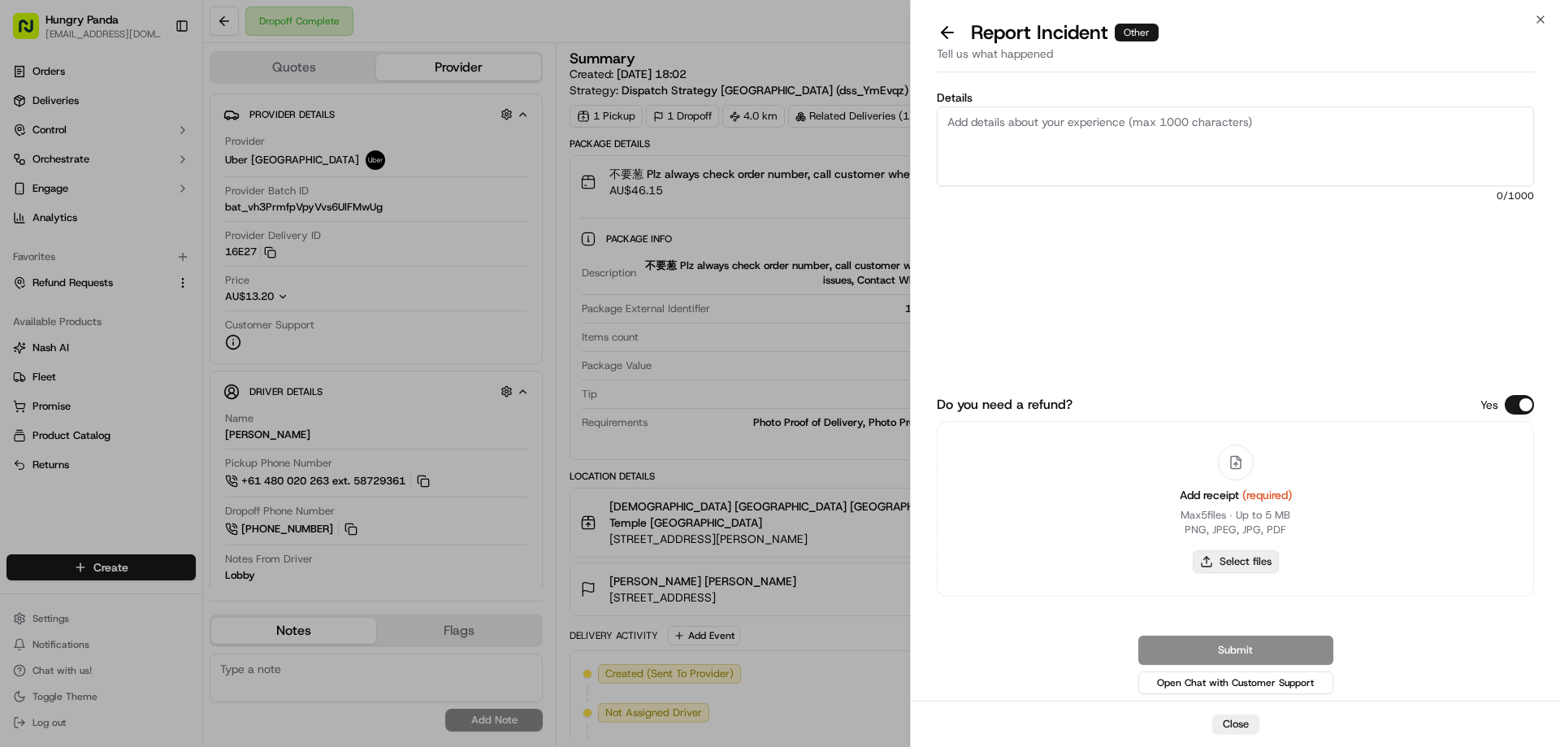
click at [1253, 563] on button "Select files" at bounding box center [1236, 561] width 86 height 23
type input "C:\fakepath\screenshot_2025-09-23_13-41-27.png"
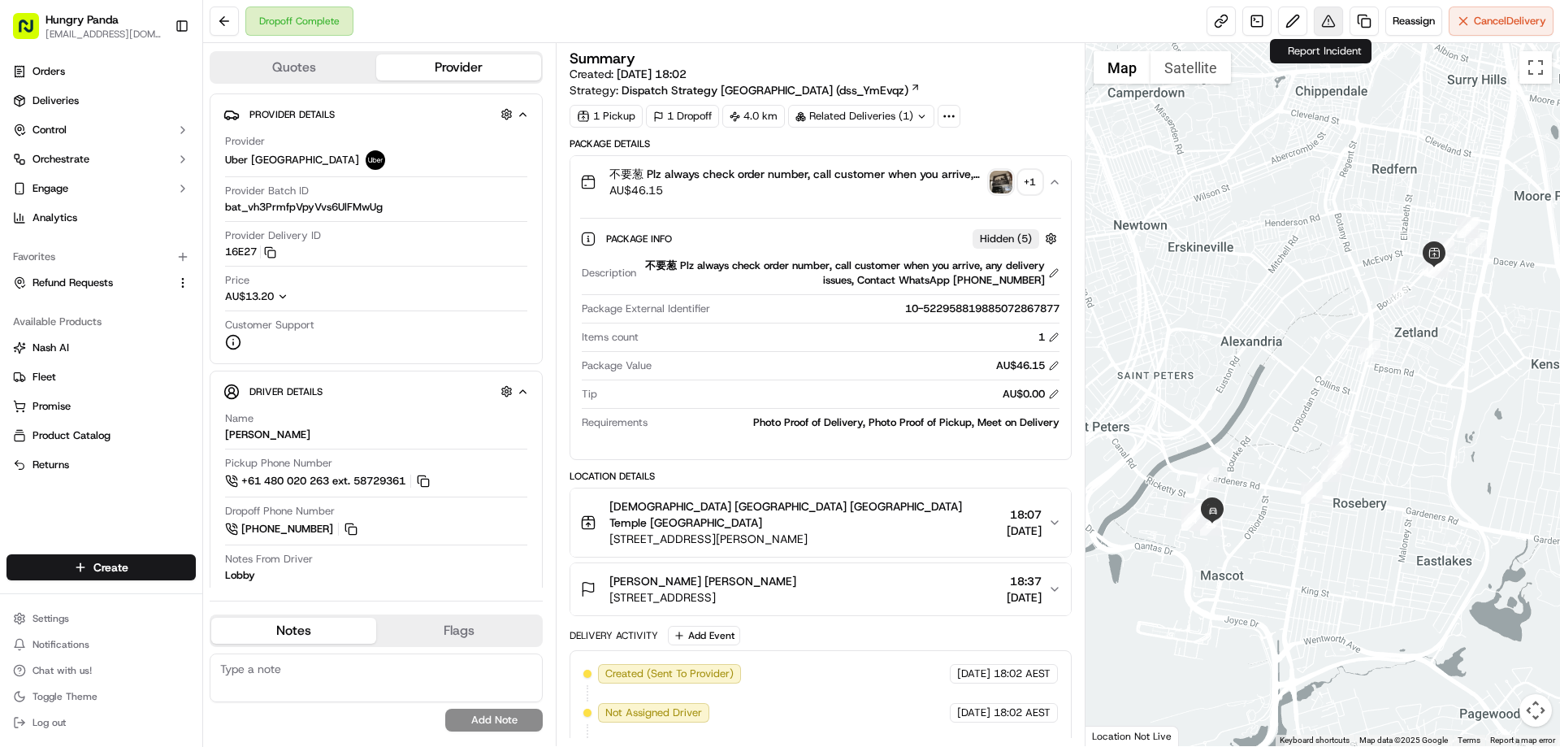
click at [1314, 27] on button at bounding box center [1328, 20] width 29 height 29
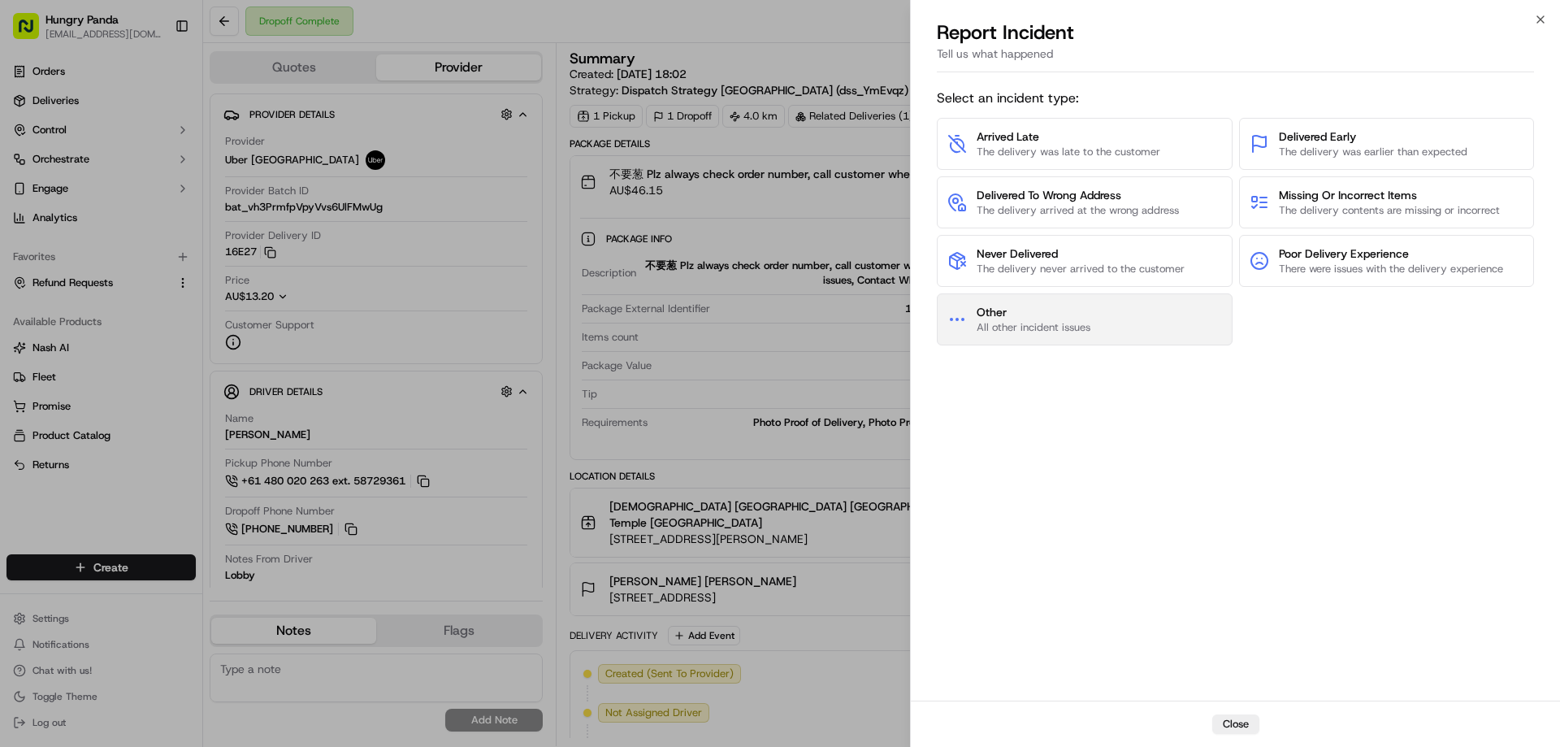
click at [1045, 307] on span "Other" at bounding box center [1033, 312] width 114 height 16
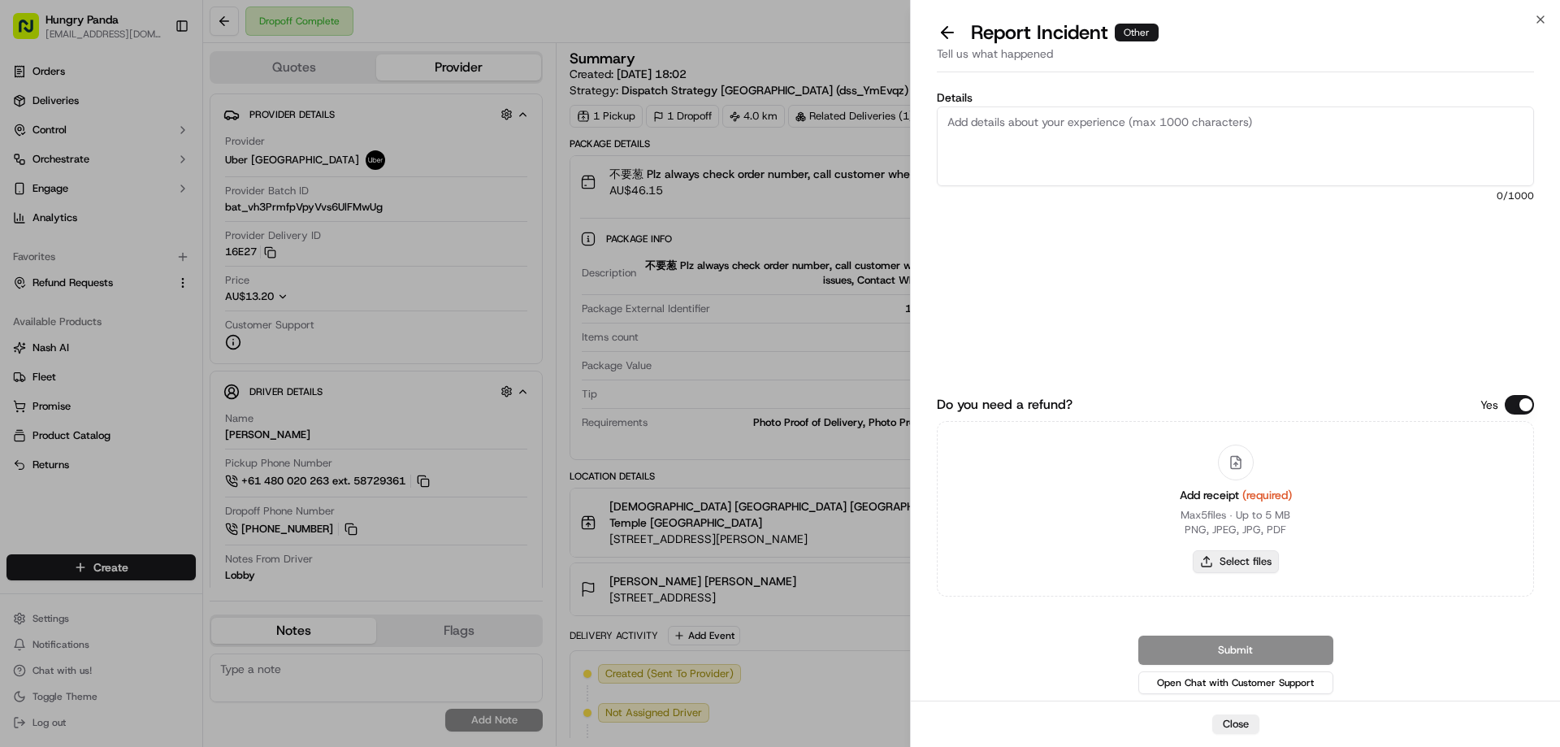
click at [1239, 562] on button "Select files" at bounding box center [1236, 561] width 86 height 23
type input "C:\fakepath\screenshot_2025-09-23_13-41-27.png"
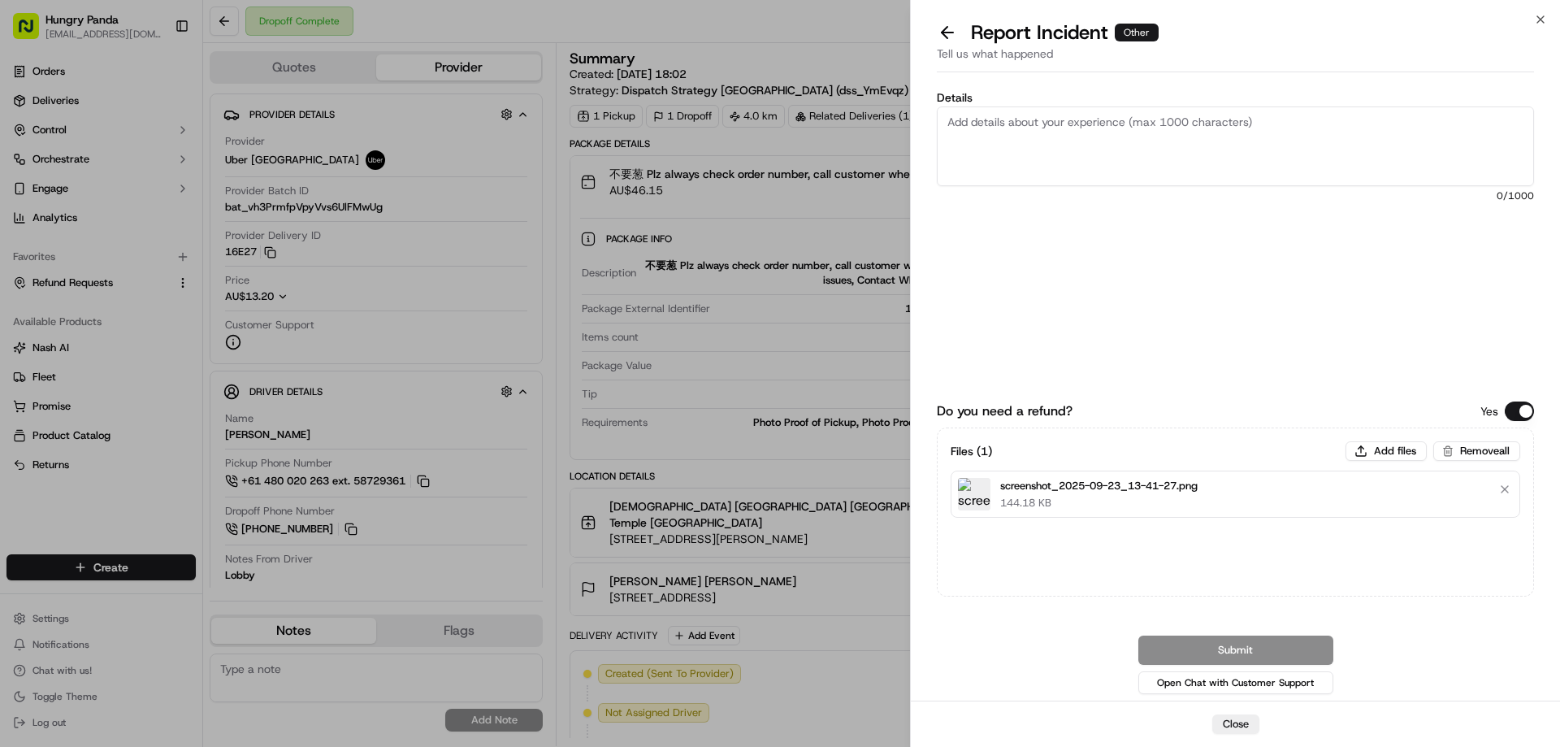
click at [1090, 146] on textarea "Details" at bounding box center [1235, 146] width 597 height 80
paste textarea "The customer reported that he did not receive the meal, and the delivery photo …"
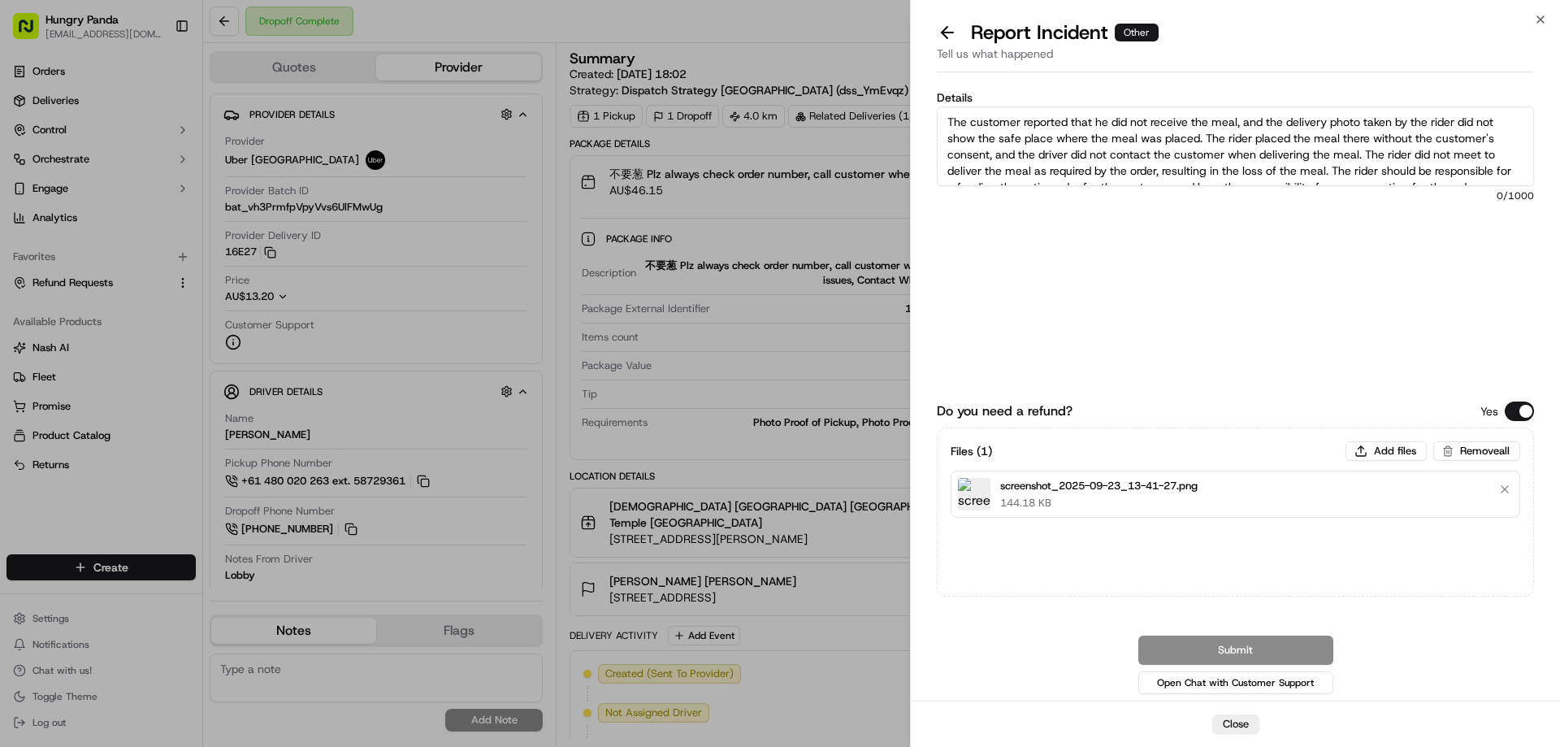
scroll to position [9, 0]
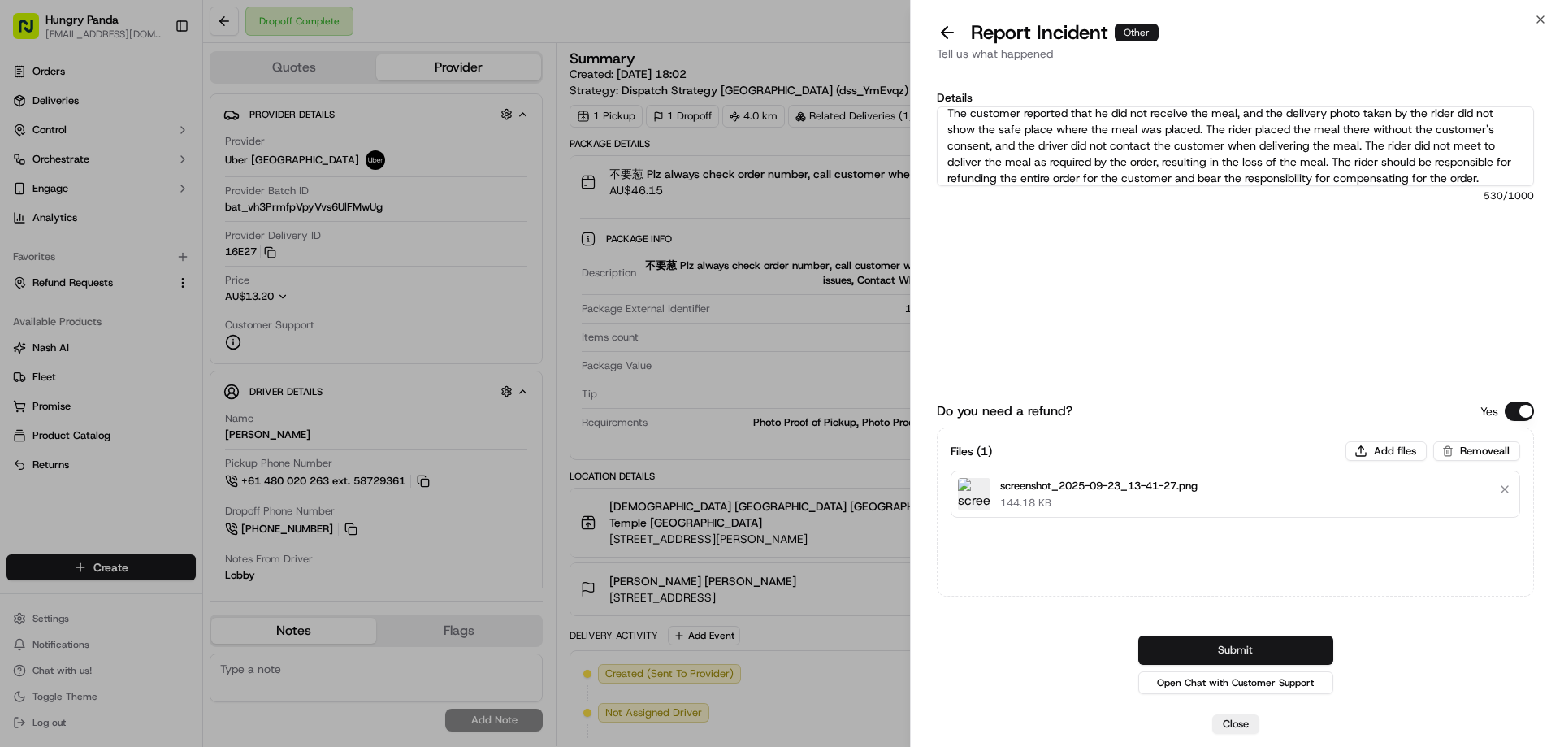
type textarea "The customer reported that he did not receive the meal, and the delivery photo …"
click at [1223, 646] on button "Submit" at bounding box center [1235, 649] width 195 height 29
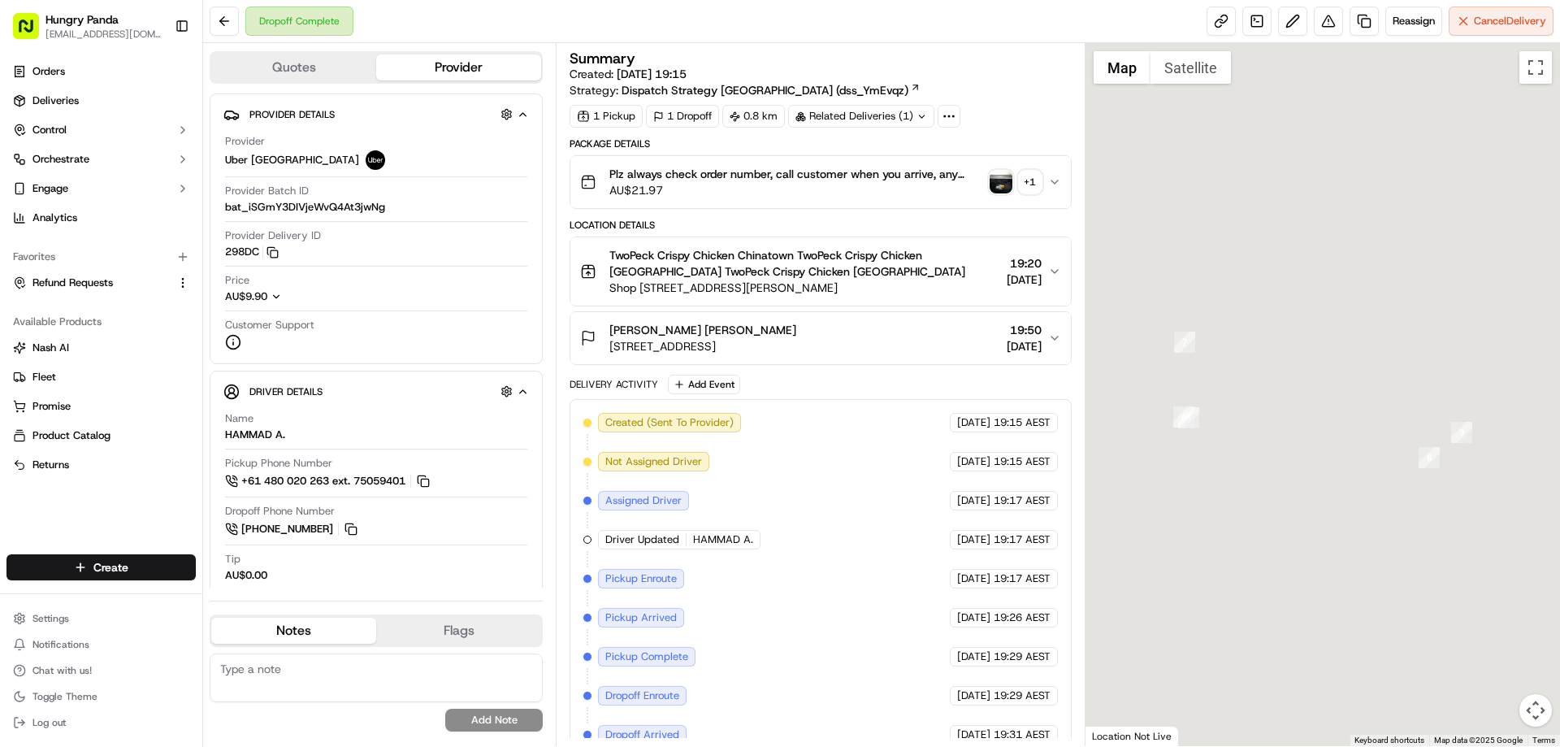
click at [1000, 177] on img "button" at bounding box center [1000, 182] width 23 height 23
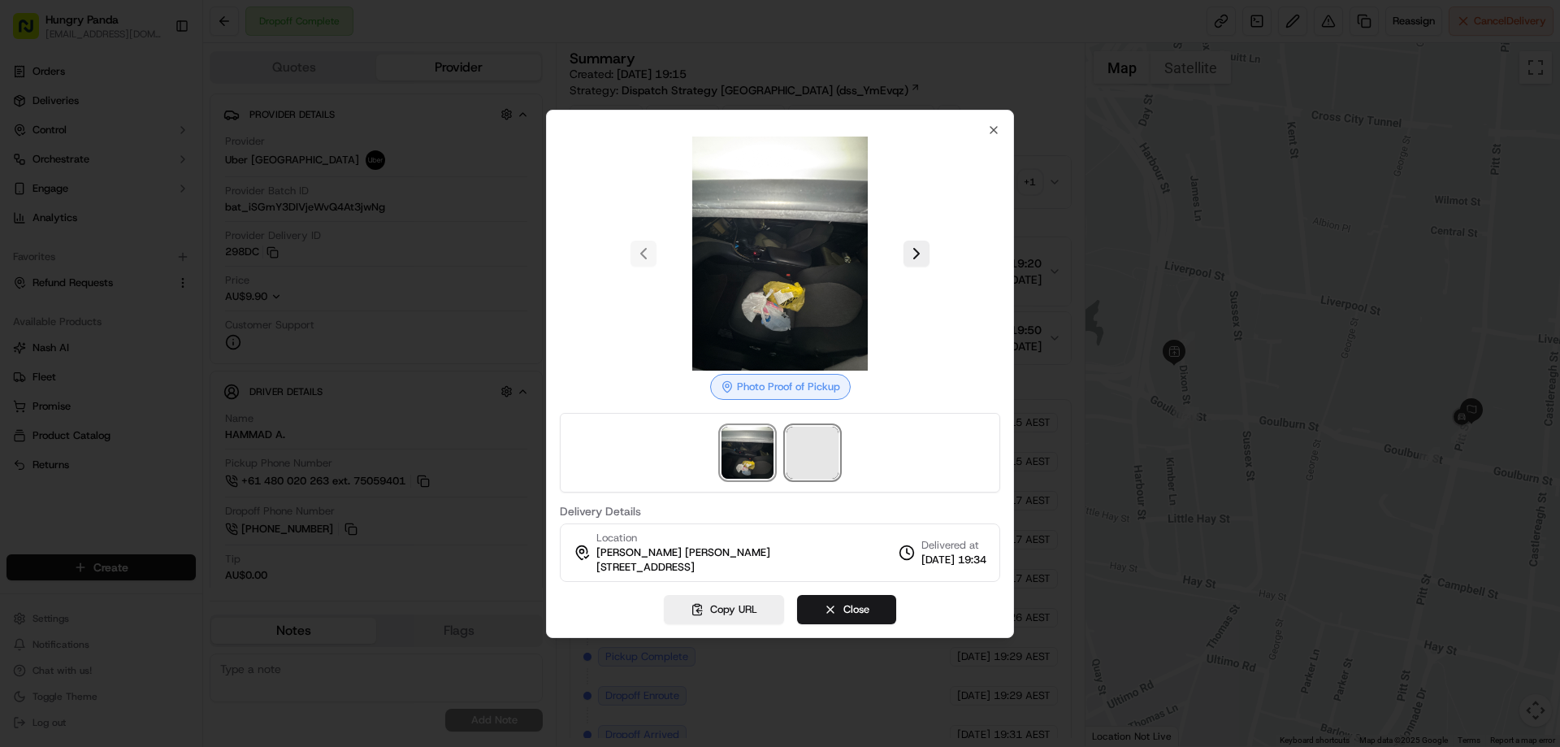
click at [820, 465] on span at bounding box center [812, 452] width 52 height 52
click at [1033, 182] on div at bounding box center [780, 373] width 1560 height 747
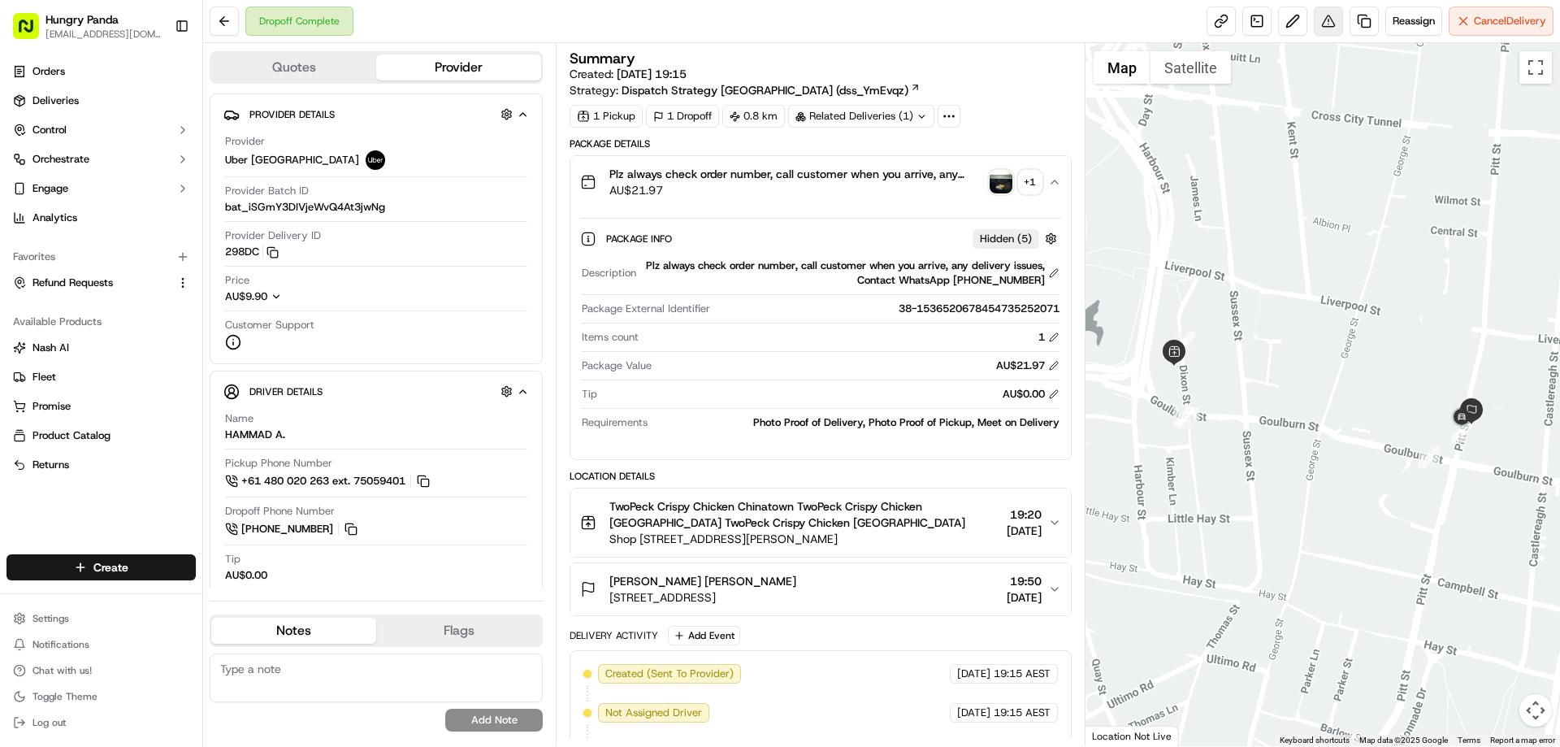
click at [1321, 12] on button at bounding box center [1328, 20] width 29 height 29
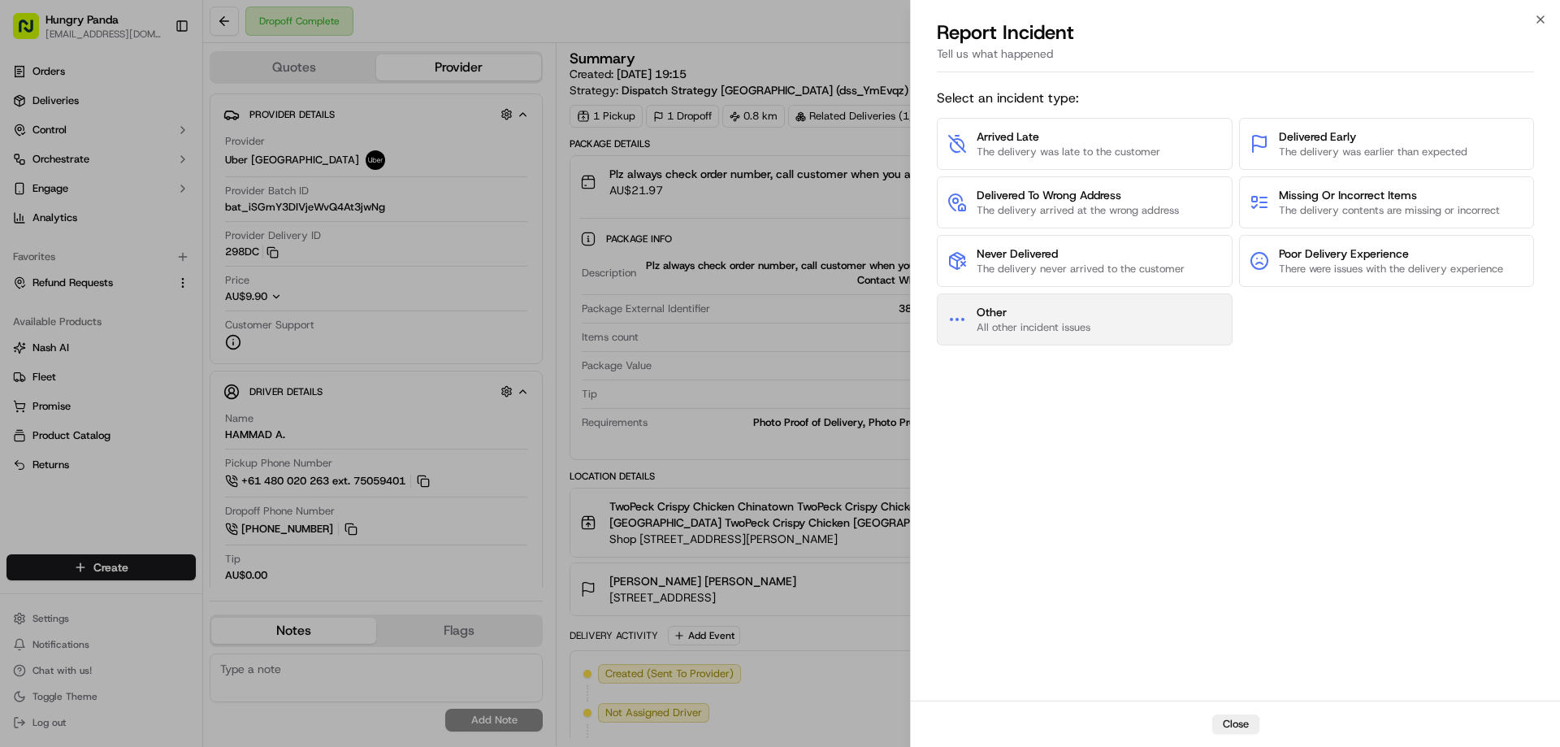
click at [1049, 319] on span "Other" at bounding box center [1033, 312] width 114 height 16
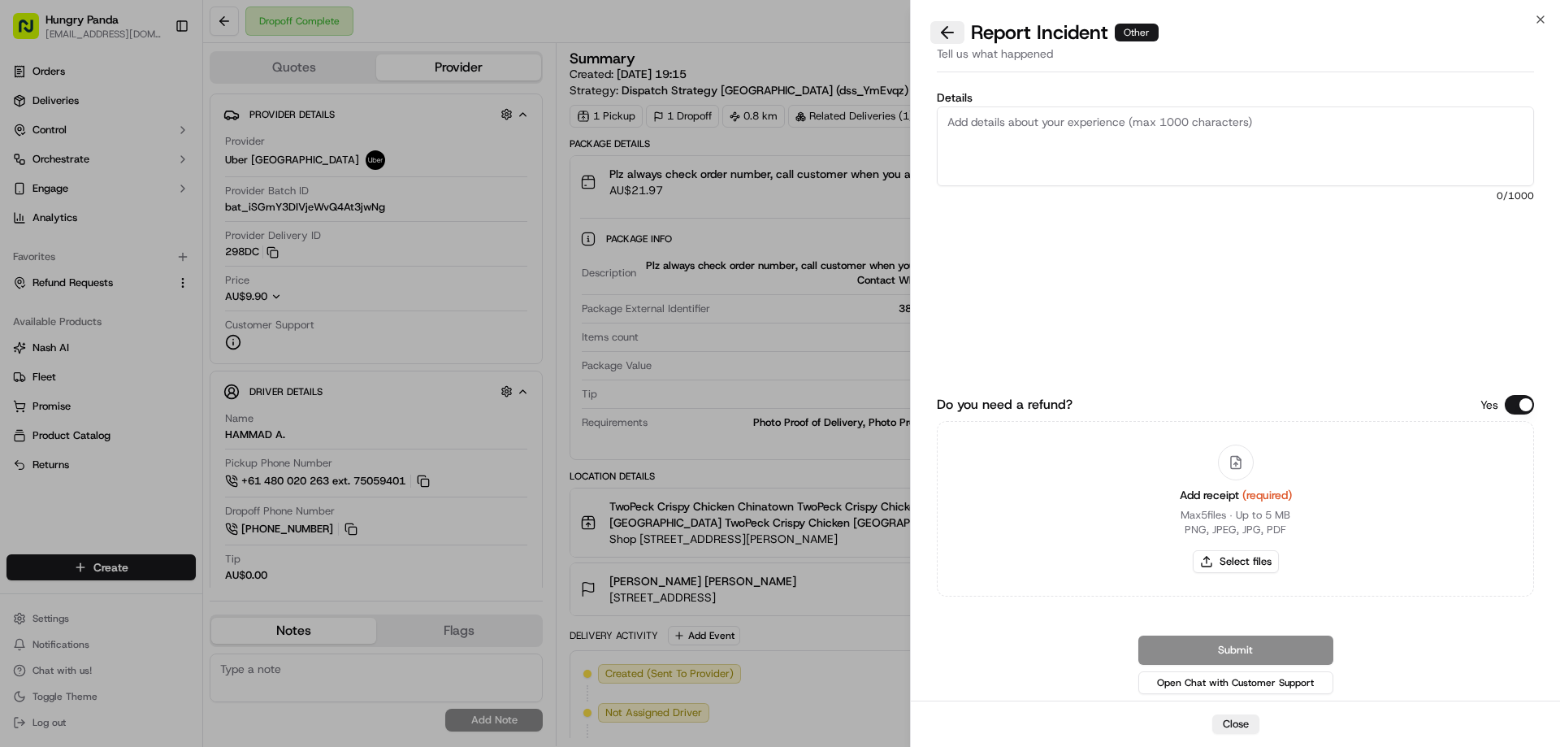
click at [952, 42] on button at bounding box center [947, 32] width 34 height 23
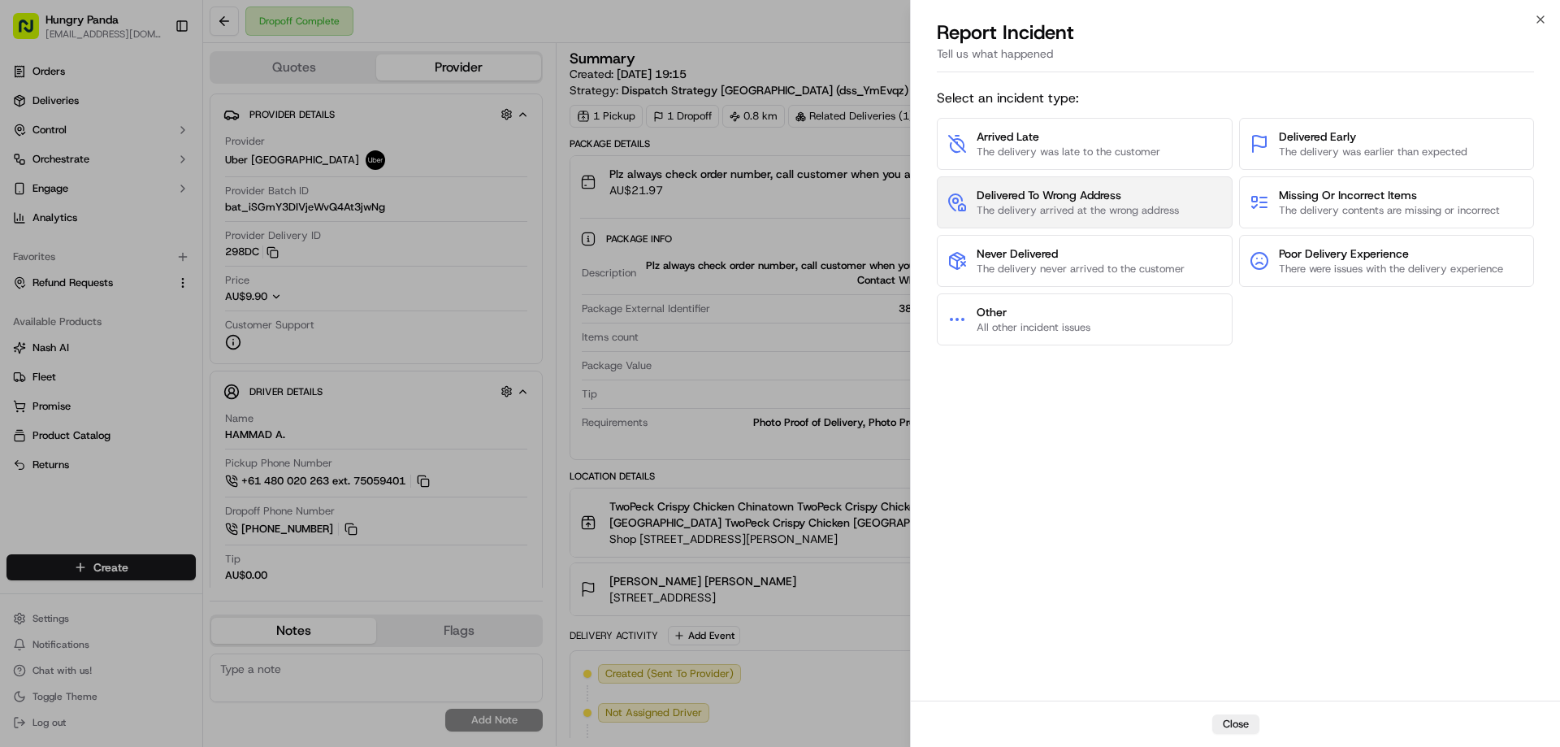
click at [1049, 202] on span "Delivered To Wrong Address" at bounding box center [1077, 195] width 202 height 16
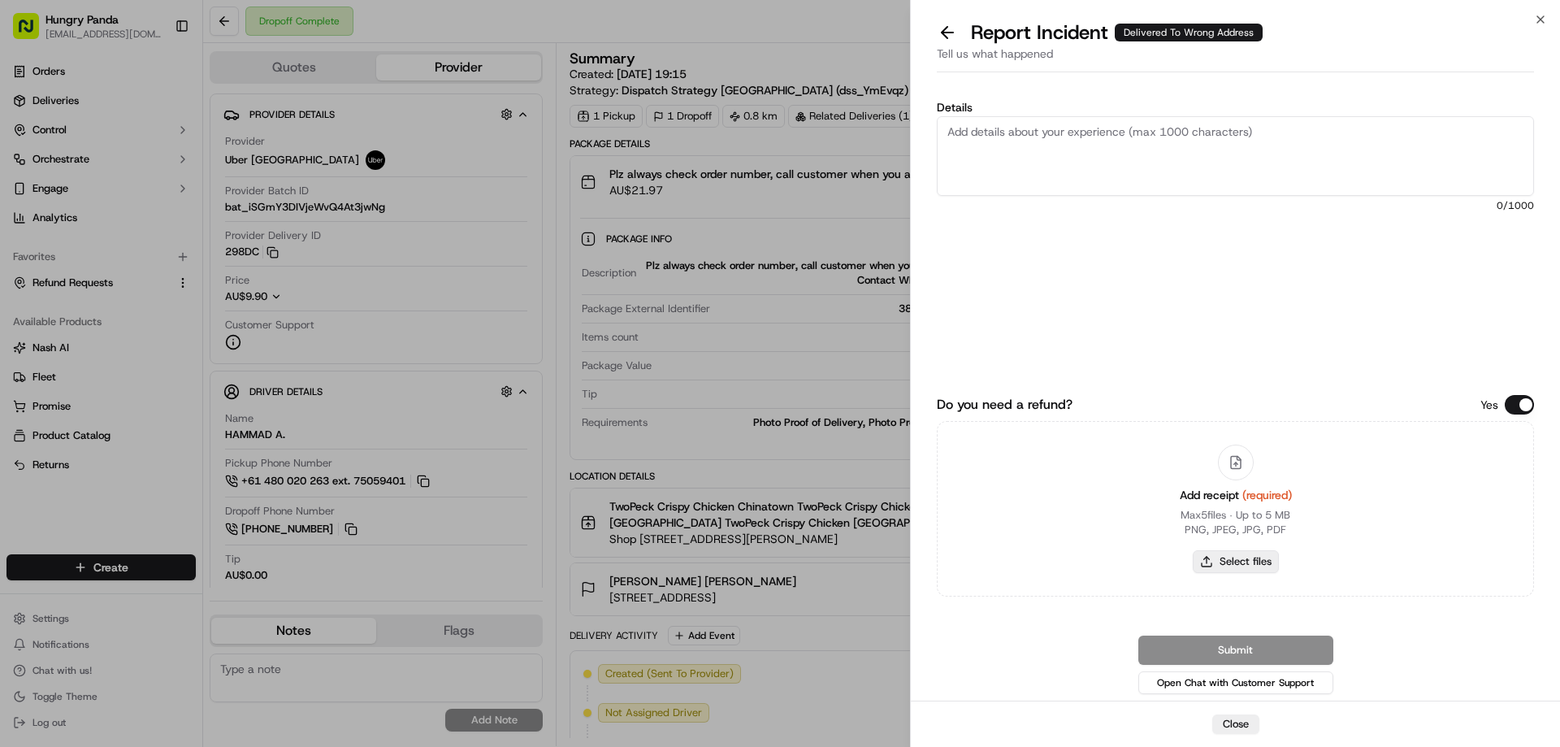
click at [1233, 560] on button "Select files" at bounding box center [1236, 561] width 86 height 23
type input "C:\fakepath\screenshot_2025-09-23_13-43-05.png"
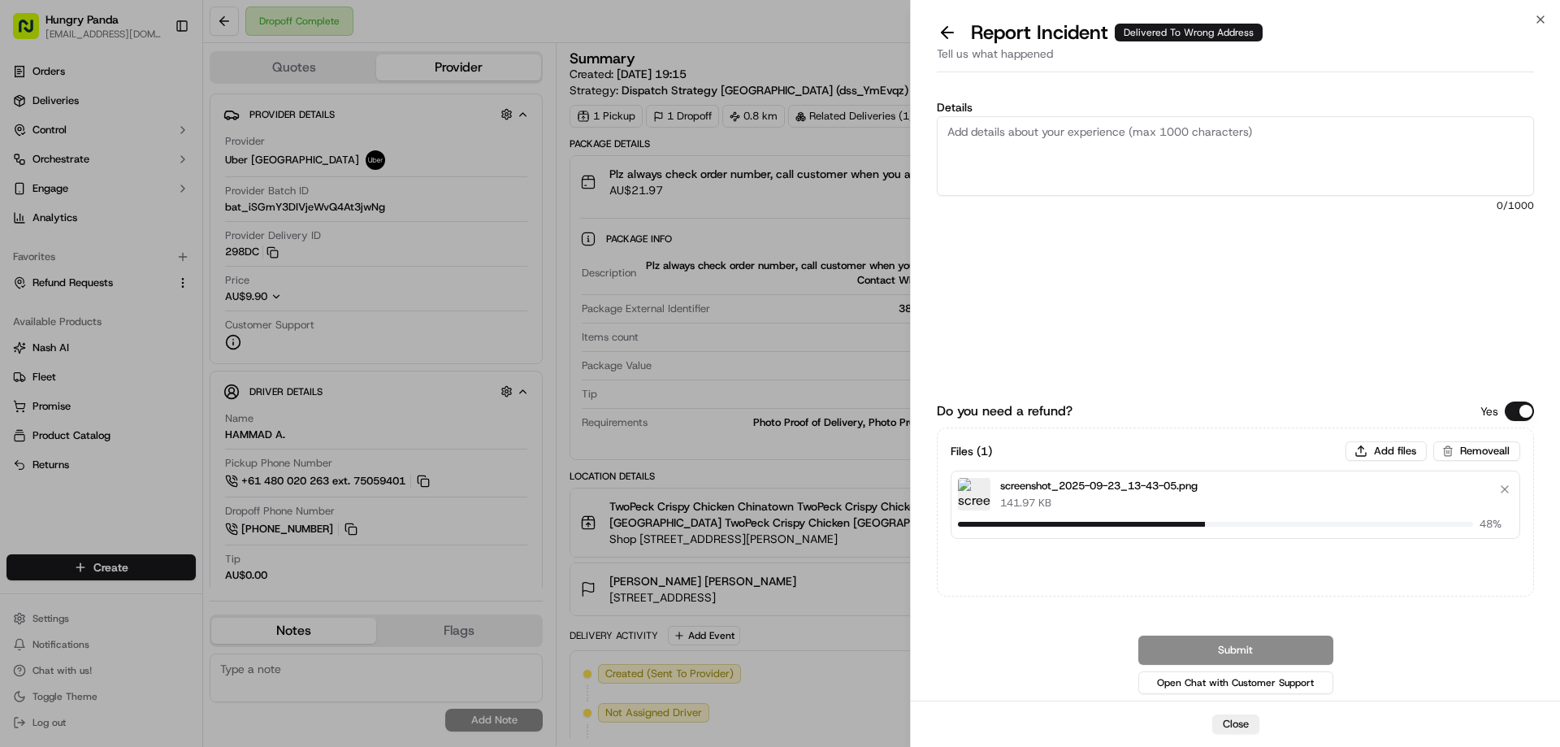
click at [1045, 151] on textarea "Details" at bounding box center [1235, 156] width 597 height 80
click at [1090, 162] on textarea "Details" at bounding box center [1235, 156] width 597 height 80
paste textarea "The customer reported that he did not receive the meal. The photos taken by the…"
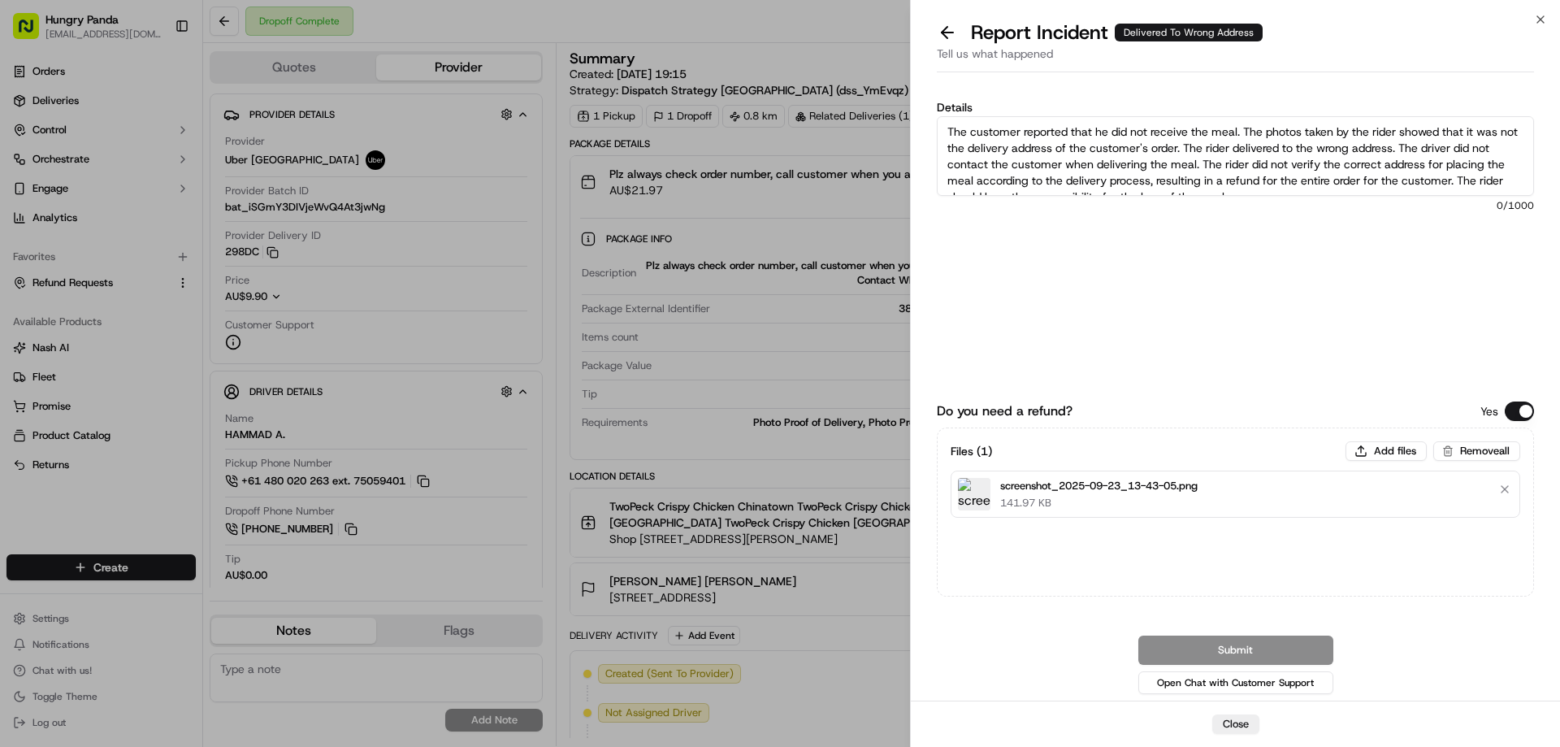
scroll to position [9, 0]
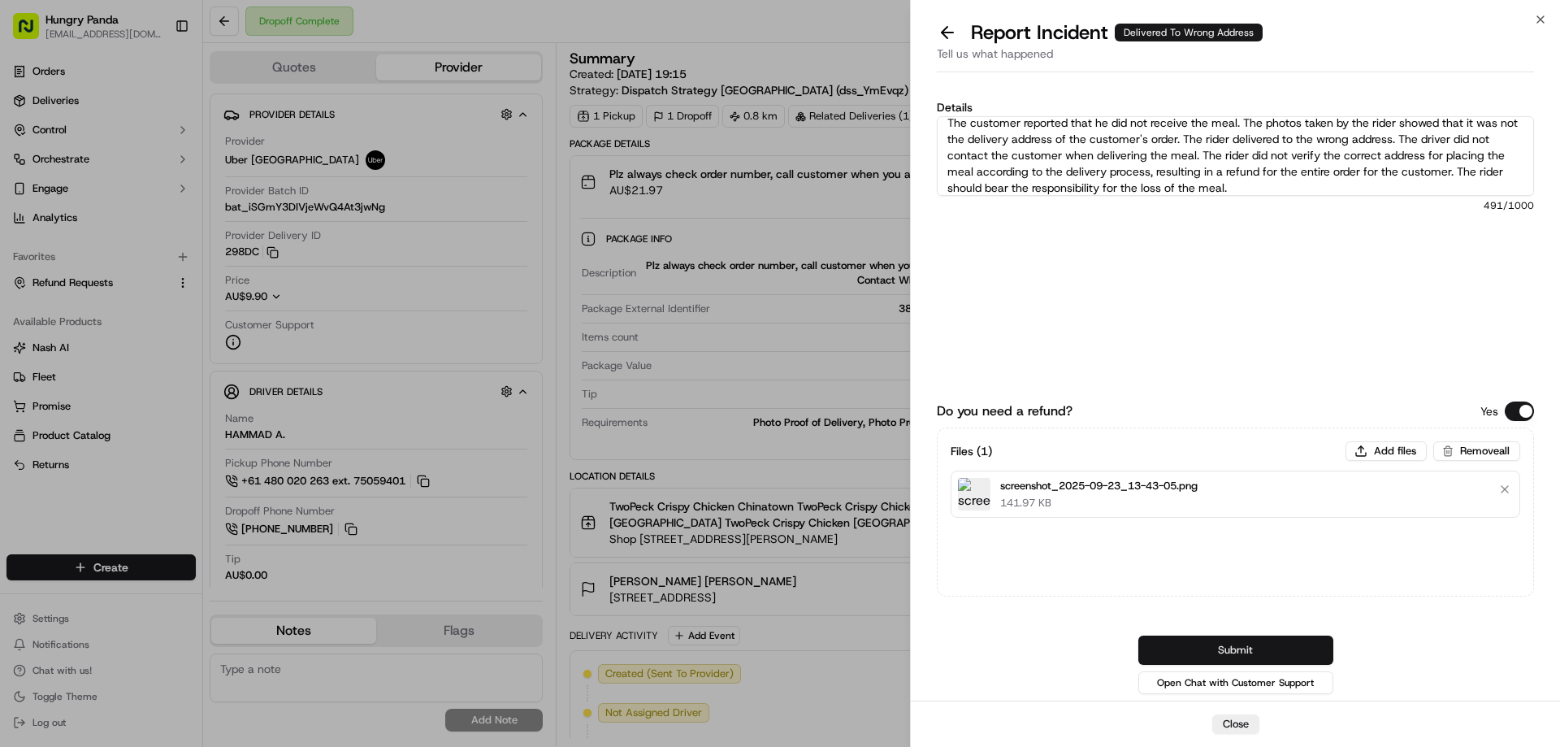
type textarea "The customer reported that he did not receive the meal. The photos taken by the…"
click at [1249, 636] on div "Do you need a refund? Yes Files ( 1 ) Add files Remove all screenshot_2025-09-2…" at bounding box center [1235, 526] width 597 height 341
click at [1213, 656] on button "Submit" at bounding box center [1235, 649] width 195 height 29
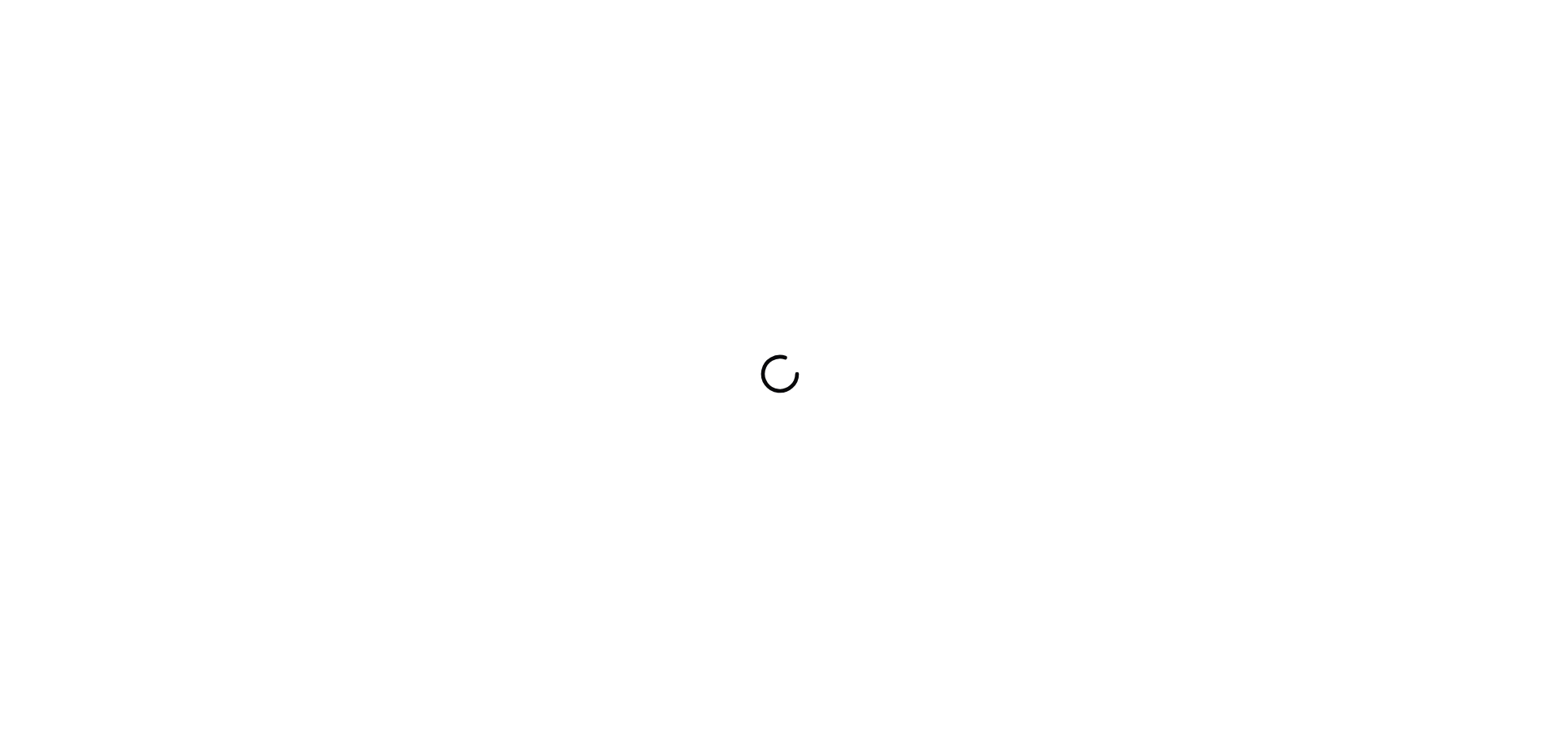
click at [690, 361] on div at bounding box center [780, 373] width 1560 height 747
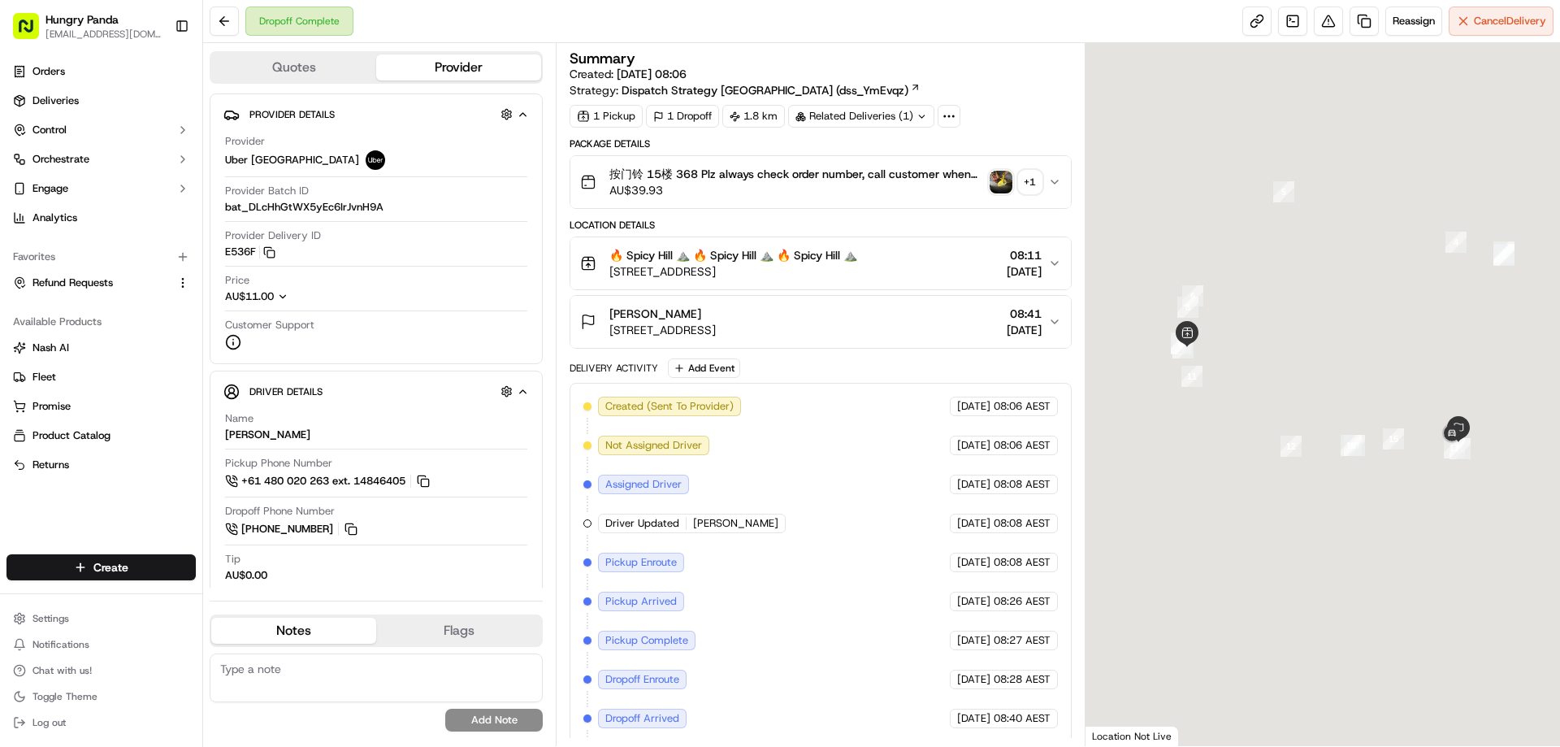
click at [1005, 184] on img "button" at bounding box center [1000, 182] width 23 height 23
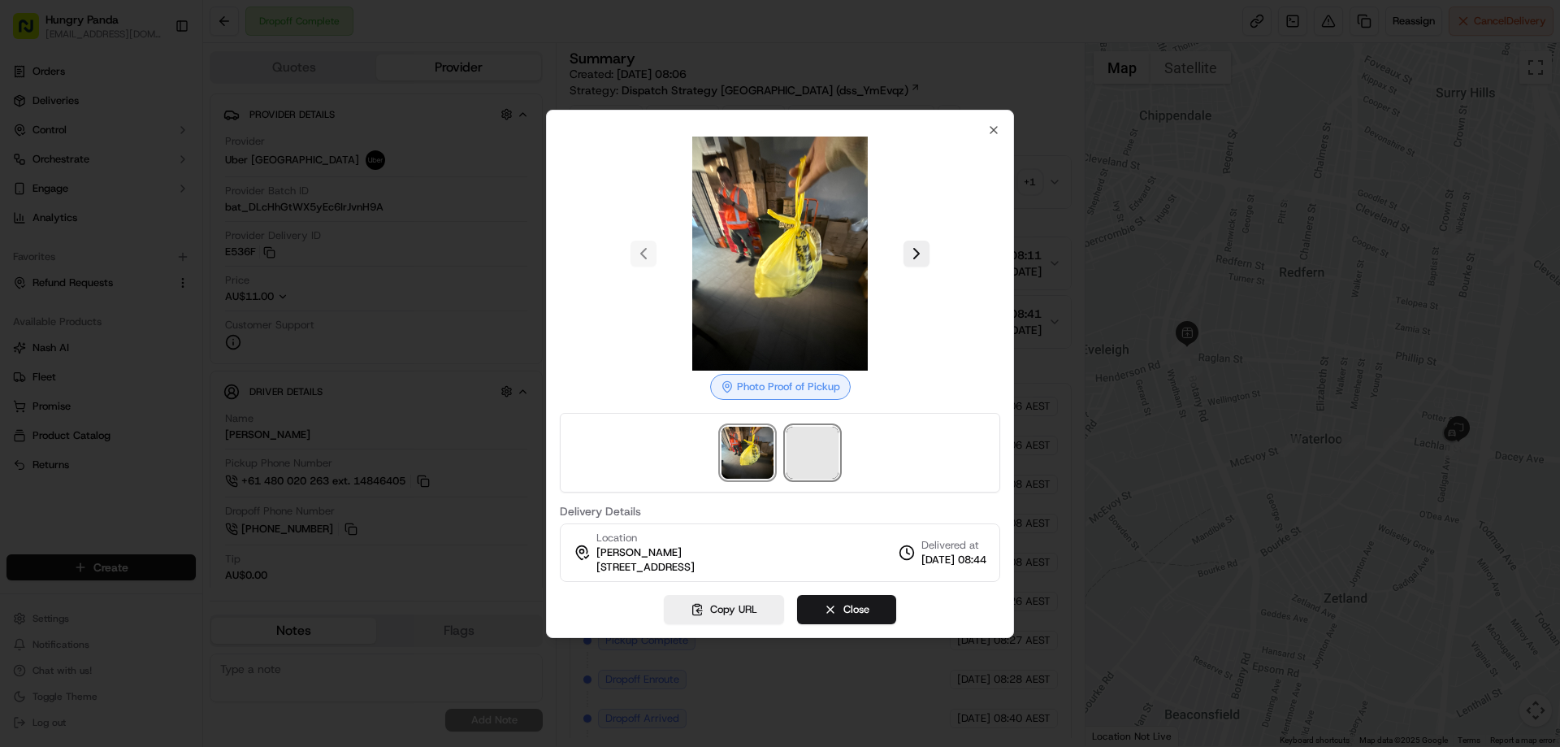
click at [807, 452] on span at bounding box center [812, 452] width 52 height 52
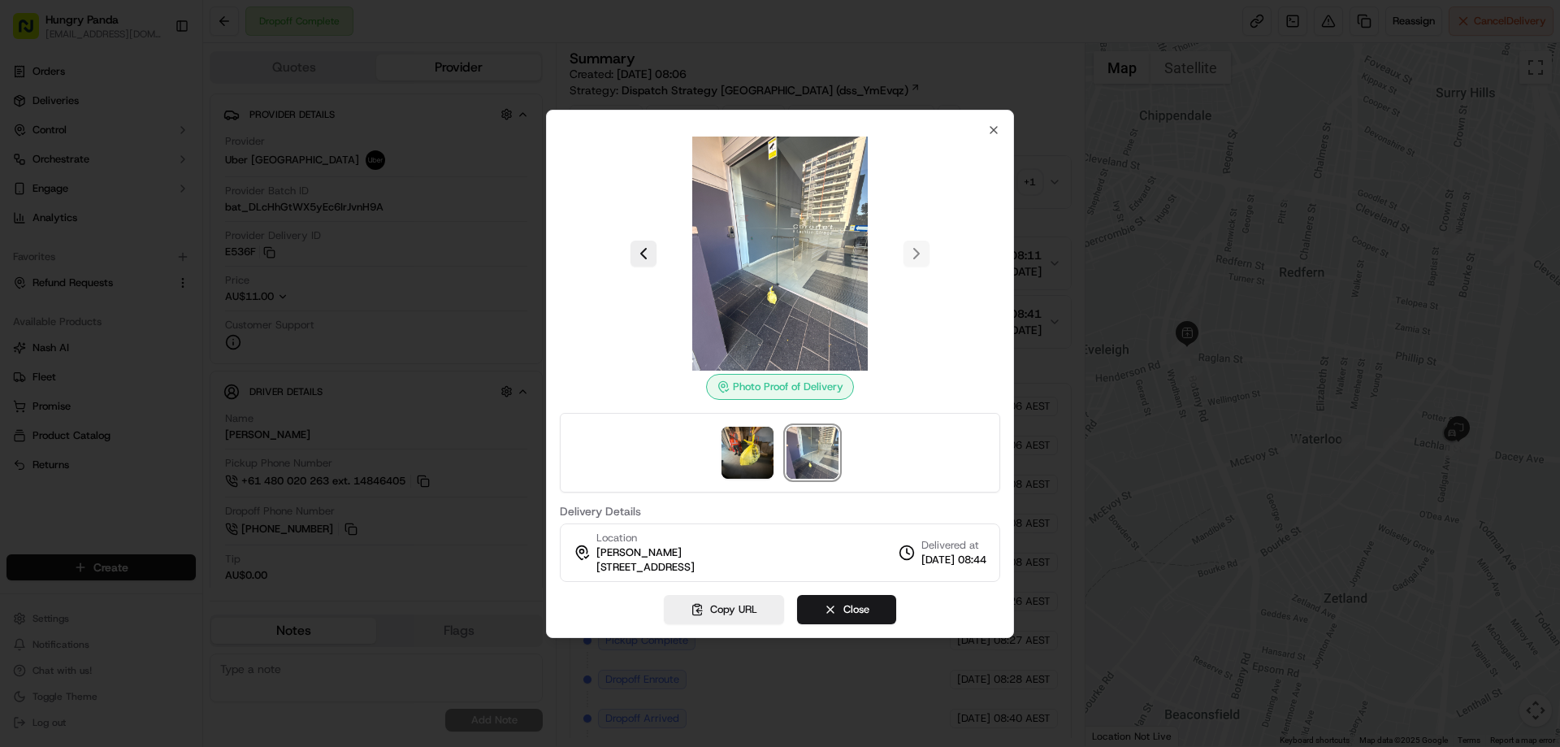
click at [1054, 180] on div at bounding box center [780, 373] width 1560 height 747
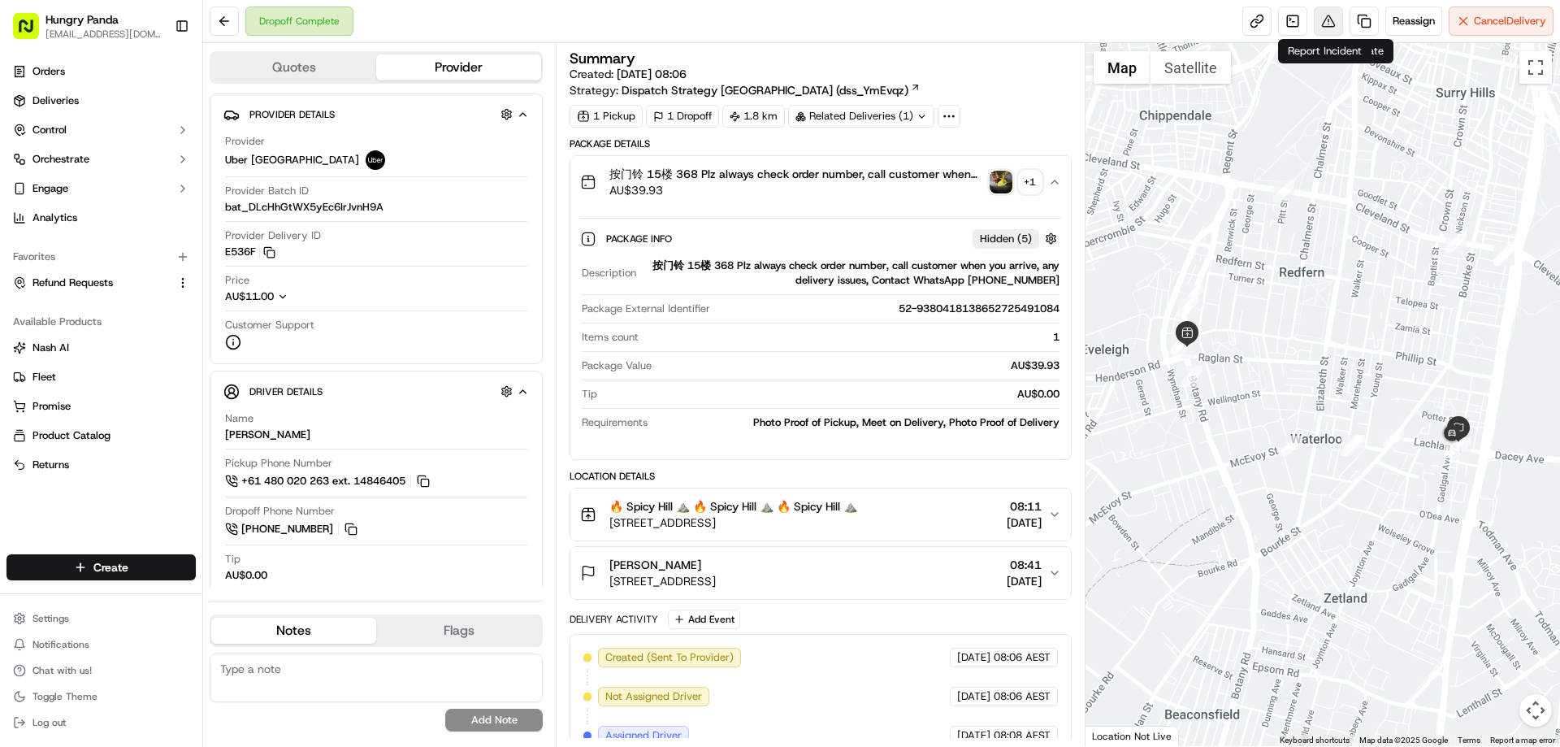
click at [1315, 29] on button at bounding box center [1328, 20] width 29 height 29
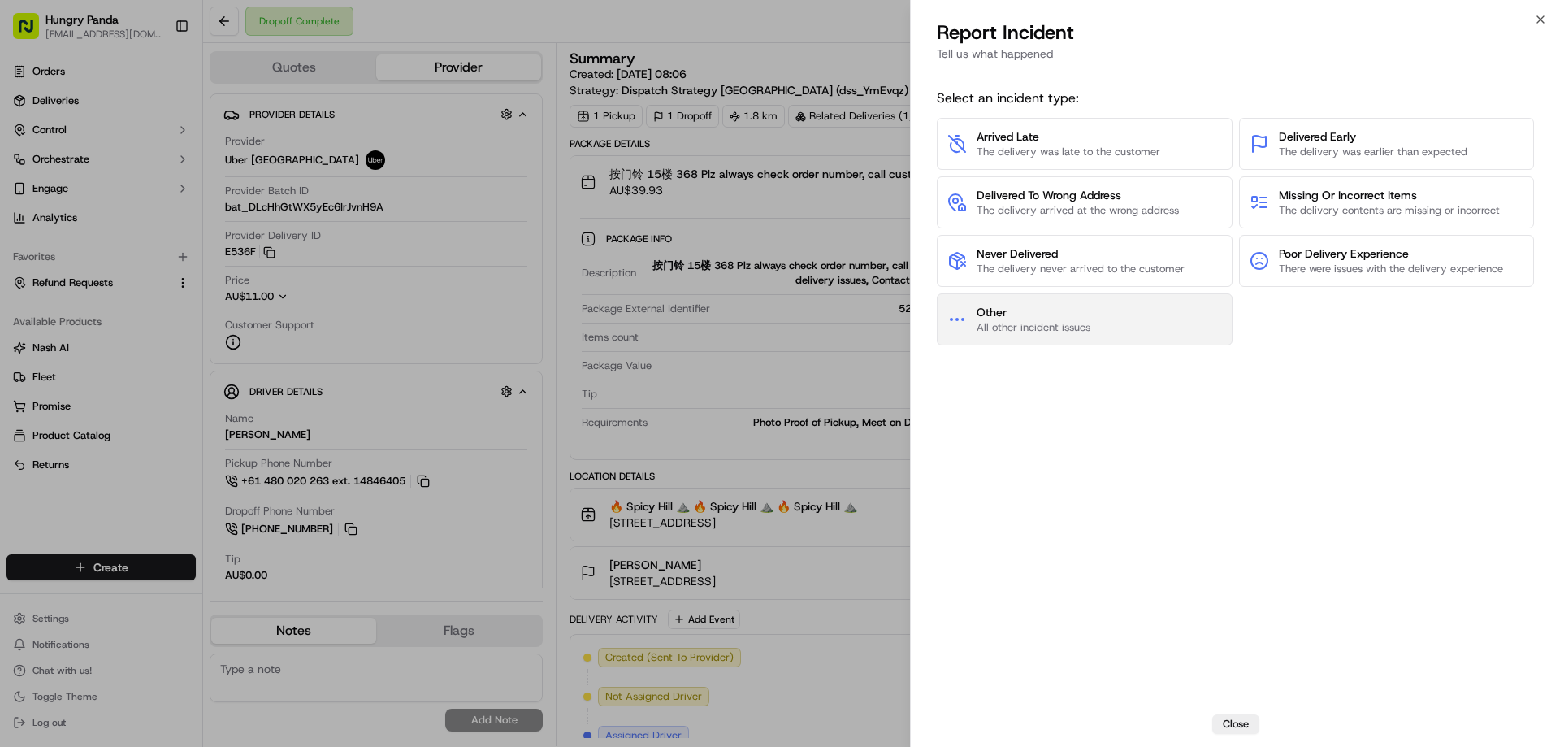
click at [1055, 331] on span "All other incident issues" at bounding box center [1033, 327] width 114 height 15
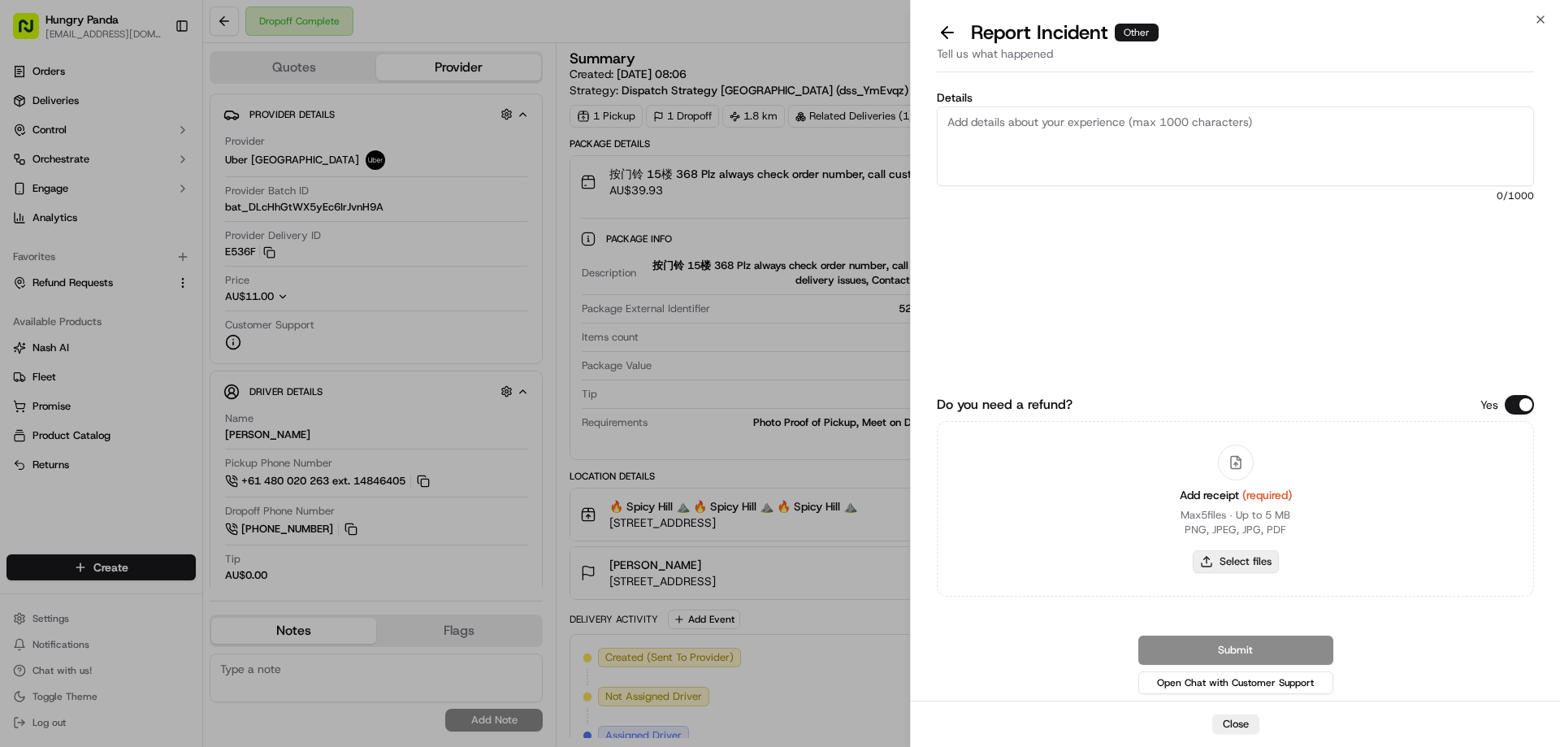
click at [1223, 564] on button "Select files" at bounding box center [1236, 561] width 86 height 23
type input "C:\fakepath\screenshot_2025-09-23_13-44-12.png"
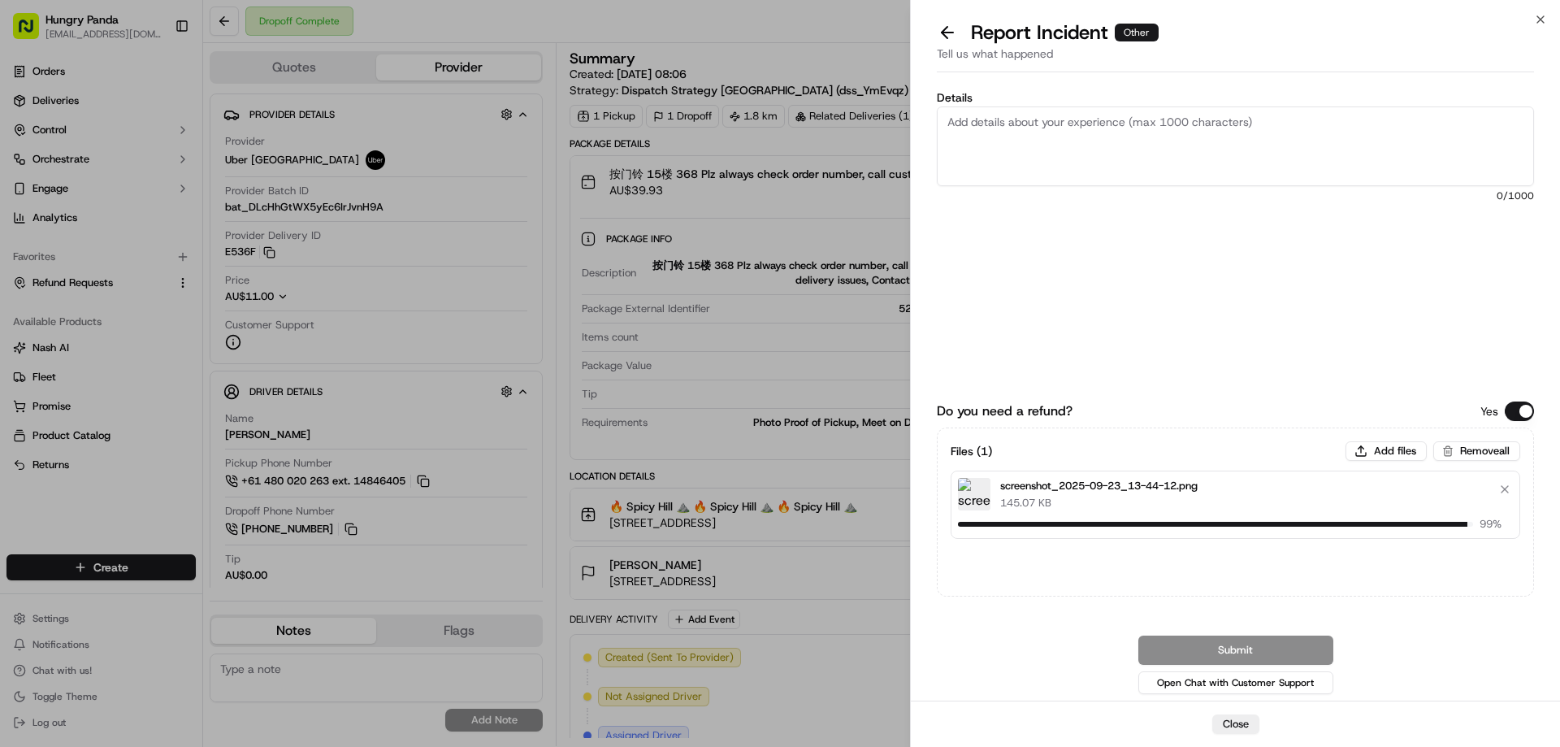
click at [972, 156] on textarea "Details" at bounding box center [1235, 146] width 597 height 80
click at [1104, 138] on textarea "Details" at bounding box center [1235, 146] width 597 height 80
paste textarea "The customer reported that he did not receive the meal, and the delivery photo …"
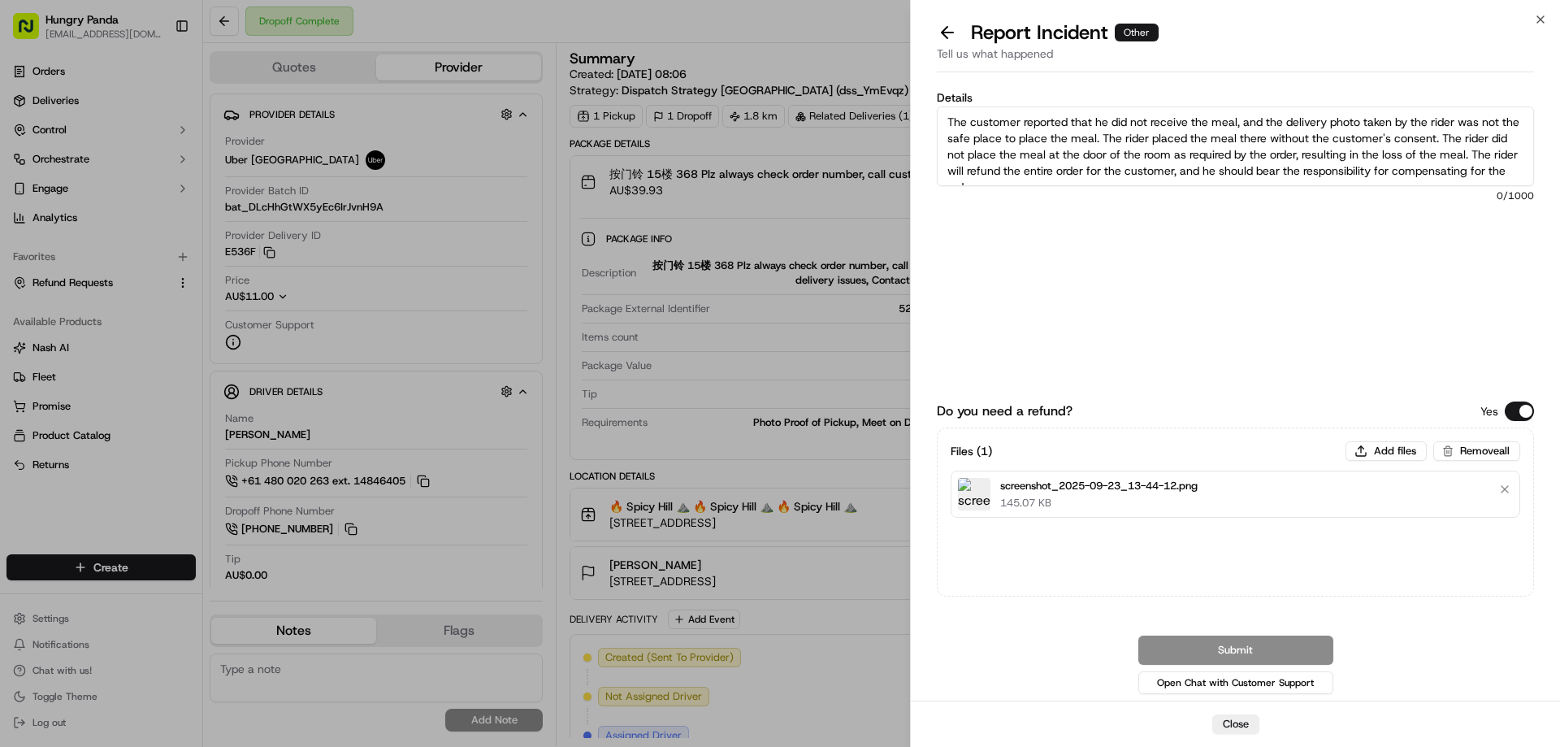
scroll to position [9, 0]
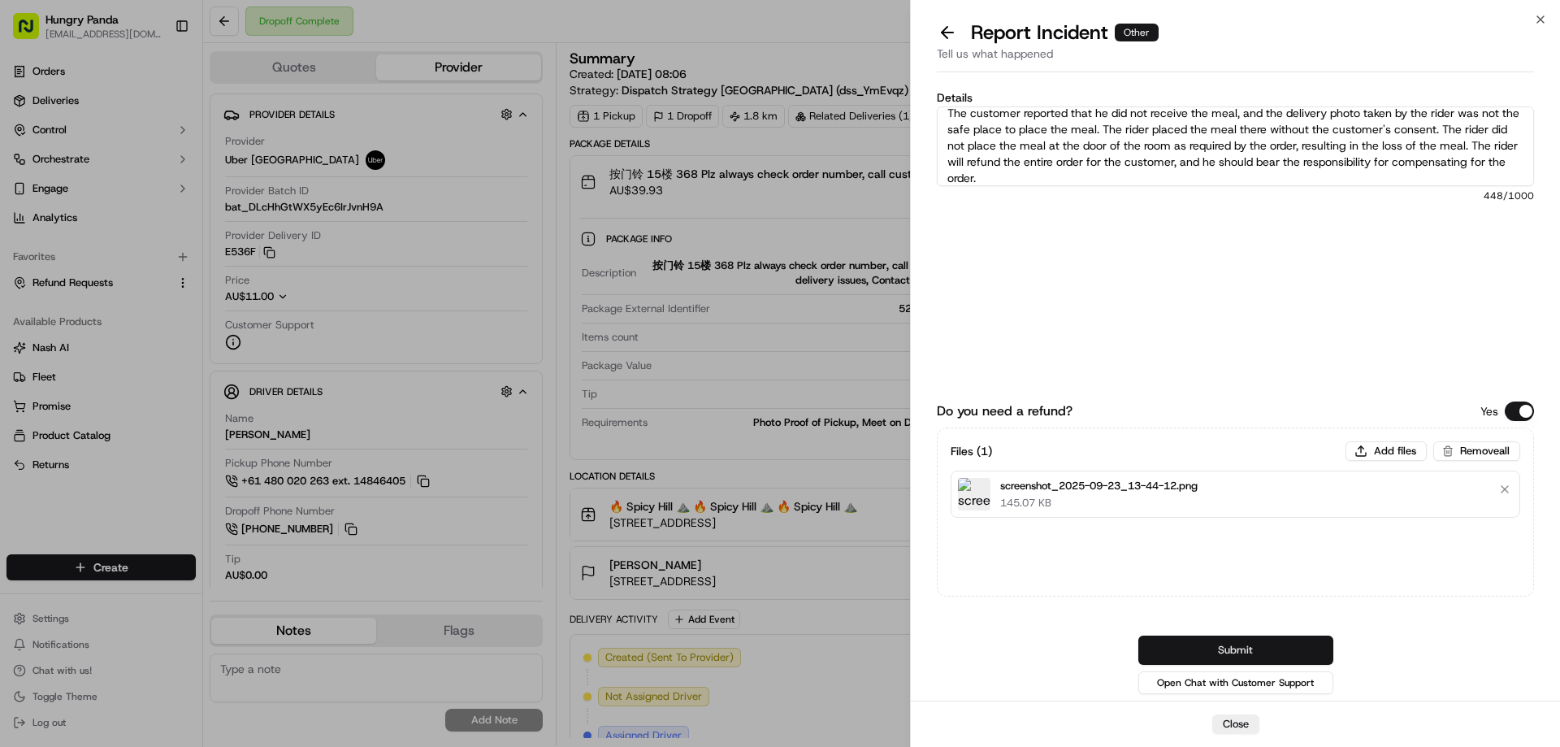
type textarea "The customer reported that he did not receive the meal, and the delivery photo …"
click at [1237, 642] on button "Submit" at bounding box center [1235, 649] width 195 height 29
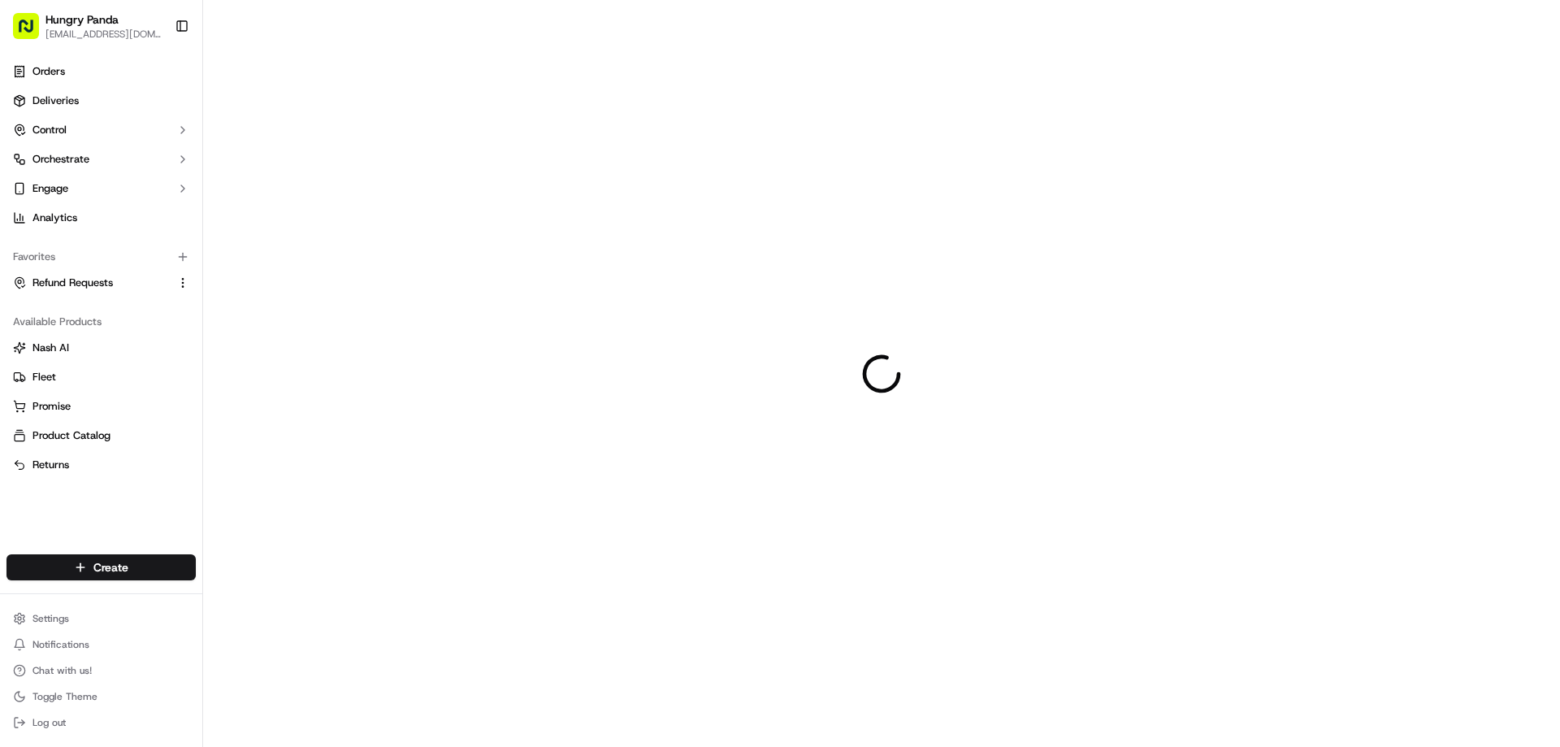
click at [916, 387] on div at bounding box center [881, 373] width 1357 height 747
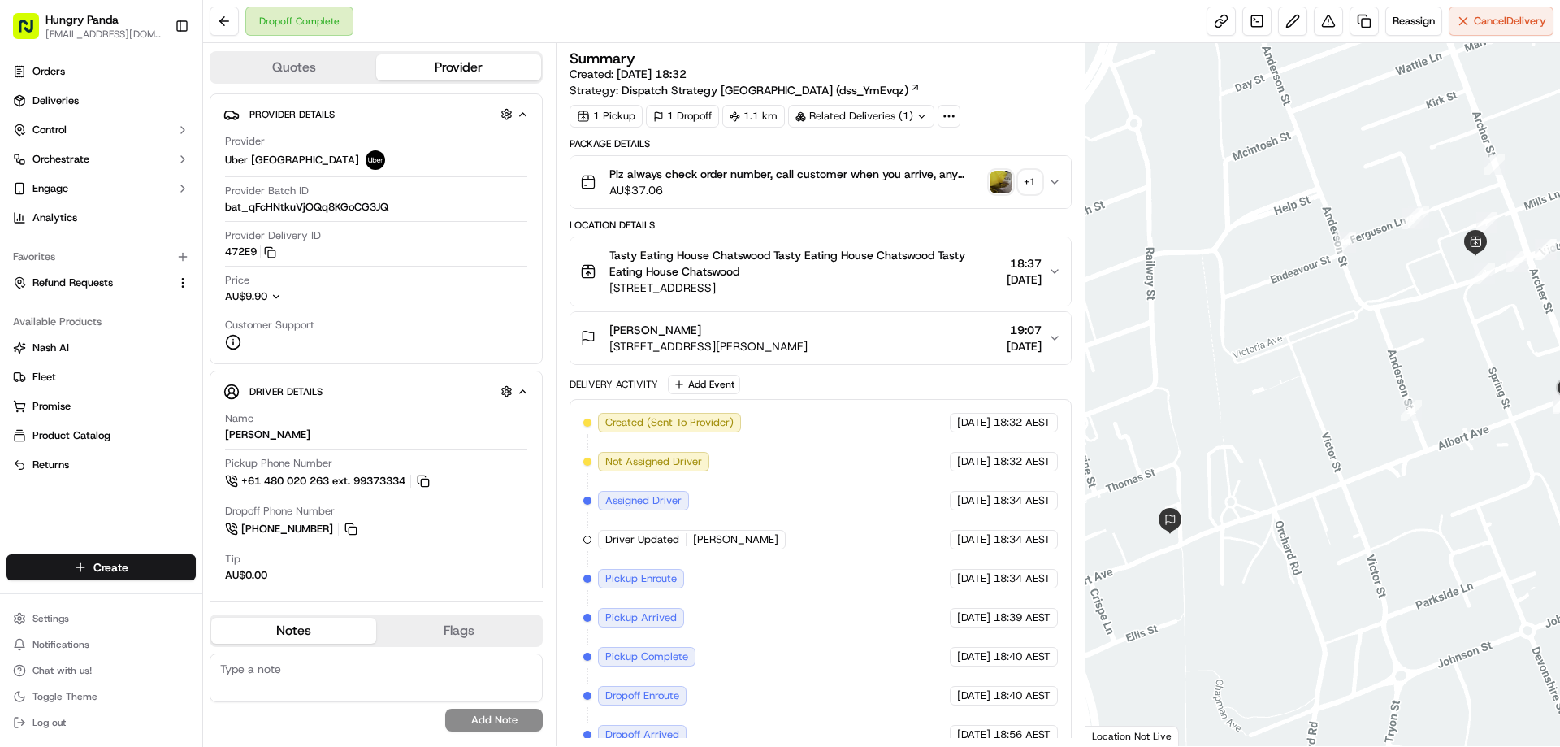
click at [987, 178] on div "Plz always check order number, call customer when you arrive, any delivery issu…" at bounding box center [813, 182] width 467 height 32
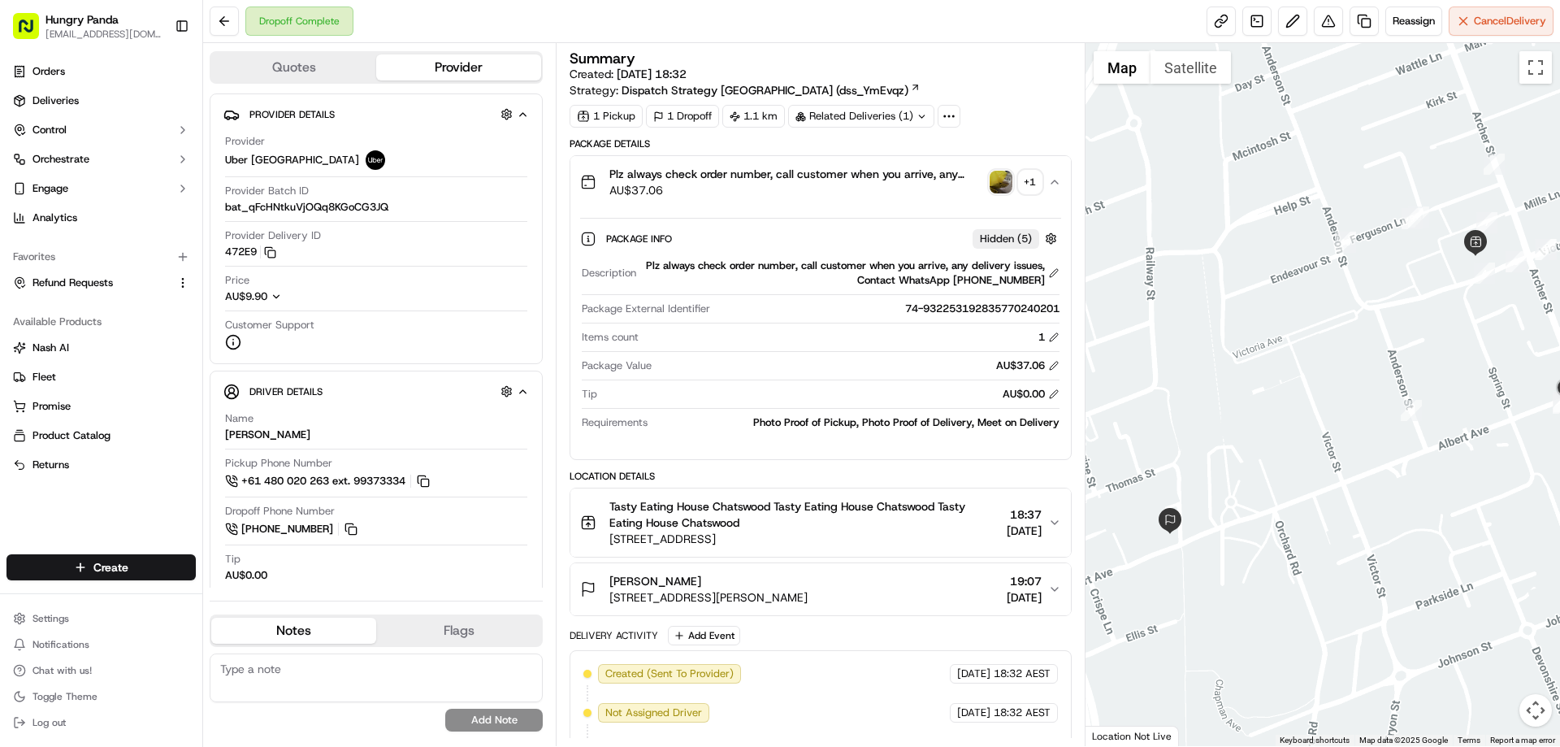
click at [1005, 176] on img "button" at bounding box center [1000, 182] width 23 height 23
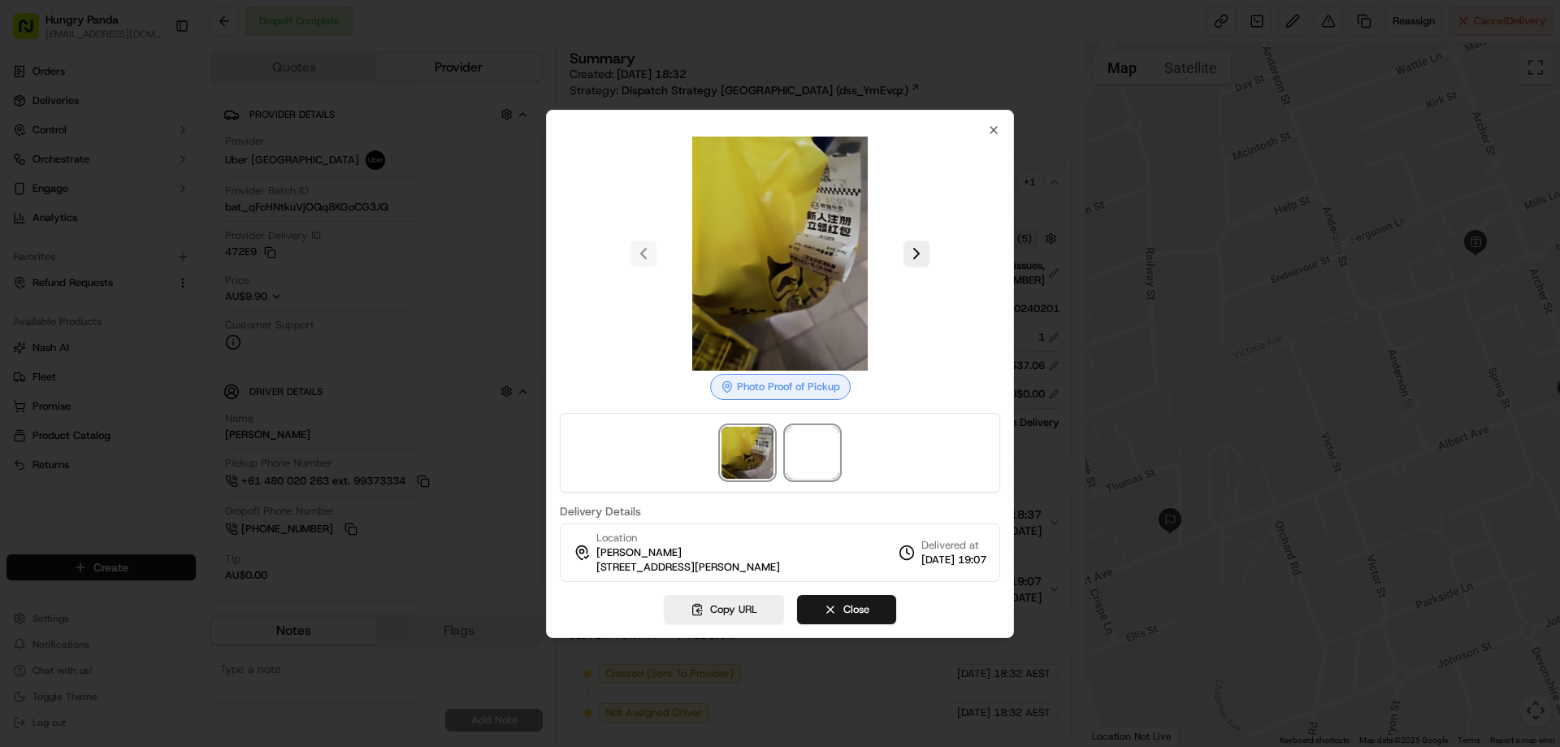
drag, startPoint x: 821, startPoint y: 441, endPoint x: 888, endPoint y: 390, distance: 84.0
click at [821, 443] on span at bounding box center [812, 452] width 52 height 52
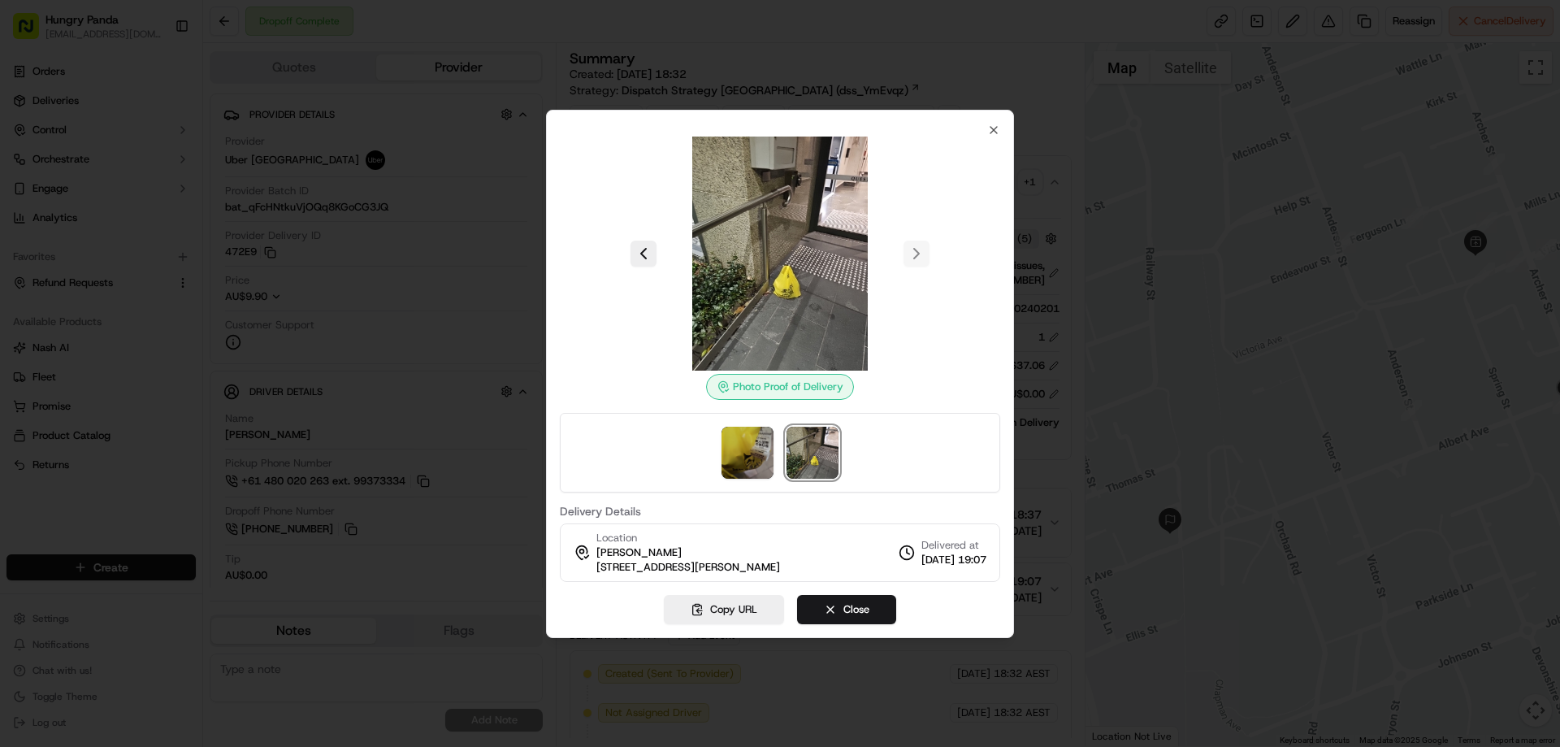
click at [1036, 184] on div at bounding box center [780, 373] width 1560 height 747
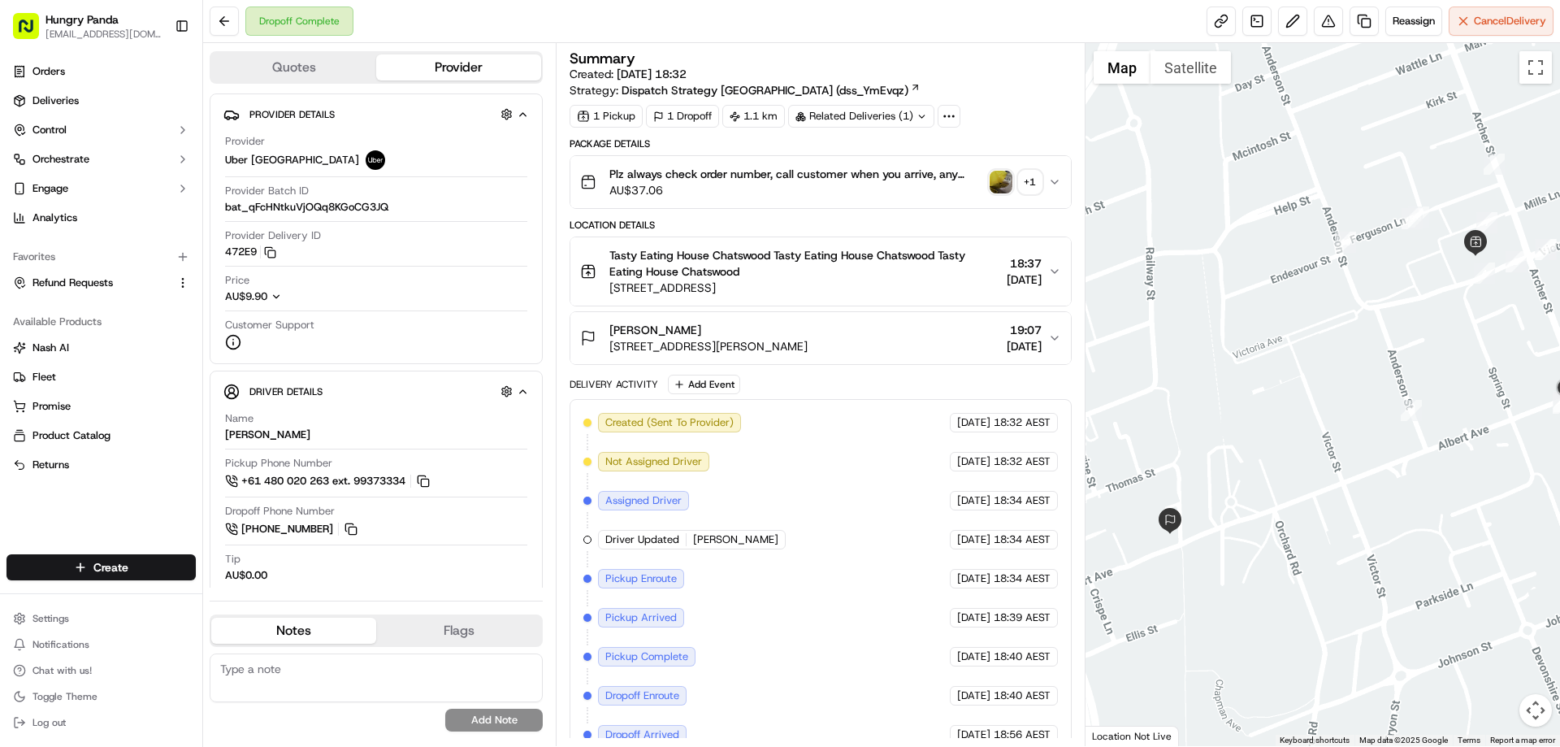
click at [1054, 179] on icon "button" at bounding box center [1054, 181] width 13 height 13
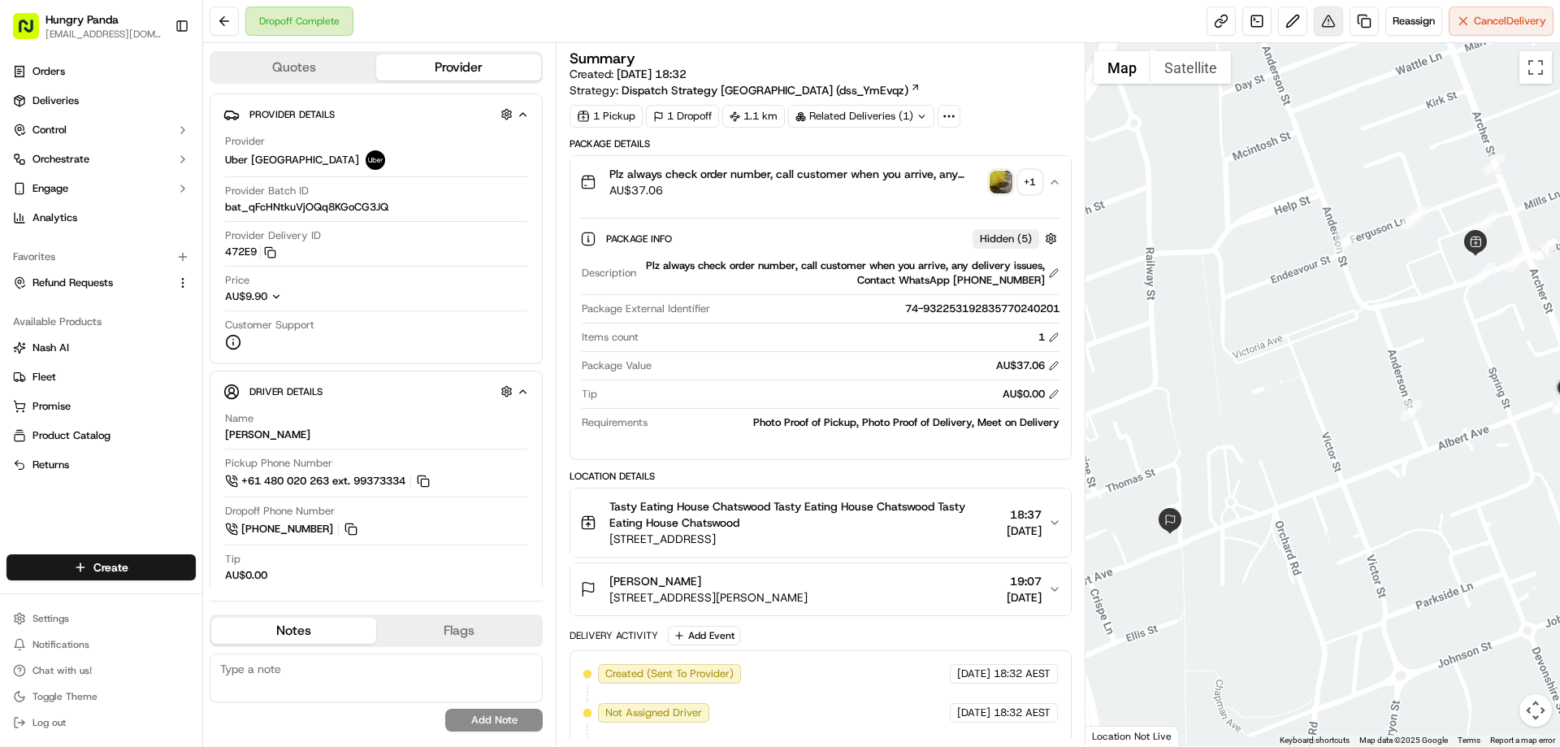
click at [1337, 16] on button at bounding box center [1328, 20] width 29 height 29
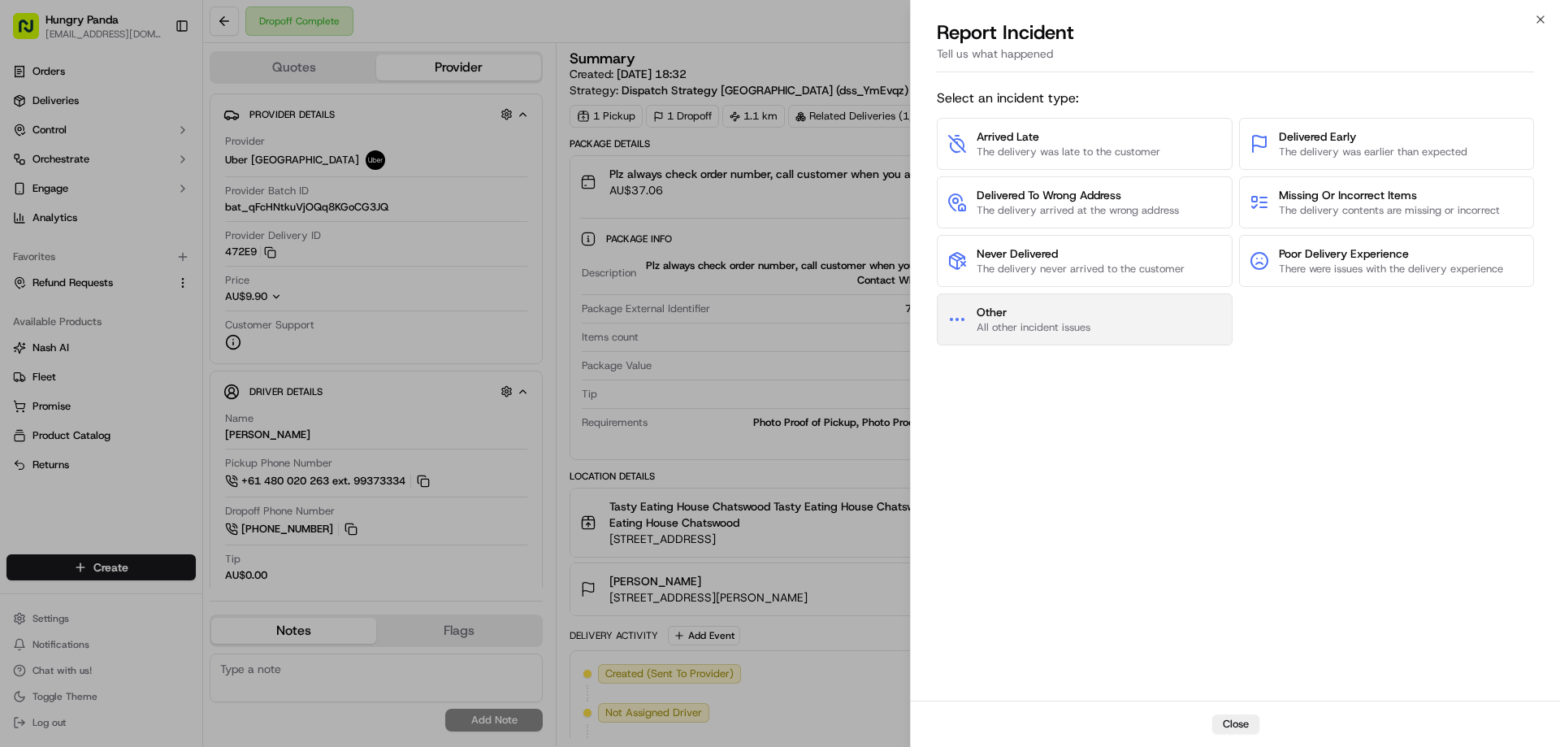
click at [1094, 309] on button "Other All other incident issues" at bounding box center [1085, 319] width 296 height 52
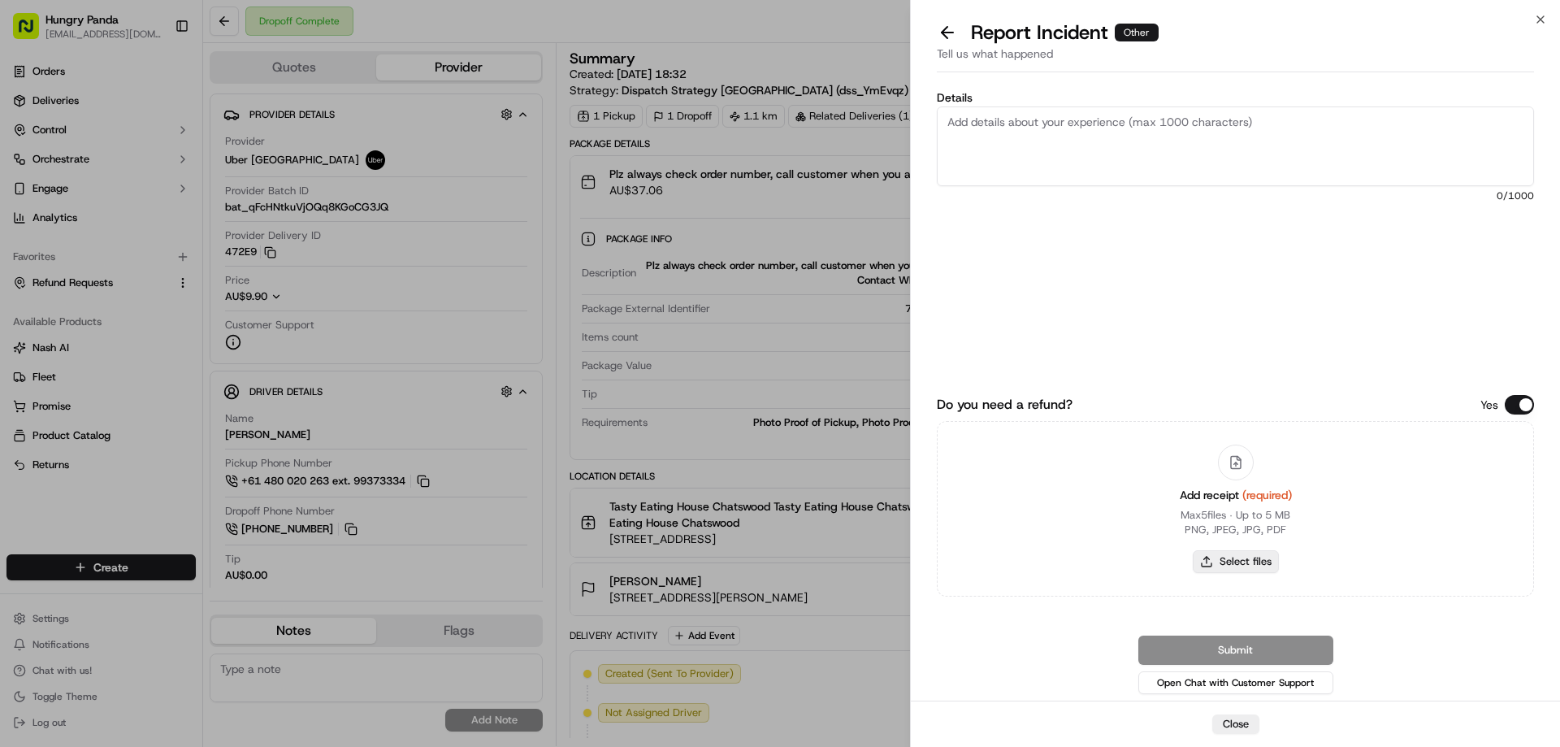
click at [1228, 561] on button "Select files" at bounding box center [1236, 561] width 86 height 23
type input "C:\fakepath\screenshot_2025-09-23_13-47-39.png"
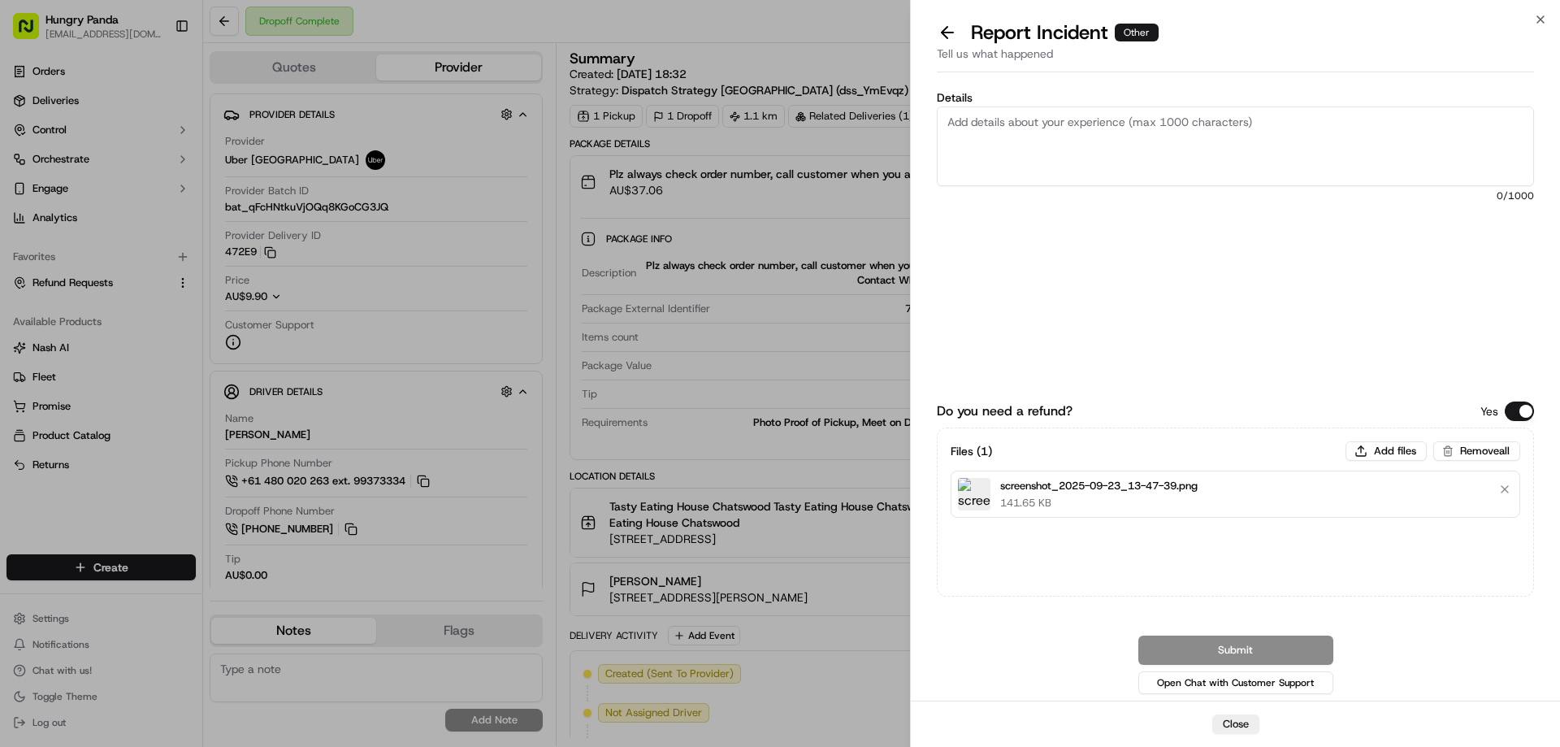
drag, startPoint x: 1119, startPoint y: 167, endPoint x: 1174, endPoint y: 166, distance: 54.5
click at [1119, 167] on textarea "Details" at bounding box center [1235, 146] width 597 height 80
paste textarea "The customer reported that he did not receive the meal, the delivery photo take…"
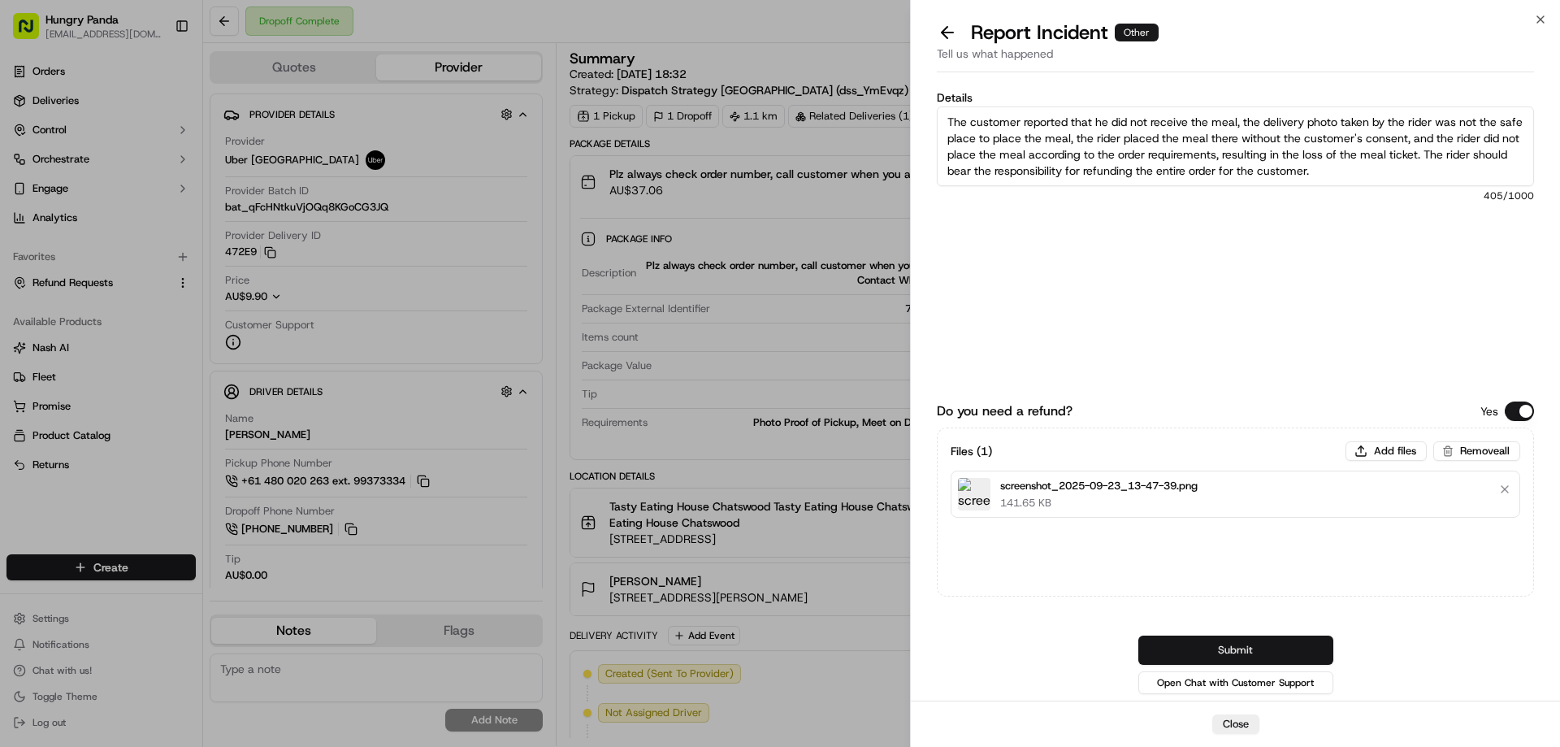
type textarea "The customer reported that he did not receive the meal, the delivery photo take…"
click at [1238, 639] on button "Submit" at bounding box center [1235, 649] width 195 height 29
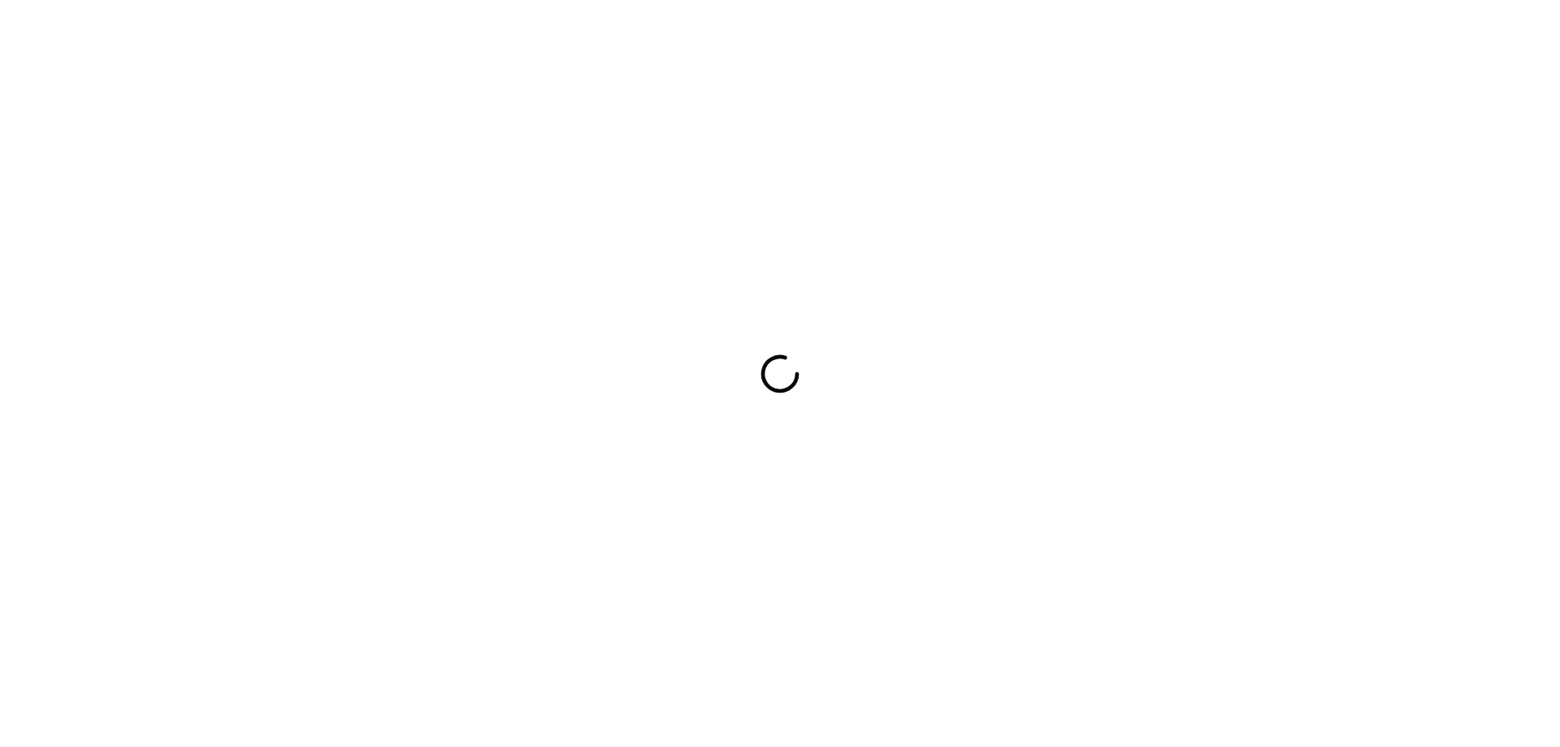
click at [735, 370] on div at bounding box center [780, 373] width 1560 height 747
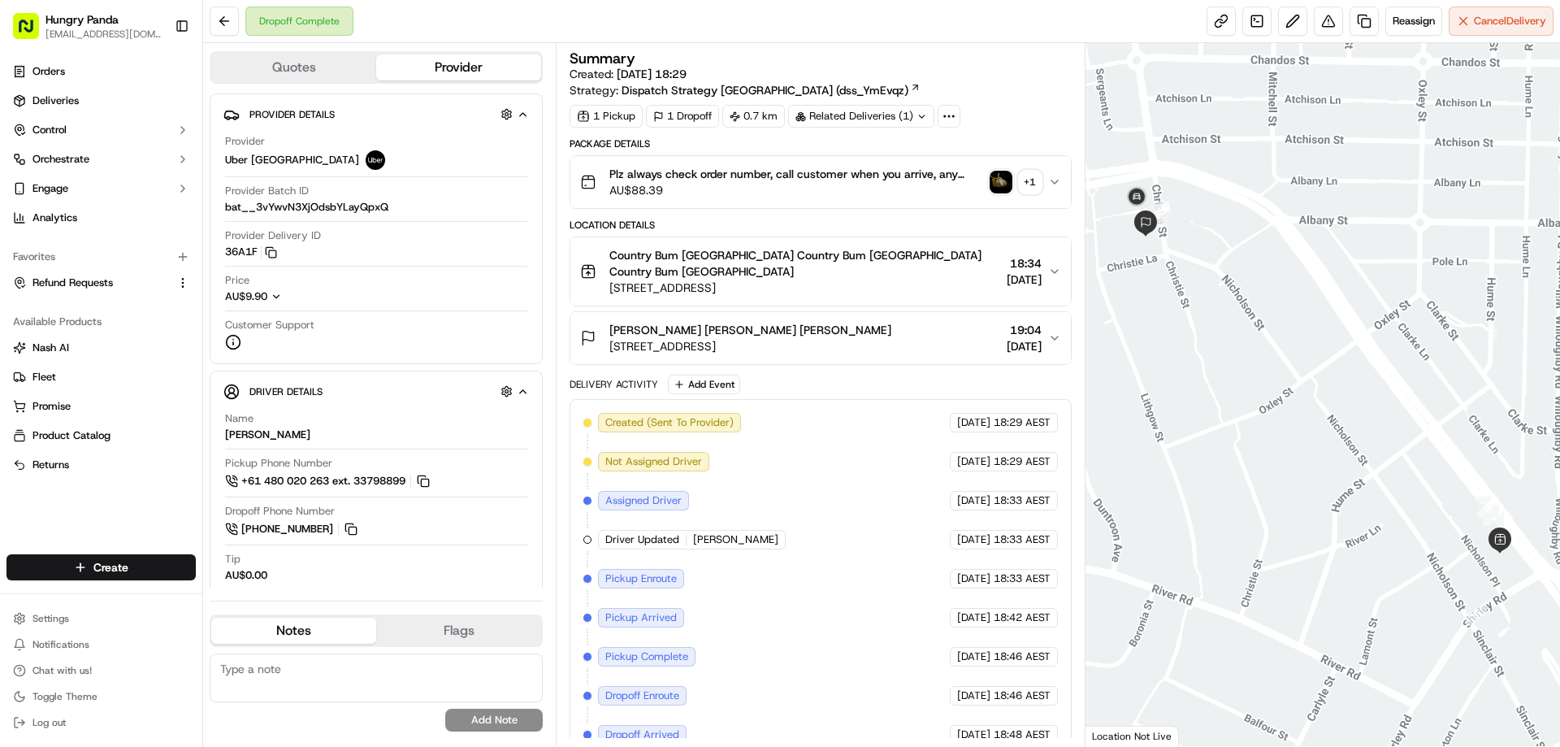
click at [1002, 181] on img "button" at bounding box center [1000, 182] width 23 height 23
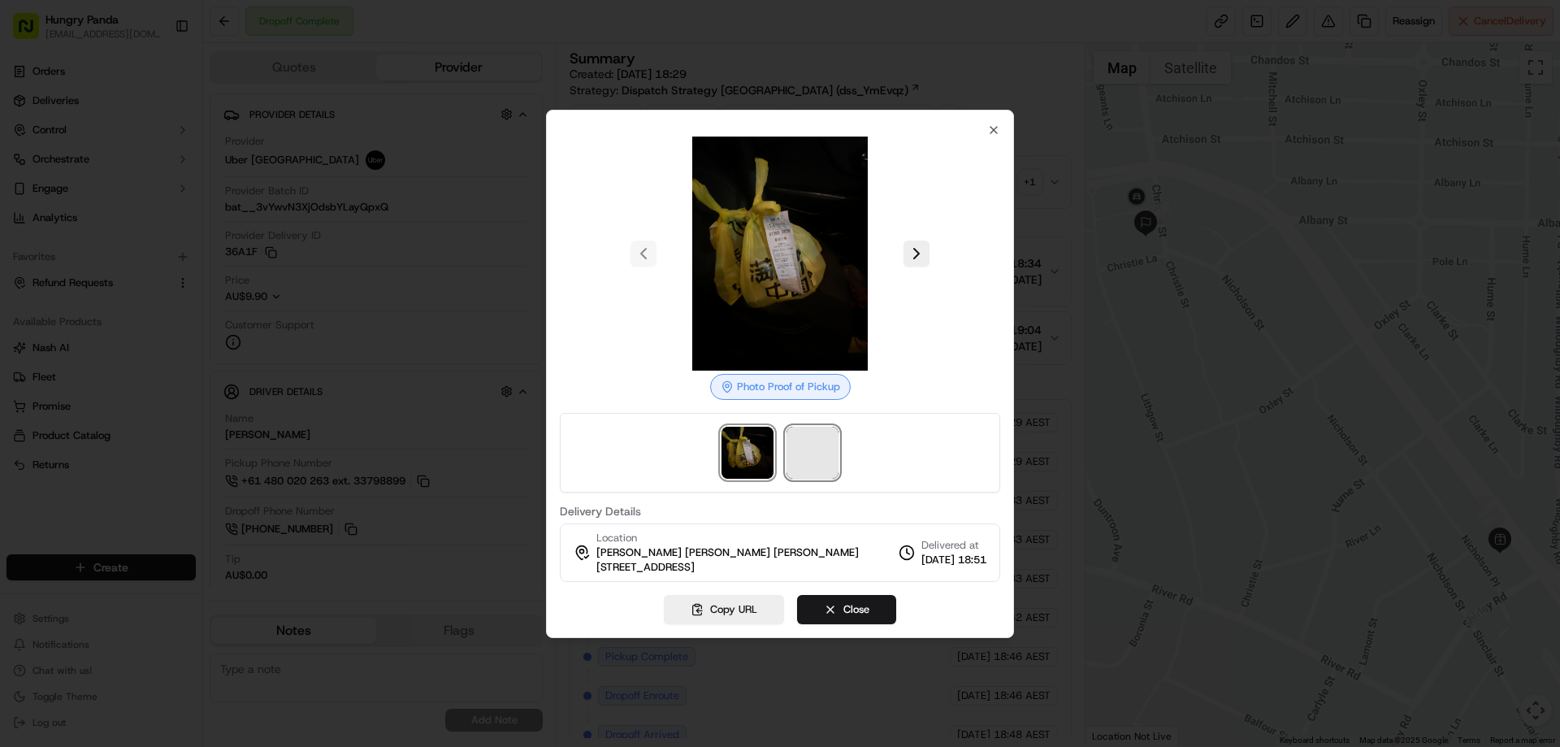
click at [814, 437] on span at bounding box center [812, 452] width 52 height 52
click at [1048, 177] on div at bounding box center [780, 373] width 1560 height 747
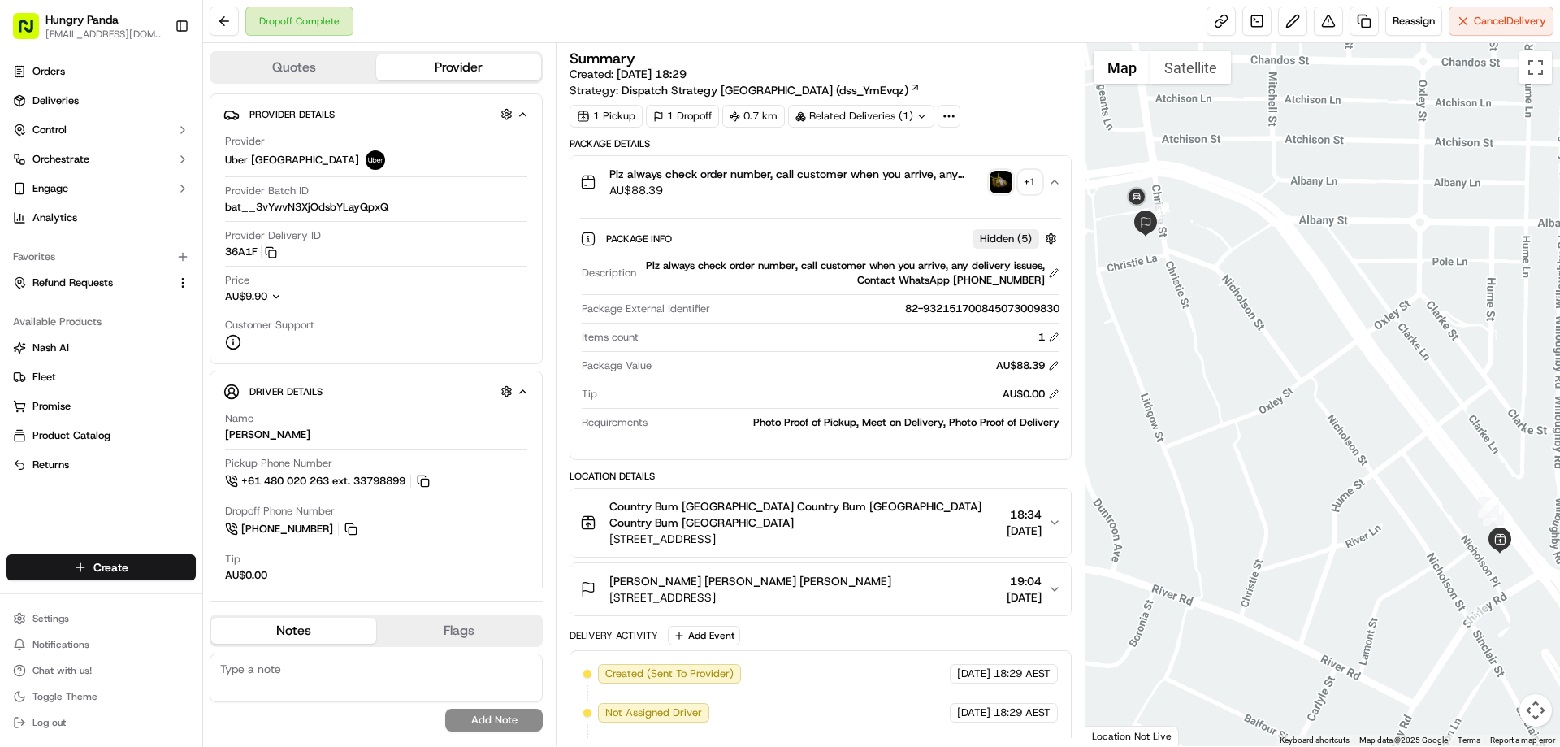
click at [1321, 39] on div "Dropoff Complete Reassign Cancel Delivery" at bounding box center [881, 21] width 1357 height 43
click at [1323, 22] on button at bounding box center [1328, 20] width 29 height 29
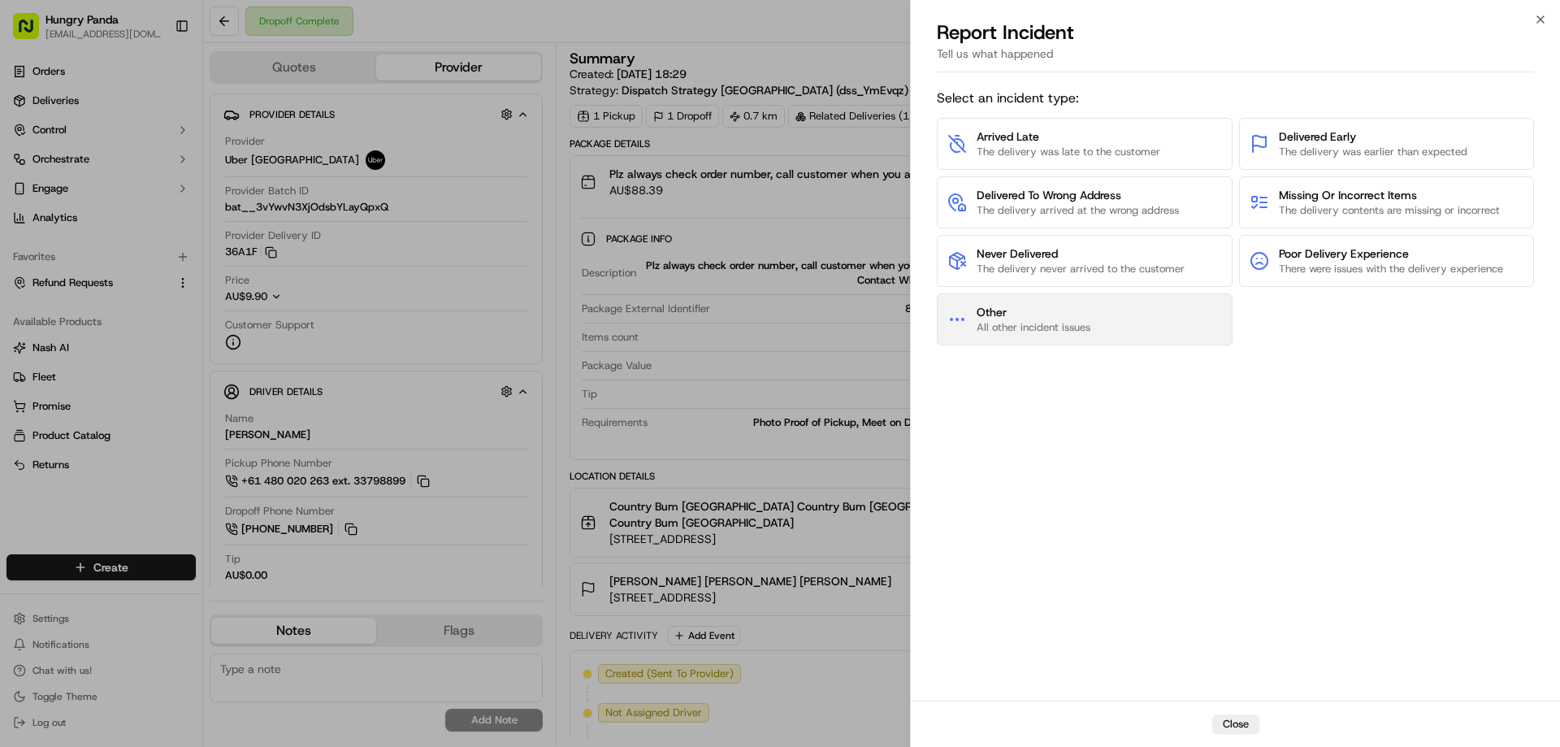
click at [1087, 306] on span "Other" at bounding box center [1033, 312] width 114 height 16
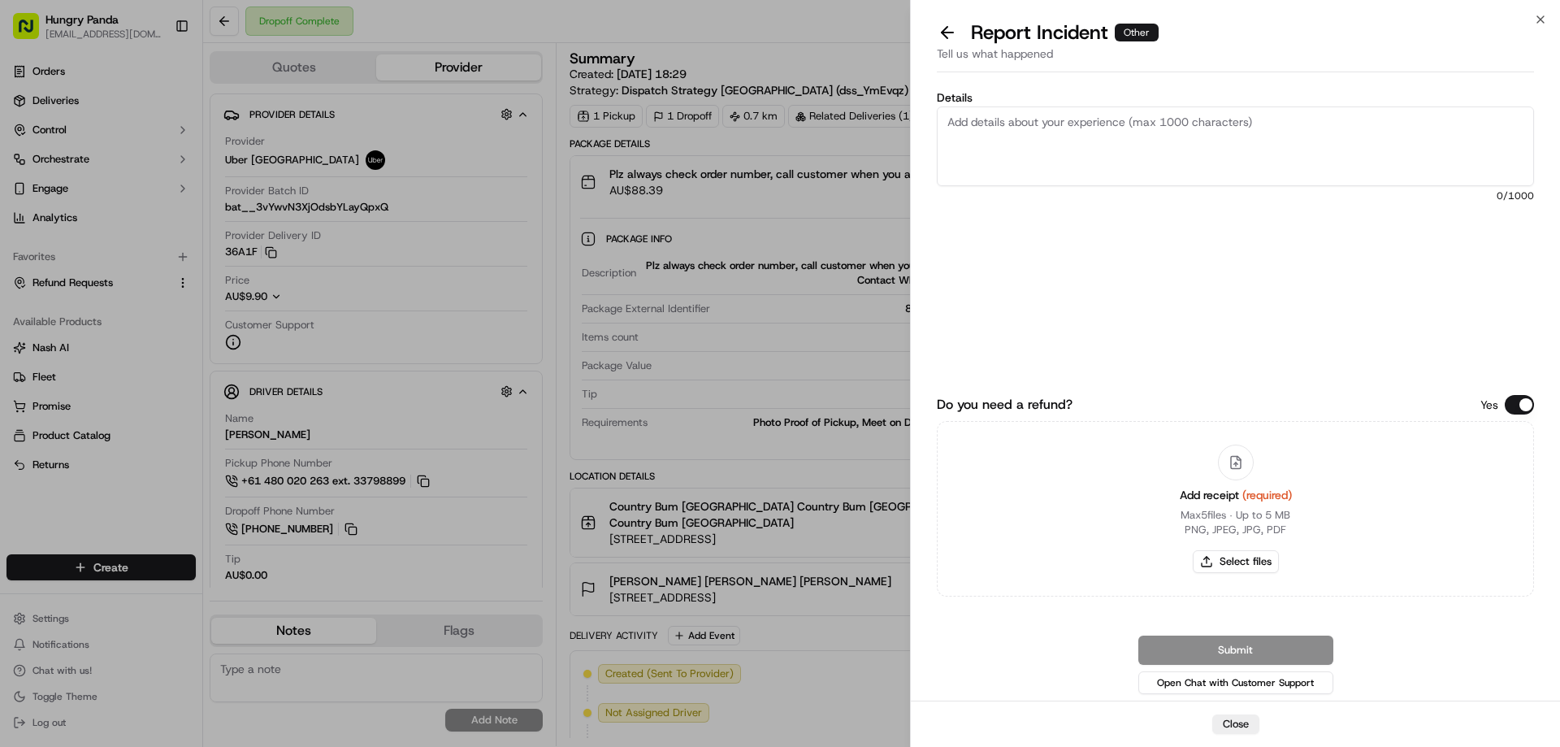
click at [944, 37] on button at bounding box center [947, 32] width 34 height 23
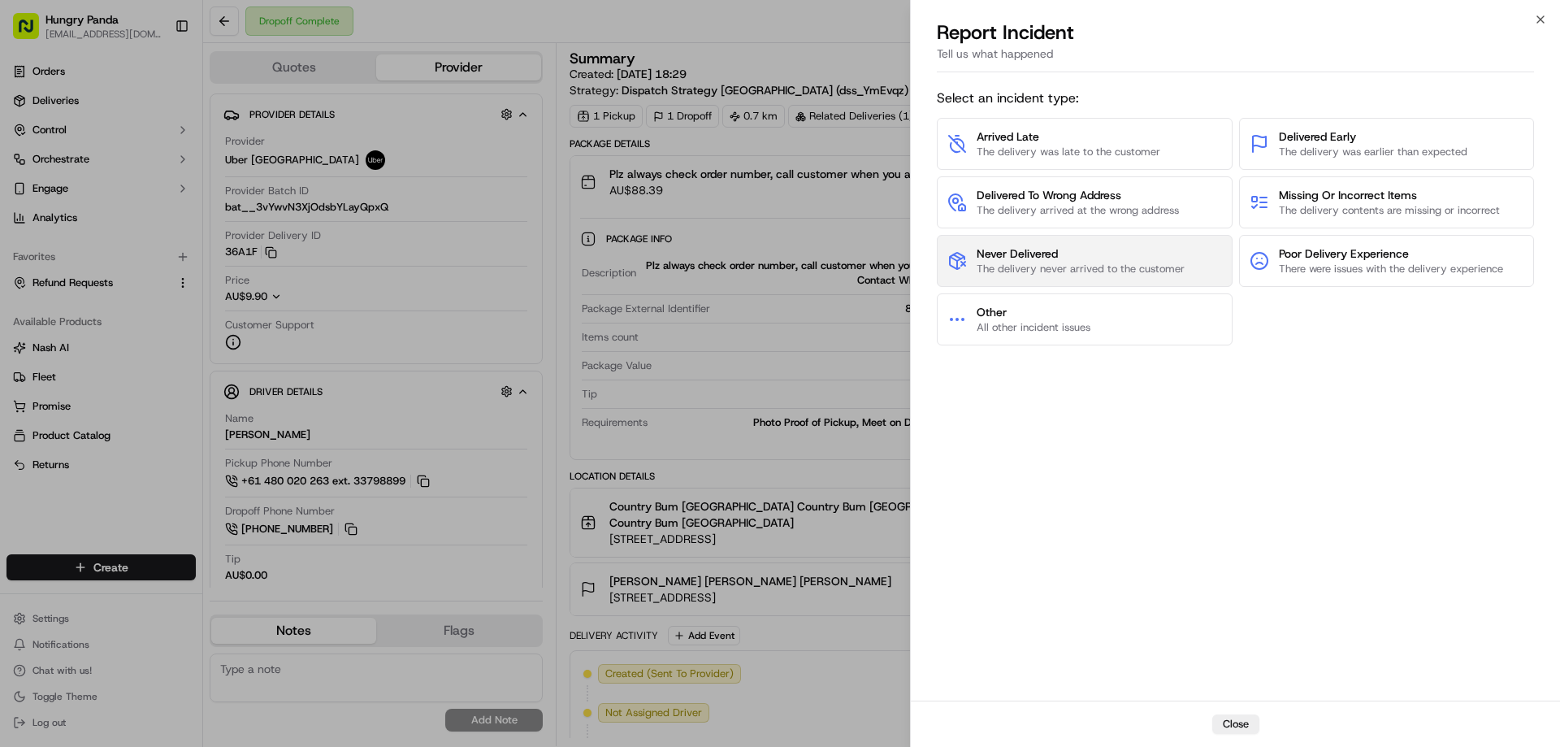
click at [1050, 268] on span "The delivery never arrived to the customer" at bounding box center [1080, 269] width 208 height 15
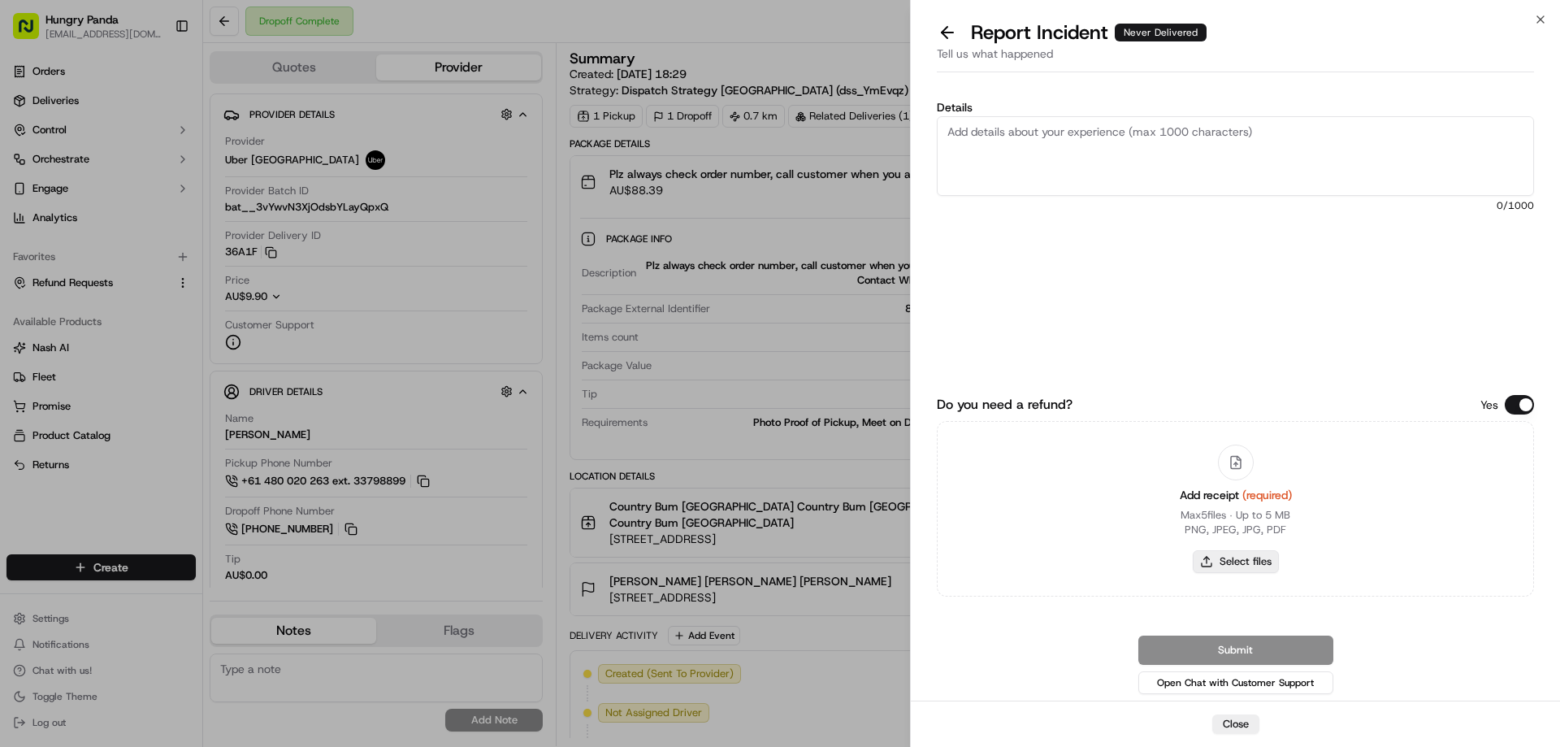
click at [1235, 569] on button "Select files" at bounding box center [1236, 561] width 86 height 23
type input "C:\fakepath\screenshot_2025-09-23_13-48-59.png"
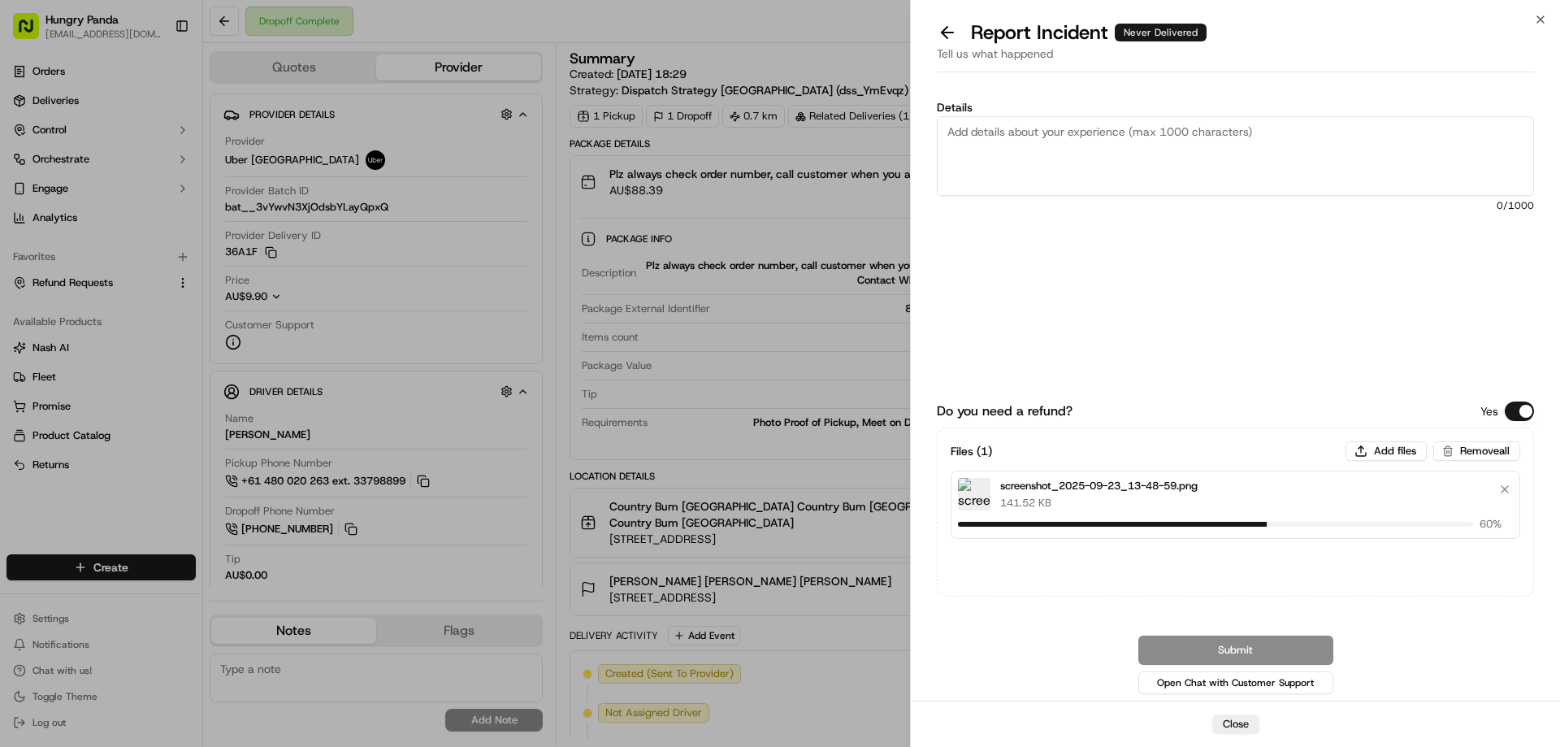
click at [1060, 167] on textarea "Details" at bounding box center [1235, 156] width 597 height 80
click at [1111, 163] on textarea "Details" at bounding box center [1235, 156] width 597 height 80
paste textarea "The customer reported that he did not receive the meal, and the delivery photo …"
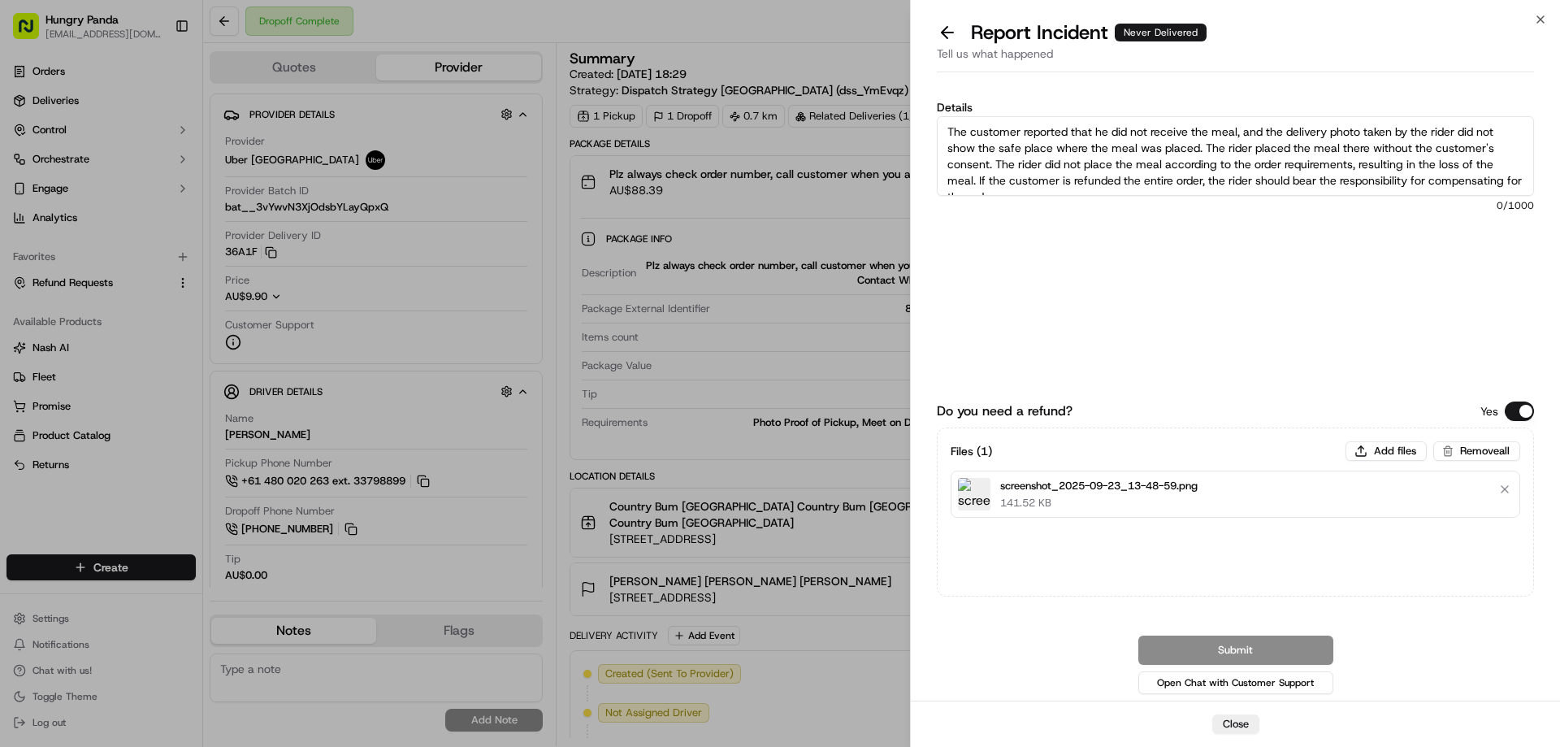
scroll to position [9, 0]
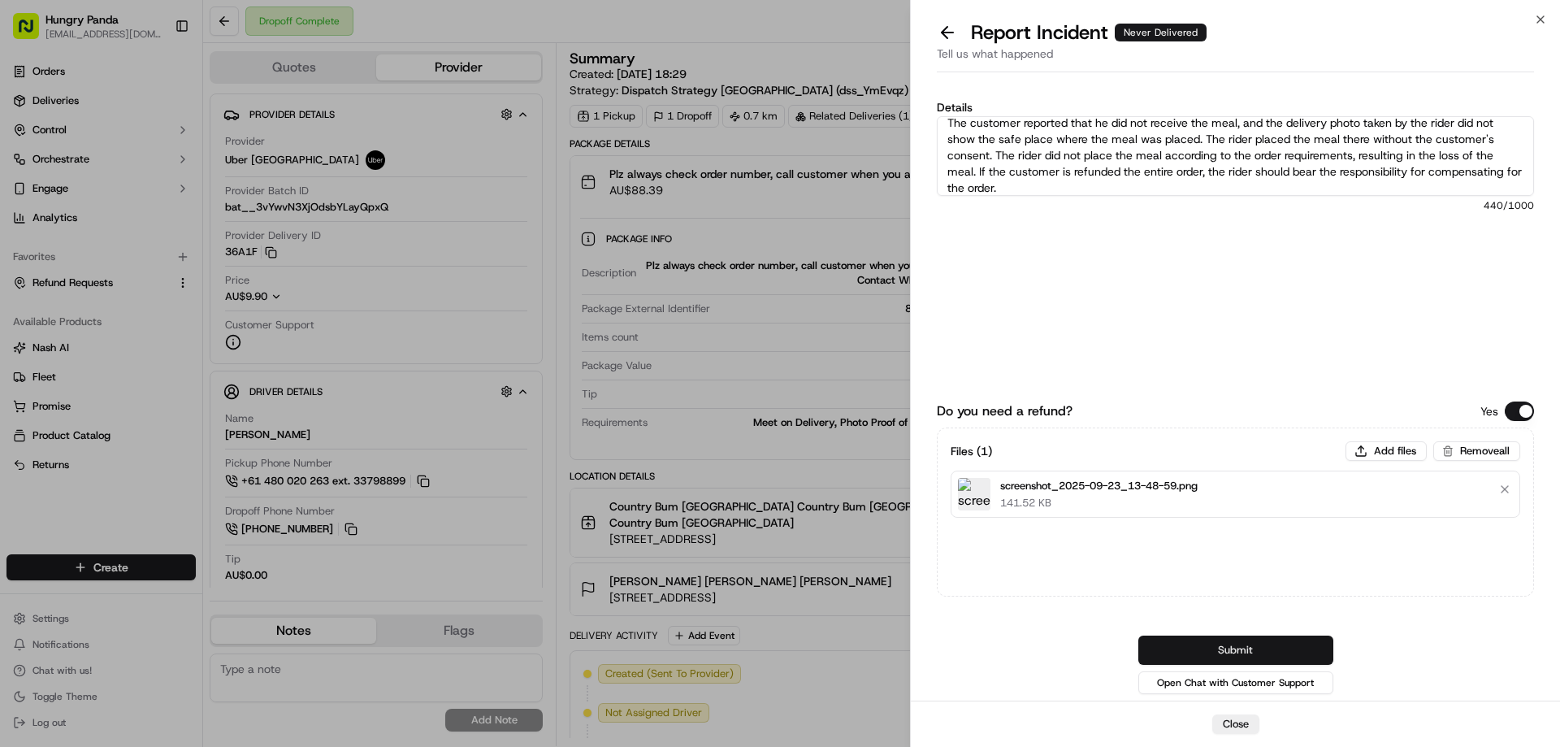
type textarea "The customer reported that he did not receive the meal, and the delivery photo …"
click at [1237, 652] on button "Submit" at bounding box center [1235, 649] width 195 height 29
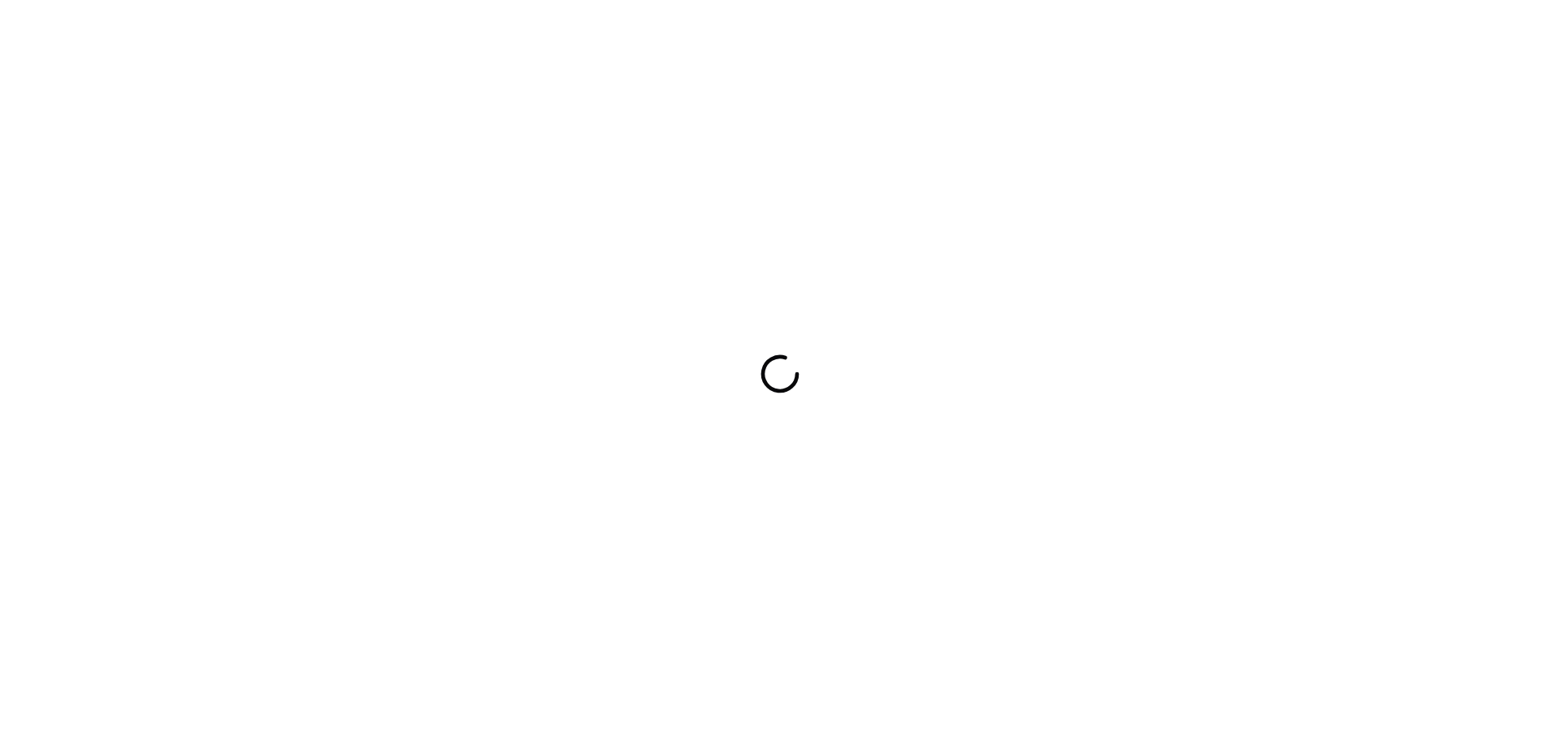
click at [1033, 503] on div at bounding box center [780, 373] width 1560 height 747
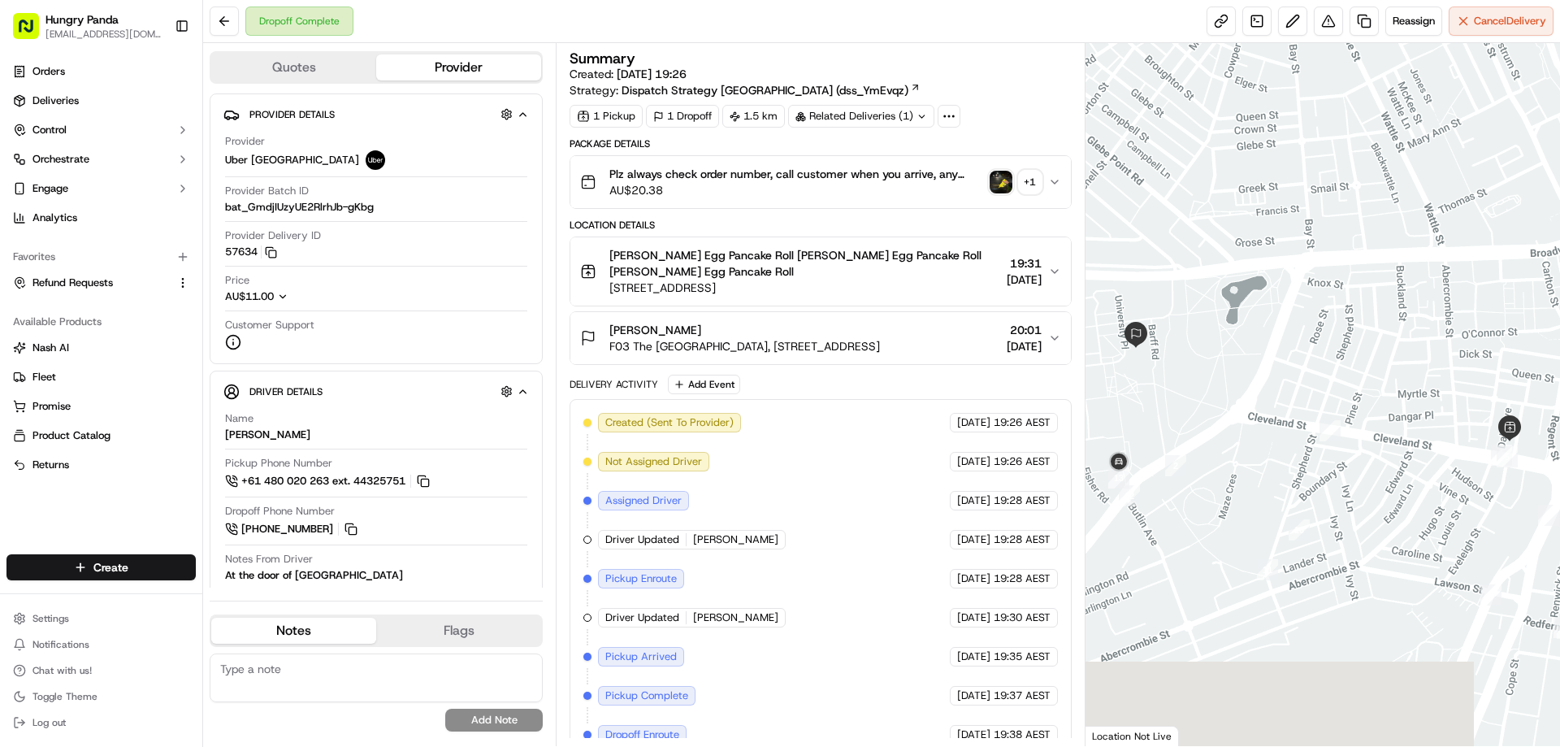
click at [1006, 171] on img "button" at bounding box center [1000, 182] width 23 height 23
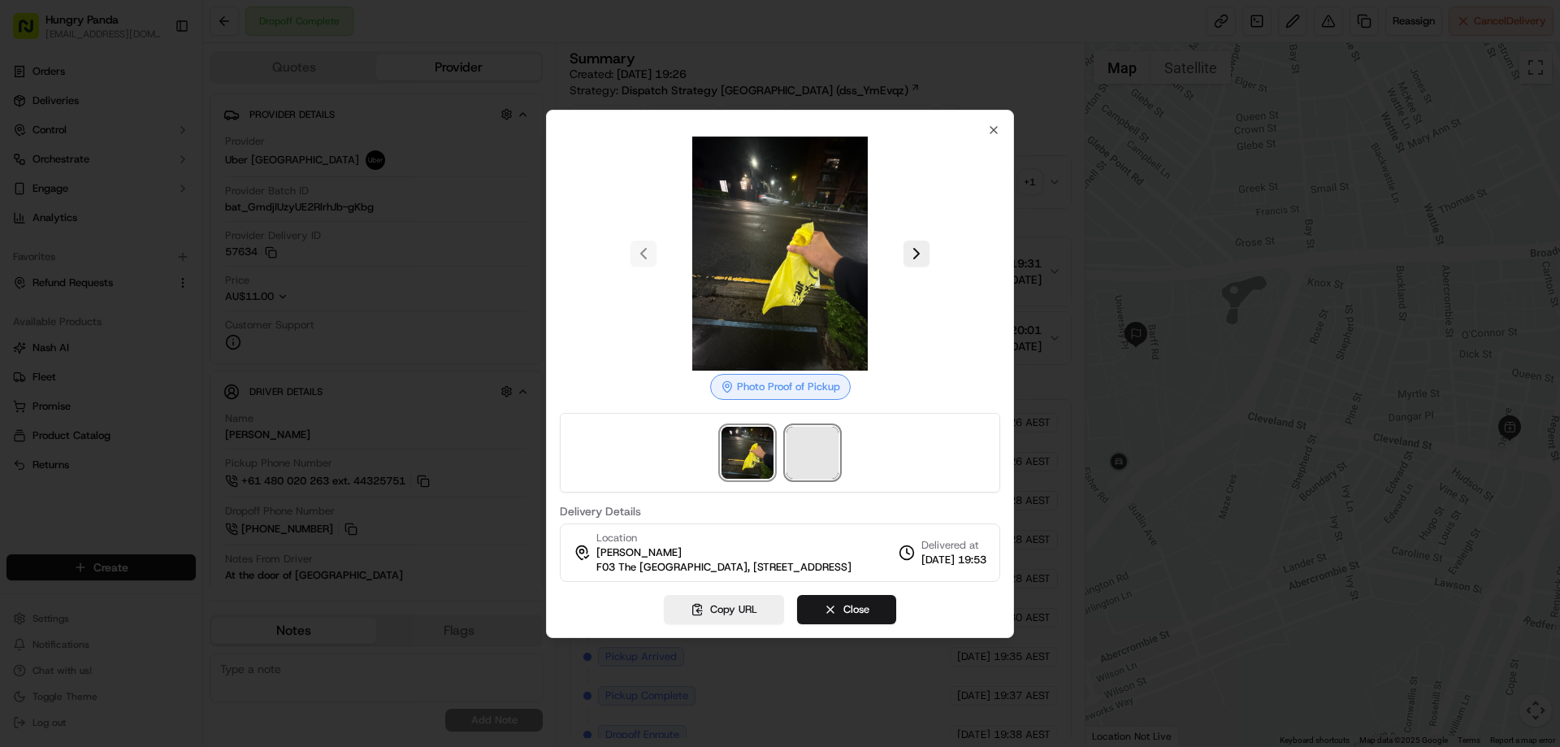
click at [797, 435] on span at bounding box center [812, 452] width 52 height 52
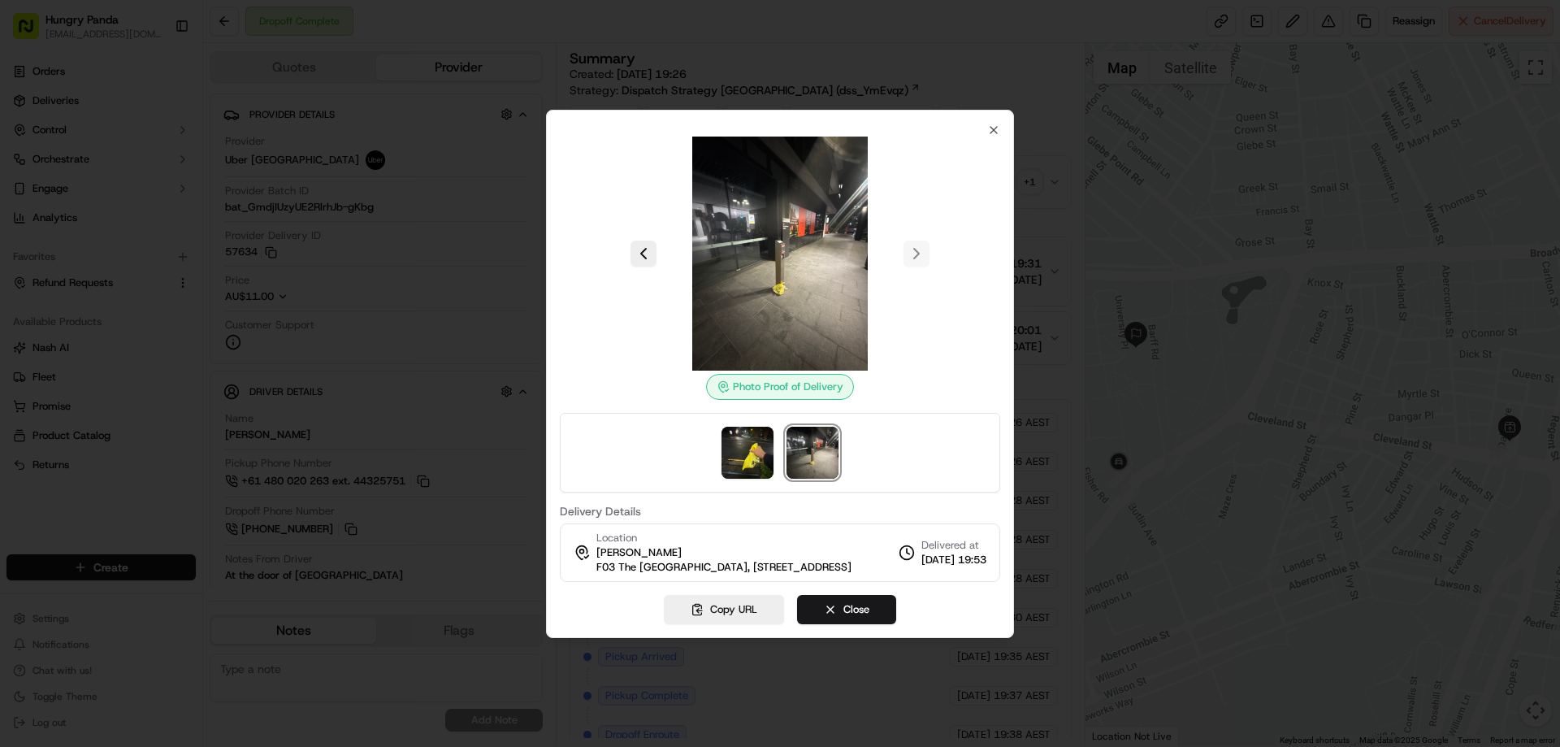
click at [1040, 192] on div at bounding box center [780, 373] width 1560 height 747
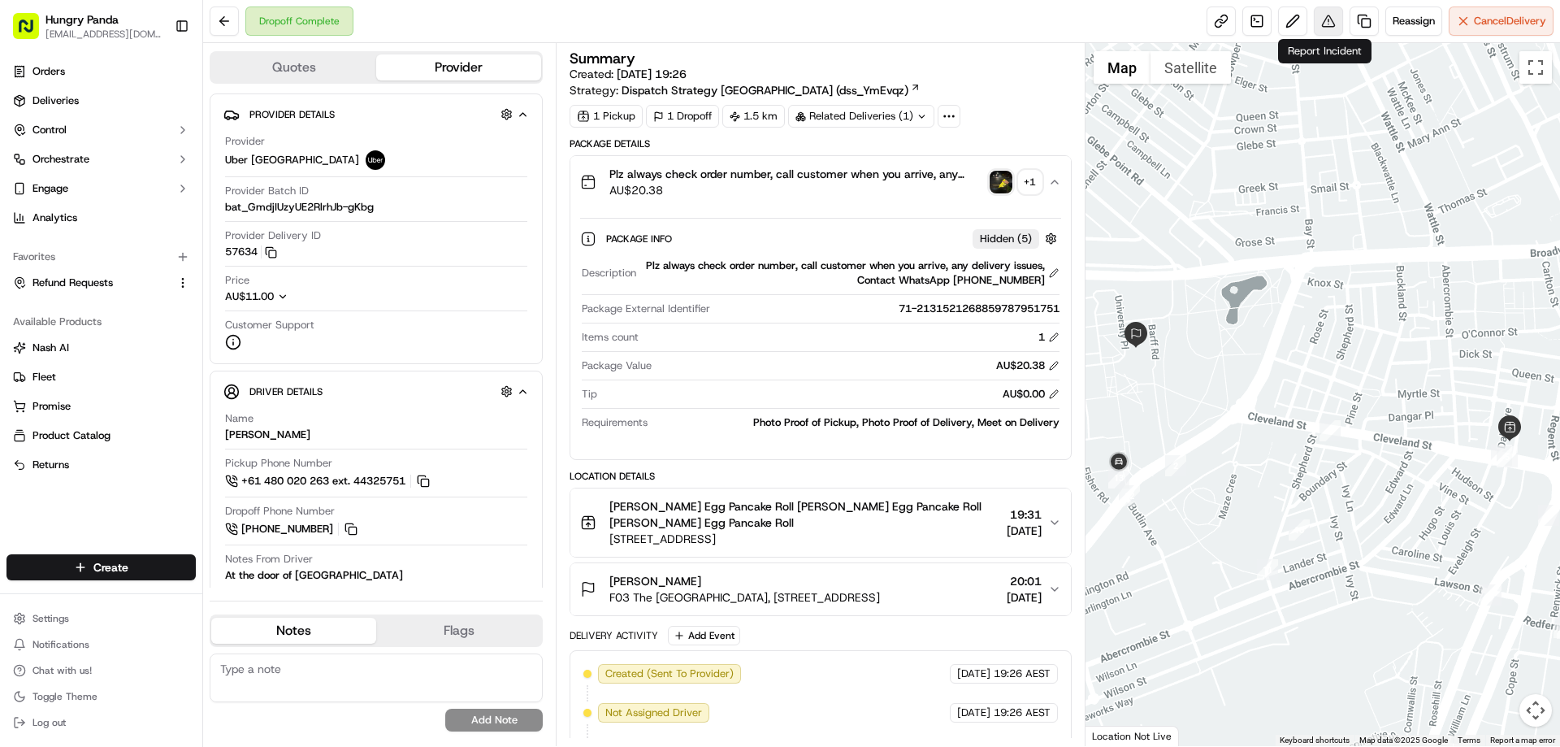
click at [1327, 22] on button at bounding box center [1328, 20] width 29 height 29
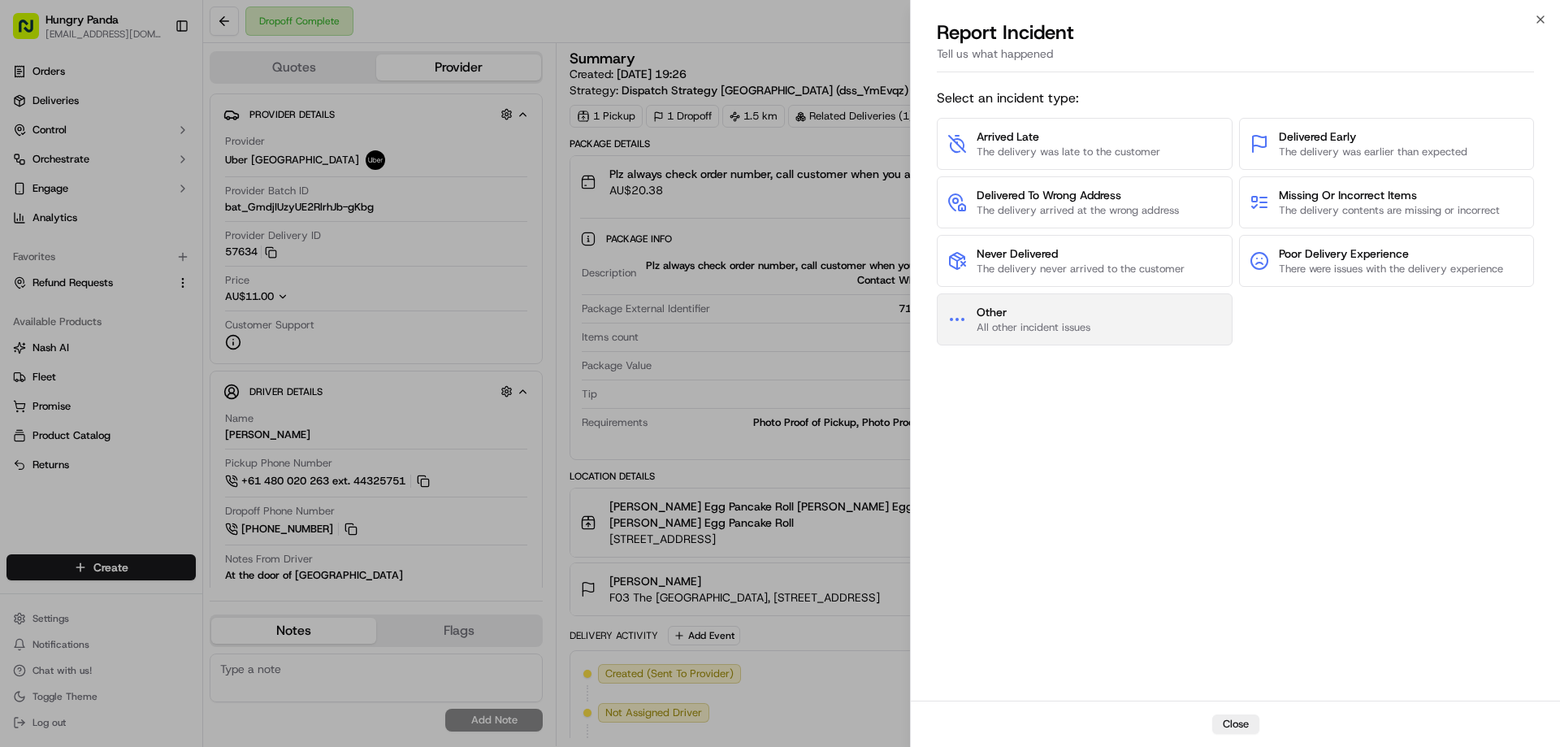
click at [1087, 307] on span "Other" at bounding box center [1033, 312] width 114 height 16
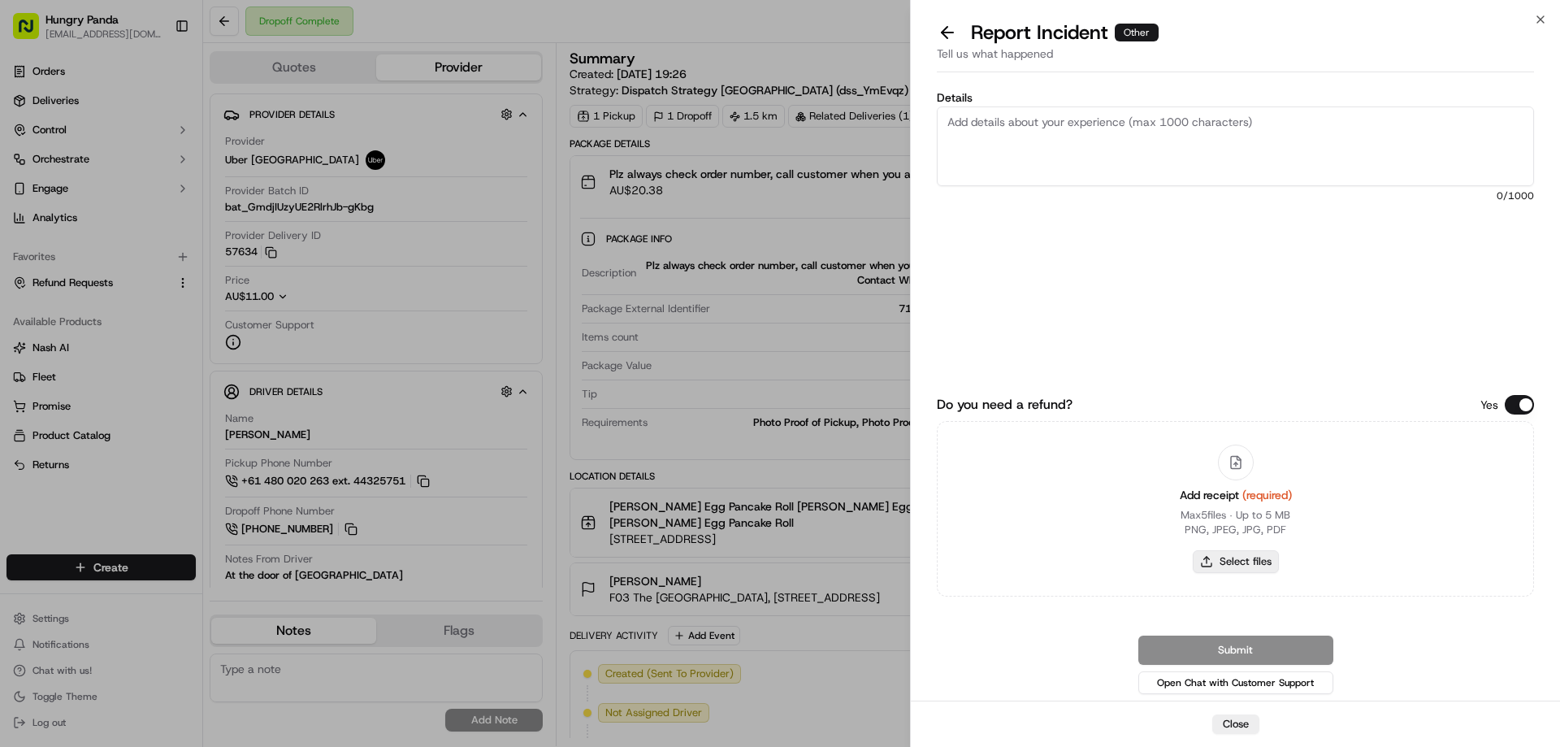
click at [1226, 572] on button "Select files" at bounding box center [1236, 561] width 86 height 23
type input "C:\fakepath\screenshot_2025-09-23_13-50-13.png"
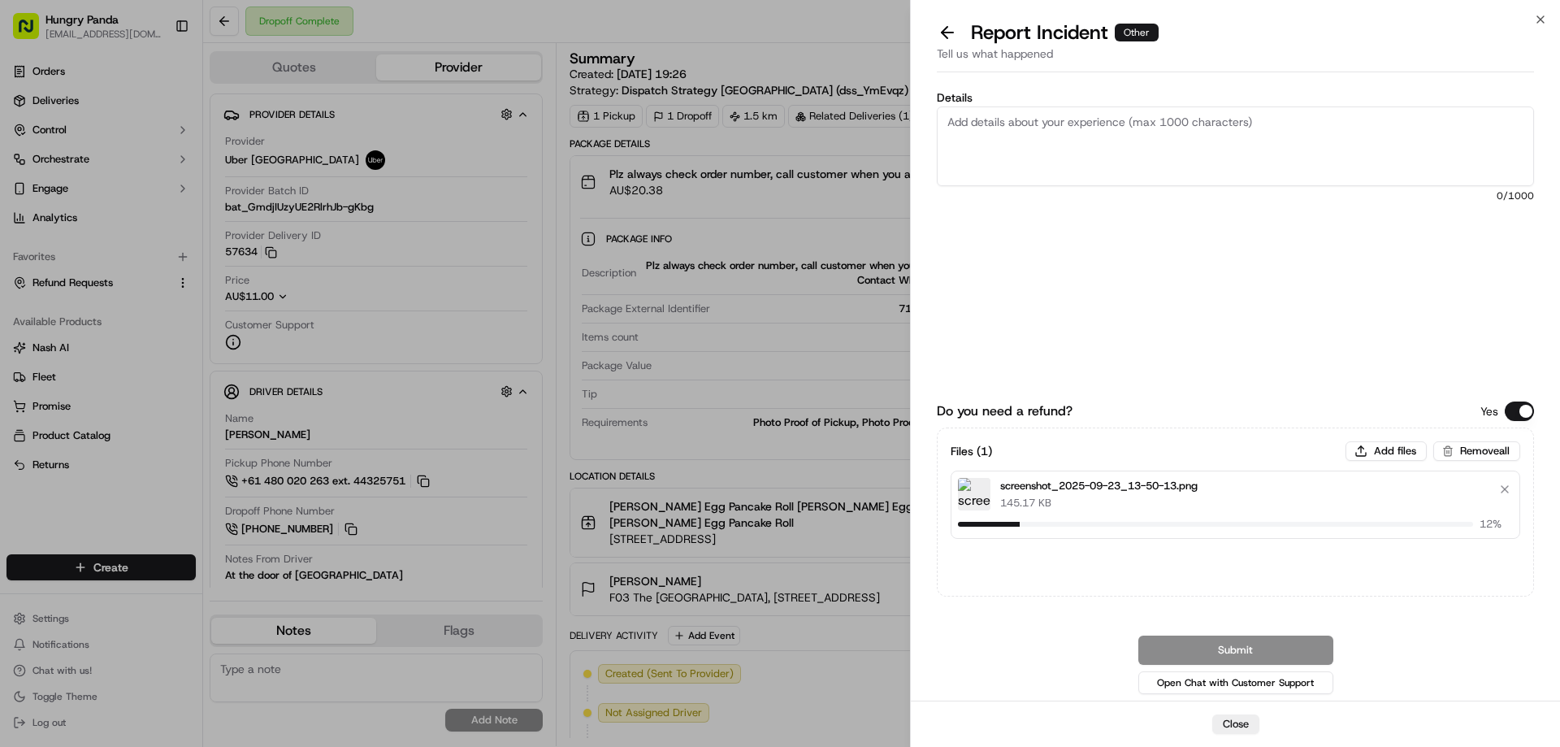
click at [1063, 140] on textarea "Details" at bounding box center [1235, 146] width 597 height 80
paste textarea "The customer reported that he did not receive the meal, and the delivery photo …"
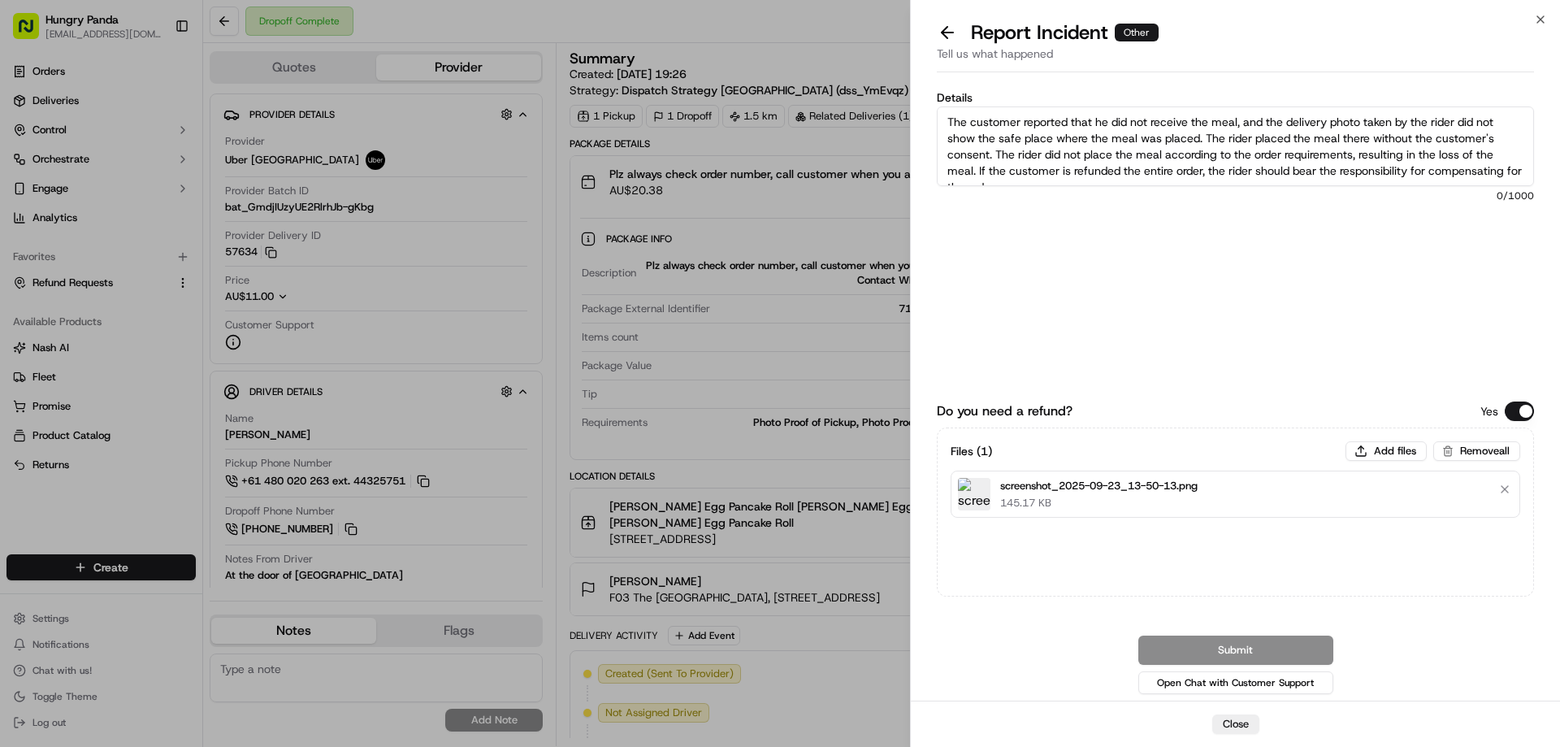
scroll to position [9, 0]
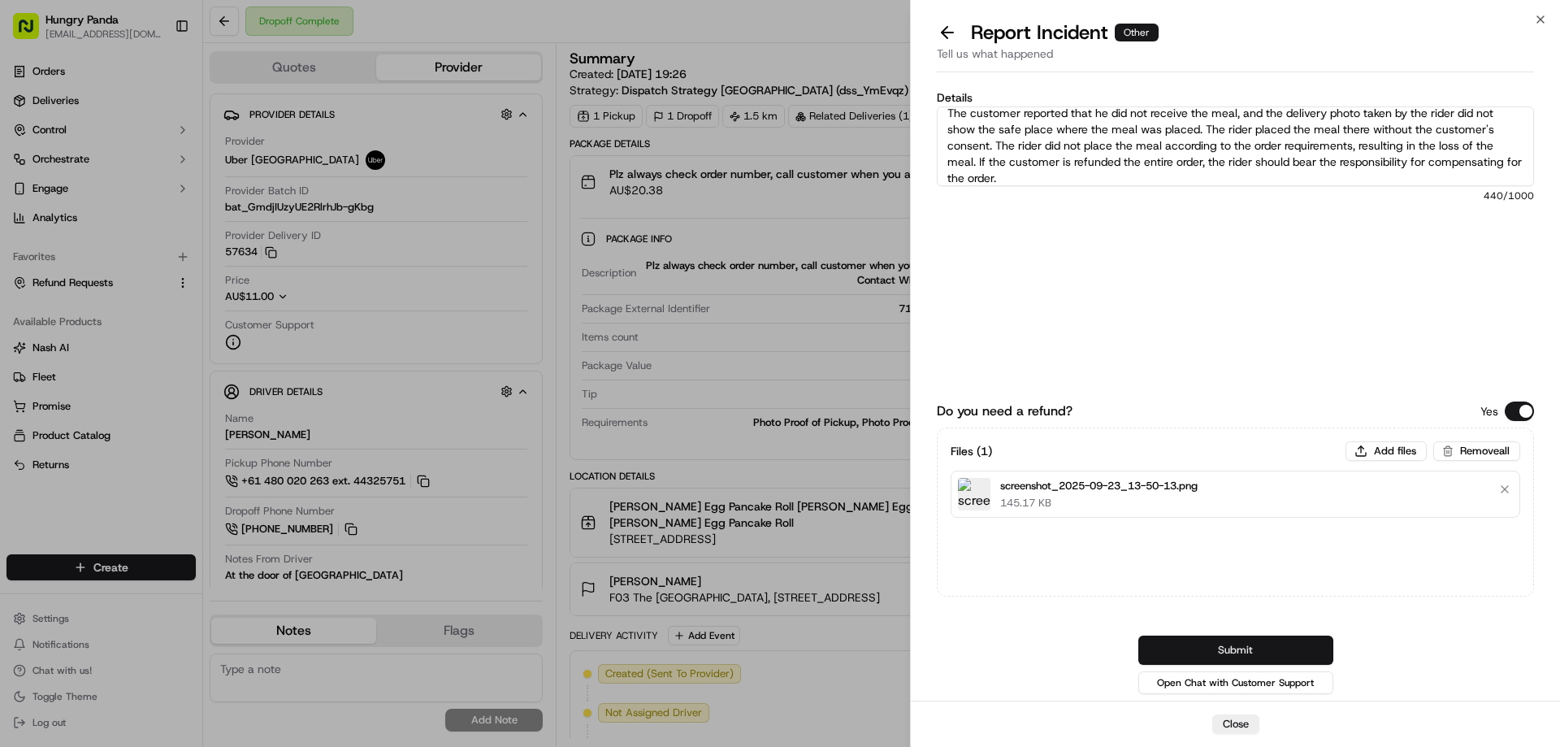
type textarea "The customer reported that he did not receive the meal, and the delivery photo …"
click at [1257, 657] on button "Submit" at bounding box center [1235, 649] width 195 height 29
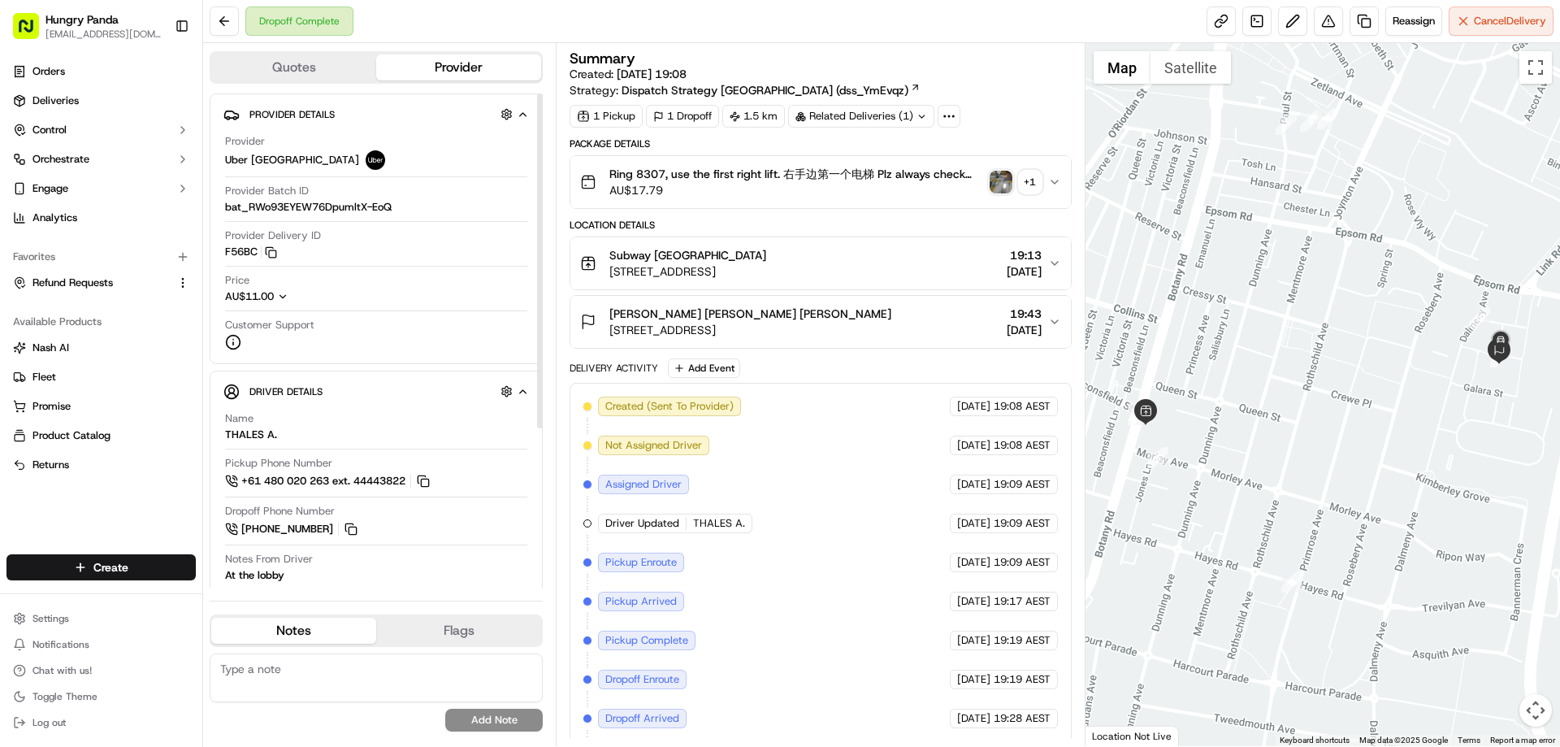
click at [1000, 176] on img "button" at bounding box center [1000, 182] width 23 height 23
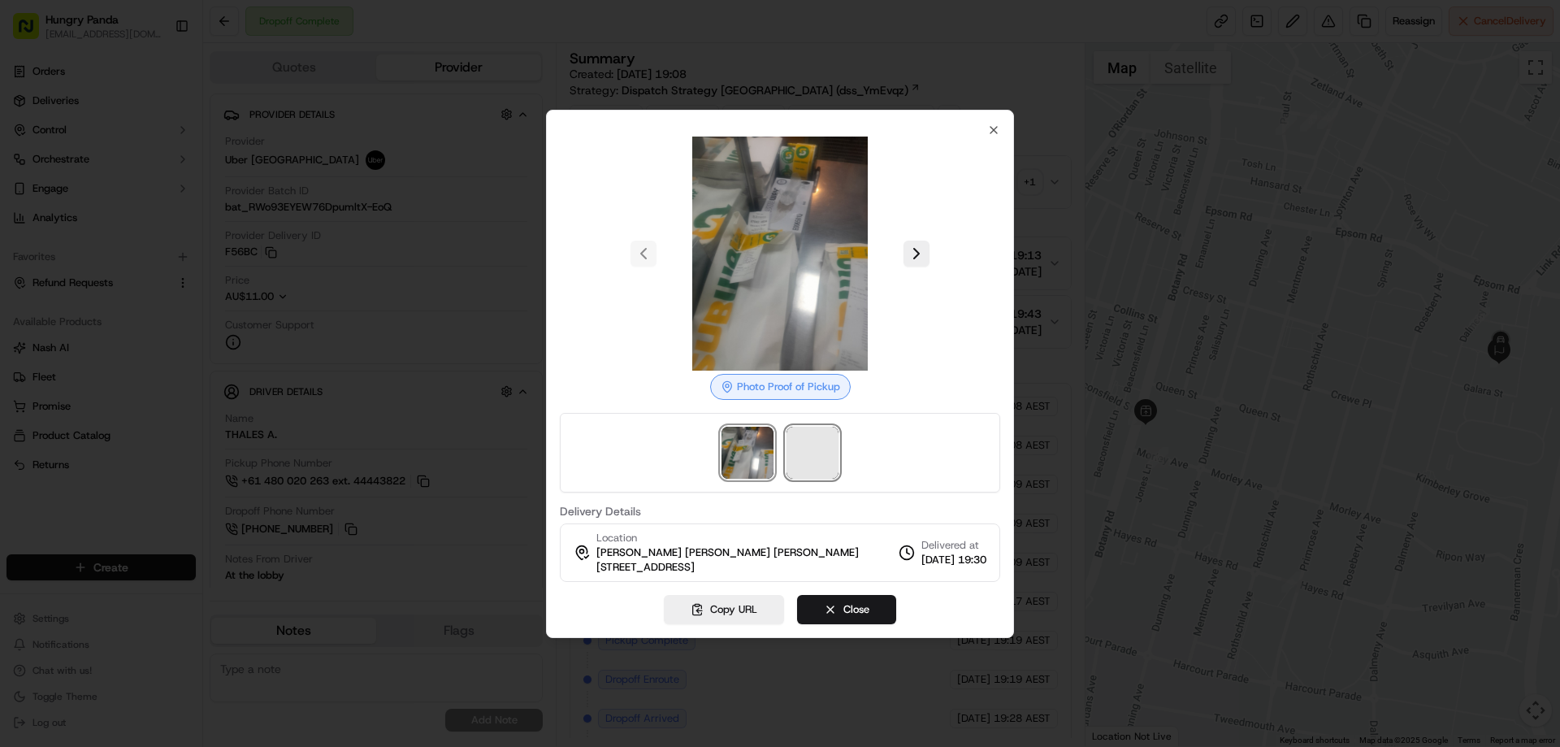
click at [807, 469] on span at bounding box center [812, 452] width 52 height 52
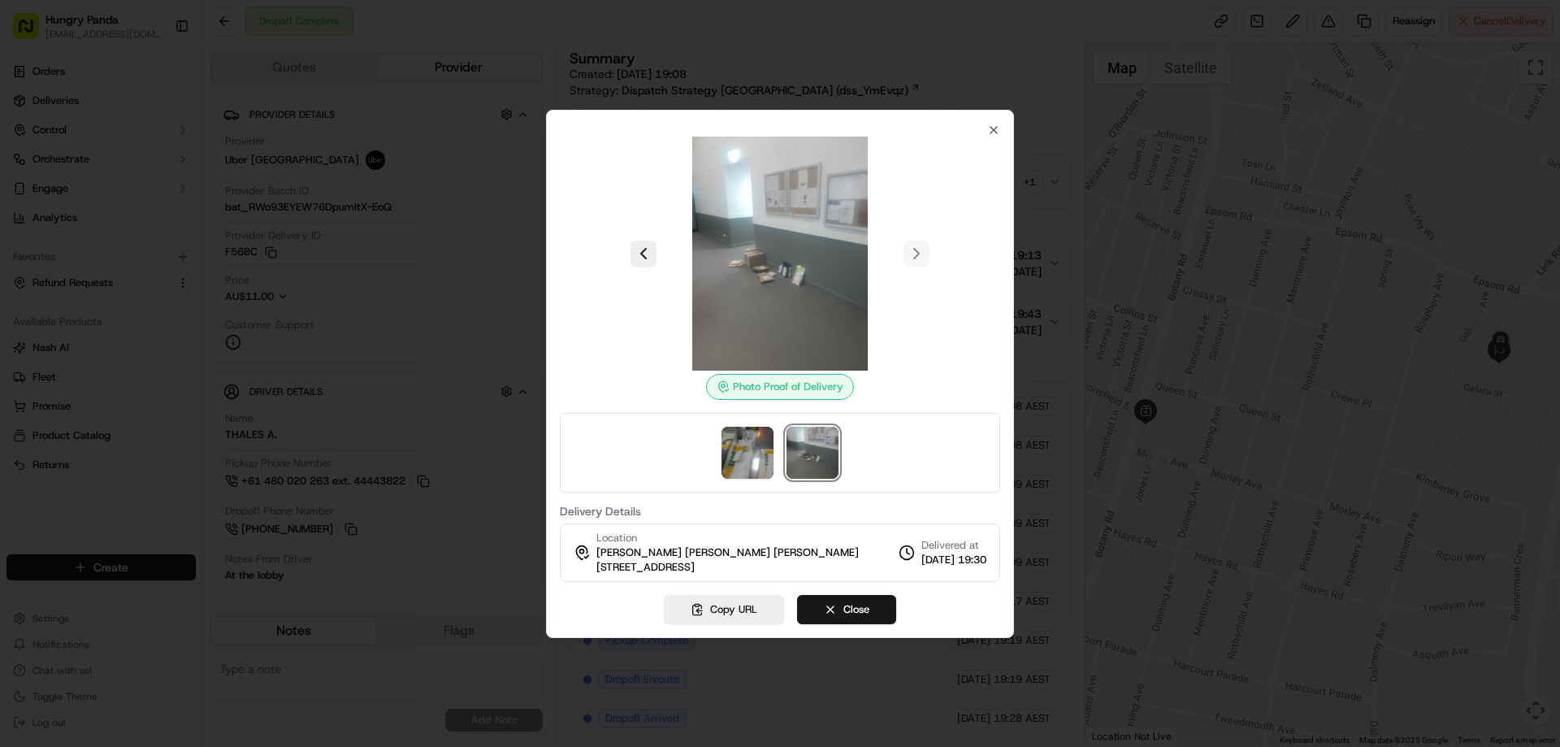
click at [1054, 180] on div at bounding box center [780, 373] width 1560 height 747
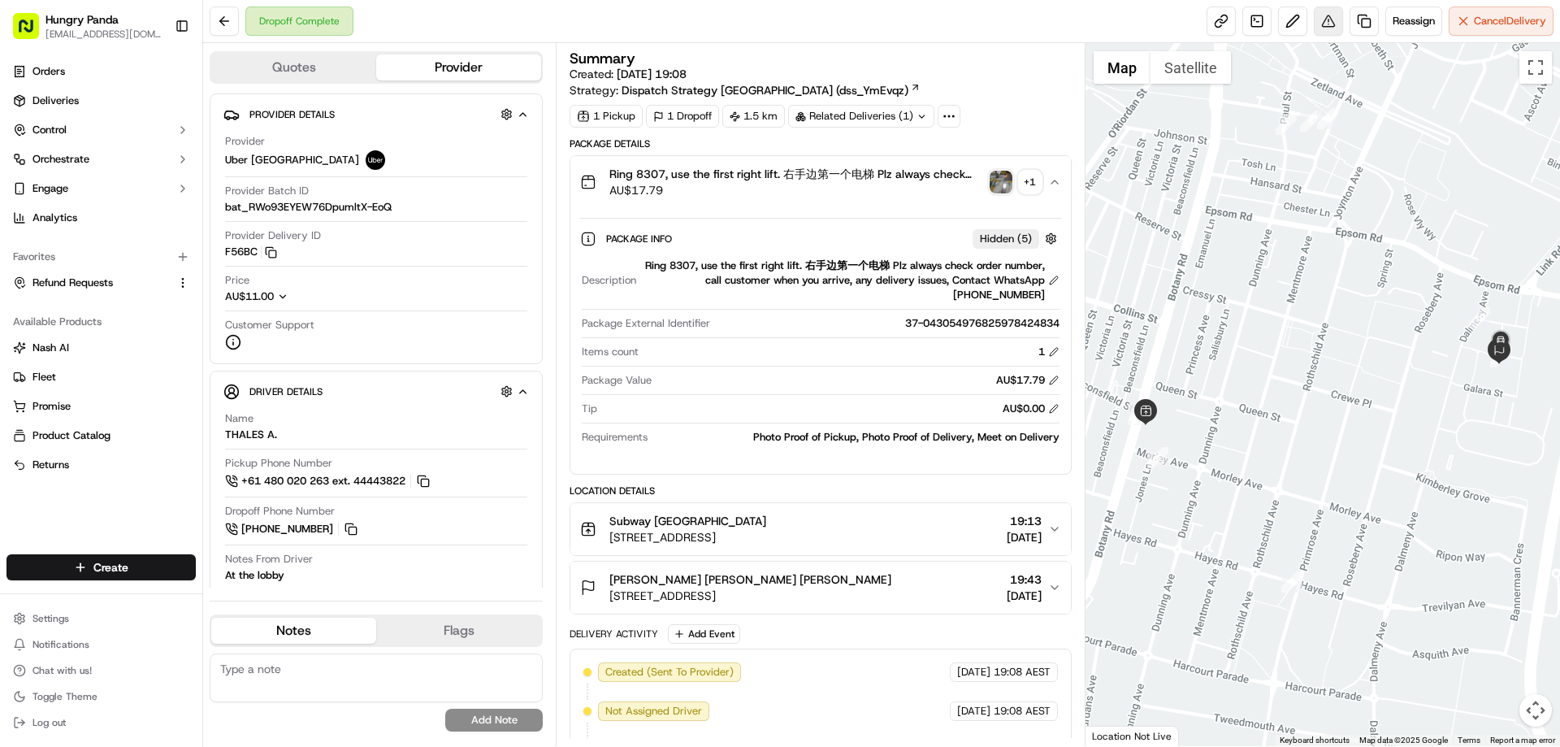
click at [1315, 19] on button at bounding box center [1328, 20] width 29 height 29
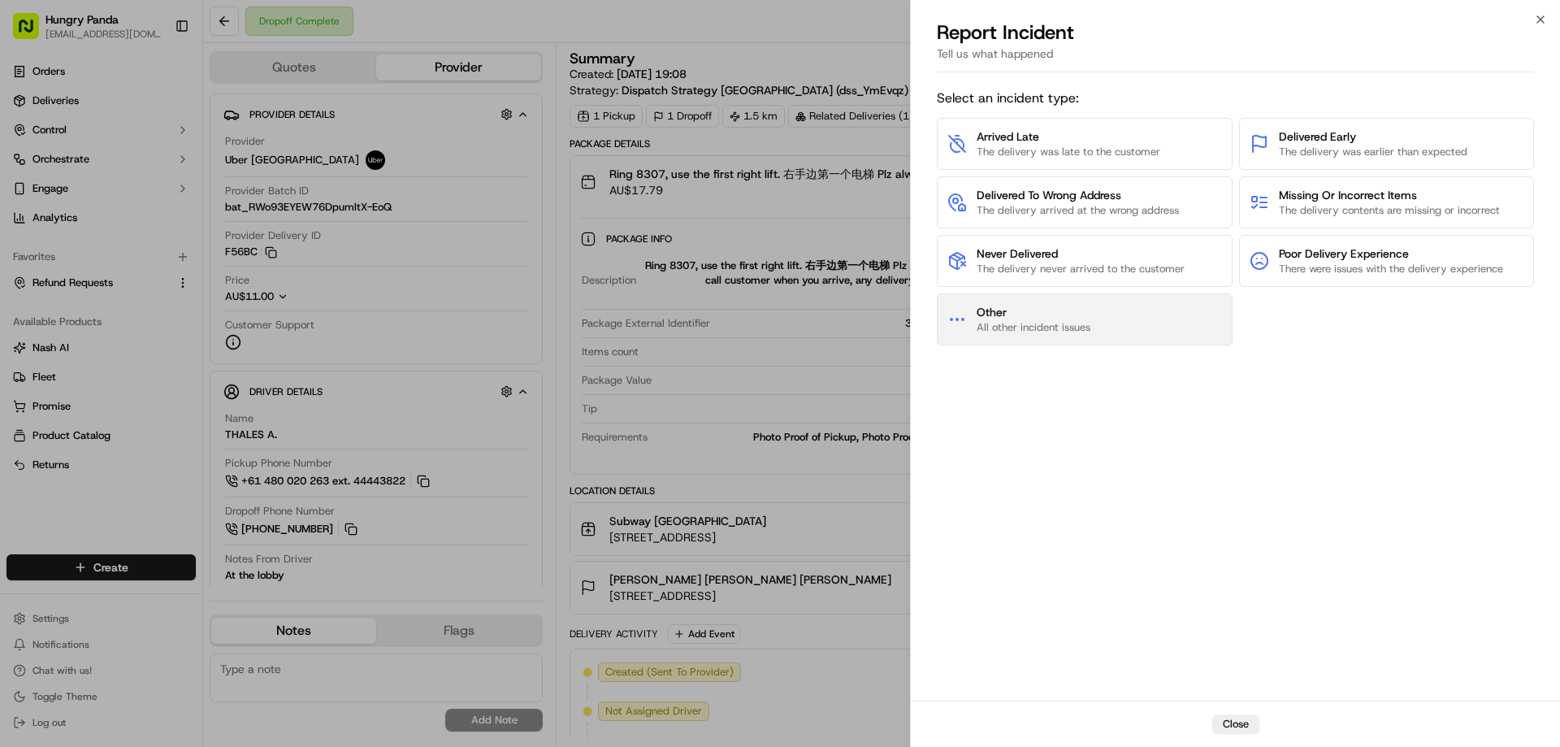
click at [1141, 298] on button "Other All other incident issues" at bounding box center [1085, 319] width 296 height 52
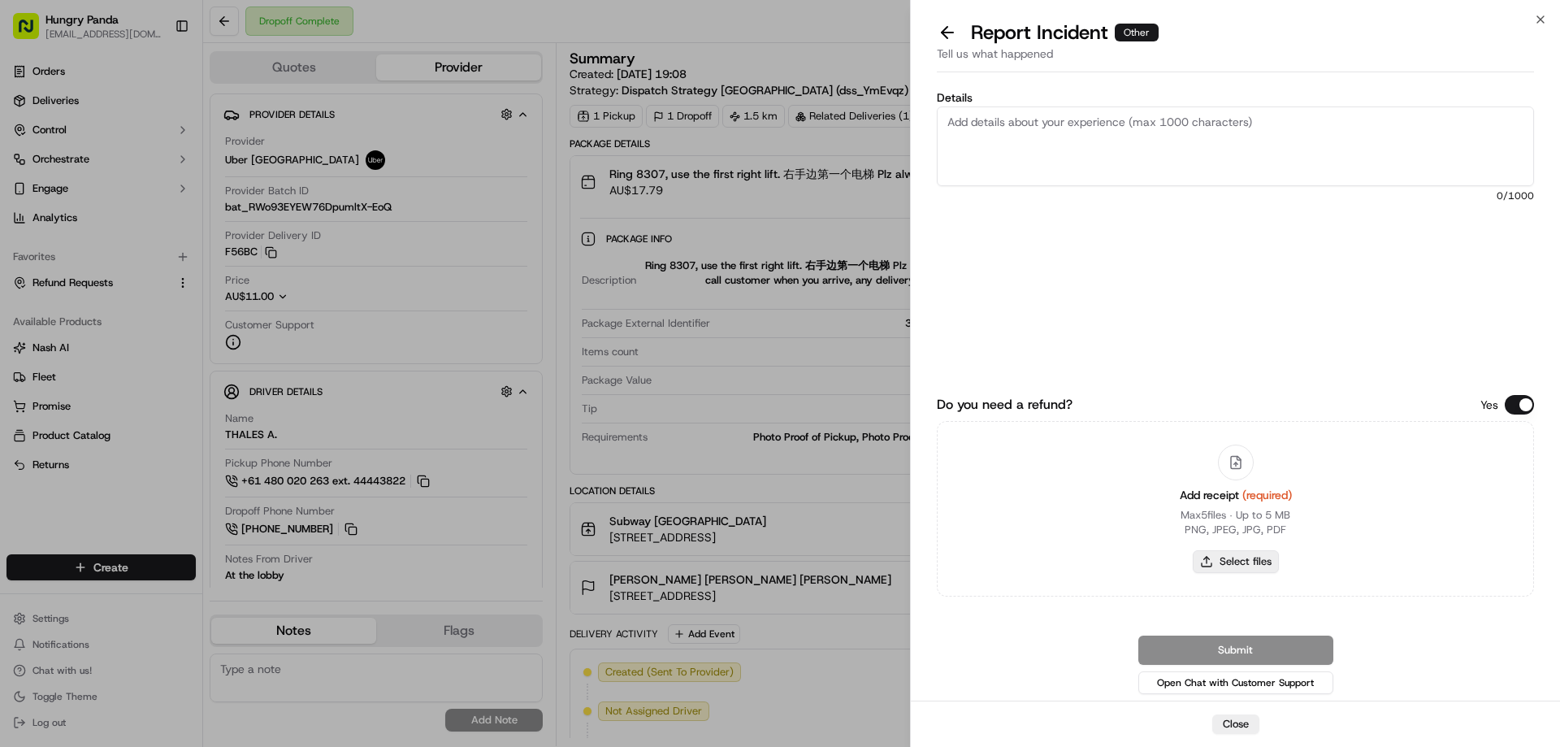
click at [1258, 568] on button "Select files" at bounding box center [1236, 561] width 86 height 23
type input "C:\fakepath\screenshot_2025-09-23_13-51-21.png"
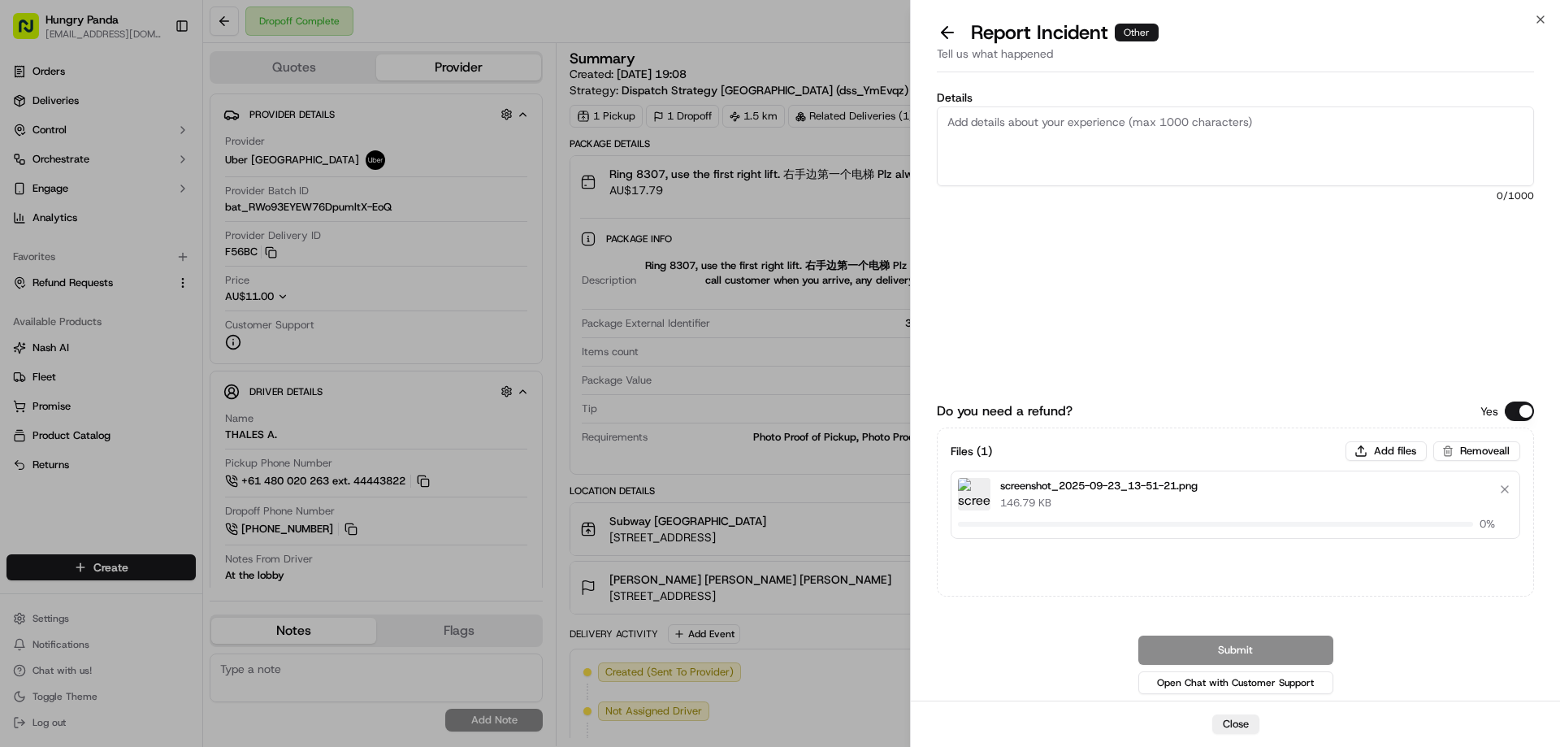
click at [1044, 113] on textarea "Details" at bounding box center [1235, 146] width 597 height 80
click at [1132, 144] on textarea "Details" at bounding box center [1235, 146] width 597 height 80
paste textarea "The customer reported that he did not receive the meal, the delivery photo take…"
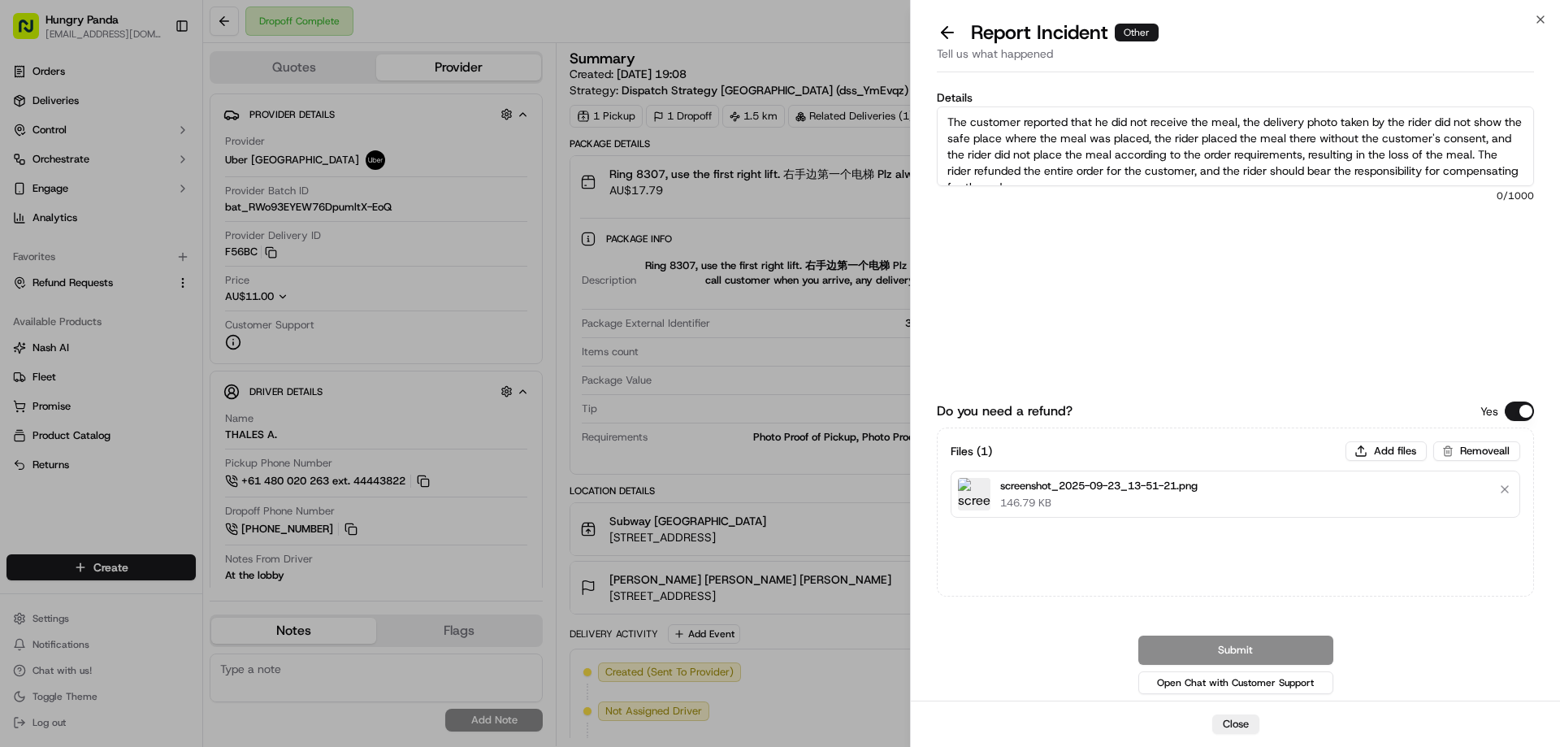
scroll to position [9, 0]
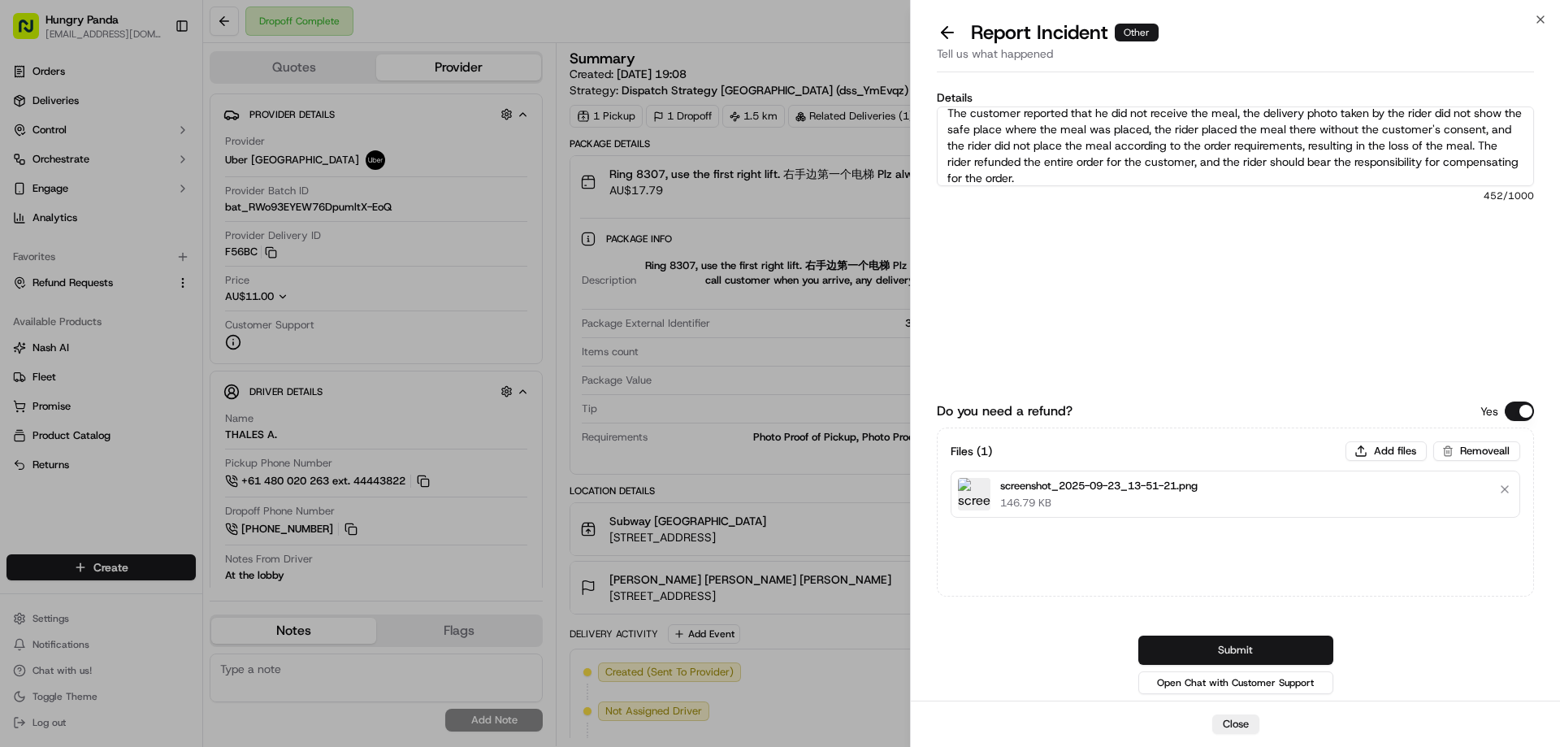
type textarea "The customer reported that he did not receive the meal, the delivery photo take…"
drag, startPoint x: 1219, startPoint y: 650, endPoint x: 1212, endPoint y: 610, distance: 40.3
click at [1219, 650] on button "Submit" at bounding box center [1235, 649] width 195 height 29
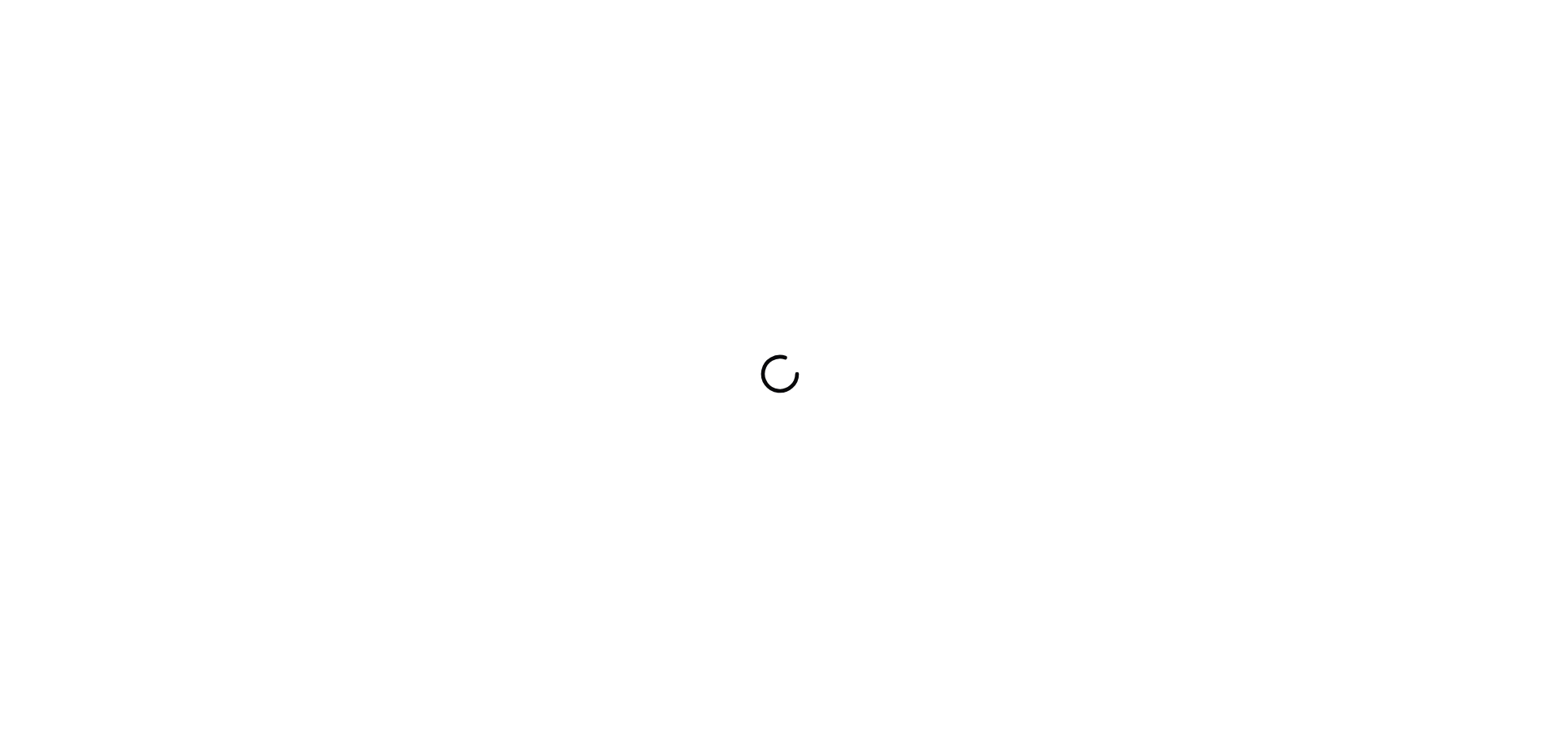
click at [864, 289] on div at bounding box center [780, 373] width 1560 height 747
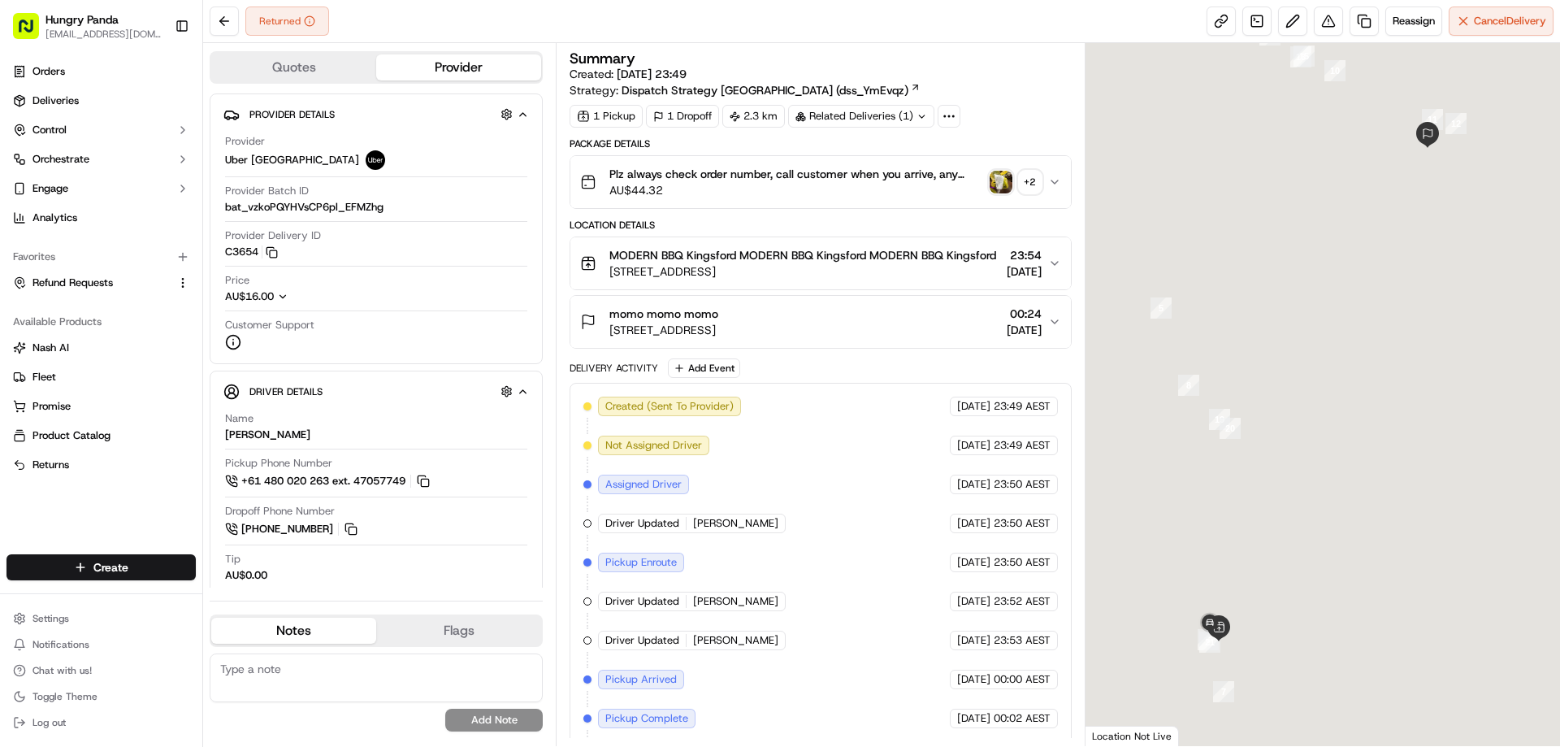
click at [1053, 181] on icon "button" at bounding box center [1054, 181] width 13 height 13
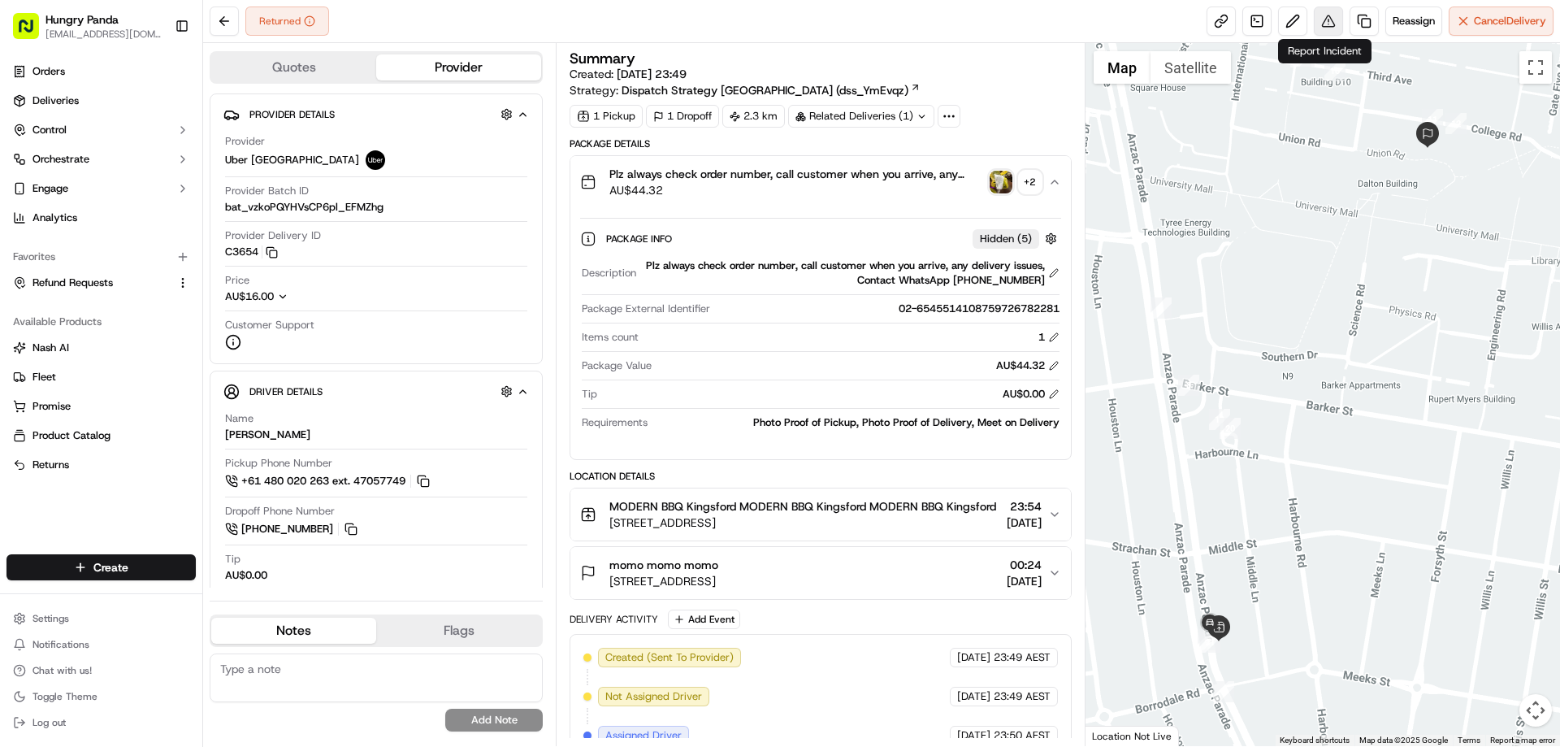
click at [1318, 19] on button at bounding box center [1328, 20] width 29 height 29
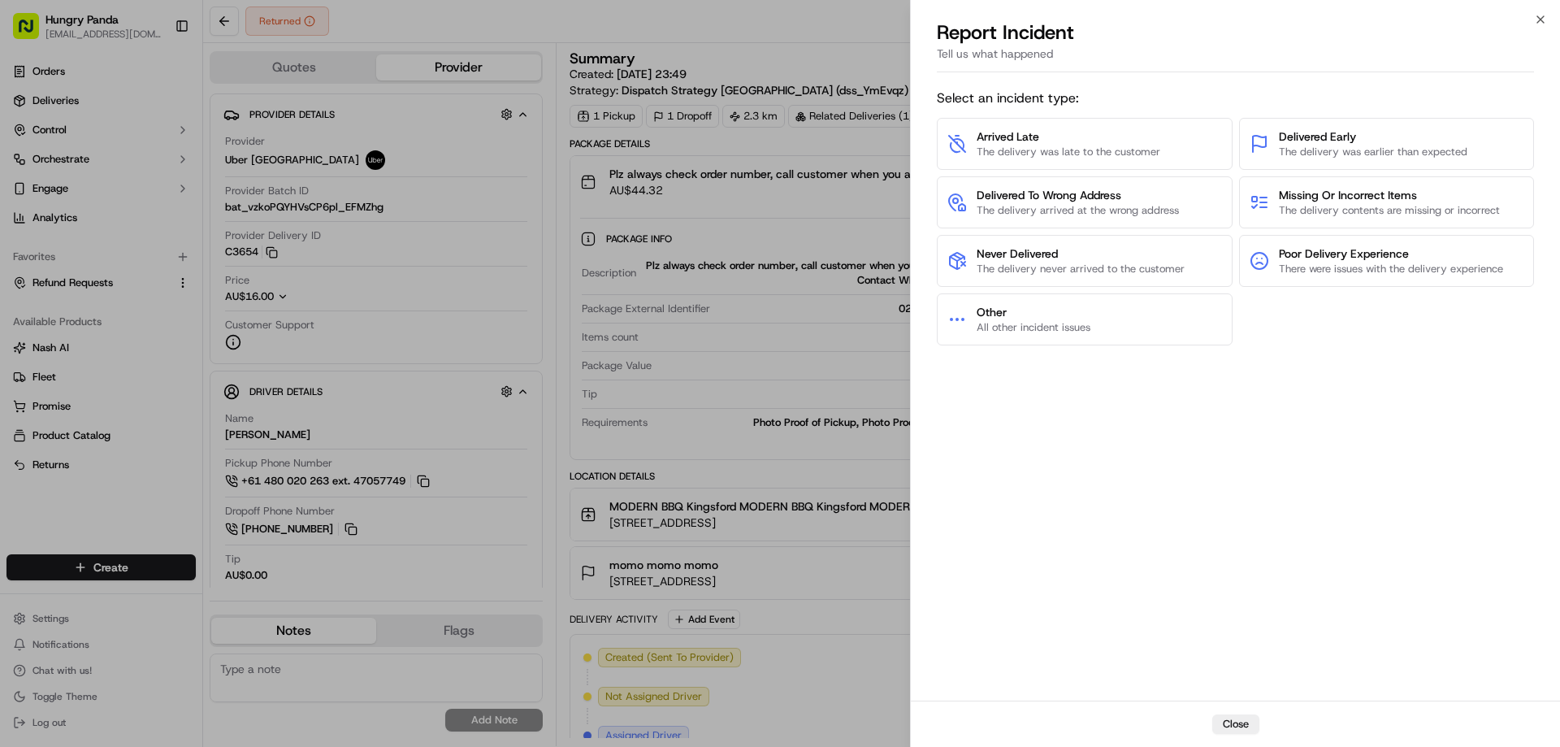
click at [1209, 372] on div "Select an incident type: Arrived Late The delivery was late to the customer Del…" at bounding box center [1235, 389] width 597 height 615
click at [1089, 336] on button "Other All other incident issues" at bounding box center [1085, 319] width 296 height 52
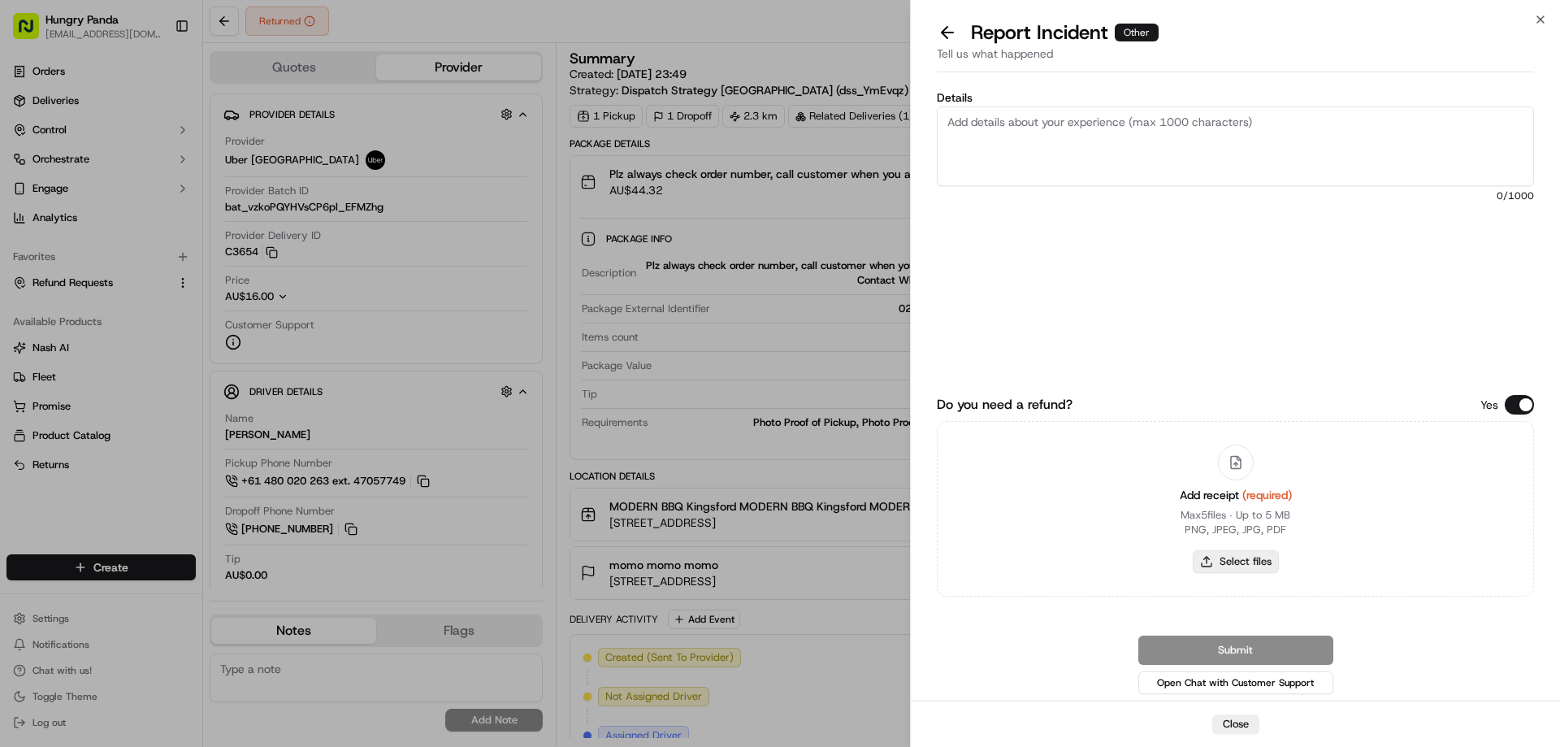
click at [1243, 561] on button "Select files" at bounding box center [1236, 561] width 86 height 23
click at [942, 24] on div "Report Incident Other" at bounding box center [1235, 32] width 597 height 26
click at [941, 36] on button at bounding box center [947, 32] width 34 height 23
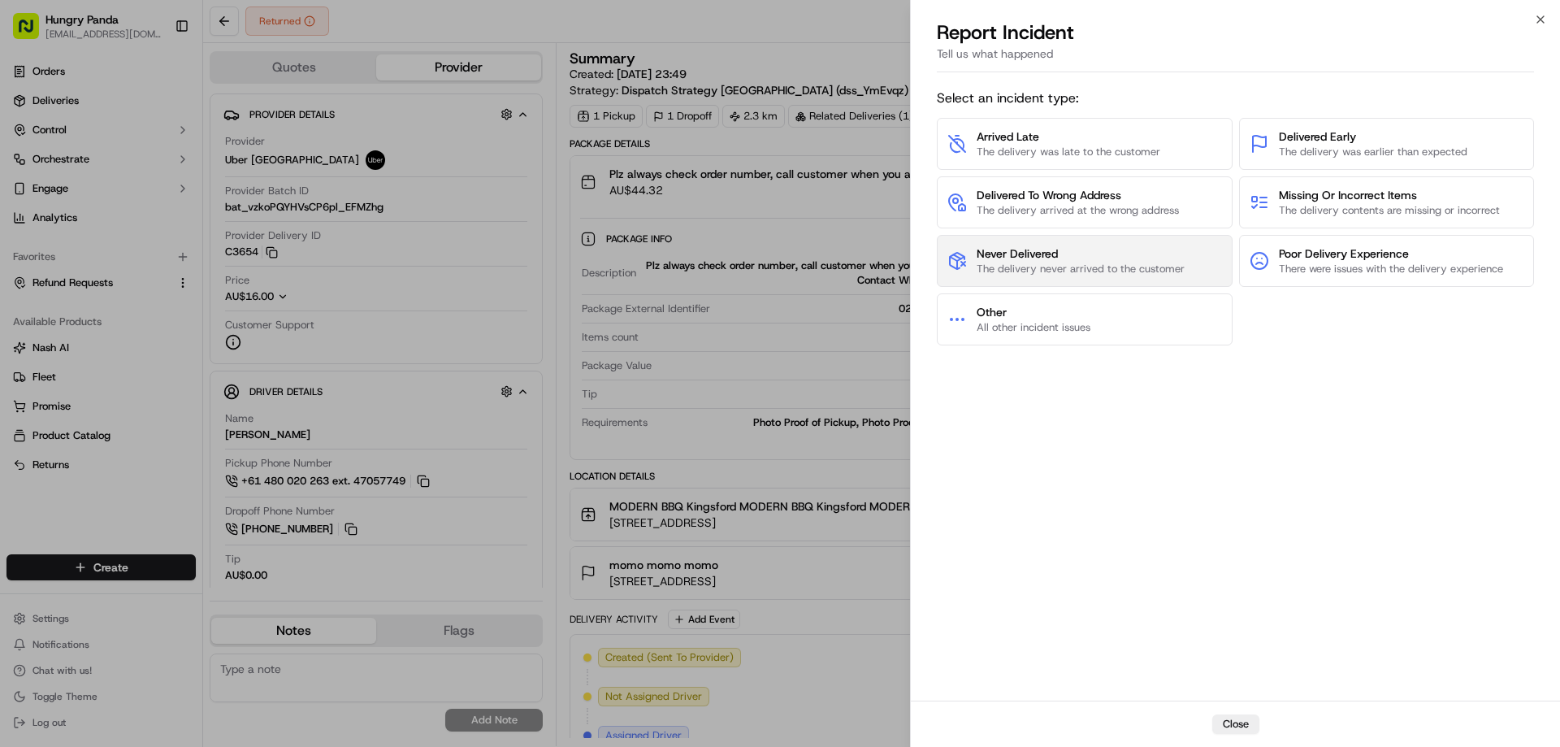
click at [1013, 266] on span "The delivery never arrived to the customer" at bounding box center [1080, 269] width 208 height 15
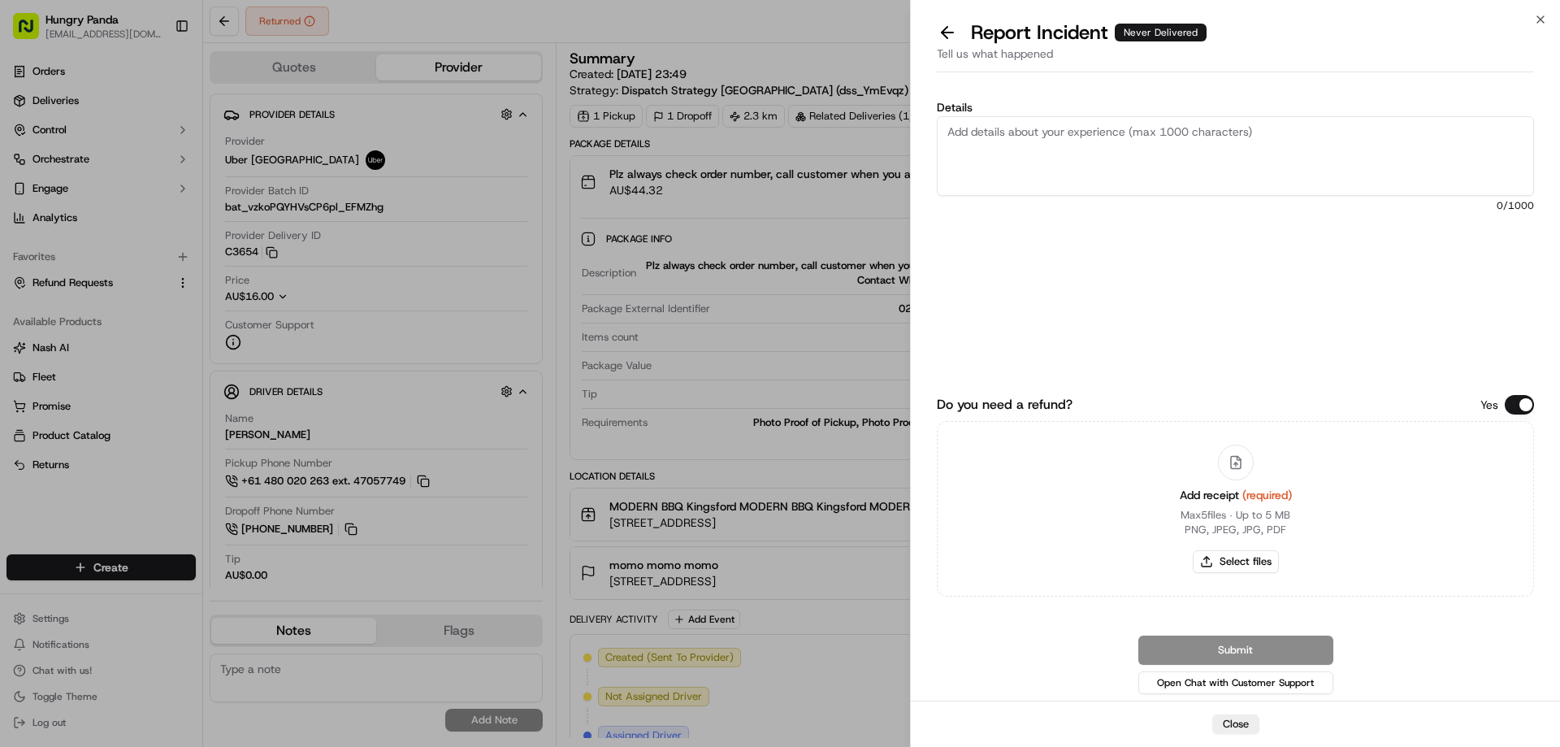
click at [1229, 575] on div "Add receipt (required) Max 5 files ∙ Up to 5 MB PNG, JPEG, JPG, PDF Select files" at bounding box center [1236, 509] width 138 height 148
click at [1214, 550] on button "Select files" at bounding box center [1236, 561] width 86 height 23
type input "C:\fakepath\screenshot_2025-09-23_13-52-39.png"
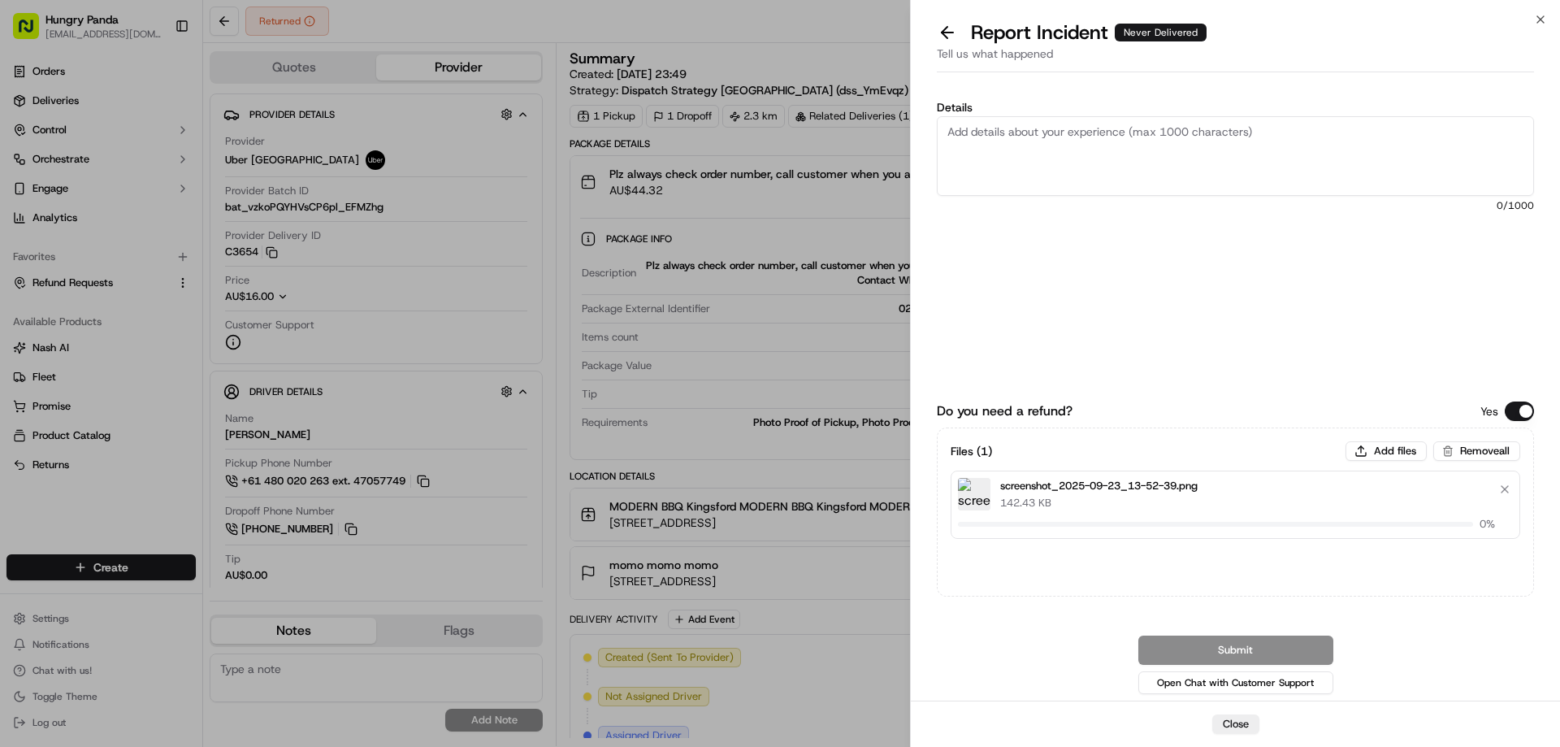
click at [1041, 191] on textarea "Details" at bounding box center [1235, 156] width 597 height 80
click at [1132, 166] on textarea "Details" at bounding box center [1235, 156] width 597 height 80
paste textarea "The customer reported that he did not receive the meal. The order log showed th…"
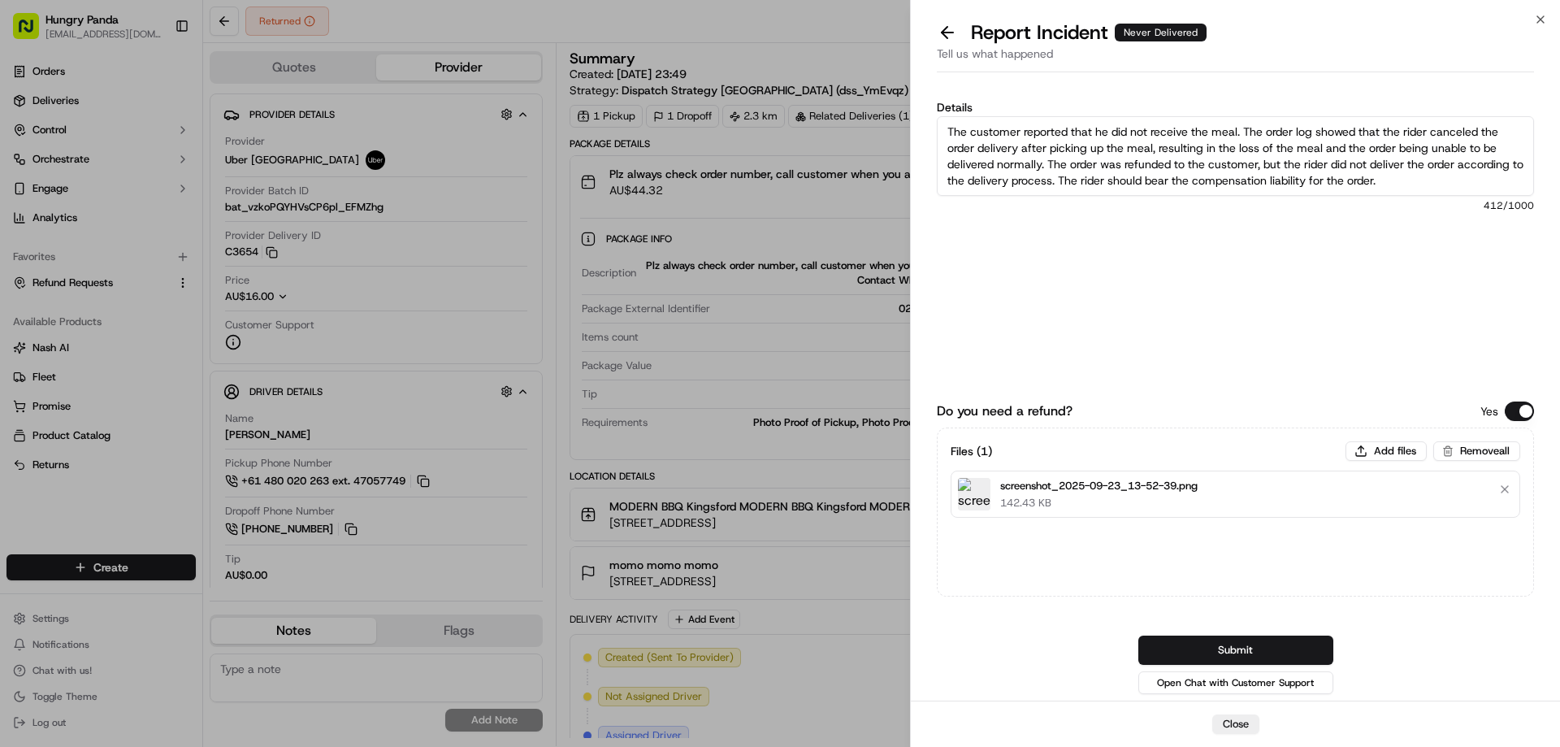
type textarea "The customer reported that he did not receive the meal. The order log showed th…"
drag, startPoint x: 1261, startPoint y: 666, endPoint x: 1263, endPoint y: 655, distance: 11.6
click at [1261, 666] on div "Submit Open Chat with Customer Support" at bounding box center [1235, 666] width 597 height 62
click at [1263, 652] on button "Submit" at bounding box center [1235, 649] width 195 height 29
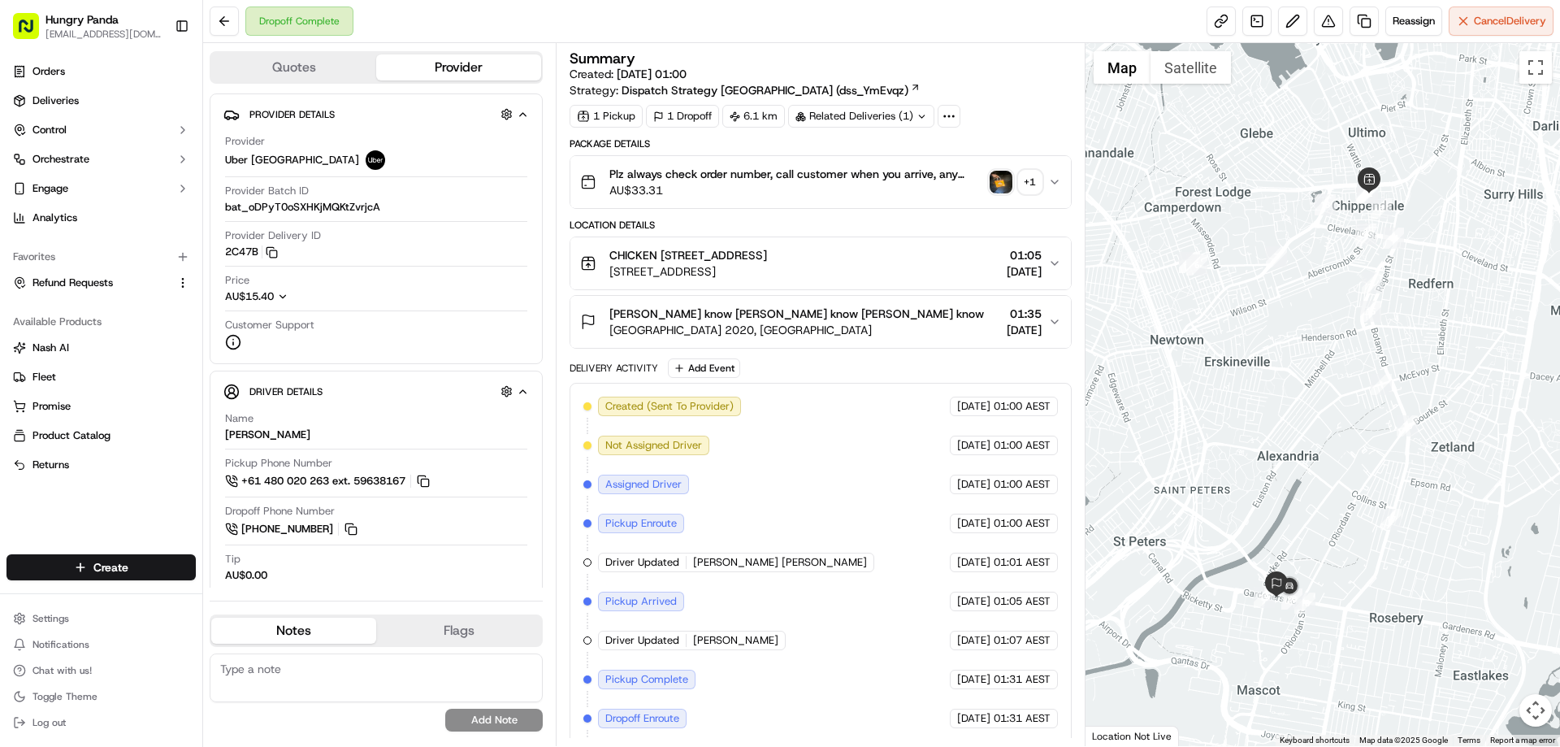
click at [1206, 93] on div at bounding box center [1322, 394] width 475 height 703
click at [1004, 177] on img "button" at bounding box center [1000, 182] width 23 height 23
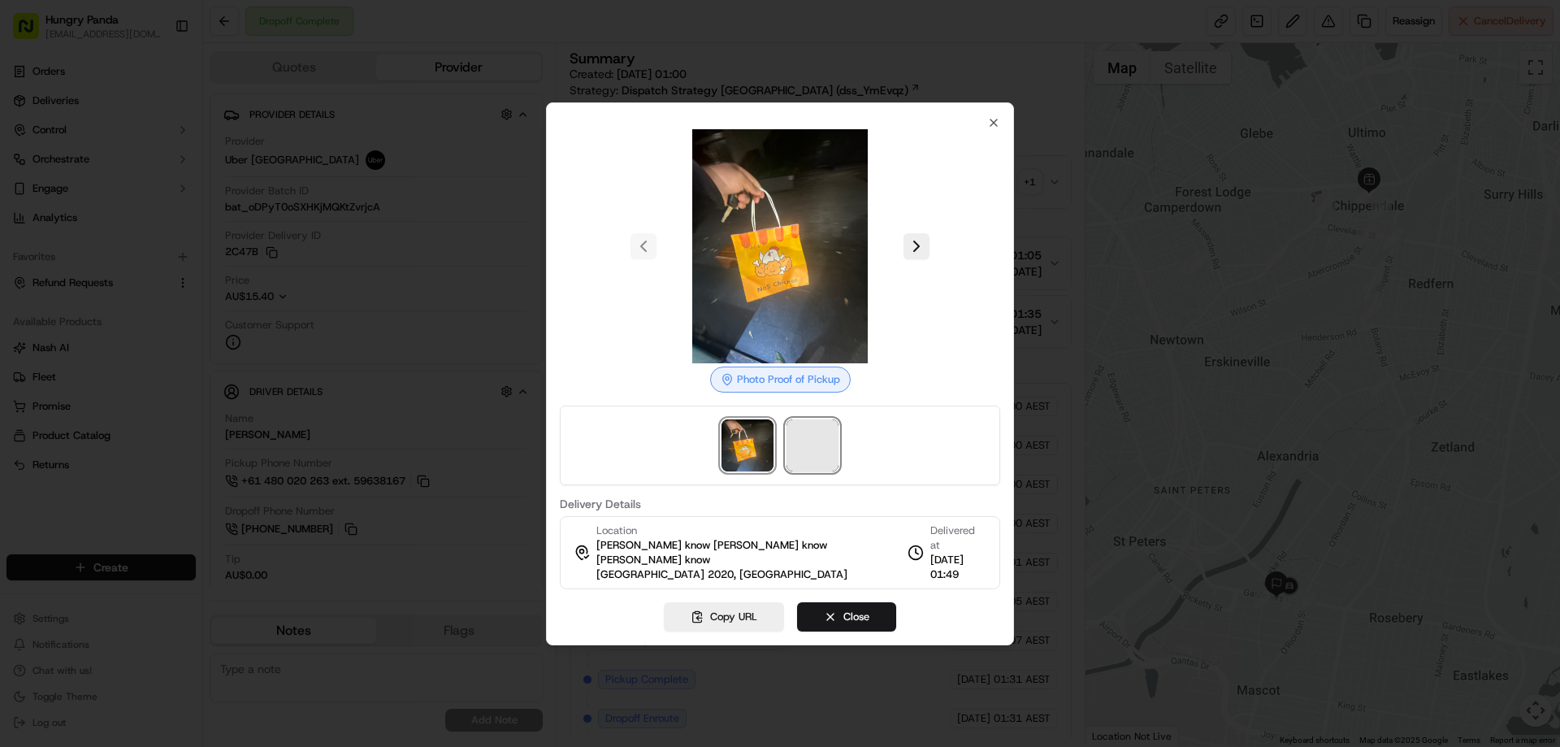
click at [824, 458] on span at bounding box center [812, 445] width 52 height 52
click at [1056, 178] on div at bounding box center [780, 373] width 1560 height 747
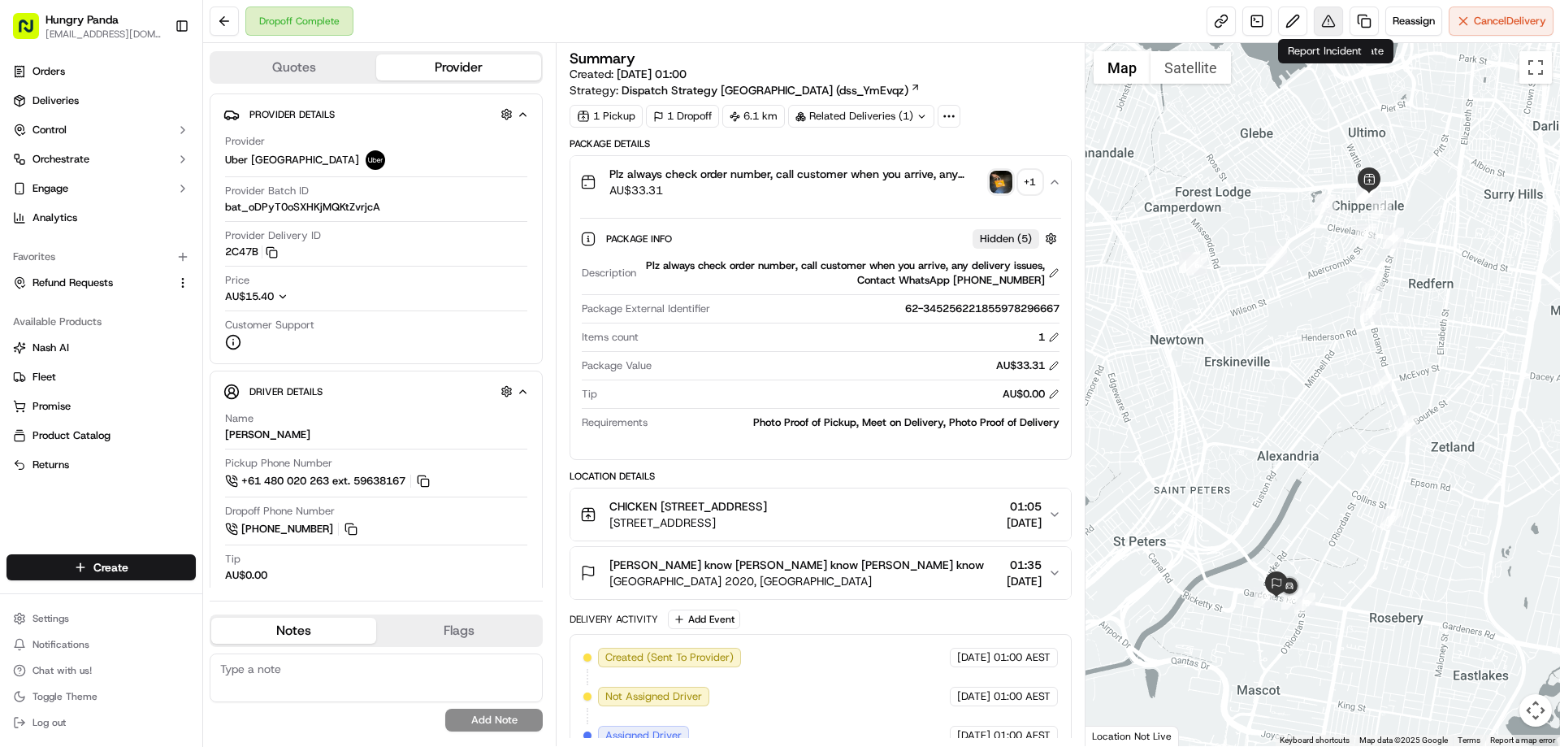
click at [1318, 18] on button at bounding box center [1328, 20] width 29 height 29
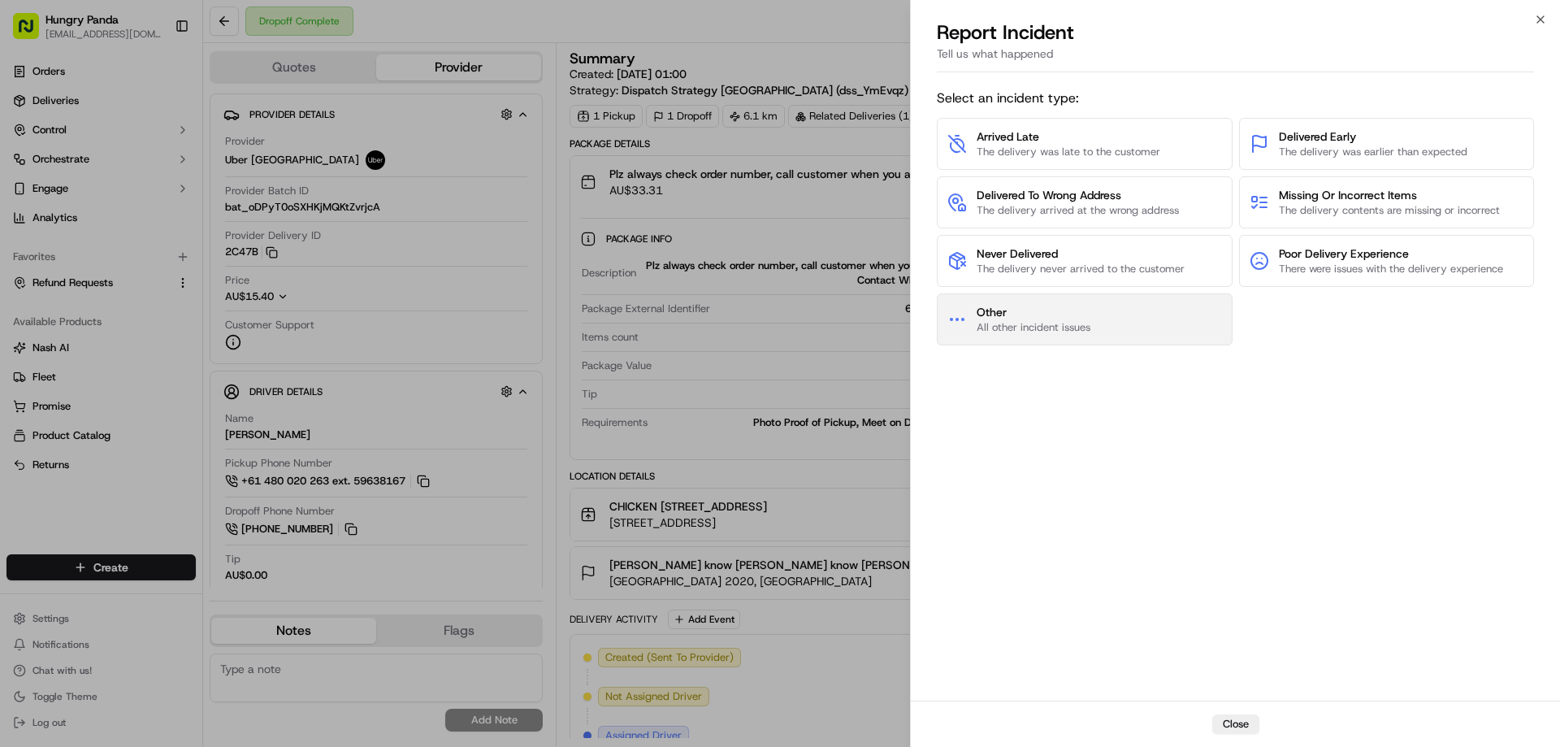
click at [1127, 305] on button "Other All other incident issues" at bounding box center [1085, 319] width 296 height 52
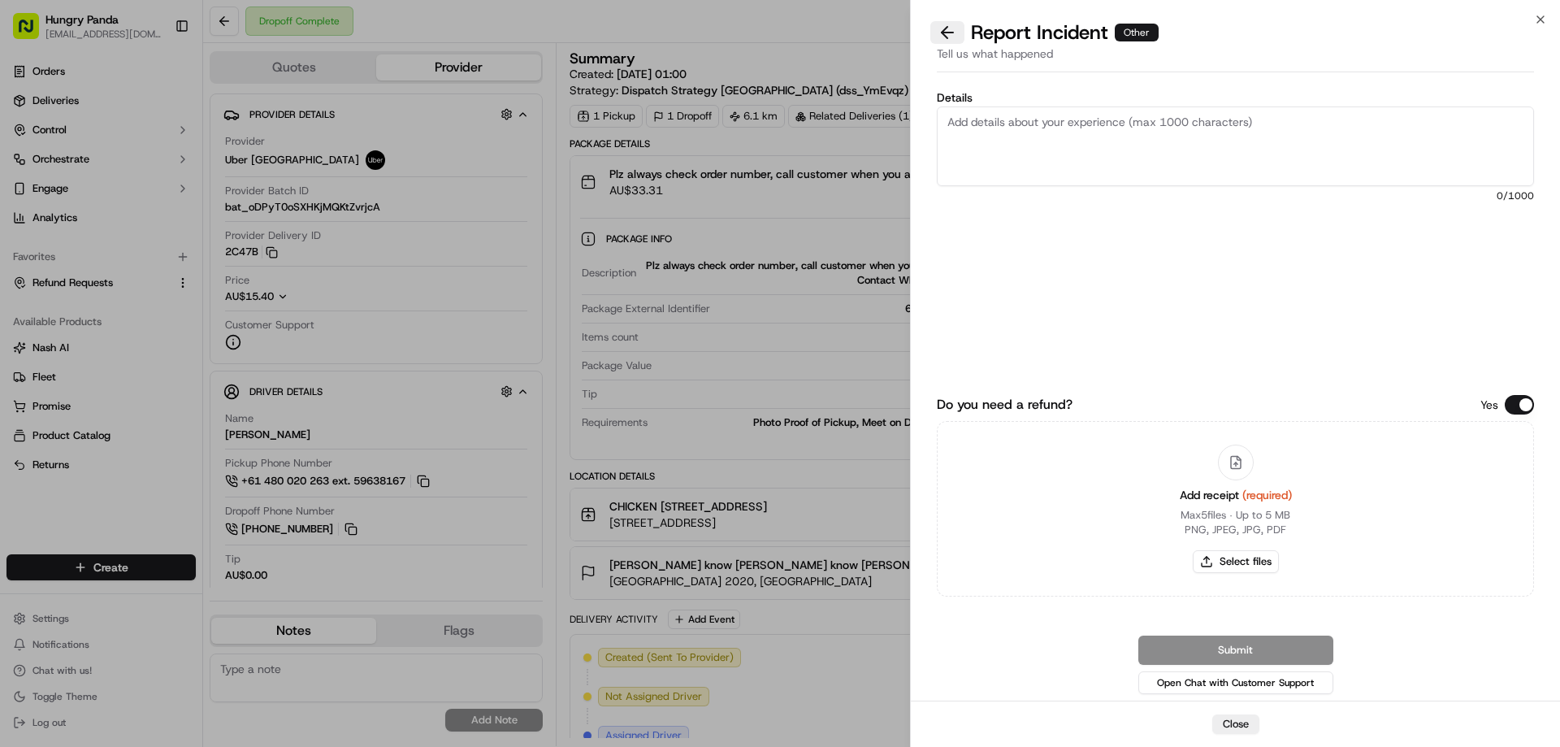
click at [955, 41] on button at bounding box center [947, 32] width 34 height 23
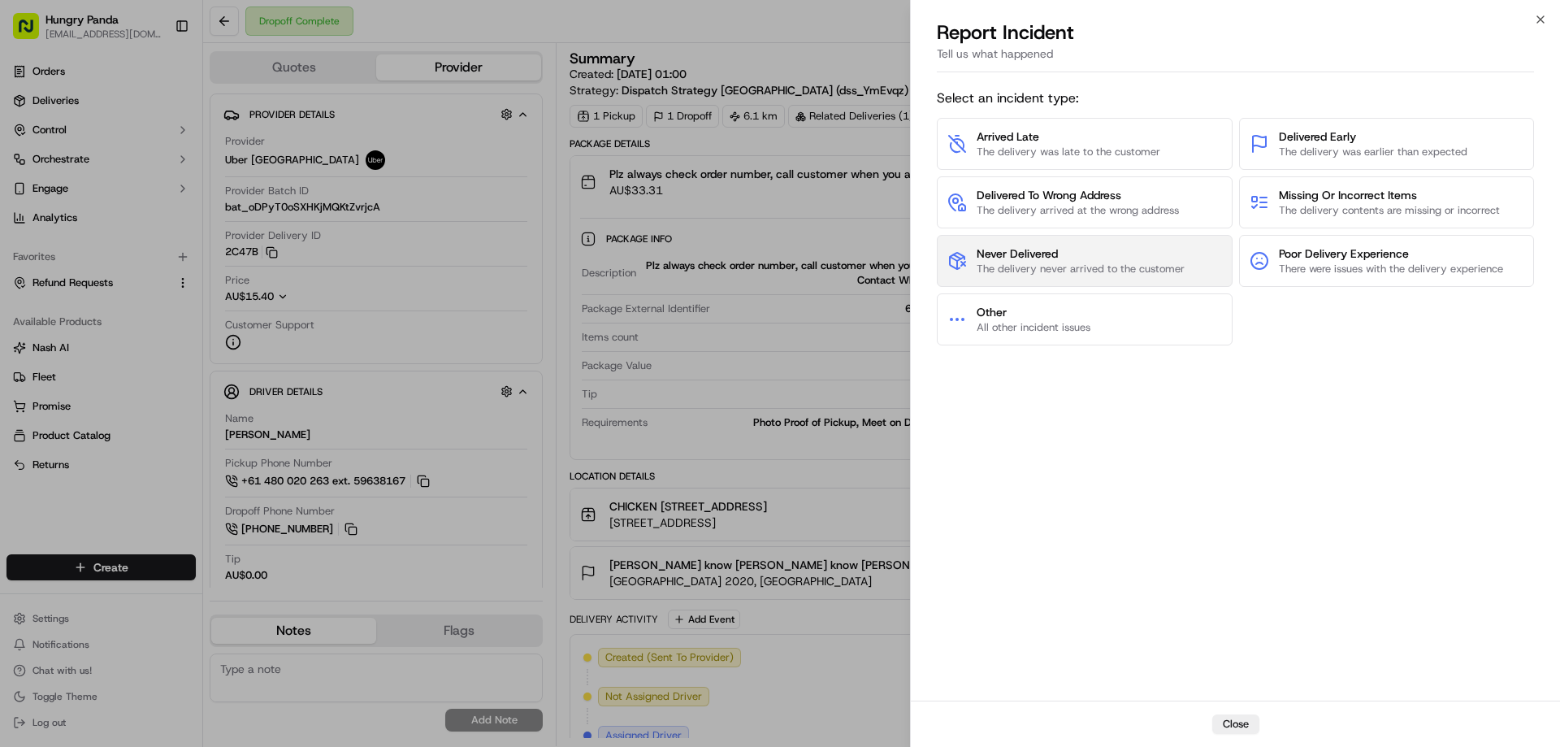
click at [1041, 258] on span "Never Delivered" at bounding box center [1080, 253] width 208 height 16
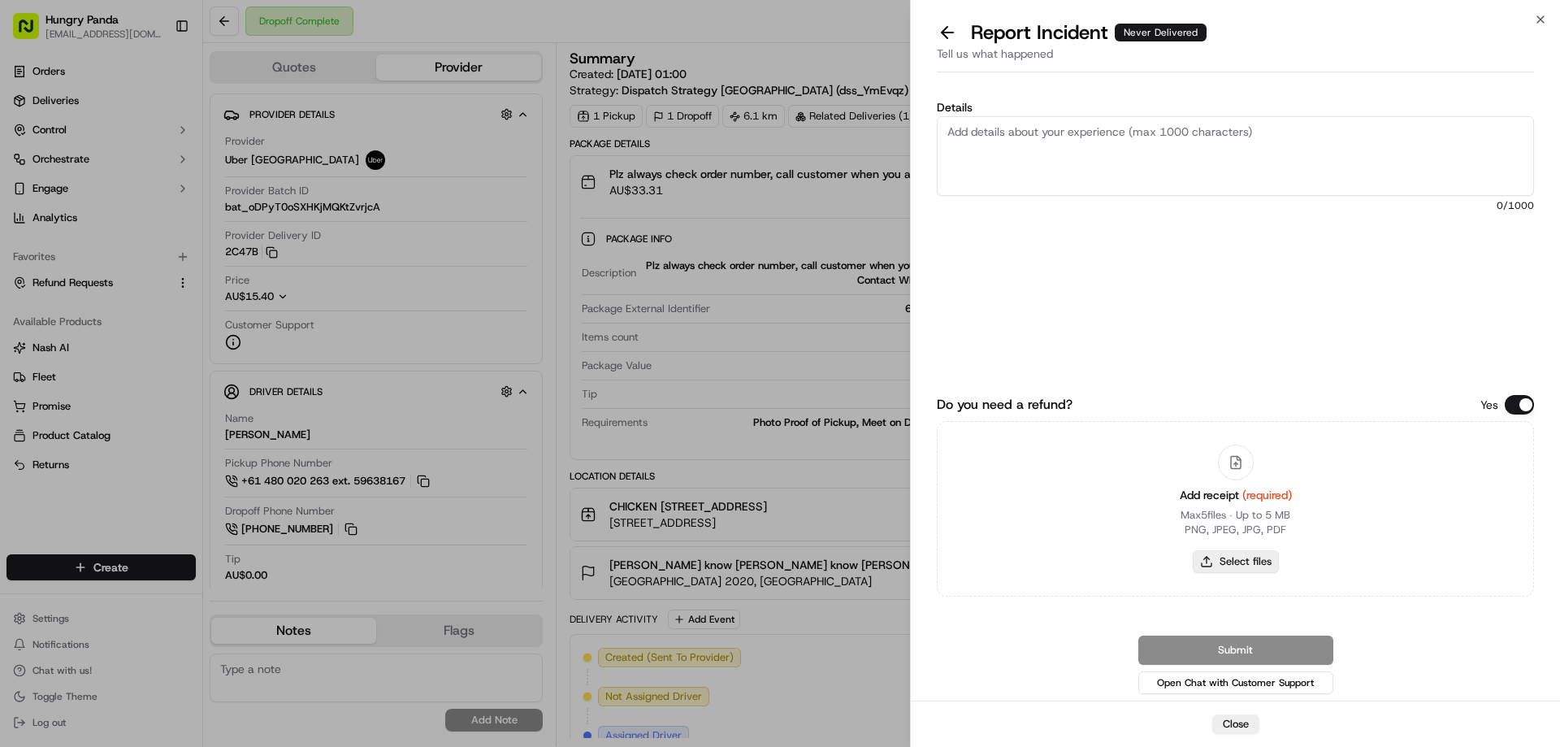
click at [1234, 564] on button "Select files" at bounding box center [1236, 561] width 86 height 23
type input "C:\fakepath\screenshot_2025-09-23_13-53-49.png"
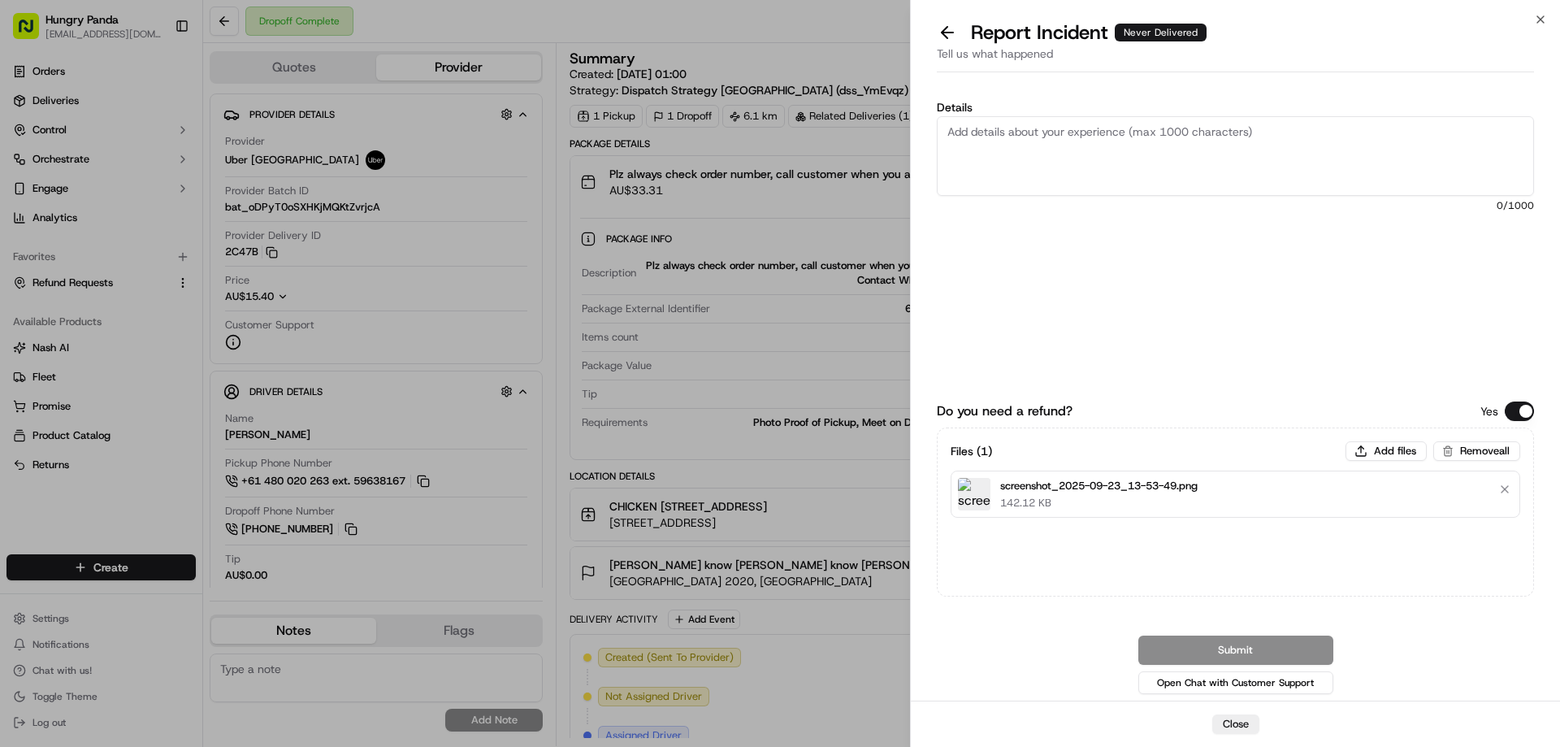
click at [953, 32] on button at bounding box center [947, 32] width 34 height 23
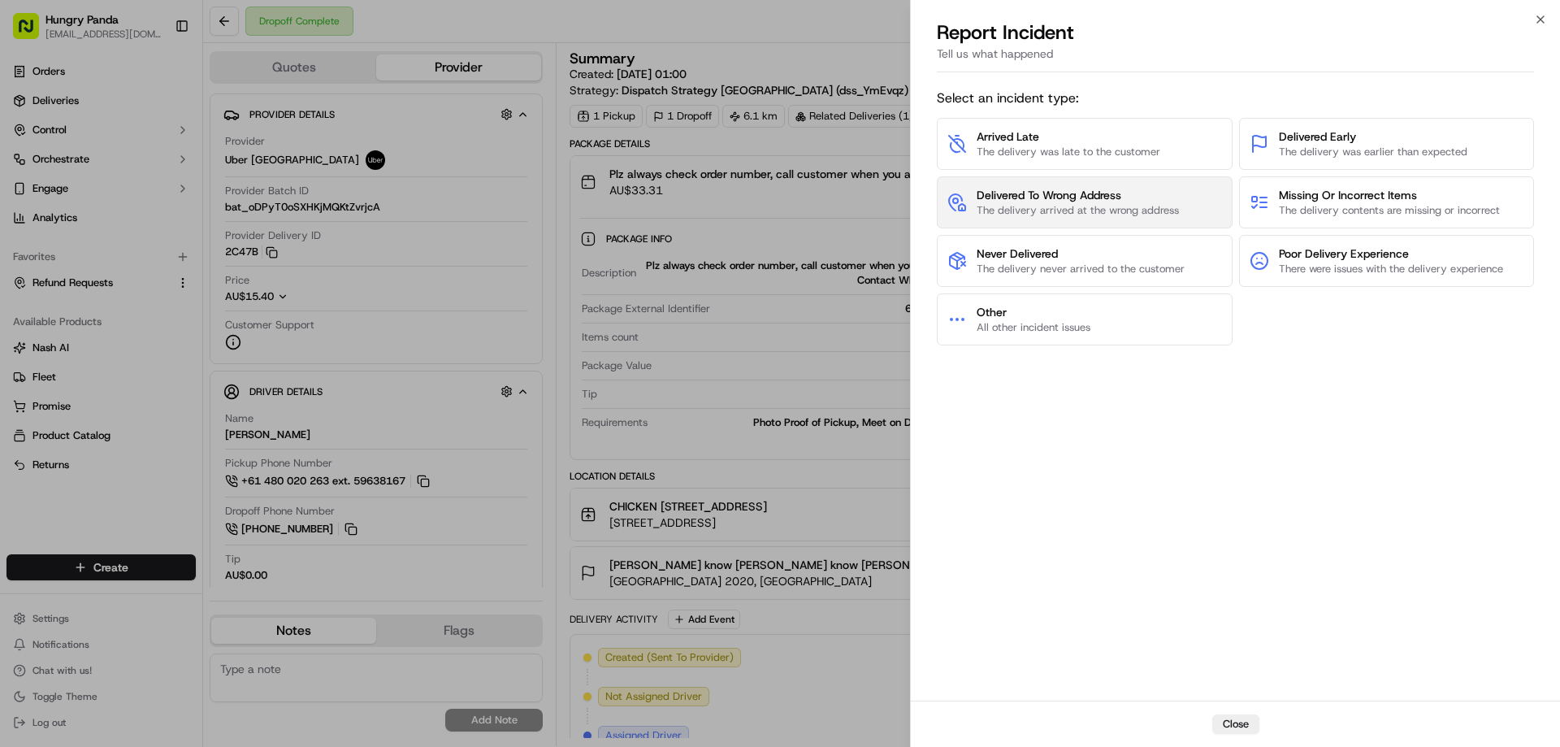
click at [1041, 201] on span "Delivered To Wrong Address" at bounding box center [1077, 195] width 202 height 16
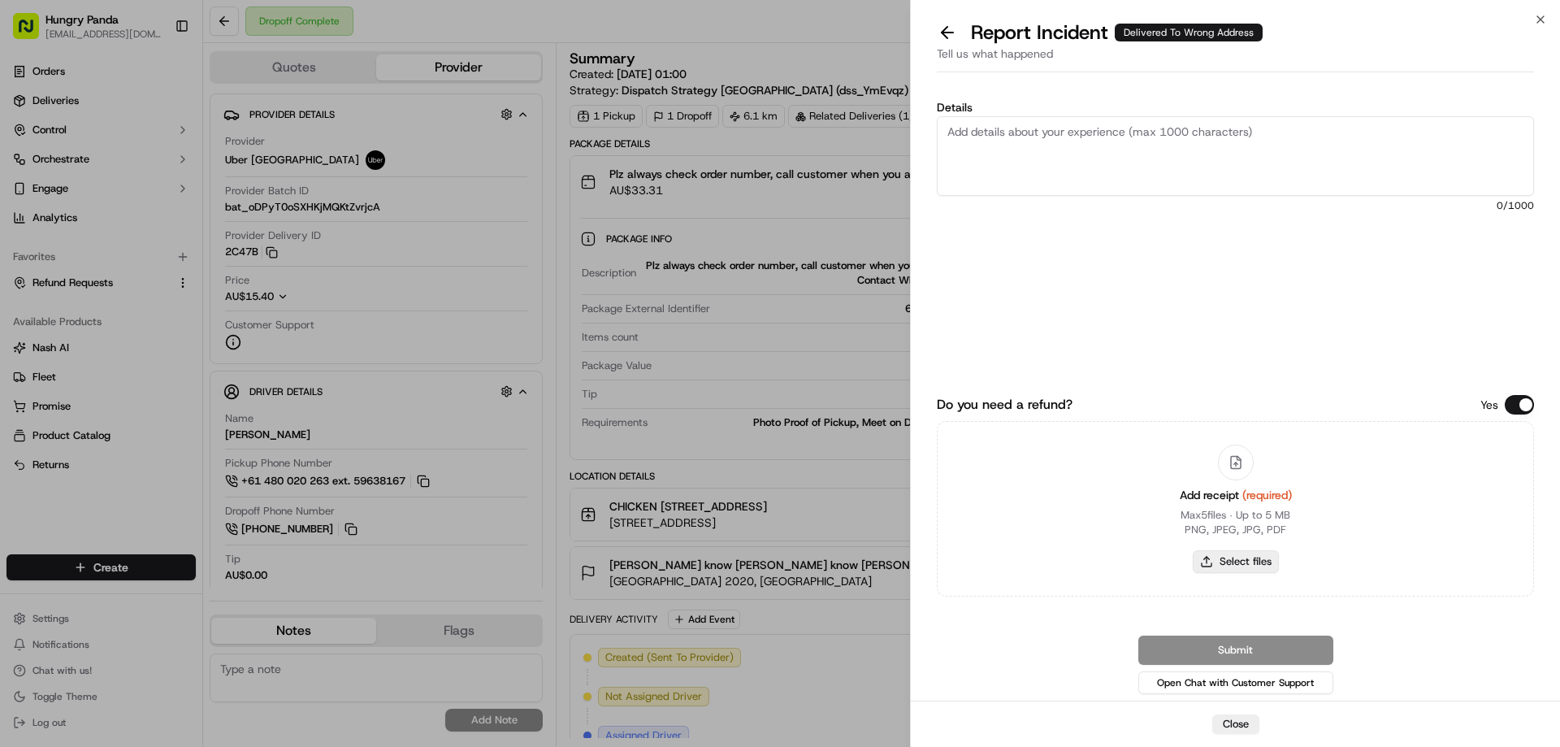
click at [1226, 565] on button "Select files" at bounding box center [1236, 561] width 86 height 23
type input "C:\fakepath\screenshot_2025-09-23_13-53-49.png"
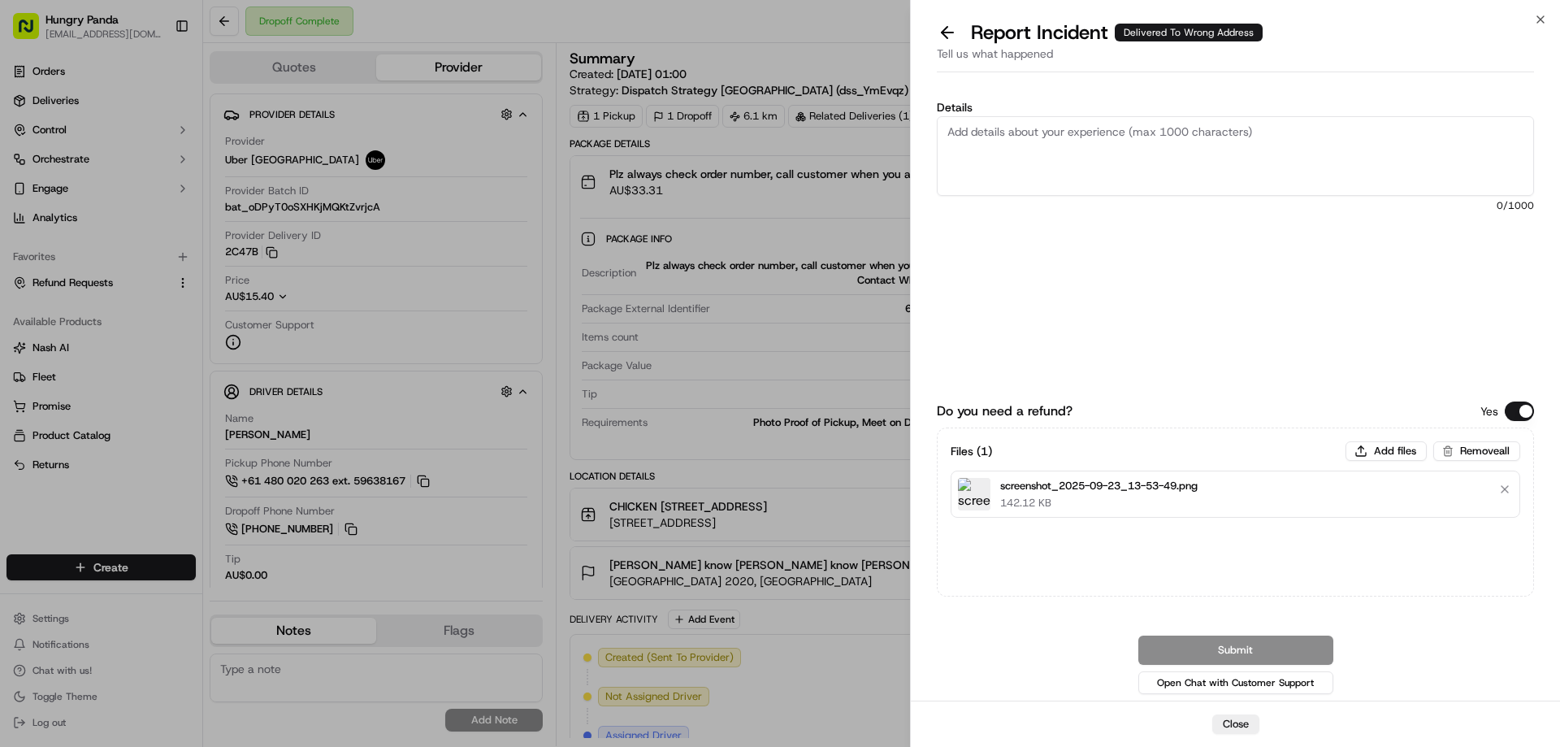
click at [1135, 159] on textarea "Details" at bounding box center [1235, 156] width 597 height 80
paste textarea "The customer reported that he did not receive the food. The photo taken by the …"
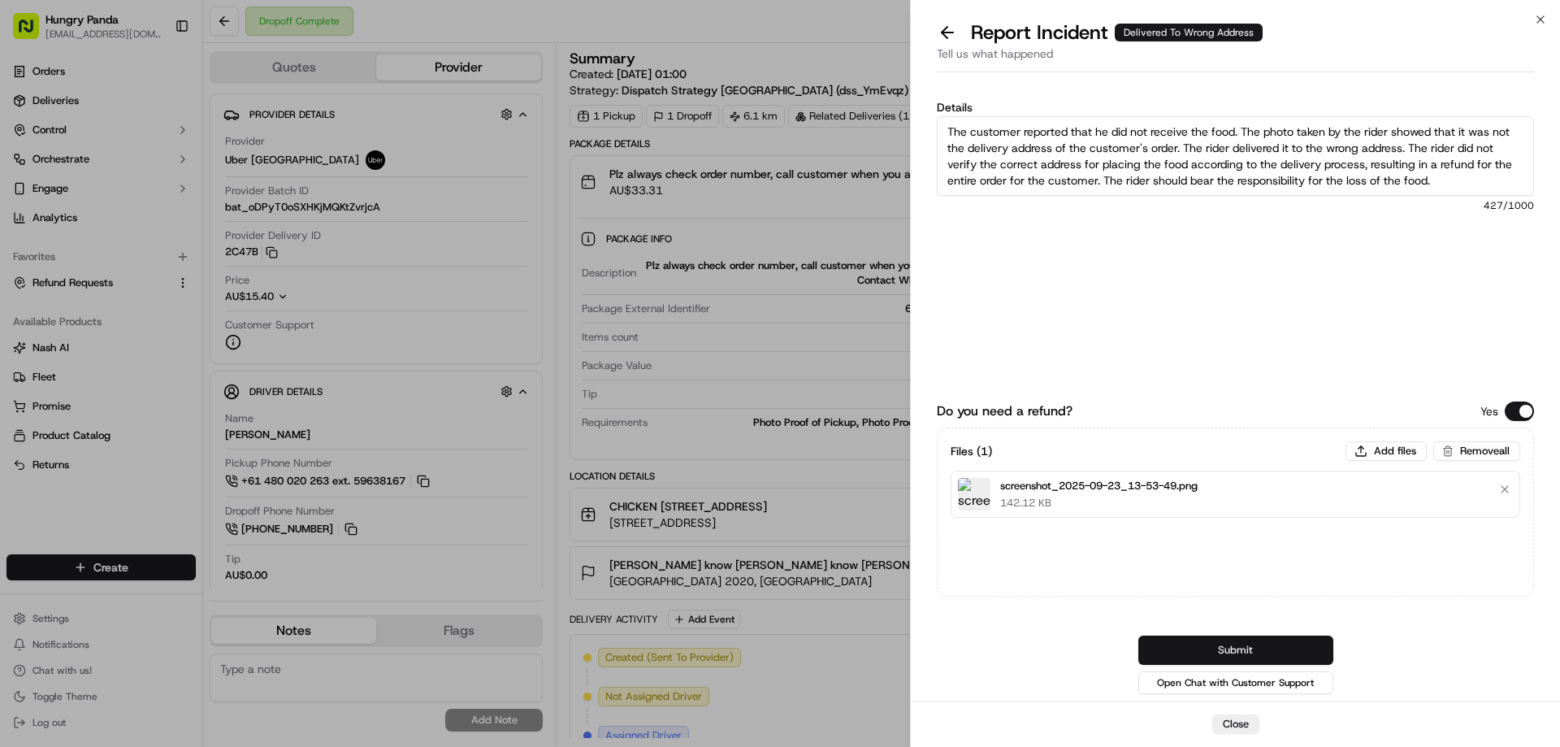
type textarea "The customer reported that he did not receive the food. The photo taken by the …"
click at [1213, 646] on button "Submit" at bounding box center [1235, 649] width 195 height 29
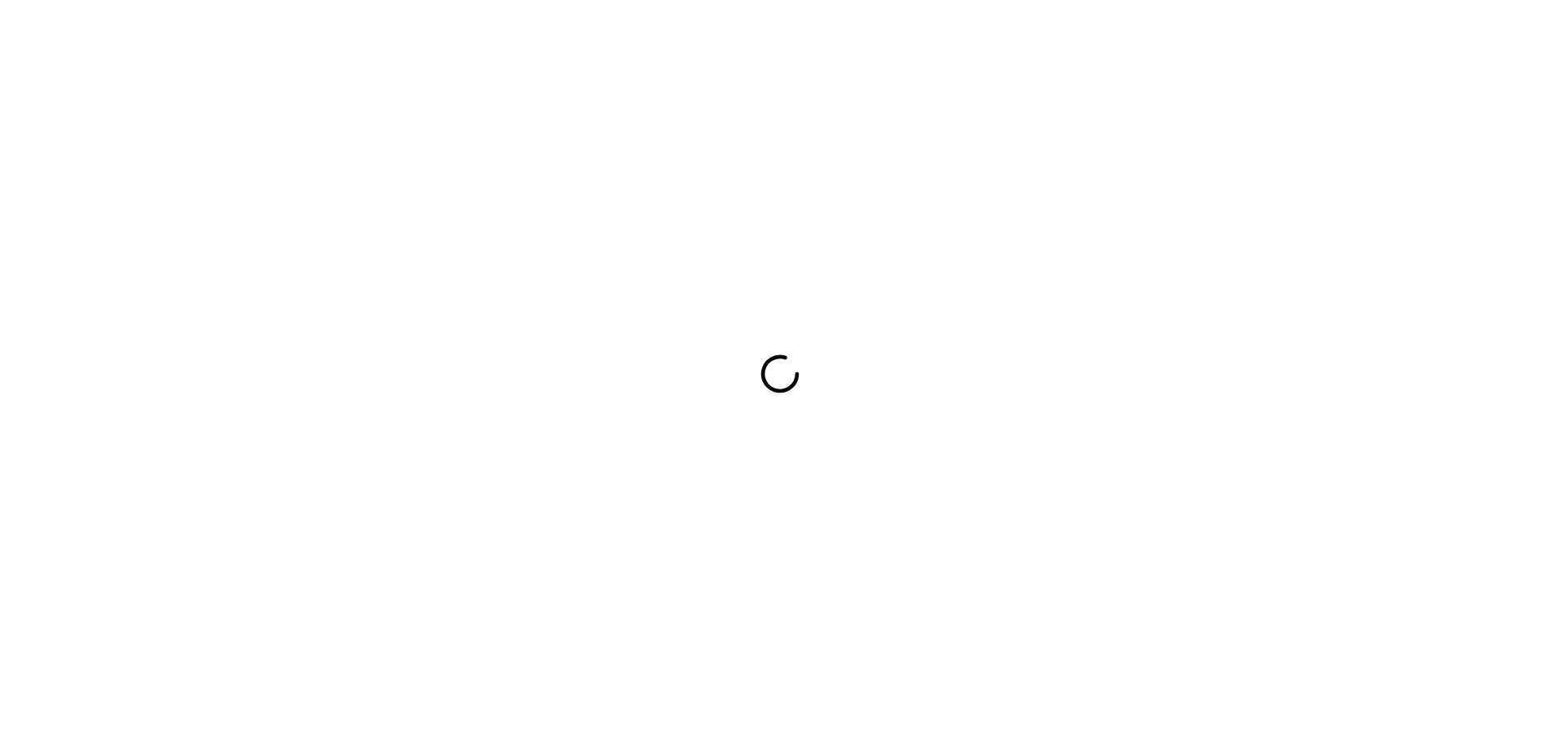
click at [738, 438] on div at bounding box center [780, 373] width 1560 height 747
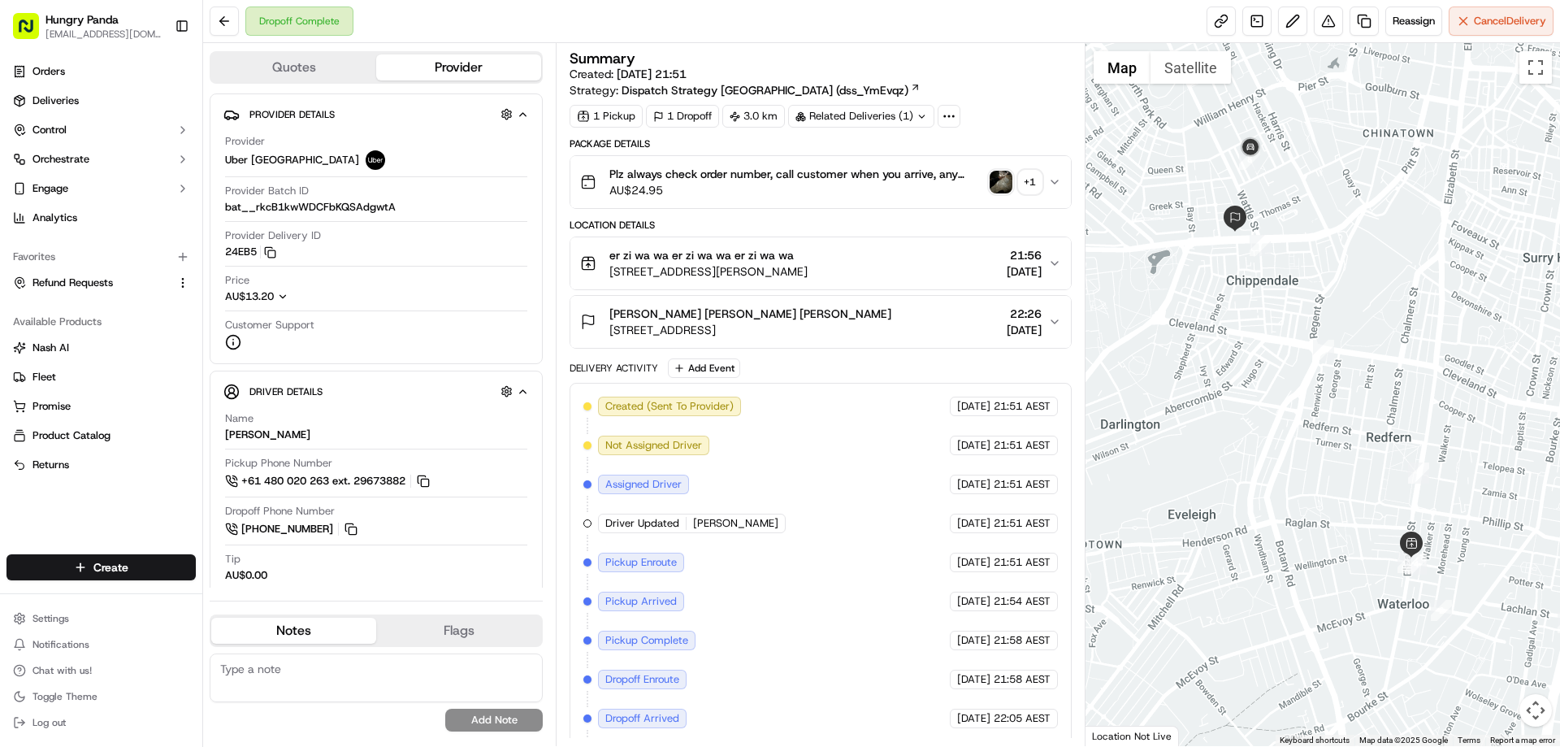
click at [1000, 177] on img "button" at bounding box center [1000, 182] width 23 height 23
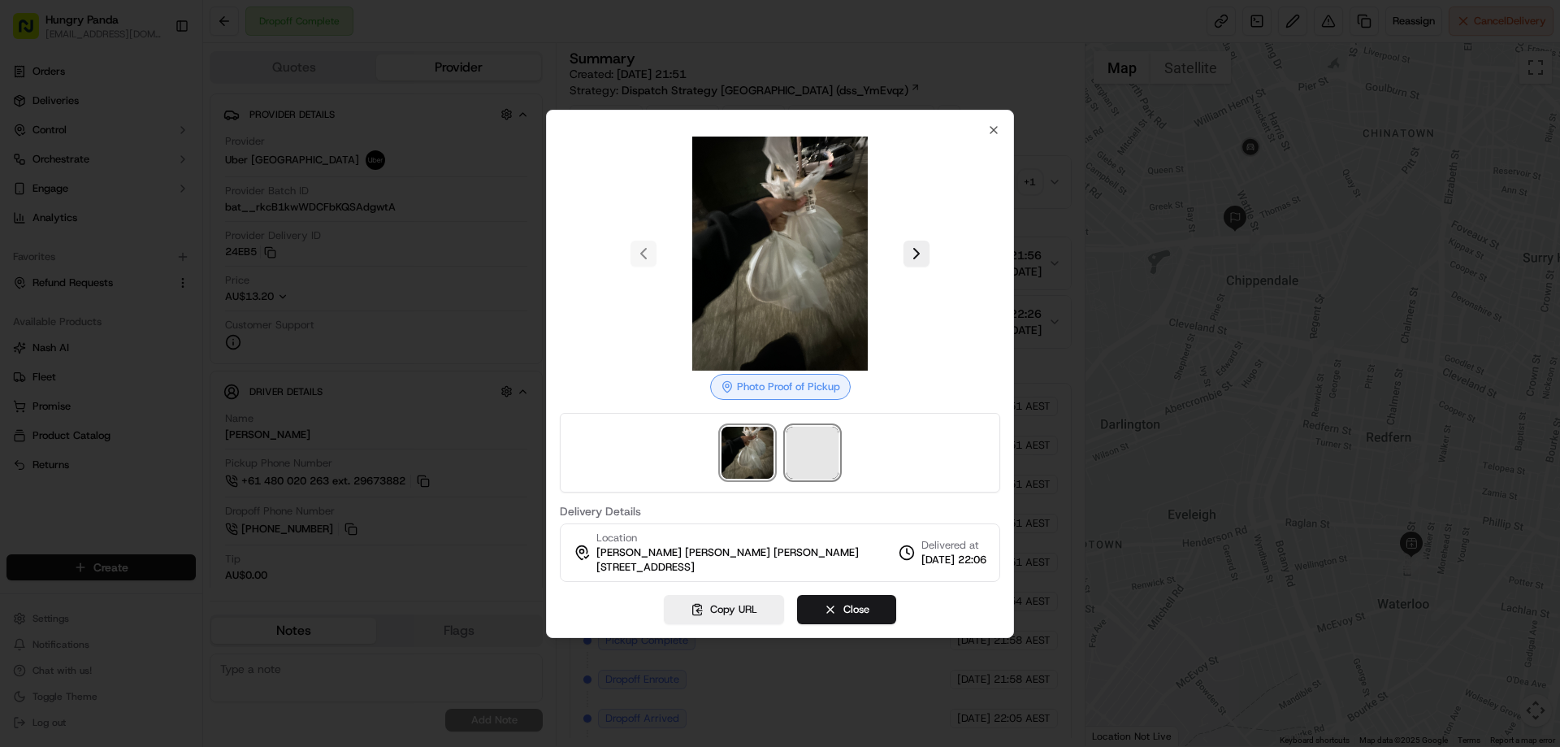
click at [812, 442] on span at bounding box center [812, 452] width 52 height 52
click at [1034, 180] on div at bounding box center [780, 373] width 1560 height 747
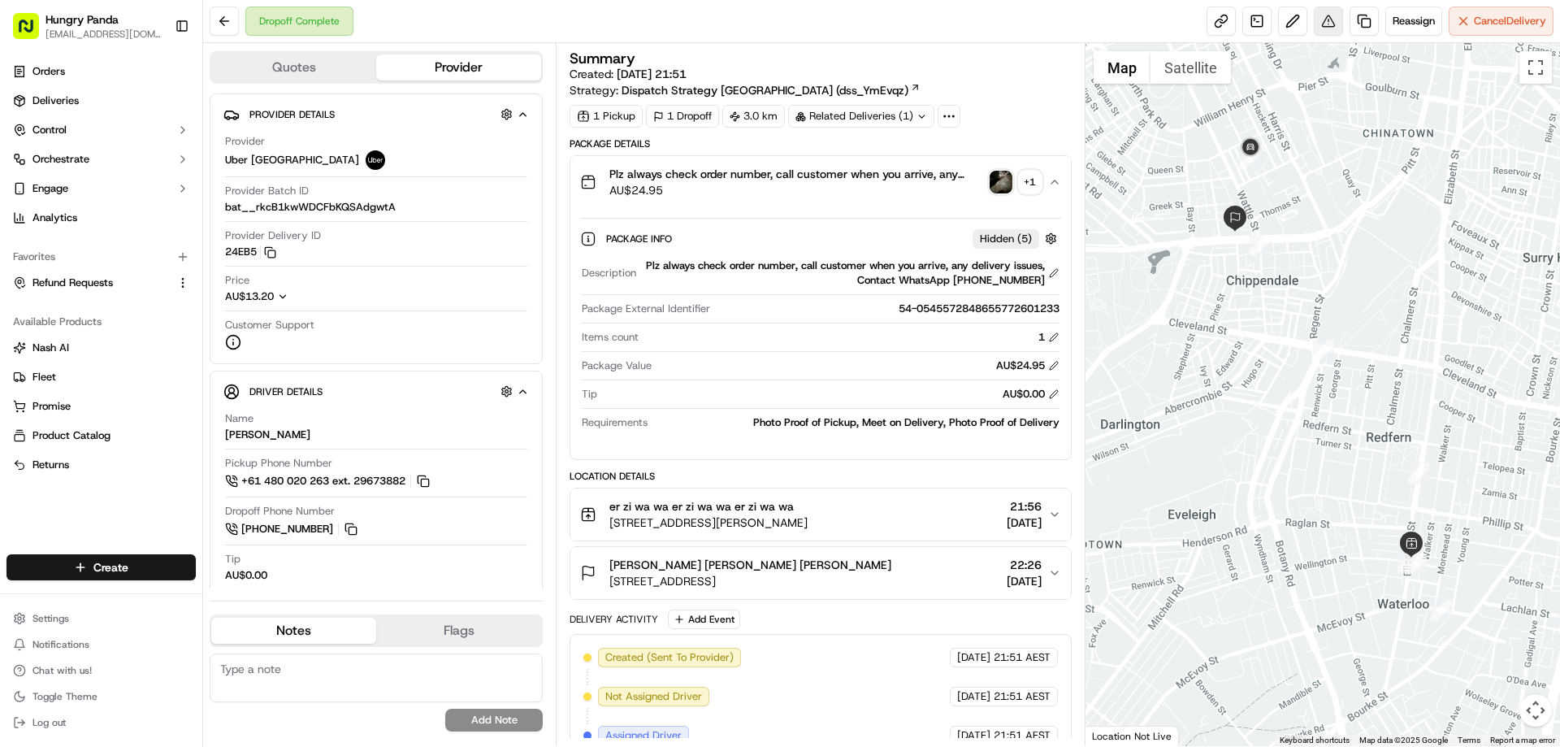
click at [1317, 24] on button at bounding box center [1328, 20] width 29 height 29
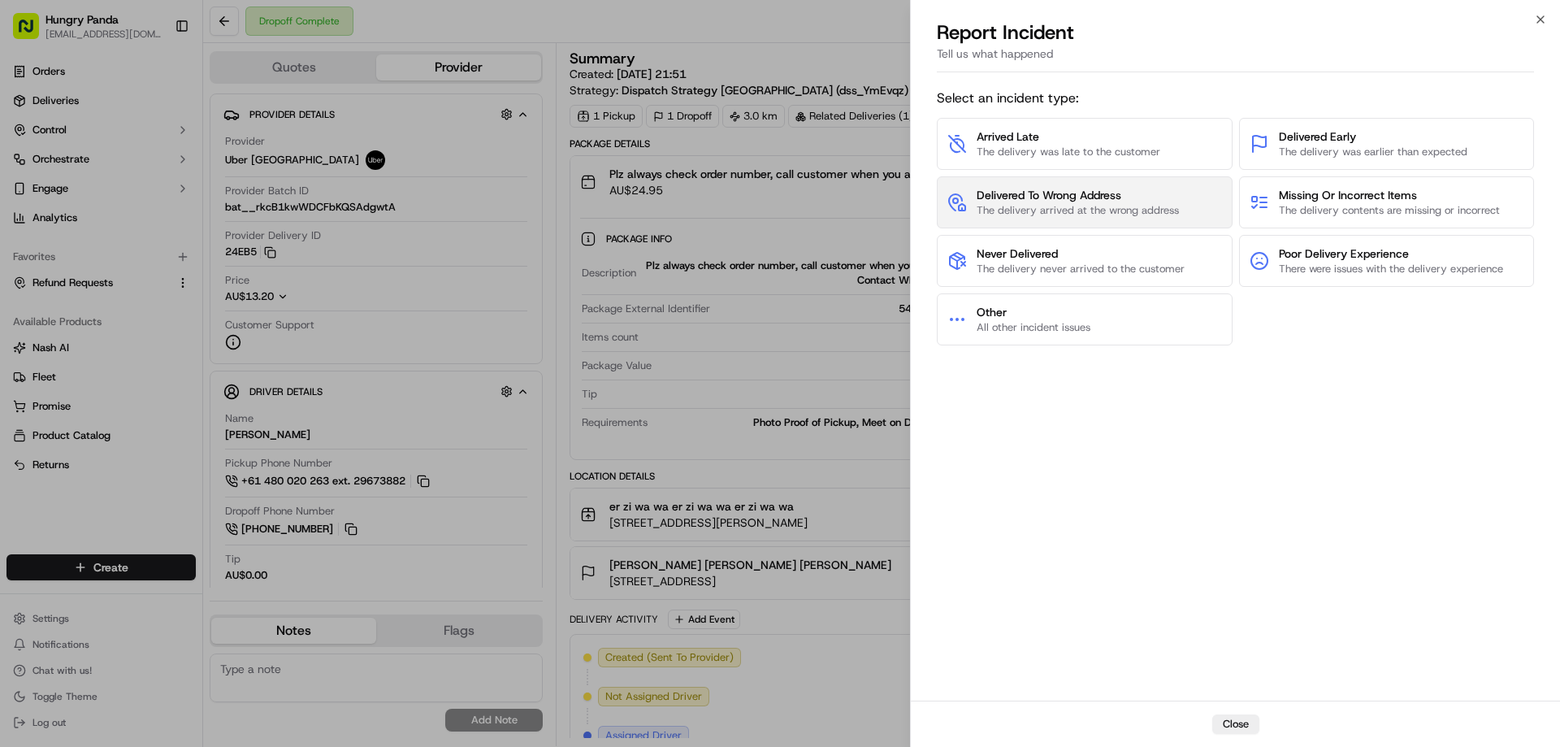
click at [1084, 204] on span "The delivery arrived at the wrong address" at bounding box center [1077, 210] width 202 height 15
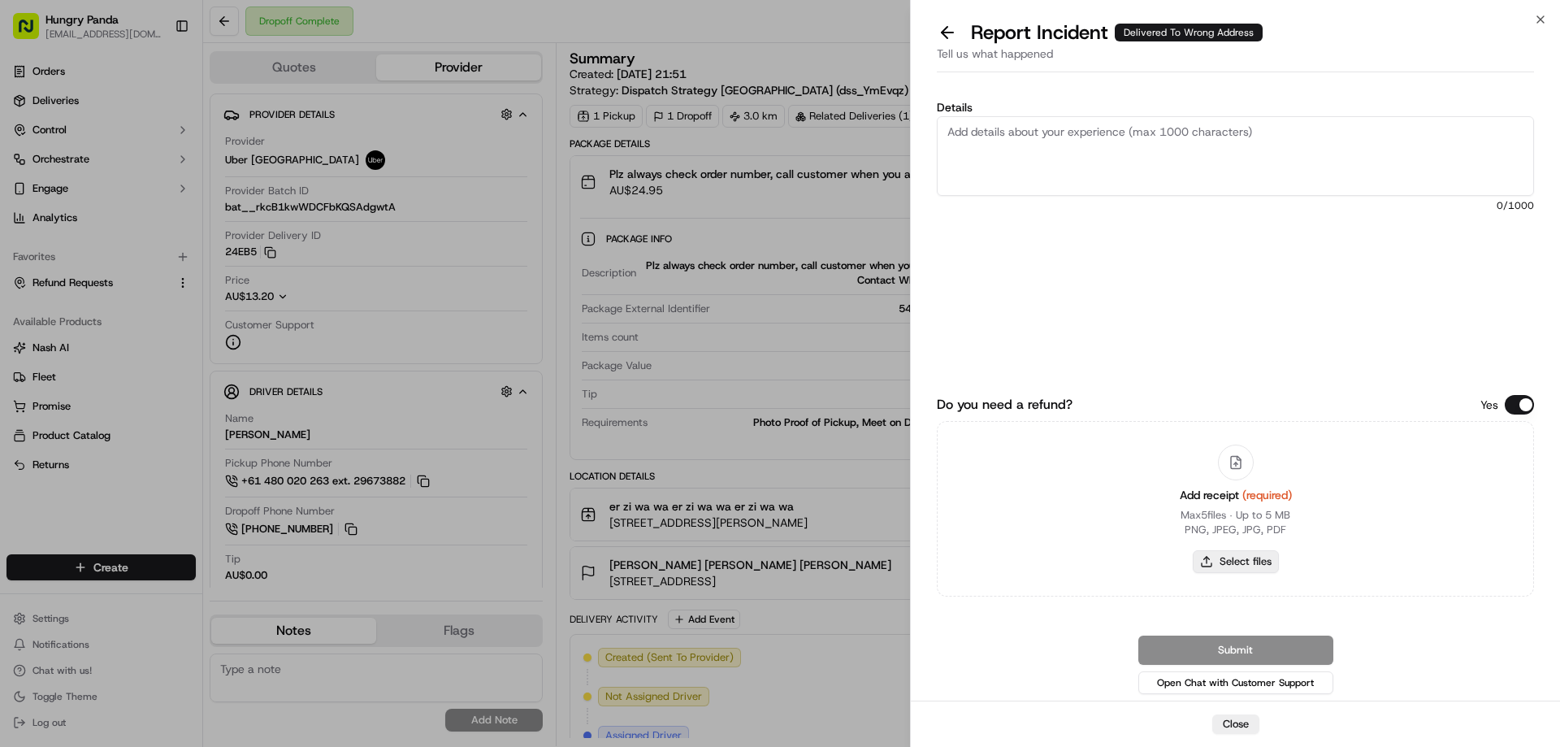
click at [1252, 565] on button "Select files" at bounding box center [1236, 561] width 86 height 23
type input "C:\fakepath\screenshot_2025-09-23_13-54-58.png"
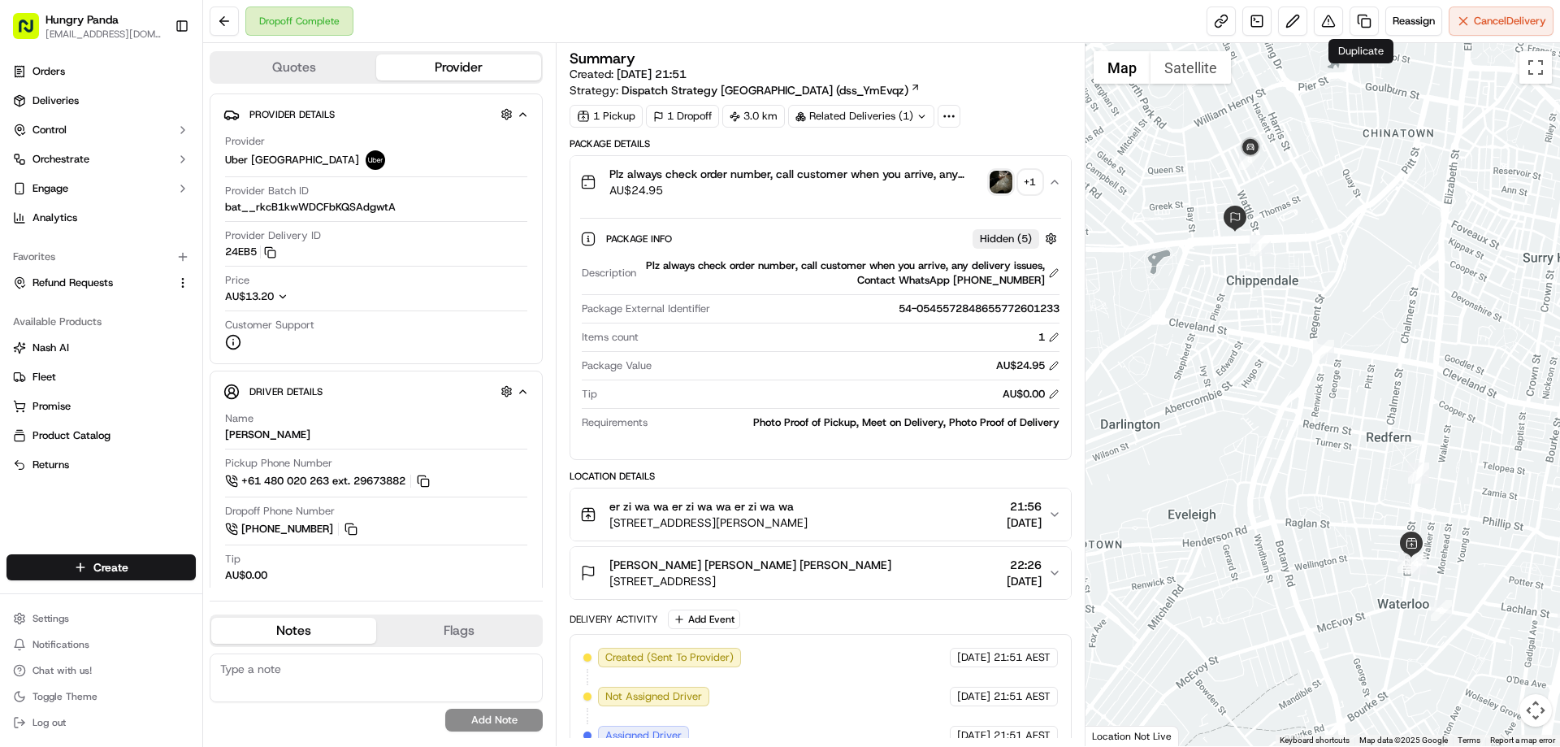
click at [1341, 6] on div "Dropoff Complete Reassign Cancel Delivery" at bounding box center [881, 21] width 1357 height 43
click at [1331, 15] on button at bounding box center [1328, 20] width 29 height 29
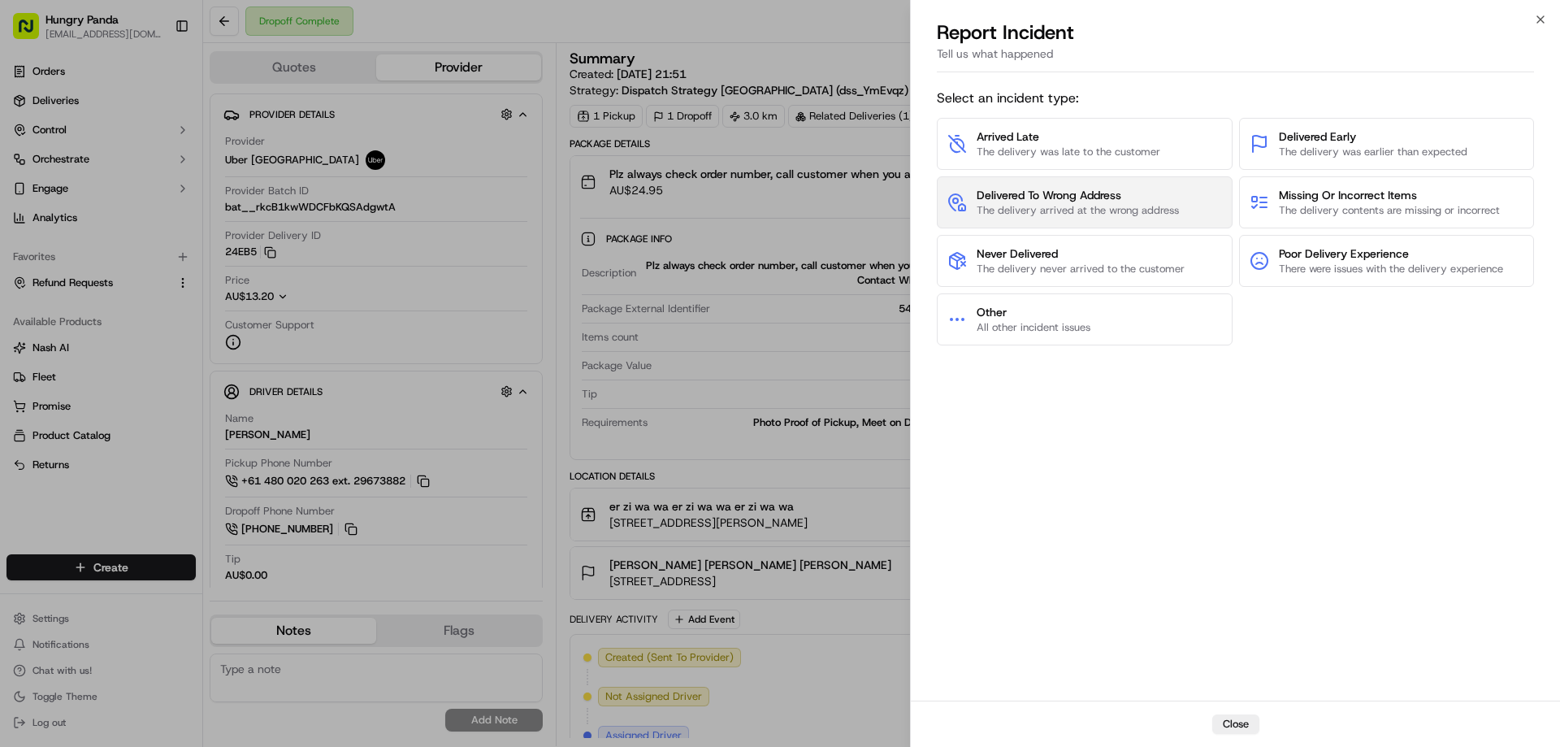
click at [1036, 196] on span "Delivered To Wrong Address" at bounding box center [1077, 195] width 202 height 16
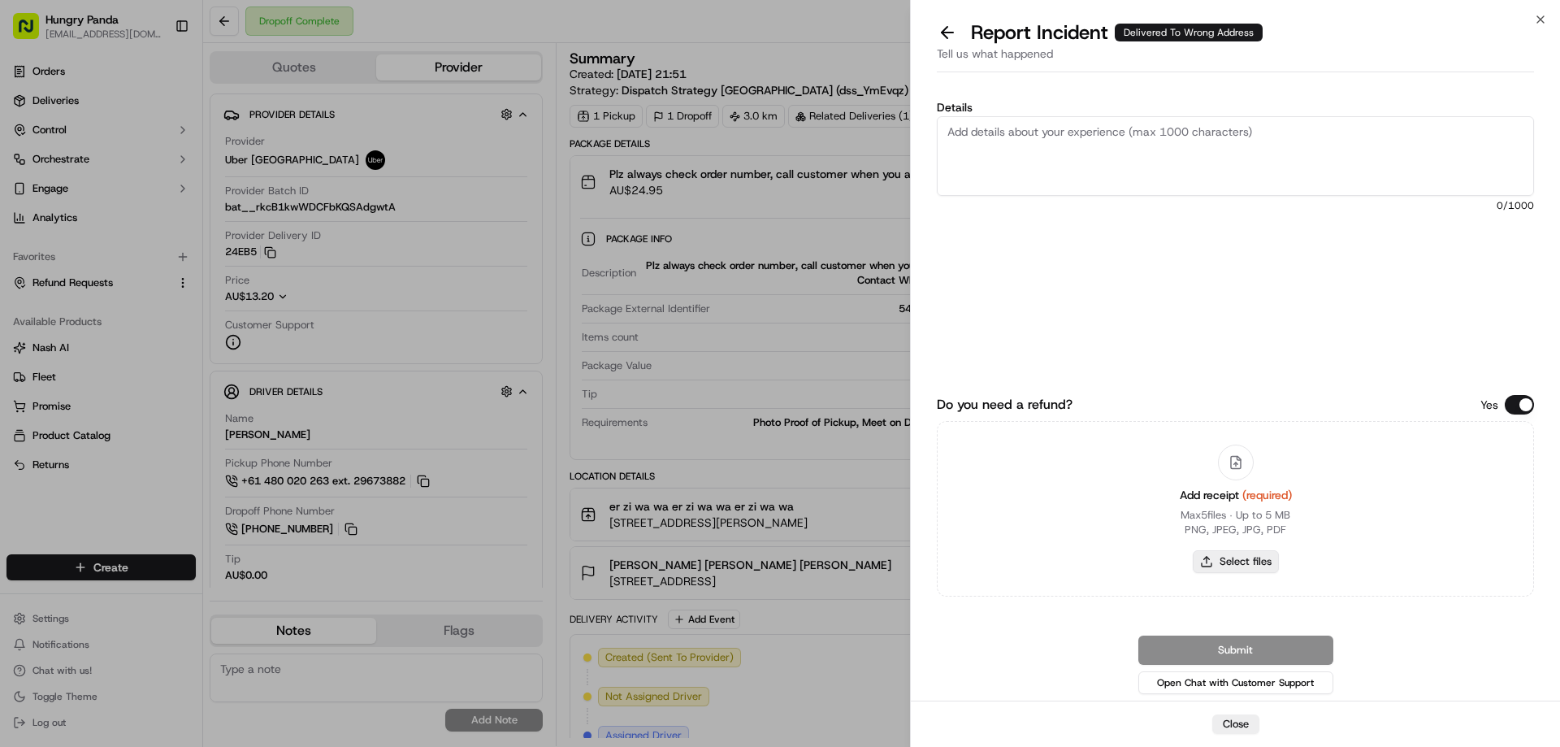
click at [1238, 557] on button "Select files" at bounding box center [1236, 561] width 86 height 23
type input "C:\fakepath\screenshot_2025-09-23_13-54-58.png"
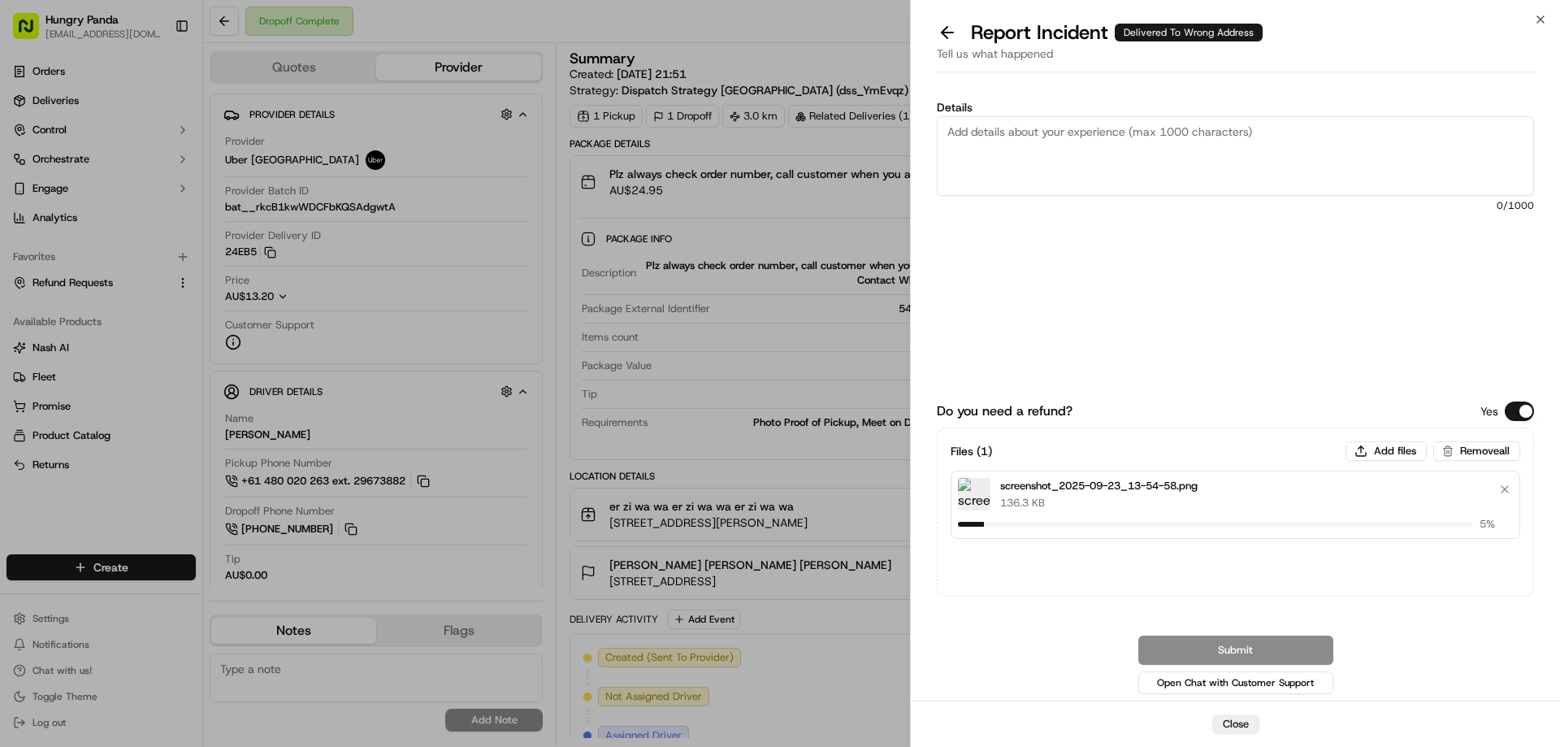
click at [985, 143] on textarea "Details" at bounding box center [1235, 156] width 597 height 80
click at [1080, 171] on textarea "Details" at bounding box center [1235, 156] width 597 height 80
paste textarea "The customer reported that he did not receive the food. The photo taken by the …"
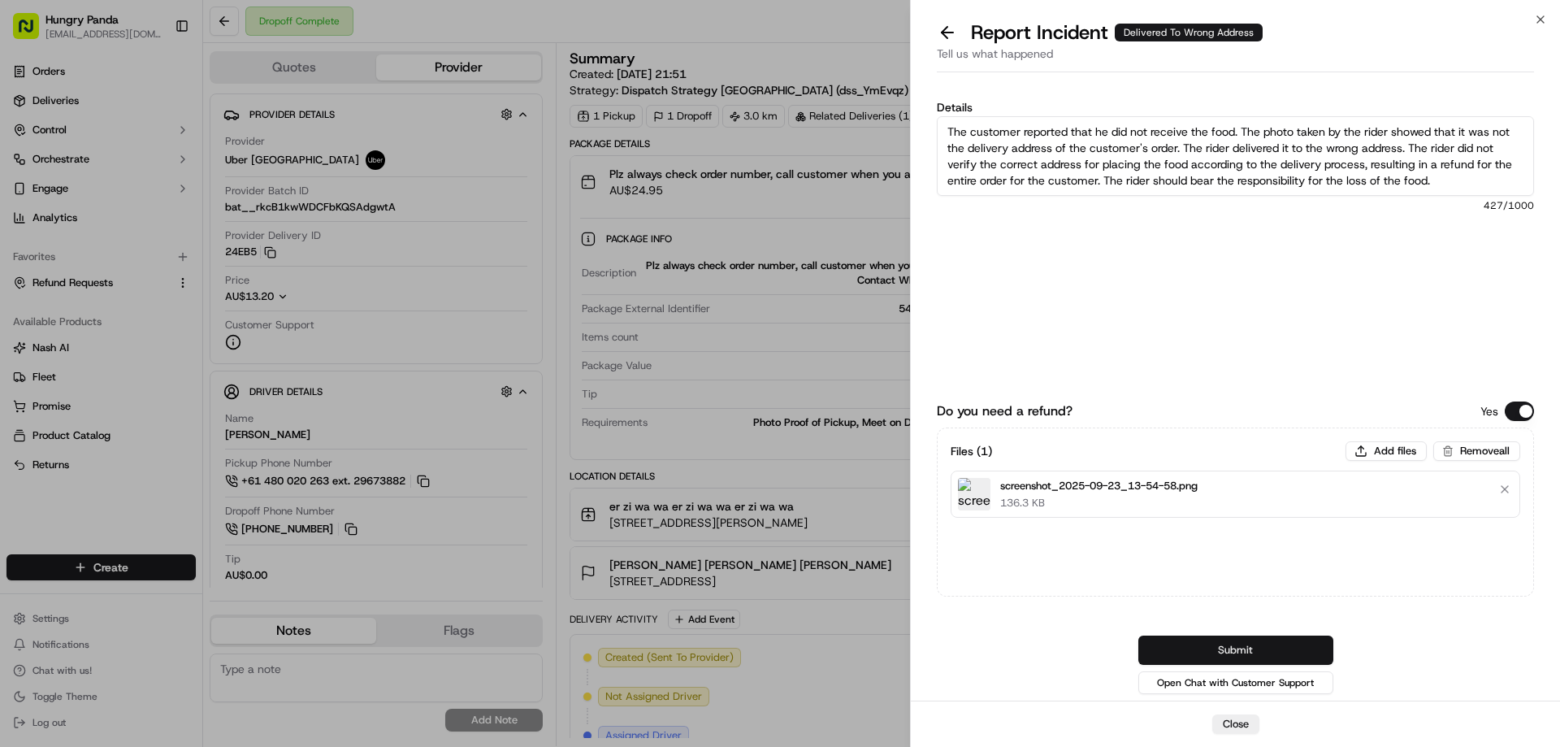
type textarea "The customer reported that he did not receive the food. The photo taken by the …"
click at [1232, 647] on button "Submit" at bounding box center [1235, 649] width 195 height 29
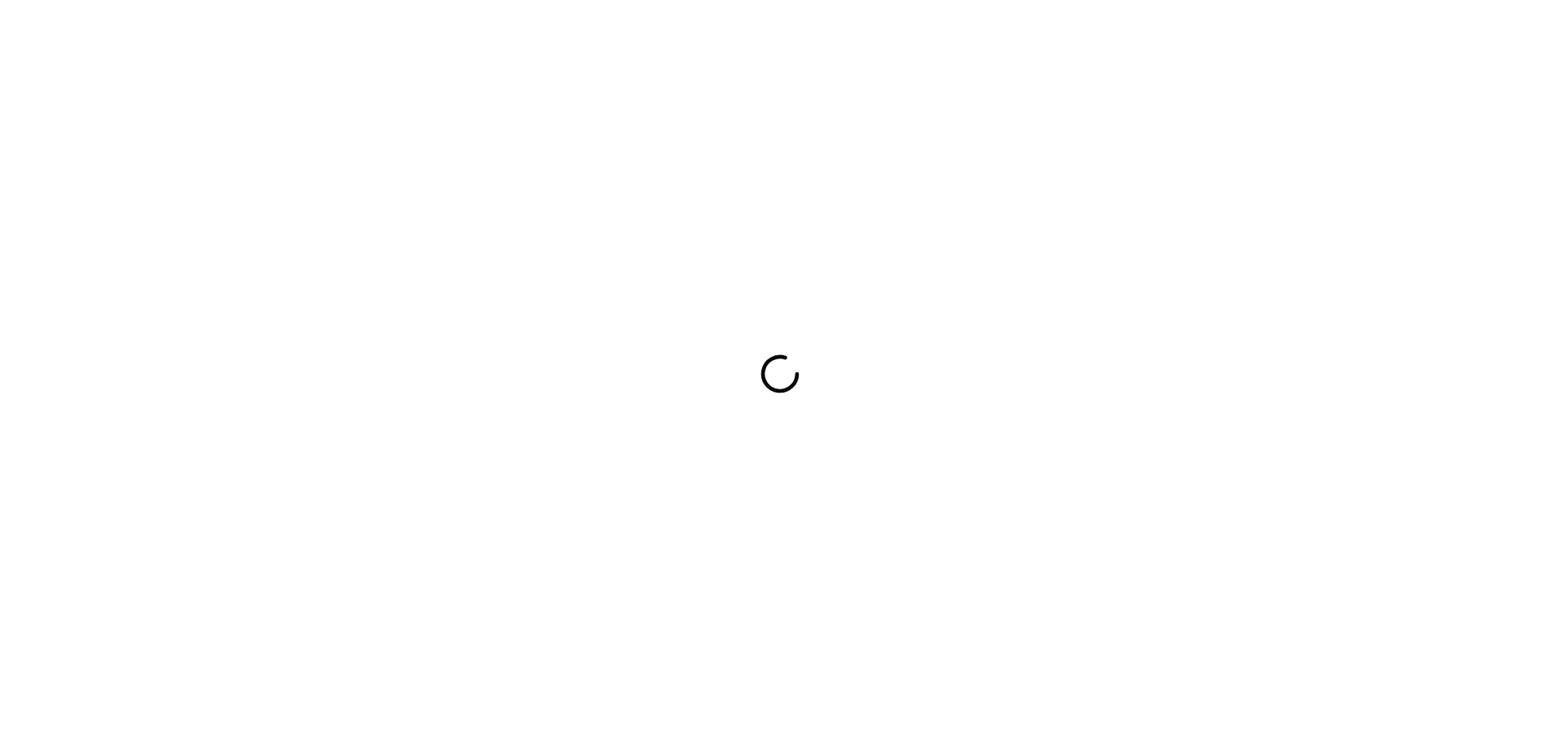
click at [325, 483] on div at bounding box center [780, 373] width 1560 height 747
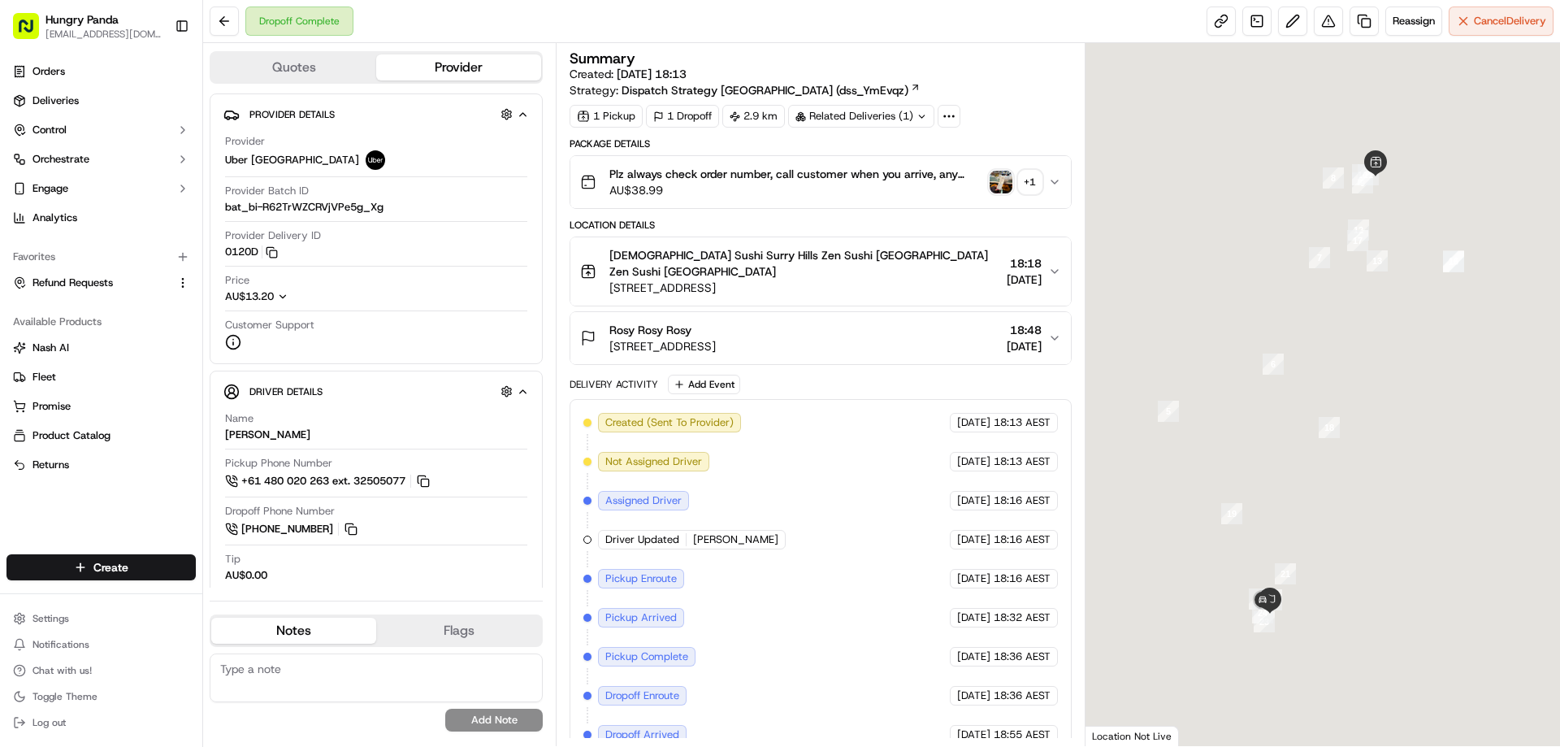
click at [997, 179] on img "button" at bounding box center [1000, 182] width 23 height 23
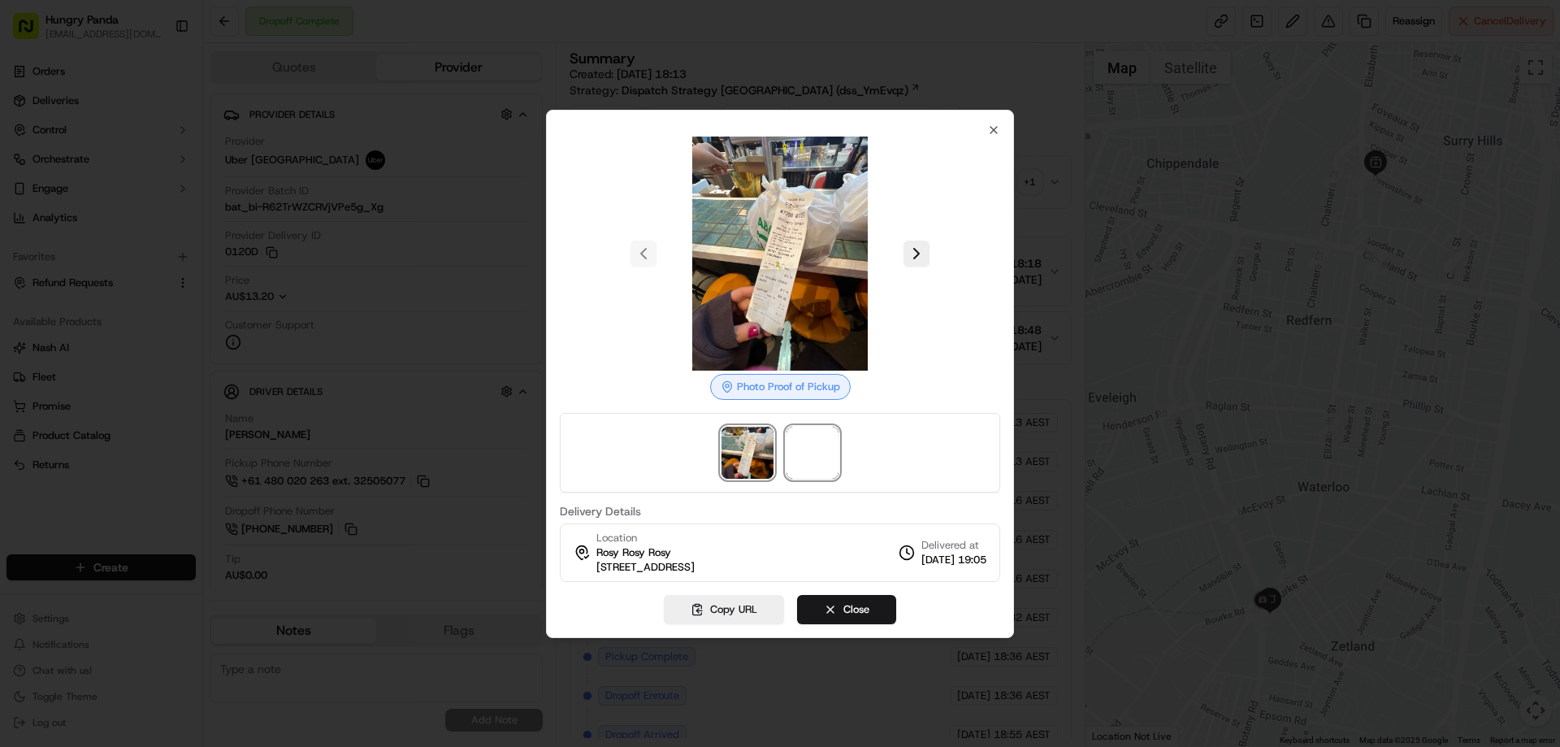
drag, startPoint x: 812, startPoint y: 442, endPoint x: 836, endPoint y: 418, distance: 34.5
click at [812, 443] on span at bounding box center [812, 452] width 52 height 52
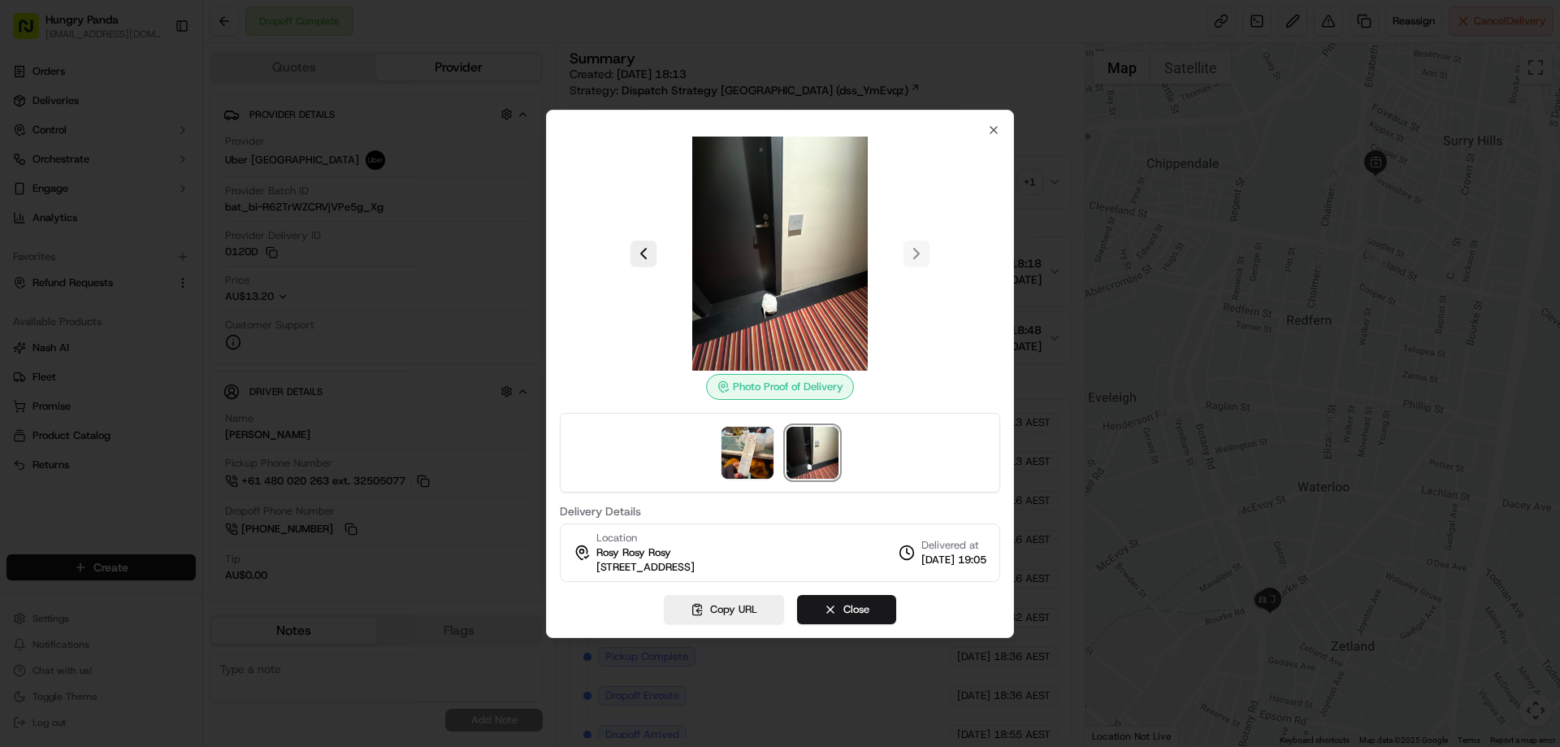
click at [1050, 182] on div at bounding box center [780, 373] width 1560 height 747
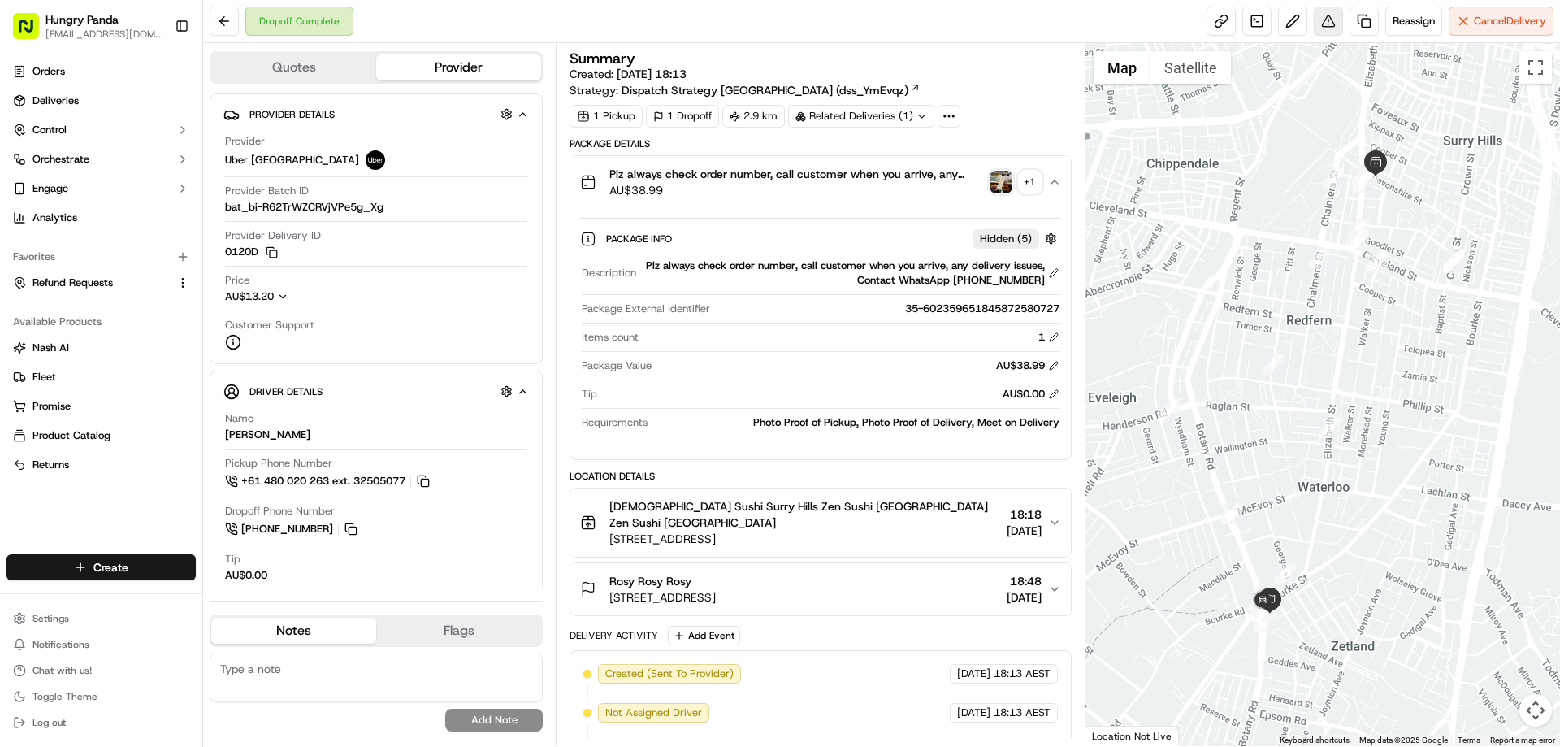
click at [1318, 27] on button at bounding box center [1328, 20] width 29 height 29
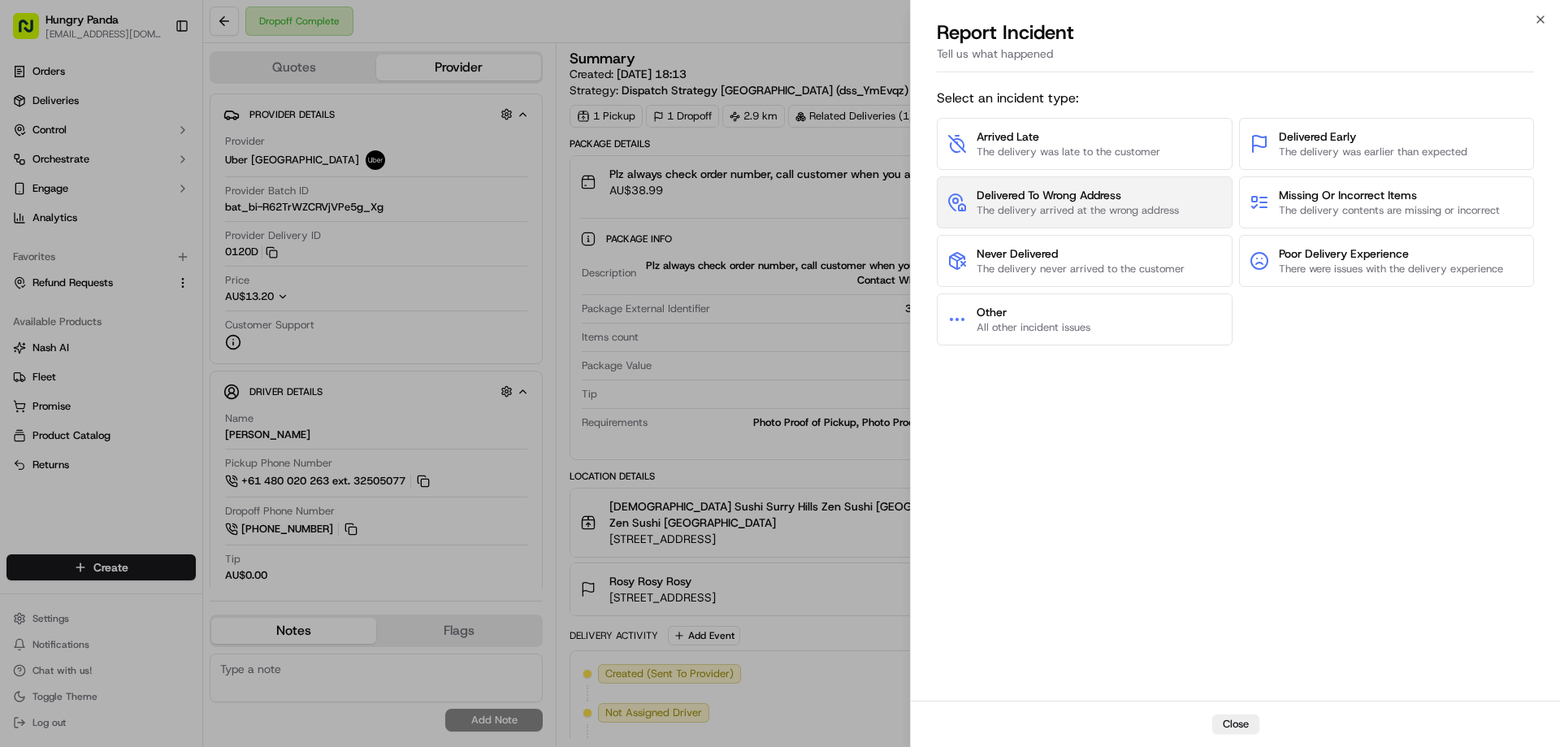
click at [1041, 208] on span "The delivery arrived at the wrong address" at bounding box center [1077, 210] width 202 height 15
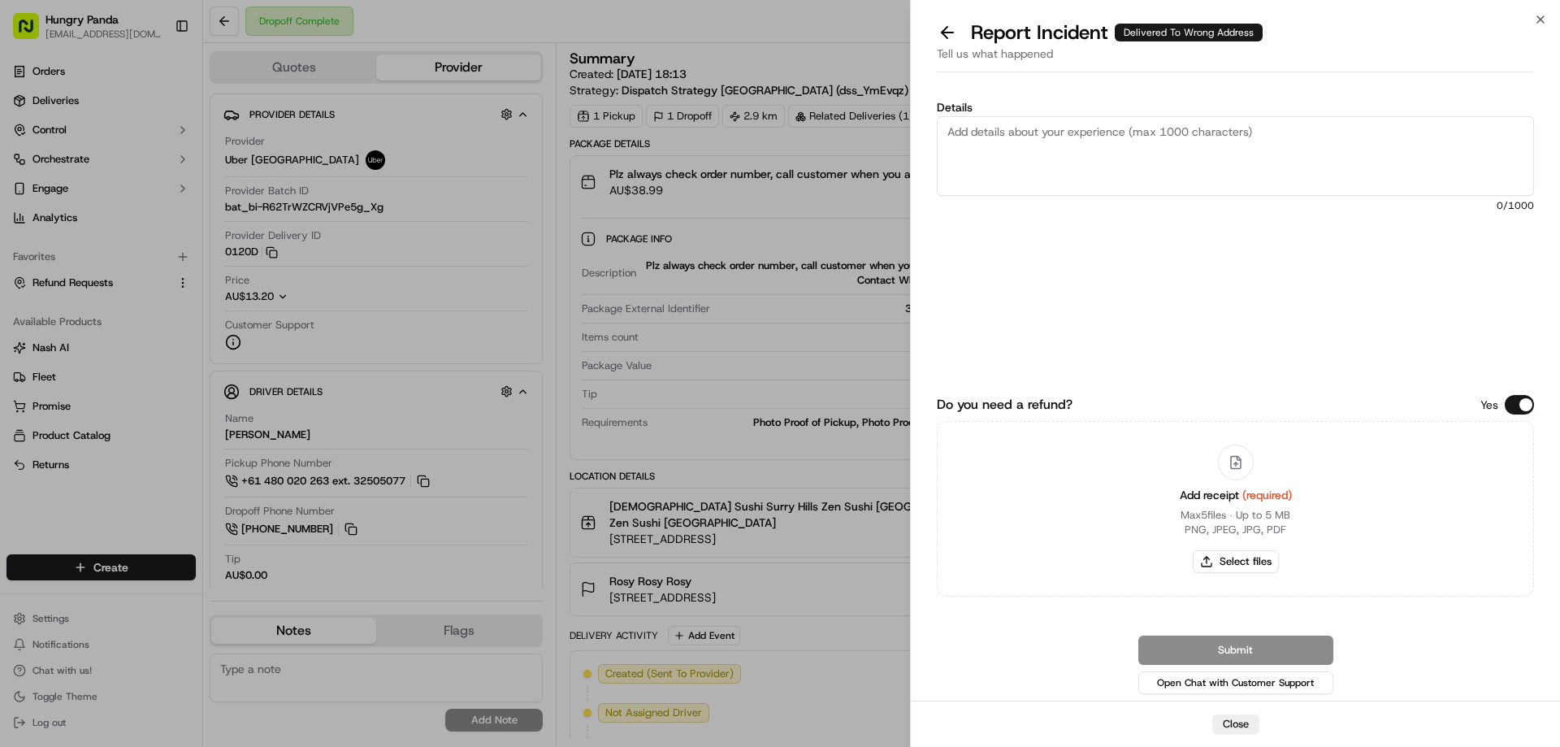
click at [1247, 574] on div "Add receipt (required) Max 5 files ∙ Up to 5 MB PNG, JPEG, JPG, PDF Select files" at bounding box center [1236, 509] width 138 height 148
click at [1245, 569] on button "Select files" at bounding box center [1236, 561] width 86 height 23
type input "C:\fakepath\screenshot_2025-09-23_13-56-36.png"
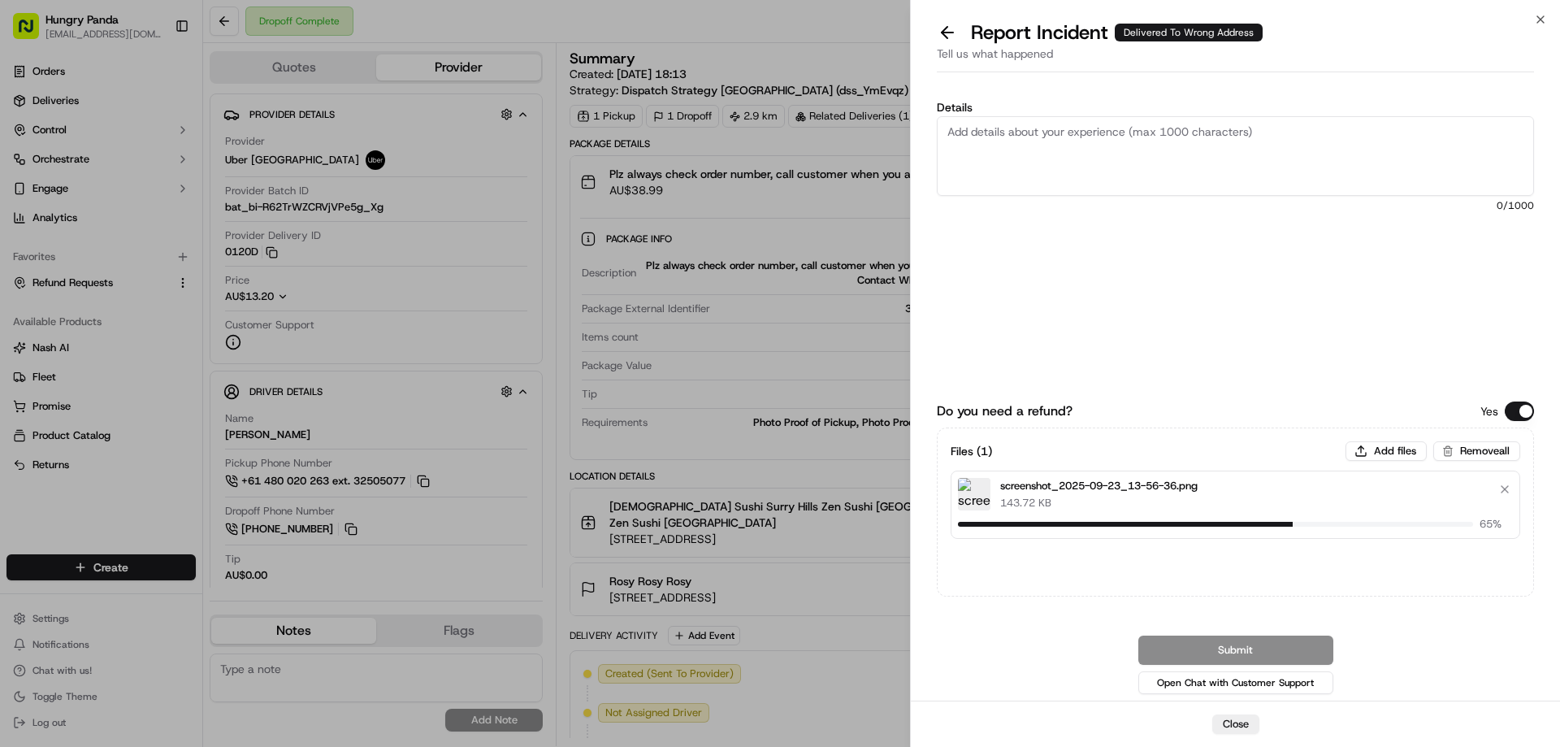
click at [1075, 153] on textarea "Details" at bounding box center [1235, 156] width 597 height 80
paste textarea "The customer reported that he did not receive the food. The photo taken by the …"
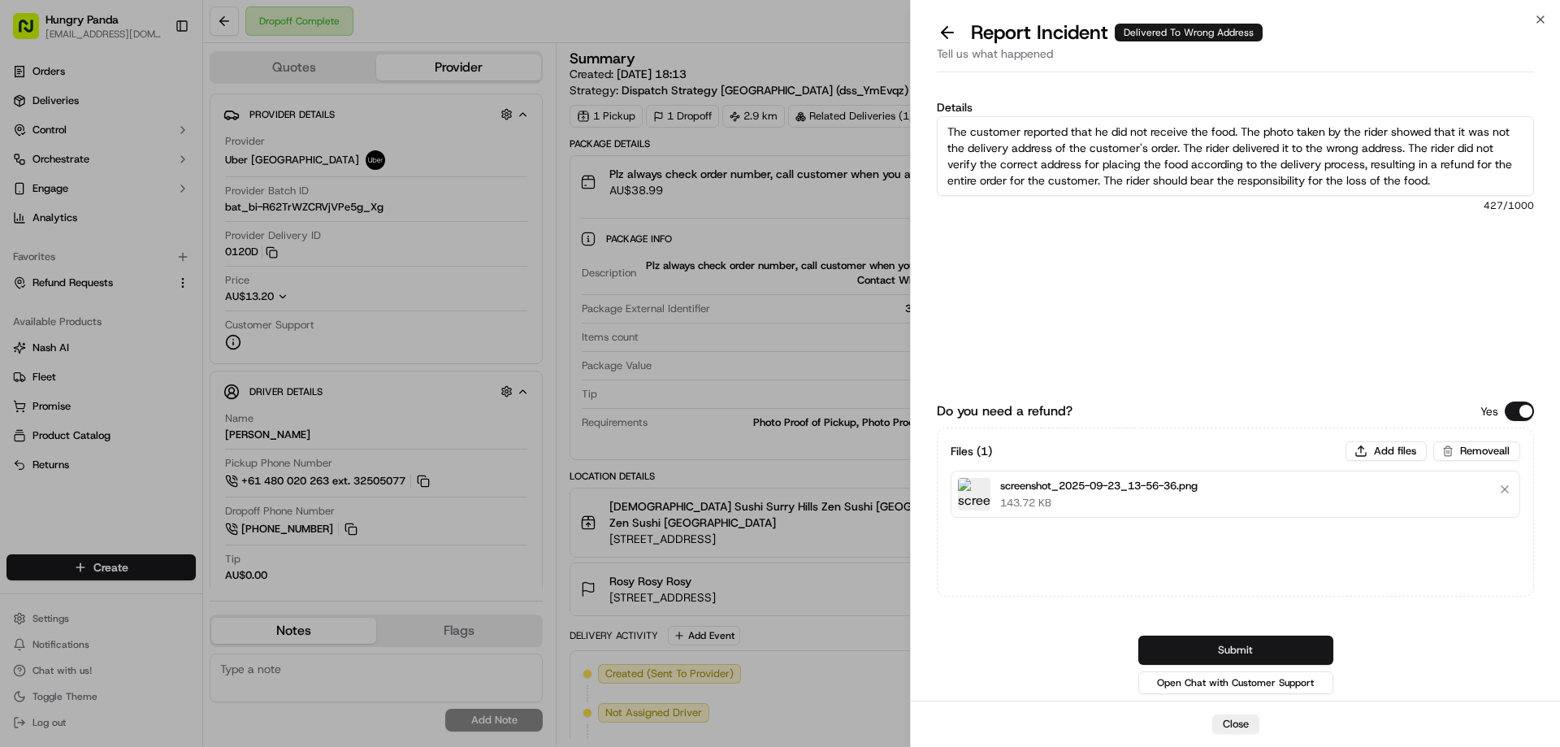
type textarea "The customer reported that he did not receive the food. The photo taken by the …"
click at [1230, 660] on button "Submit" at bounding box center [1235, 649] width 195 height 29
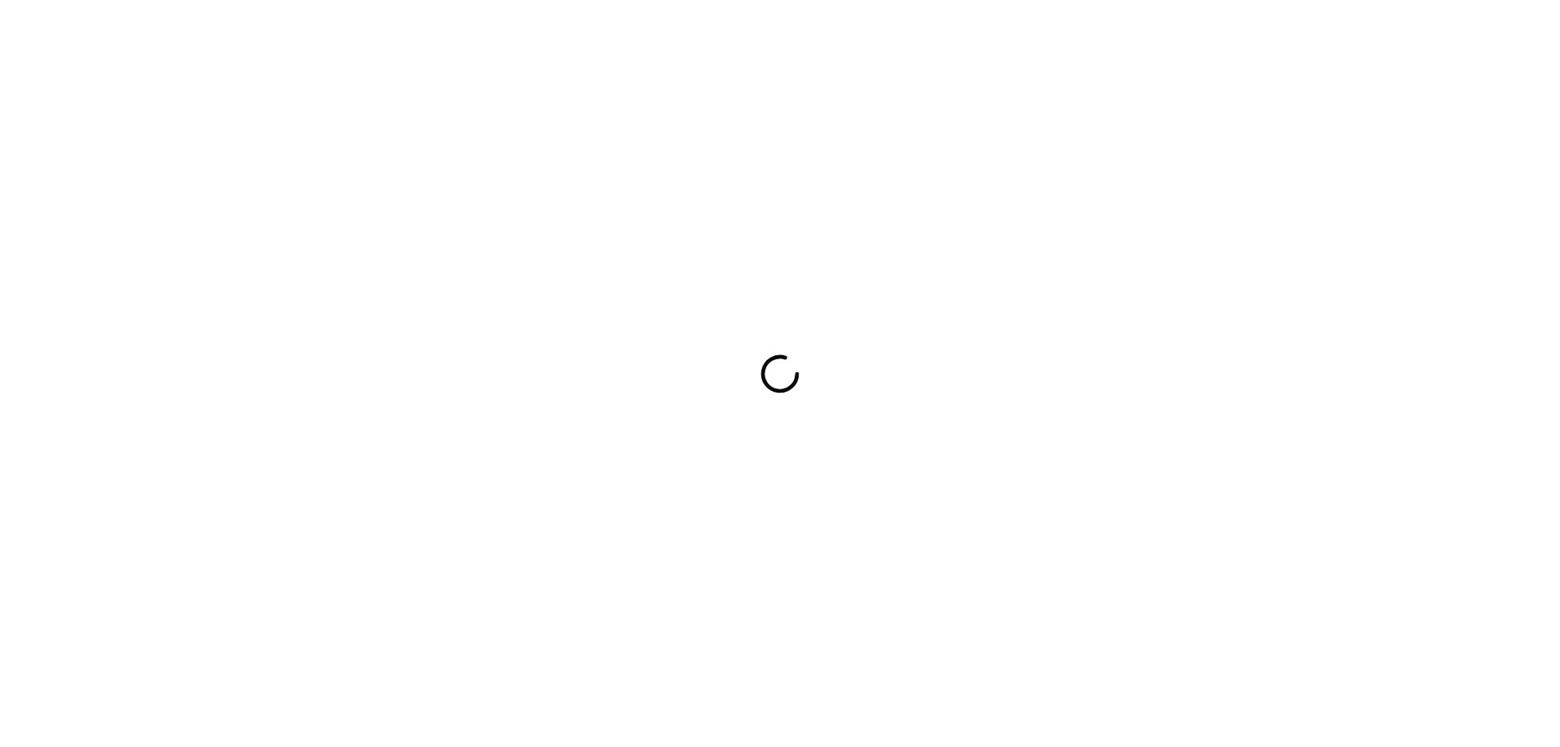
drag, startPoint x: 0, startPoint y: 0, endPoint x: 1007, endPoint y: 461, distance: 1107.6
click at [1011, 461] on div at bounding box center [780, 373] width 1560 height 747
click at [1036, 266] on div at bounding box center [780, 373] width 1560 height 747
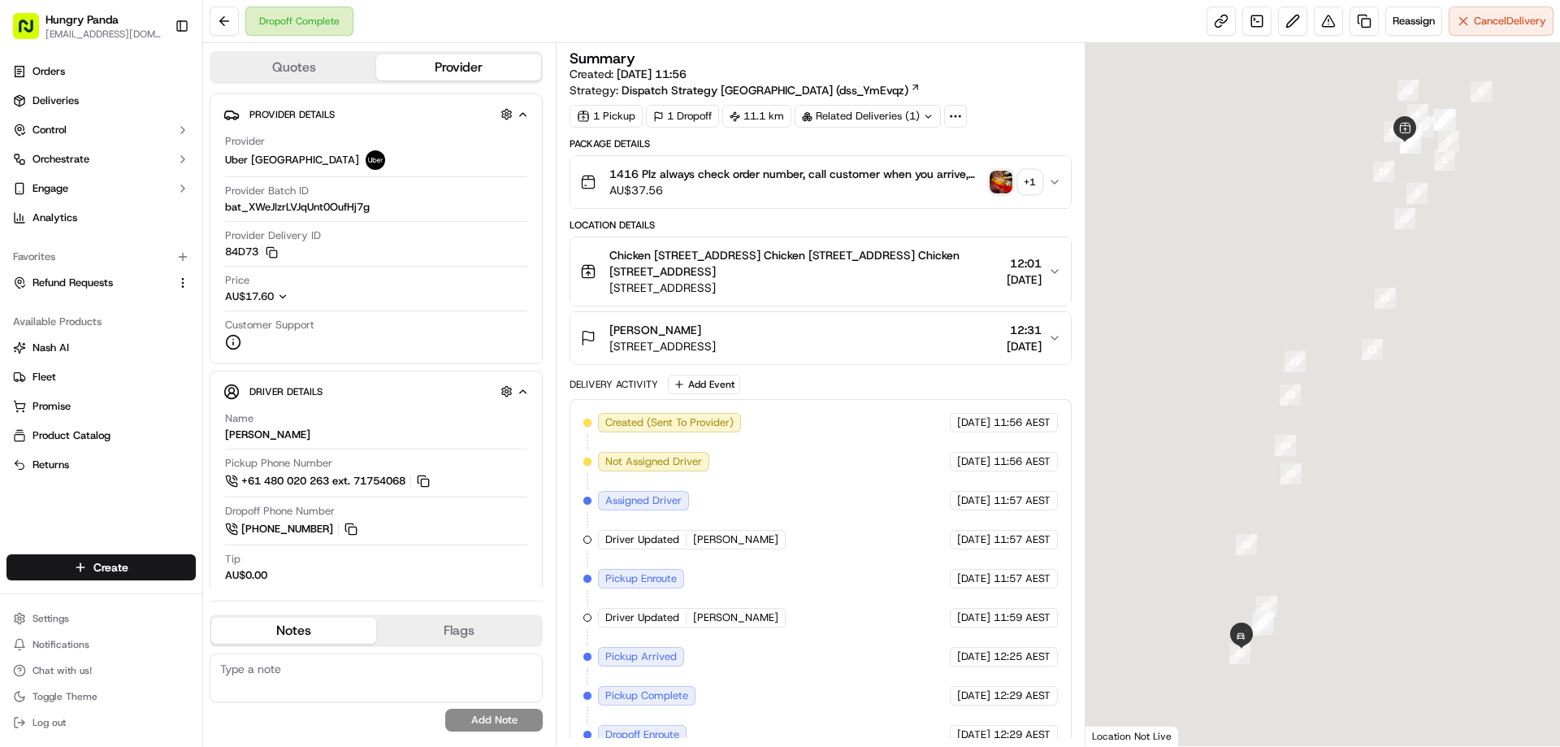
click at [994, 179] on img "button" at bounding box center [1000, 182] width 23 height 23
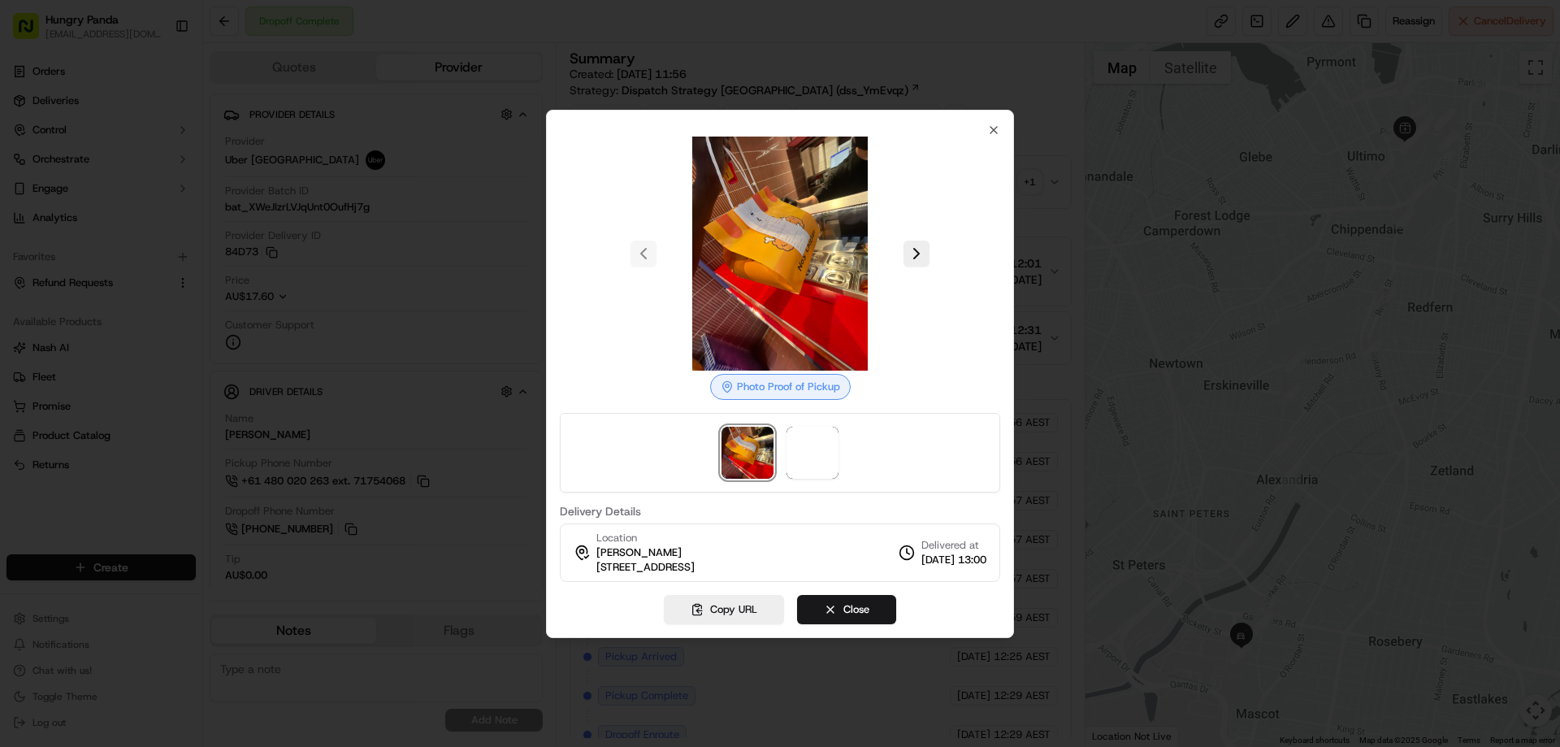
click at [818, 423] on div at bounding box center [780, 453] width 440 height 80
click at [801, 453] on span at bounding box center [812, 452] width 52 height 52
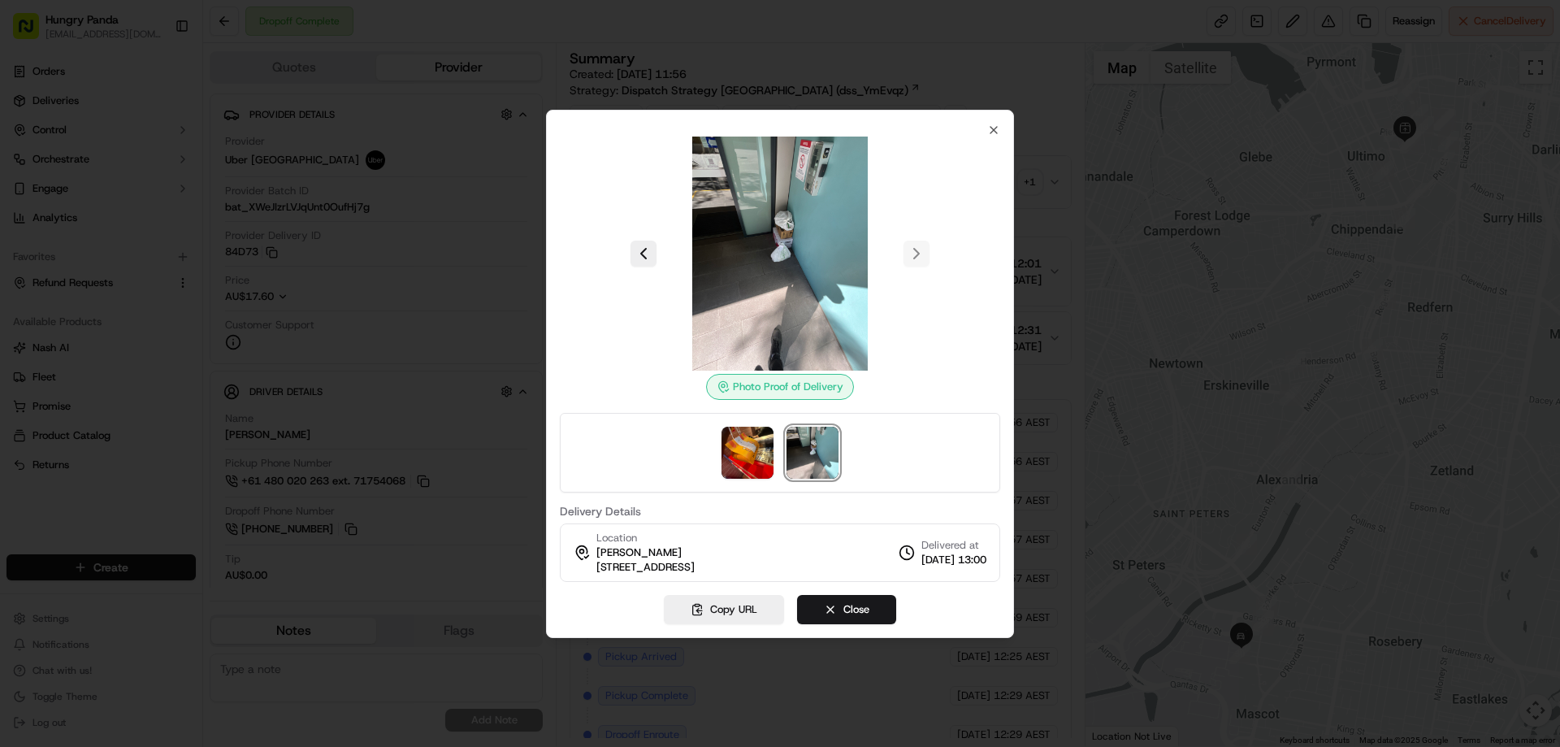
click at [1053, 177] on div at bounding box center [780, 373] width 1560 height 747
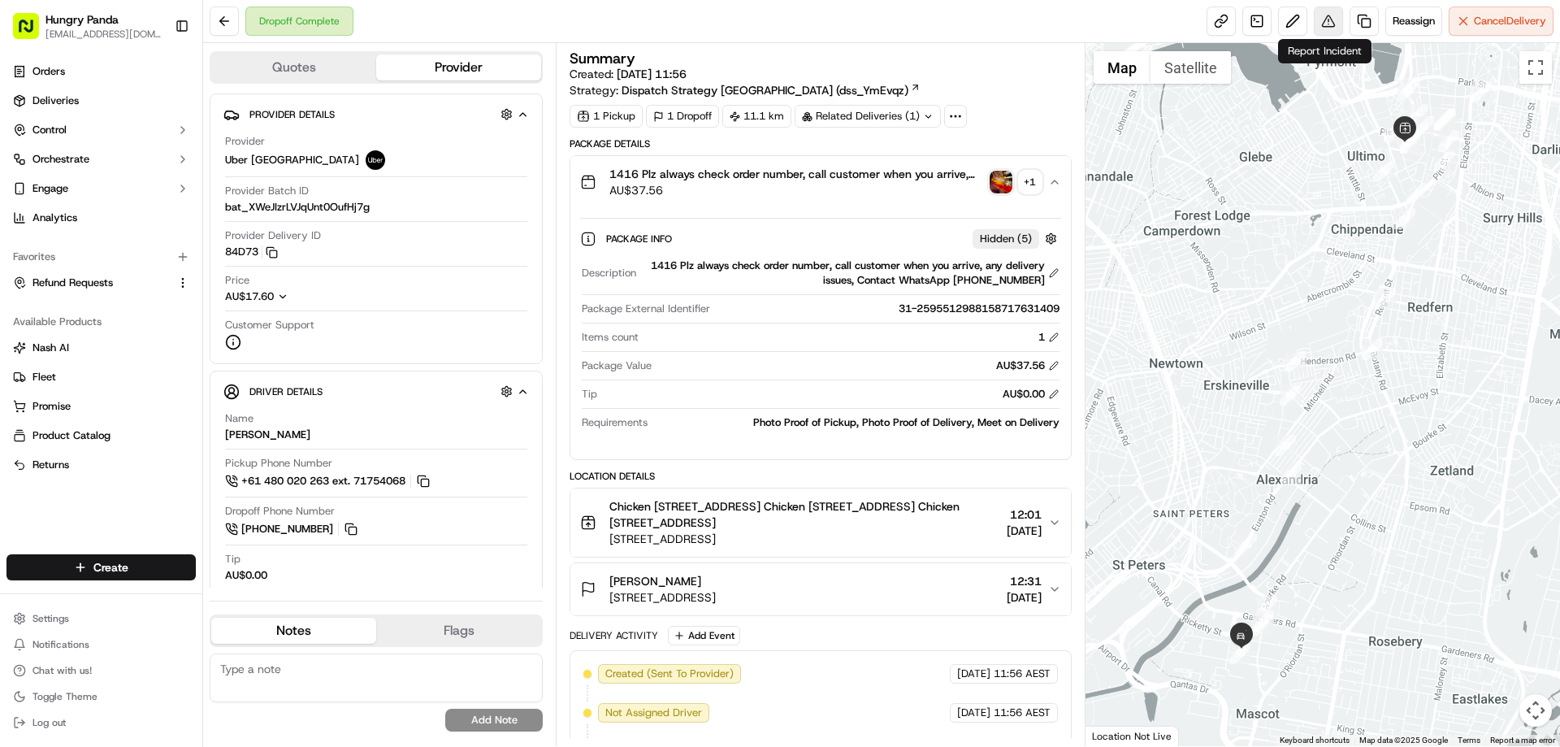
click at [1314, 31] on button at bounding box center [1328, 20] width 29 height 29
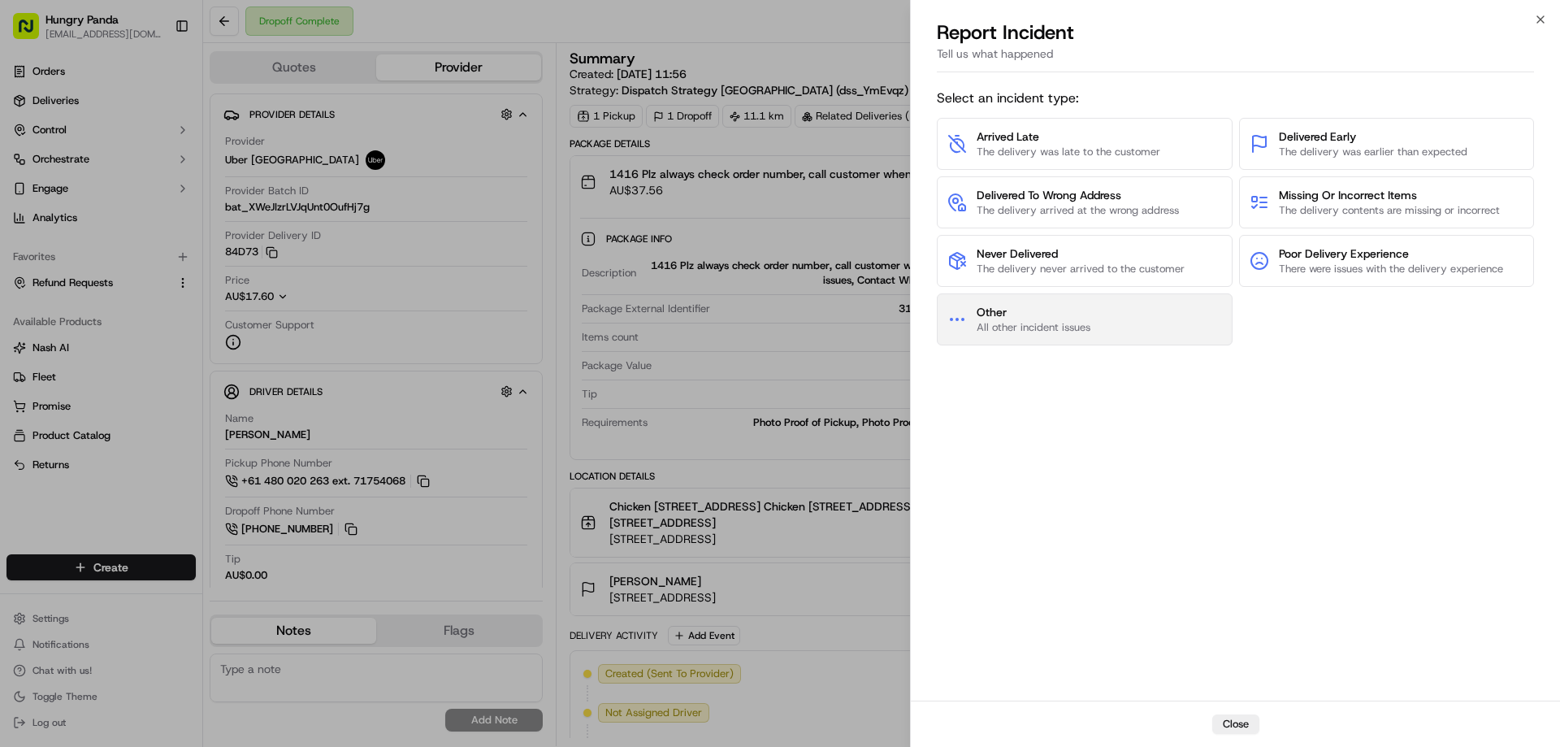
click at [1059, 313] on span "Other" at bounding box center [1033, 312] width 114 height 16
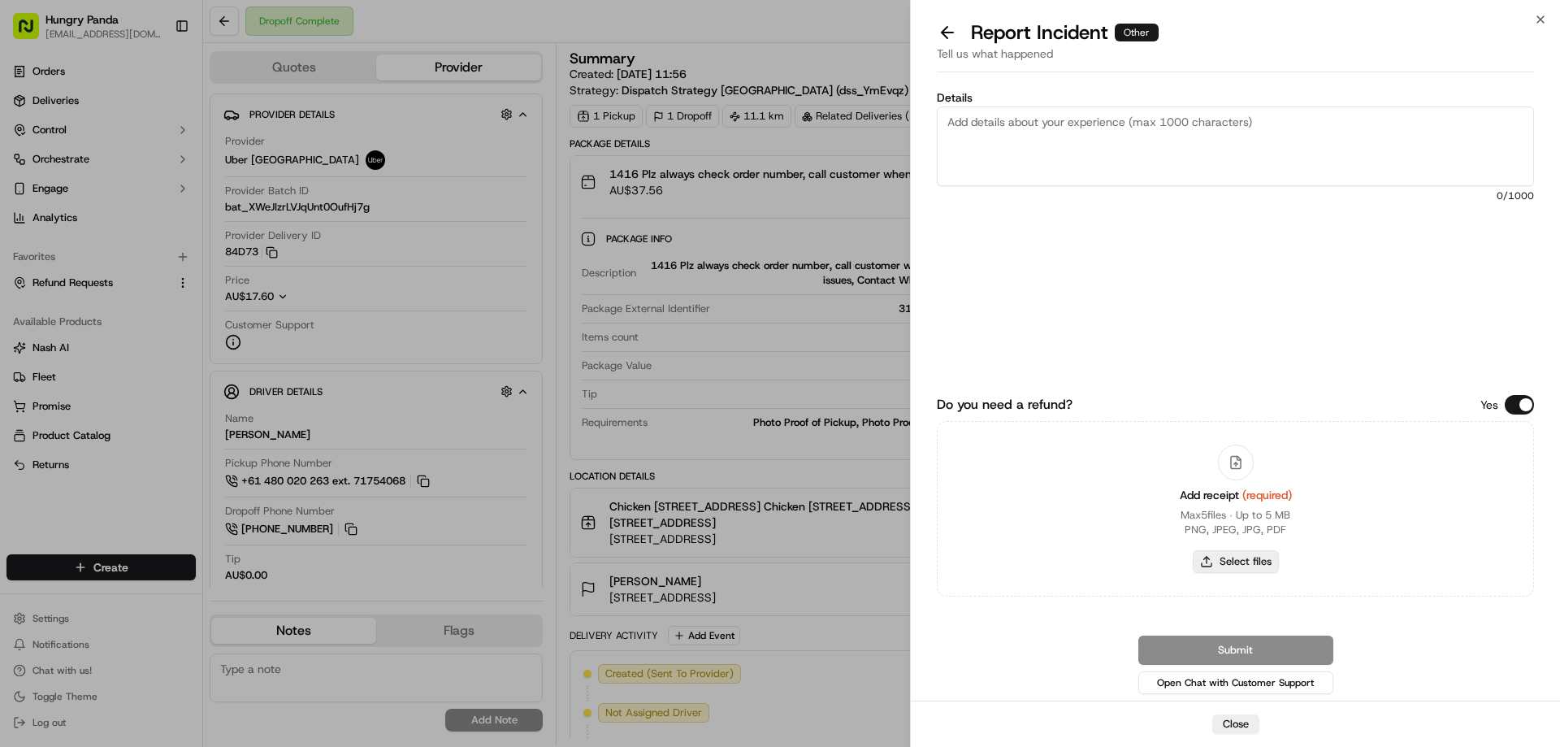
click at [1236, 568] on button "Select files" at bounding box center [1236, 561] width 86 height 23
type input "C:\fakepath\screenshot_2025-09-23_13-59-45.png"
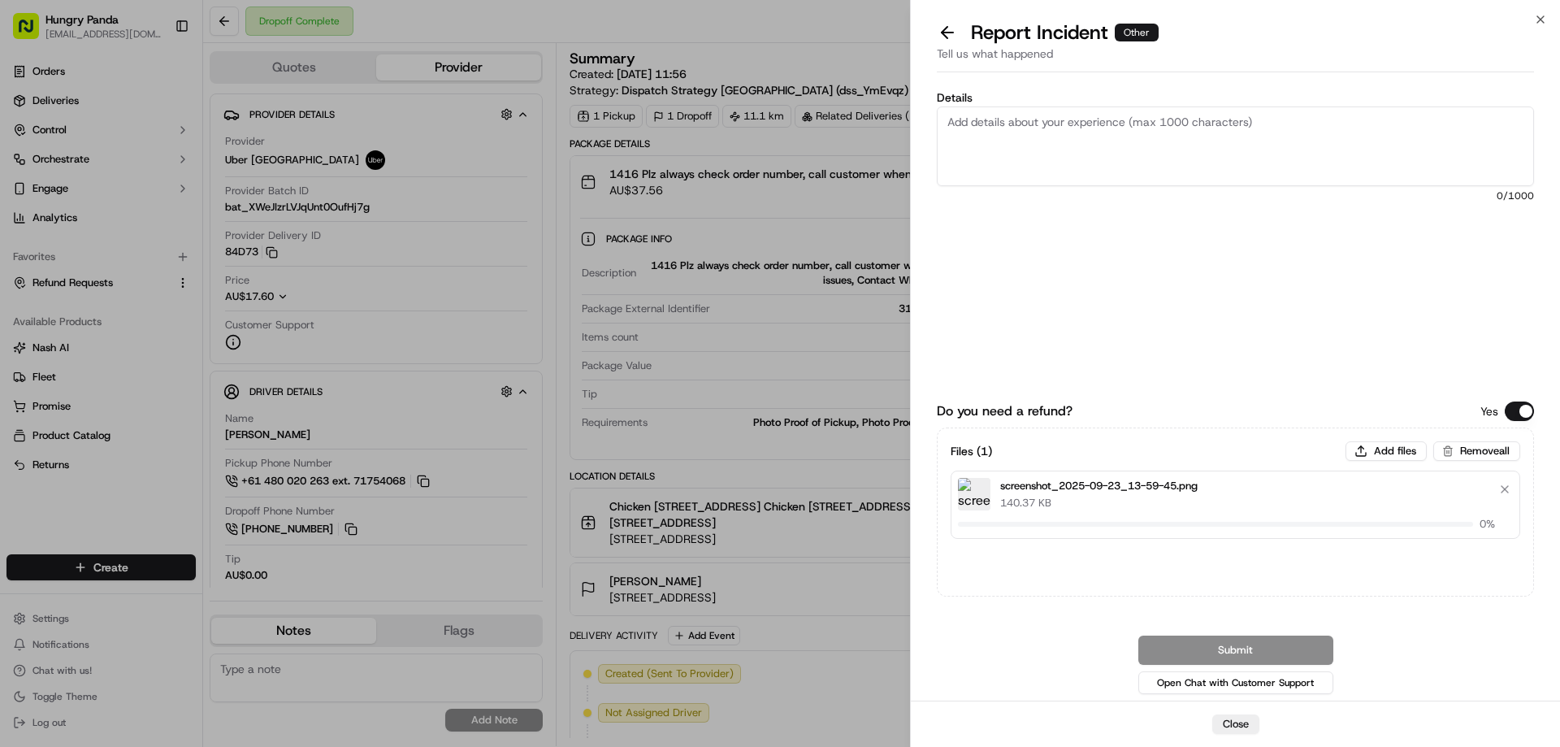
click at [1134, 156] on textarea "Details" at bounding box center [1235, 146] width 597 height 80
click at [1106, 151] on textarea "Details" at bounding box center [1235, 146] width 597 height 80
paste textarea "The customer reported that he did not receive the meal, the delivery photo take…"
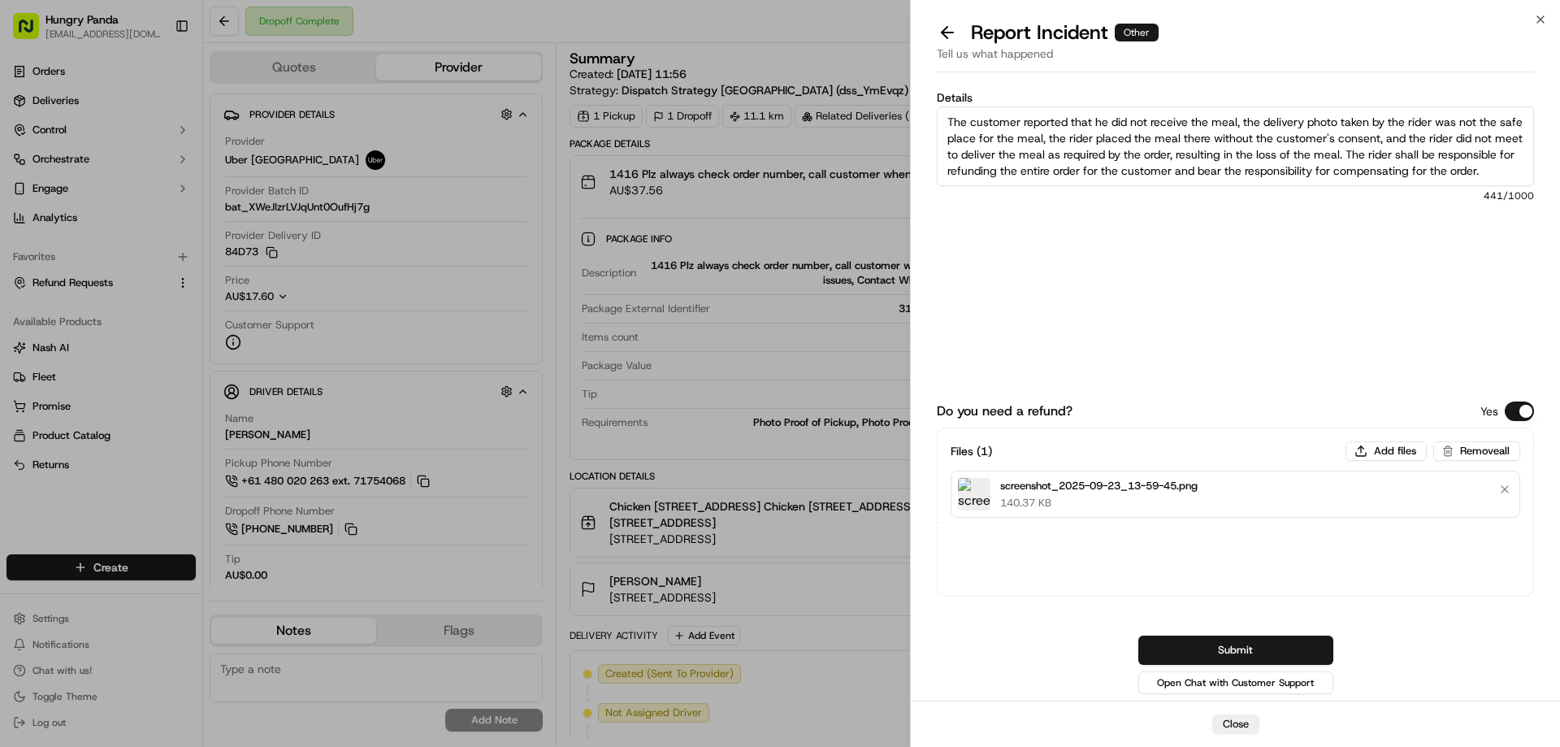
scroll to position [9, 0]
type textarea "The customer reported that he did not receive the meal, the delivery photo take…"
click at [1213, 645] on button "Submit" at bounding box center [1235, 649] width 195 height 29
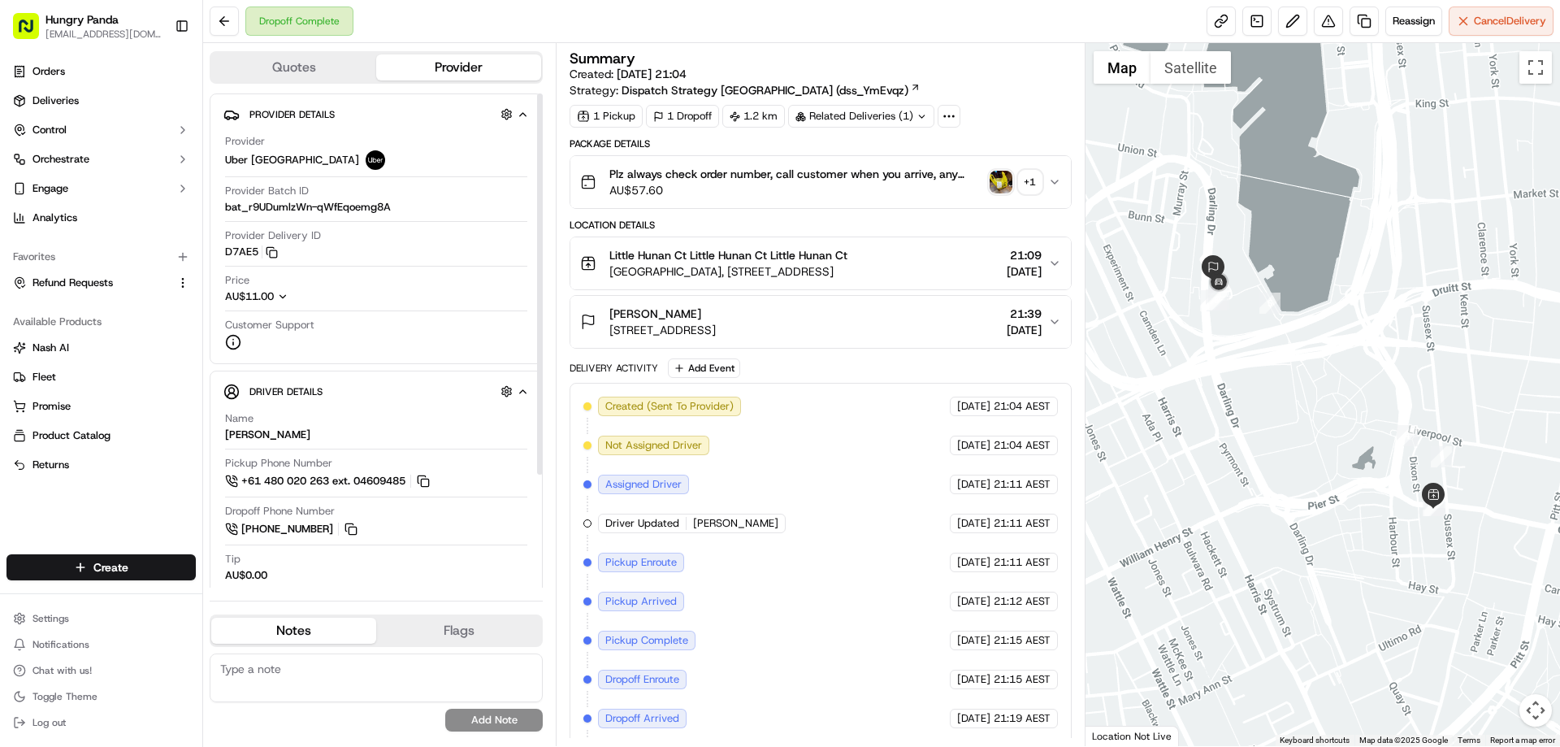
click at [1000, 175] on img "button" at bounding box center [1000, 182] width 23 height 23
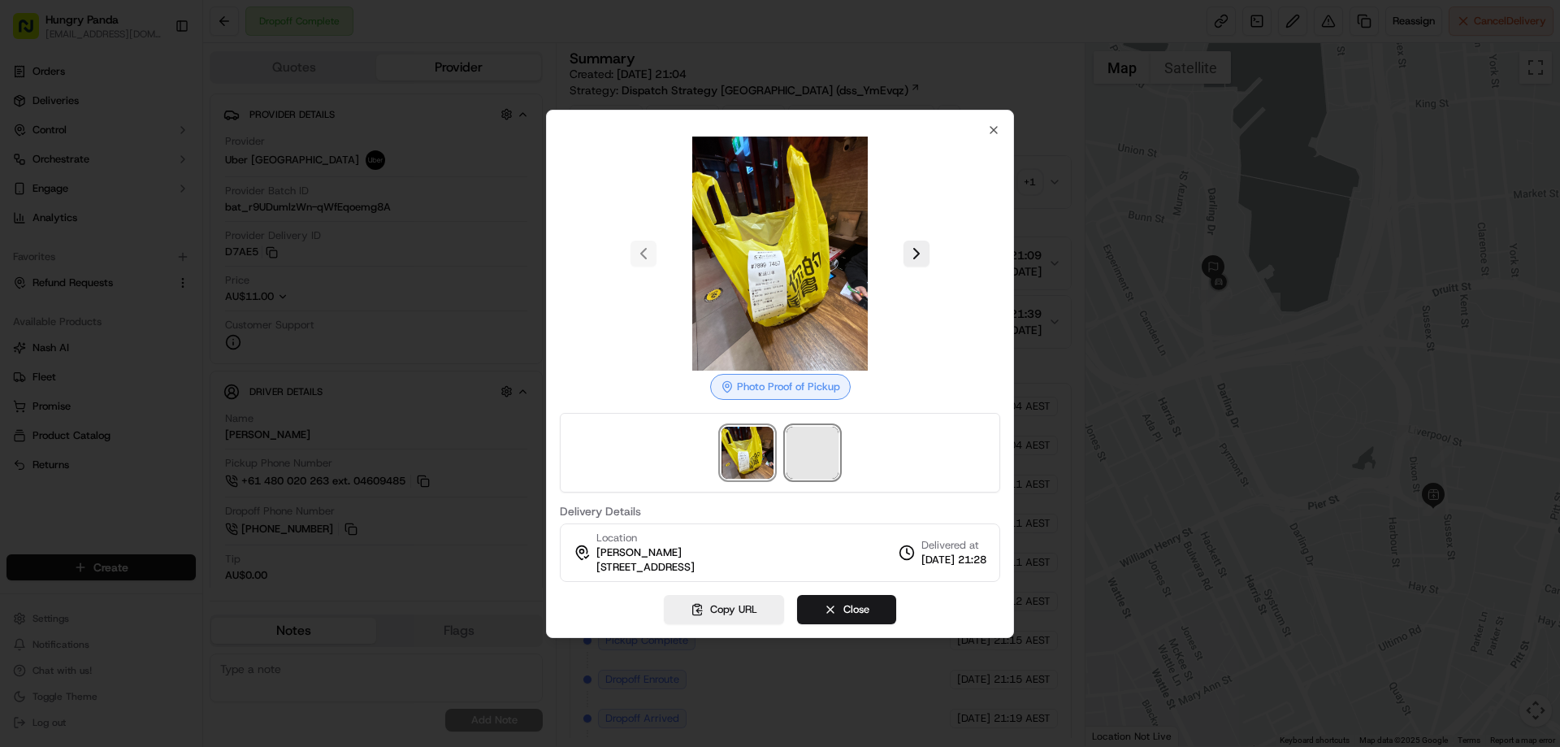
click at [806, 456] on span at bounding box center [812, 452] width 52 height 52
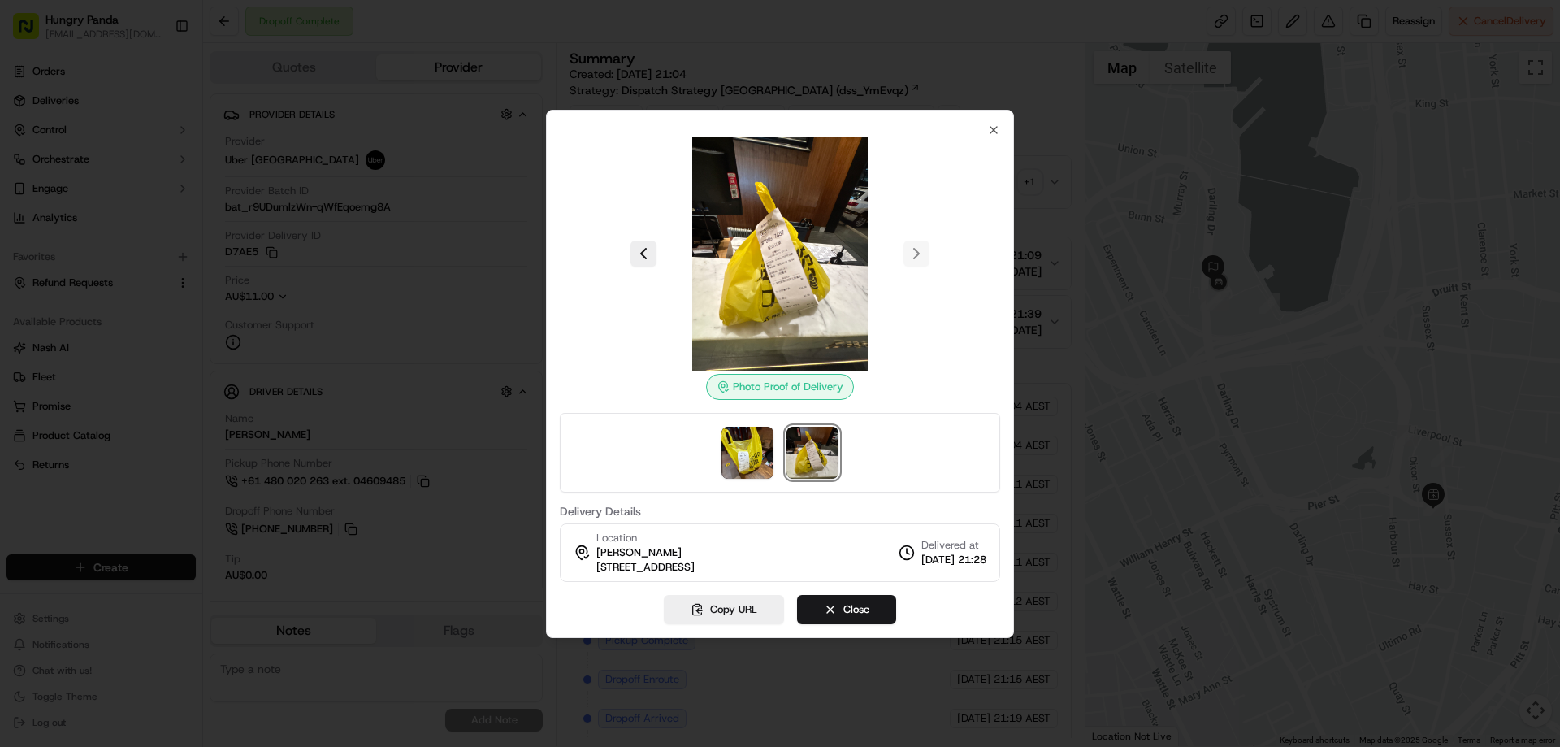
click at [1052, 180] on div at bounding box center [780, 373] width 1560 height 747
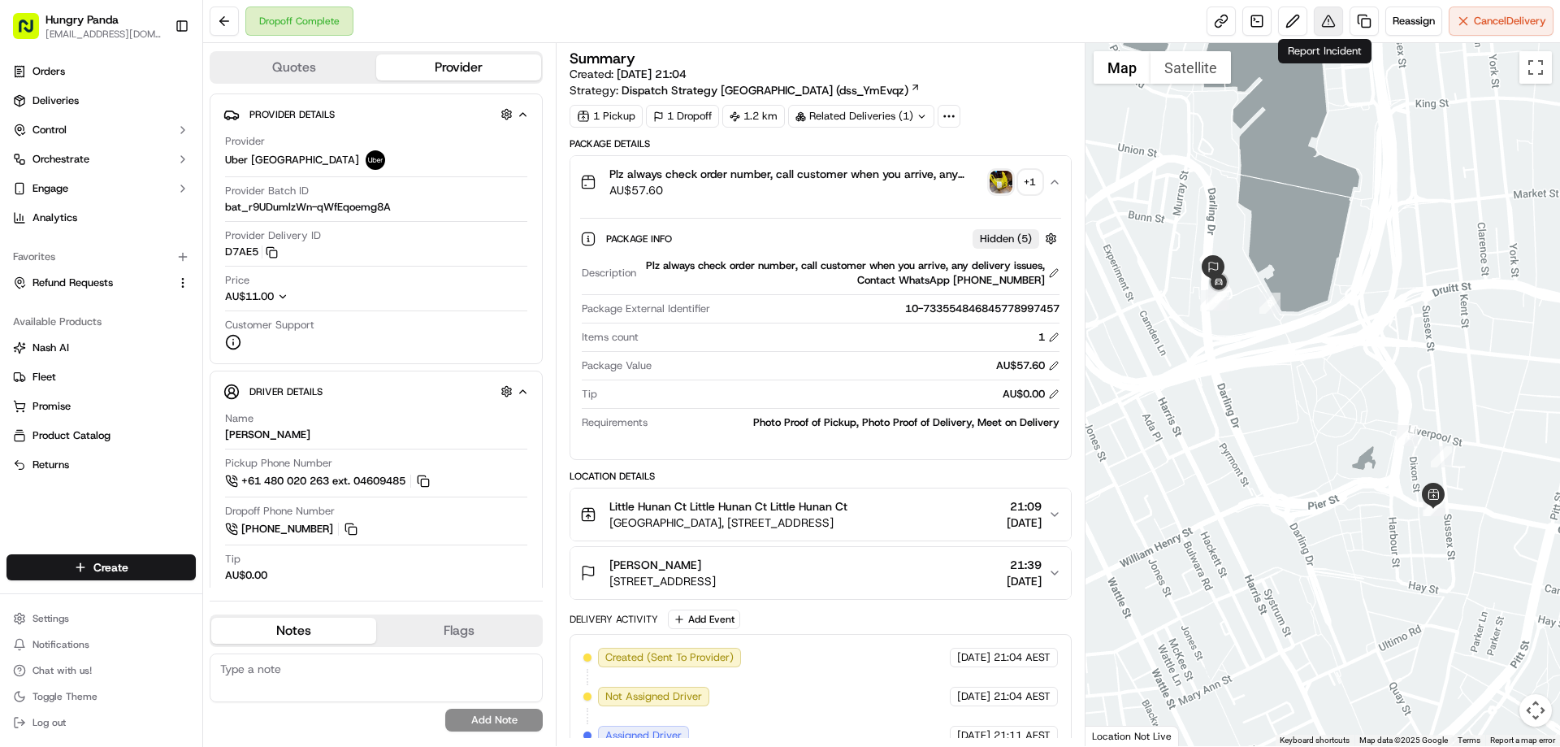
click at [1327, 19] on button at bounding box center [1328, 20] width 29 height 29
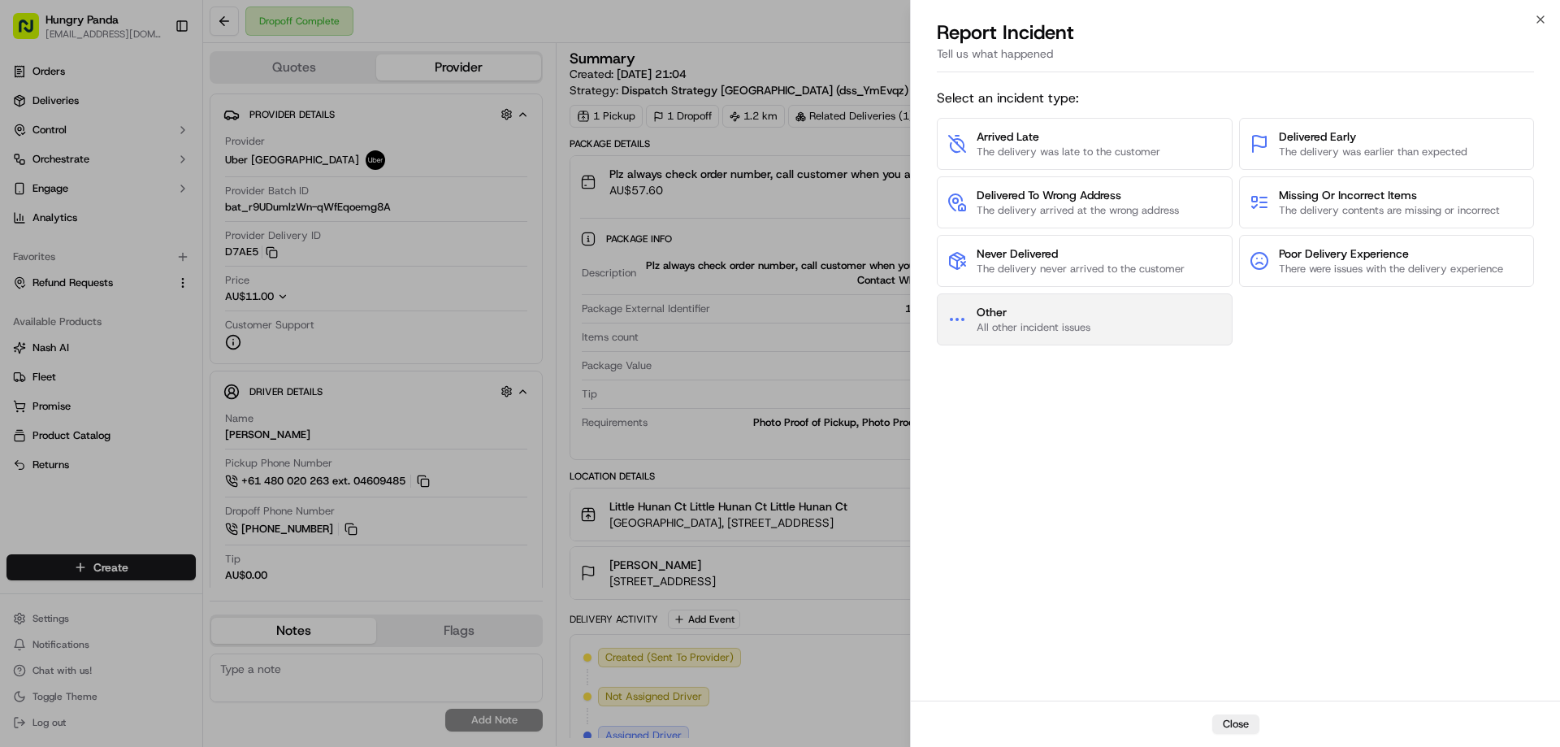
click at [1019, 301] on button "Other All other incident issues" at bounding box center [1085, 319] width 296 height 52
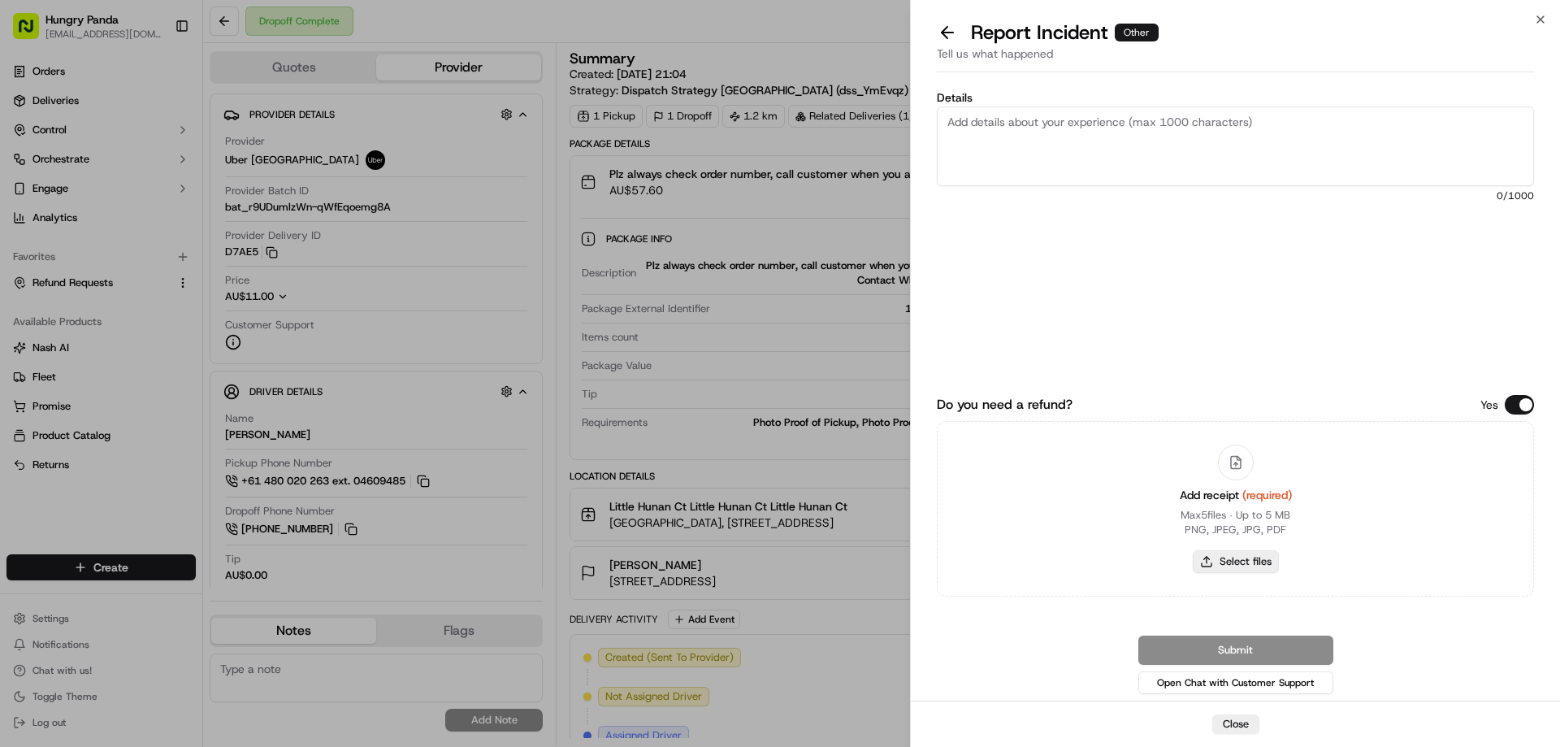
click at [1247, 564] on button "Select files" at bounding box center [1236, 561] width 86 height 23
click at [942, 21] on button at bounding box center [947, 32] width 34 height 23
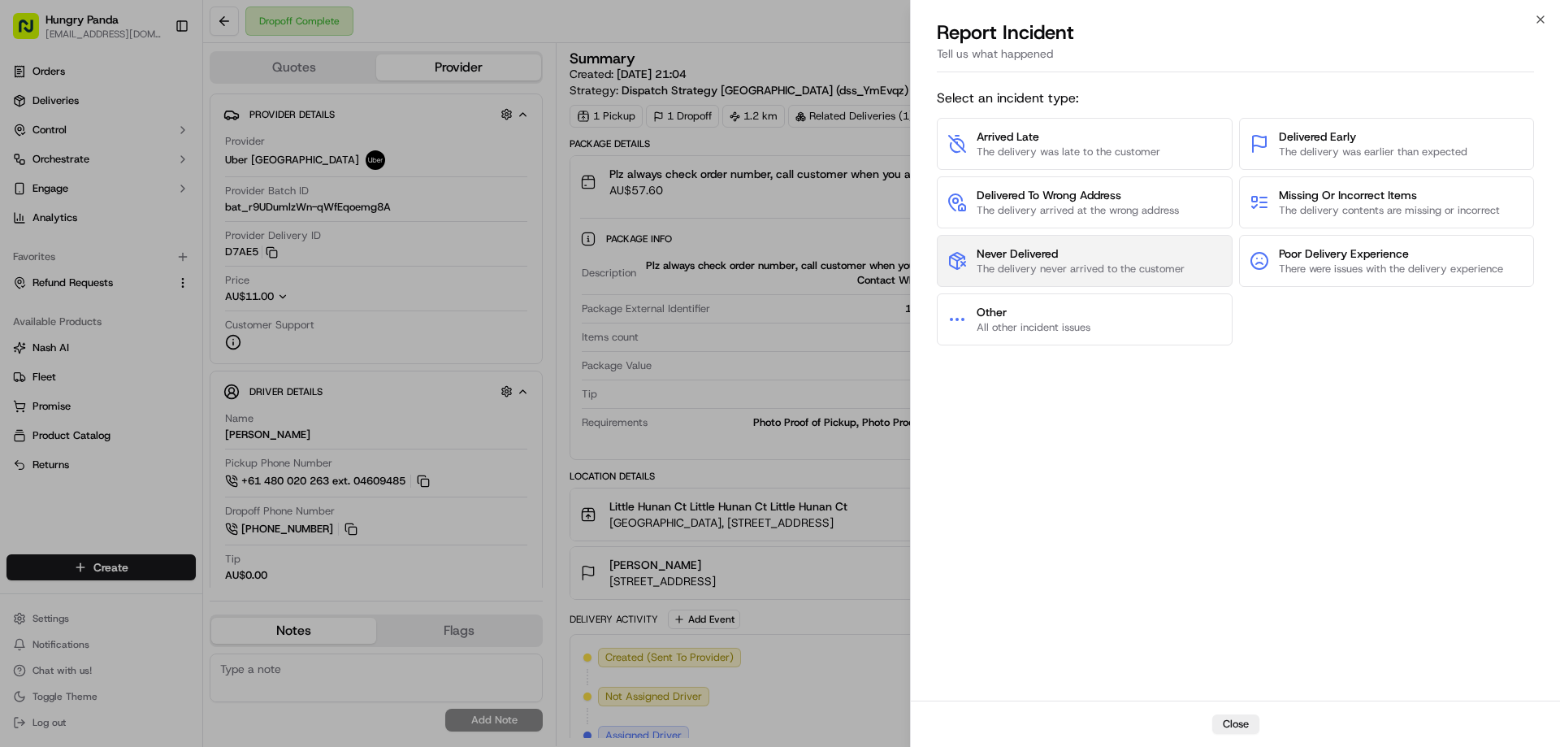
click at [1011, 265] on span "The delivery never arrived to the customer" at bounding box center [1080, 269] width 208 height 15
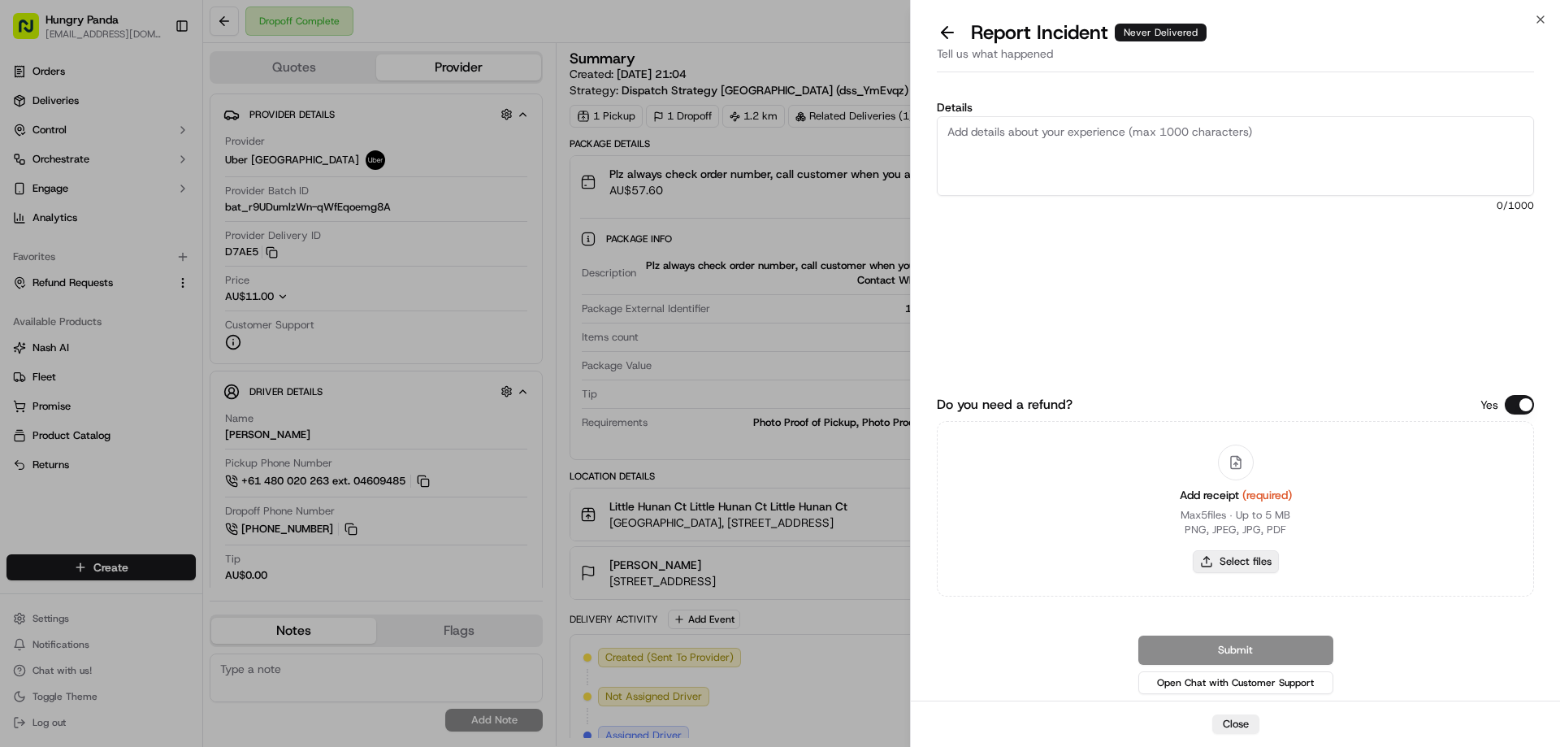
click at [1260, 558] on button "Select files" at bounding box center [1236, 561] width 86 height 23
type input "C:\fakepath\screenshot_2025-09-23_14-01-01.png"
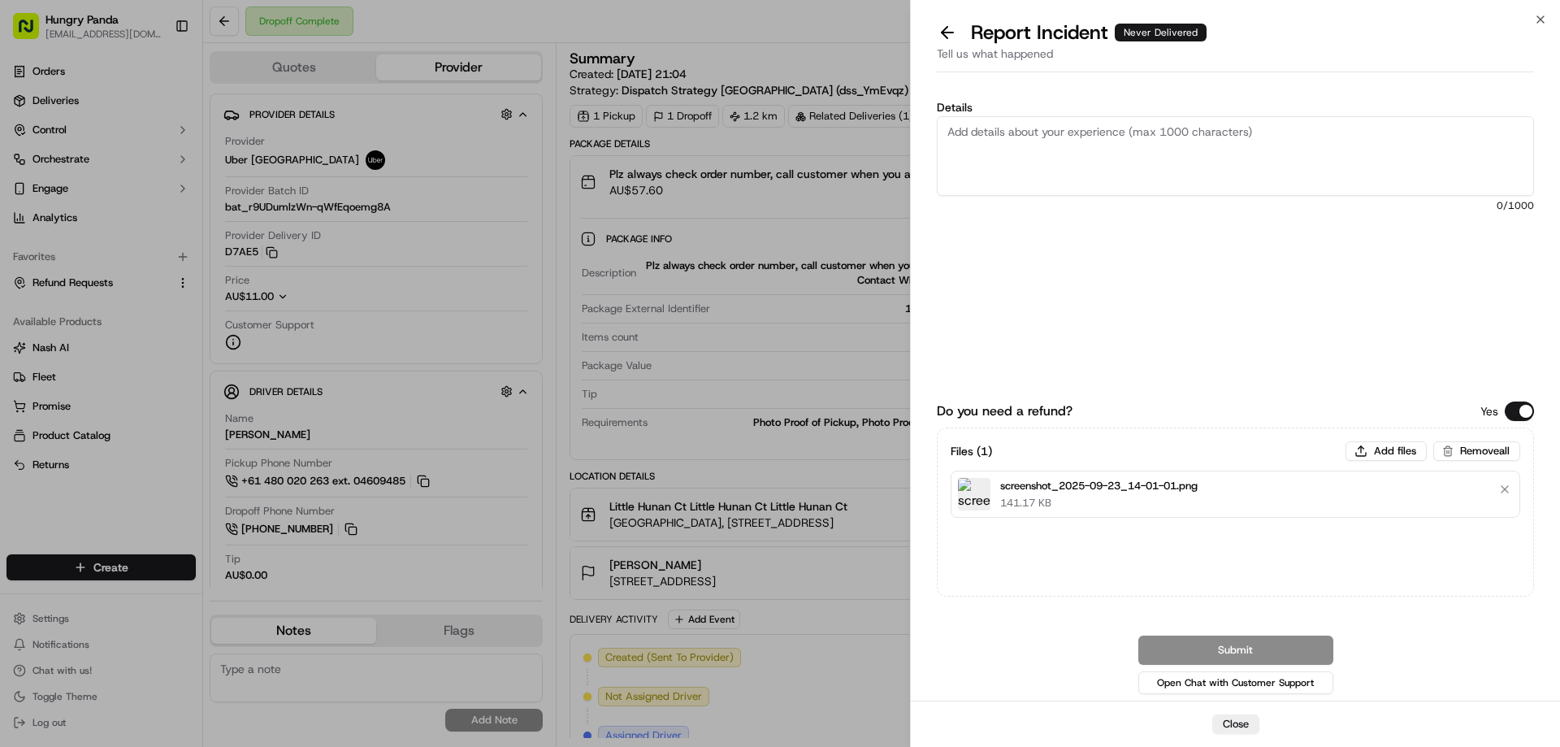
drag, startPoint x: 1093, startPoint y: 182, endPoint x: 1141, endPoint y: 193, distance: 49.3
click at [1093, 182] on textarea "Details" at bounding box center [1235, 156] width 597 height 80
paste textarea "The customer reported that he did not receive the food, the delivery photos tak…"
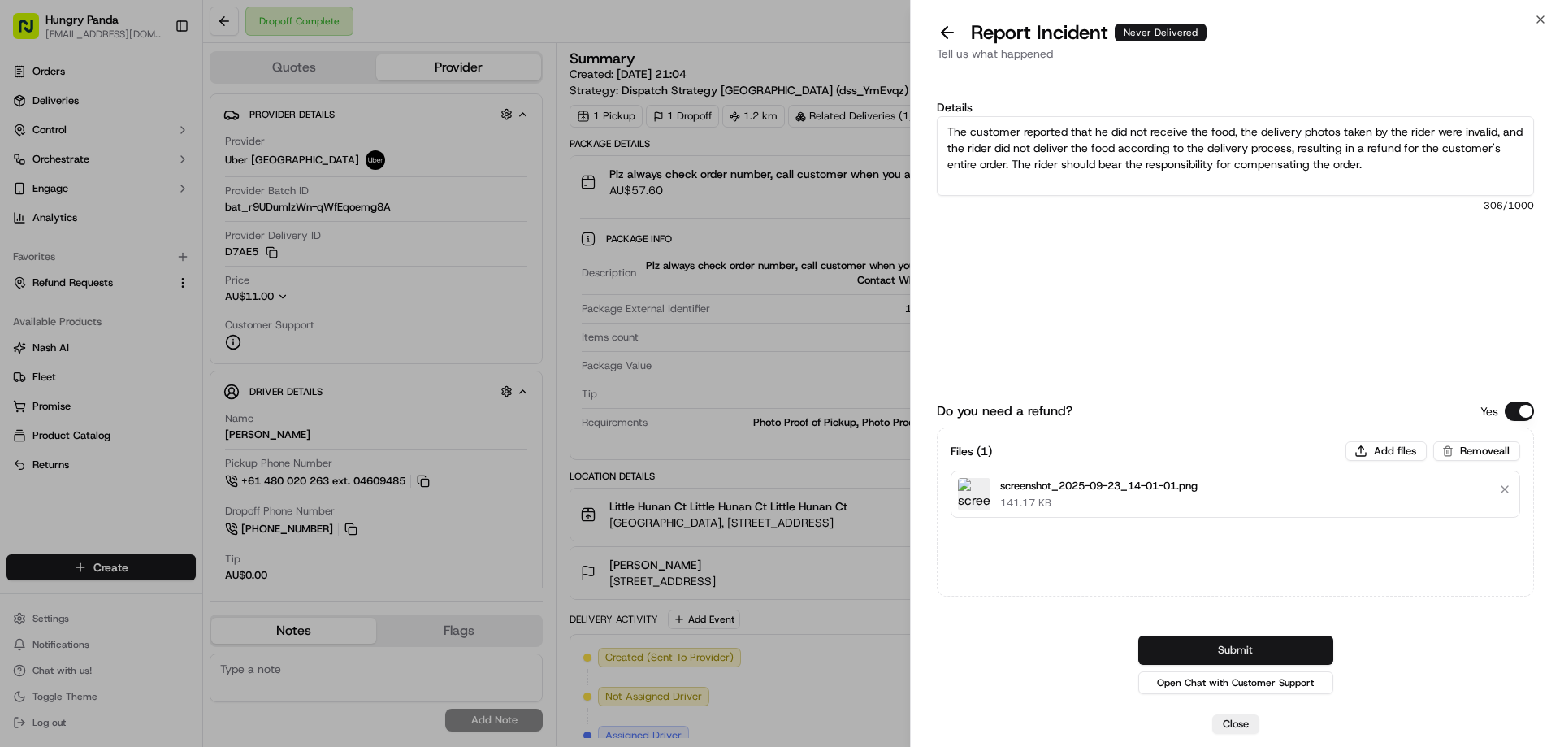
type textarea "The customer reported that he did not receive the food, the delivery photos tak…"
click at [1198, 653] on button "Submit" at bounding box center [1235, 649] width 195 height 29
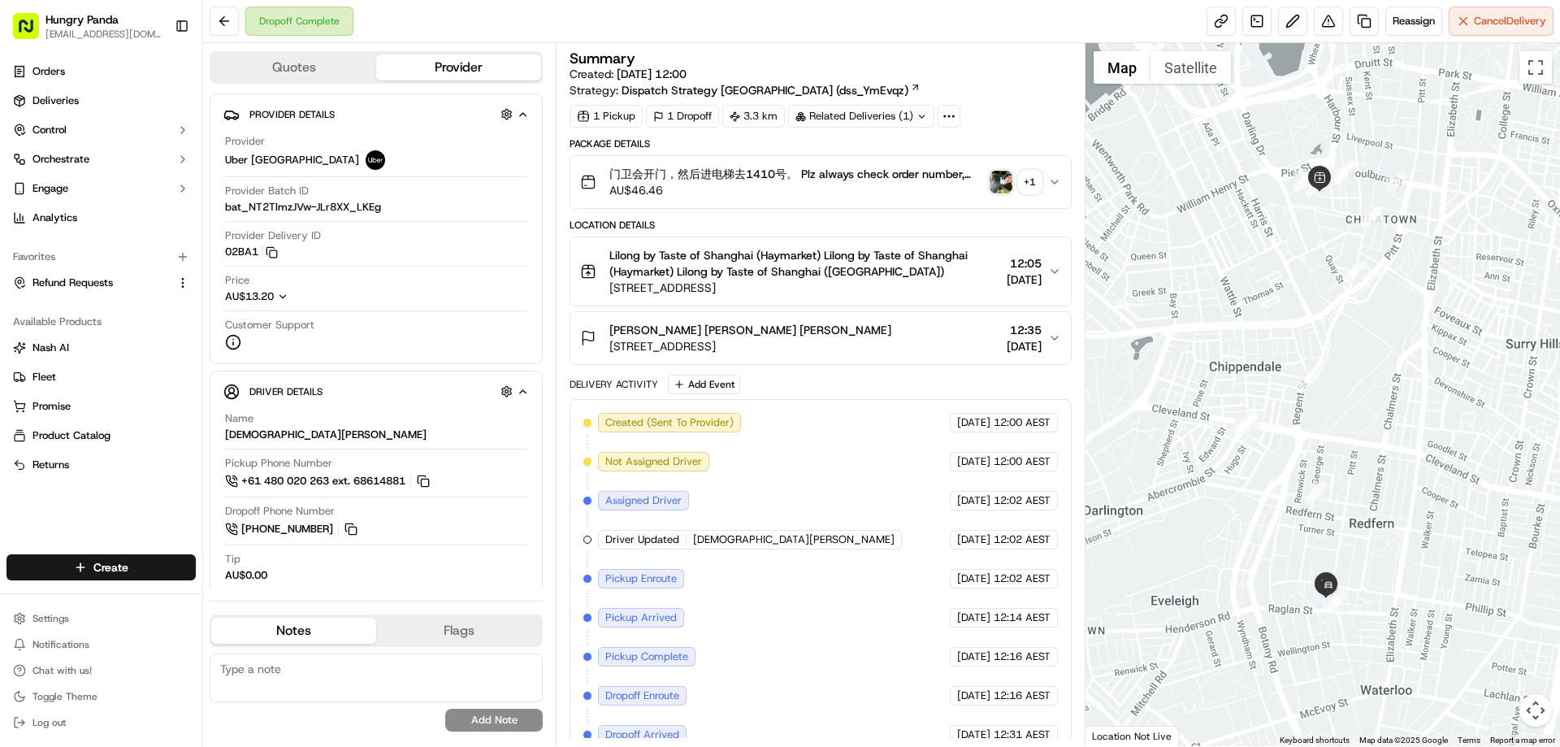
click at [1053, 188] on button "门卫会开门，然后进电梯去1410号。 Plz always check order number, call customer when you arrive…" at bounding box center [820, 182] width 500 height 52
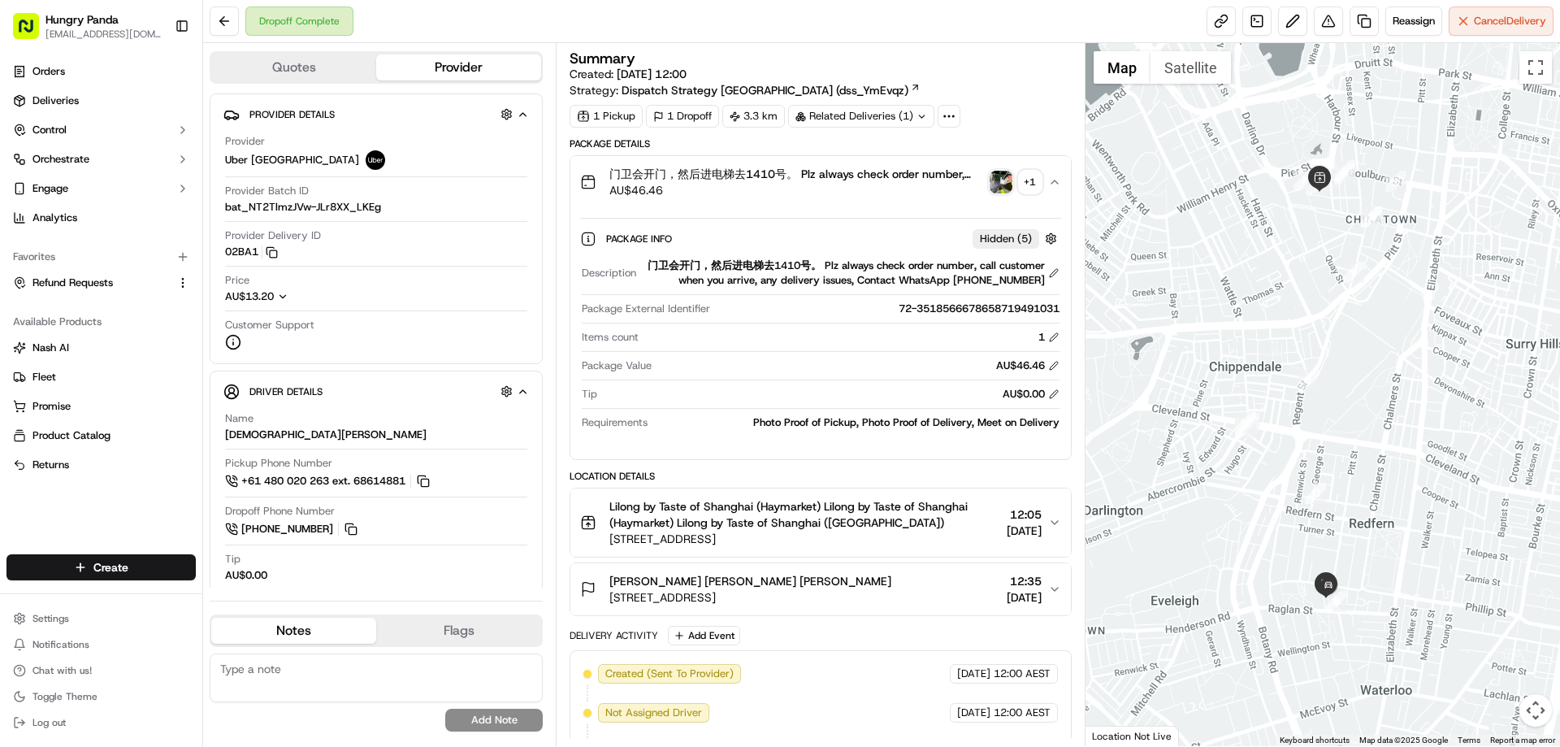
click at [1004, 187] on img "button" at bounding box center [1000, 182] width 23 height 23
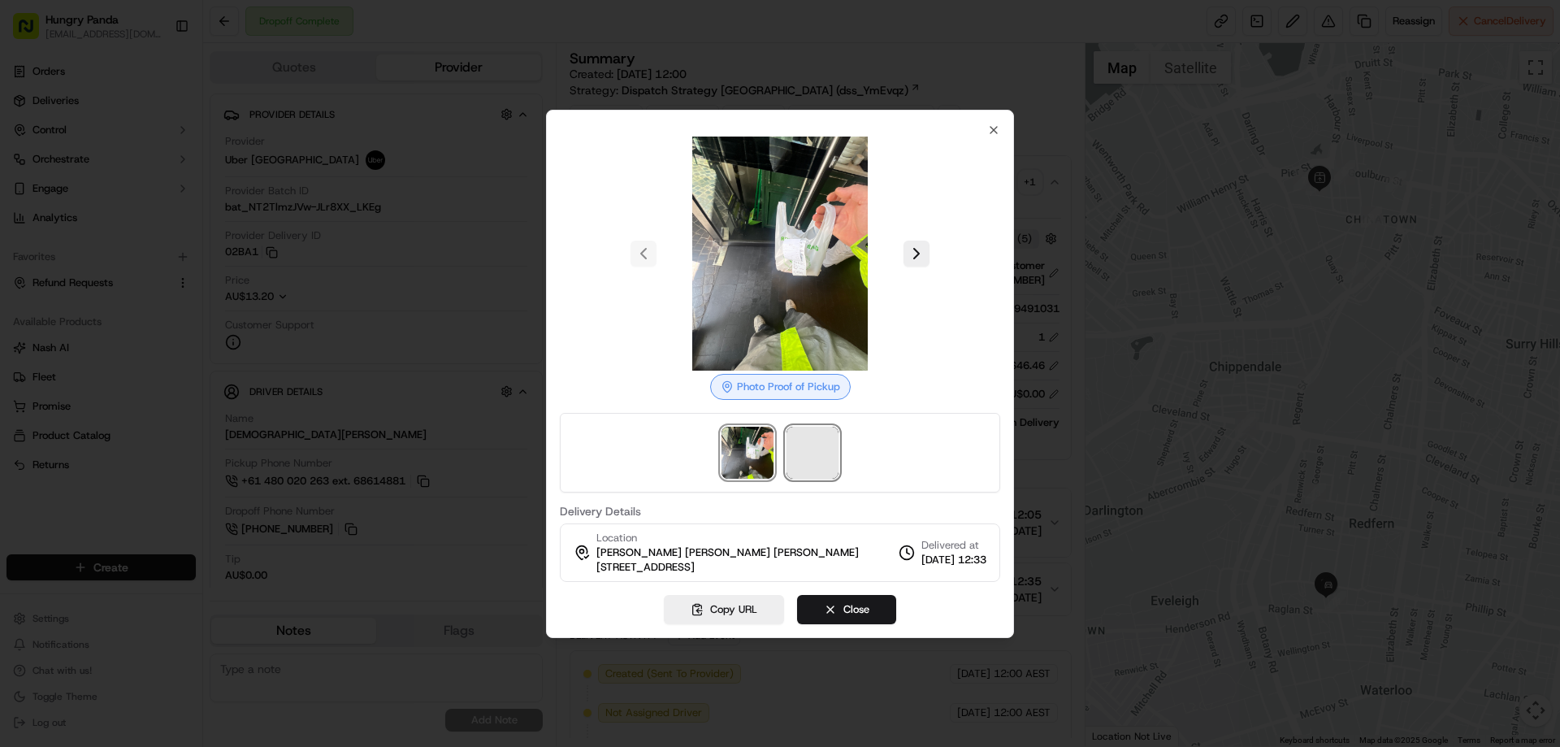
click at [803, 452] on span at bounding box center [812, 452] width 52 height 52
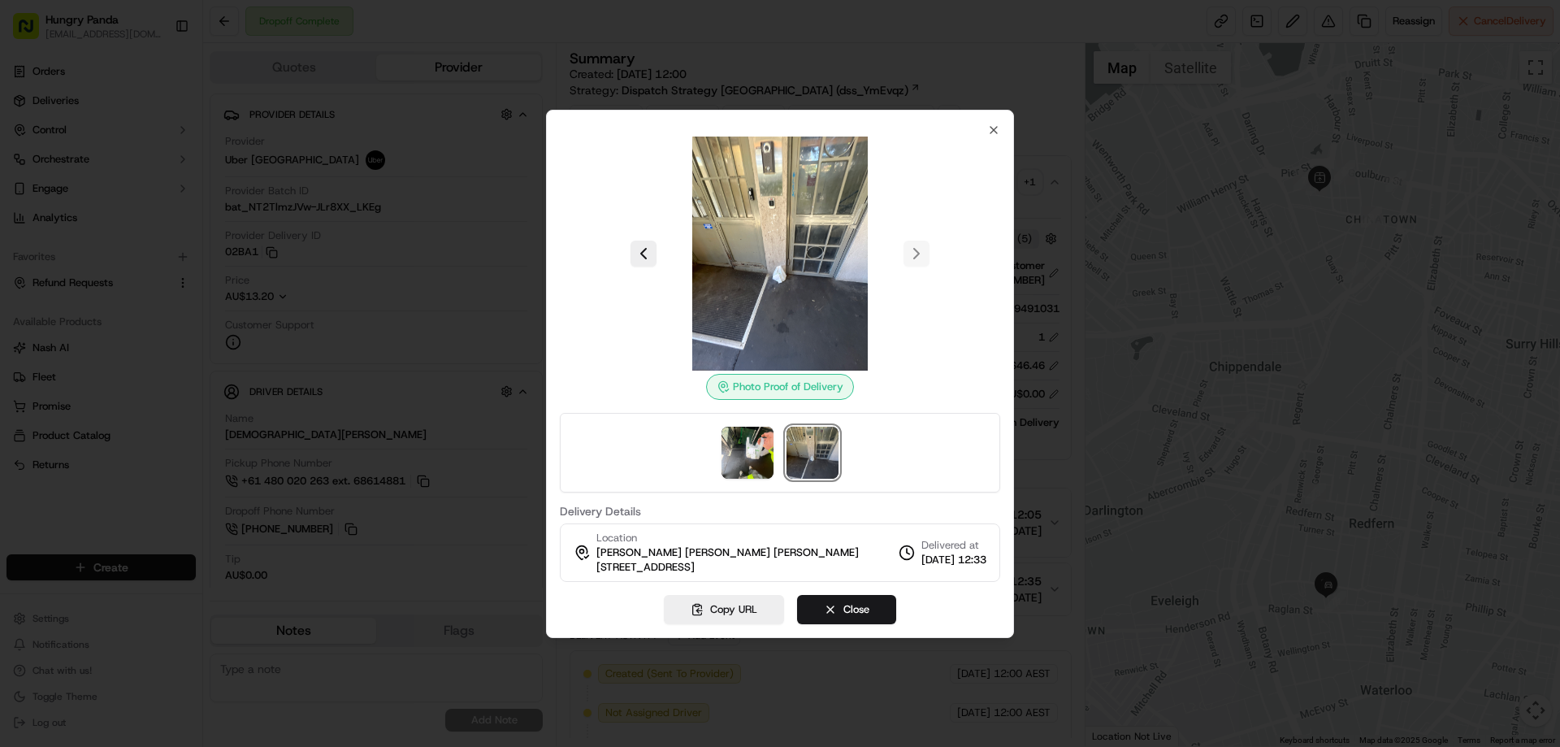
click at [1323, 17] on div at bounding box center [780, 373] width 1560 height 747
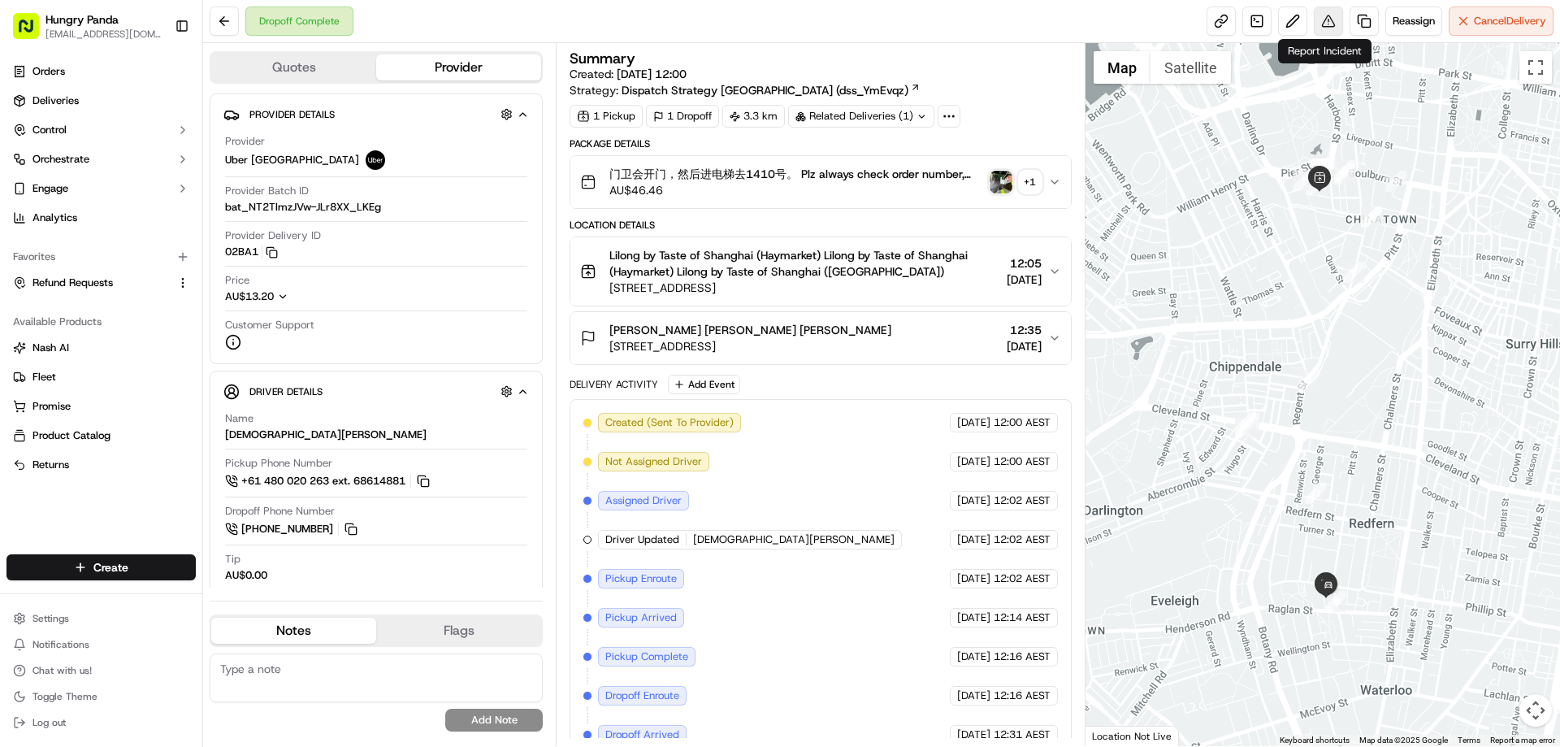
click at [1321, 17] on button at bounding box center [1328, 20] width 29 height 29
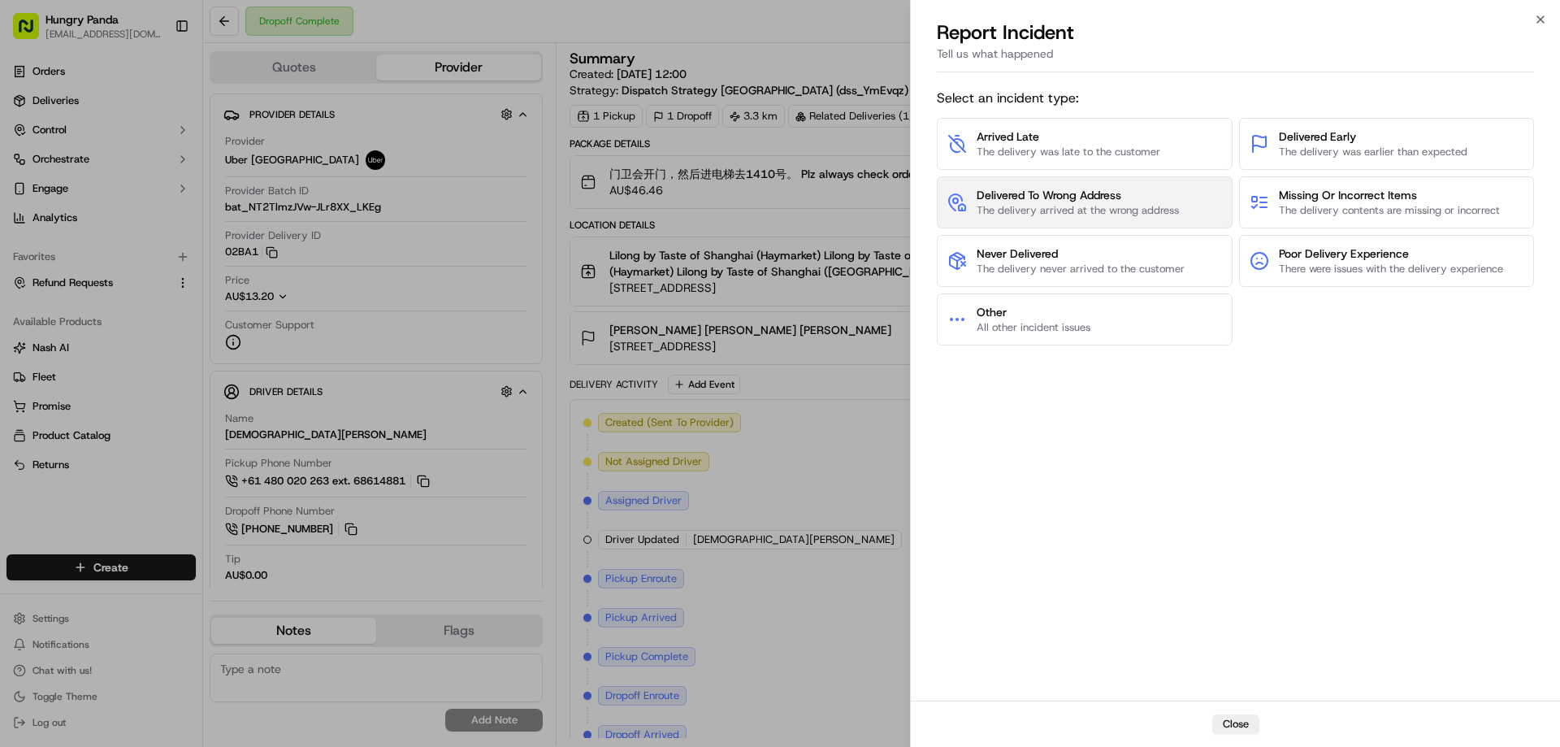
click at [1073, 203] on span "The delivery arrived at the wrong address" at bounding box center [1077, 210] width 202 height 15
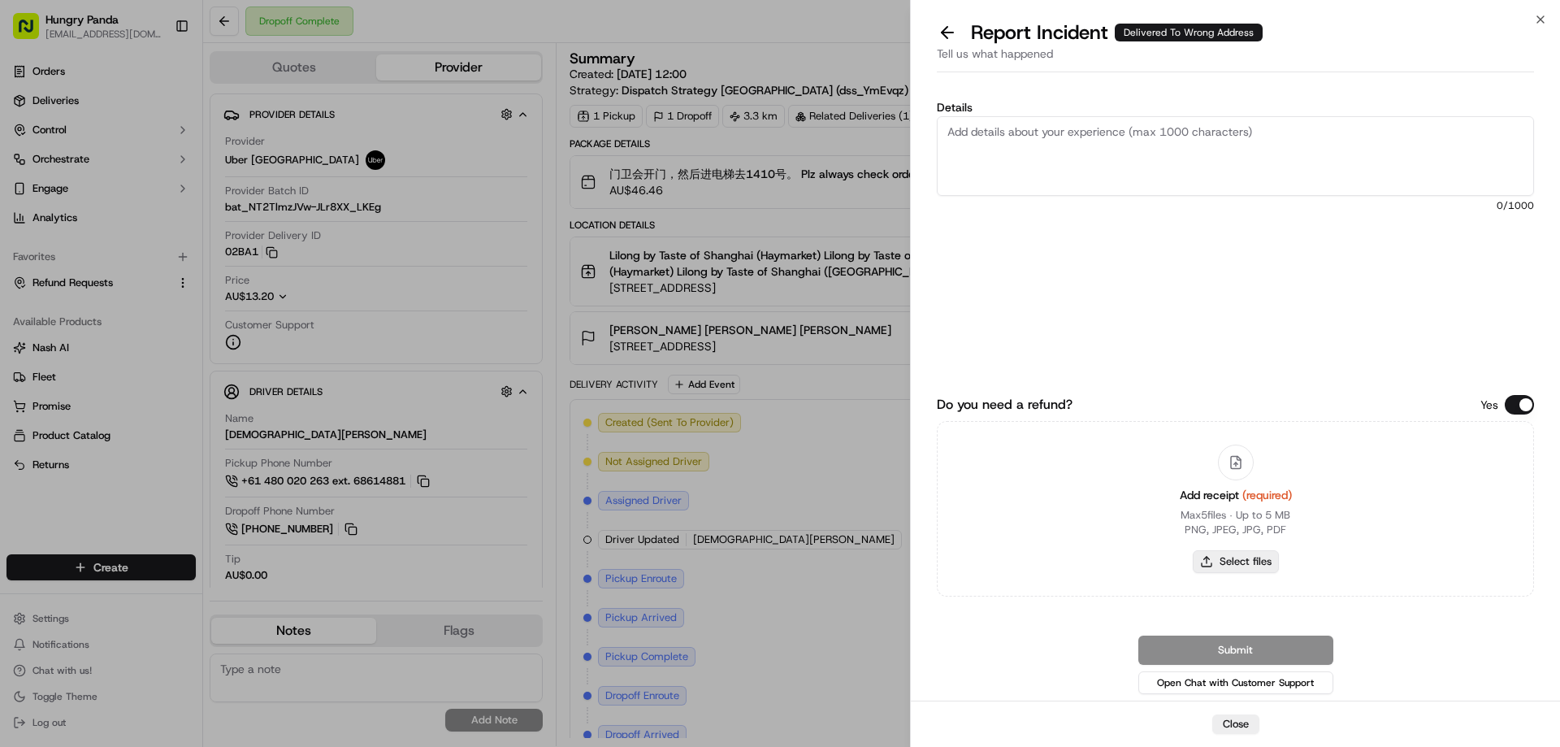
click at [1216, 556] on button "Select files" at bounding box center [1236, 561] width 86 height 23
click at [949, 25] on button at bounding box center [947, 32] width 34 height 23
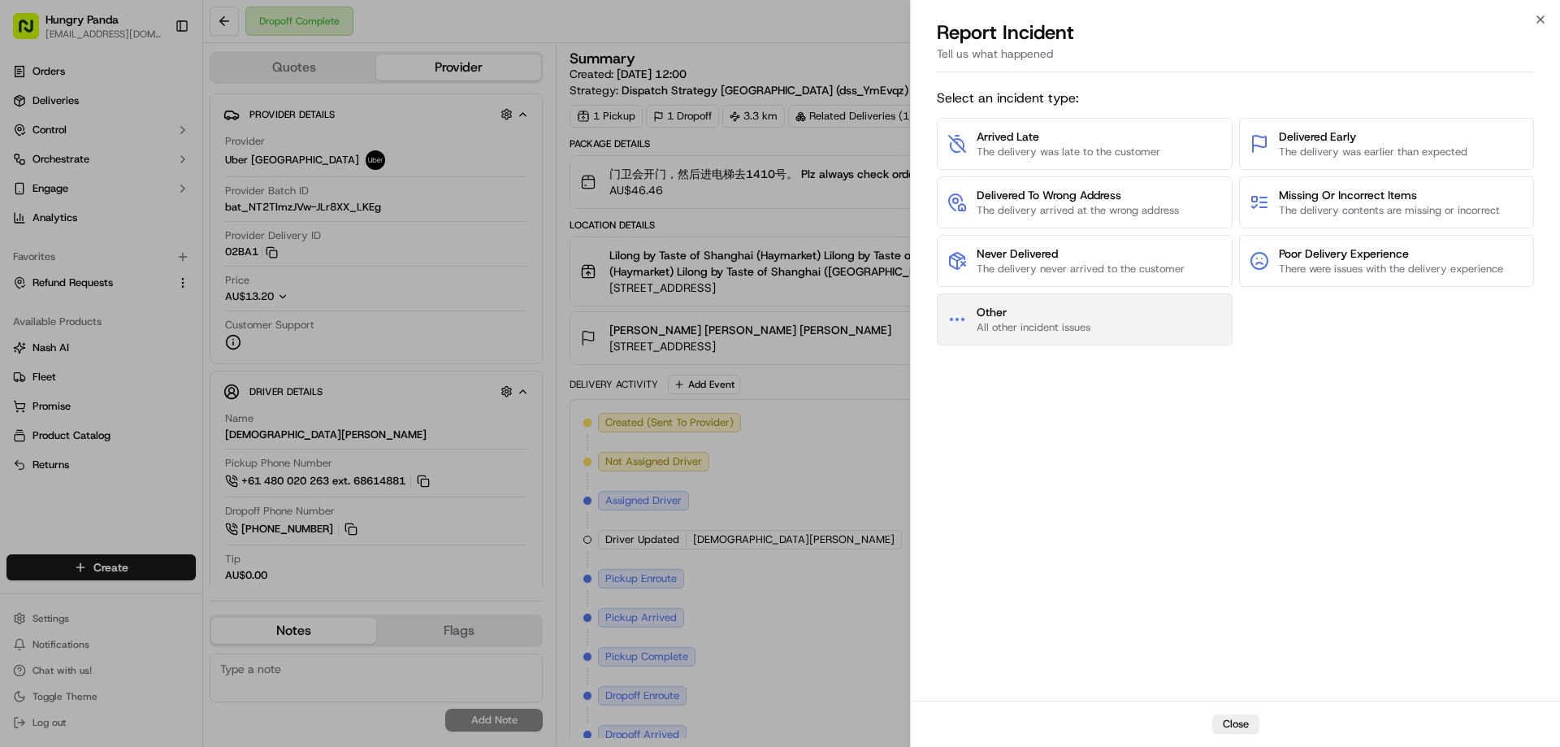
click at [1023, 312] on span "Other" at bounding box center [1033, 312] width 114 height 16
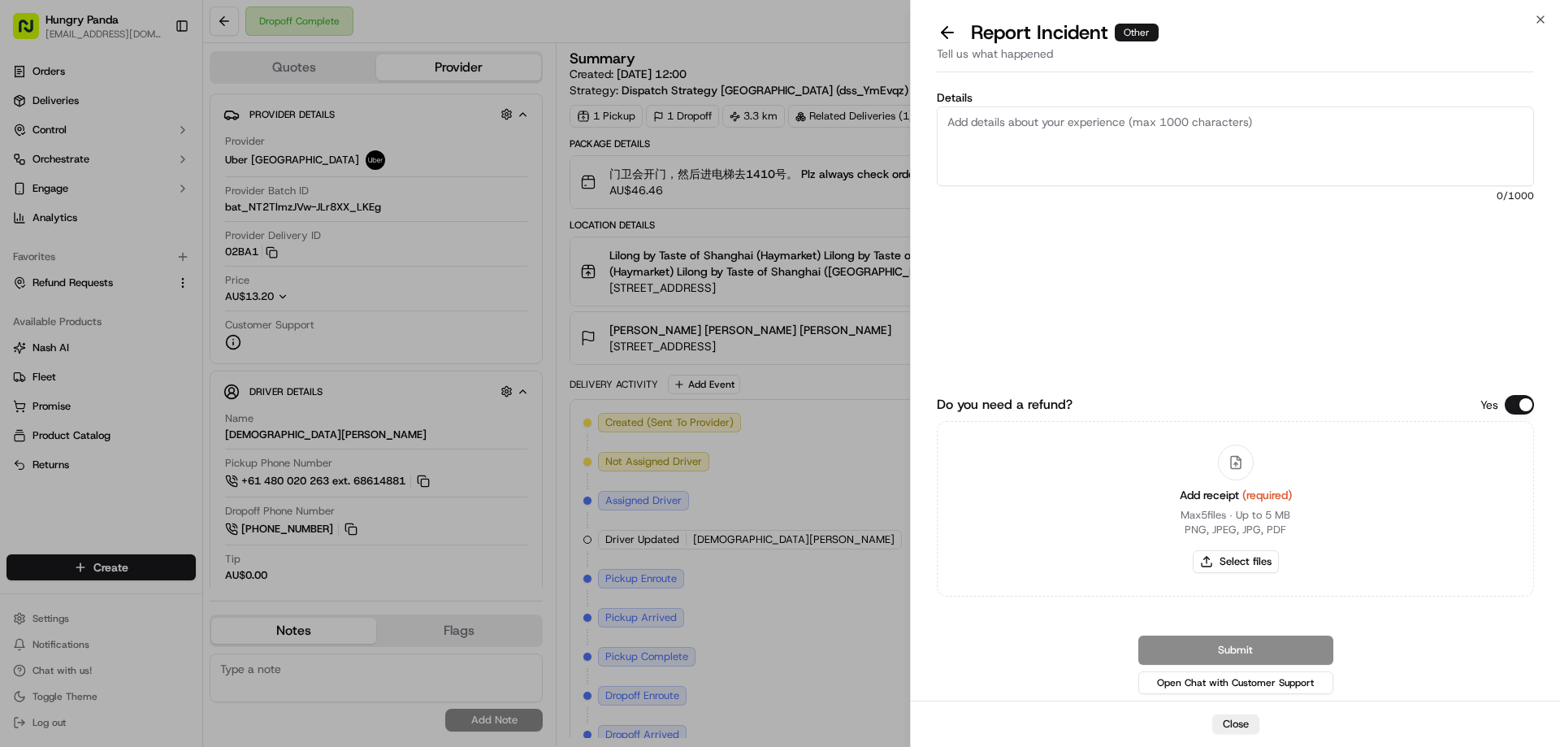
click at [1231, 573] on div "Add receipt (required) Max 5 files ∙ Up to 5 MB PNG, JPEG, JPG, PDF Select files" at bounding box center [1236, 509] width 138 height 148
click at [1240, 558] on button "Select files" at bounding box center [1236, 561] width 86 height 23
type input "C:\fakepath\screenshot_2025-09-23_14-02-28.png"
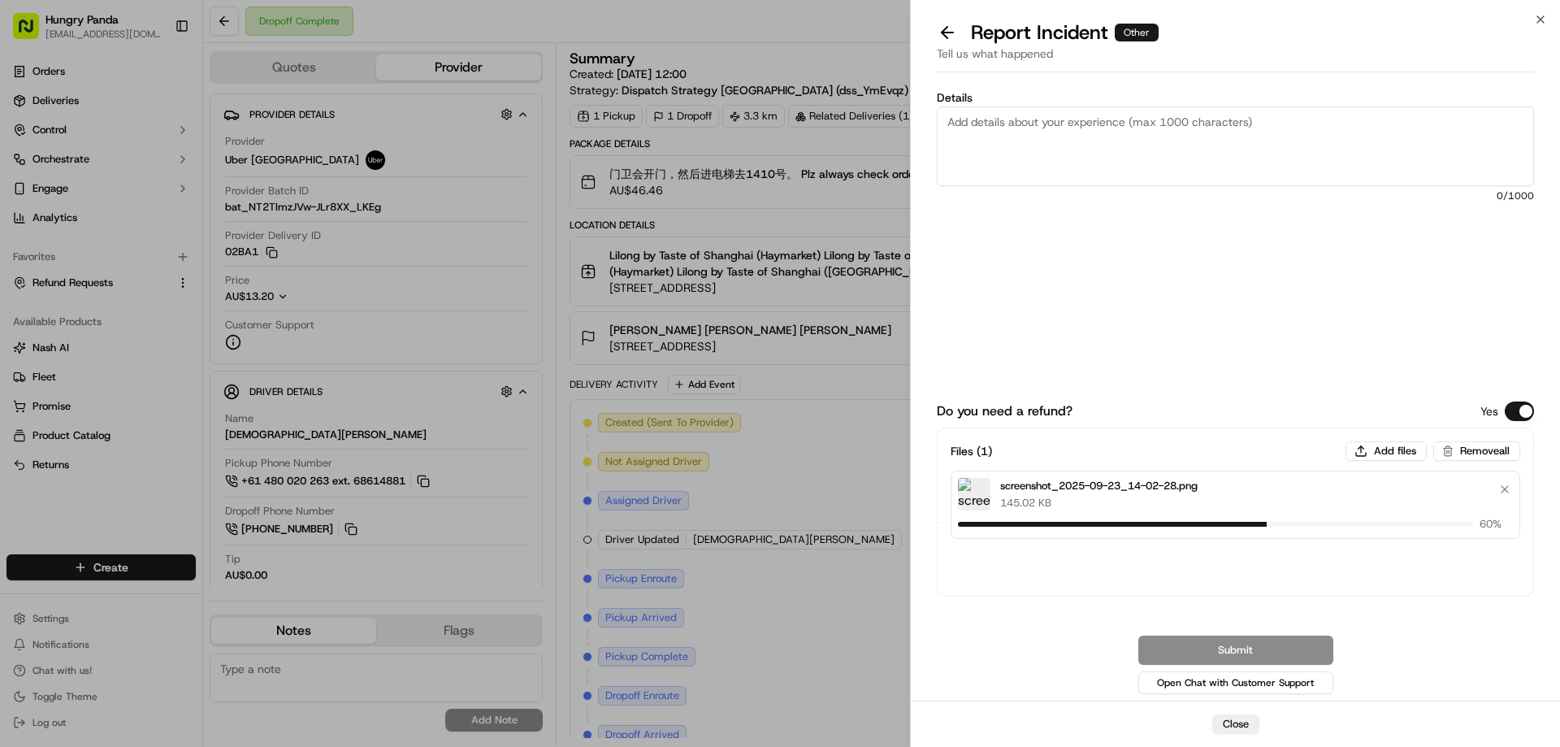
click at [1109, 154] on textarea "Details" at bounding box center [1235, 146] width 597 height 80
click at [1108, 132] on textarea "Details" at bounding box center [1235, 146] width 597 height 80
paste textarea "The customer reported that he did not receive the meal, and the delivery photo …"
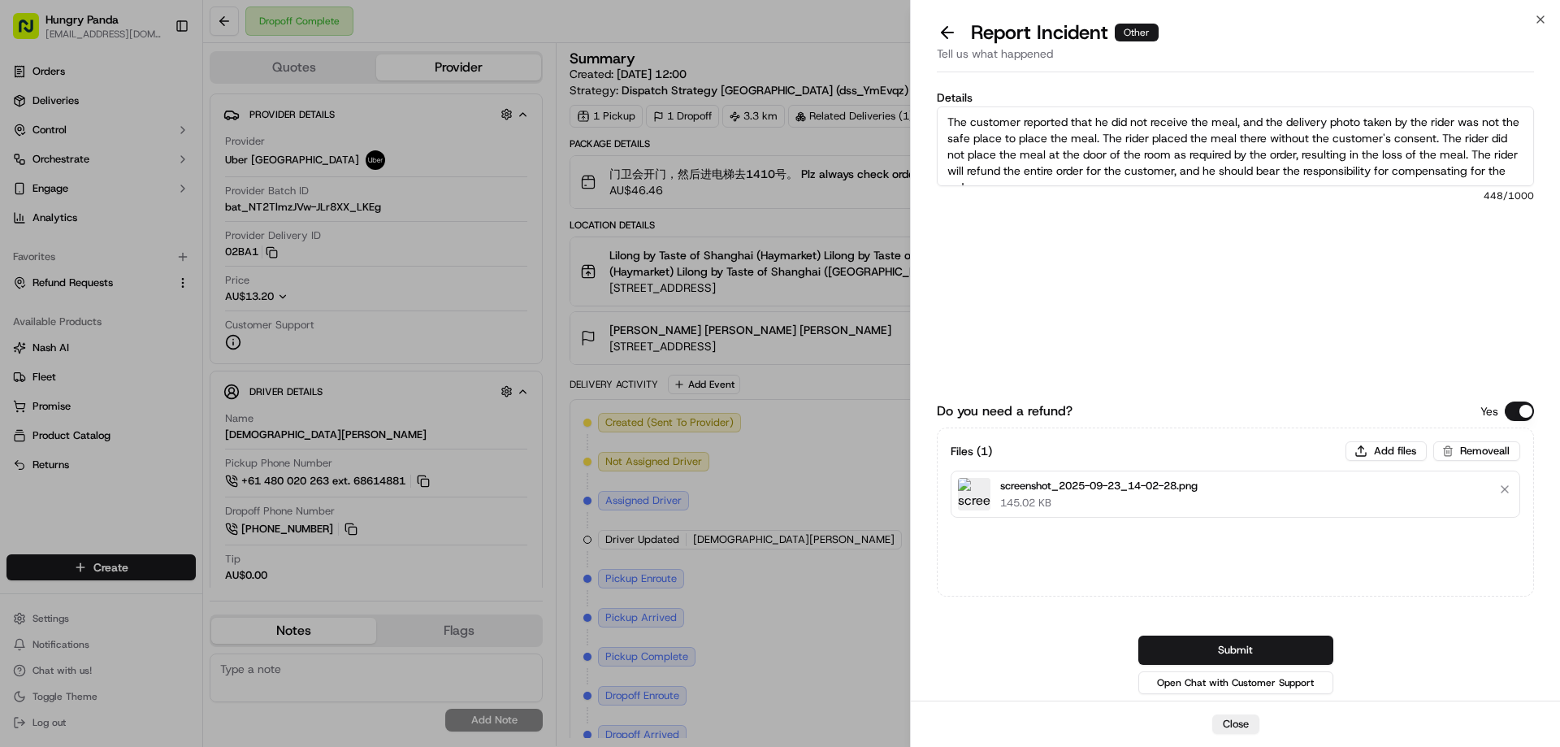
scroll to position [9, 0]
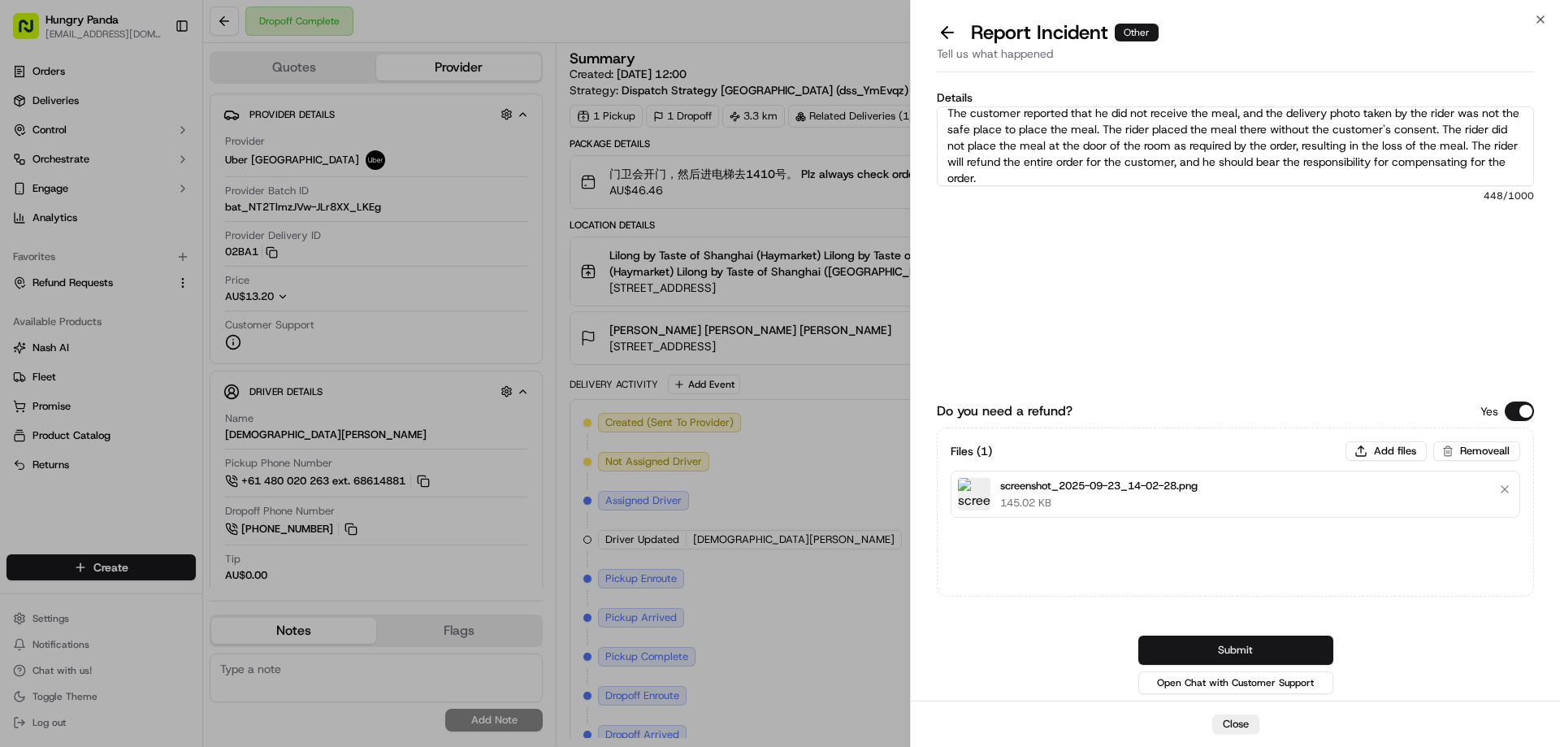
type textarea "The customer reported that he did not receive the meal, and the delivery photo …"
drag, startPoint x: 1236, startPoint y: 643, endPoint x: 1213, endPoint y: 604, distance: 45.8
click at [1236, 643] on button "Submit" at bounding box center [1235, 649] width 195 height 29
